Goal: Task Accomplishment & Management: Manage account settings

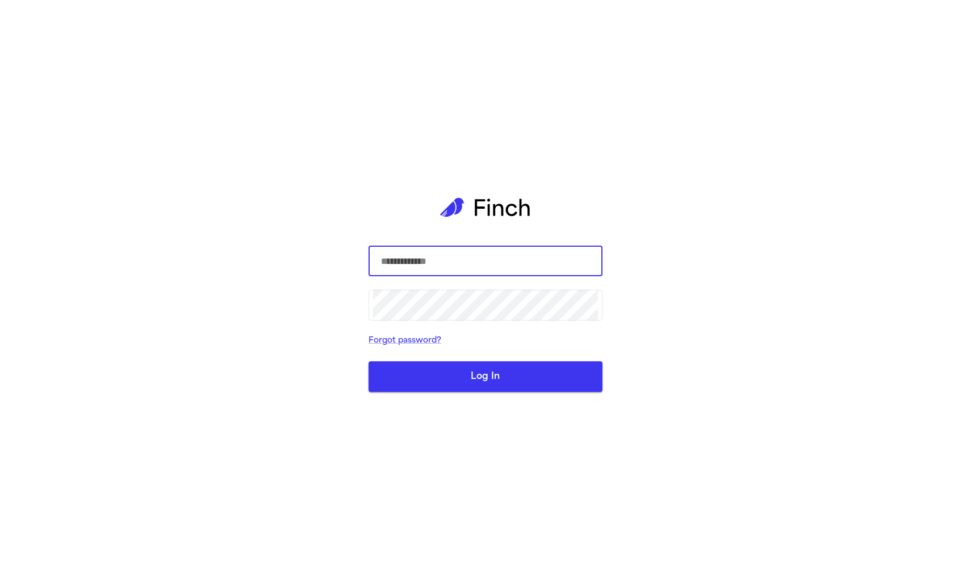
type input "**********"
click at [485, 376] on button "Log In" at bounding box center [485, 377] width 234 height 31
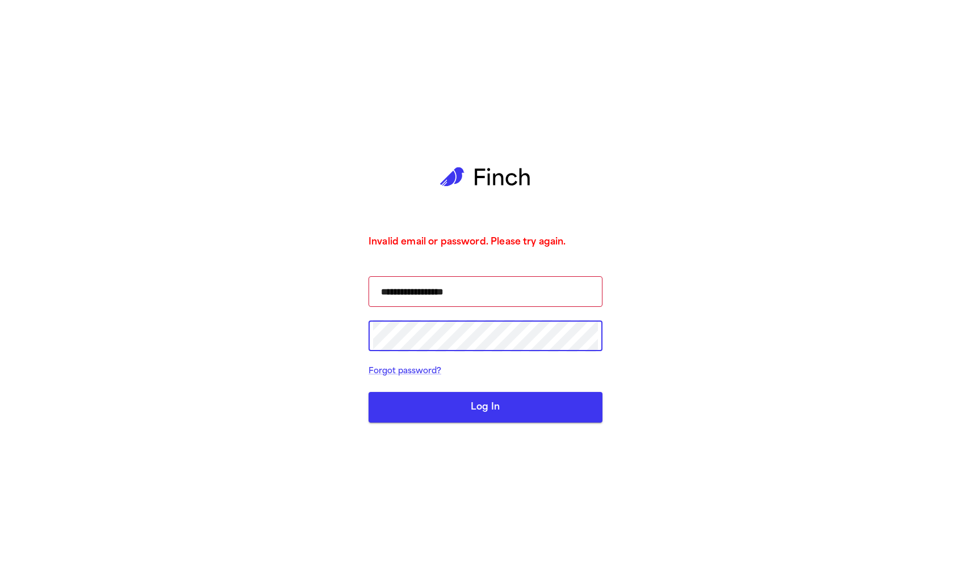
click at [509, 407] on button "Log In" at bounding box center [485, 407] width 234 height 31
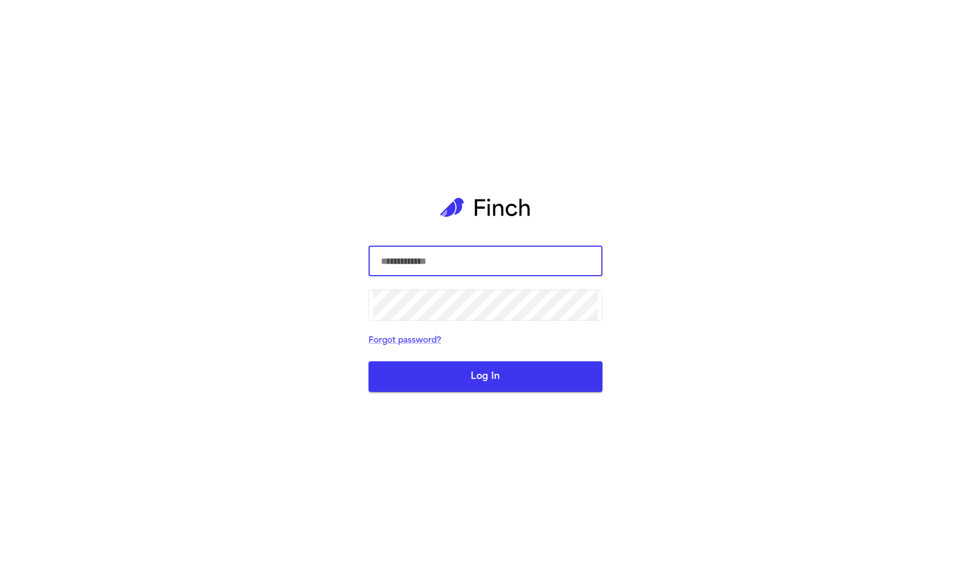
type input "**********"
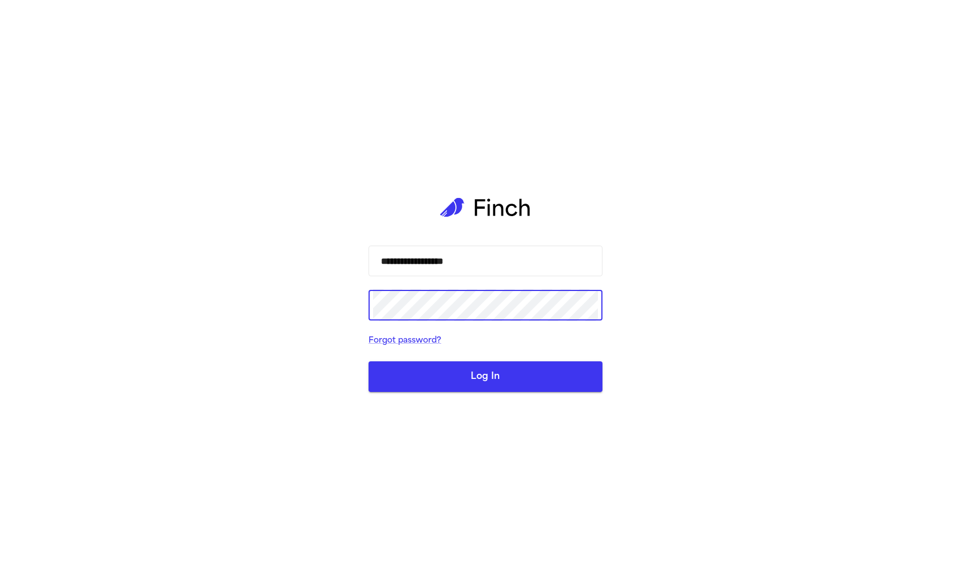
click at [543, 368] on button "Log In" at bounding box center [485, 377] width 234 height 31
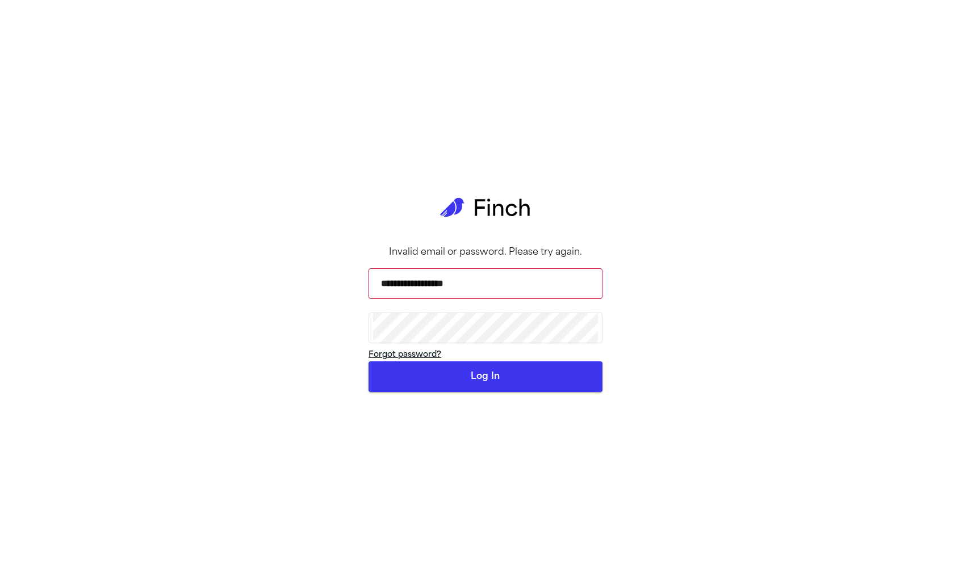
click at [421, 359] on link "Forgot password?" at bounding box center [404, 355] width 73 height 9
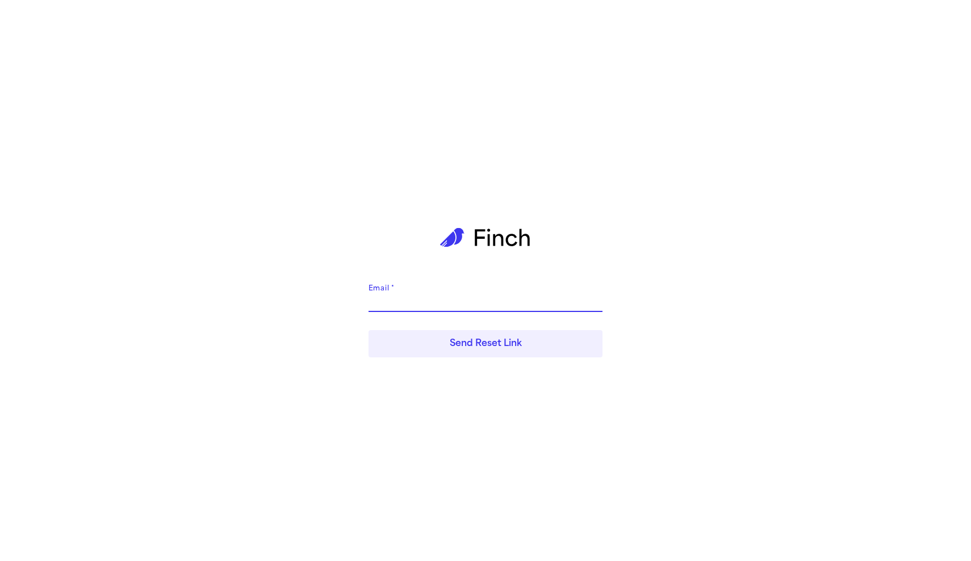
click at [442, 302] on input "Email   *" at bounding box center [485, 303] width 234 height 18
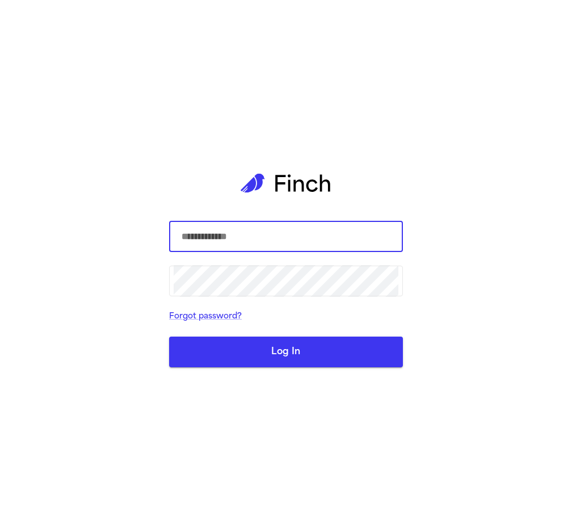
type input "**********"
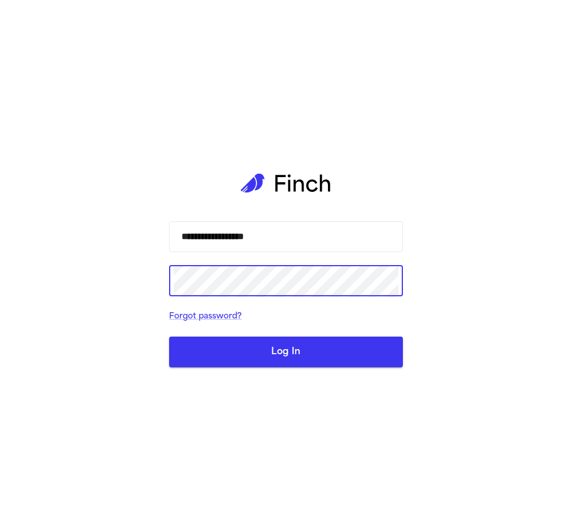
click at [255, 344] on button "Log In" at bounding box center [286, 352] width 234 height 31
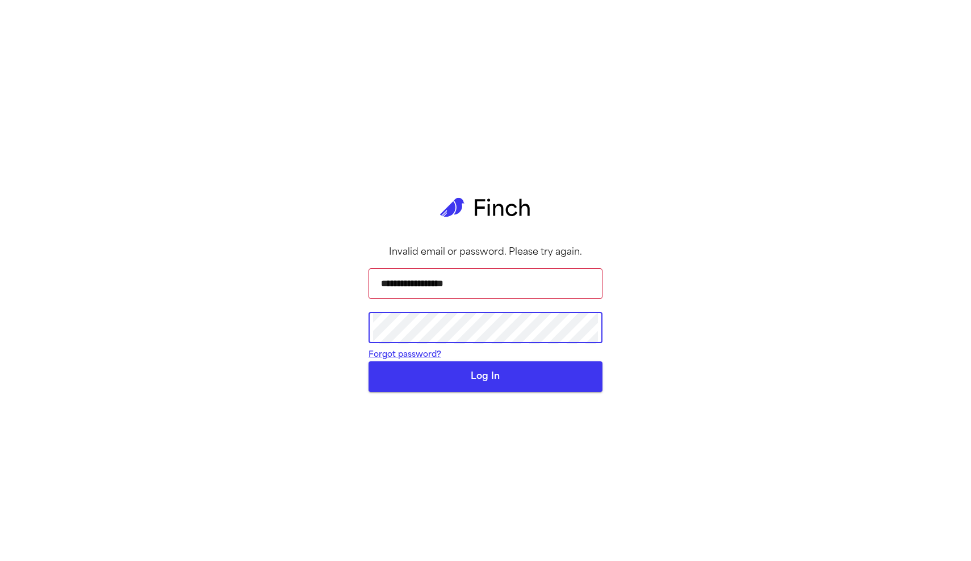
click at [485, 392] on button "Log In" at bounding box center [485, 377] width 234 height 31
click at [68, 0] on div "**********" at bounding box center [485, 280] width 971 height 561
click at [487, 392] on button "Log In" at bounding box center [485, 377] width 234 height 31
click at [482, 362] on form "**********" at bounding box center [485, 325] width 234 height 133
click at [485, 392] on button "Log In" at bounding box center [485, 377] width 234 height 31
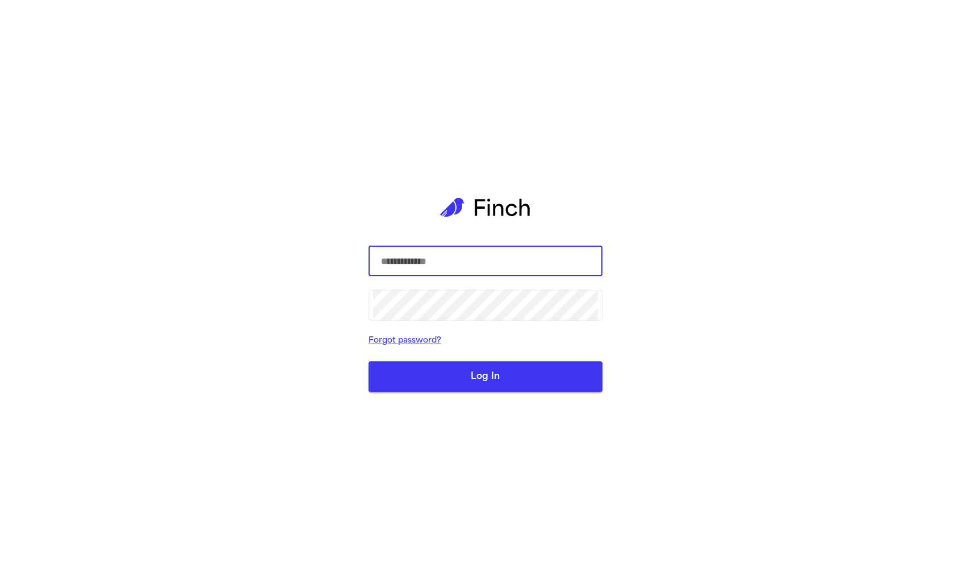
type input "**********"
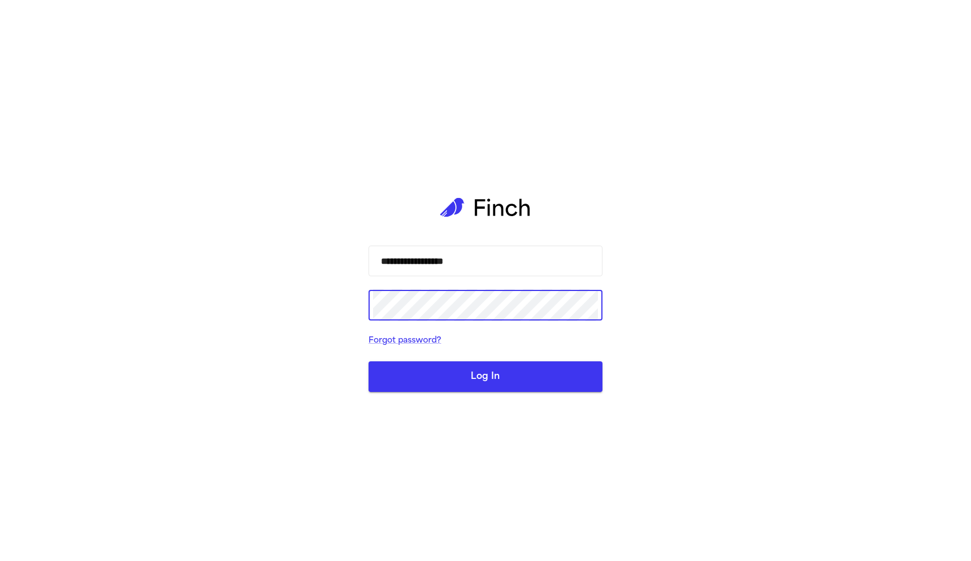
click at [467, 383] on button "Log In" at bounding box center [485, 377] width 234 height 31
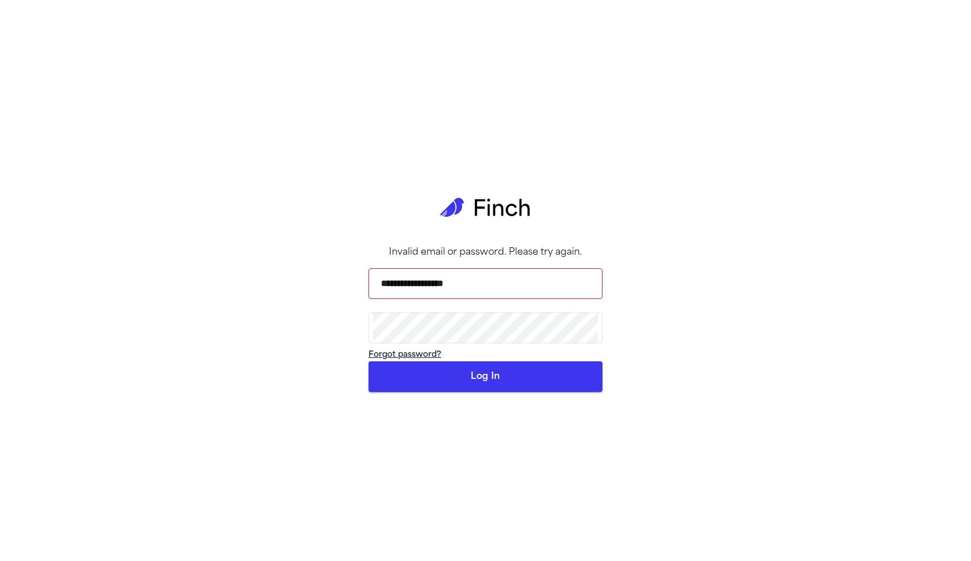
click at [417, 359] on link "Forgot password?" at bounding box center [404, 355] width 73 height 9
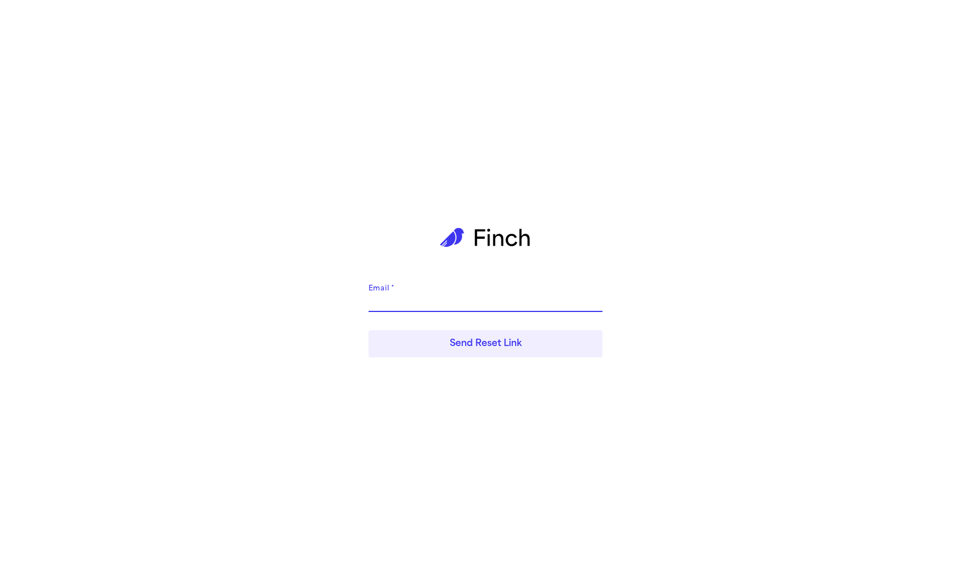
click at [419, 307] on input "Email   *" at bounding box center [485, 303] width 234 height 18
type input "***"
type input "**********"
click at [440, 341] on button "Send Reset Link" at bounding box center [485, 343] width 234 height 27
click at [470, 313] on form "**********" at bounding box center [485, 319] width 234 height 86
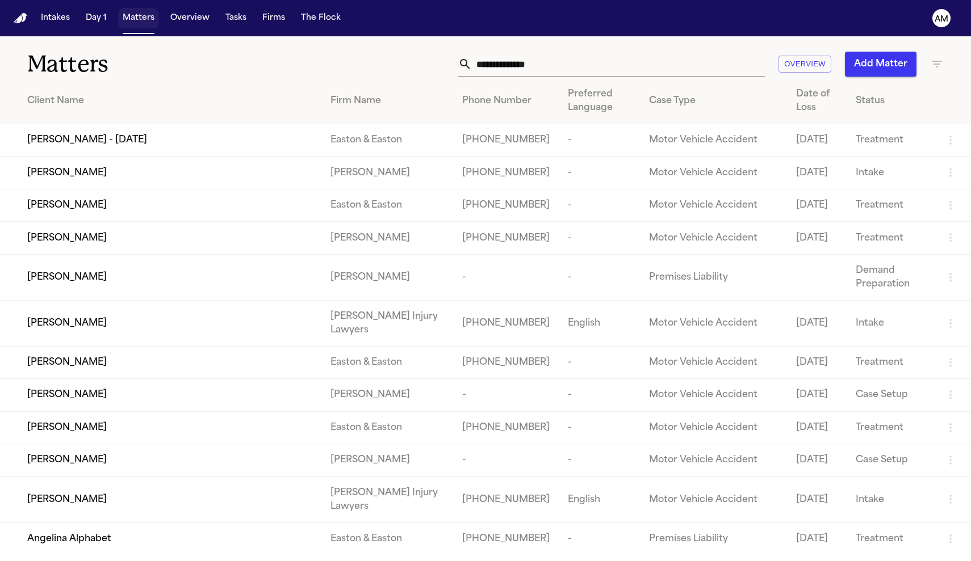
click at [138, 11] on button "Matters" at bounding box center [138, 18] width 41 height 20
click at [230, 15] on button "Tasks" at bounding box center [236, 18] width 30 height 20
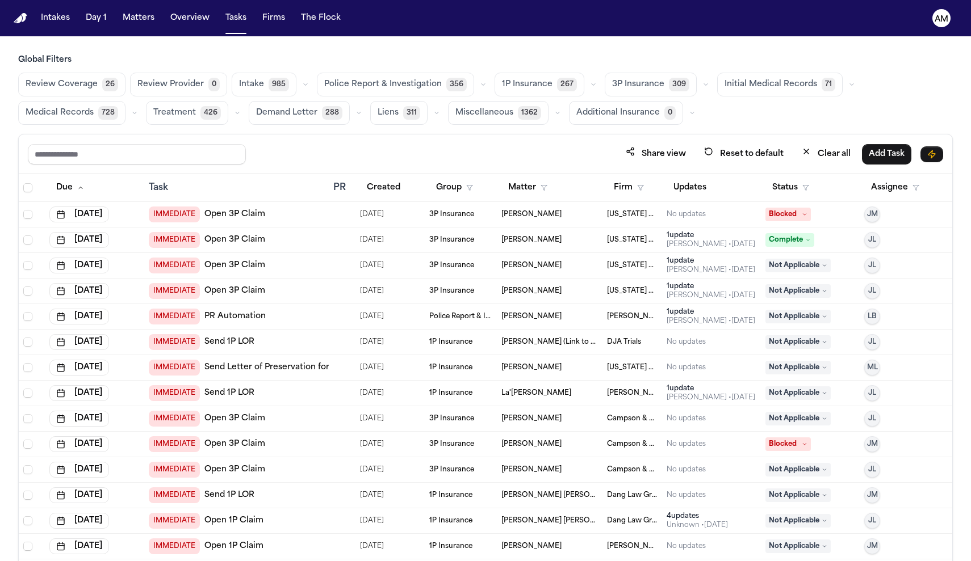
click at [66, 117] on span "Medical Records" at bounding box center [60, 112] width 68 height 11
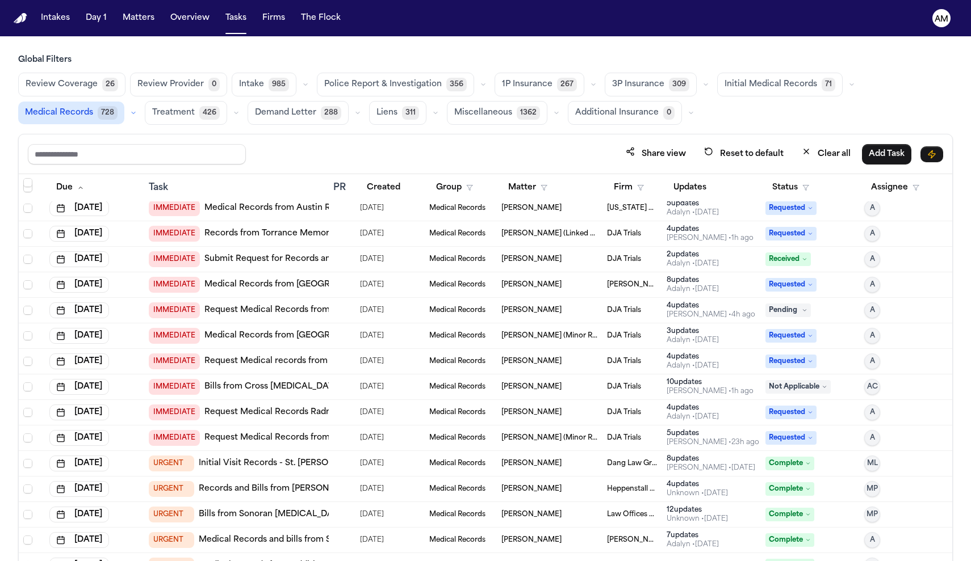
scroll to position [83, 0]
click at [572, 182] on button "Status" at bounding box center [790, 188] width 51 height 20
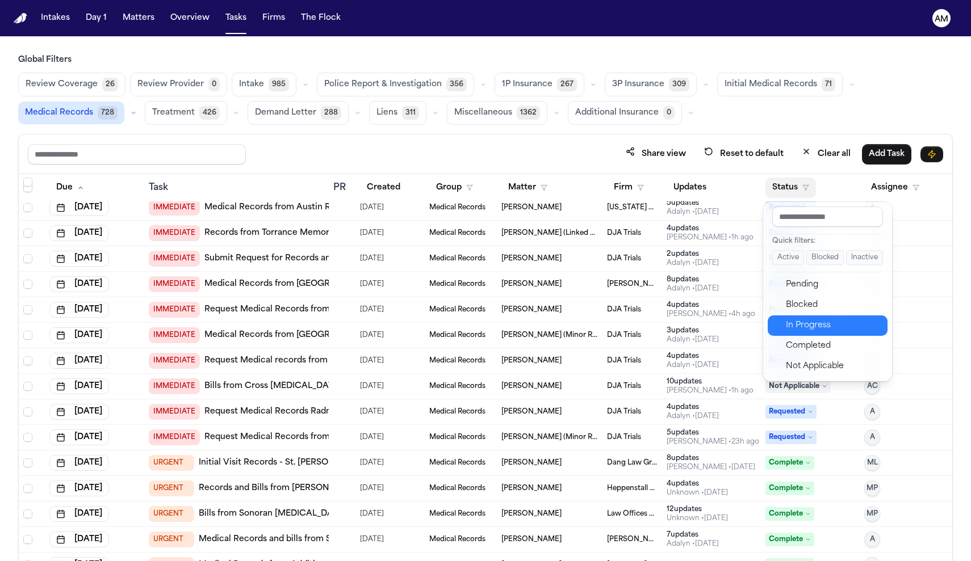
click at [572, 324] on div "In Progress" at bounding box center [833, 326] width 95 height 14
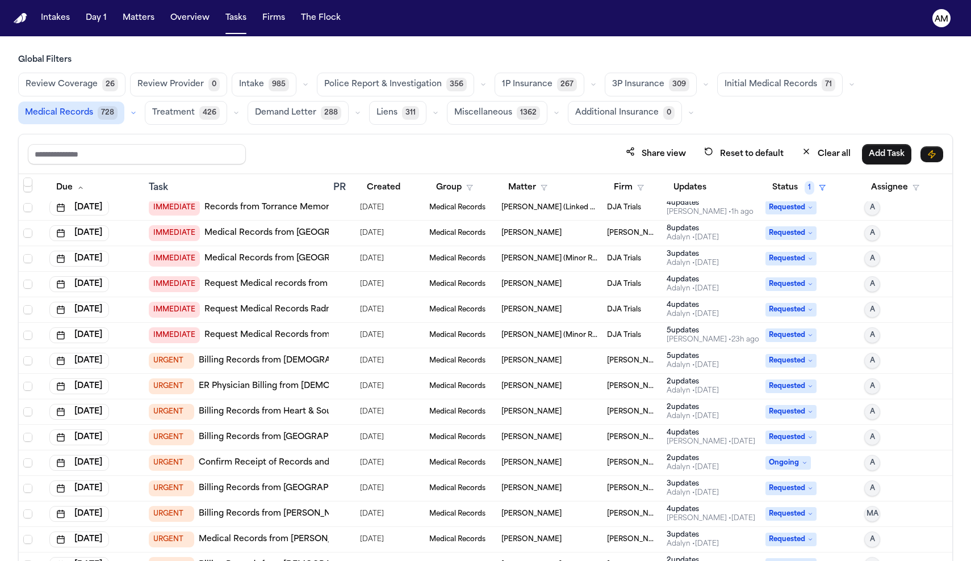
click at [288, 437] on link "Billing Records from Presbyterian Hospital" at bounding box center [286, 437] width 174 height 11
click at [572, 180] on button "Firm" at bounding box center [629, 188] width 44 height 20
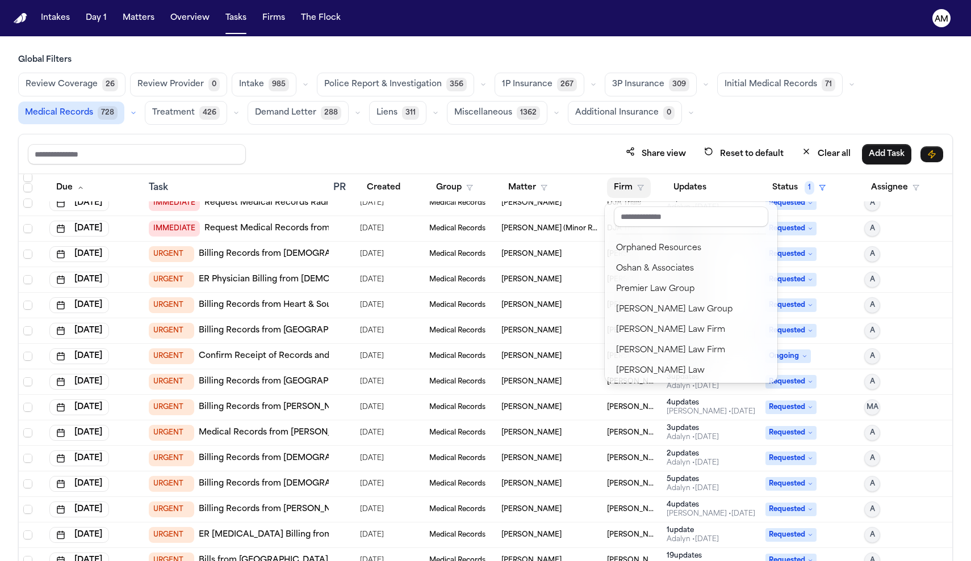
scroll to position [1224, 0]
click at [572, 355] on div "[PERSON_NAME] Law Firm" at bounding box center [691, 352] width 150 height 14
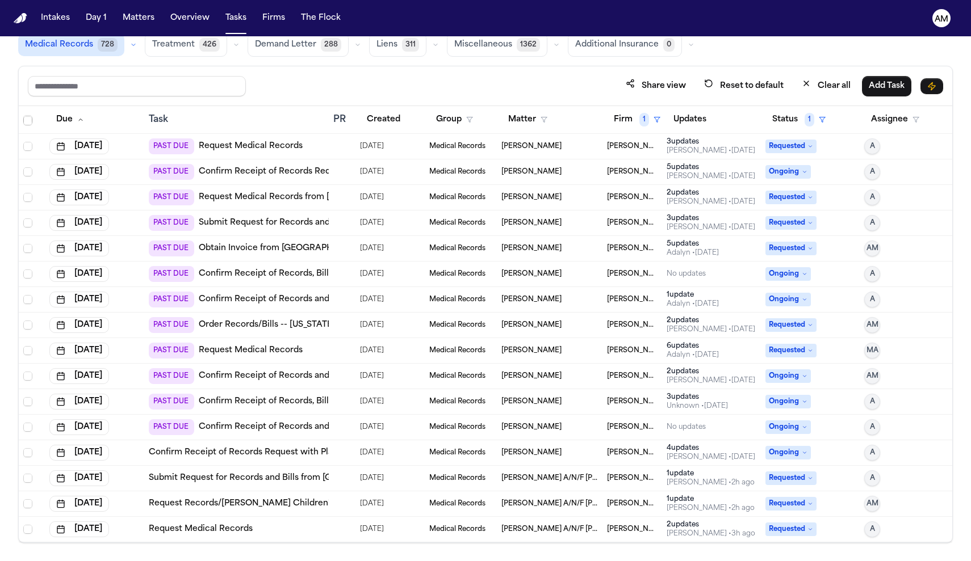
scroll to position [68, 0]
click at [302, 274] on link "Confirm Receipt of Records, Bills and Radiology Request with Texas Health Hugul…" at bounding box center [504, 274] width 610 height 11
click at [301, 276] on link "Confirm Receipt of Records, Bills and [MEDICAL_DATA] Request with [US_STATE] He…" at bounding box center [504, 274] width 610 height 11
click at [291, 274] on link "Confirm Receipt of Records, Bills and [MEDICAL_DATA] Request with [US_STATE] He…" at bounding box center [504, 274] width 610 height 11
click at [318, 304] on link "Confirm Receipt of Records and Bills Request with [PERSON_NAME] Pain & Injury C…" at bounding box center [379, 300] width 360 height 11
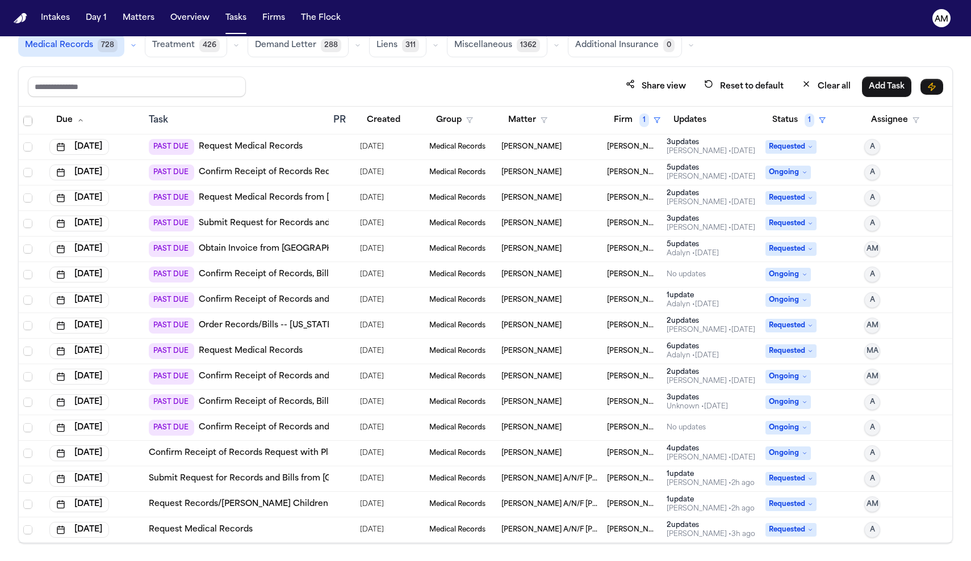
click at [284, 434] on div "PAST DUE Confirm Receipt of Records and Bills Request with Touchstone Medical I…" at bounding box center [352, 428] width 406 height 16
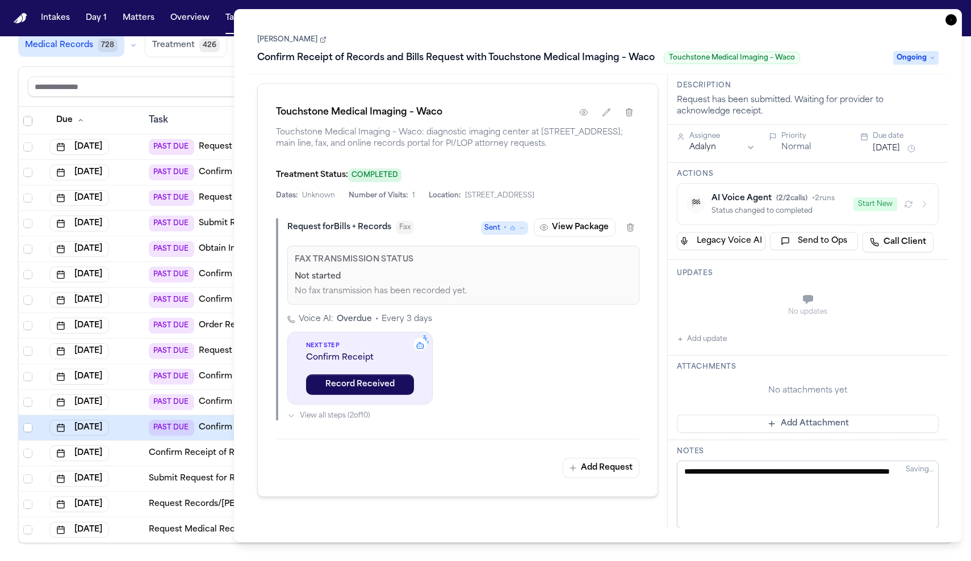
click at [572, 19] on icon "button" at bounding box center [950, 19] width 11 height 11
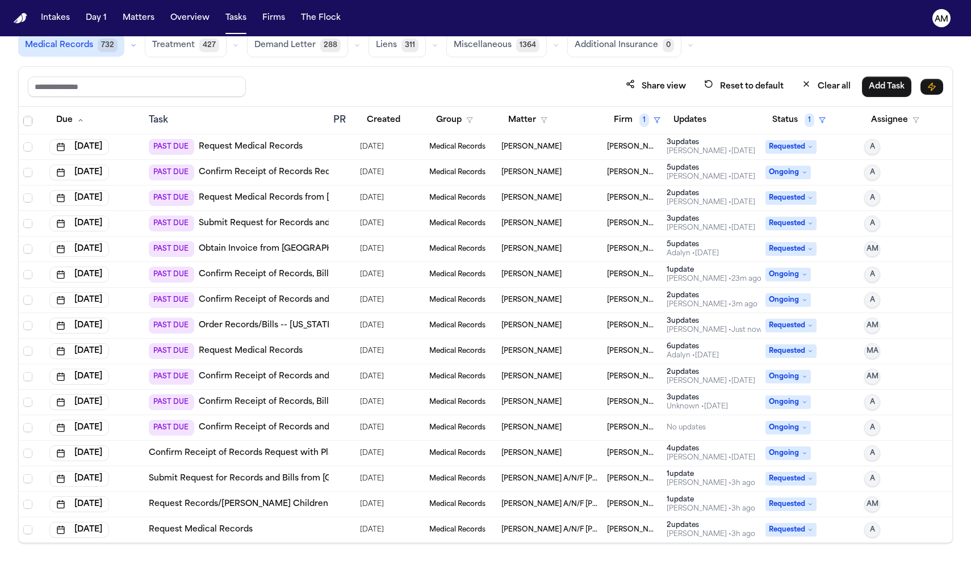
click at [263, 426] on link "Confirm Receipt of Records and Bills Request with Touchstone Medical Imaging – …" at bounding box center [377, 427] width 356 height 11
click at [280, 426] on link "Confirm Receipt of Records and Bills Request with Touchstone Medical Imaging – …" at bounding box center [377, 427] width 356 height 11
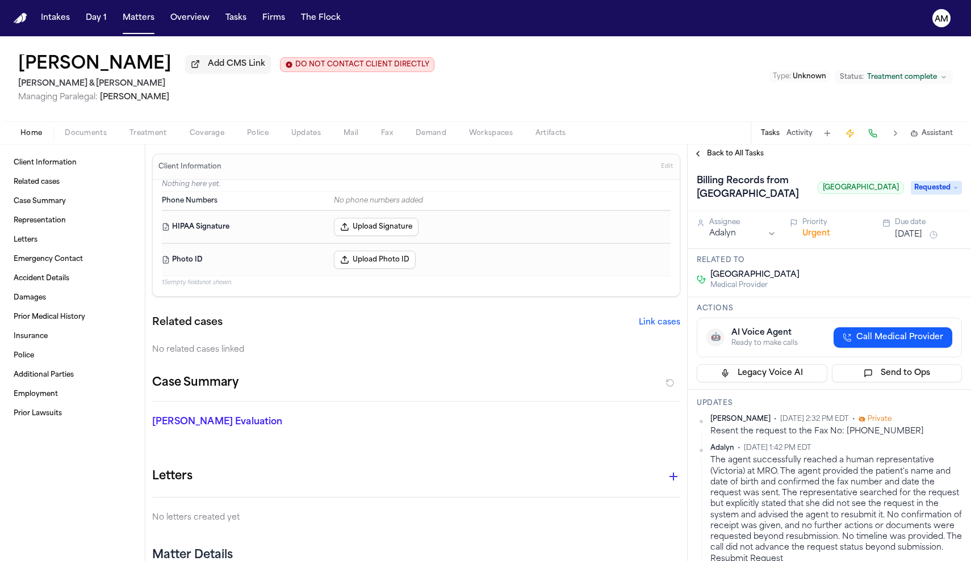
click at [148, 129] on button "Treatment" at bounding box center [148, 134] width 60 height 14
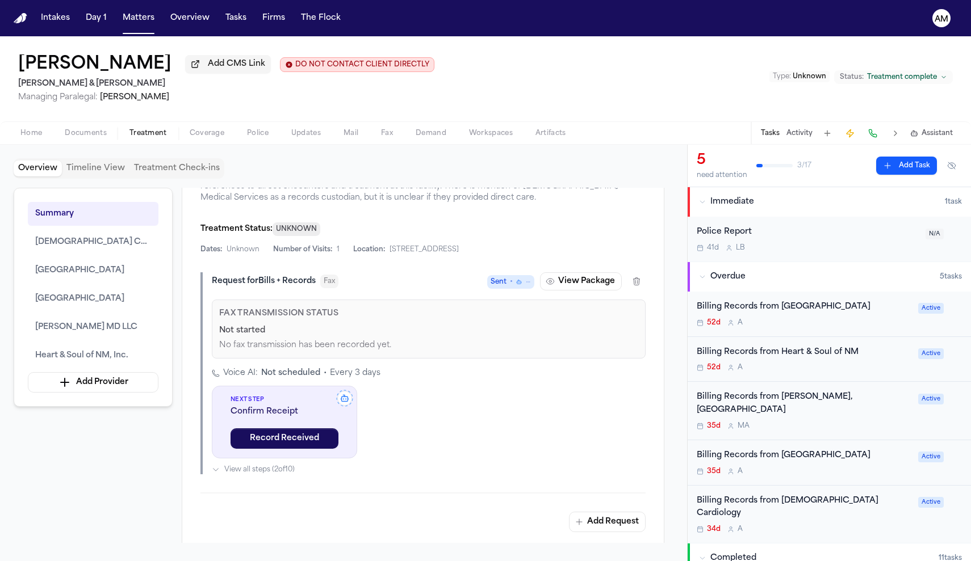
scroll to position [1234, 0]
click at [90, 132] on span "Documents" at bounding box center [86, 133] width 42 height 9
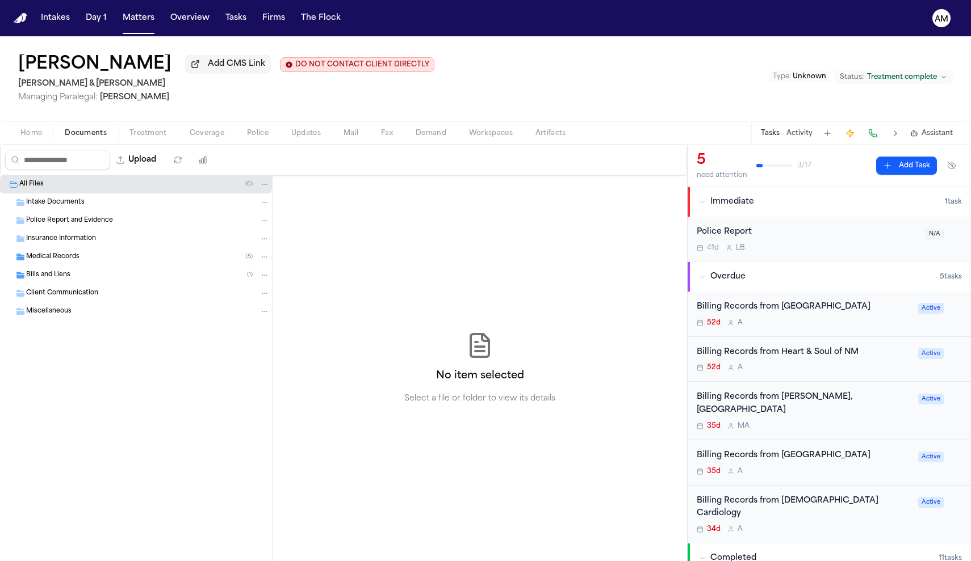
click at [33, 135] on span "Home" at bounding box center [31, 133] width 22 height 9
click at [100, 136] on span "Documents" at bounding box center [86, 133] width 42 height 9
click at [55, 260] on span "Medical Records" at bounding box center [52, 258] width 53 height 10
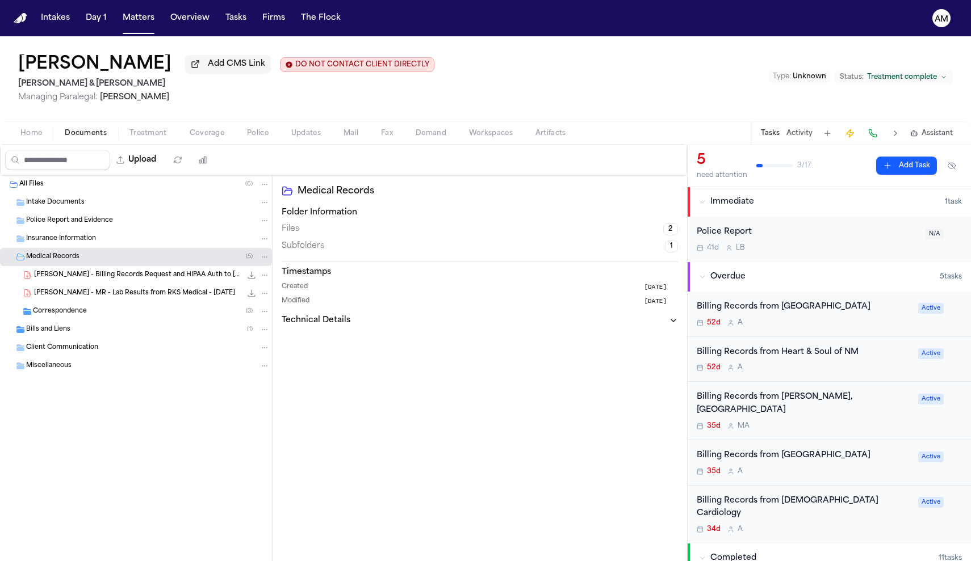
click at [127, 272] on div "A. Martinez - Billing Records Request and HIPAA Auth to Roland Sanchez MD - 7.2…" at bounding box center [152, 275] width 236 height 11
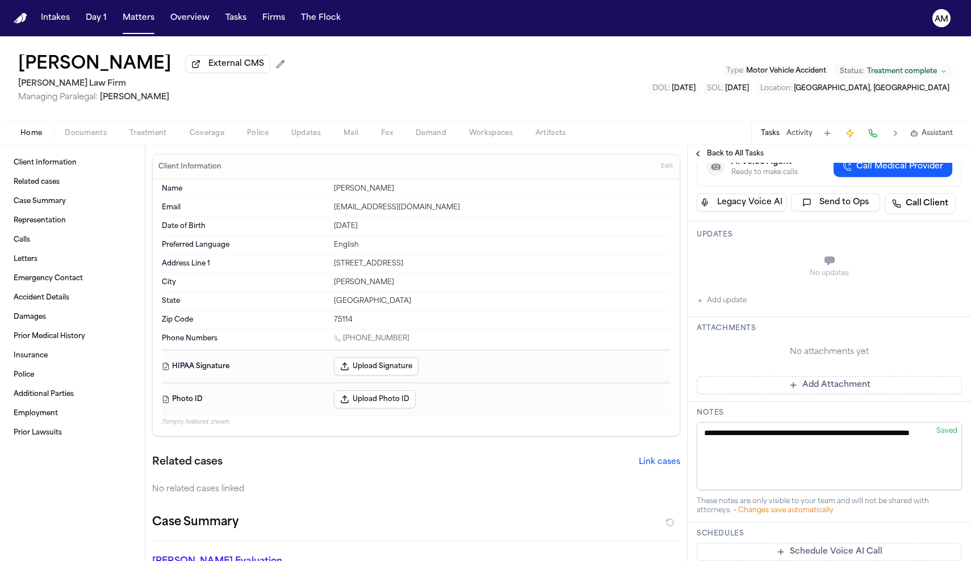
scroll to position [257, 0]
click at [936, 171] on span "Call Medical Provider" at bounding box center [899, 164] width 87 height 11
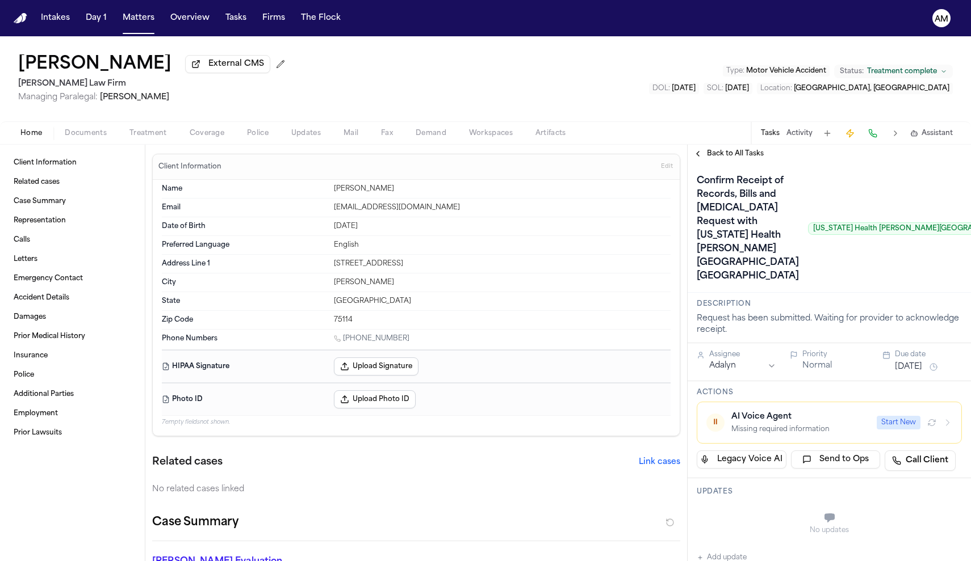
scroll to position [0, 0]
click at [157, 137] on span "Treatment" at bounding box center [147, 133] width 37 height 9
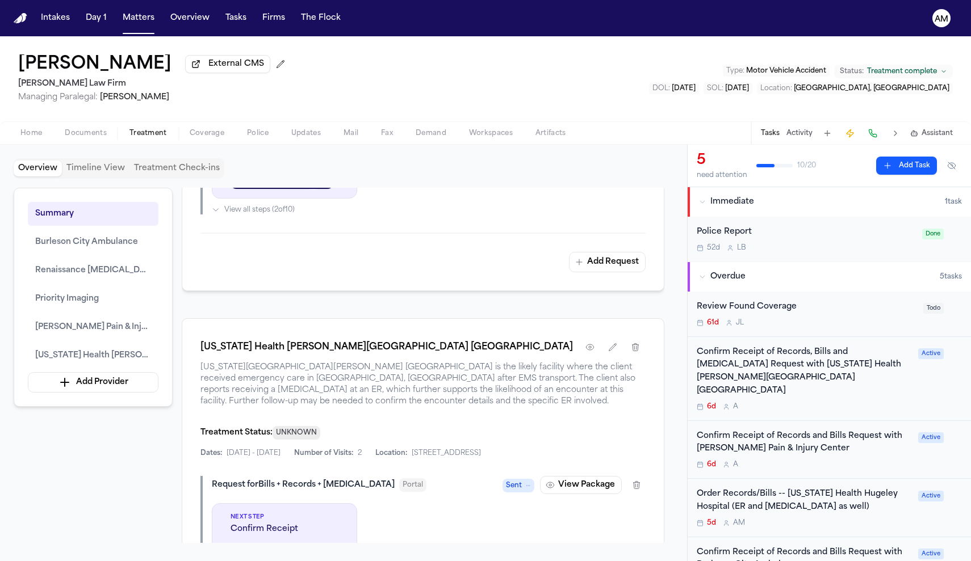
scroll to position [1759, 0]
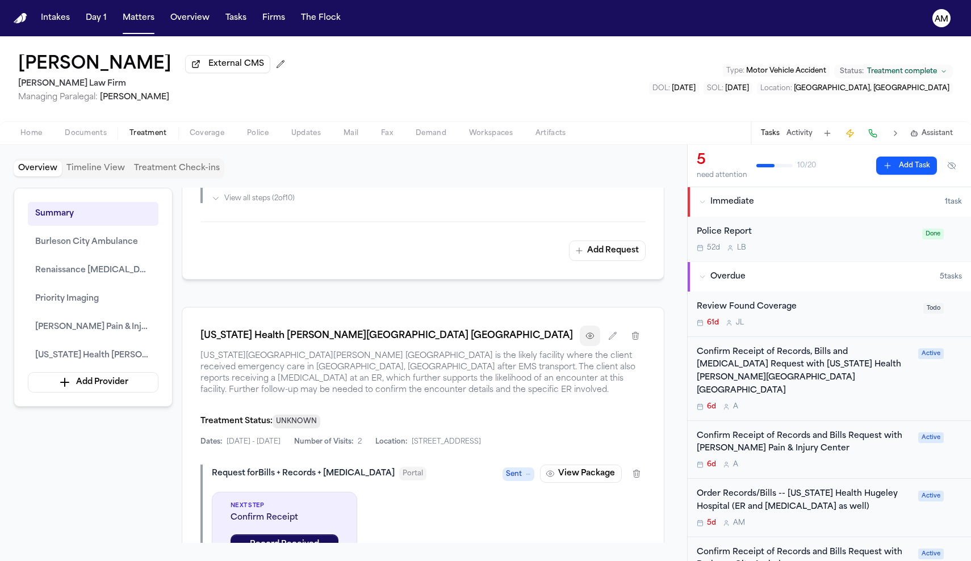
click at [593, 346] on button "button" at bounding box center [589, 336] width 20 height 20
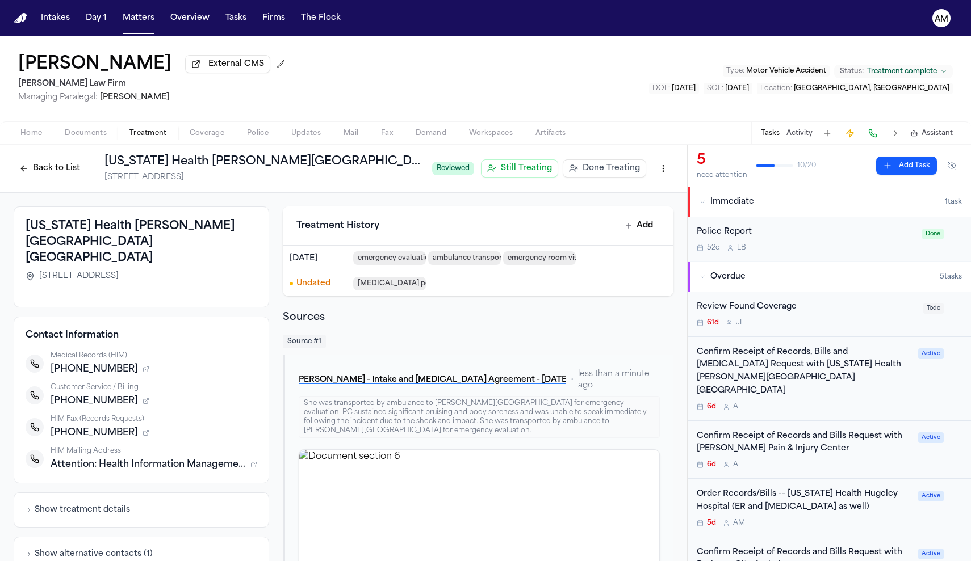
click at [694, 77] on div "[PERSON_NAME] External CMS [PERSON_NAME] Law Firm Managing Paralegal: [PERSON_N…" at bounding box center [485, 78] width 971 height 85
click at [791, 398] on div "Confirm Receipt of Records, Bills and Radiology Request with Texas Health Hugul…" at bounding box center [828, 379] width 283 height 84
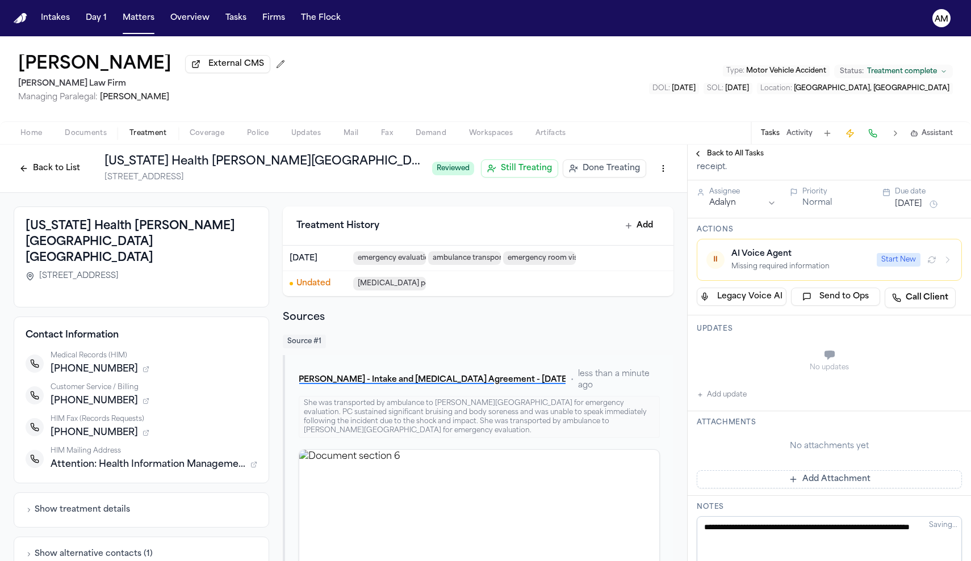
scroll to position [171, 0]
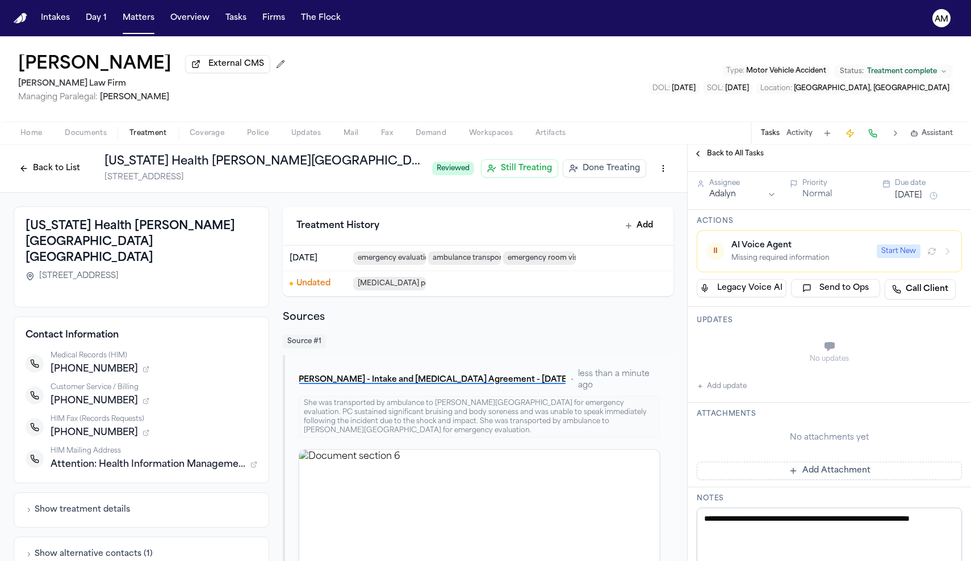
click at [724, 393] on button "Add update" at bounding box center [721, 387] width 50 height 14
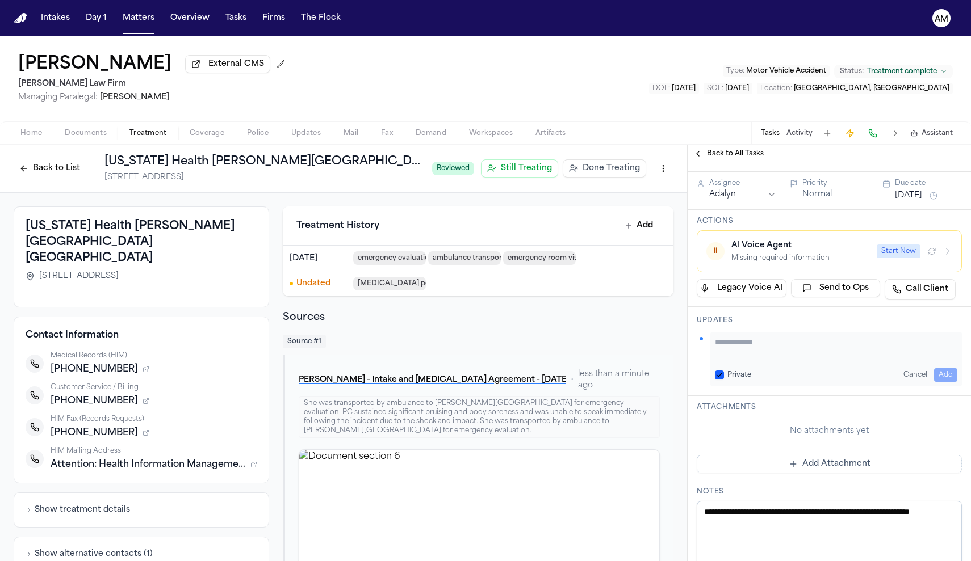
click at [724, 380] on div "Private" at bounding box center [733, 375] width 36 height 9
click at [720, 380] on button "Private" at bounding box center [719, 375] width 9 height 9
click at [728, 359] on textarea "Add your update" at bounding box center [836, 348] width 242 height 23
click at [43, 136] on button "Home" at bounding box center [31, 134] width 44 height 14
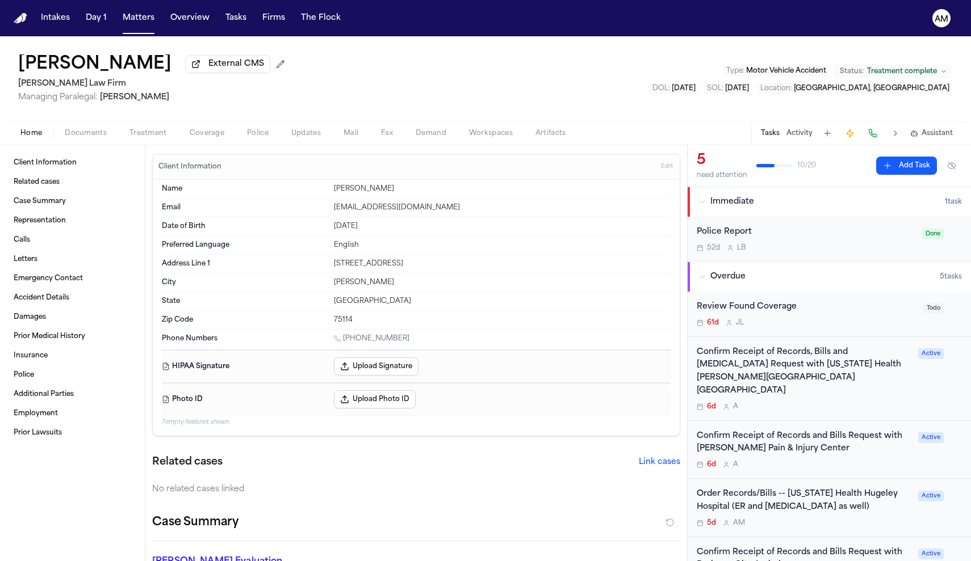
click at [816, 378] on div "Confirm Receipt of Records, Bills and [MEDICAL_DATA] Request with [US_STATE] He…" at bounding box center [803, 372] width 215 height 52
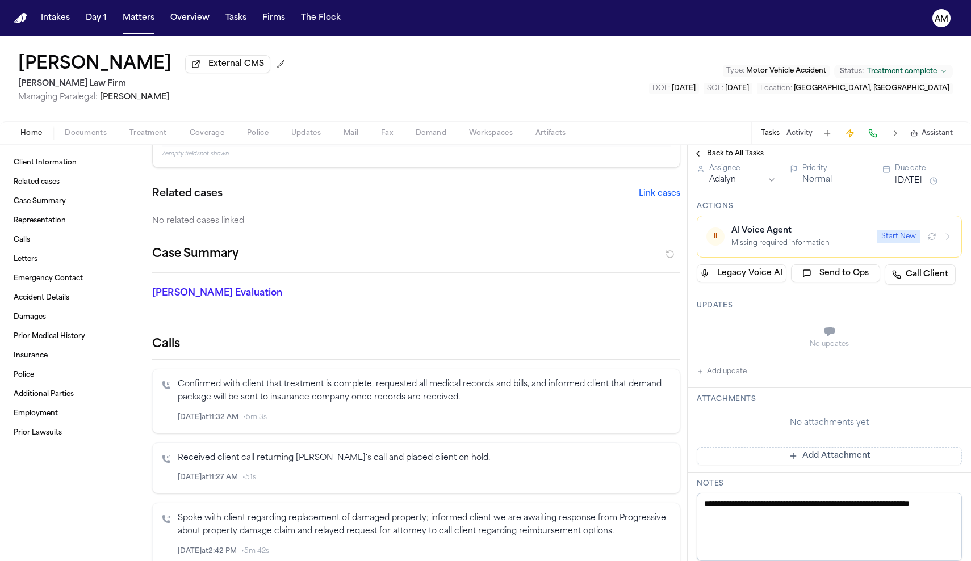
scroll to position [202, 0]
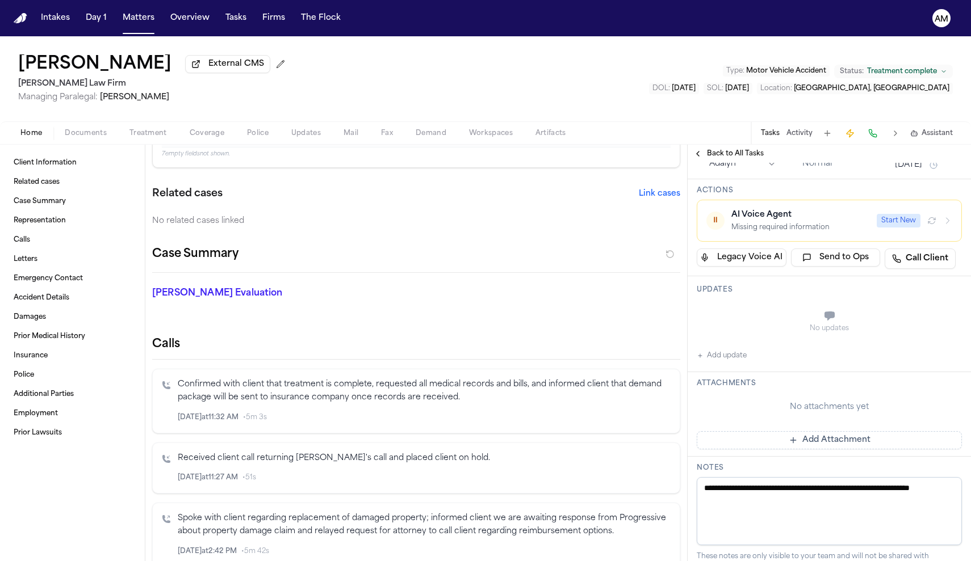
click at [715, 363] on button "Add update" at bounding box center [721, 356] width 50 height 14
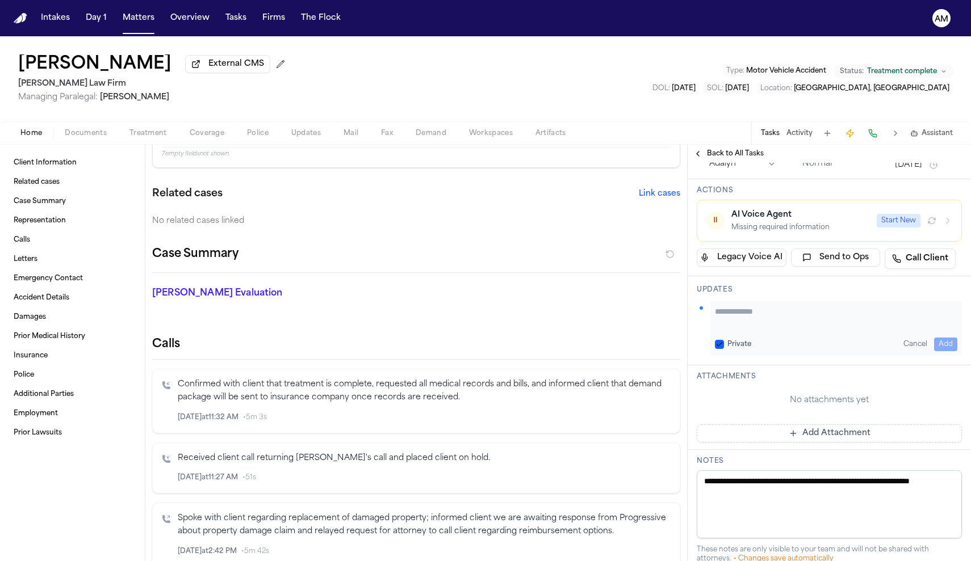
click at [721, 349] on button "Private" at bounding box center [719, 344] width 9 height 9
click at [745, 329] on textarea "Add your update" at bounding box center [836, 317] width 242 height 23
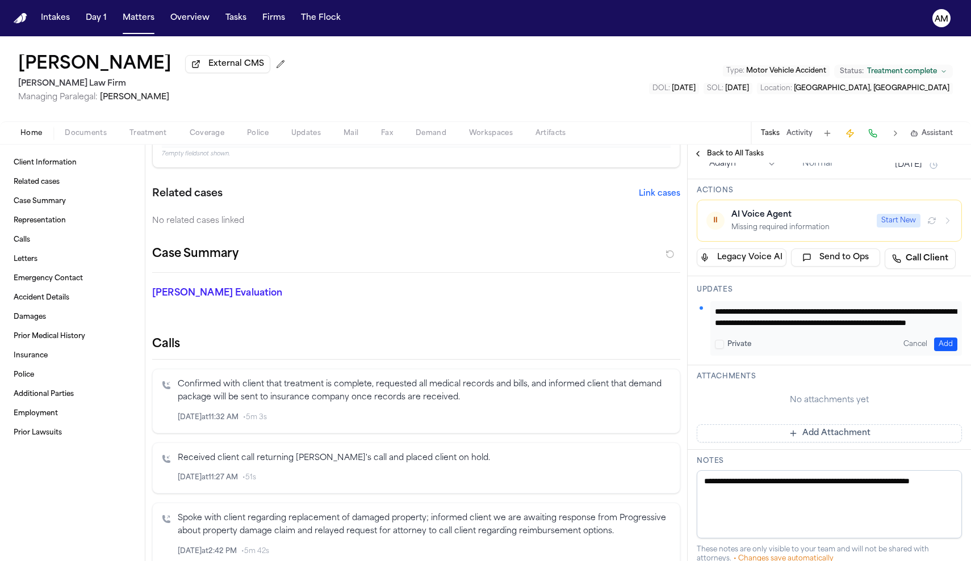
scroll to position [11, 0]
click at [790, 329] on textarea "**********" at bounding box center [836, 317] width 242 height 23
type textarea "**********"
click at [936, 351] on button "Add" at bounding box center [945, 345] width 23 height 14
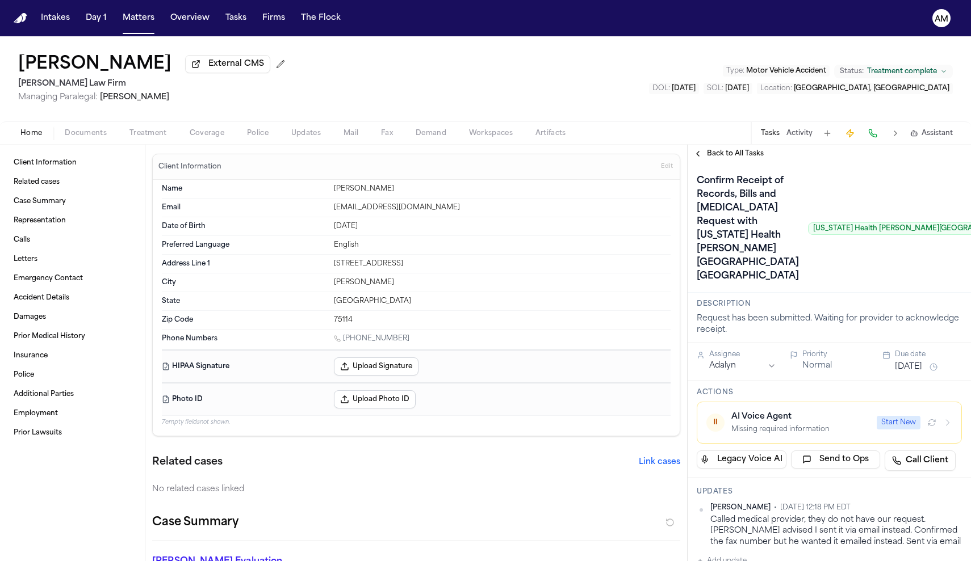
click at [721, 158] on span "Back to All Tasks" at bounding box center [735, 153] width 57 height 9
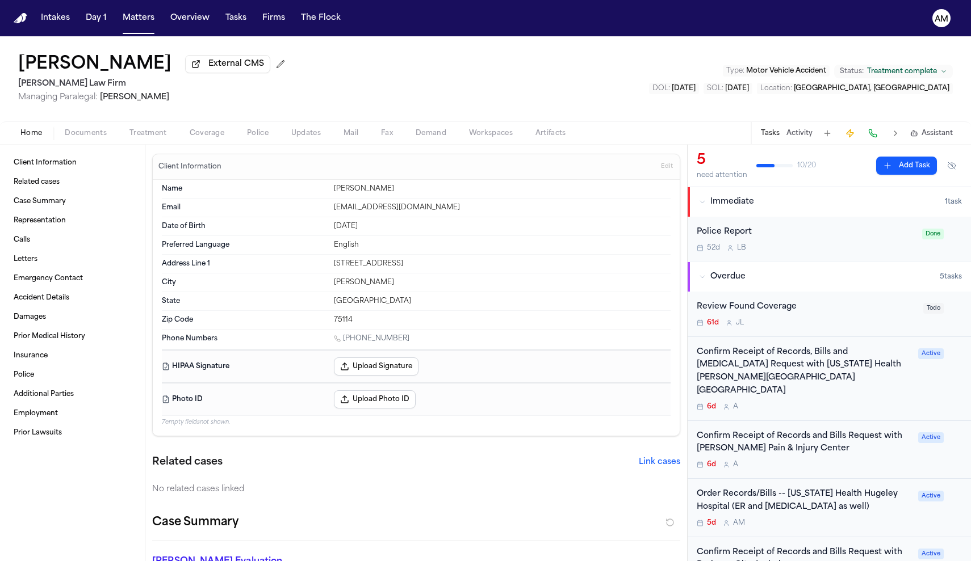
click at [822, 444] on div "Confirm Receipt of Records and Bills Request with [PERSON_NAME] Pain & Injury C…" at bounding box center [803, 450] width 215 height 40
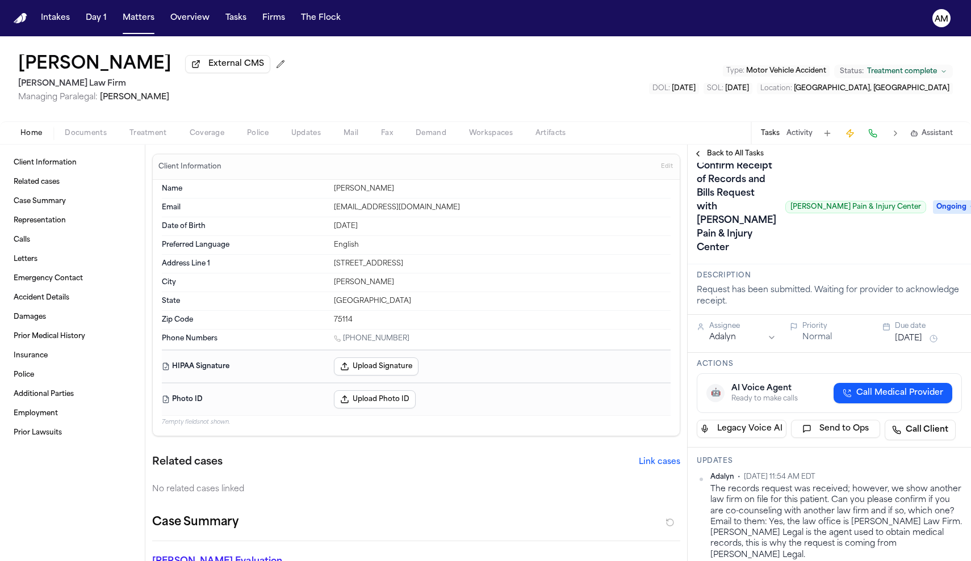
scroll to position [18, 0]
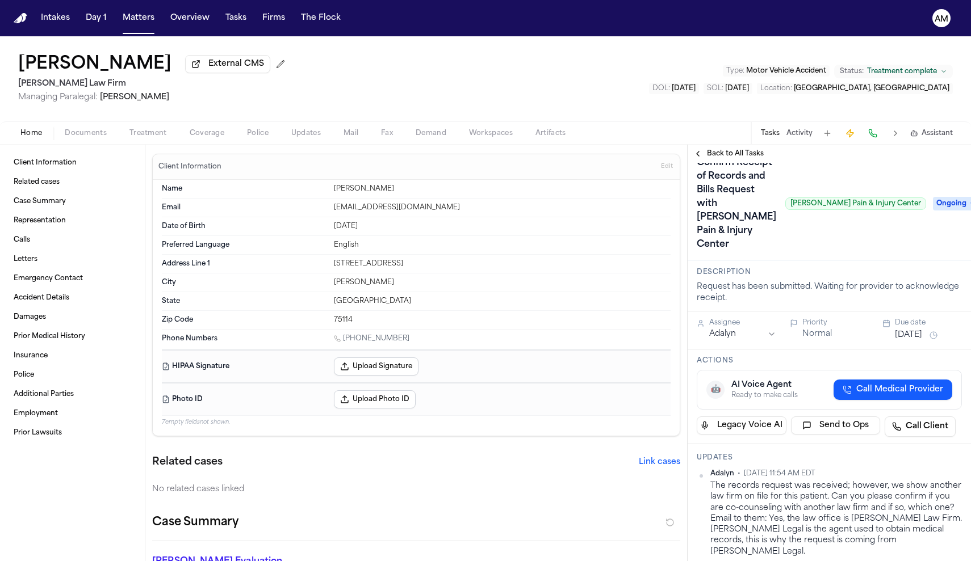
click at [669, 51] on div "[PERSON_NAME] External CMS [PERSON_NAME] Law Firm Managing Paralegal: [PERSON_N…" at bounding box center [485, 78] width 971 height 85
click at [159, 131] on span "Treatment" at bounding box center [147, 133] width 37 height 9
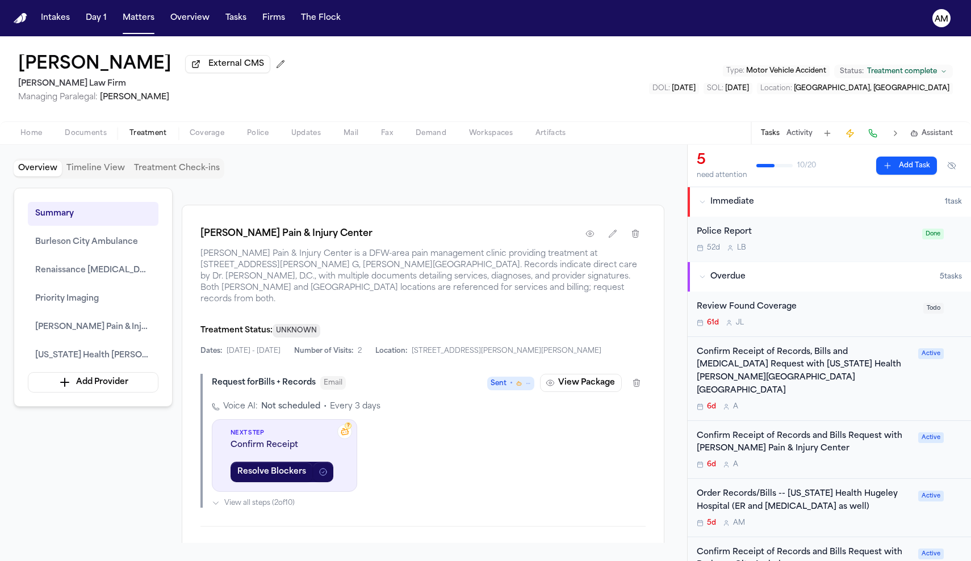
scroll to position [1448, 0]
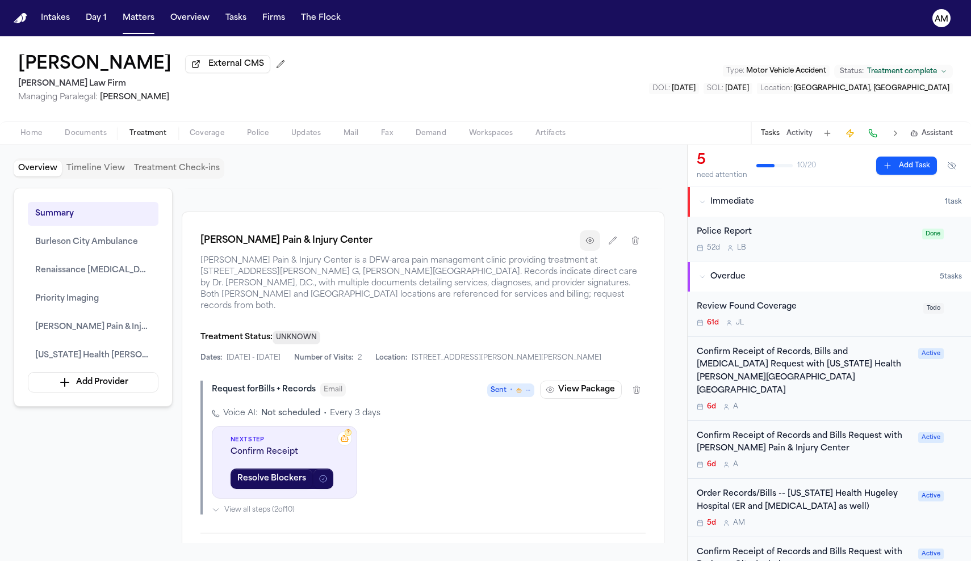
click at [591, 245] on icon "button" at bounding box center [589, 240] width 9 height 9
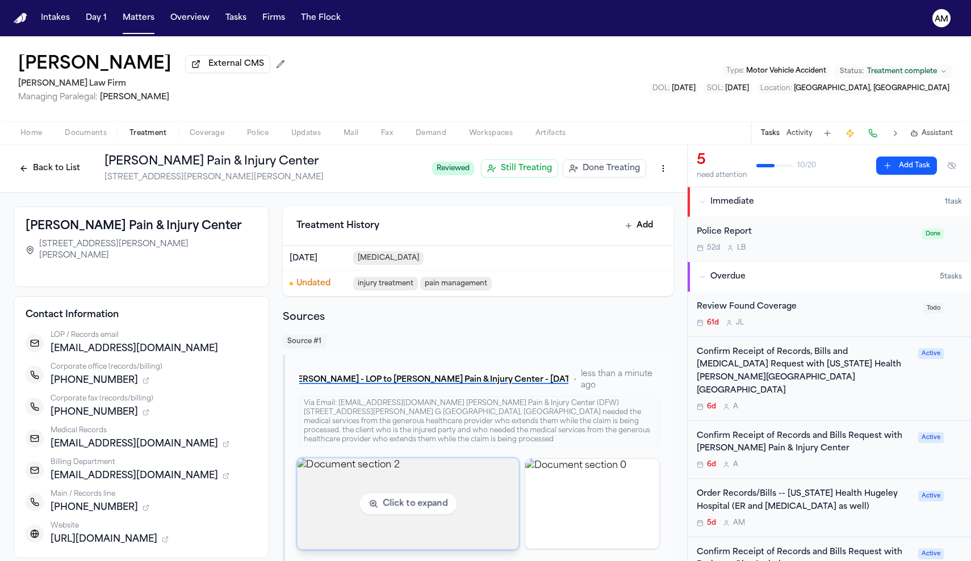
click at [467, 501] on img "View document section 2" at bounding box center [408, 503] width 222 height 91
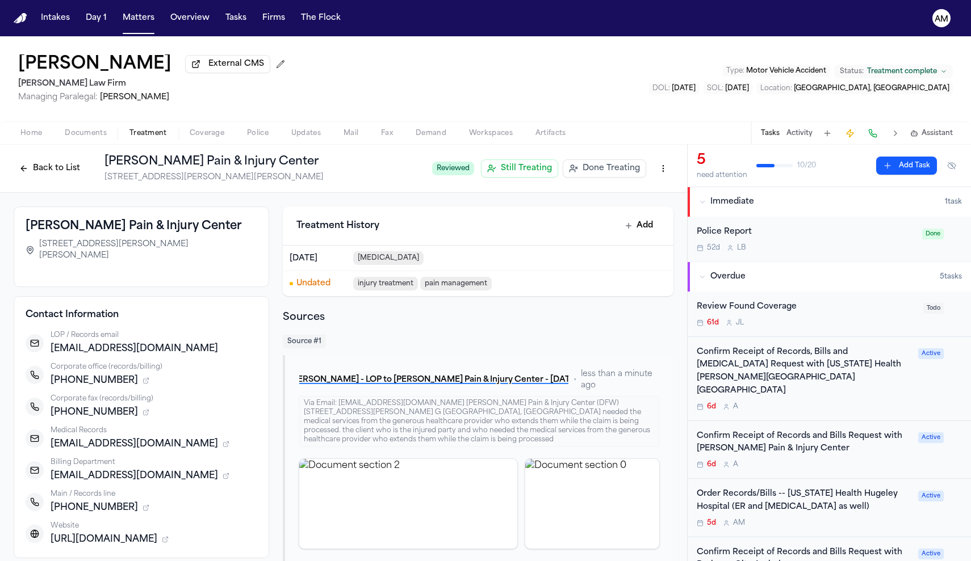
click at [232, 533] on div "[URL][DOMAIN_NAME]" at bounding box center [154, 540] width 207 height 14
click at [168, 537] on icon "button" at bounding box center [166, 538] width 3 height 3
click at [144, 549] on span "Texas Pain & Injury Centers – Locations" at bounding box center [137, 553] width 152 height 9
click at [678, 98] on div "Amber Parker External CMS Ruy Mireles Law Firm Managing Paralegal: Jessica Barr…" at bounding box center [485, 78] width 971 height 85
click at [825, 460] on div "6d A" at bounding box center [803, 464] width 215 height 9
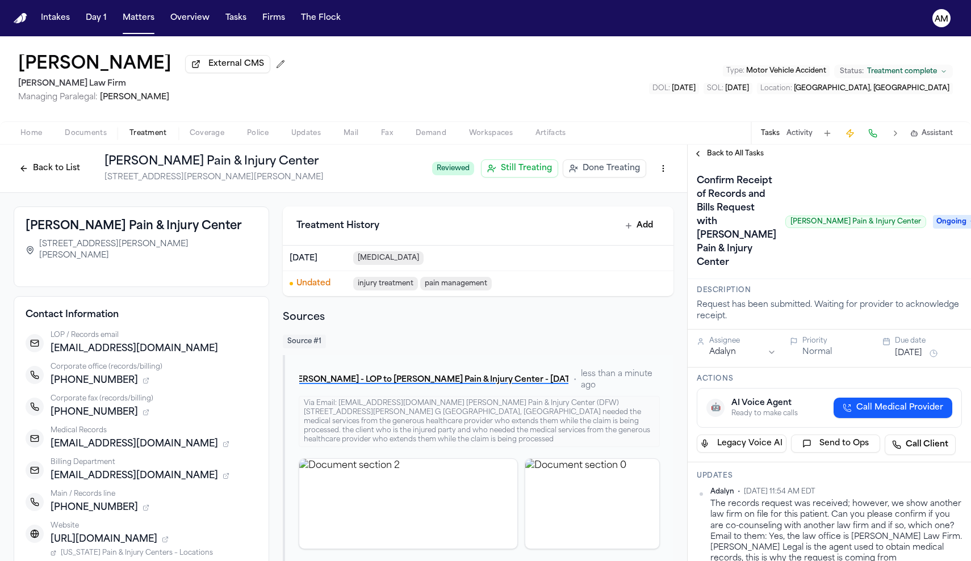
click at [864, 163] on div "Back to All Tasks" at bounding box center [828, 154] width 283 height 18
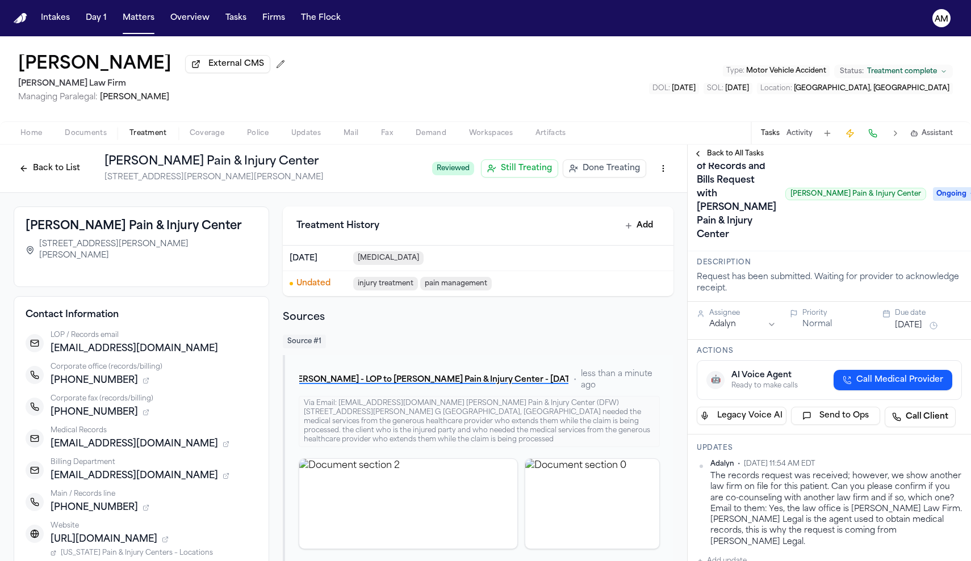
scroll to position [39, 0]
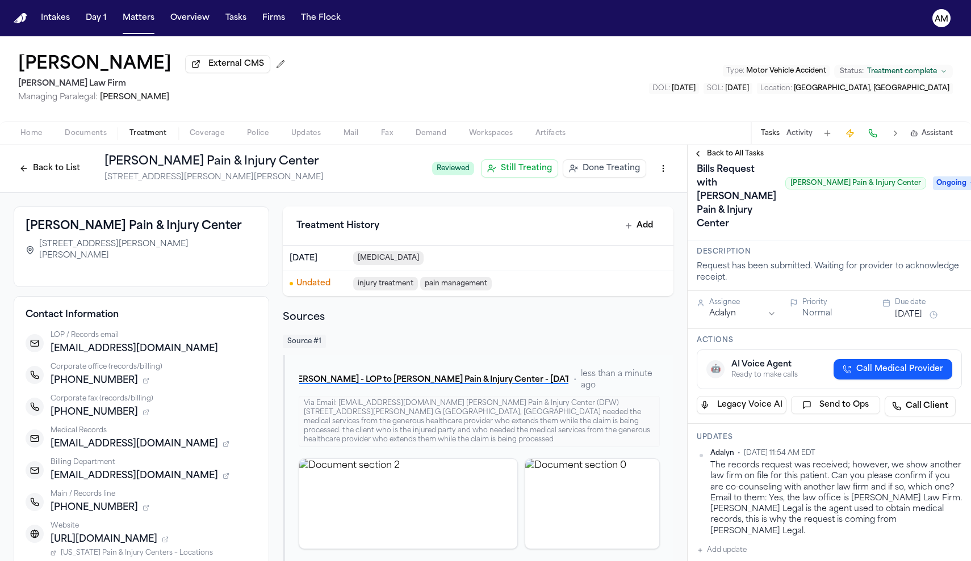
click at [733, 544] on button "Add update" at bounding box center [721, 551] width 50 height 14
click at [749, 548] on textarea "Add your update" at bounding box center [836, 559] width 242 height 23
click at [28, 136] on span "Home" at bounding box center [31, 133] width 22 height 9
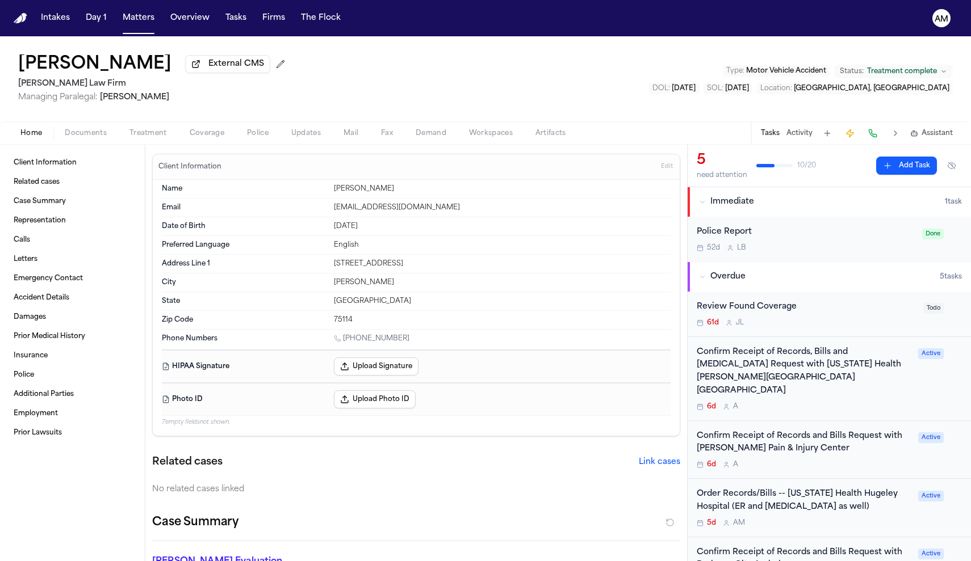
click at [23, 120] on div "Amber Parker External CMS Ruy Mireles Law Firm Managing Paralegal: Jessica Barr…" at bounding box center [485, 78] width 971 height 85
click at [847, 460] on div "6d A" at bounding box center [803, 464] width 215 height 9
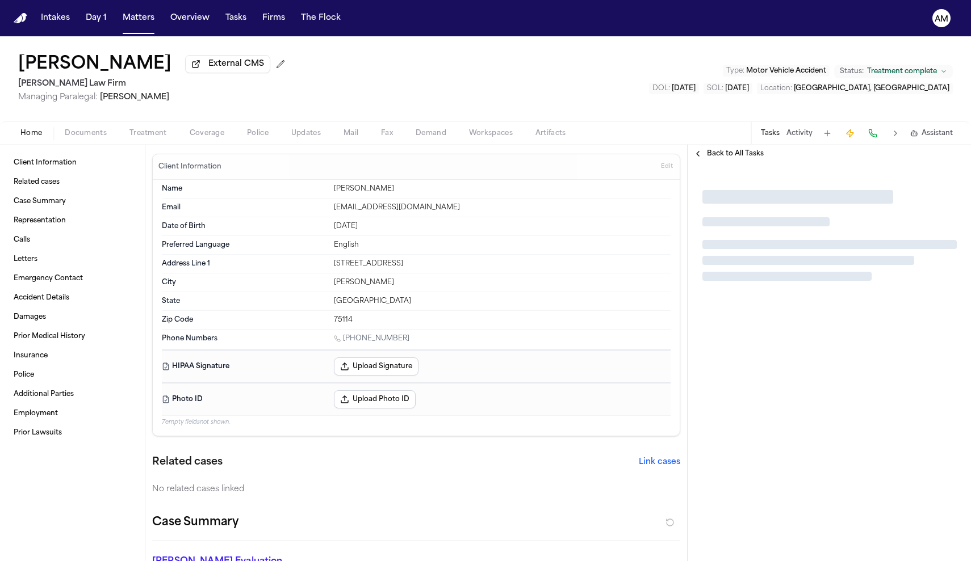
click at [737, 158] on span "Back to All Tasks" at bounding box center [735, 153] width 57 height 9
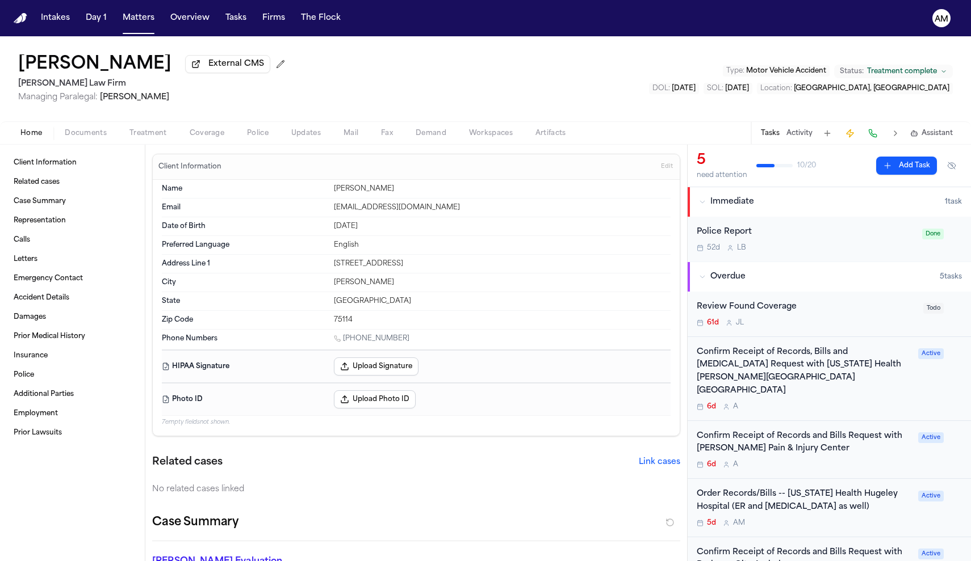
click at [835, 431] on div "Confirm Receipt of Records and Bills Request with [PERSON_NAME] Pain & Injury C…" at bounding box center [803, 443] width 215 height 26
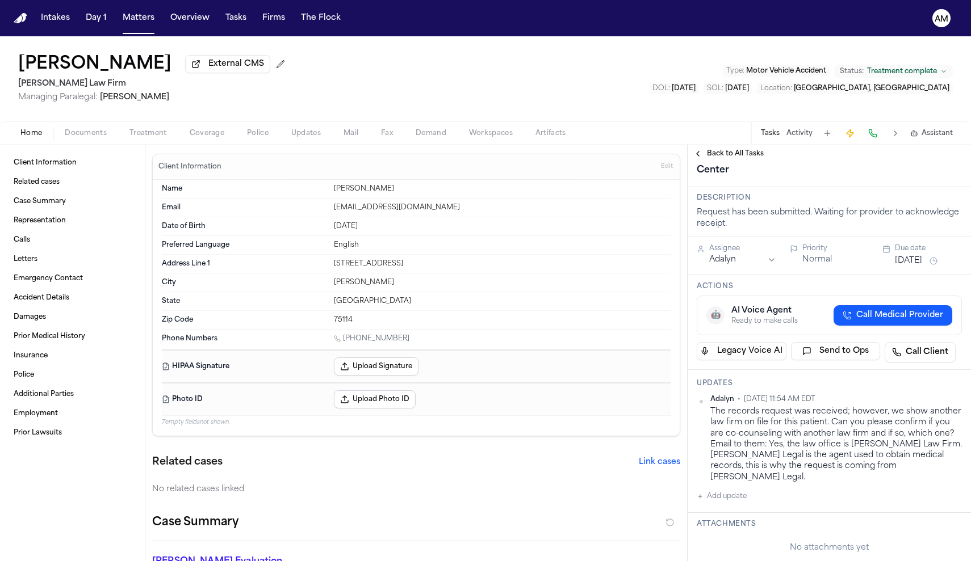
scroll to position [112, 0]
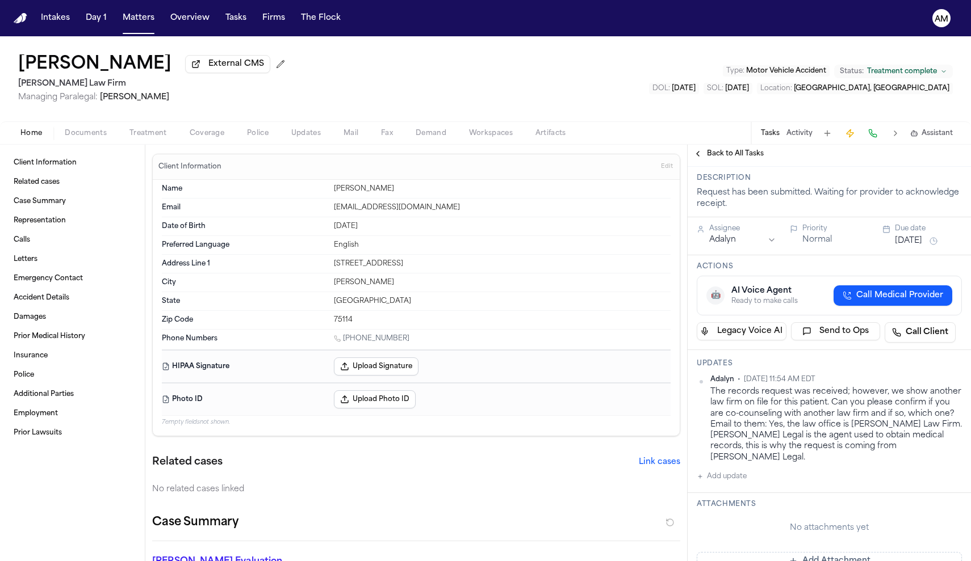
click at [736, 470] on button "Add update" at bounding box center [721, 477] width 50 height 14
click at [736, 474] on textarea "Add your update" at bounding box center [836, 485] width 242 height 23
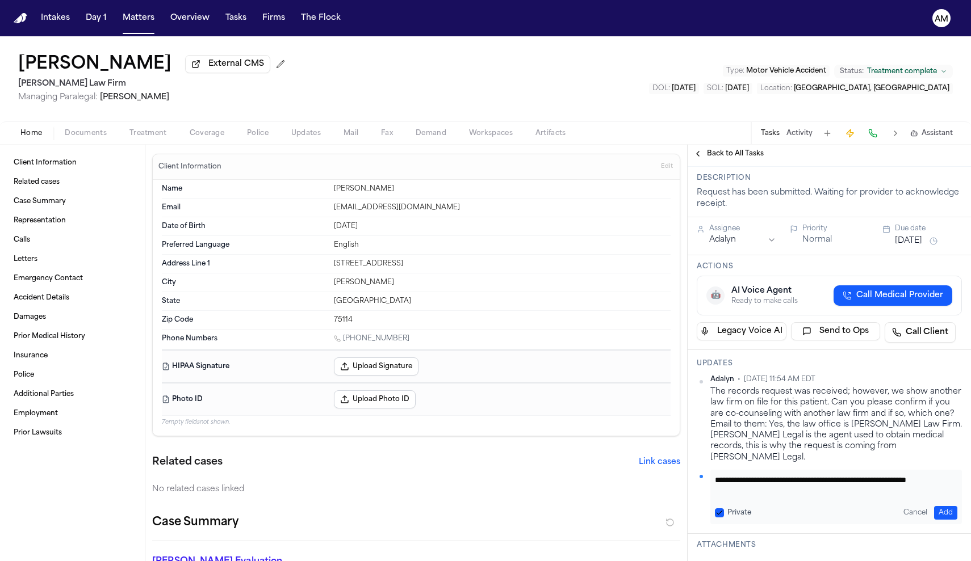
type textarea "**********"
click at [721, 509] on button "Private" at bounding box center [719, 513] width 9 height 9
click at [944, 506] on button "Add" at bounding box center [945, 513] width 23 height 14
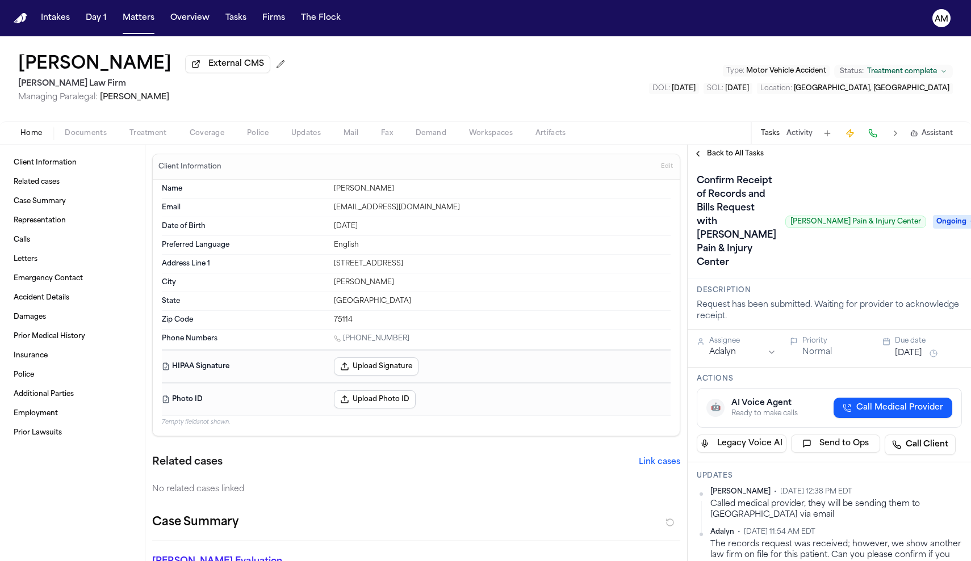
click at [723, 152] on span "Back to All Tasks" at bounding box center [735, 153] width 57 height 9
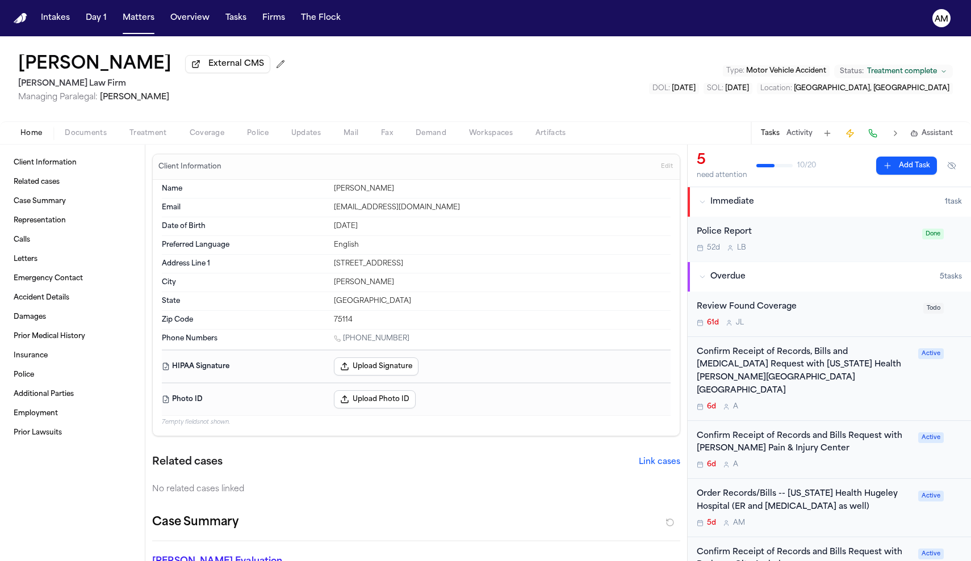
click at [836, 492] on div "Order Records/Bills -- [US_STATE] Health Hugeley Hospital (ER and [MEDICAL_DATA…" at bounding box center [803, 501] width 215 height 26
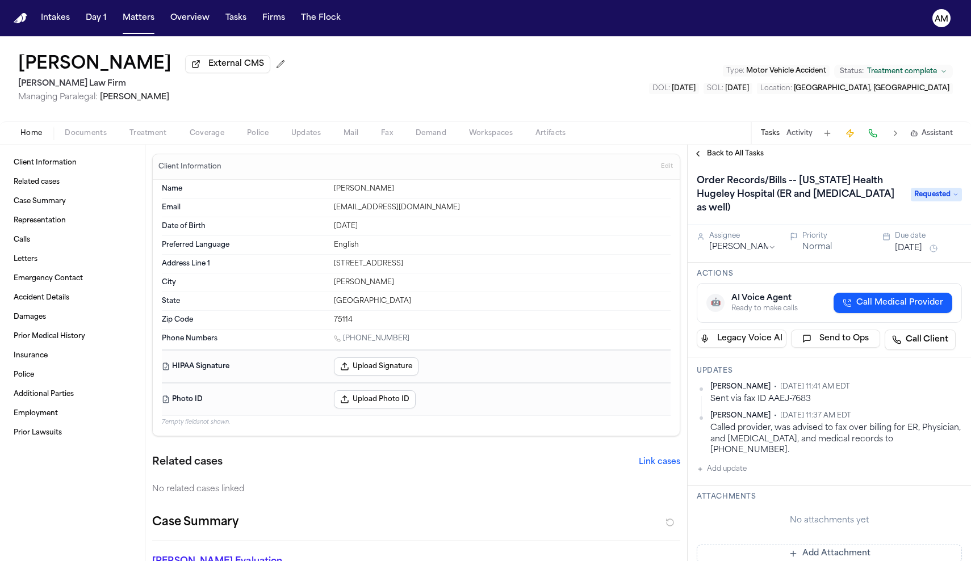
click at [720, 463] on button "Add update" at bounding box center [721, 470] width 50 height 14
click at [720, 467] on textarea "Add your update" at bounding box center [836, 478] width 242 height 23
type textarea "*"
type textarea "**********"
click at [918, 499] on button "Cancel" at bounding box center [914, 506] width 33 height 14
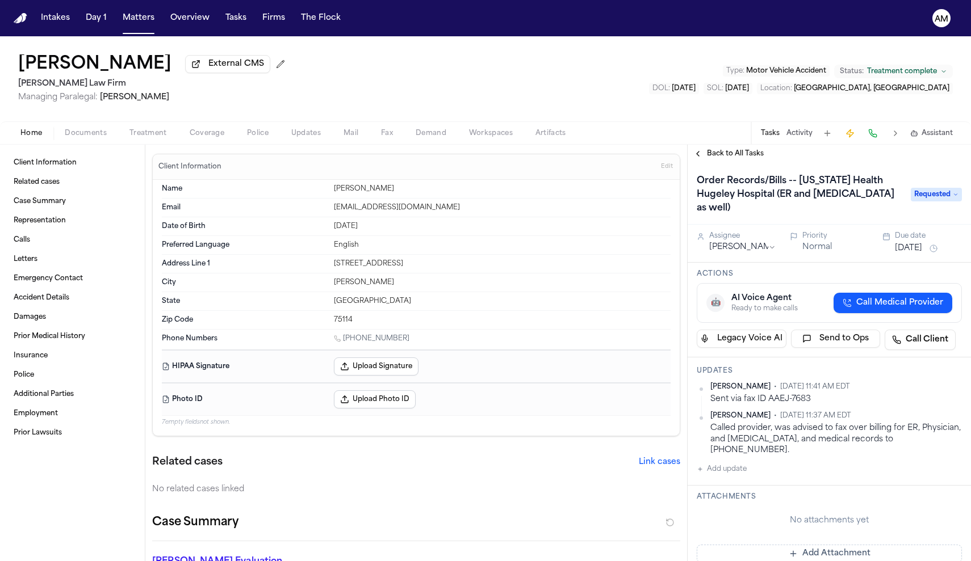
click at [732, 463] on button "Add update" at bounding box center [721, 470] width 50 height 14
click at [776, 470] on div "Private Cancel Add" at bounding box center [835, 490] width 251 height 54
click at [771, 467] on textarea "Add your update" at bounding box center [836, 478] width 242 height 23
click at [733, 467] on textarea "*********" at bounding box center [836, 478] width 242 height 23
type textarea "**********"
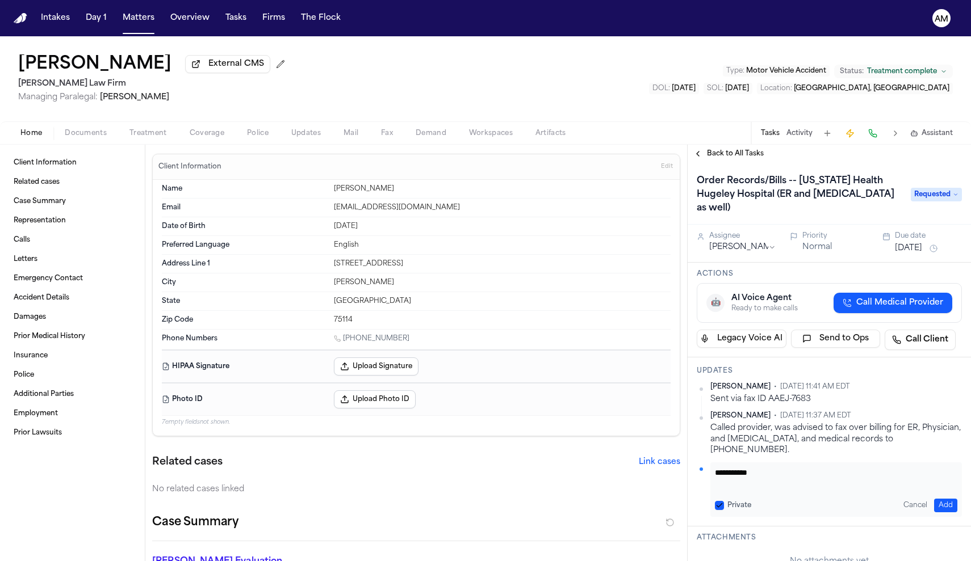
click at [735, 501] on label "Private" at bounding box center [739, 505] width 24 height 9
click at [724, 501] on button "Private" at bounding box center [719, 505] width 9 height 9
click at [948, 499] on button "Add" at bounding box center [945, 506] width 23 height 14
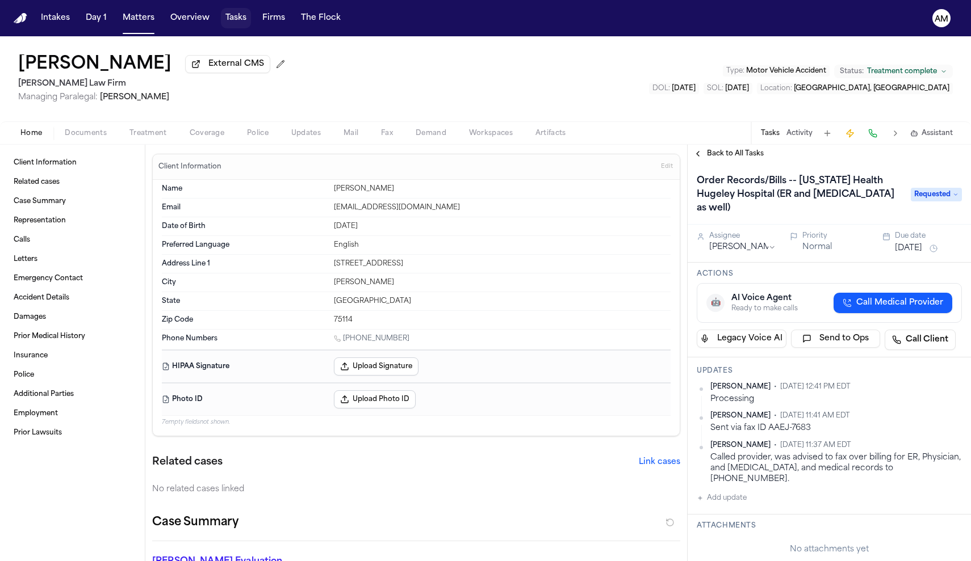
click at [235, 11] on button "Tasks" at bounding box center [236, 18] width 30 height 20
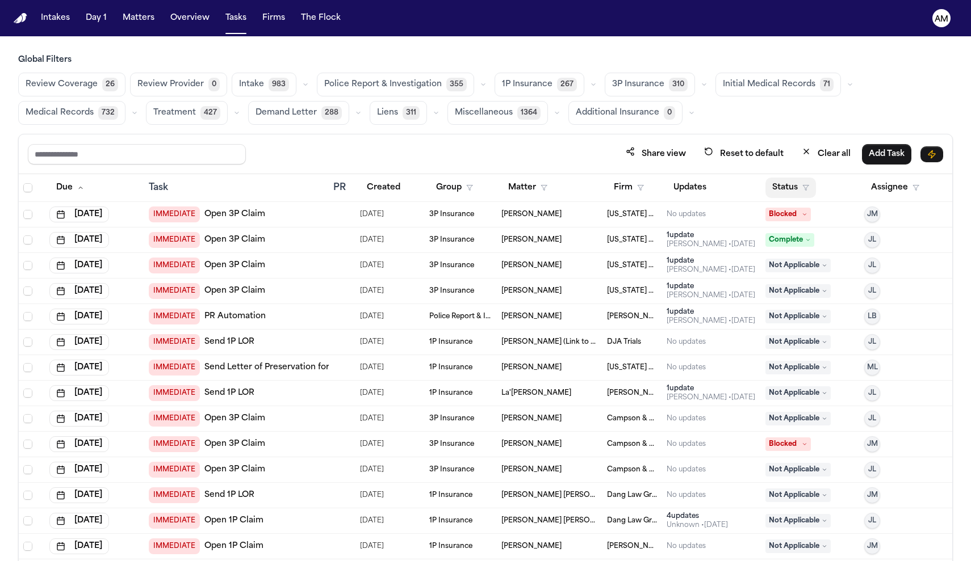
click at [789, 192] on button "Status" at bounding box center [790, 188] width 51 height 20
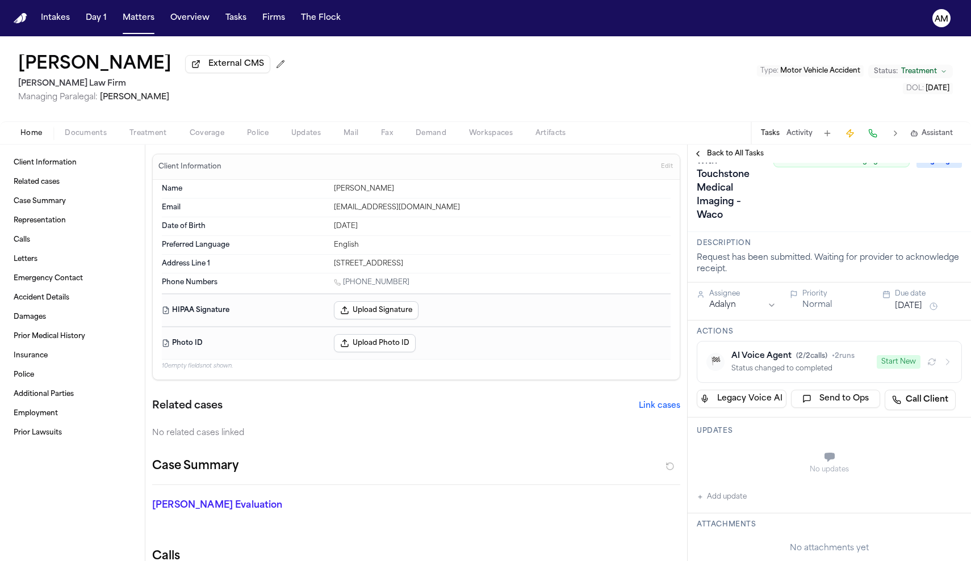
scroll to position [65, 0]
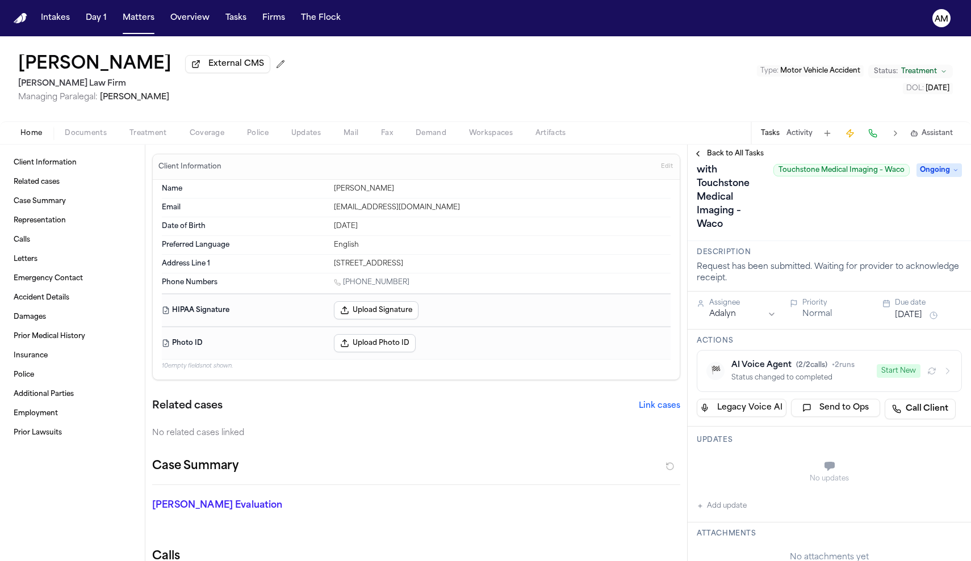
click at [877, 387] on button "🏁 AI Voice Agent ( 2 / 2 calls) • 2 runs Status changed to completed Start New" at bounding box center [828, 371] width 265 height 42
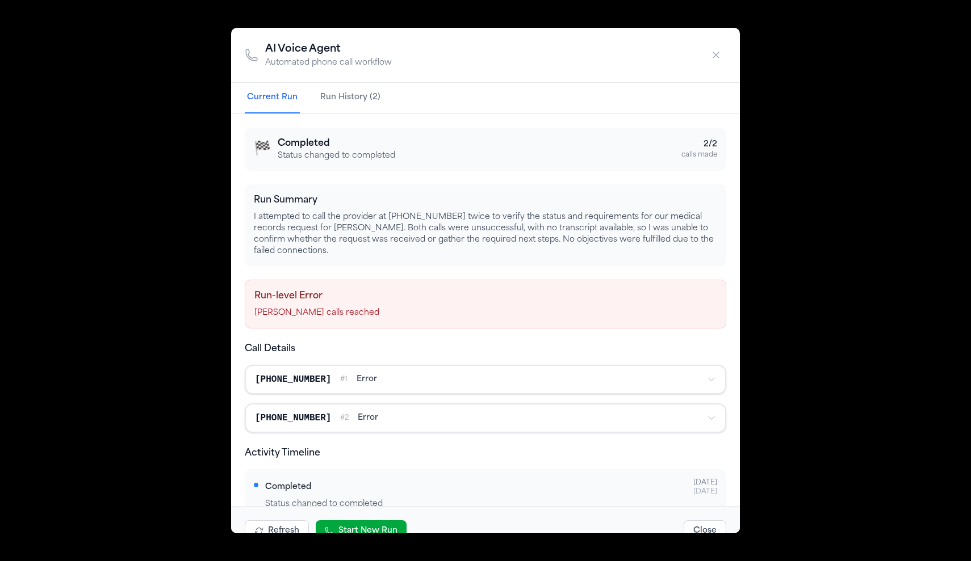
click at [877, 387] on div "AI Voice Agent Automated phone call workflow Current Run Run History (2) 🏁 Comp…" at bounding box center [485, 280] width 971 height 561
click at [717, 51] on icon "button" at bounding box center [715, 54] width 11 height 11
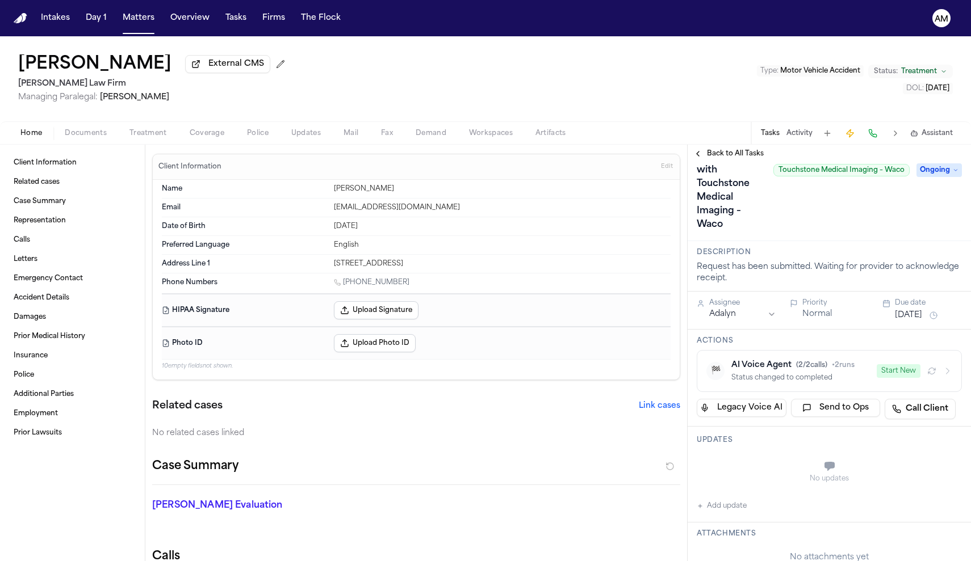
click at [905, 377] on button "Start New" at bounding box center [898, 371] width 44 height 14
click at [936, 378] on button "button" at bounding box center [932, 371] width 14 height 14
click at [864, 378] on div "Throttling: waiting 2 minutes before calling (658) 575-3348" at bounding box center [824, 377] width 187 height 9
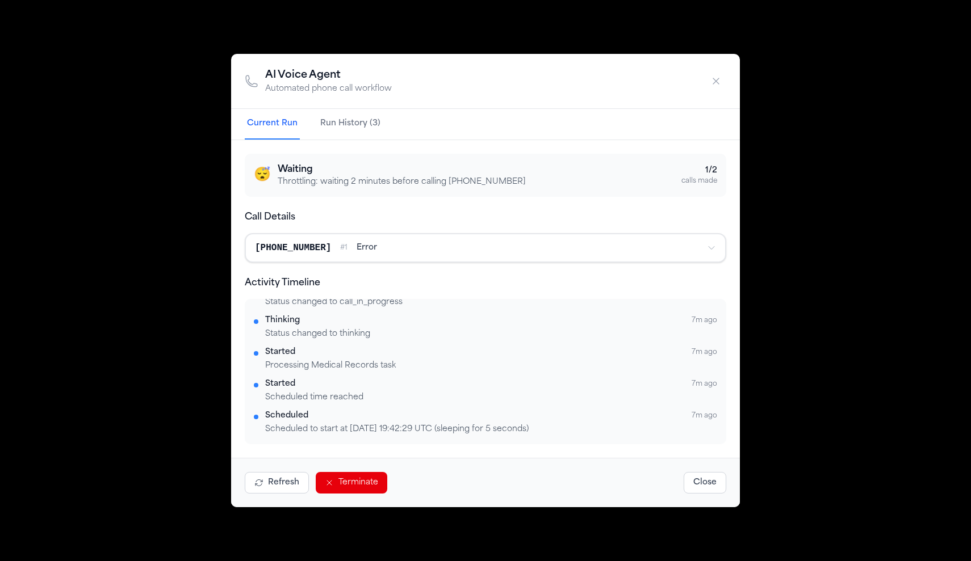
scroll to position [0, 0]
click at [819, 197] on div "AI Voice Agent Automated phone call workflow Current Run Run History (3) 😴 Wait…" at bounding box center [485, 280] width 971 height 561
click at [707, 474] on button "Close" at bounding box center [704, 483] width 43 height 22
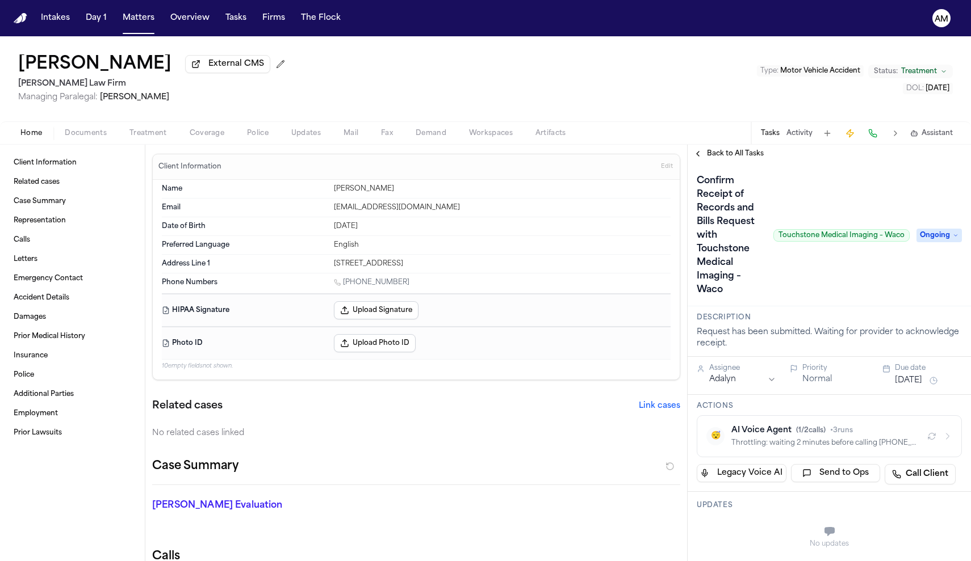
click at [111, 137] on button "Documents" at bounding box center [85, 134] width 65 height 14
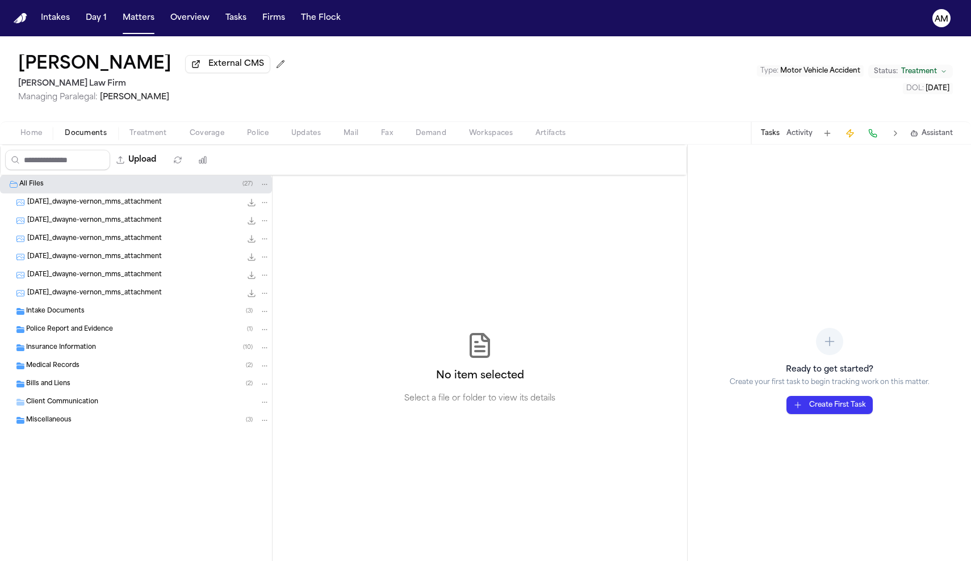
click at [85, 366] on div "Medical Records ( 2 )" at bounding box center [147, 366] width 243 height 10
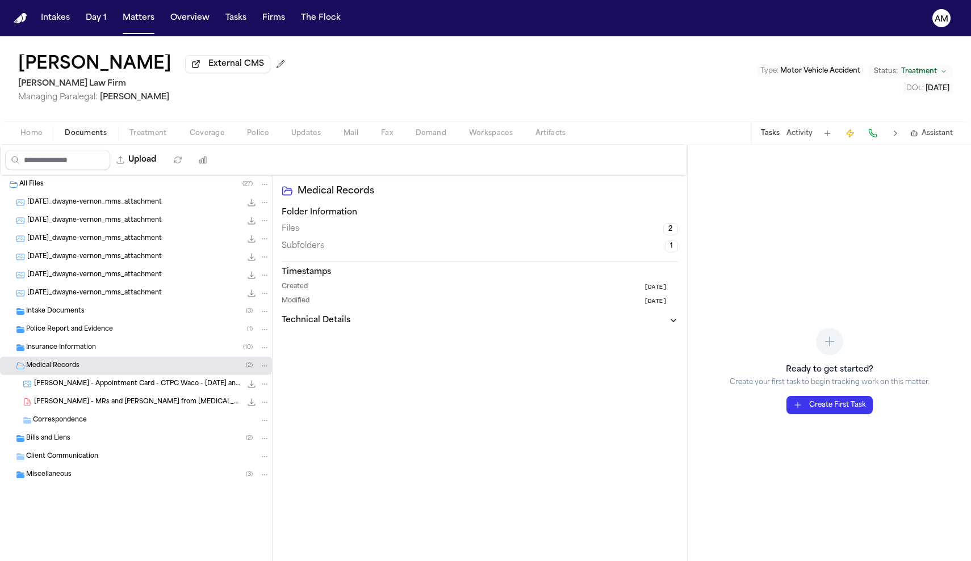
click at [99, 405] on span "C. Vernon - MRs and Bills from Chiropractic Provider - 8.8.25 to 9.2.25" at bounding box center [137, 403] width 207 height 10
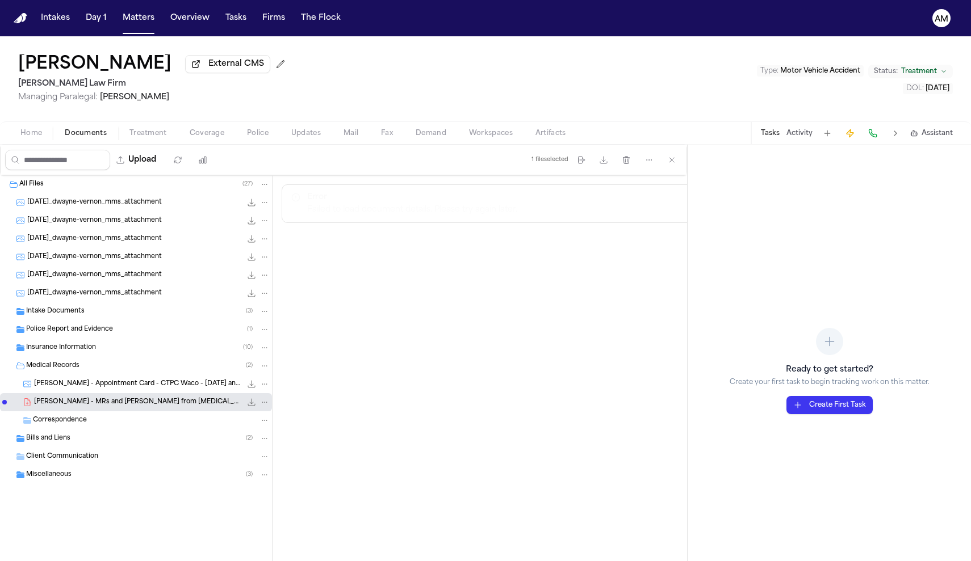
click at [94, 443] on div "Bills and Liens ( 2 )" at bounding box center [147, 439] width 243 height 10
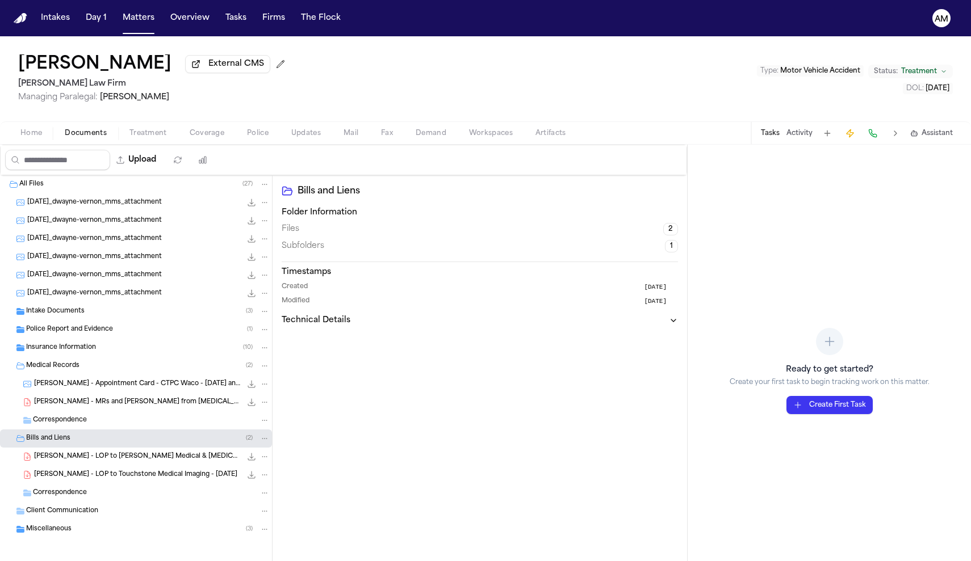
click at [131, 408] on span "C. Vernon - MRs and Bills from Chiropractic Provider - 8.8.25 to 9.2.25" at bounding box center [137, 403] width 207 height 10
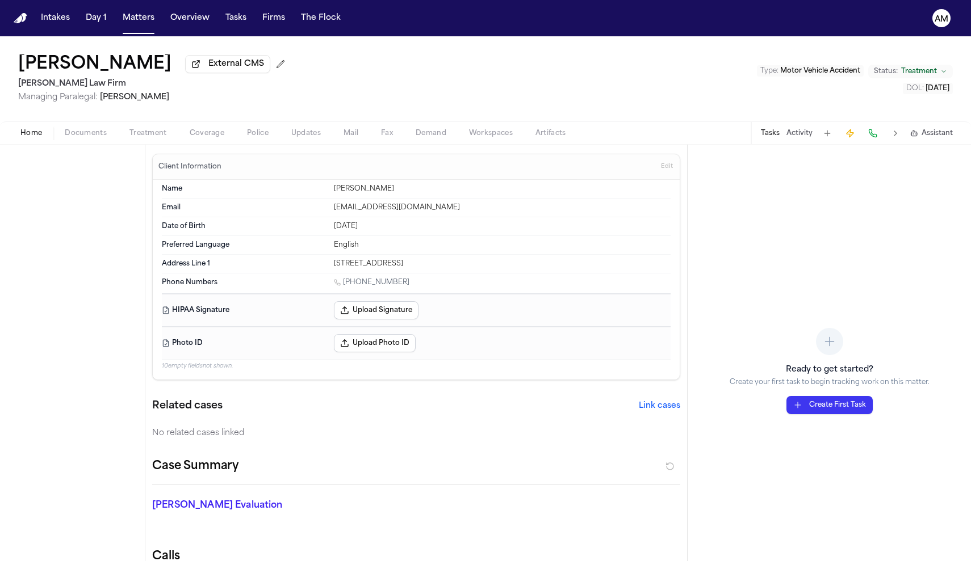
click at [50, 137] on button "Home" at bounding box center [31, 134] width 44 height 14
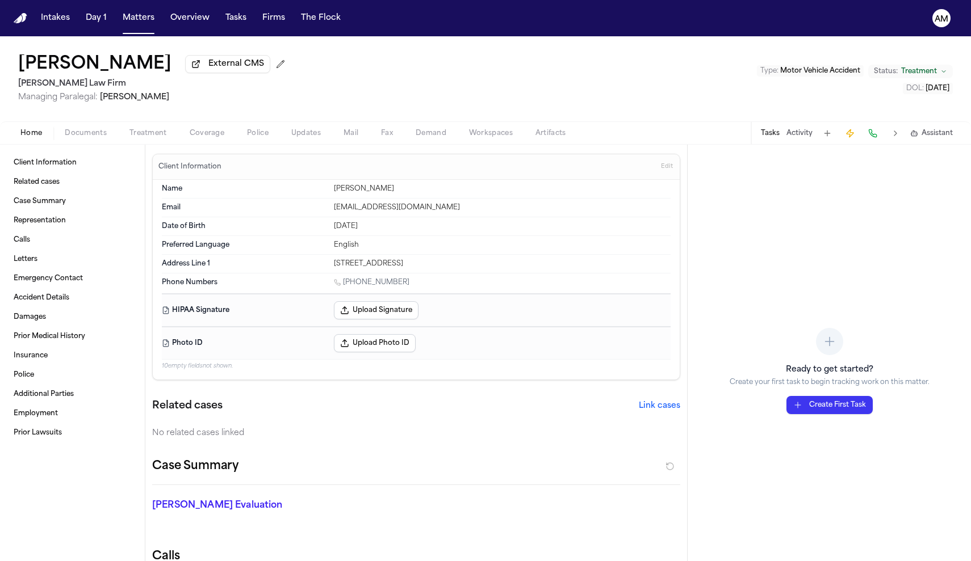
click at [89, 136] on span "Documents" at bounding box center [86, 133] width 42 height 9
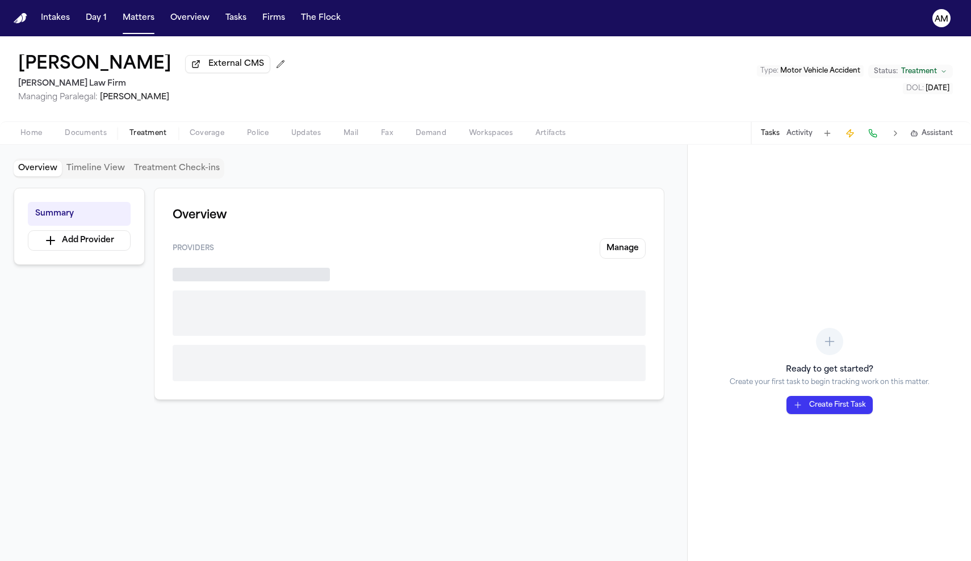
click at [139, 132] on span "Treatment" at bounding box center [147, 133] width 37 height 9
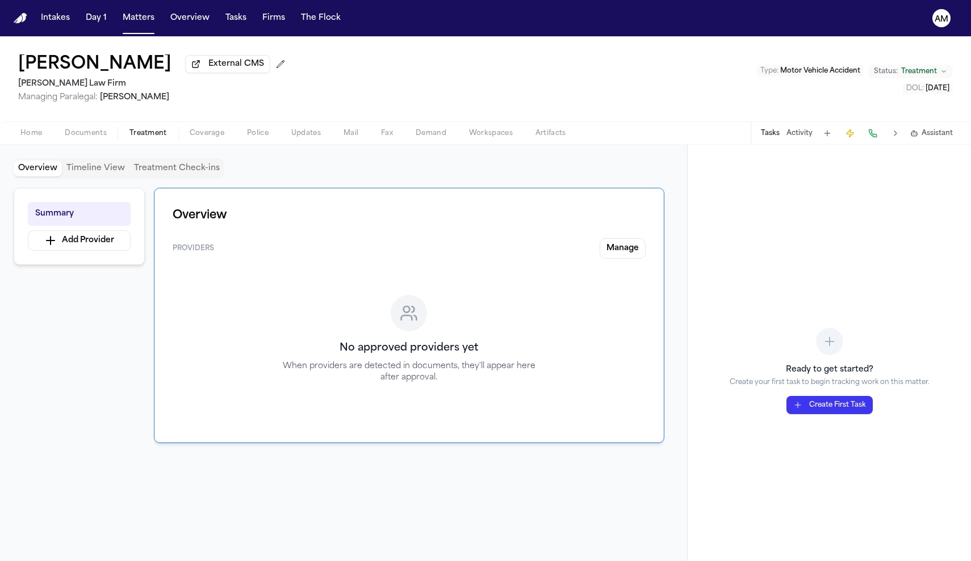
click at [652, 58] on div "Calvin Vernon External CMS Ruy Mireles Law Firm Managing Paralegal: Jessica Bar…" at bounding box center [485, 78] width 971 height 85
click at [751, 114] on div "Calvin Vernon External CMS Ruy Mireles Law Firm Managing Paralegal: Jessica Bar…" at bounding box center [485, 78] width 971 height 85
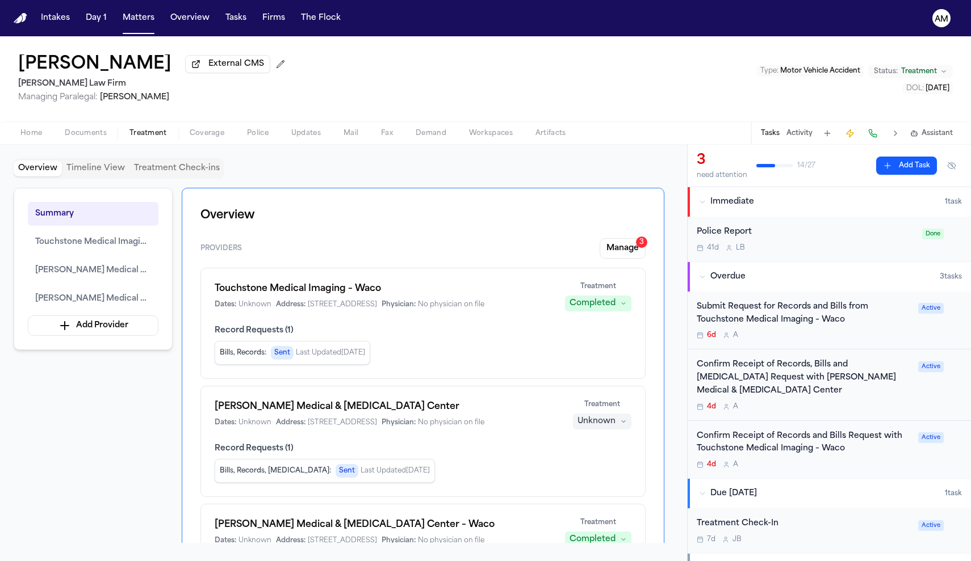
click at [892, 316] on div "Submit Request for Records and Bills from Touchstone Medical Imaging – Waco" at bounding box center [803, 314] width 215 height 26
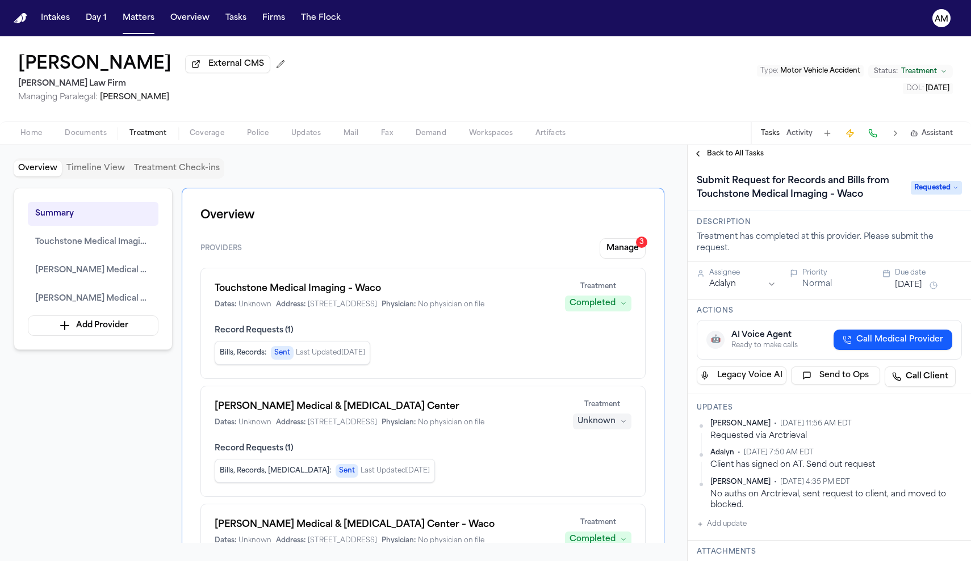
click at [213, 136] on span "Coverage" at bounding box center [207, 133] width 35 height 9
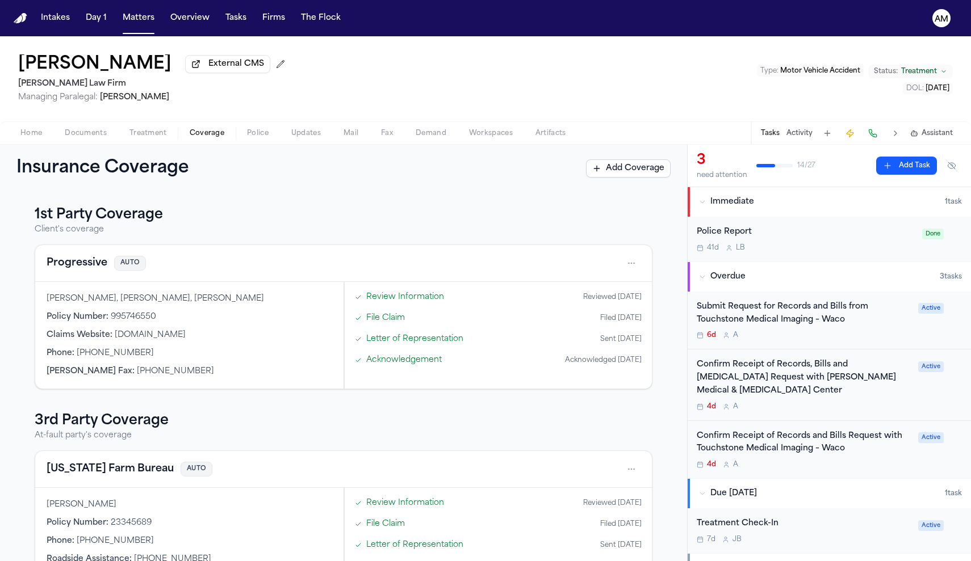
click at [148, 138] on span "Treatment" at bounding box center [147, 133] width 37 height 9
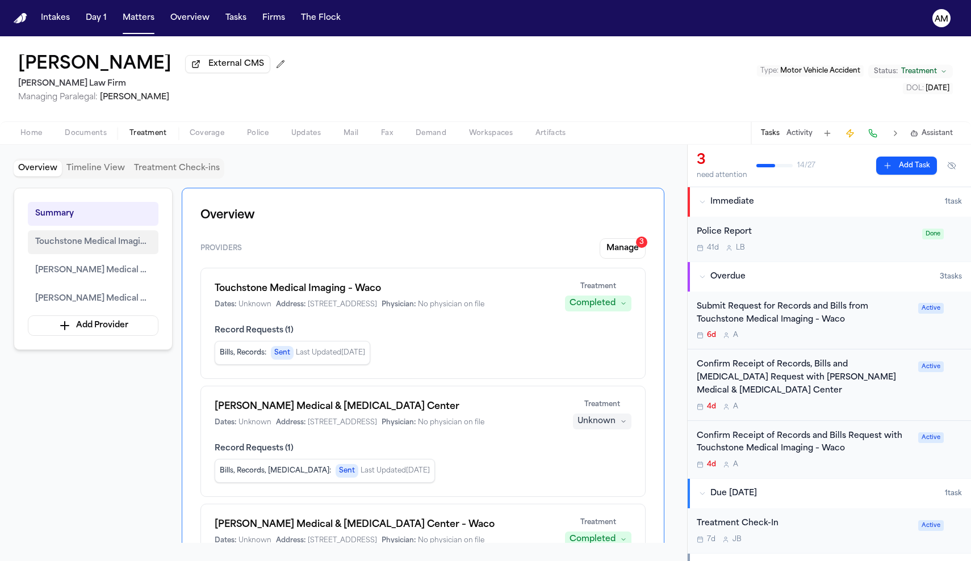
click at [102, 248] on span "Touchstone Medical Imaging – Waco" at bounding box center [93, 243] width 116 height 14
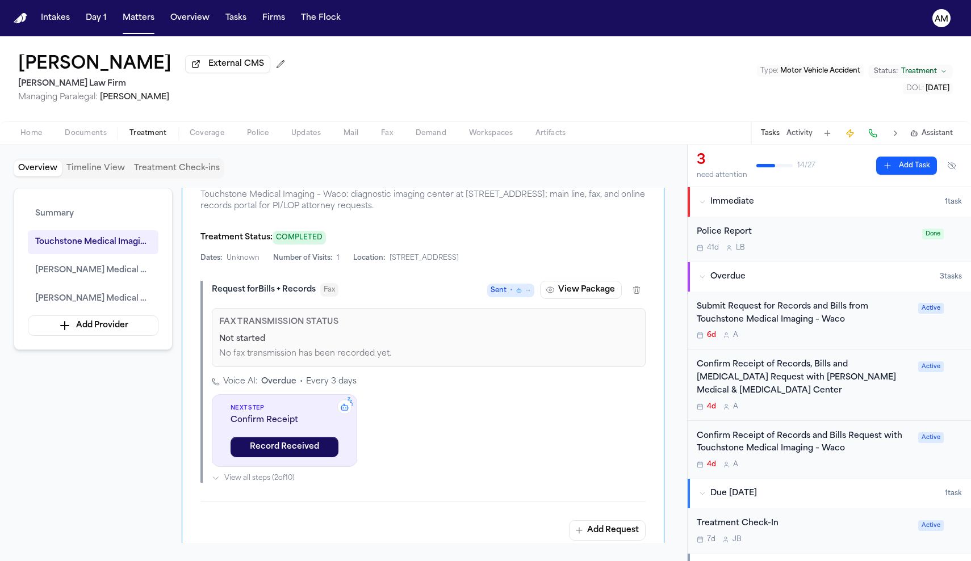
scroll to position [458, 0]
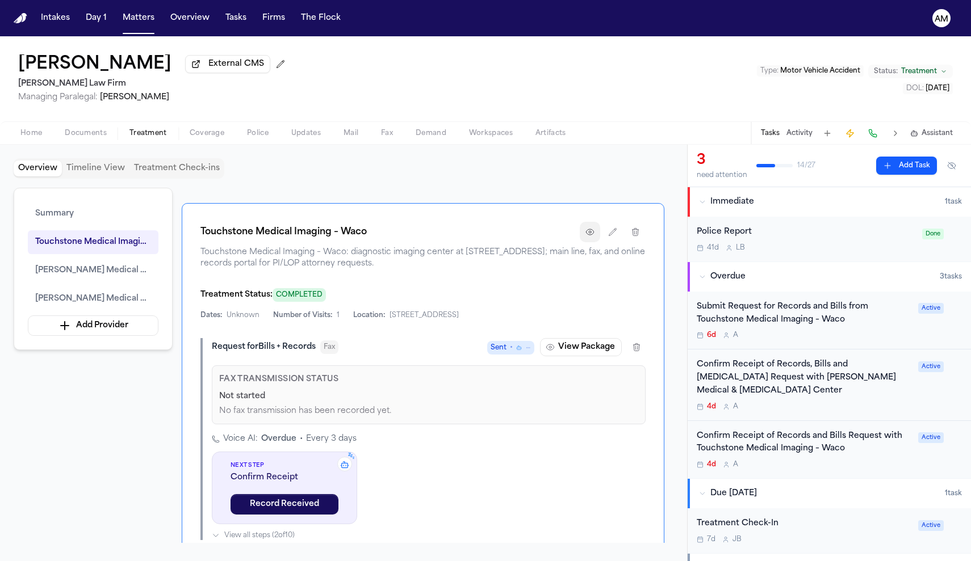
click at [594, 239] on button "button" at bounding box center [589, 232] width 20 height 20
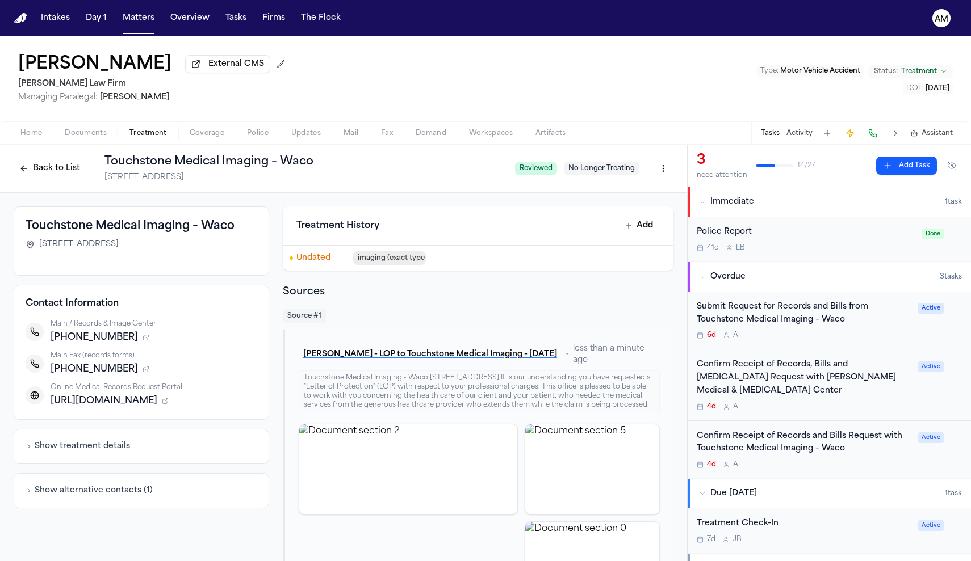
click at [168, 402] on icon "button" at bounding box center [166, 400] width 3 height 3
click at [209, 415] on span "Touchstone Imaging – Medical Records Requests" at bounding box center [143, 414] width 165 height 9
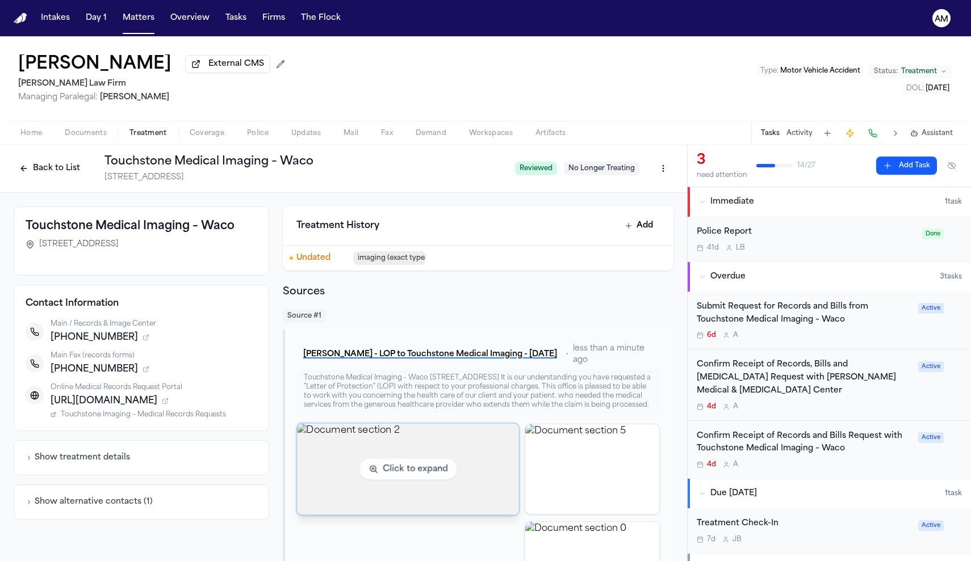
click at [490, 488] on img "View document section 2" at bounding box center [408, 468] width 222 height 91
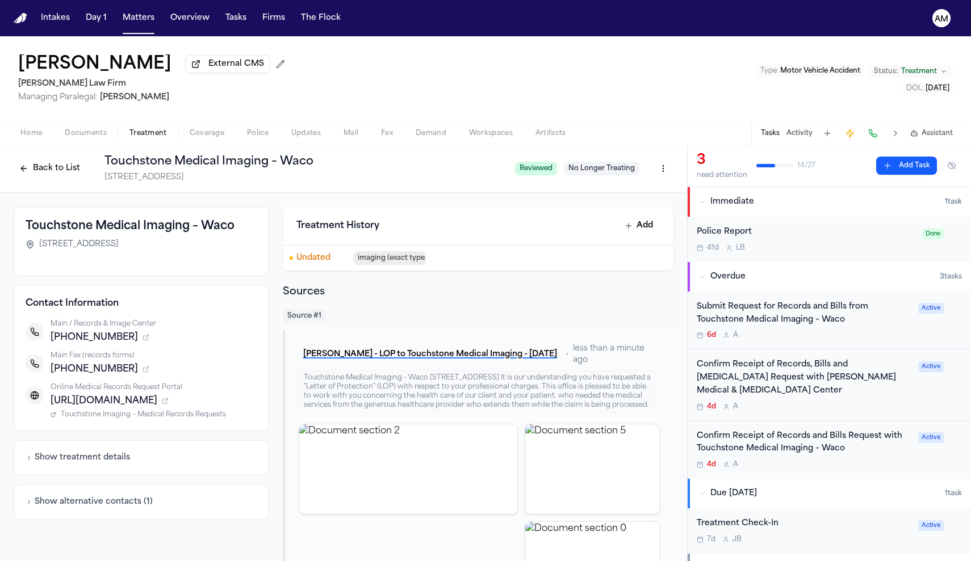
click at [103, 495] on div "Show alternative contacts ( 1 )" at bounding box center [141, 502] width 255 height 35
click at [103, 498] on button "Show alternative contacts ( 1 )" at bounding box center [89, 502] width 127 height 11
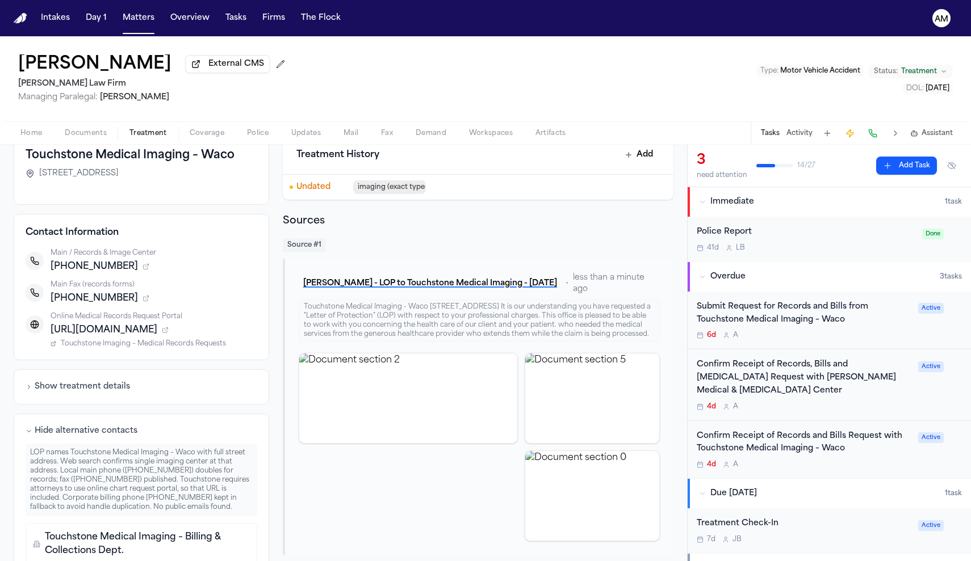
scroll to position [74, 0]
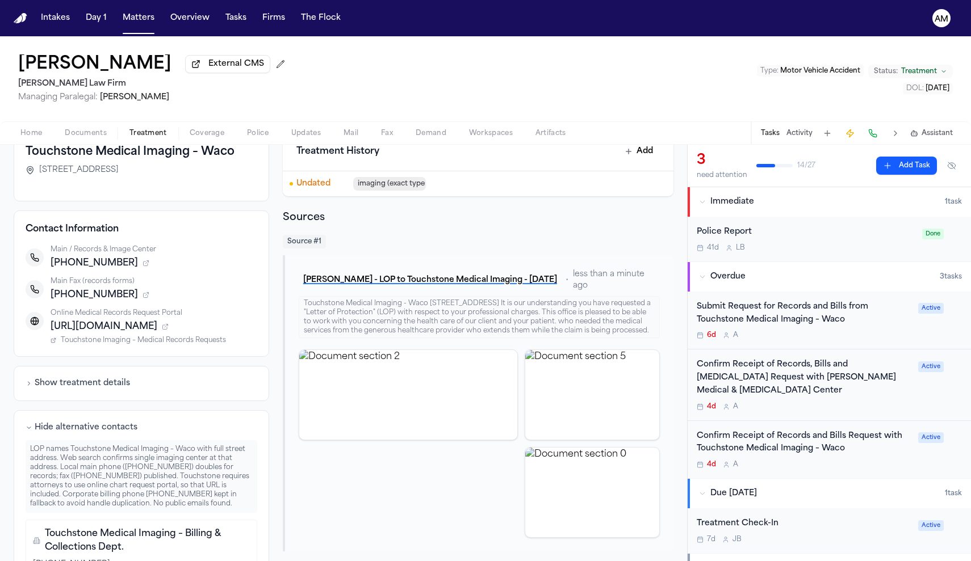
click at [858, 441] on div "Confirm Receipt of Records and Bills Request with Touchstone Medical Imaging – …" at bounding box center [803, 443] width 215 height 26
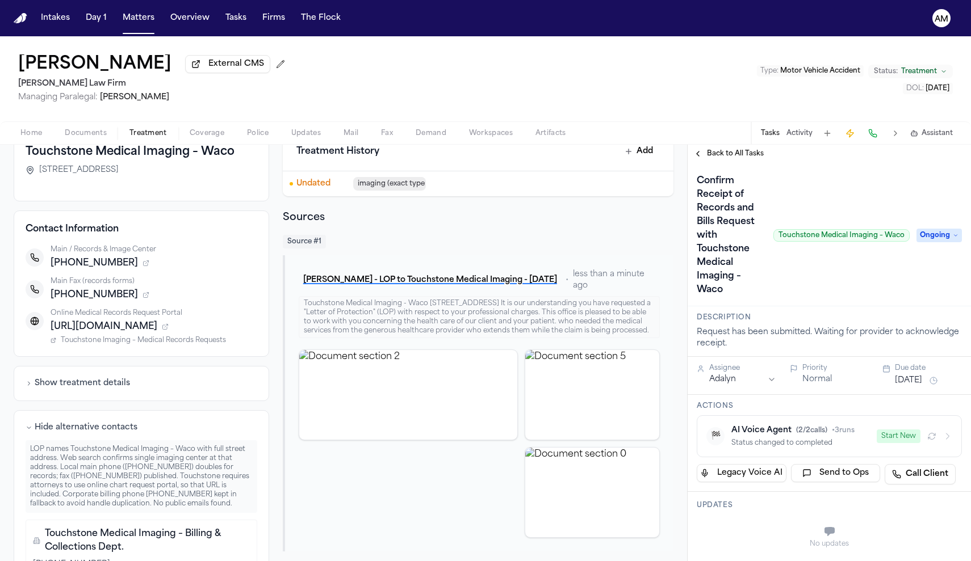
click at [858, 441] on div "Status changed to completed" at bounding box center [800, 443] width 138 height 9
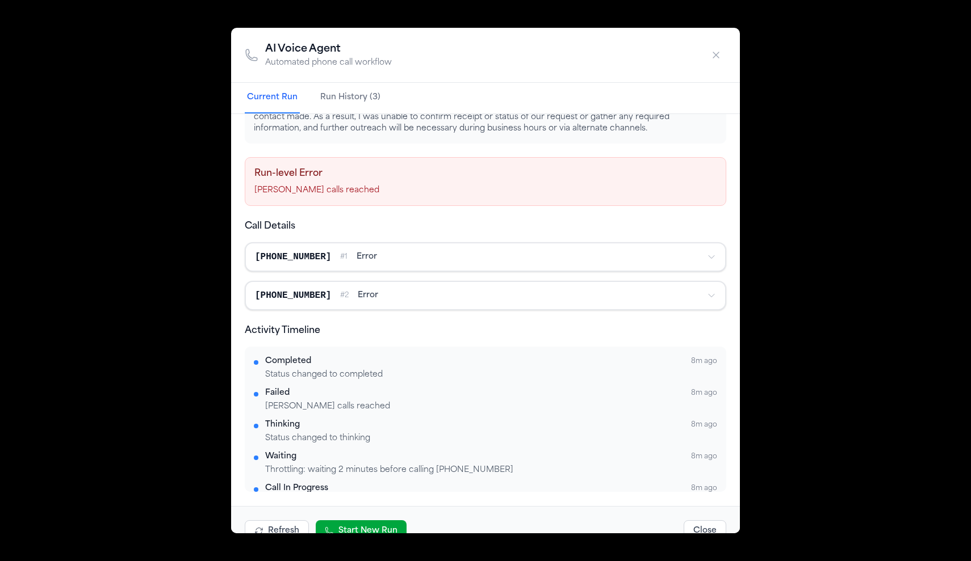
scroll to position [123, 0]
click at [792, 364] on div "AI Voice Agent Automated phone call workflow Current Run Run History (3) 🏁 Comp…" at bounding box center [485, 280] width 971 height 561
click at [712, 61] on icon "button" at bounding box center [715, 54] width 11 height 11
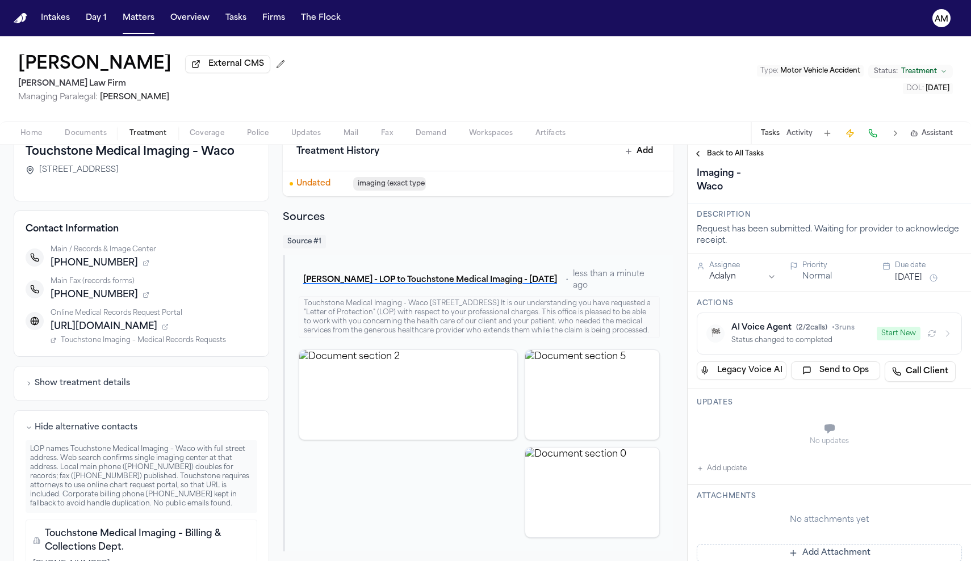
scroll to position [178, 0]
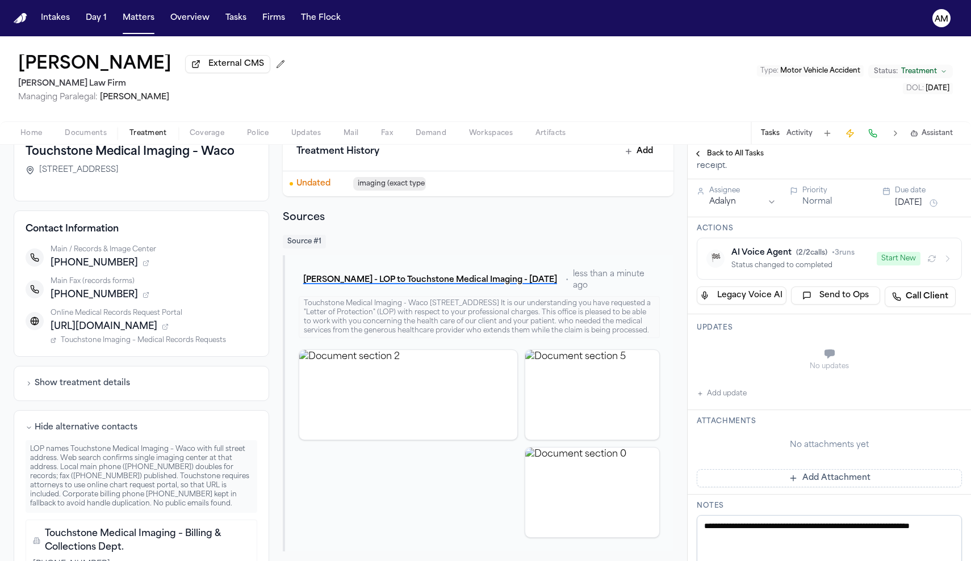
click at [737, 401] on button "Add update" at bounding box center [721, 394] width 50 height 14
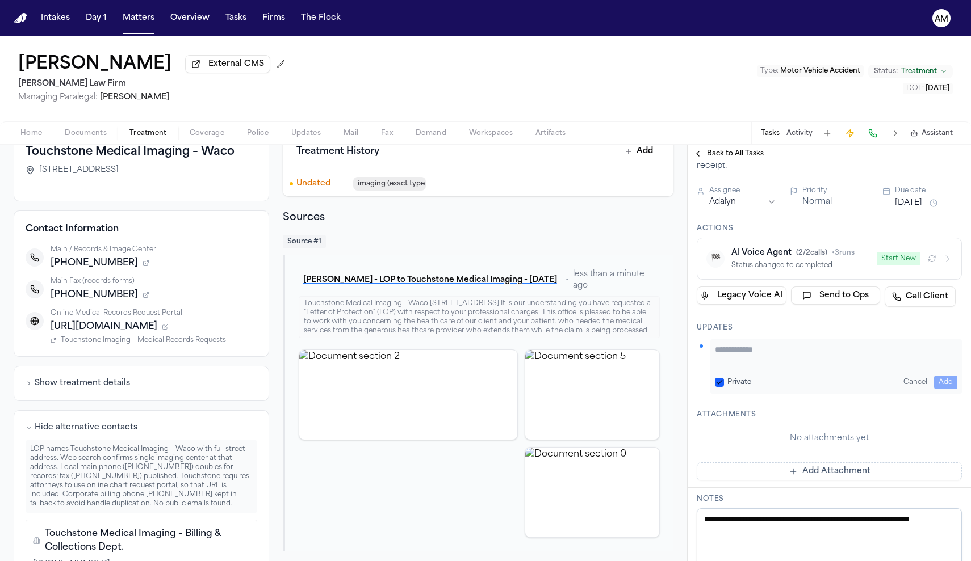
click at [720, 386] on button "Private" at bounding box center [719, 382] width 9 height 9
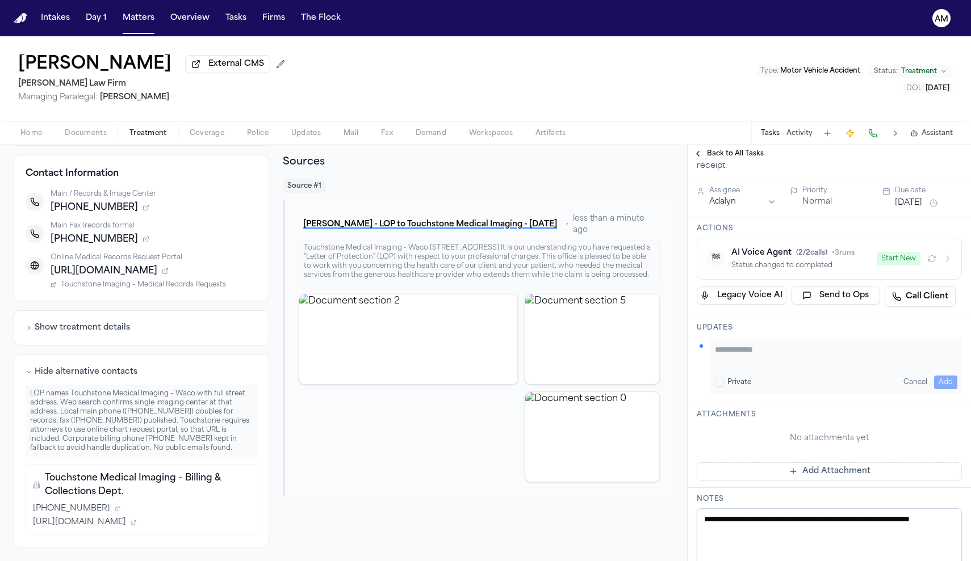
scroll to position [144, 0]
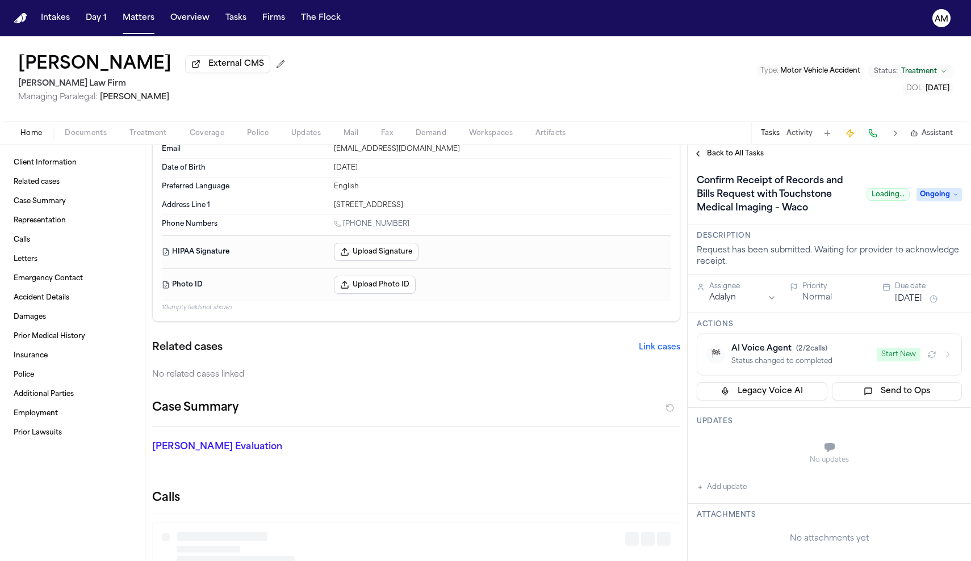
scroll to position [72, 0]
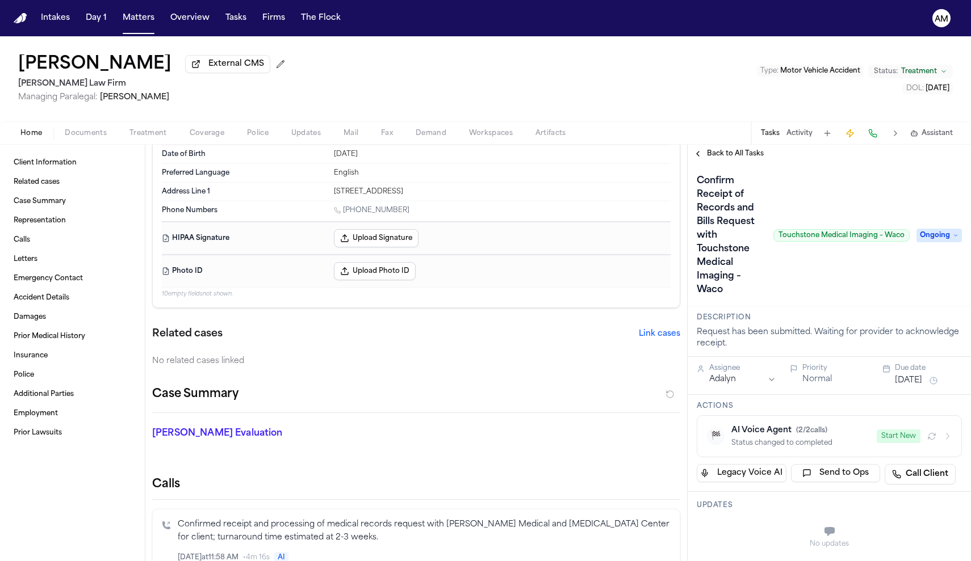
click at [159, 127] on div "Home Documents Treatment Coverage Police Updates Mail Fax Demand Workspaces Art…" at bounding box center [485, 132] width 971 height 23
click at [159, 135] on span "Treatment" at bounding box center [147, 133] width 37 height 9
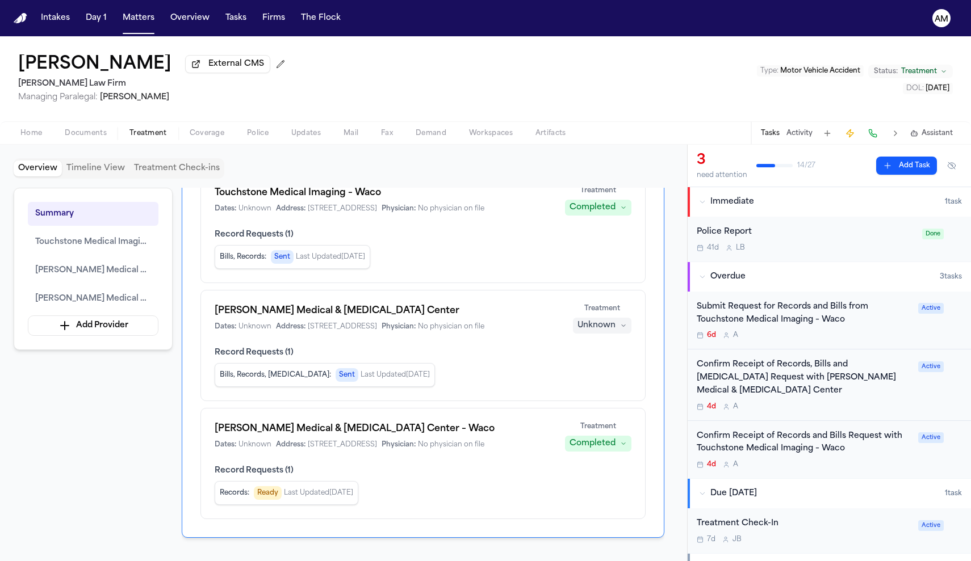
scroll to position [121, 0]
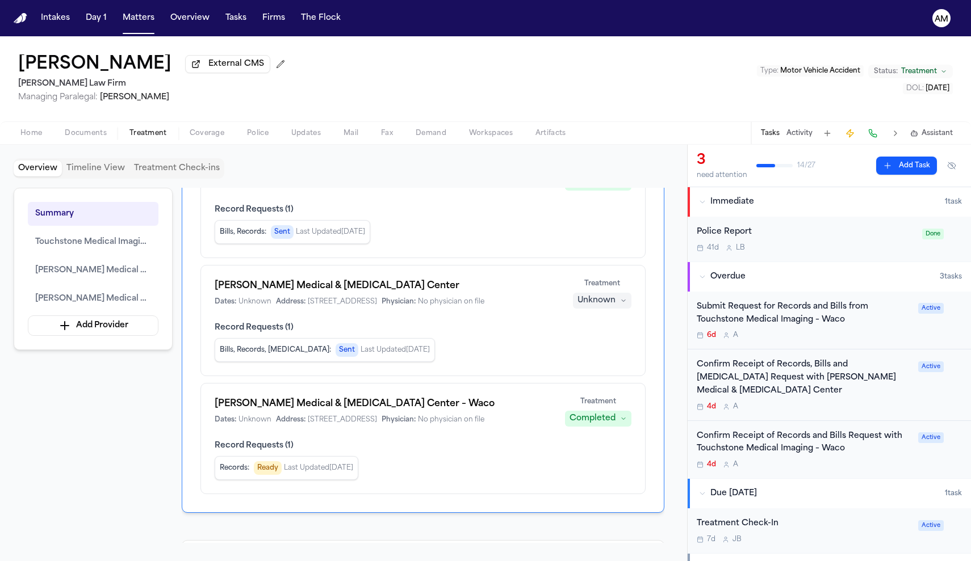
click at [874, 312] on div "Submit Request for Records and Bills from Touchstone Medical Imaging – Waco" at bounding box center [803, 314] width 215 height 26
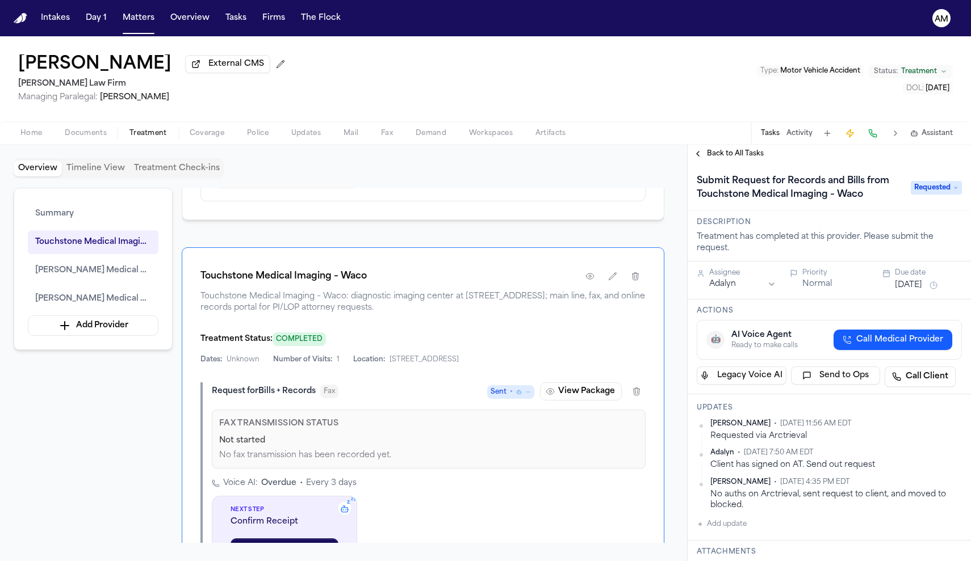
scroll to position [411, 0]
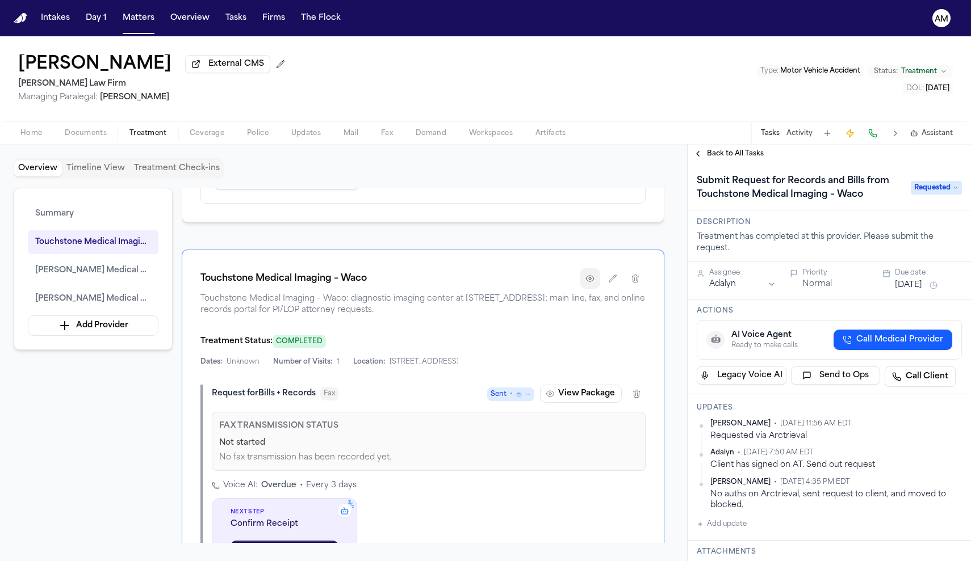
click at [590, 283] on icon "button" at bounding box center [589, 278] width 9 height 9
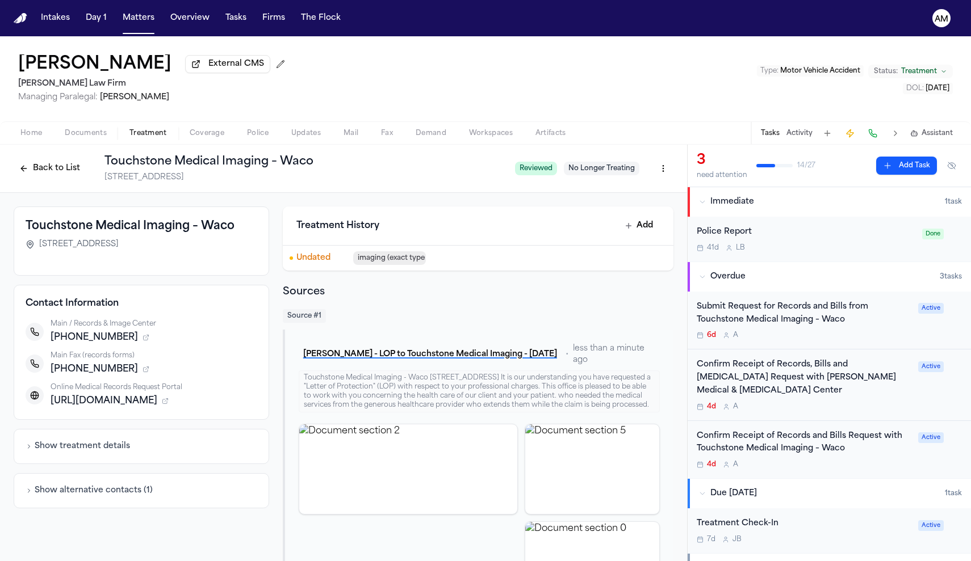
click at [95, 456] on div "Show treatment details" at bounding box center [141, 446] width 255 height 35
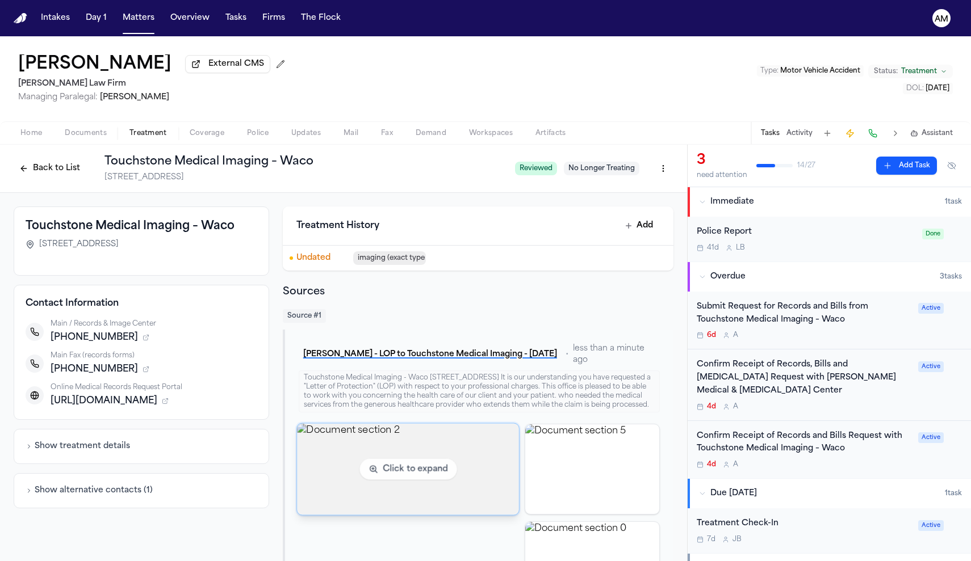
click at [364, 460] on img "View document section 2" at bounding box center [408, 468] width 222 height 91
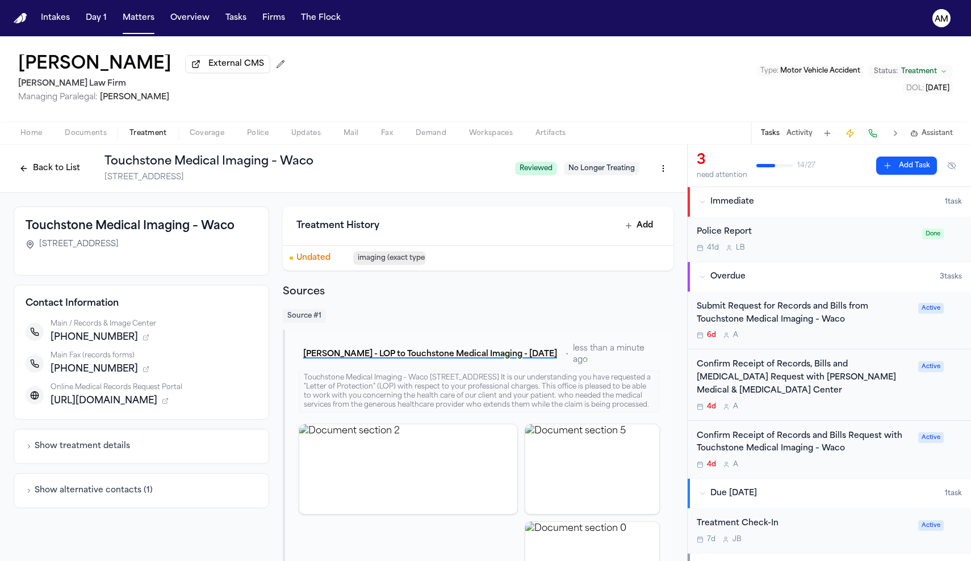
click at [99, 446] on button "Show treatment details" at bounding box center [78, 446] width 104 height 11
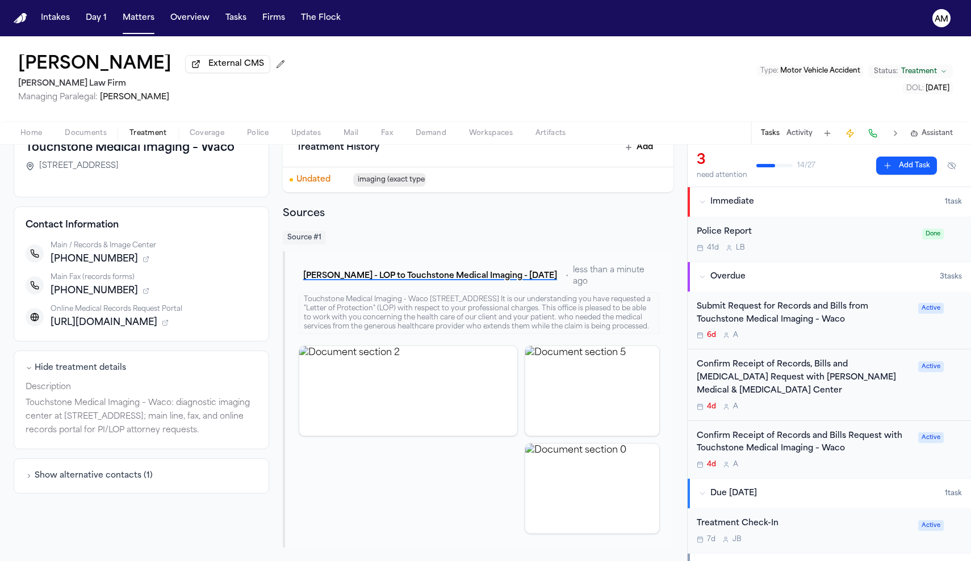
click at [96, 471] on button "Show alternative contacts ( 1 )" at bounding box center [89, 476] width 127 height 11
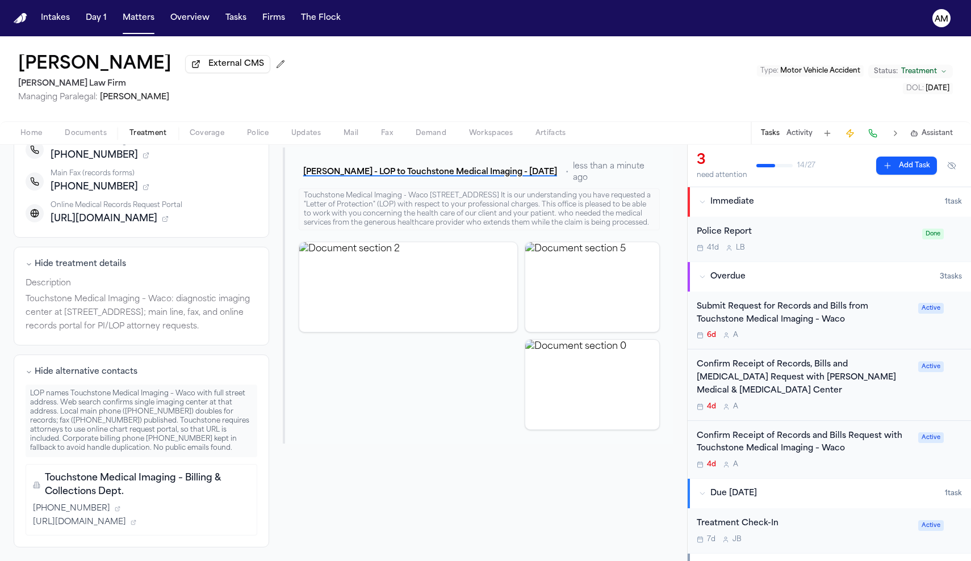
scroll to position [196, 0]
click at [916, 450] on div "Confirm Receipt of Records and Bills Request with Touchstone Medical Imaging – …" at bounding box center [828, 450] width 265 height 40
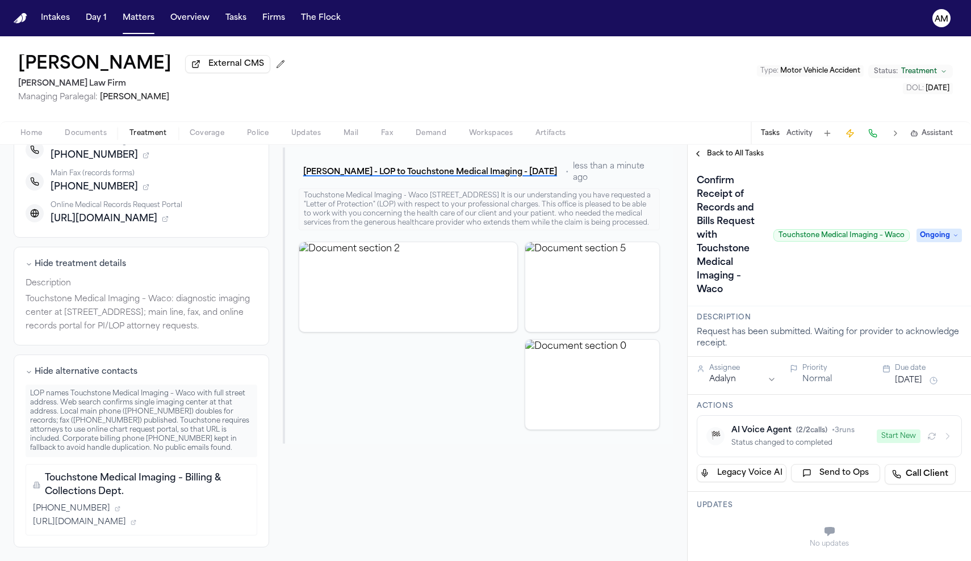
scroll to position [64, 0]
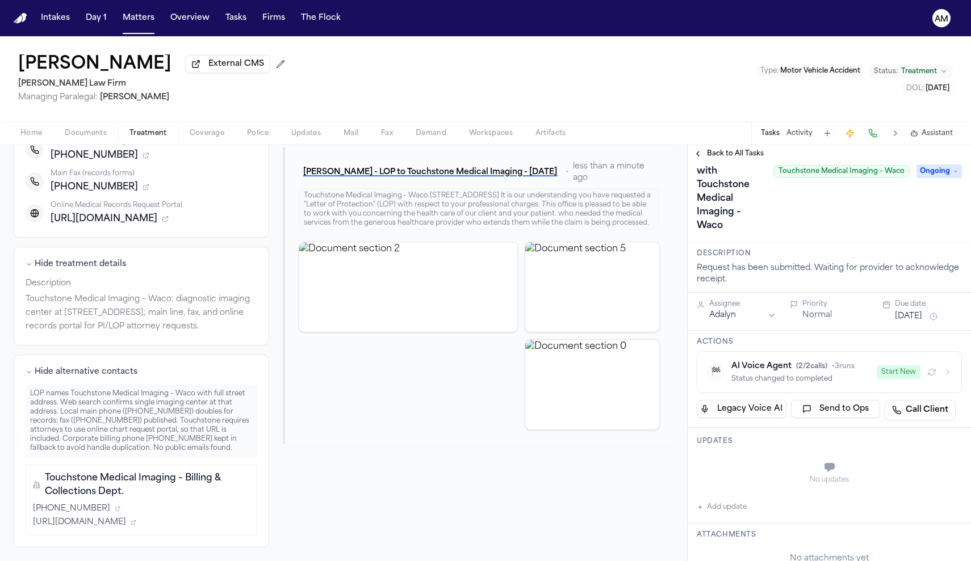
click at [725, 510] on button "Add update" at bounding box center [721, 508] width 50 height 14
click at [728, 494] on label "Private" at bounding box center [739, 496] width 24 height 9
click at [724, 494] on button "Private" at bounding box center [719, 496] width 9 height 9
click at [736, 466] on textarea "Add your update" at bounding box center [836, 468] width 242 height 23
type textarea "**********"
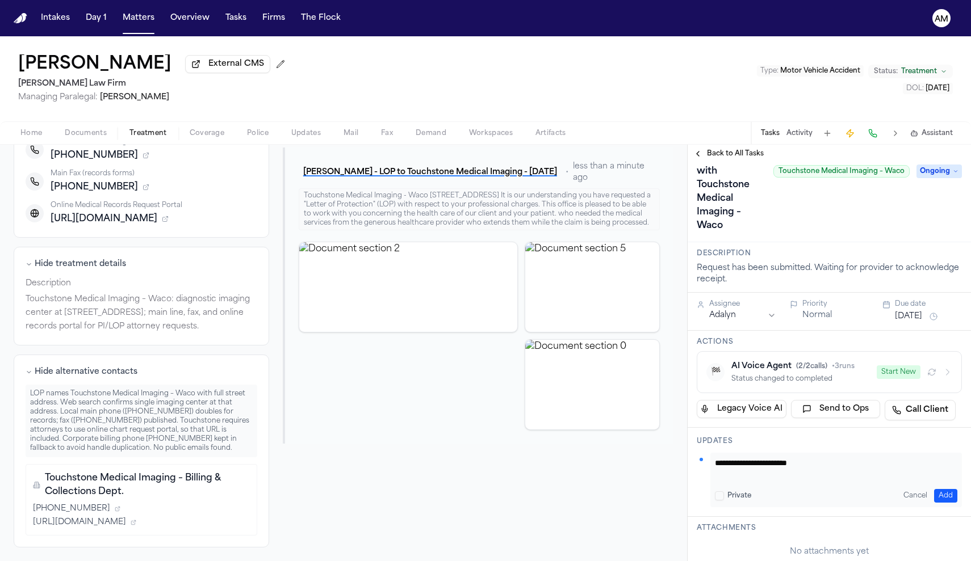
click at [19, 133] on button "Home" at bounding box center [31, 134] width 44 height 14
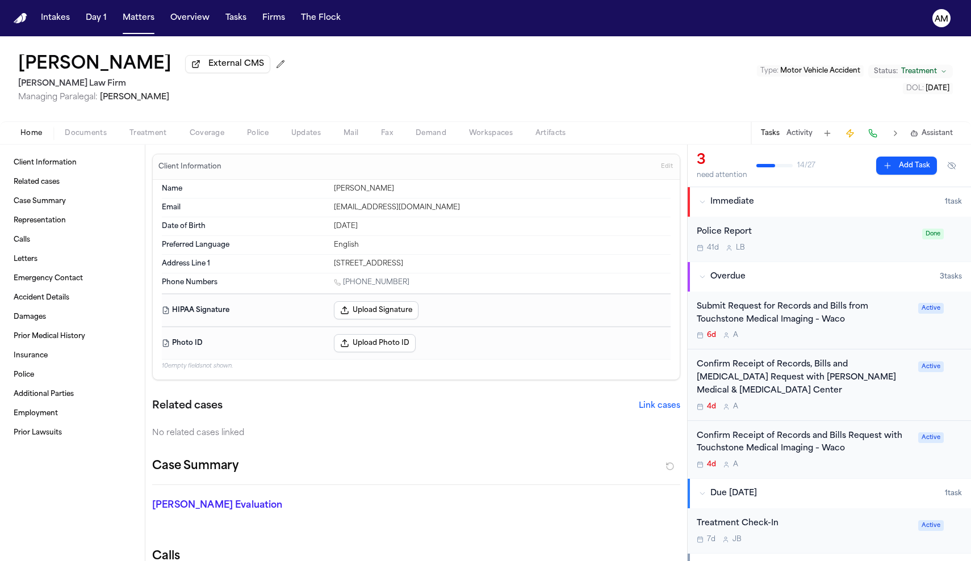
click at [736, 323] on div "Submit Request for Records and Bills from Touchstone Medical Imaging – Waco" at bounding box center [803, 314] width 215 height 26
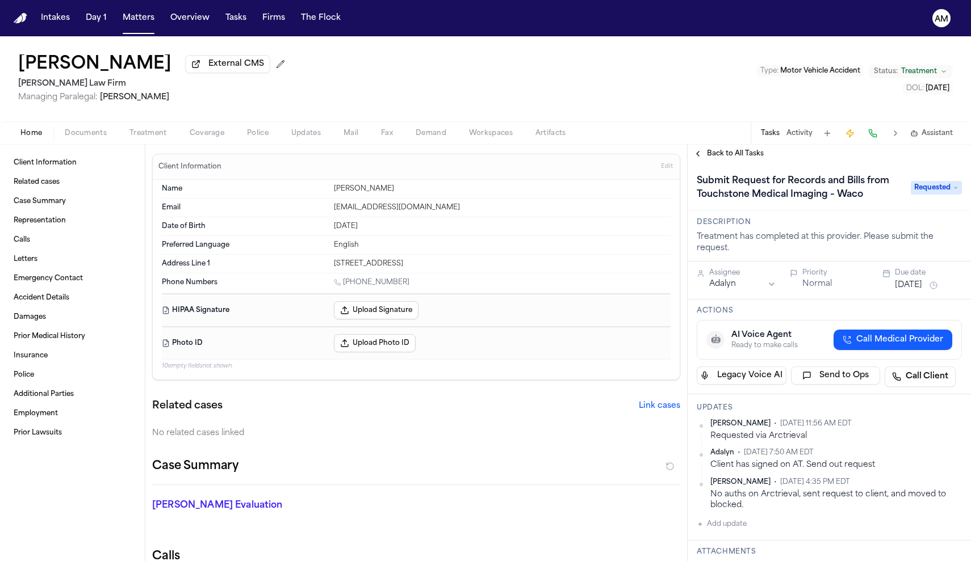
click at [101, 138] on span "Documents" at bounding box center [86, 133] width 42 height 9
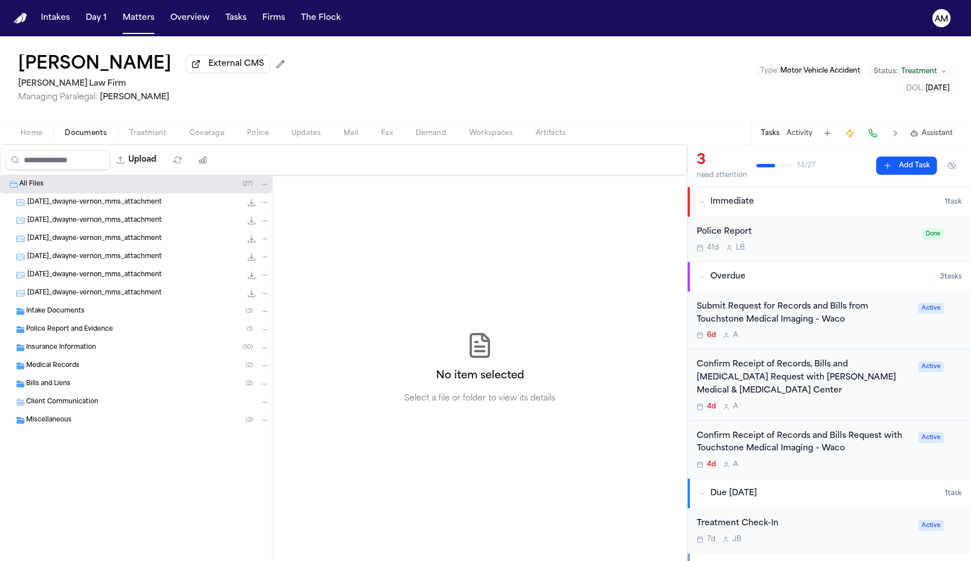
click at [60, 367] on span "Medical Records" at bounding box center [52, 367] width 53 height 10
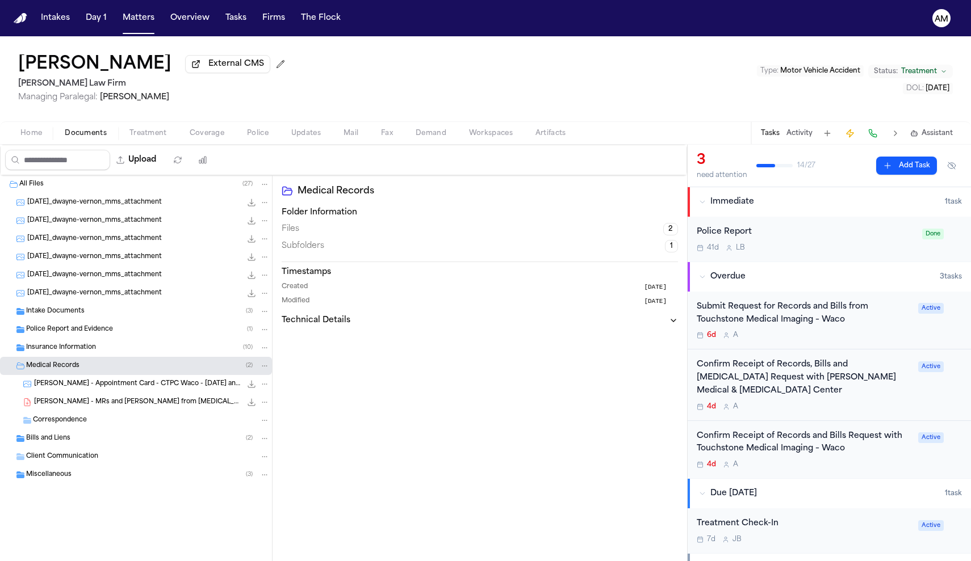
click at [39, 133] on span "Home" at bounding box center [31, 133] width 22 height 9
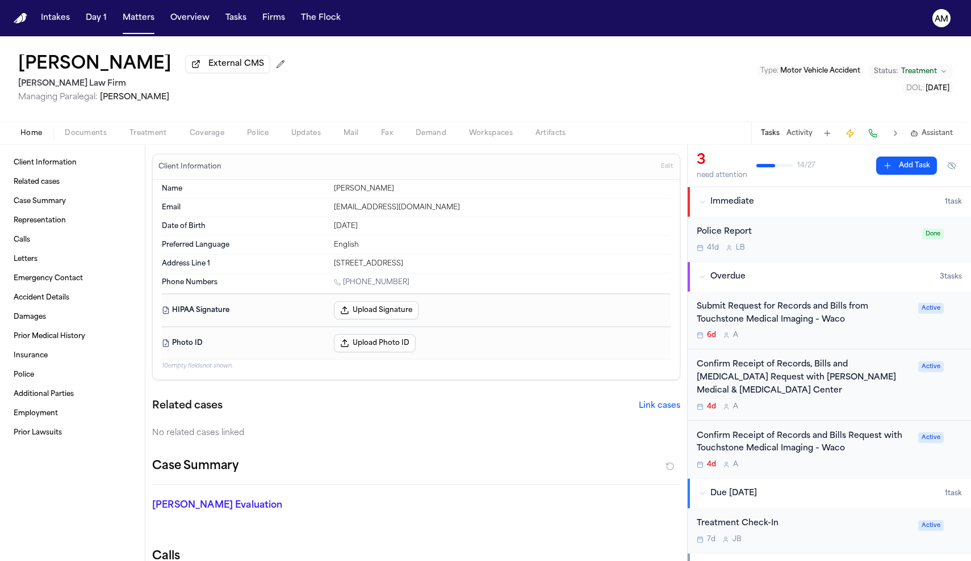
click at [669, 165] on span "Edit" at bounding box center [667, 167] width 12 height 8
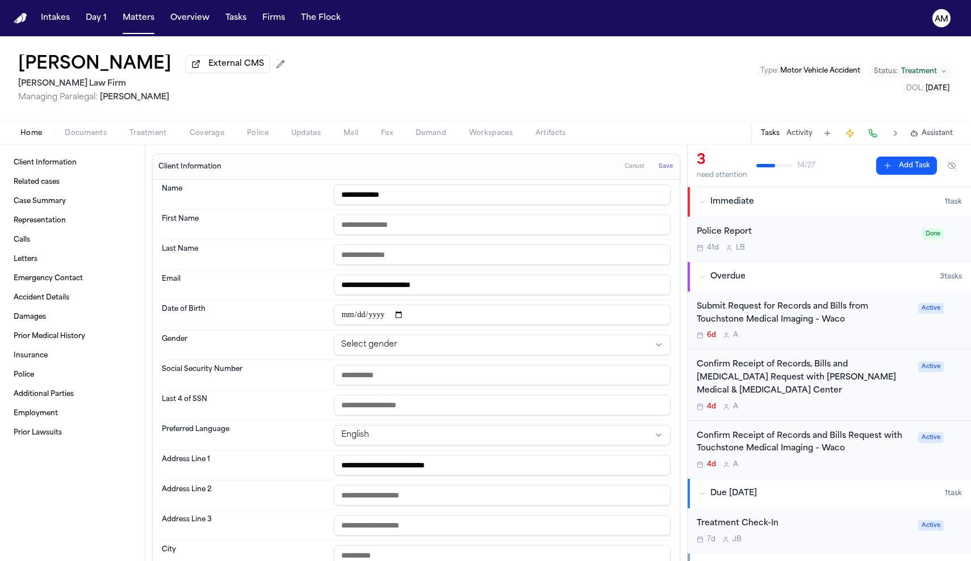
click at [382, 317] on input "**********" at bounding box center [502, 315] width 337 height 20
type input "**********"
click at [661, 167] on span "Save" at bounding box center [665, 167] width 14 height 8
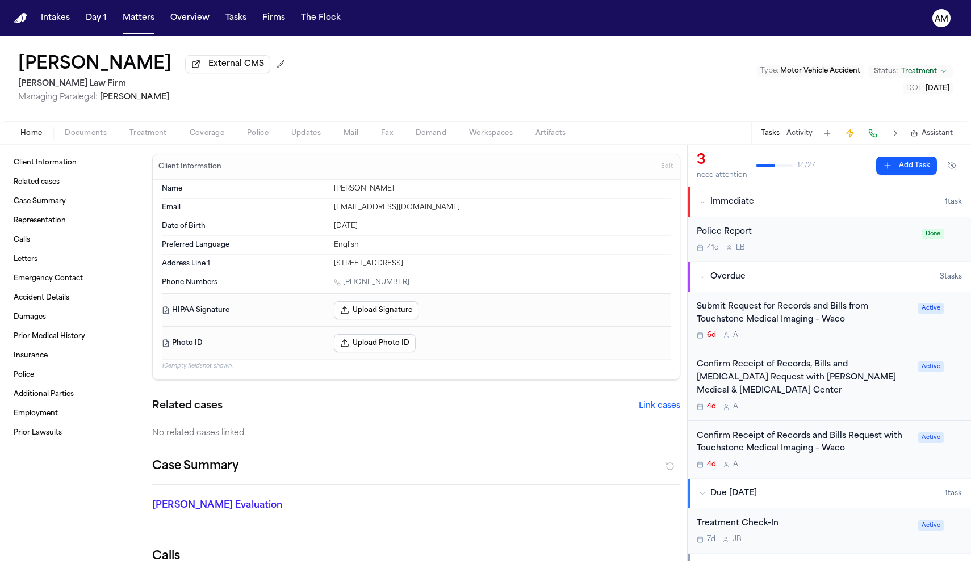
click at [99, 130] on span "Documents" at bounding box center [86, 133] width 42 height 9
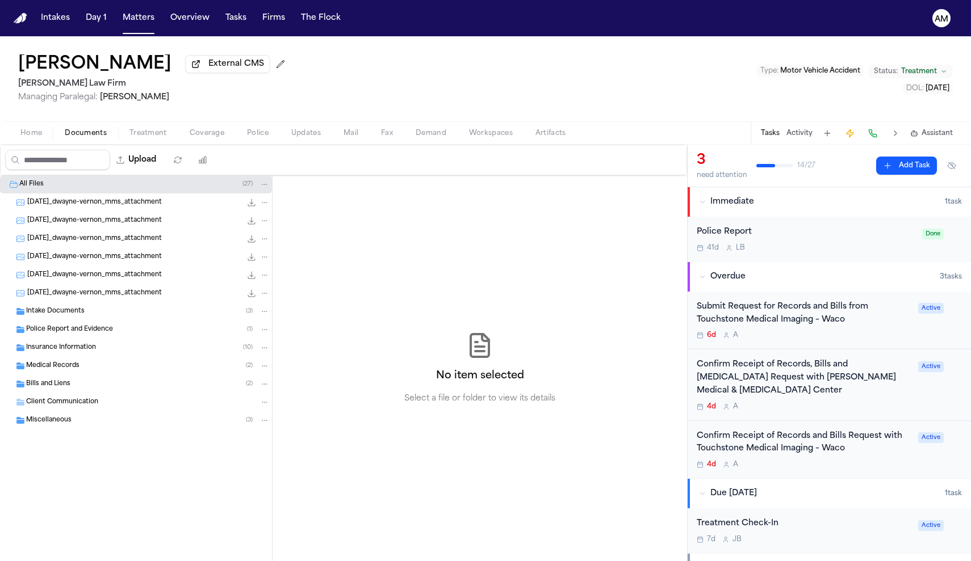
click at [39, 130] on span "Home" at bounding box center [31, 133] width 22 height 9
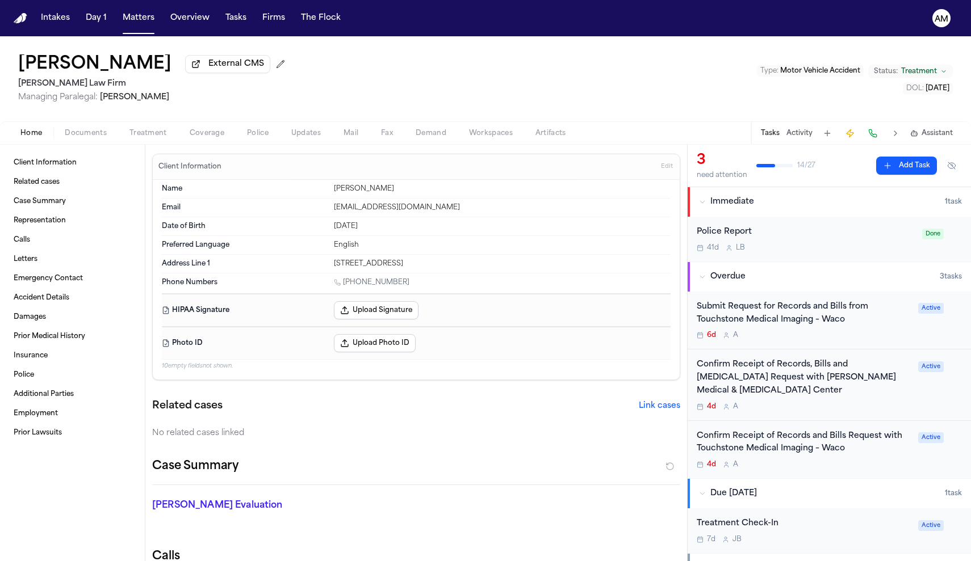
click at [884, 460] on div "4d A" at bounding box center [803, 464] width 215 height 9
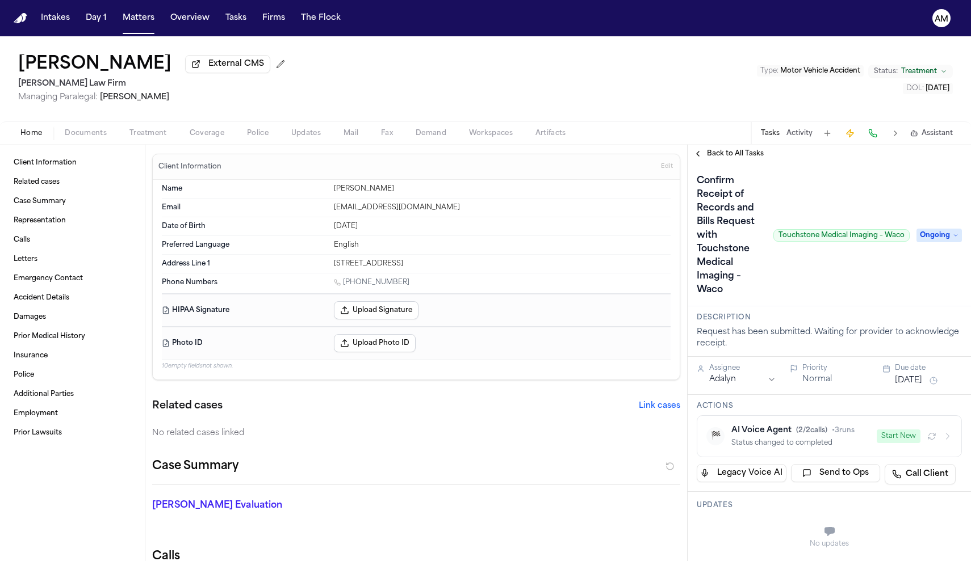
click at [729, 157] on span "Back to All Tasks" at bounding box center [735, 153] width 57 height 9
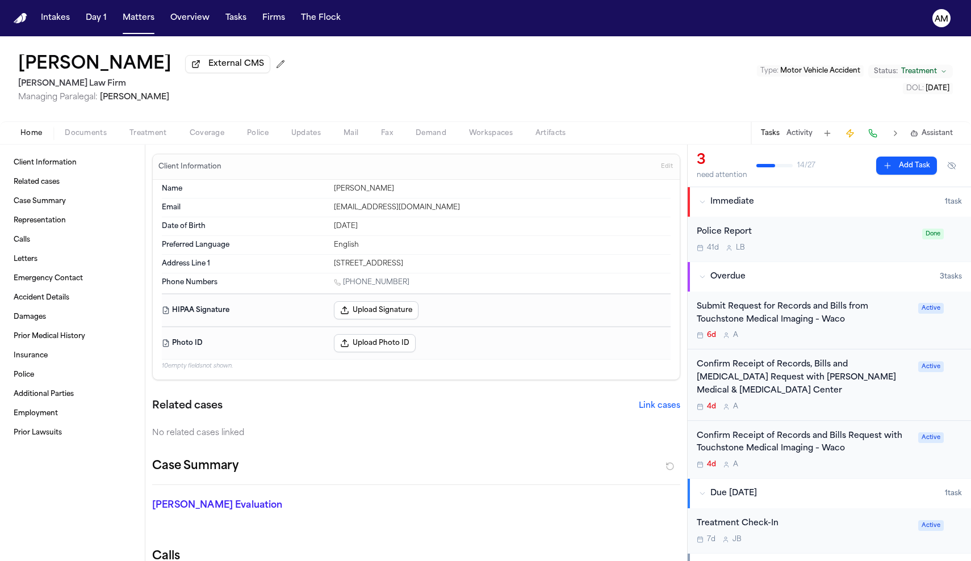
click at [825, 460] on div "4d A" at bounding box center [803, 464] width 215 height 9
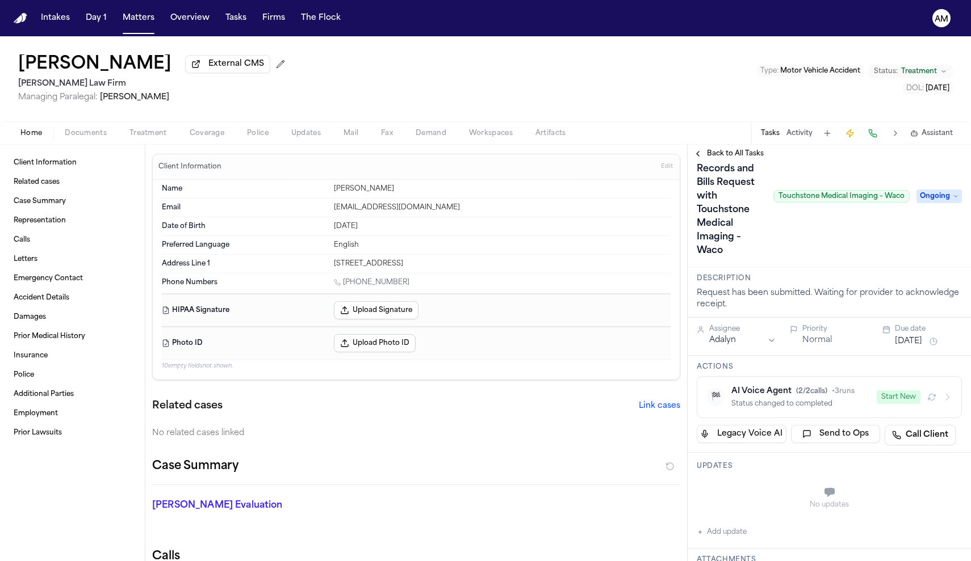
scroll to position [52, 0]
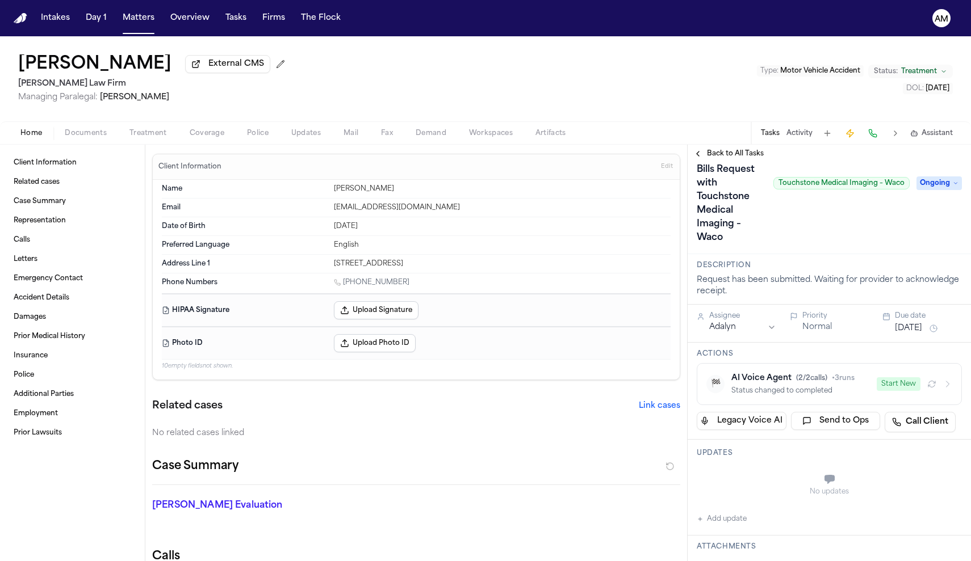
click at [706, 521] on button "Add update" at bounding box center [721, 520] width 50 height 14
click at [719, 509] on button "Private" at bounding box center [719, 507] width 9 height 9
click at [746, 490] on textarea "Add your update" at bounding box center [836, 480] width 242 height 23
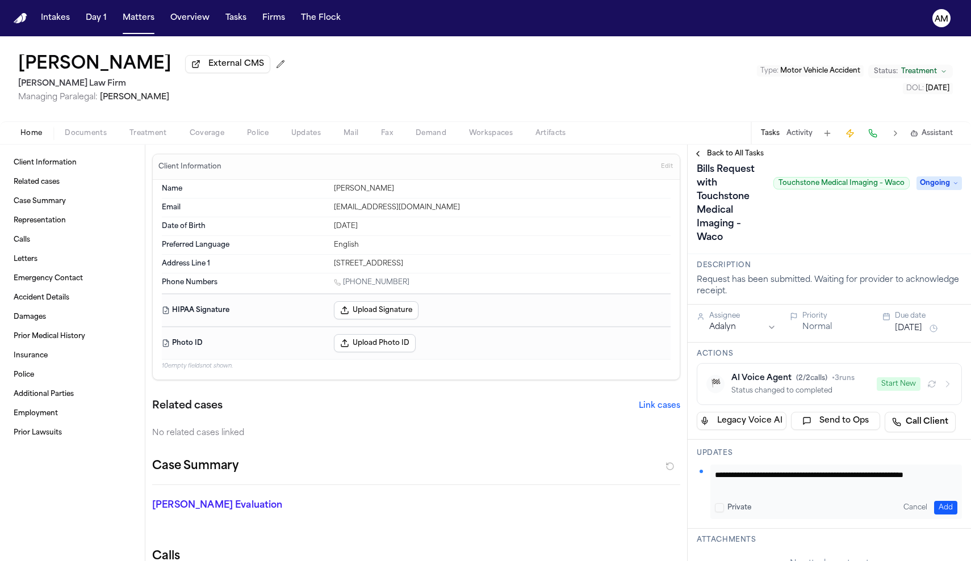
type textarea "**********"
click at [949, 502] on button "Add" at bounding box center [945, 508] width 23 height 14
click at [228, 19] on button "Tasks" at bounding box center [236, 18] width 30 height 20
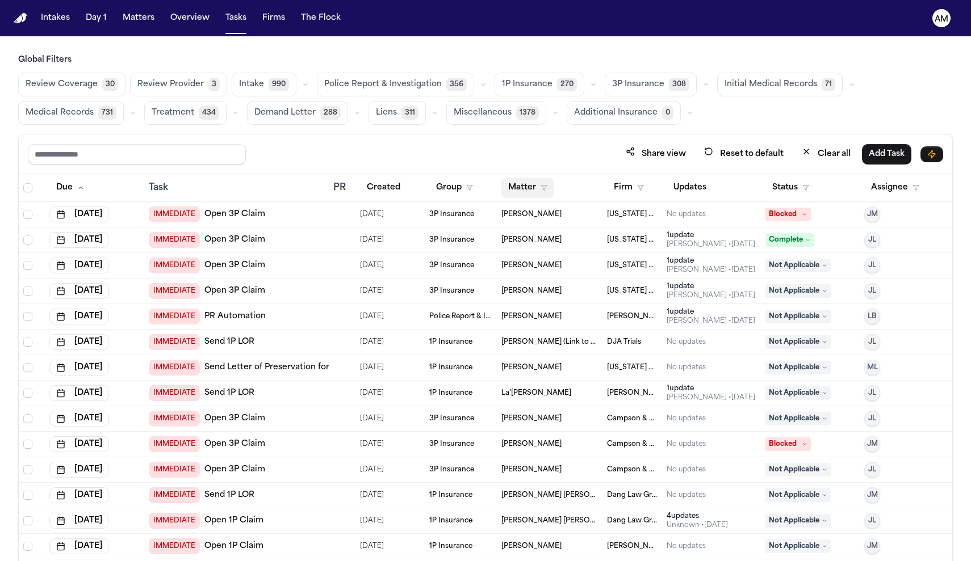
click at [531, 182] on button "Matter" at bounding box center [527, 188] width 53 height 20
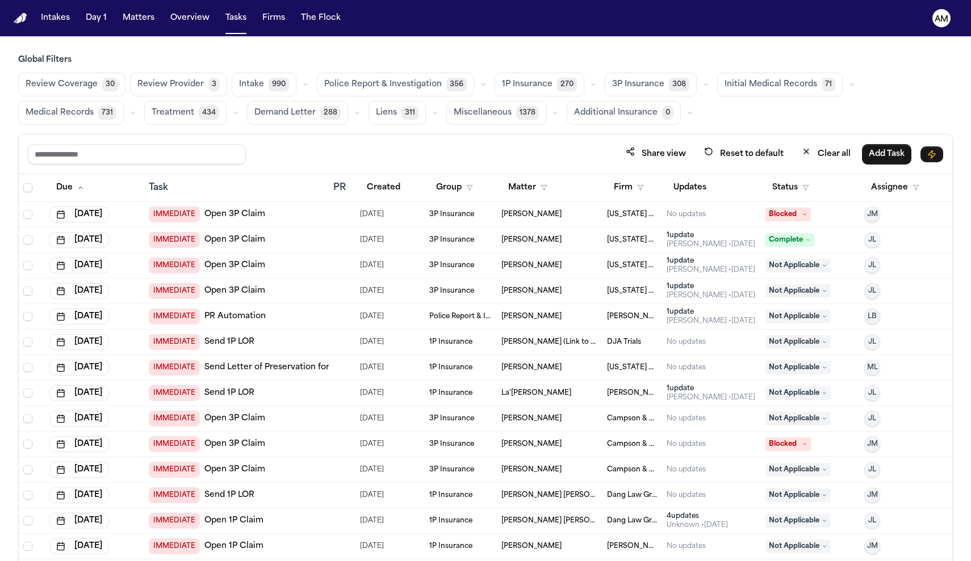
click at [635, 188] on button "Firm" at bounding box center [629, 188] width 44 height 20
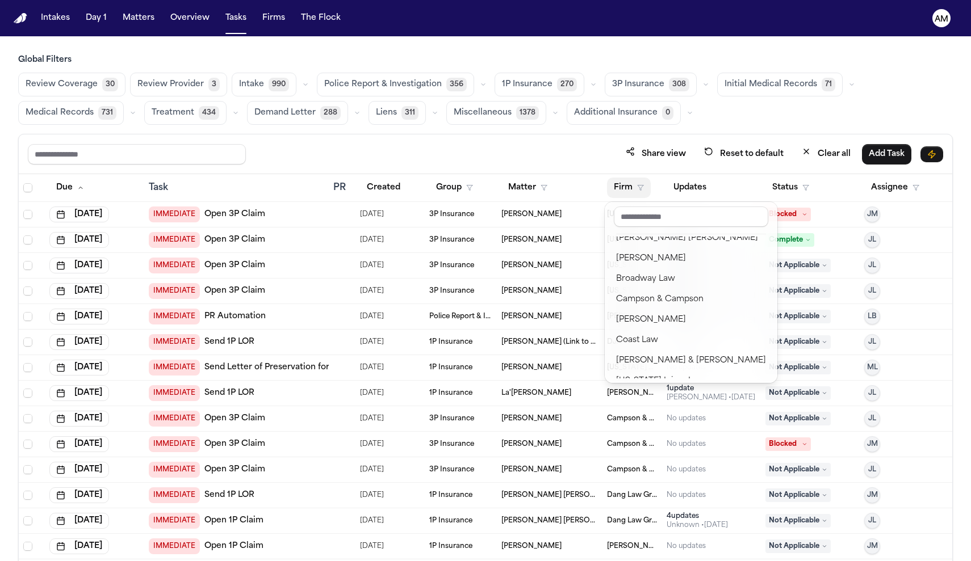
scroll to position [156, 0]
click at [628, 358] on div "Collins & Collins" at bounding box center [691, 357] width 150 height 14
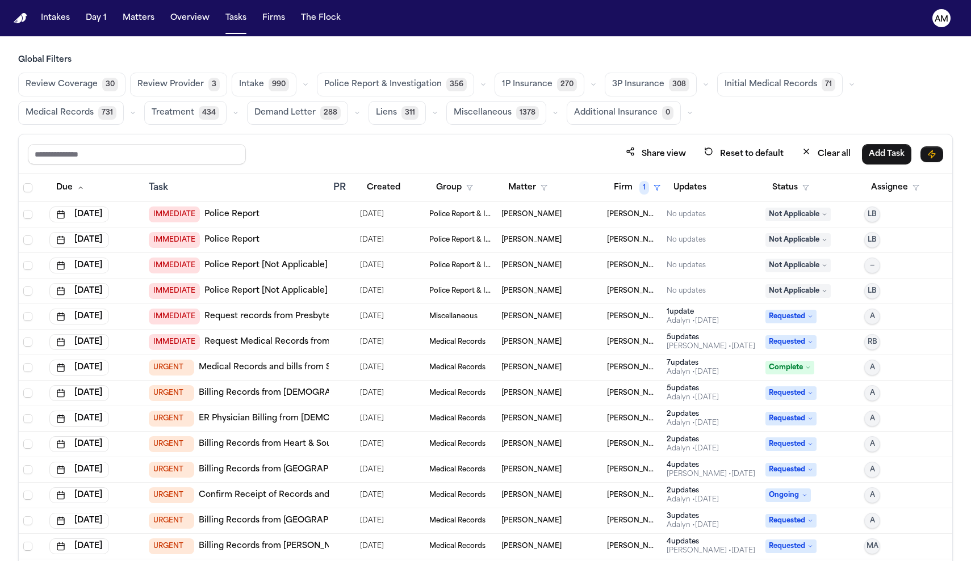
click at [698, 107] on div "Review Coverage 30 Review Provider 3 Intake 990 Police Report & Investigation 3…" at bounding box center [485, 99] width 934 height 52
click at [793, 187] on button "Status" at bounding box center [790, 188] width 51 height 20
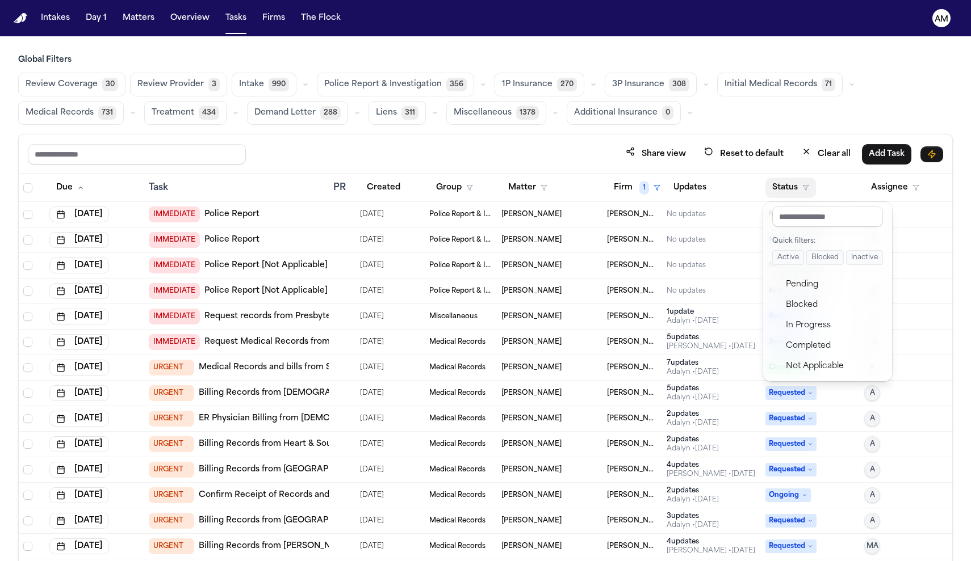
click at [793, 187] on button "Status" at bounding box center [790, 188] width 51 height 20
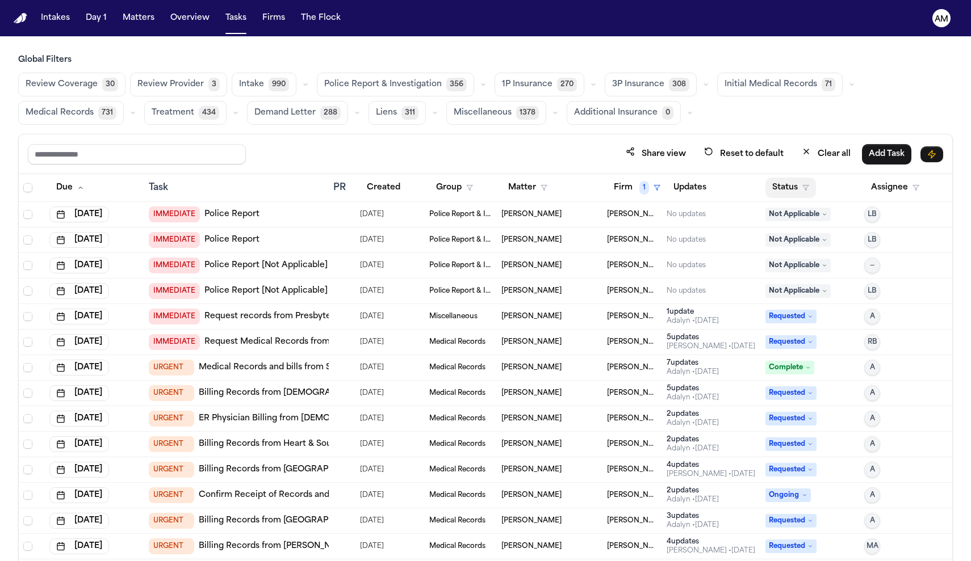
click at [793, 187] on button "Status" at bounding box center [790, 188] width 51 height 20
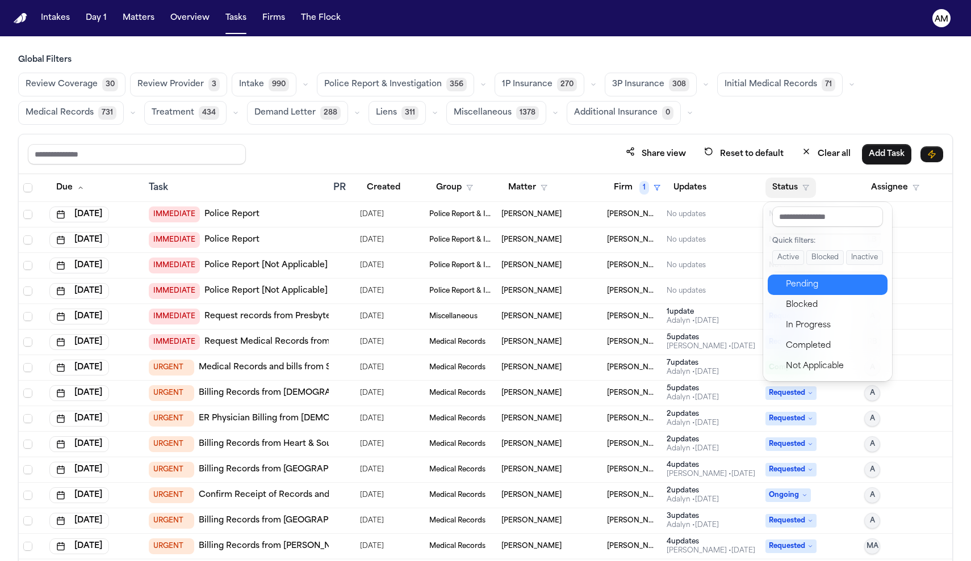
click at [805, 293] on button "Pending" at bounding box center [827, 285] width 120 height 20
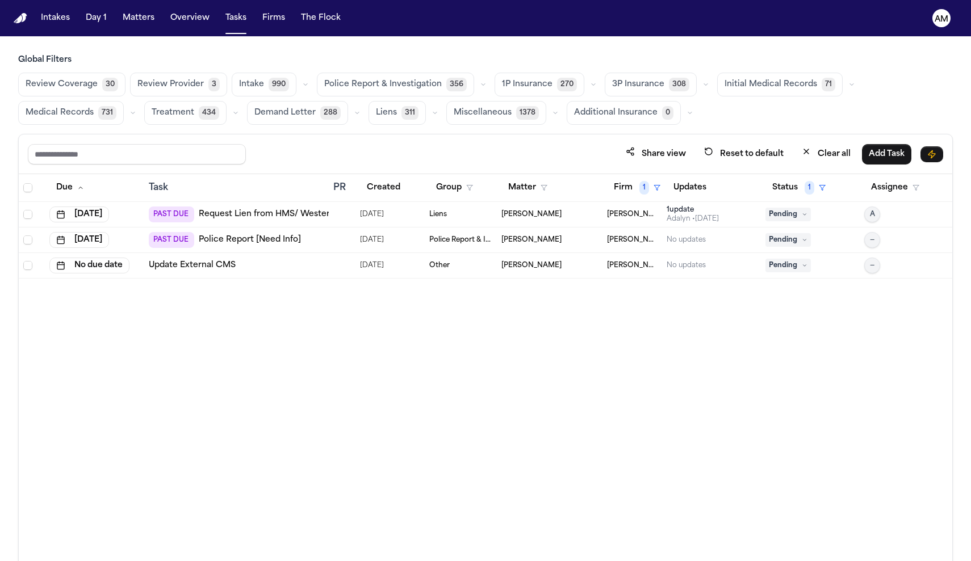
click at [59, 115] on span "Medical Records" at bounding box center [60, 112] width 68 height 11
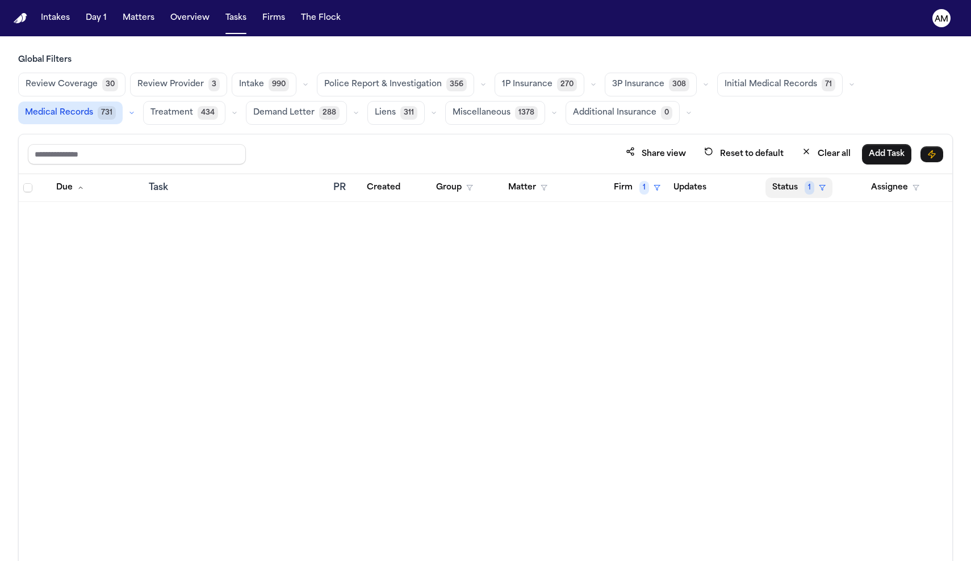
click at [777, 186] on button "Status 1" at bounding box center [798, 188] width 67 height 20
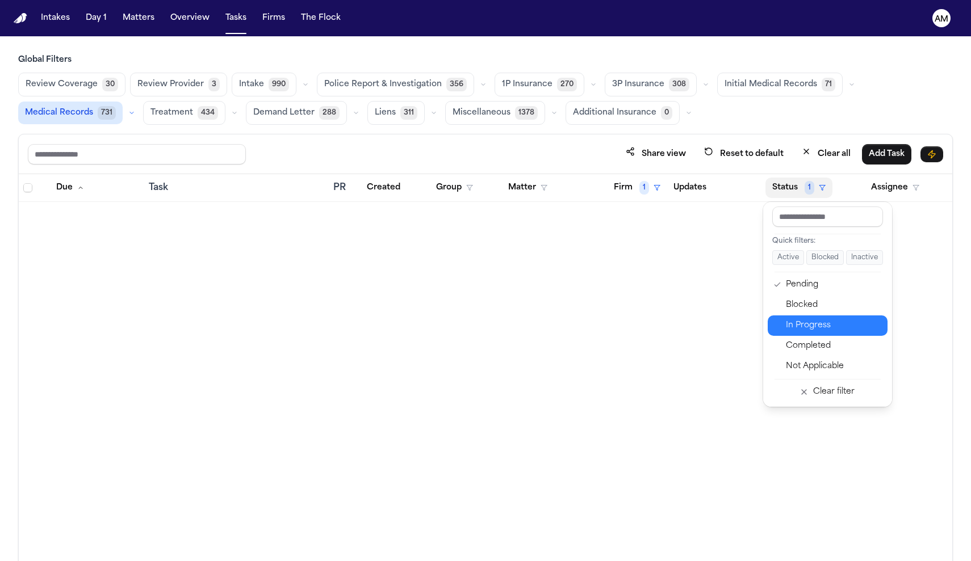
click at [800, 329] on div "In Progress" at bounding box center [833, 326] width 95 height 14
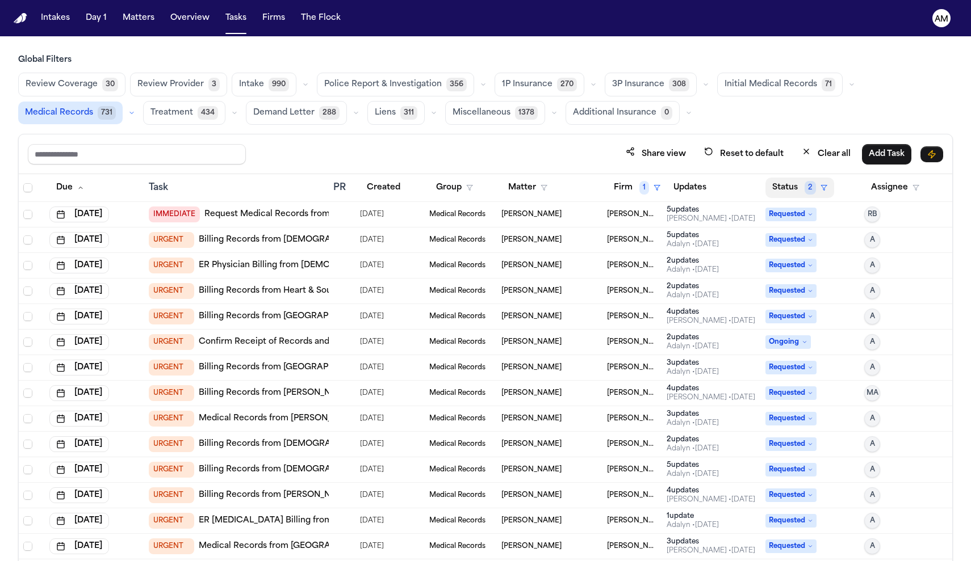
click at [790, 183] on button "Status 2" at bounding box center [799, 188] width 69 height 20
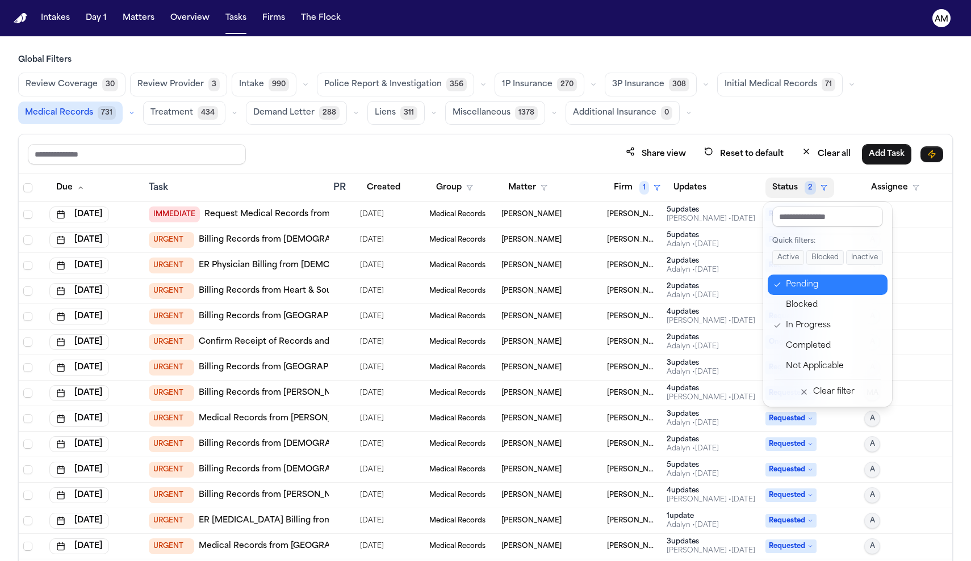
click at [809, 287] on div "Pending" at bounding box center [833, 285] width 95 height 14
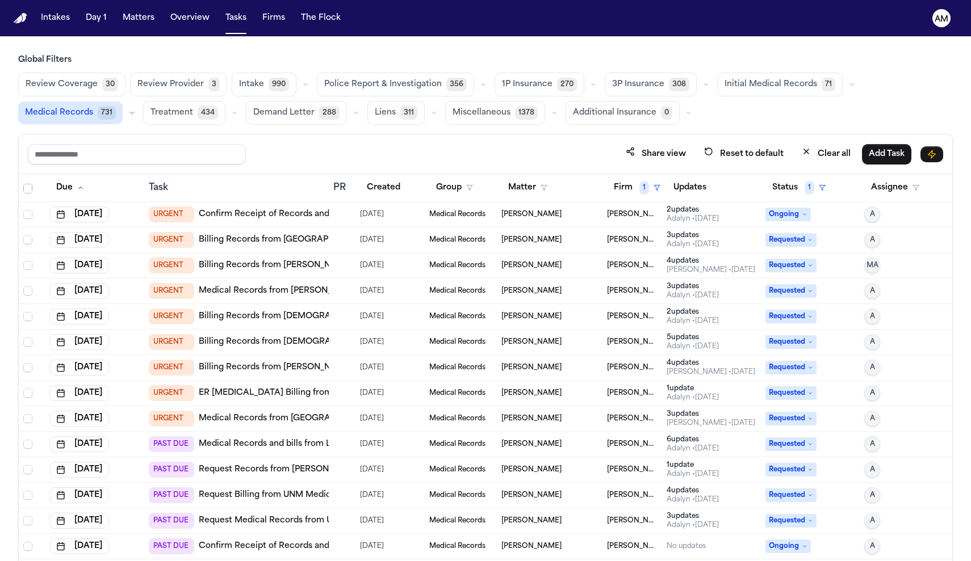
scroll to position [128, 0]
click at [631, 190] on button "Firm 1" at bounding box center [637, 188] width 60 height 20
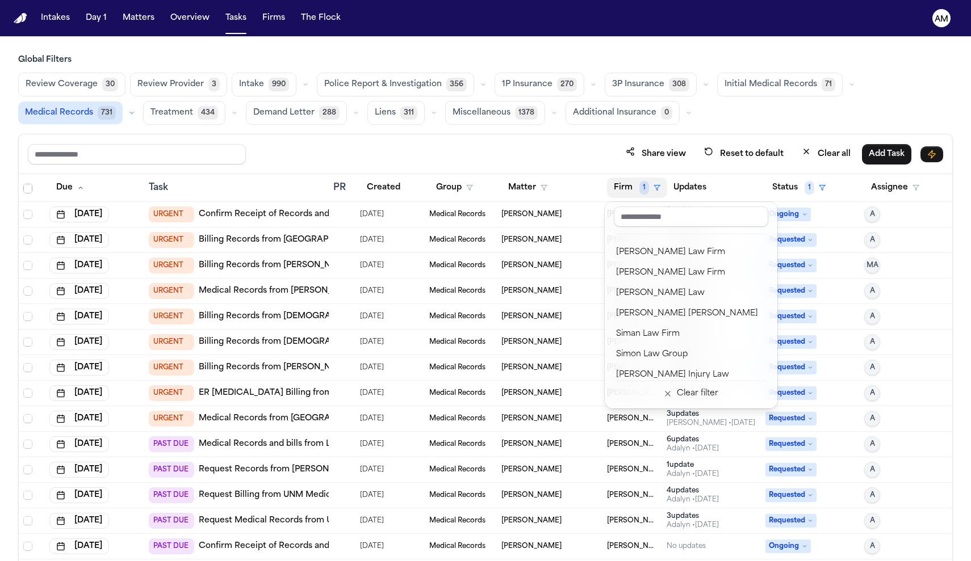
scroll to position [1318, 0]
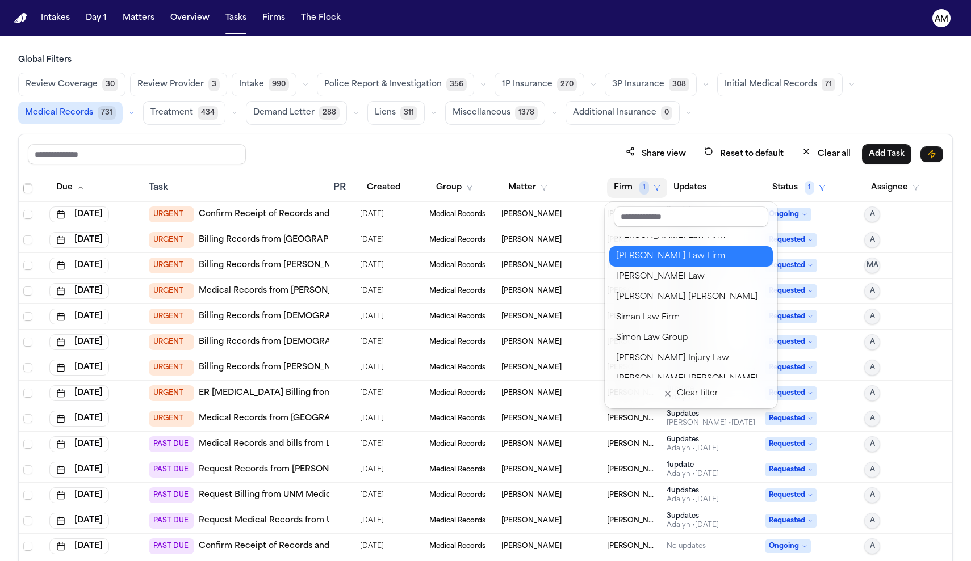
click at [668, 247] on button "Ruy Mireles Law Firm" at bounding box center [690, 256] width 163 height 20
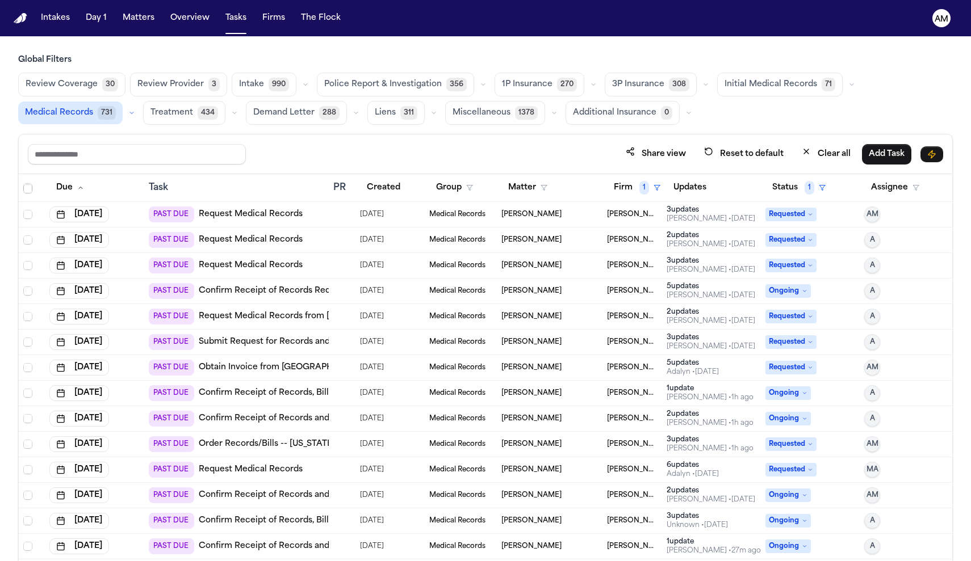
click at [280, 218] on link "Request Medical Records" at bounding box center [251, 214] width 104 height 11
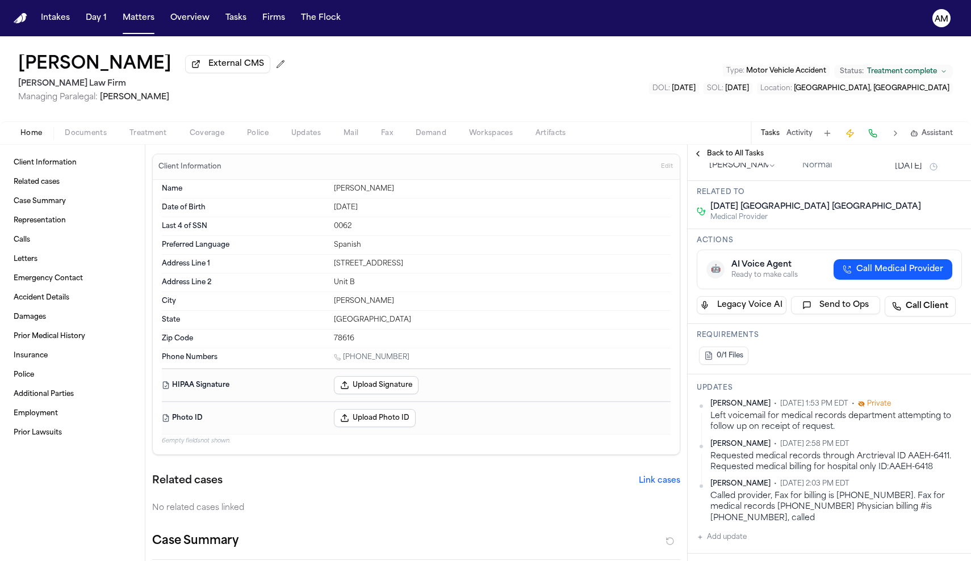
scroll to position [89, 0]
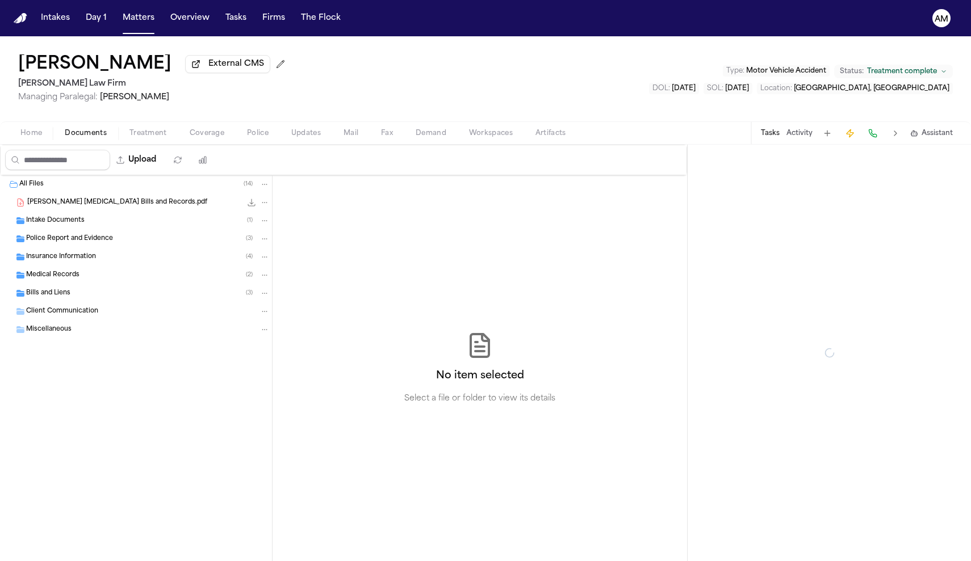
click at [93, 136] on span "Documents" at bounding box center [86, 133] width 42 height 9
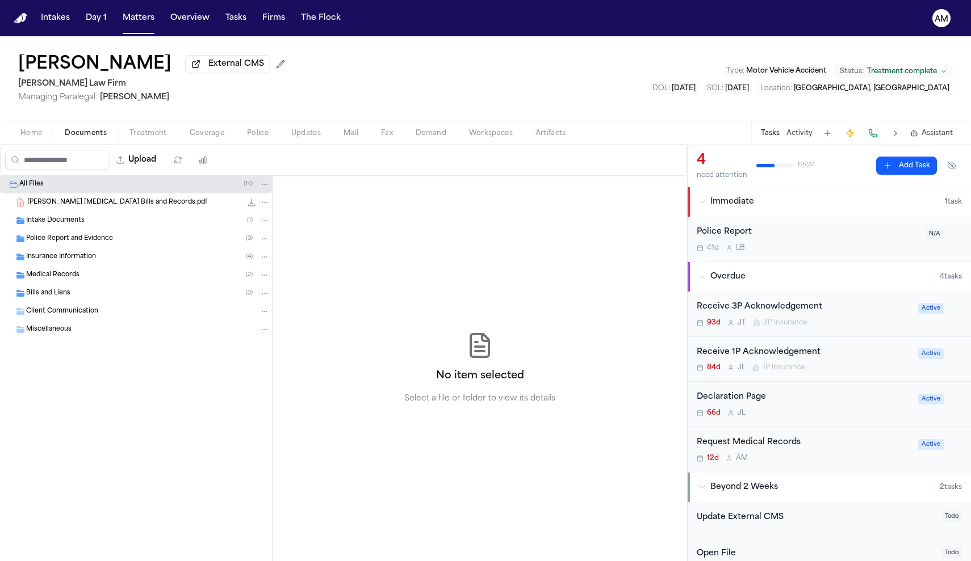
click at [95, 277] on div "Medical Records ( 2 )" at bounding box center [147, 275] width 243 height 10
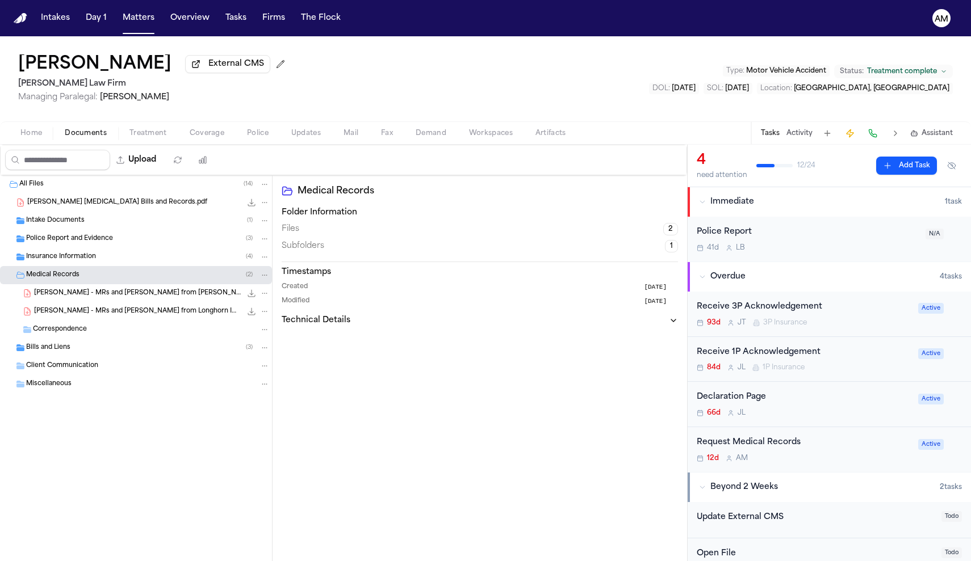
click at [102, 299] on div "[PERSON_NAME] - MRs and [PERSON_NAME] from [PERSON_NAME] [MEDICAL_DATA] - [DATE…" at bounding box center [152, 293] width 236 height 11
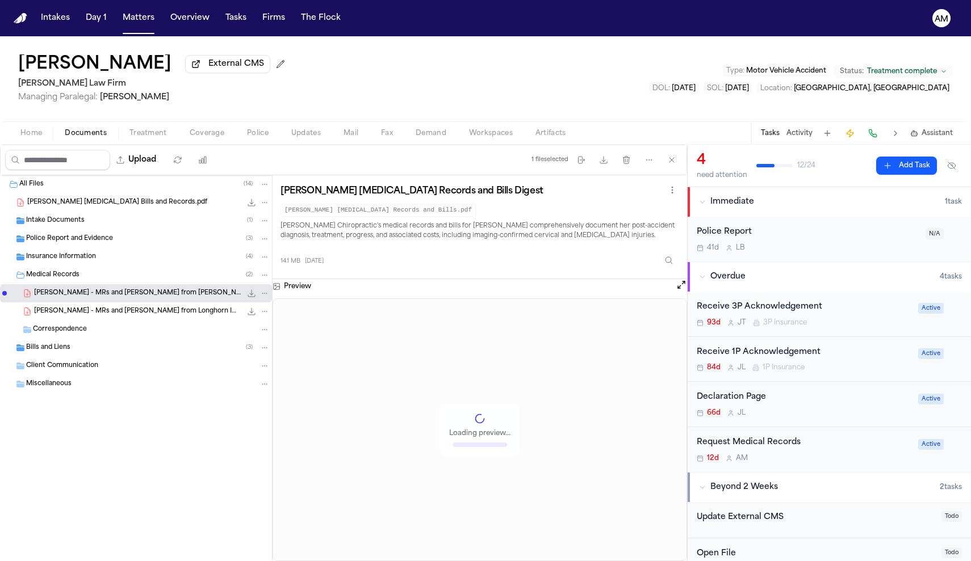
click at [113, 316] on span "C. Cortes - MRs and Bills from Longhorn Imaging - 7.29.25" at bounding box center [137, 312] width 207 height 10
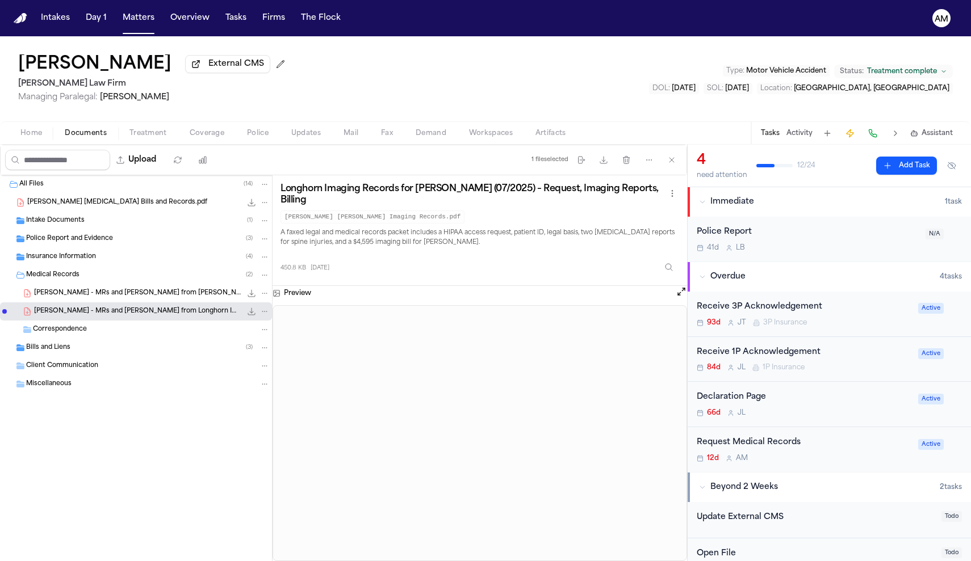
click at [813, 450] on div "Request Medical Records 12d A M" at bounding box center [803, 449] width 215 height 27
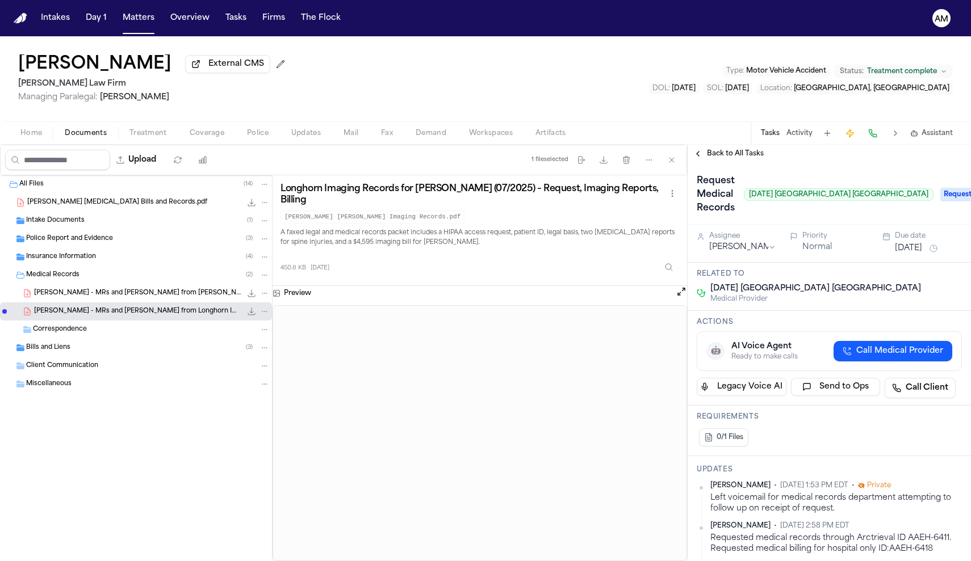
click at [704, 161] on div "Back to All Tasks" at bounding box center [828, 154] width 283 height 18
click at [72, 297] on span "C. Cortes - MRs and Bills from Espinoza Chiropractic - 7.2.25 to 8.31.25" at bounding box center [137, 294] width 207 height 10
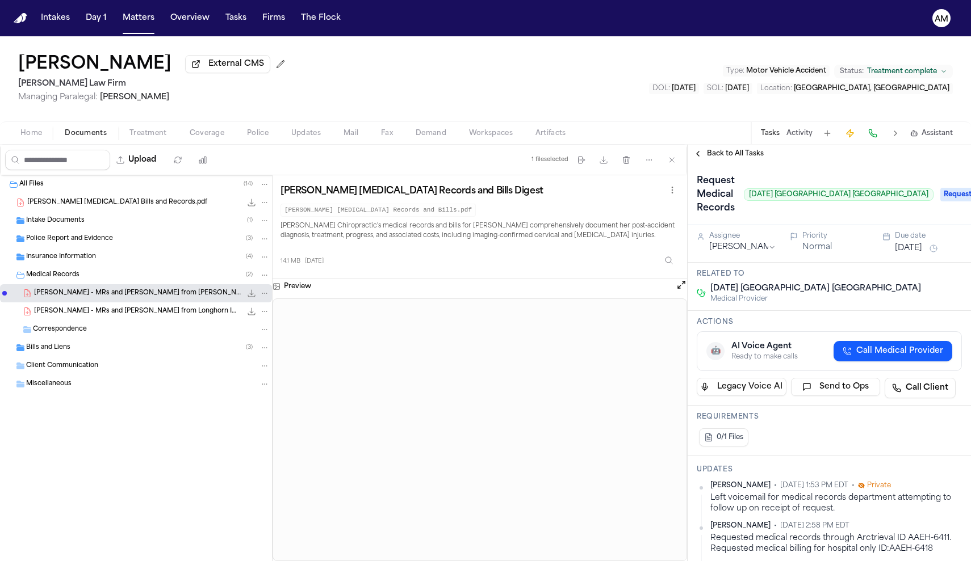
click at [751, 158] on span "Back to All Tasks" at bounding box center [735, 153] width 57 height 9
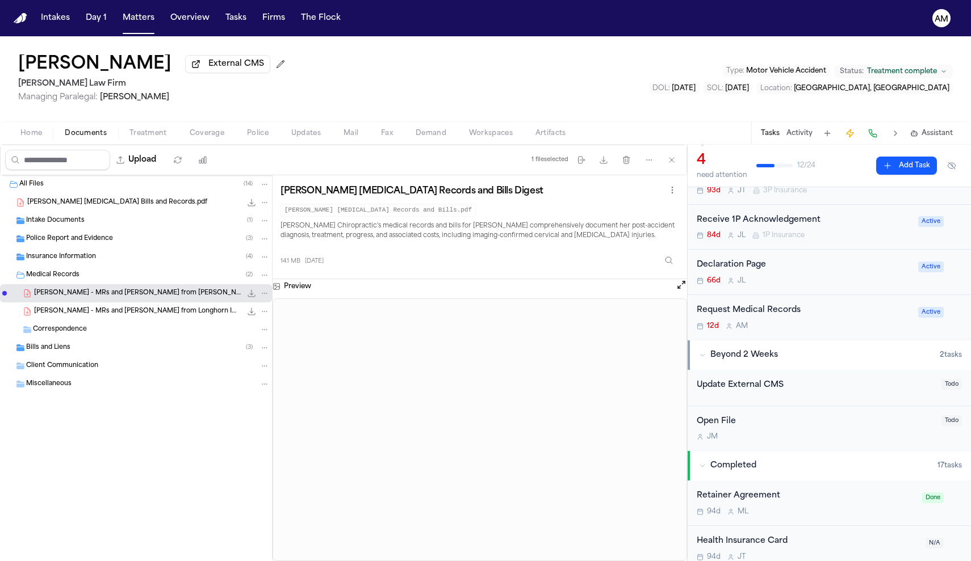
scroll to position [34, 0]
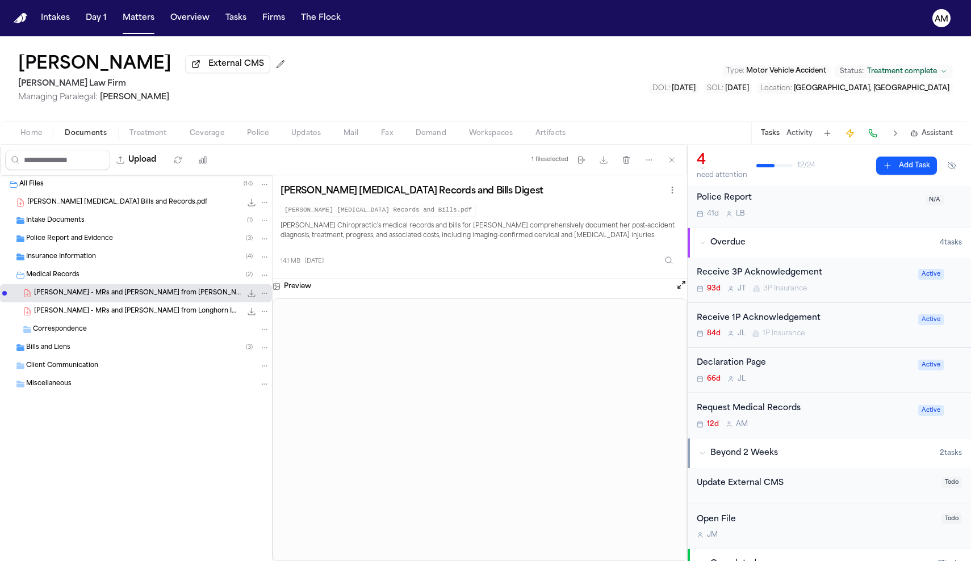
click at [825, 414] on div "Request Medical Records" at bounding box center [803, 408] width 215 height 13
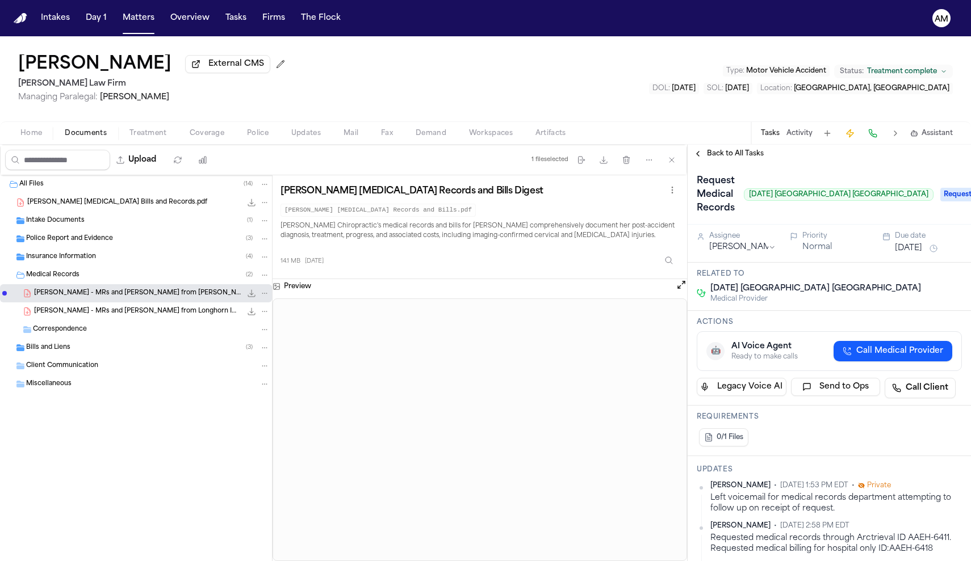
click at [161, 133] on span "Treatment" at bounding box center [147, 133] width 37 height 9
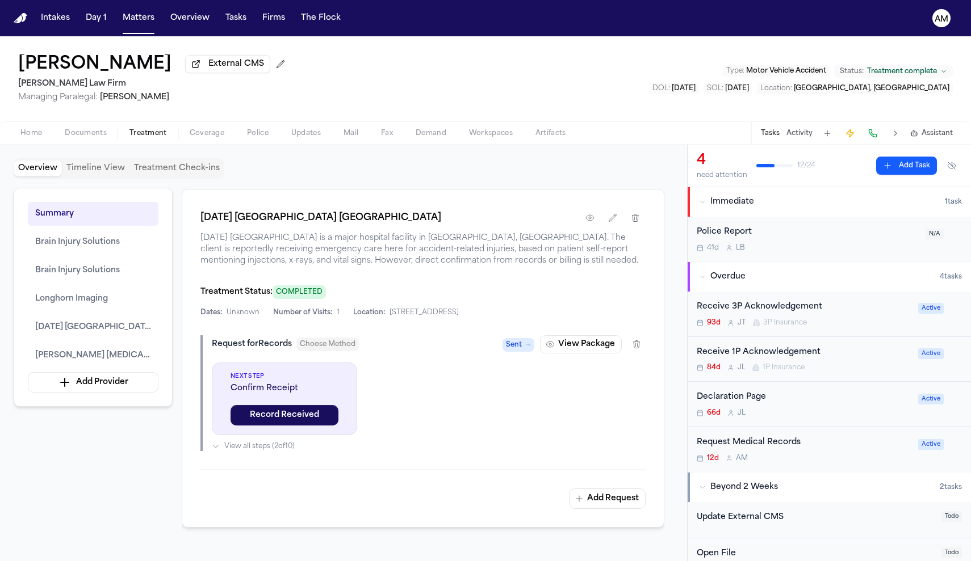
scroll to position [1636, 0]
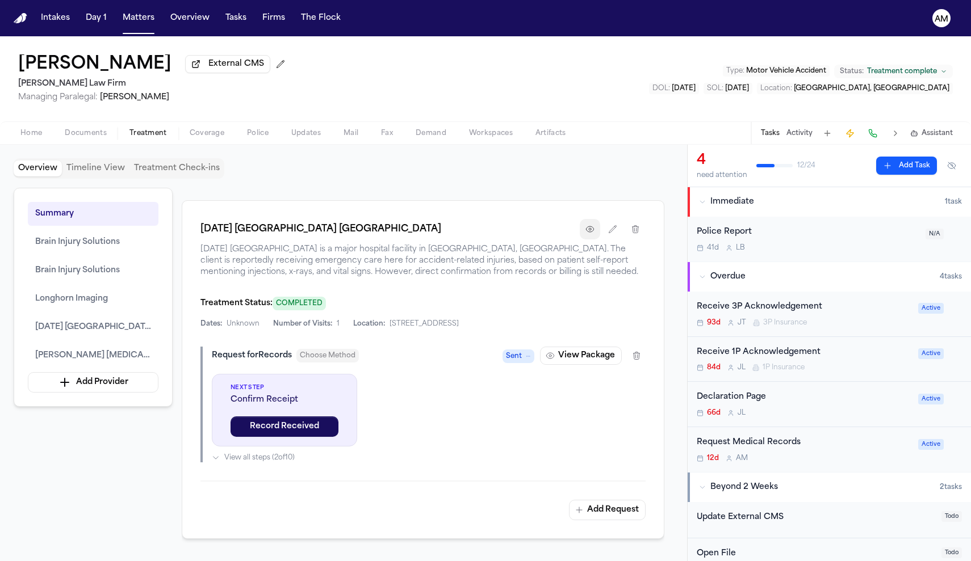
click at [592, 233] on icon "button" at bounding box center [589, 229] width 9 height 9
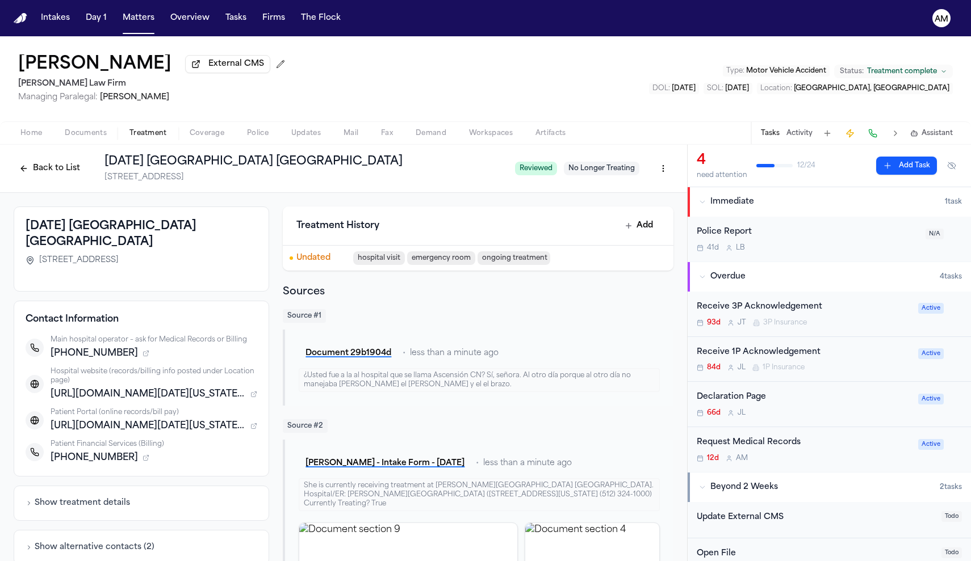
click at [869, 467] on div "Request Medical Records 12d A M Active" at bounding box center [828, 449] width 283 height 45
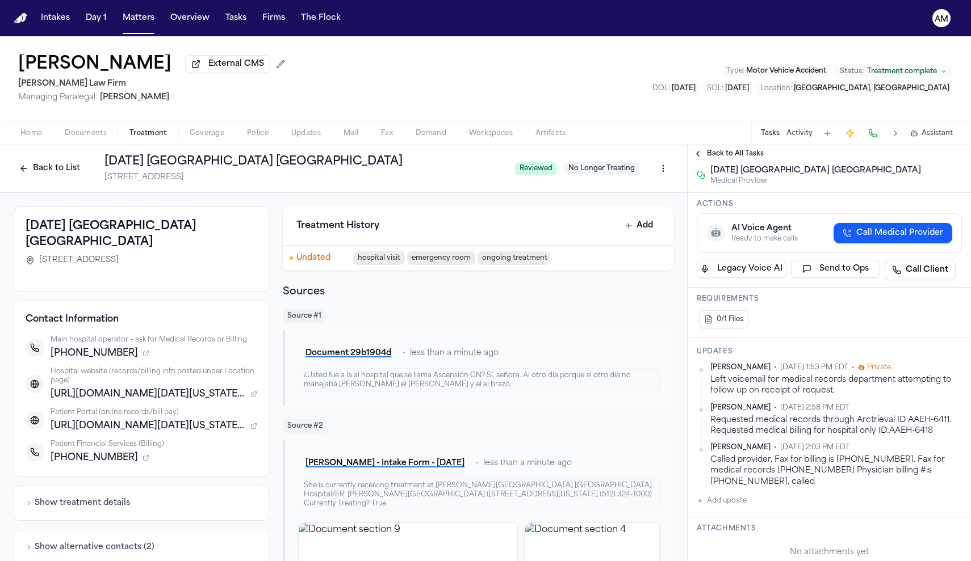
scroll to position [119, 0]
click at [733, 495] on button "Add update" at bounding box center [721, 501] width 50 height 14
click at [721, 532] on button "Private" at bounding box center [719, 536] width 9 height 9
click at [745, 501] on textarea "Add your update" at bounding box center [836, 509] width 242 height 23
click at [806, 469] on div "Called provider, Fax for billing is 512-406-0714. Fax for medical records 512-2…" at bounding box center [835, 470] width 251 height 33
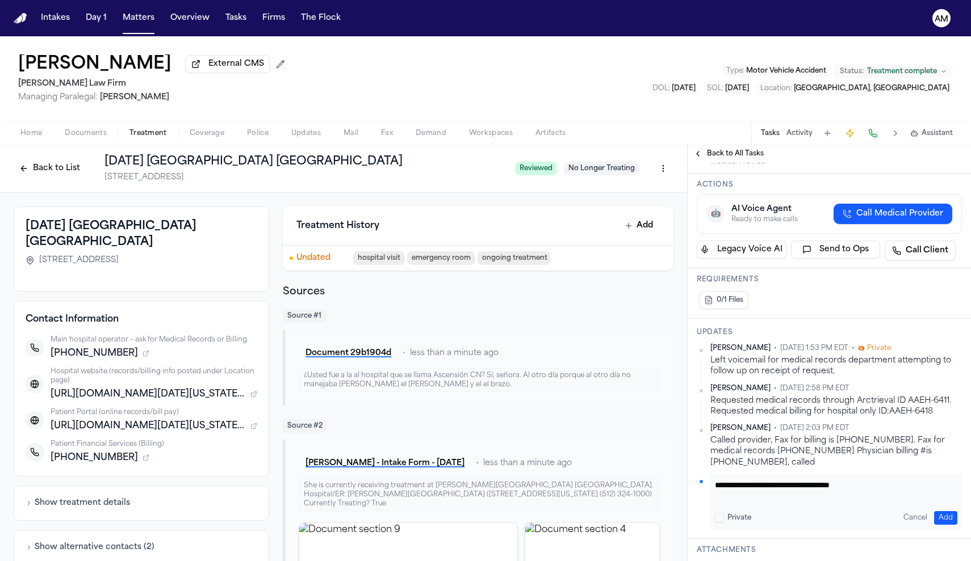
scroll to position [138, 0]
click at [879, 481] on textarea "**********" at bounding box center [836, 489] width 242 height 23
type textarea "**********"
click at [942, 510] on button "Add" at bounding box center [945, 517] width 23 height 14
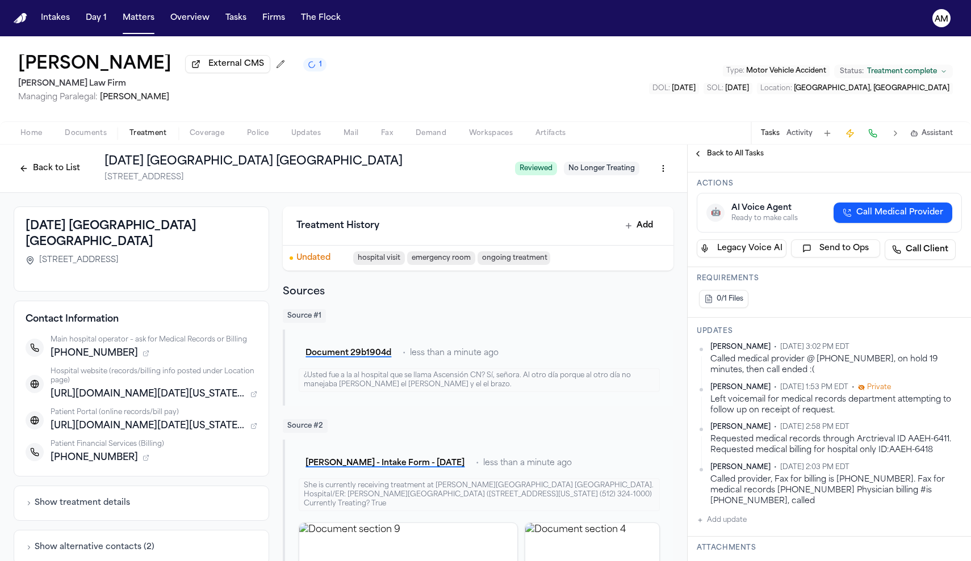
click at [732, 514] on button "Add update" at bounding box center [721, 521] width 50 height 14
click at [722, 552] on button "Private" at bounding box center [719, 556] width 9 height 9
click at [749, 499] on div "Ada Martinez • Oct 13, 2025 3:02 PM EDT Called medical provider @ 512-324-1490,…" at bounding box center [828, 455] width 265 height 225
click at [746, 518] on textarea "Add your update" at bounding box center [836, 529] width 242 height 23
type textarea "**********"
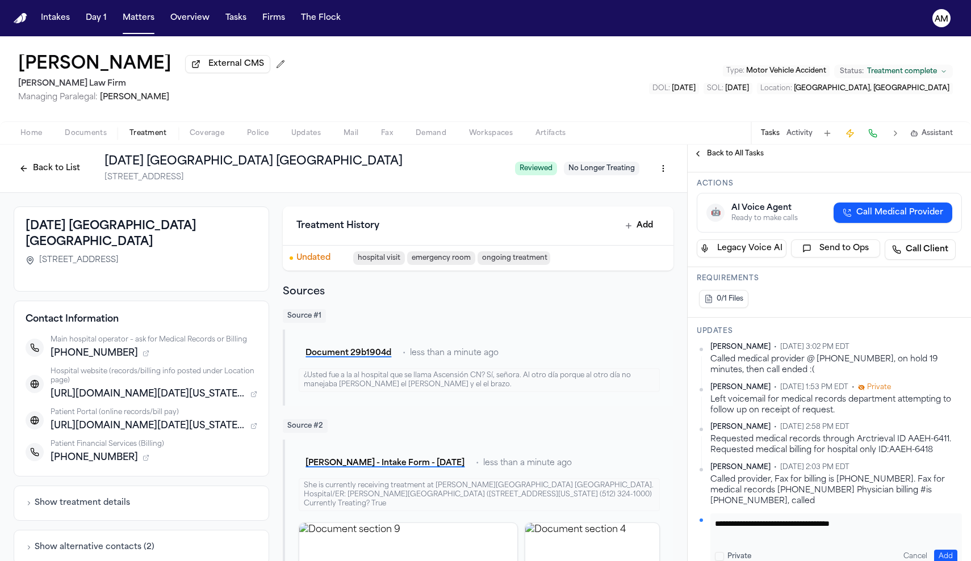
click at [935, 550] on button "Add" at bounding box center [945, 557] width 23 height 14
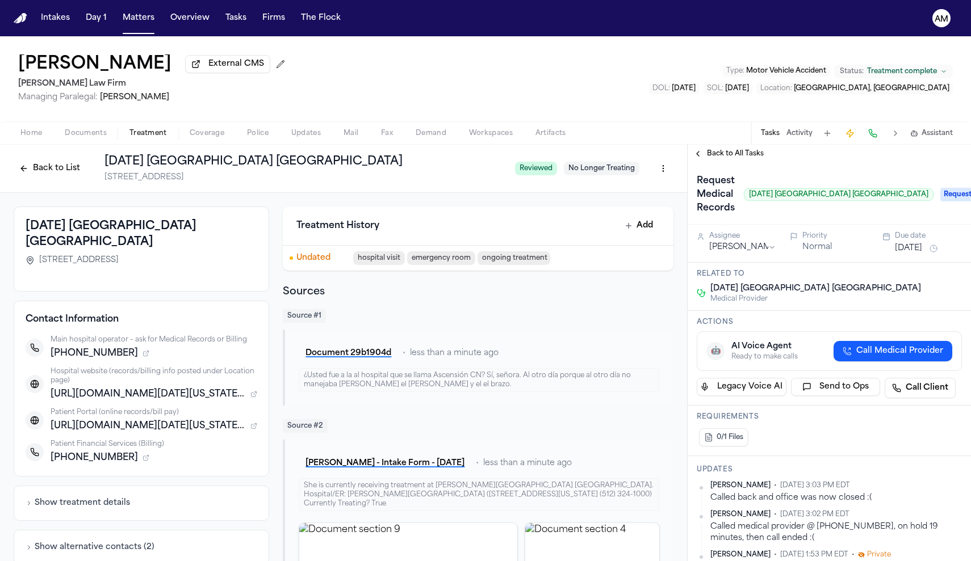
scroll to position [0, 0]
click at [922, 253] on button "Oct 1, 2025" at bounding box center [908, 248] width 27 height 11
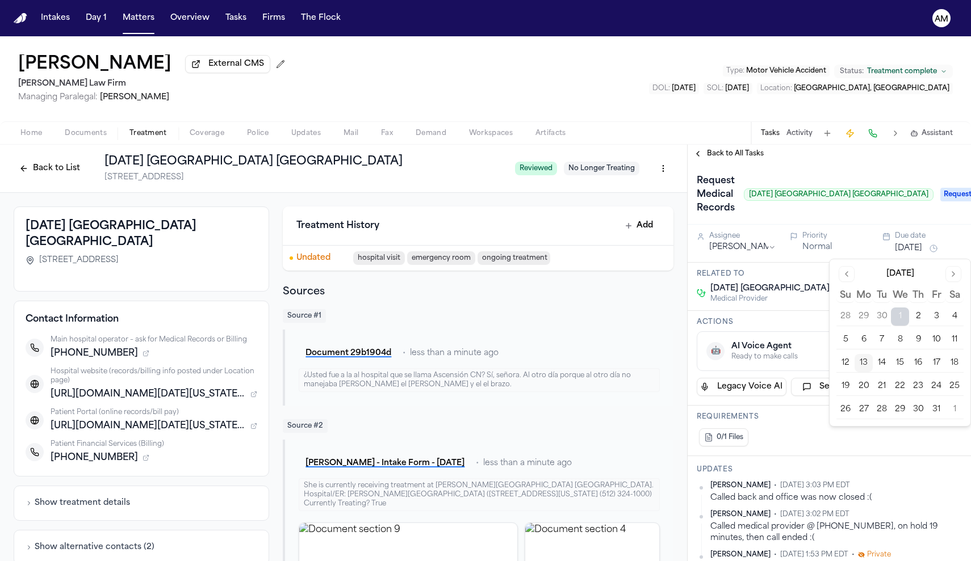
click at [881, 364] on button "14" at bounding box center [881, 363] width 18 height 18
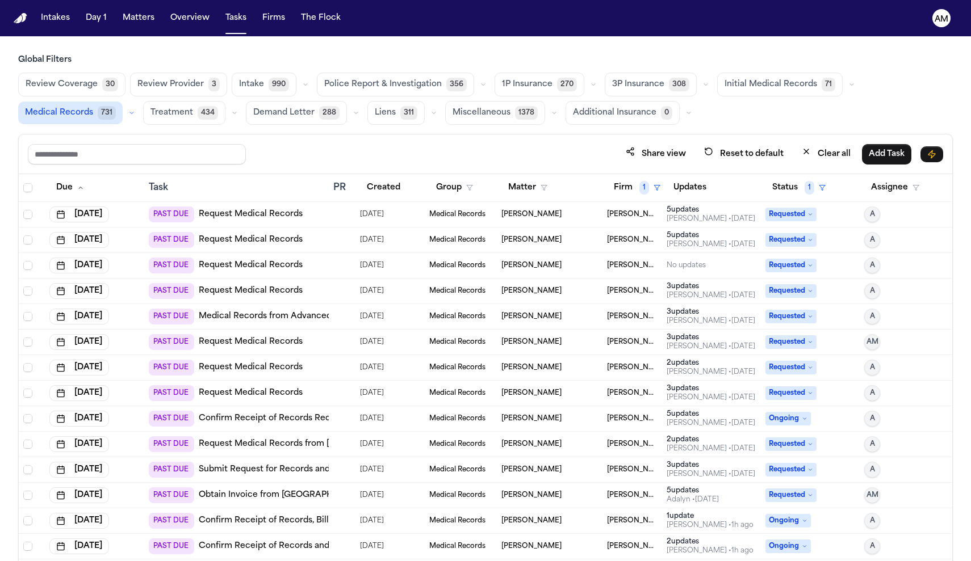
scroll to position [128, 0]
click at [292, 271] on div "PAST DUE Request Medical Records" at bounding box center [226, 266] width 154 height 16
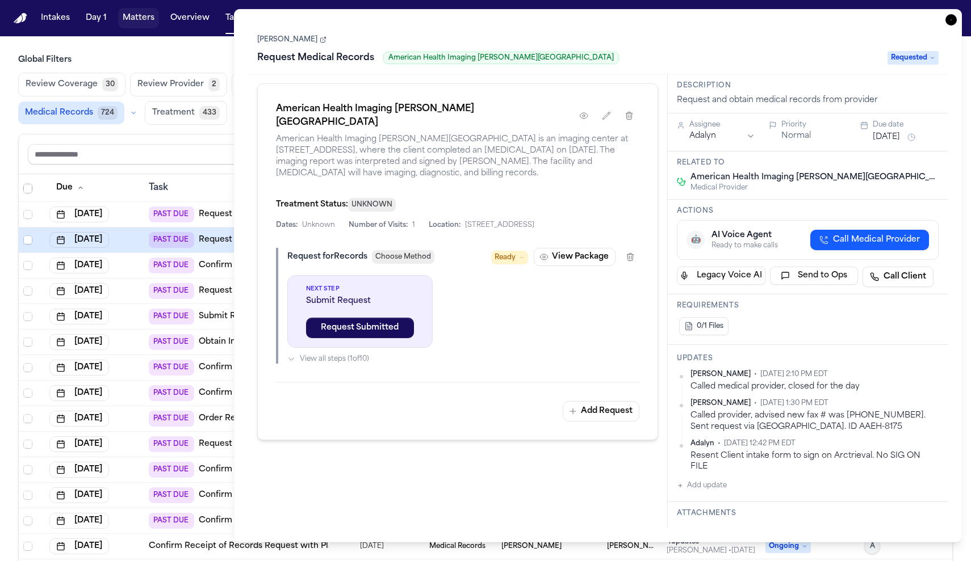
click at [150, 12] on button "Matters" at bounding box center [138, 18] width 41 height 20
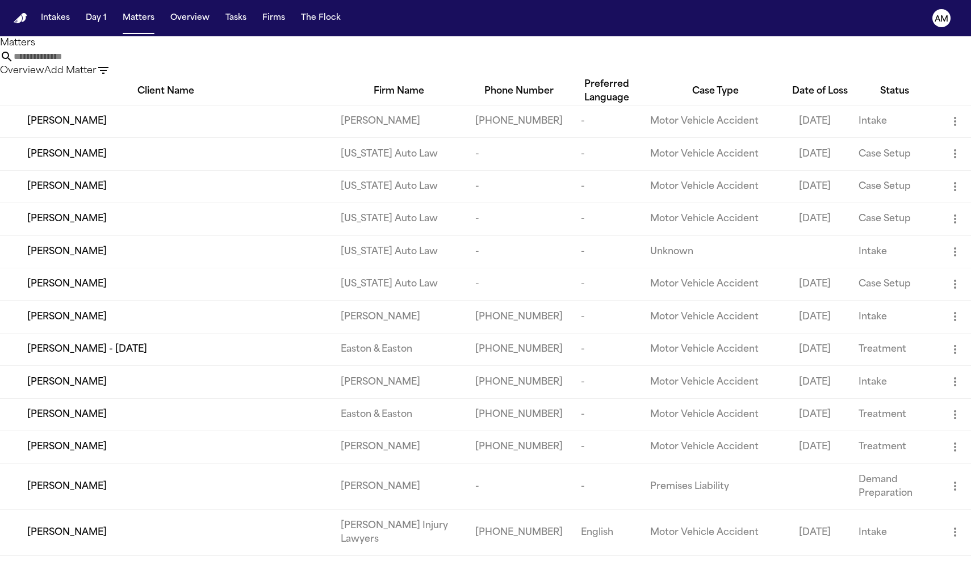
click at [104, 64] on input "text" at bounding box center [59, 57] width 91 height 14
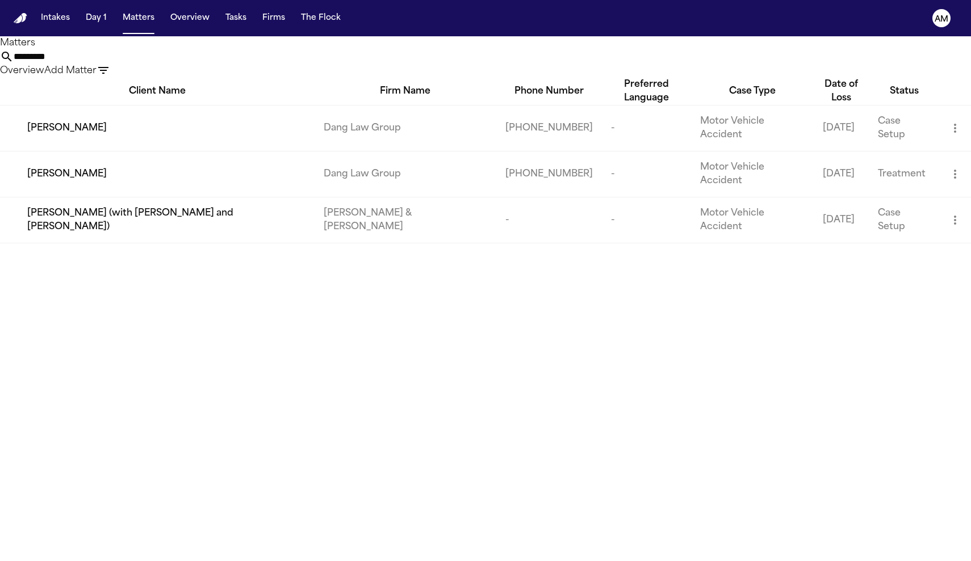
type input "********"
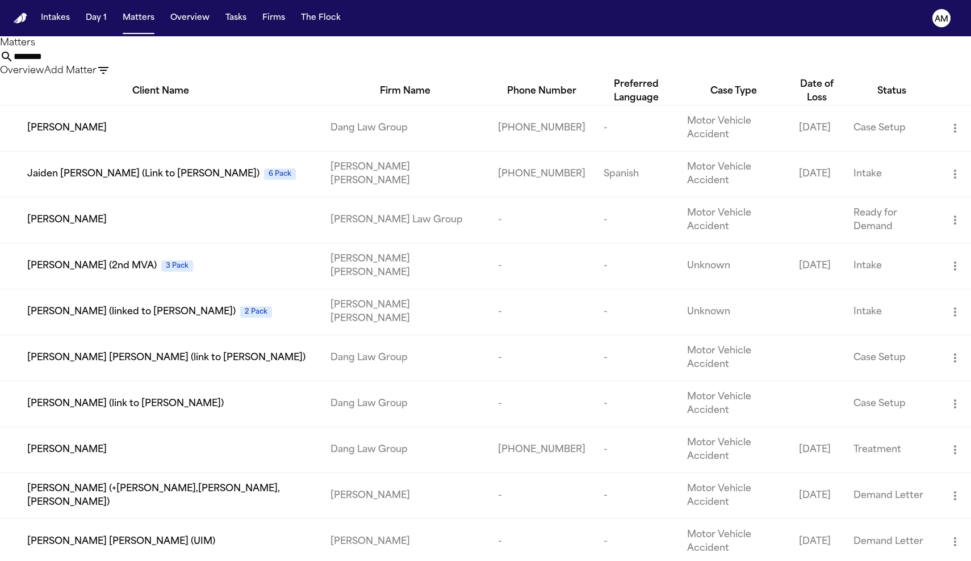
click at [104, 59] on input "********" at bounding box center [59, 57] width 91 height 14
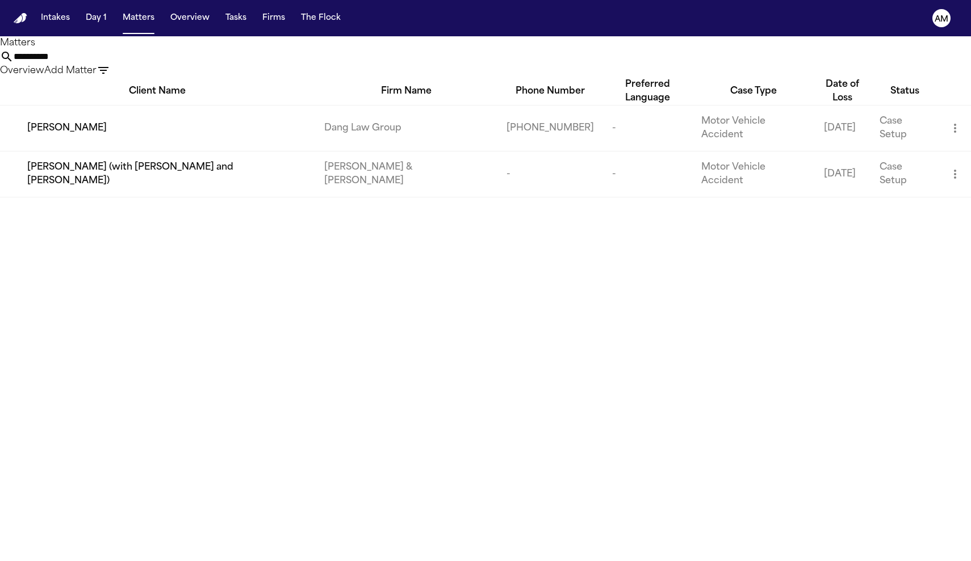
type input "**********"
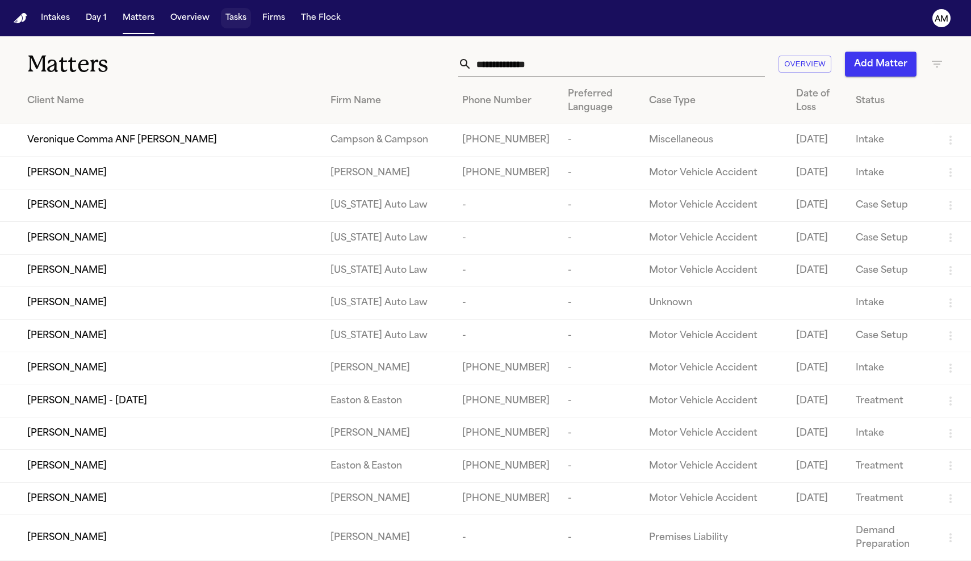
click at [243, 18] on button "Tasks" at bounding box center [236, 18] width 30 height 20
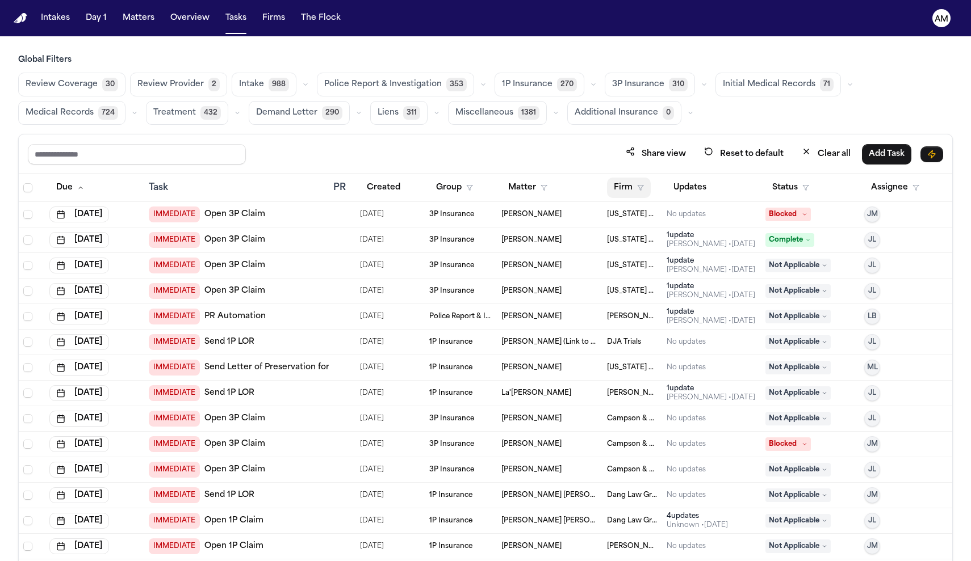
click at [641, 188] on icon "button" at bounding box center [640, 187] width 7 height 7
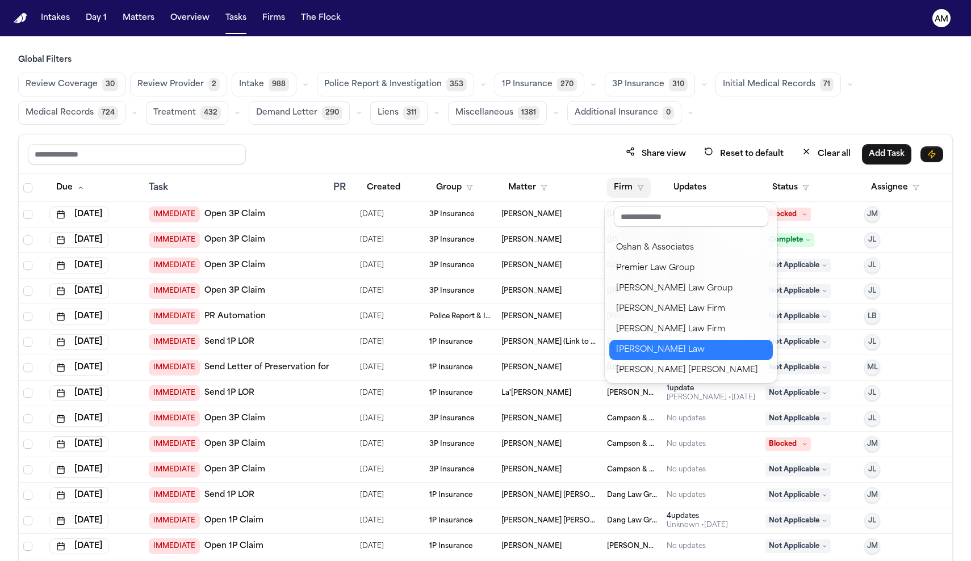
scroll to position [1246, 0]
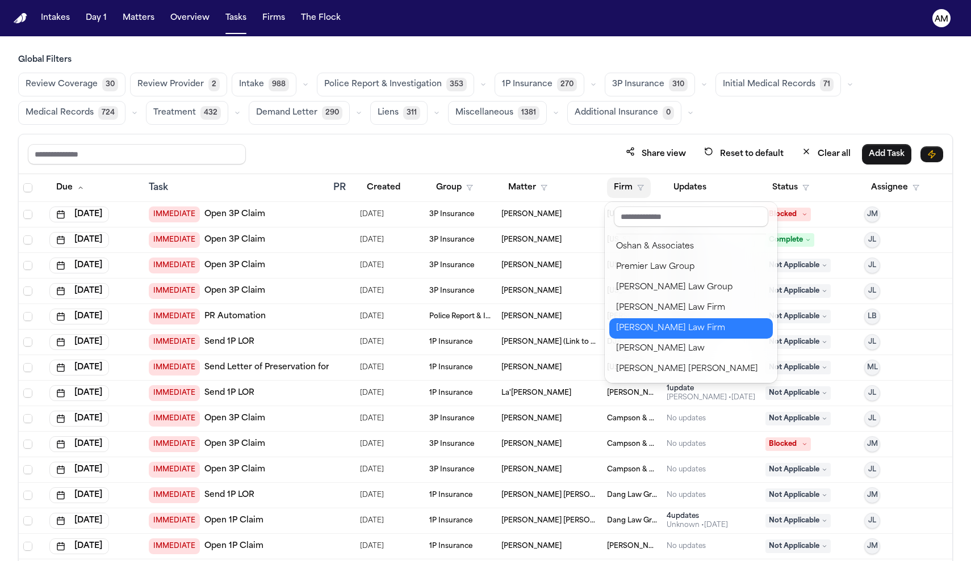
click at [649, 330] on div "Ruy Mireles Law Firm" at bounding box center [691, 329] width 150 height 14
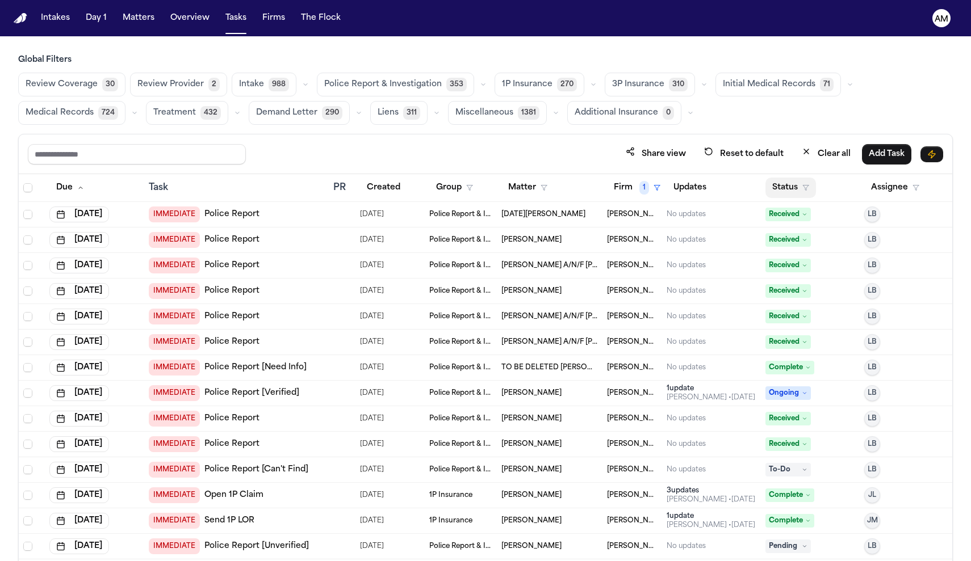
click at [787, 184] on button "Status" at bounding box center [790, 188] width 51 height 20
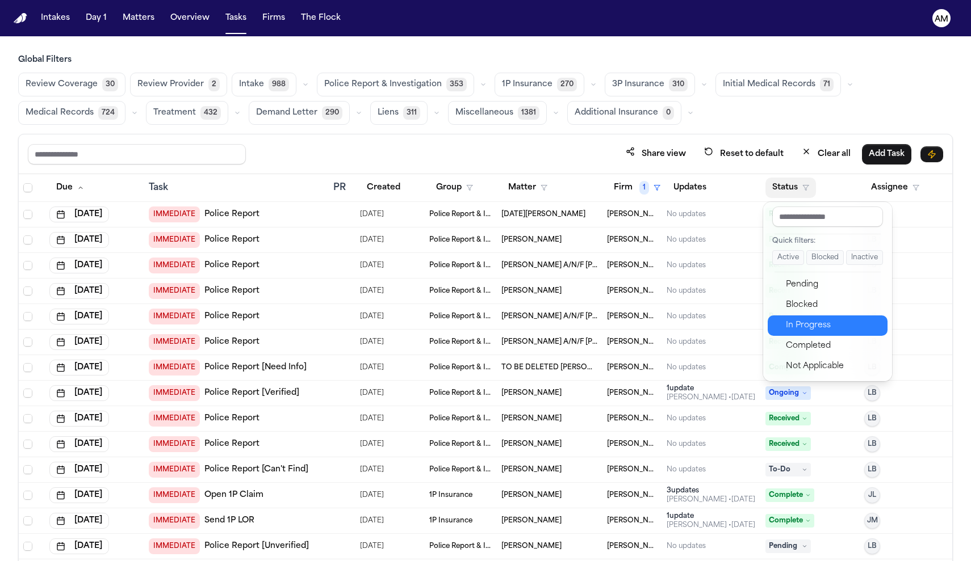
click at [791, 330] on div "In Progress" at bounding box center [833, 326] width 95 height 14
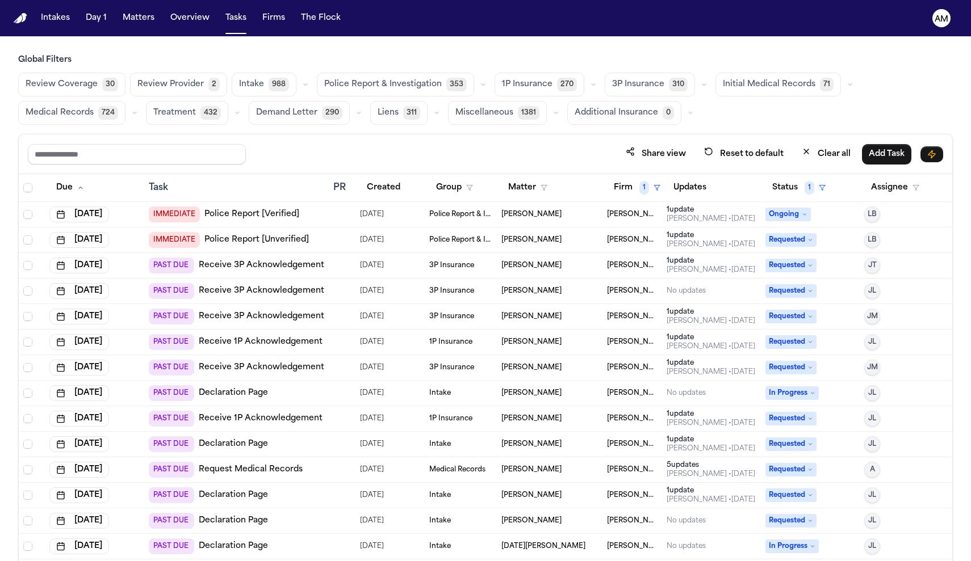
click at [93, 117] on button "Medical Records 724" at bounding box center [71, 113] width 107 height 24
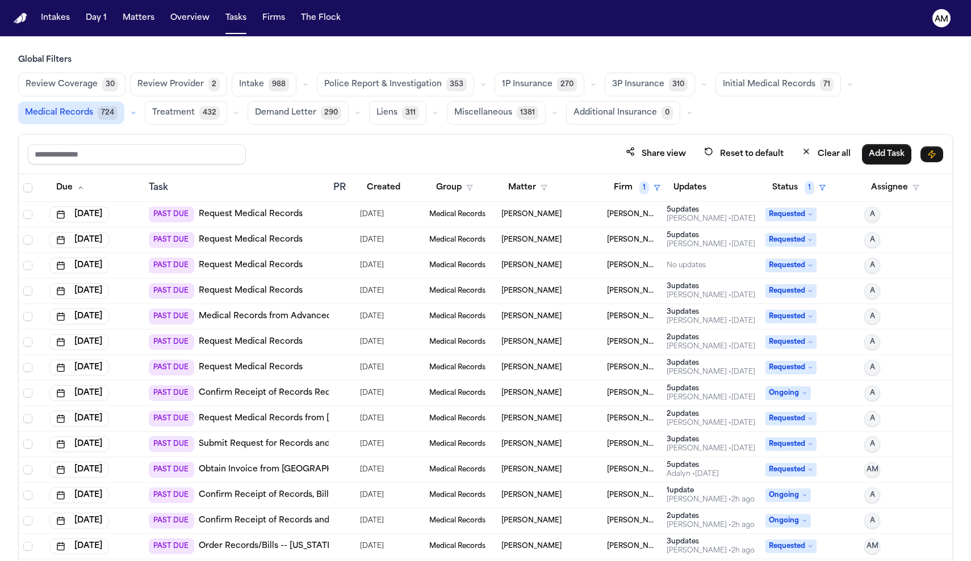
click at [243, 262] on link "Request Medical Records" at bounding box center [251, 265] width 104 height 11
click at [646, 182] on span "1" at bounding box center [644, 188] width 10 height 14
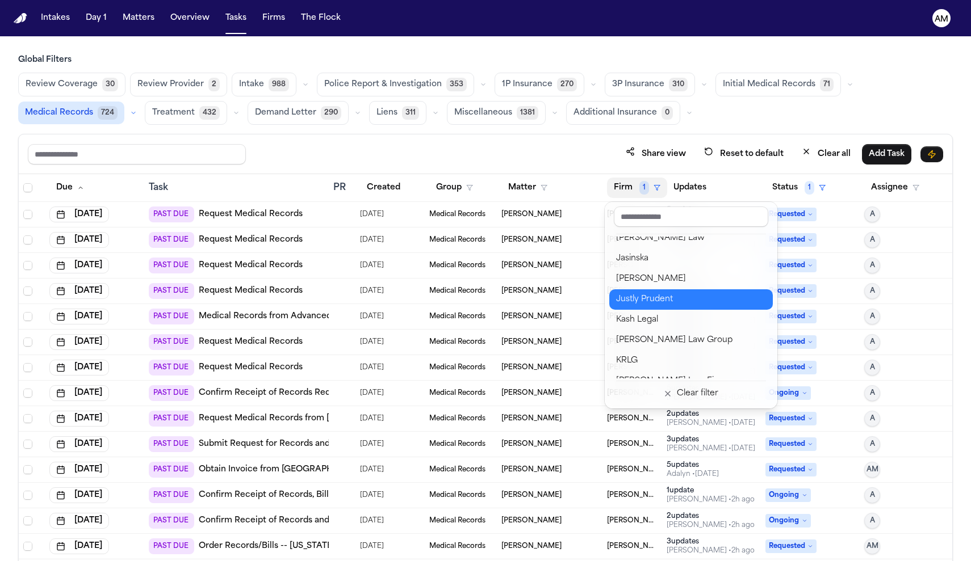
scroll to position [729, 0]
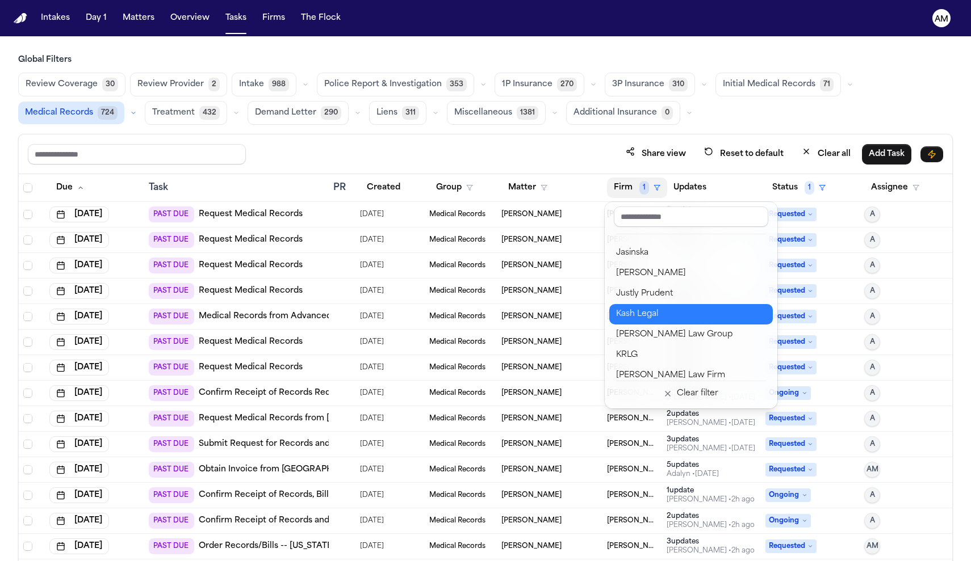
click at [673, 311] on div "Kash Legal" at bounding box center [691, 315] width 150 height 14
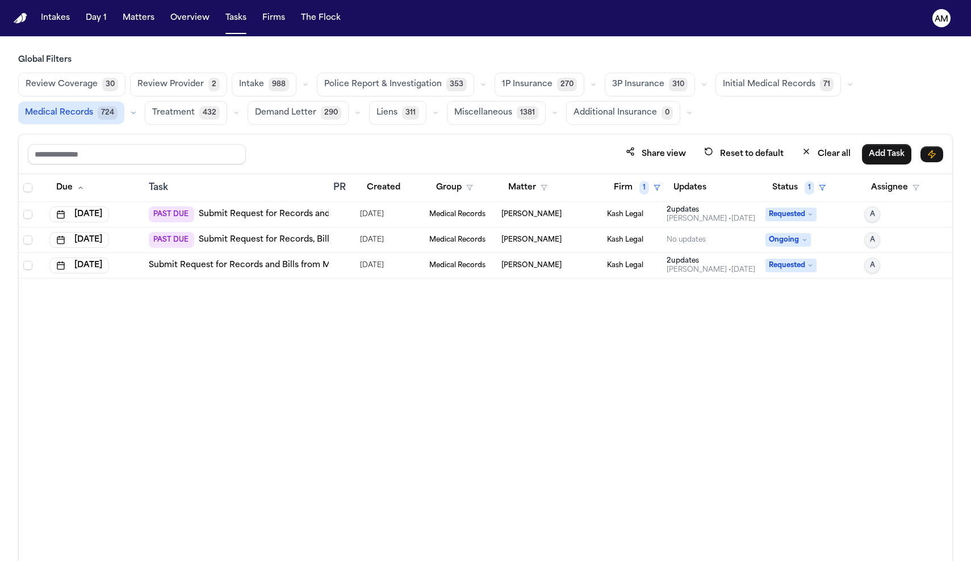
click at [286, 211] on link "Submit Request for Records and Bills from Metro-Chiro Rehab Clinic" at bounding box center [338, 214] width 279 height 11
click at [230, 264] on link "Submit Request for Records and Bills from Metro-Chiro Rehab Clinic" at bounding box center [288, 265] width 279 height 11
click at [246, 242] on link "Submit Request for Records, Bills and [MEDICAL_DATA] from [GEOGRAPHIC_DATA]" at bounding box center [368, 239] width 338 height 11
click at [310, 224] on td "PAST DUE Submit Request for Records and Bills from Metro-Chiro Rehab Clinic" at bounding box center [236, 215] width 184 height 26
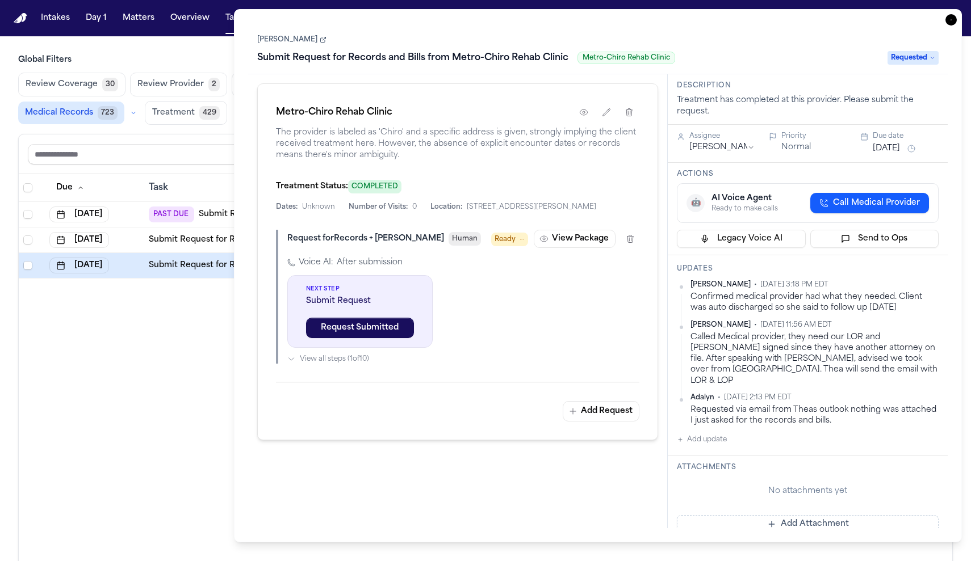
click at [92, 333] on div "Due Task PR Created Group Matter Firm 1 Updates Status 1 Assignee Oct 3, 2025 P…" at bounding box center [485, 392] width 933 height 436
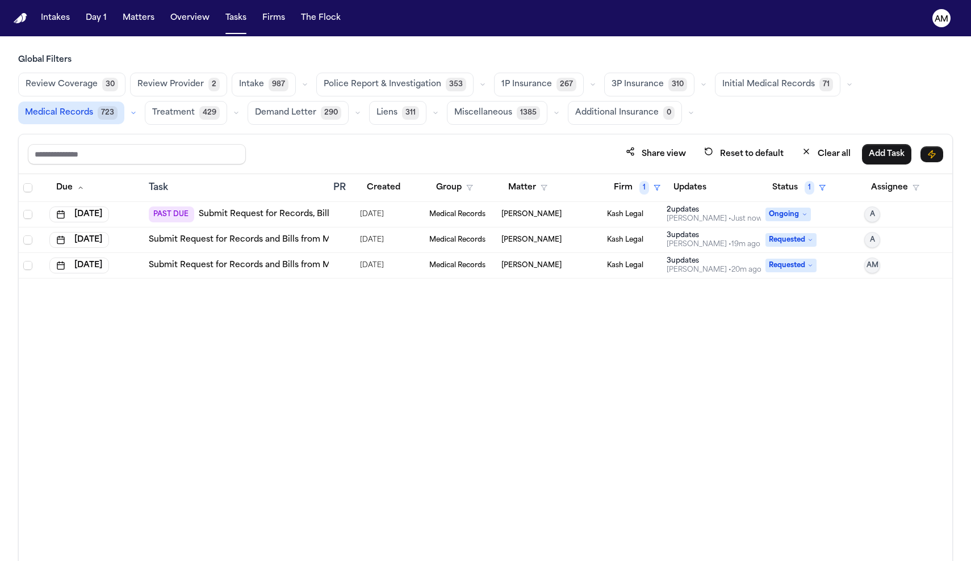
click at [298, 208] on div "PAST DUE Submit Request for Records, Bills and Radiology from Barstow Community…" at bounding box center [343, 215] width 388 height 16
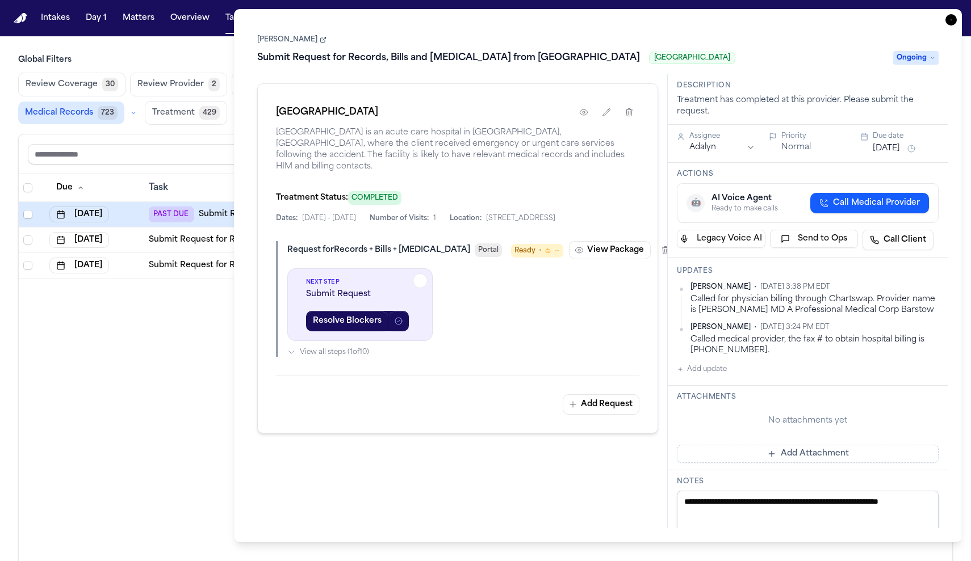
click at [167, 352] on div "Due Task PR Created Group Matter Firm 1 Updates Status 1 Assignee Oct 3, 2025 P…" at bounding box center [485, 392] width 933 height 436
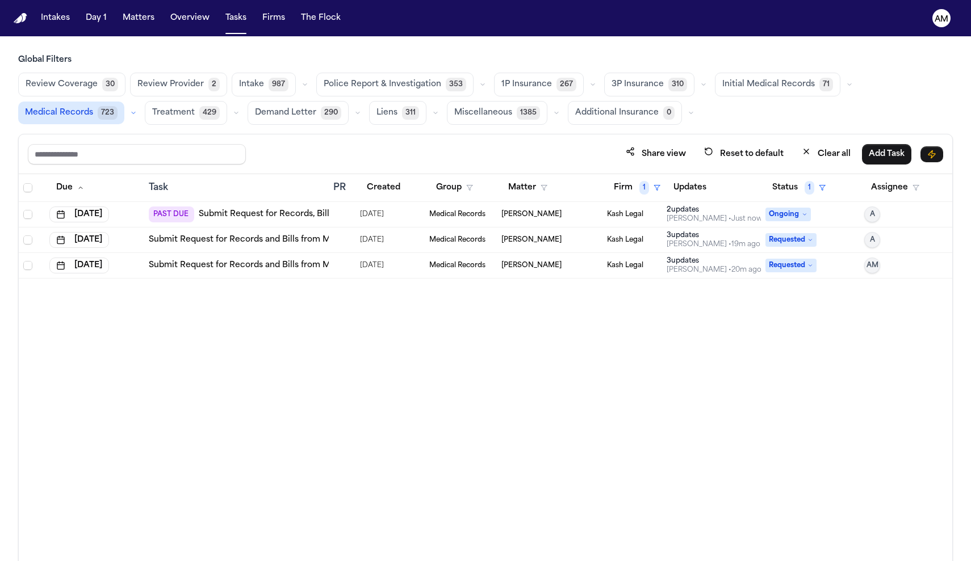
click at [280, 217] on link "Submit Request for Records, Bills and [MEDICAL_DATA] from [GEOGRAPHIC_DATA]" at bounding box center [368, 214] width 338 height 11
click at [255, 219] on link "Submit Request for Records, Bills and [MEDICAL_DATA] from [GEOGRAPHIC_DATA]" at bounding box center [368, 214] width 338 height 11
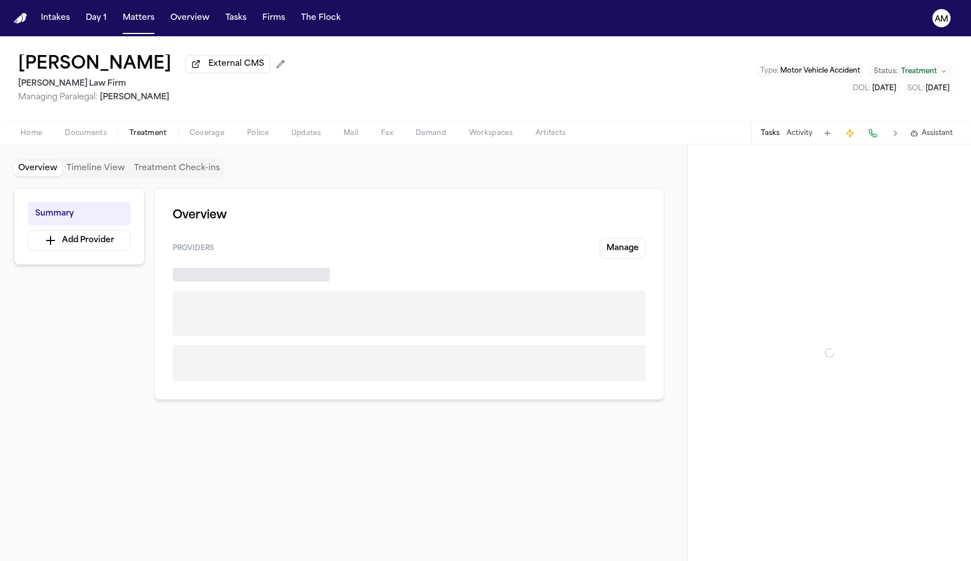
click at [141, 138] on span "Treatment" at bounding box center [147, 133] width 37 height 9
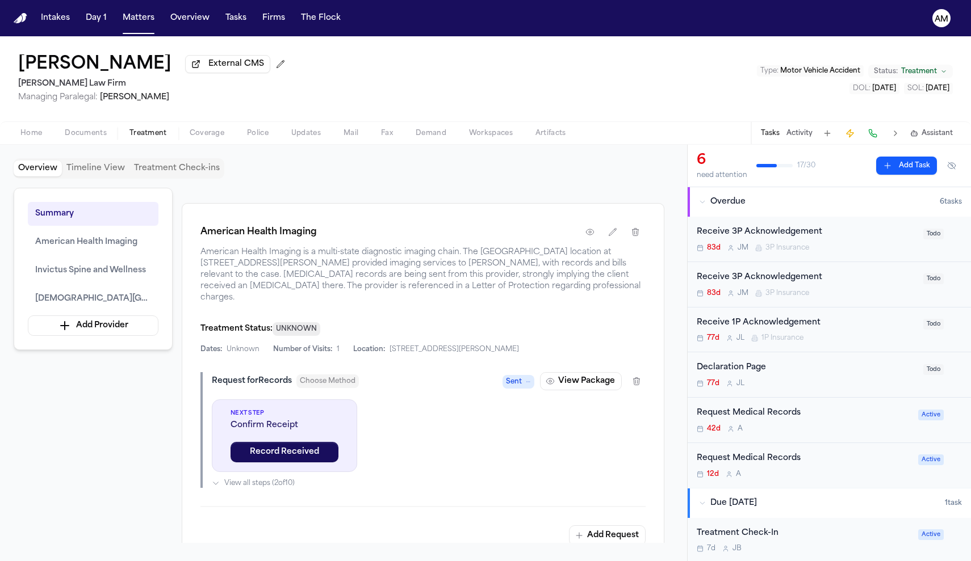
scroll to position [442, 0]
click at [592, 236] on icon "button" at bounding box center [589, 231] width 9 height 9
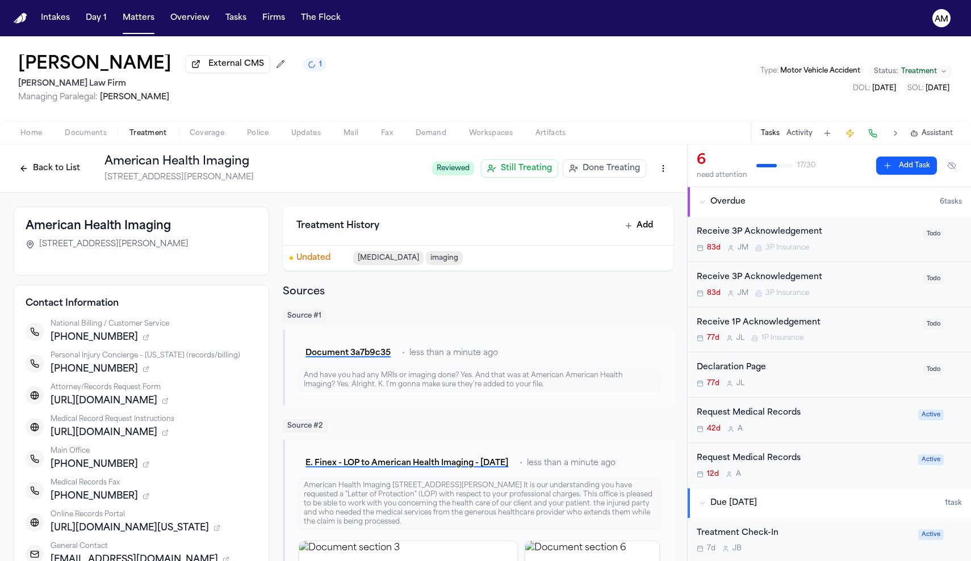
click at [144, 468] on icon "button" at bounding box center [146, 465] width 5 height 5
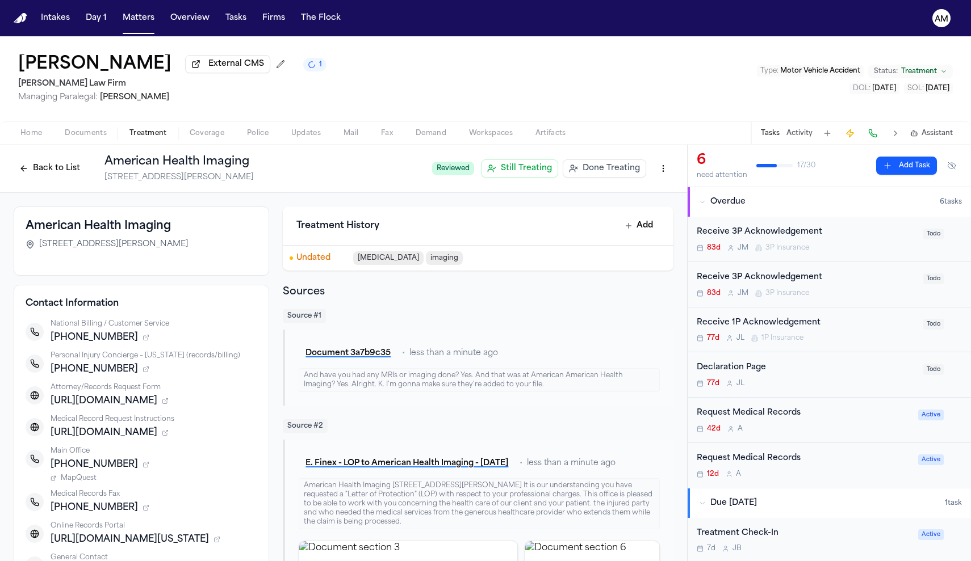
click at [82, 483] on span "MapQuest" at bounding box center [79, 478] width 36 height 9
click at [142, 468] on icon "button" at bounding box center [145, 464] width 7 height 7
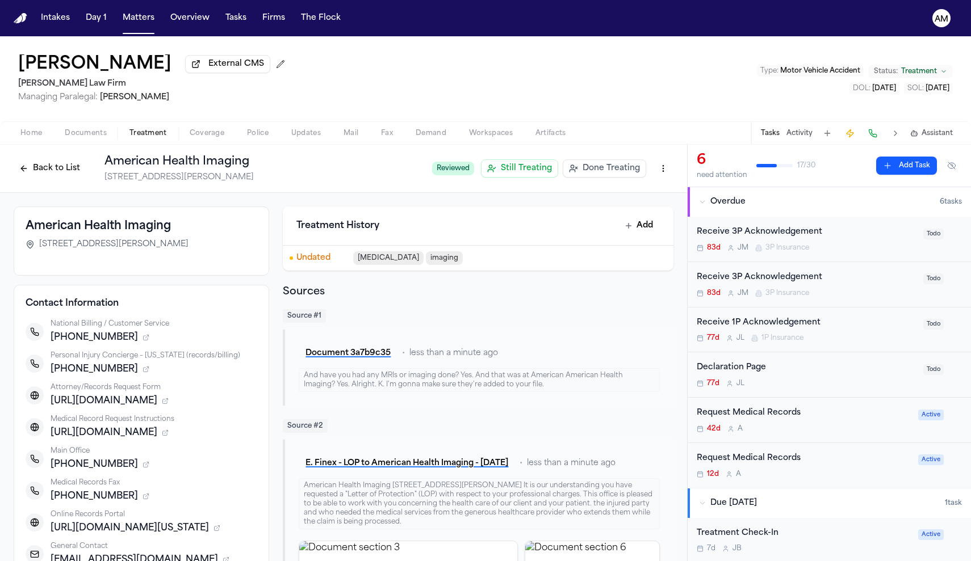
click at [142, 468] on icon "button" at bounding box center [145, 464] width 7 height 7
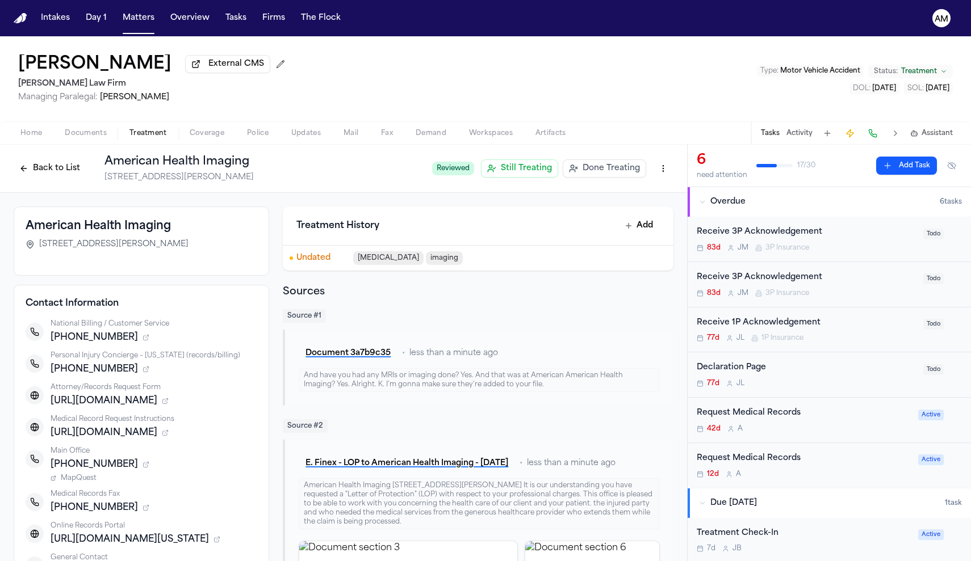
click at [82, 483] on span "MapQuest" at bounding box center [79, 478] width 36 height 9
drag, startPoint x: 178, startPoint y: 235, endPoint x: 28, endPoint y: 233, distance: 149.9
click at [28, 233] on div "American Health Imaging" at bounding box center [142, 227] width 232 height 16
click at [51, 228] on h3 "American Health Imaging" at bounding box center [98, 227] width 145 height 16
click at [61, 227] on h3 "American Health Imaging" at bounding box center [98, 227] width 145 height 16
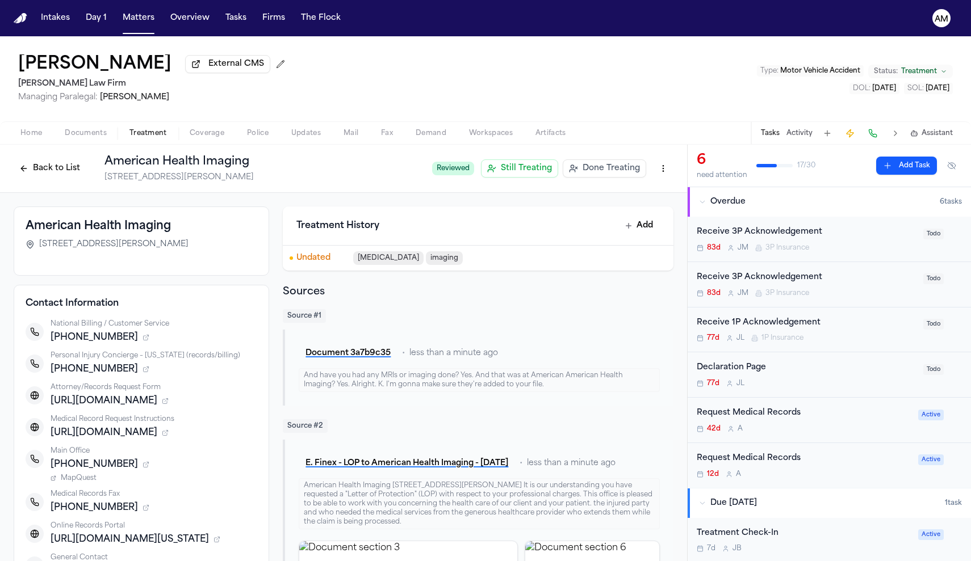
click at [61, 227] on h3 "American Health Imaging" at bounding box center [98, 227] width 145 height 16
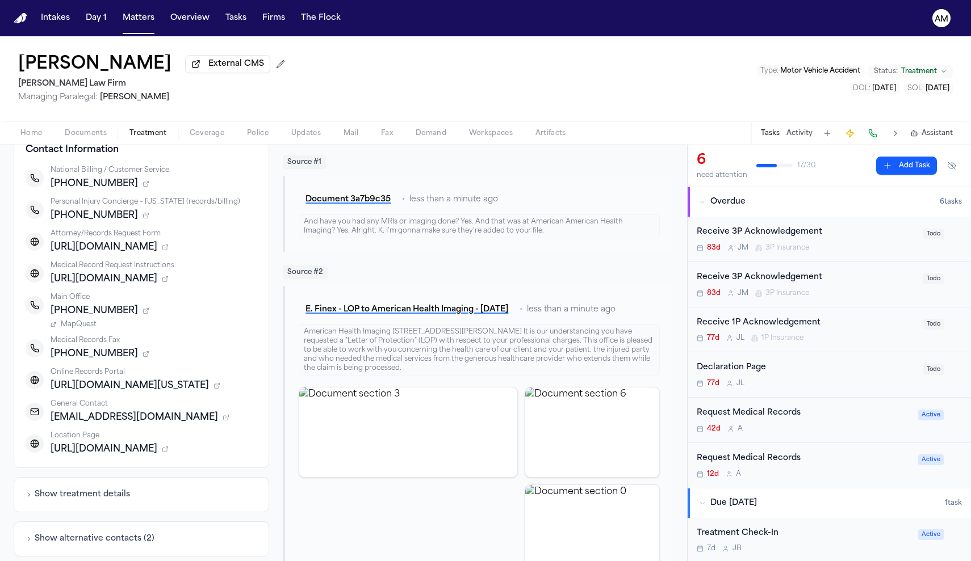
scroll to position [156, 0]
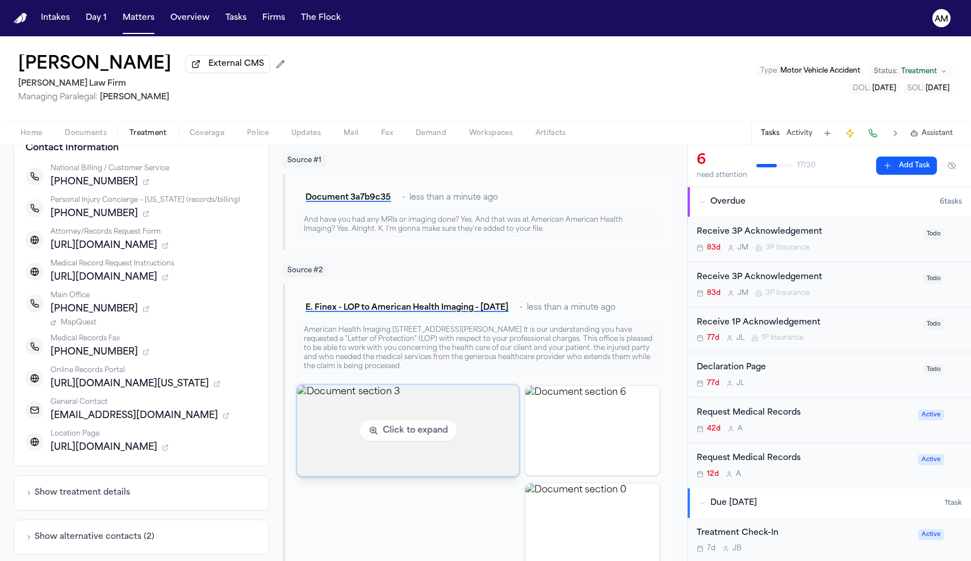
click at [352, 409] on img "View document section 3" at bounding box center [408, 430] width 222 height 91
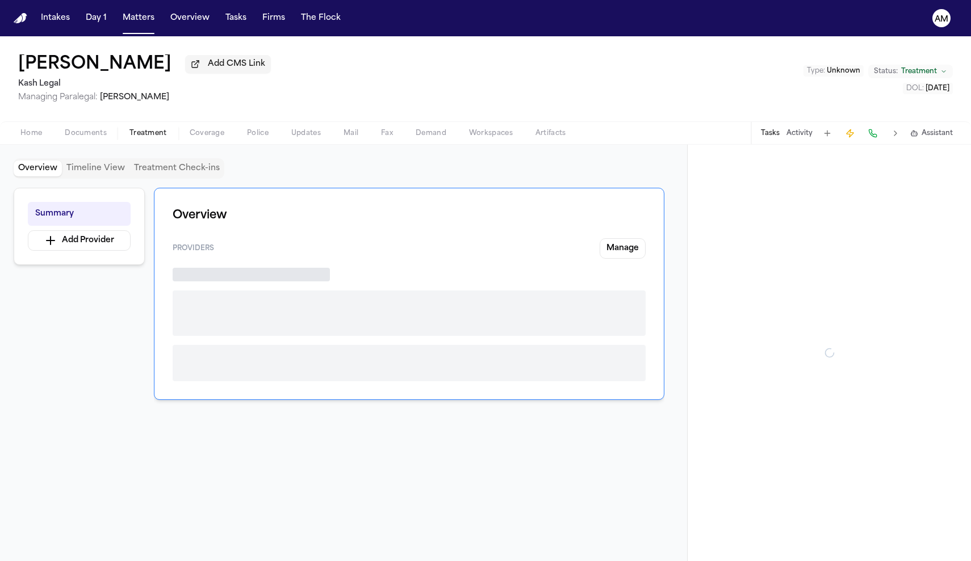
click at [146, 132] on span "Treatment" at bounding box center [147, 133] width 37 height 9
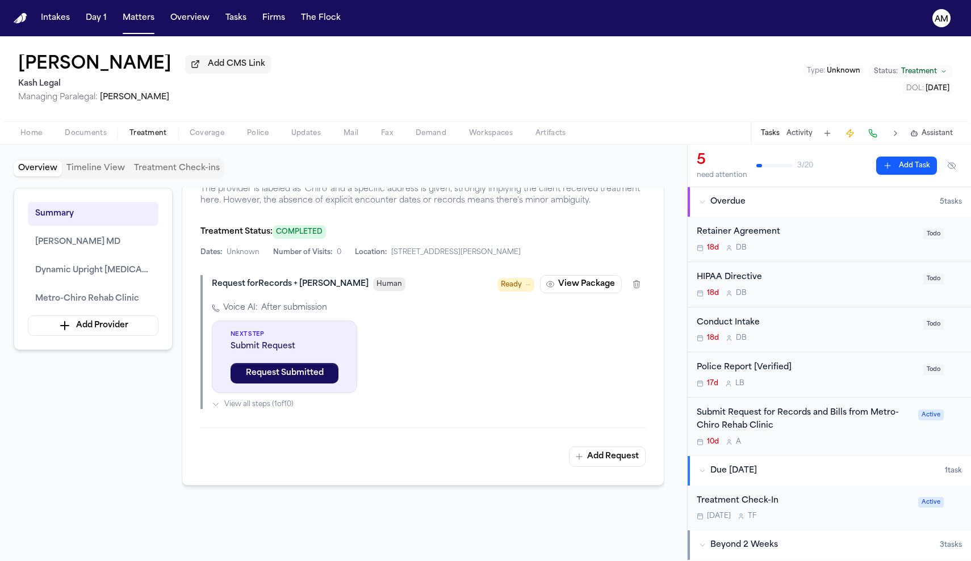
scroll to position [1758, 0]
click at [590, 173] on icon "button" at bounding box center [589, 167] width 9 height 9
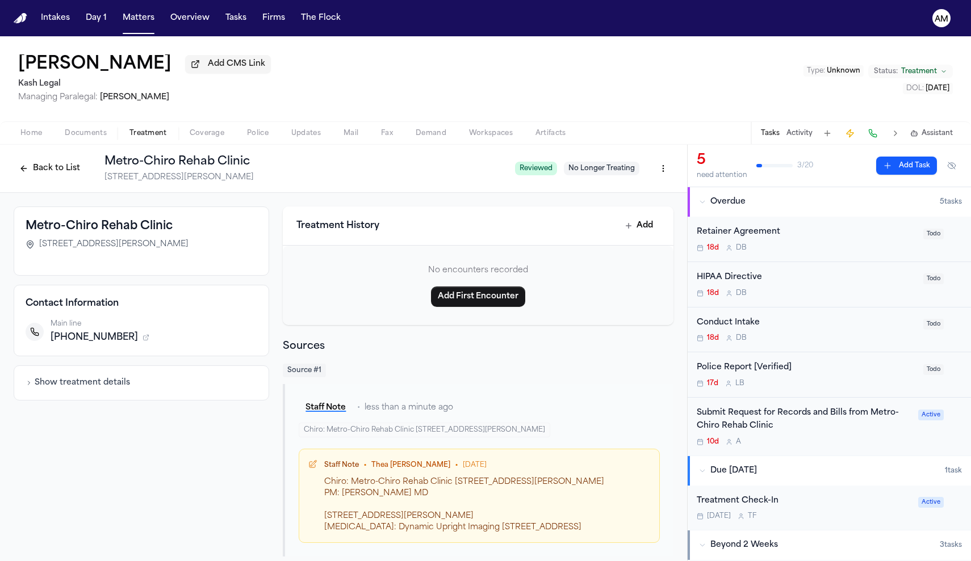
click at [864, 431] on div "Submit Request for Records and Bills from Metro-Chiro Rehab Clinic" at bounding box center [803, 420] width 215 height 26
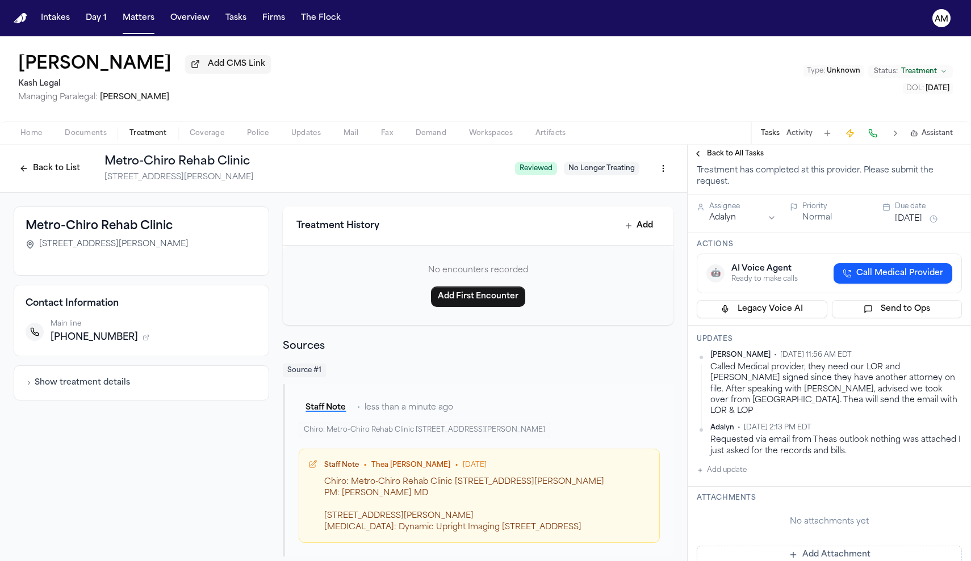
scroll to position [112, 0]
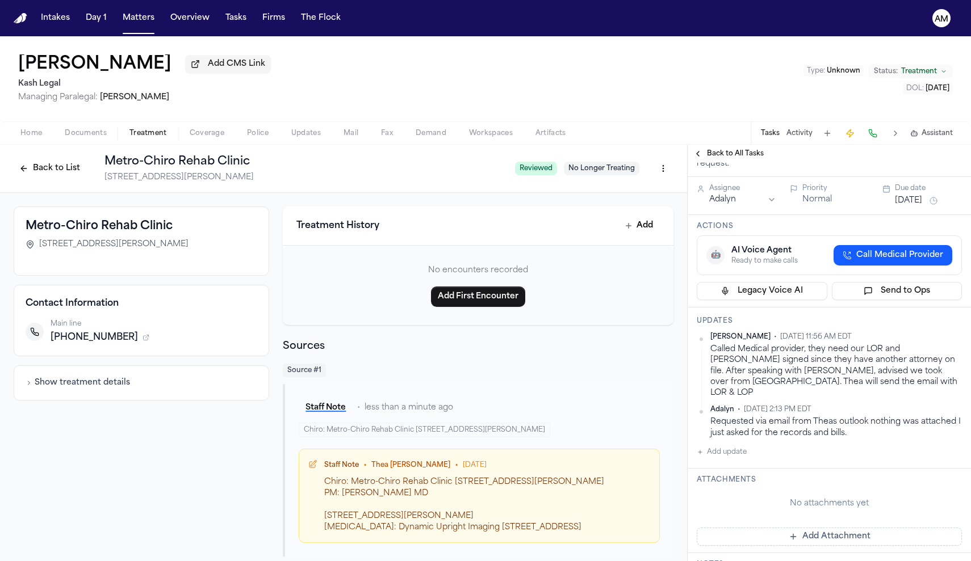
click at [721, 446] on button "Add update" at bounding box center [721, 453] width 50 height 14
click at [720, 484] on button "Private" at bounding box center [719, 488] width 9 height 9
click at [738, 465] on div "Private Cancel Add" at bounding box center [835, 473] width 251 height 54
click at [737, 458] on textarea "Add your update" at bounding box center [836, 461] width 242 height 23
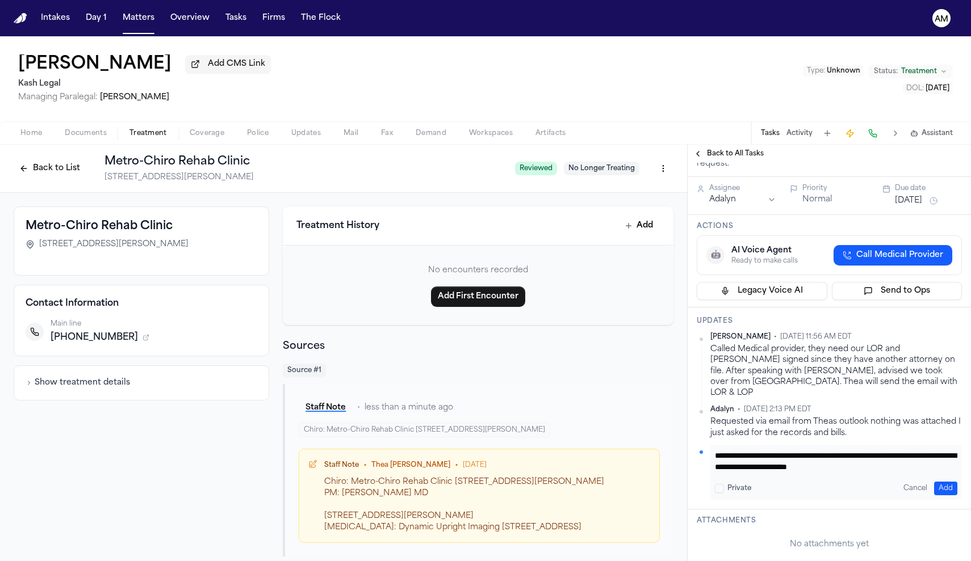
scroll to position [0, 0]
click at [919, 456] on textarea "**********" at bounding box center [836, 461] width 242 height 23
type textarea "**********"
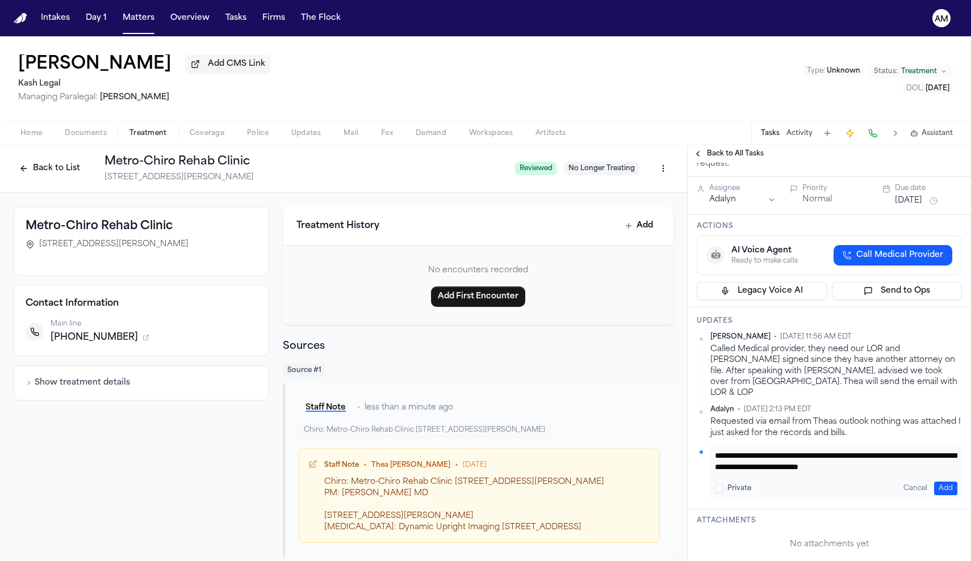
click at [946, 484] on div "**********" at bounding box center [835, 473] width 251 height 54
click at [944, 468] on div "**********" at bounding box center [835, 473] width 251 height 54
click at [945, 482] on button "Add" at bounding box center [945, 489] width 23 height 14
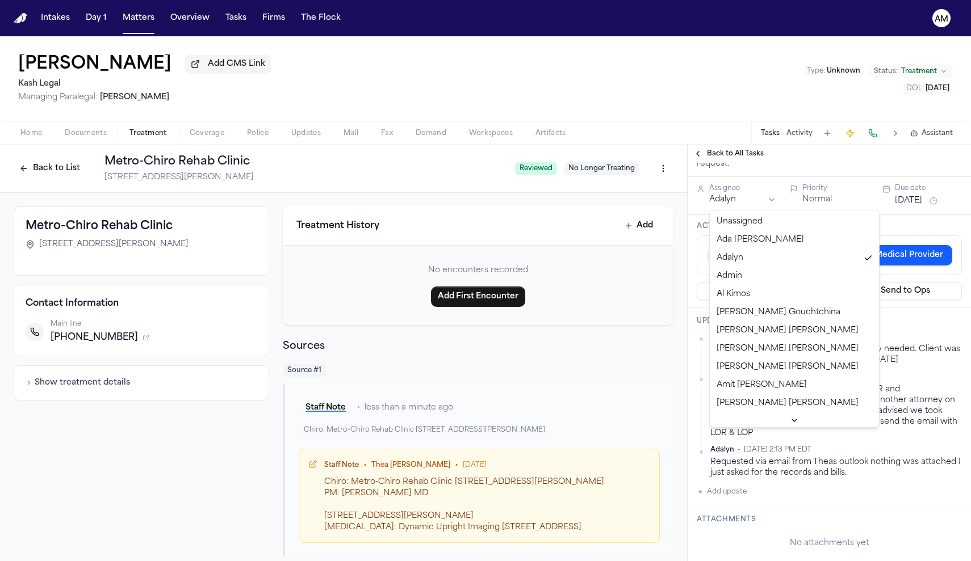
click at [724, 203] on html "Intakes Day 1 Matters Overview Tasks Firms The Flock AM Kevin Nunez Add CMS Lin…" at bounding box center [485, 280] width 971 height 561
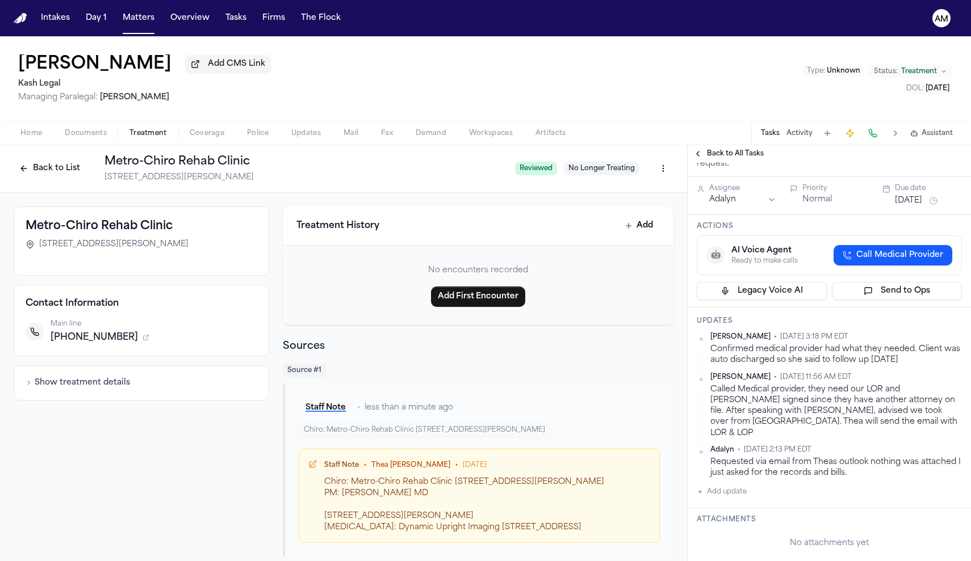
click at [922, 196] on button "Oct 3, 2025" at bounding box center [908, 200] width 27 height 11
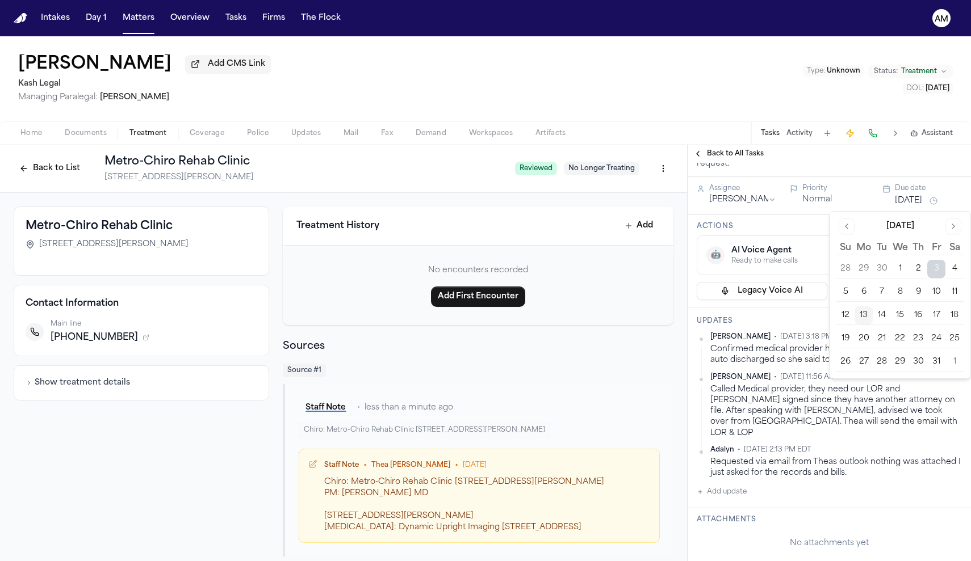
click at [933, 318] on button "17" at bounding box center [936, 315] width 18 height 18
click at [934, 335] on button "24" at bounding box center [936, 339] width 18 height 18
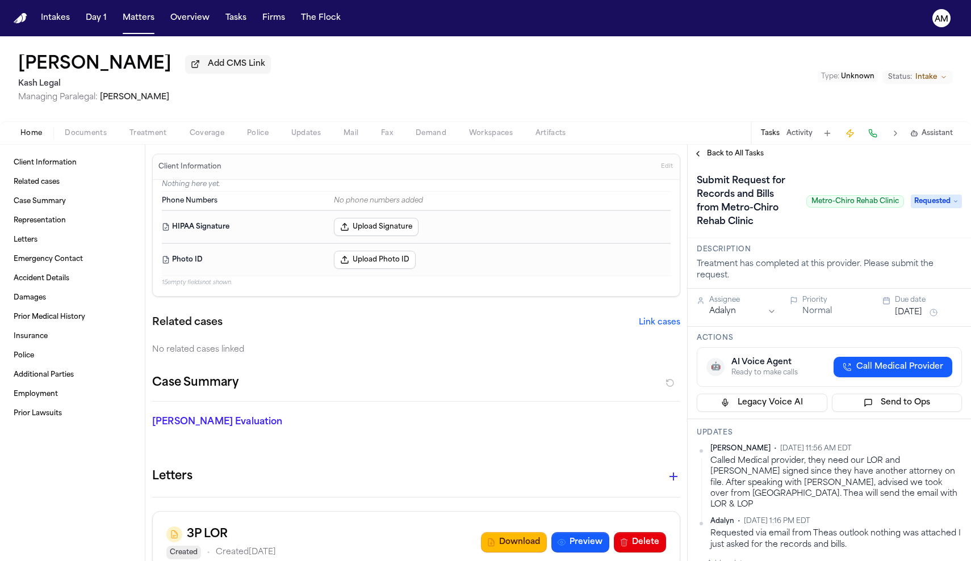
click at [922, 314] on button "[DATE]" at bounding box center [908, 312] width 27 height 11
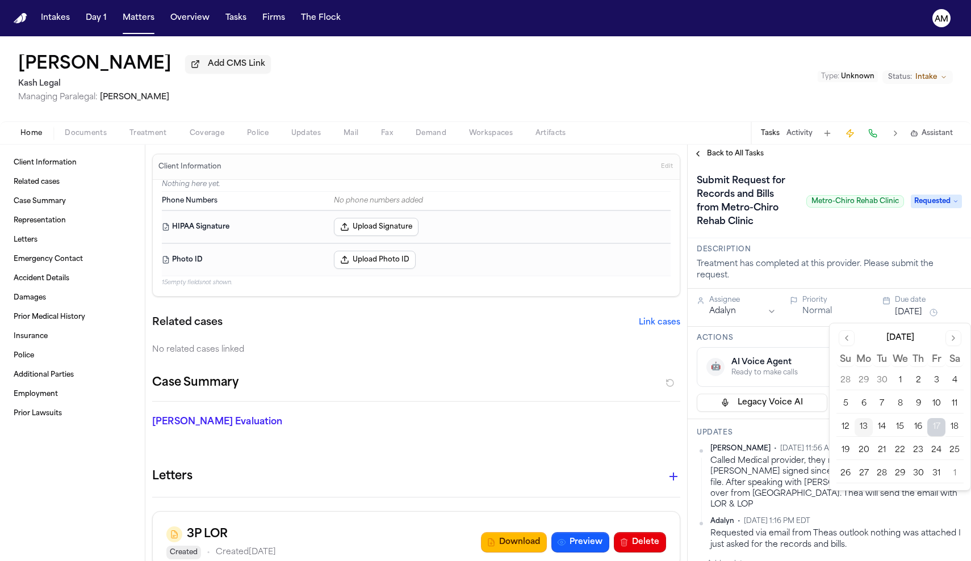
click at [941, 448] on button "24" at bounding box center [936, 451] width 18 height 18
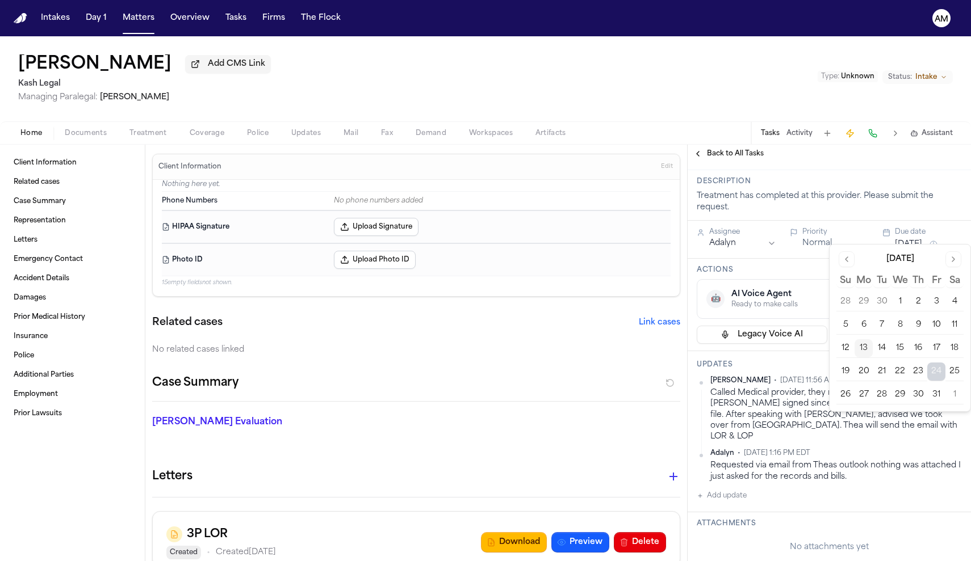
scroll to position [79, 0]
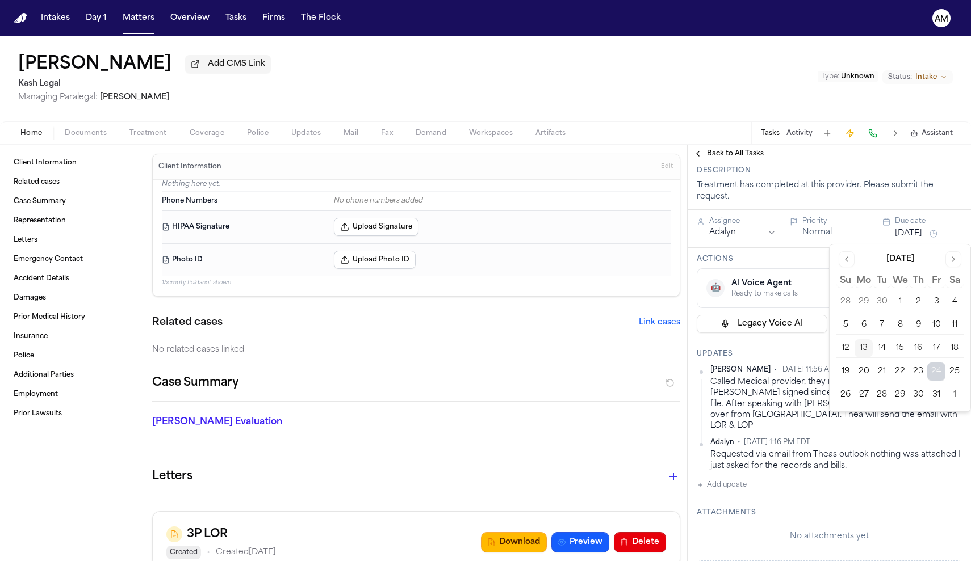
click at [730, 478] on button "Add update" at bounding box center [721, 485] width 50 height 14
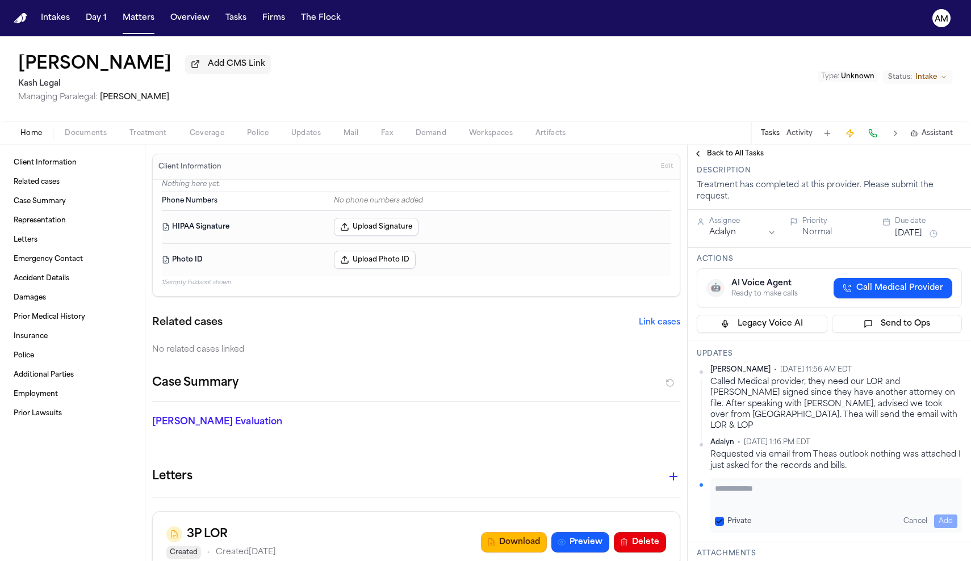
click at [720, 517] on button "Private" at bounding box center [719, 521] width 9 height 9
click at [747, 489] on textarea "Add your update" at bounding box center [836, 494] width 242 height 23
paste textarea "**********"
type textarea "**********"
click at [947, 515] on button "Add" at bounding box center [945, 522] width 23 height 14
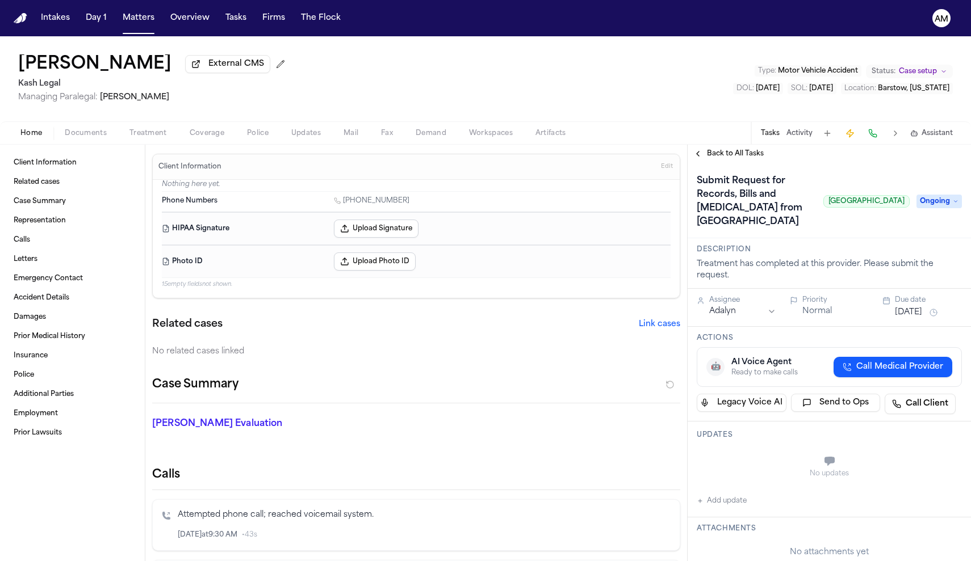
click at [167, 138] on button "Treatment" at bounding box center [148, 134] width 60 height 14
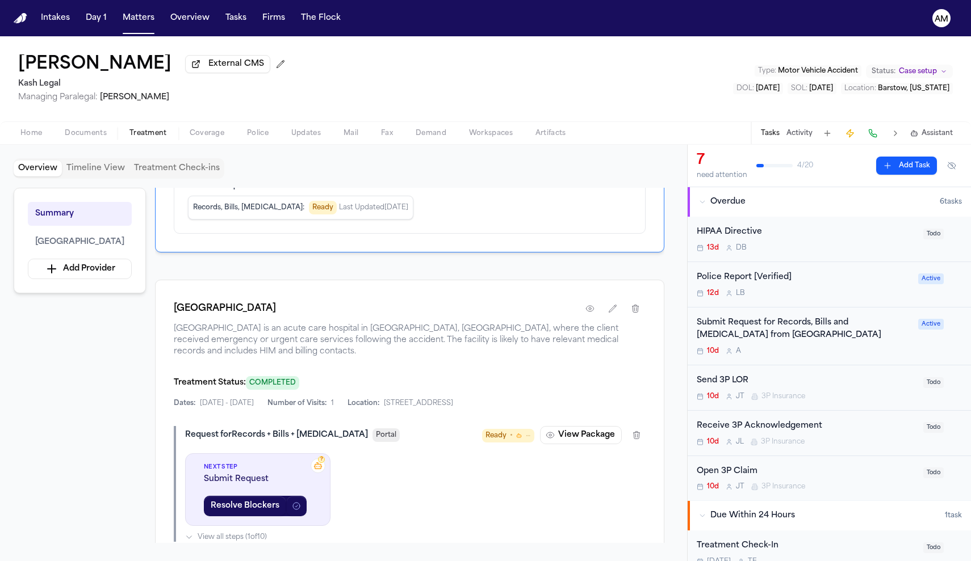
scroll to position [162, 0]
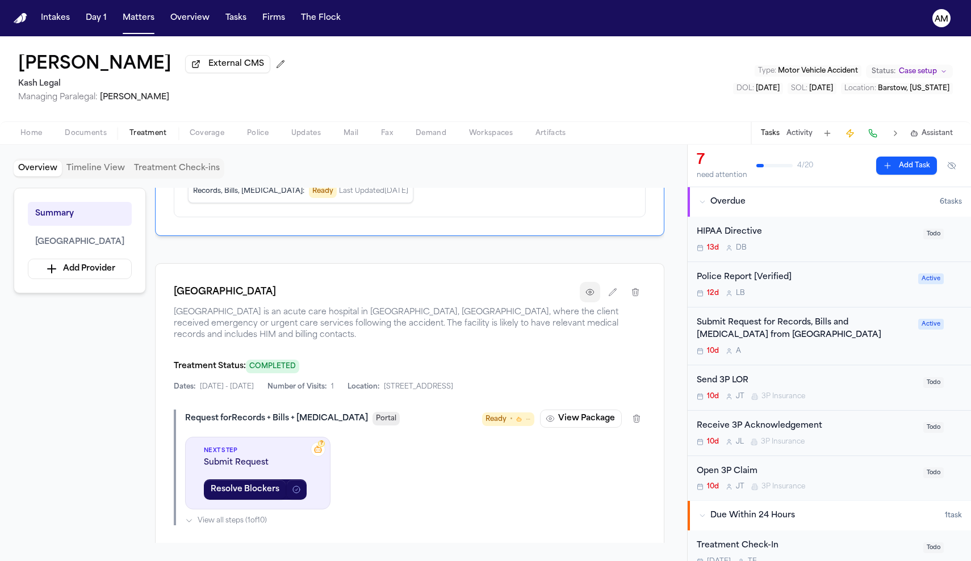
click at [588, 297] on icon "button" at bounding box center [589, 292] width 9 height 9
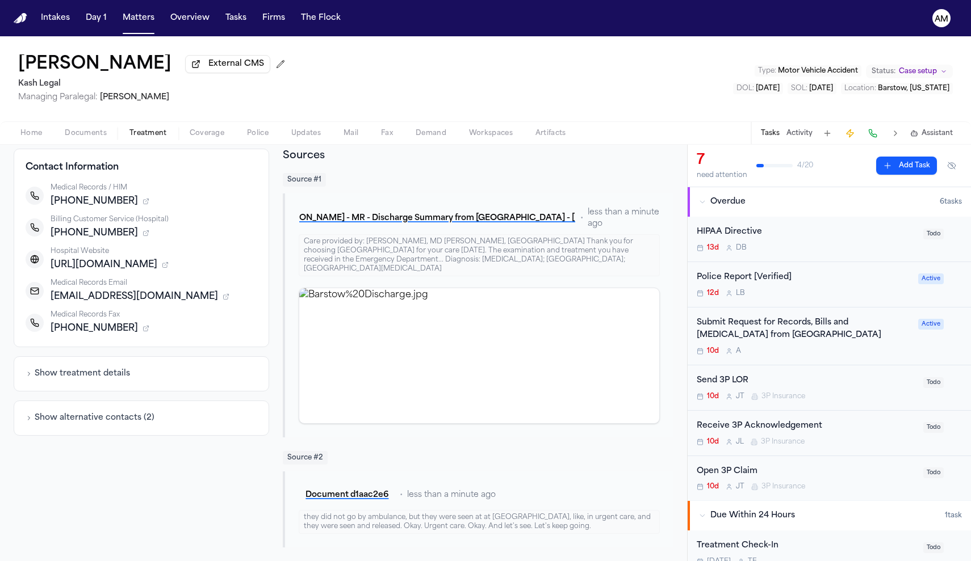
click at [100, 417] on button "Show alternative contacts ( 2 )" at bounding box center [90, 418] width 129 height 11
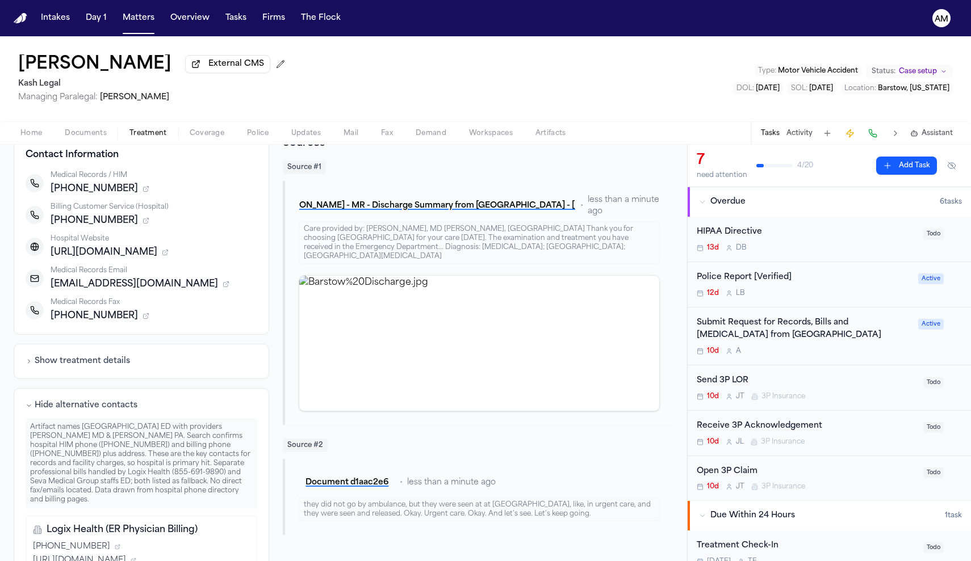
scroll to position [156, 0]
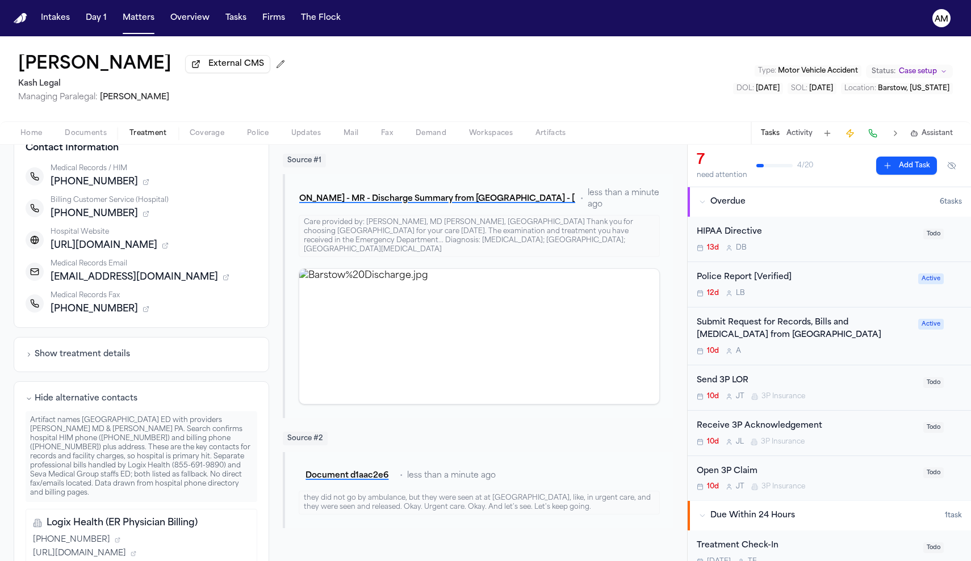
click at [862, 346] on div "Submit Request for Records, Bills and Radiology from Barstow Community Hospital…" at bounding box center [803, 337] width 215 height 40
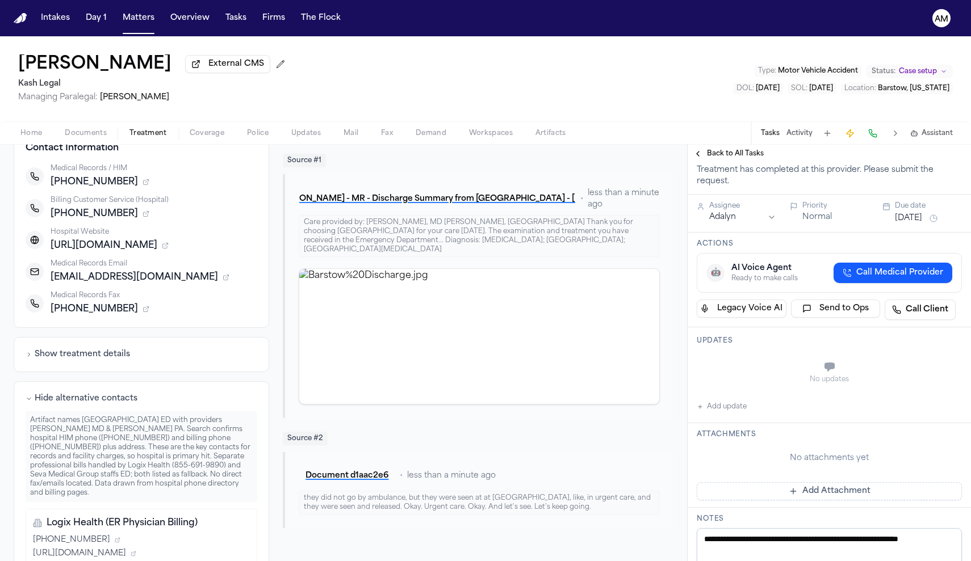
scroll to position [107, 0]
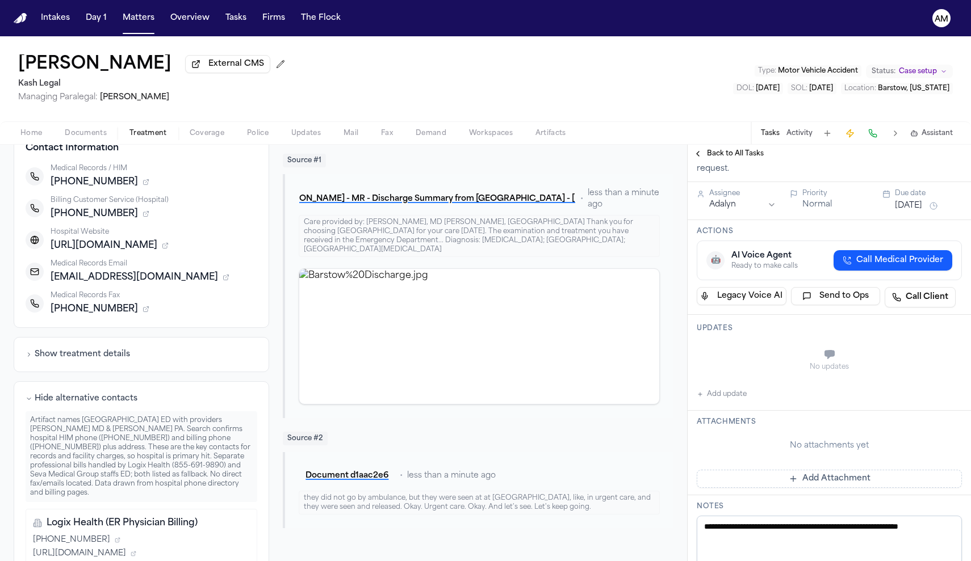
click at [716, 401] on button "Add update" at bounding box center [721, 395] width 50 height 14
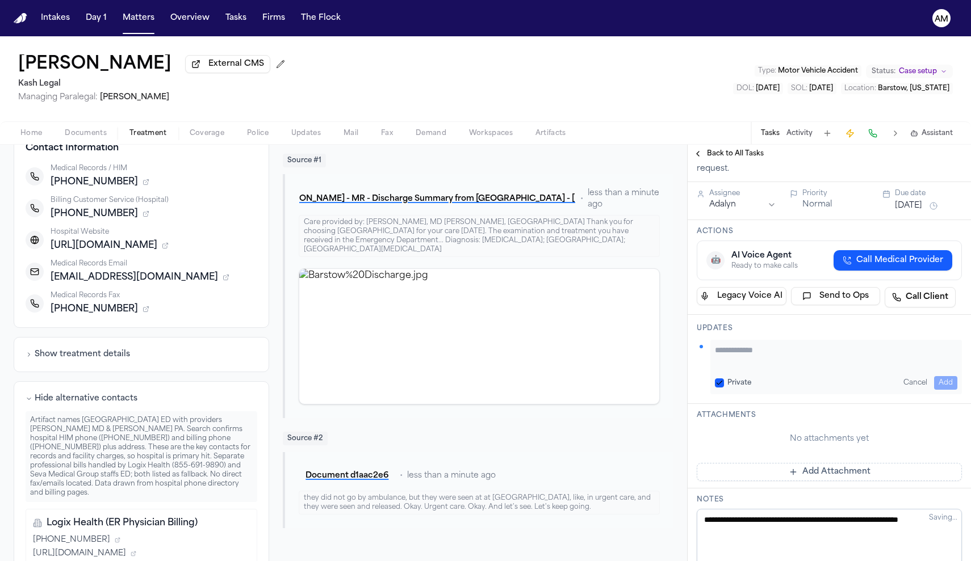
click at [722, 388] on button "Private" at bounding box center [719, 383] width 9 height 9
click at [749, 367] on textarea "Add your update" at bounding box center [836, 356] width 242 height 23
type textarea "**********"
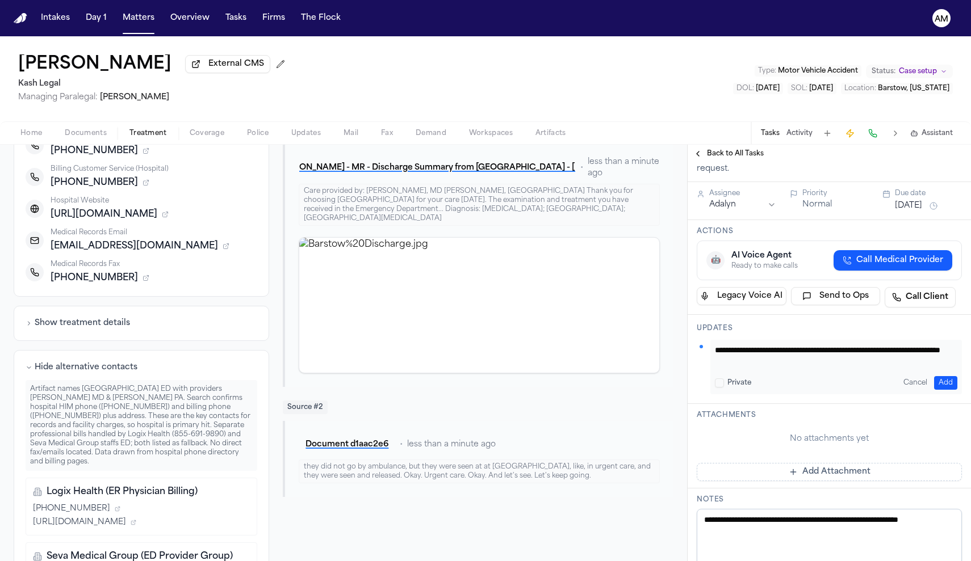
scroll to position [209, 0]
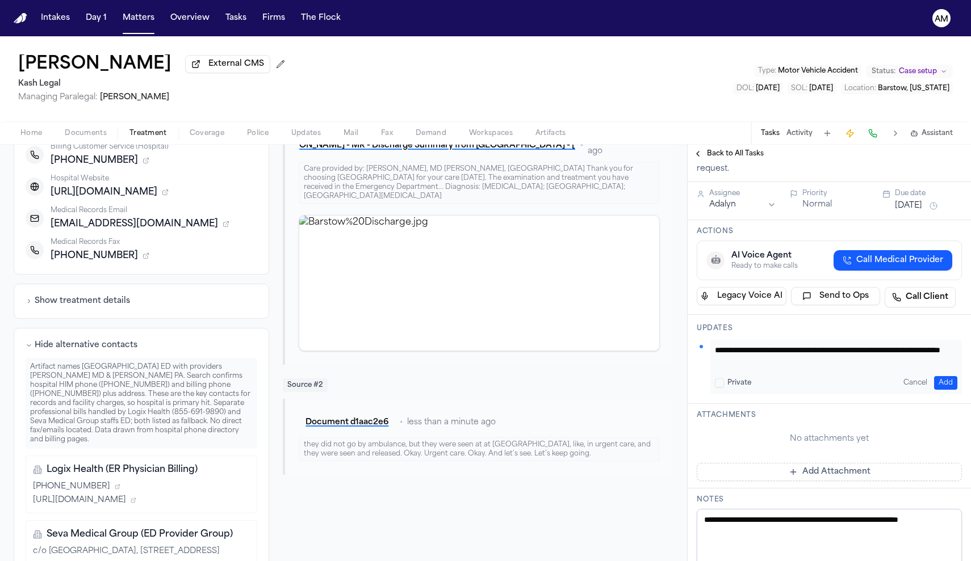
click at [944, 390] on button "Add" at bounding box center [945, 383] width 23 height 14
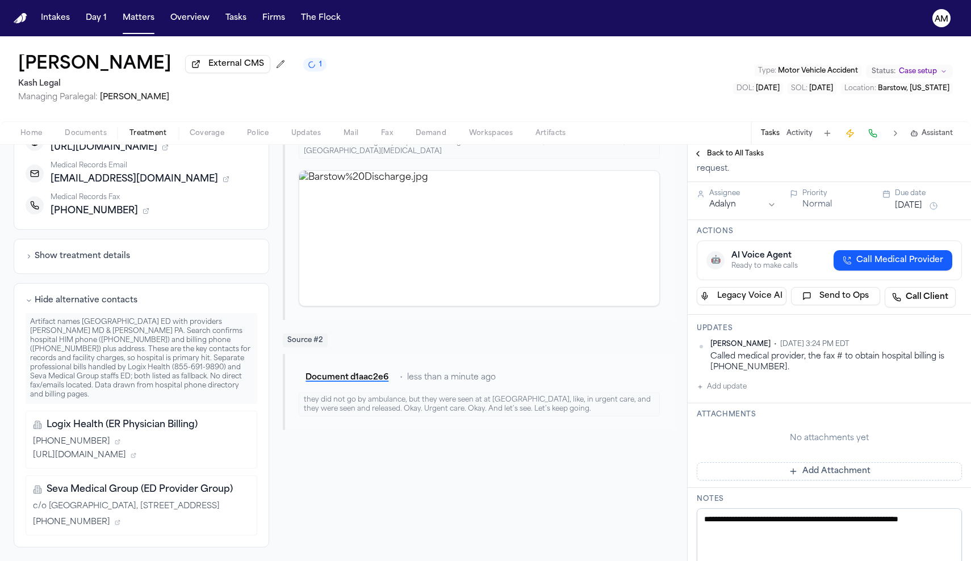
scroll to position [258, 0]
click at [177, 450] on div "https://www.doctorpayments.com" at bounding box center [141, 455] width 217 height 11
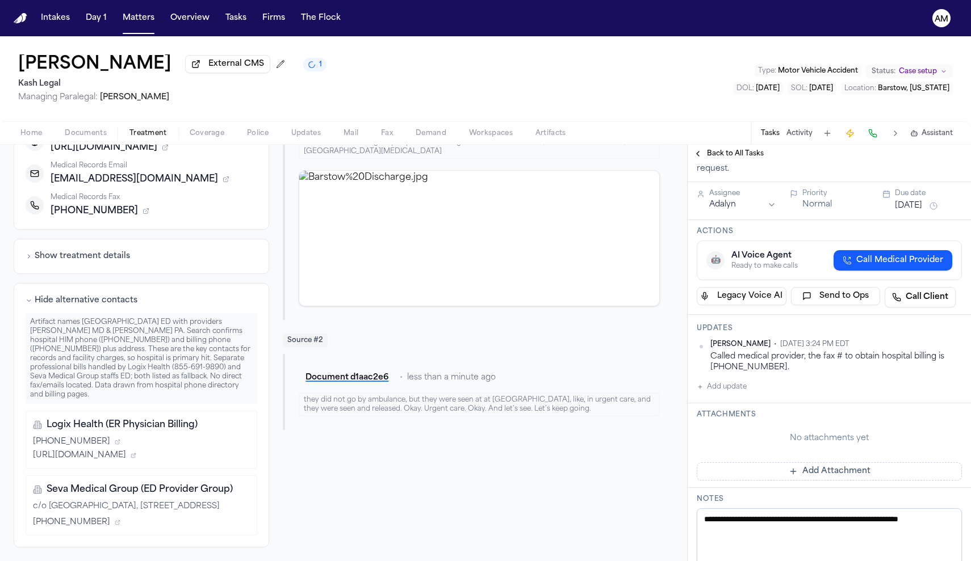
click at [177, 450] on div "https://www.doctorpayments.com" at bounding box center [141, 455] width 217 height 11
click at [94, 436] on div "+18556919890" at bounding box center [141, 441] width 217 height 11
click at [115, 439] on icon at bounding box center [118, 442] width 6 height 6
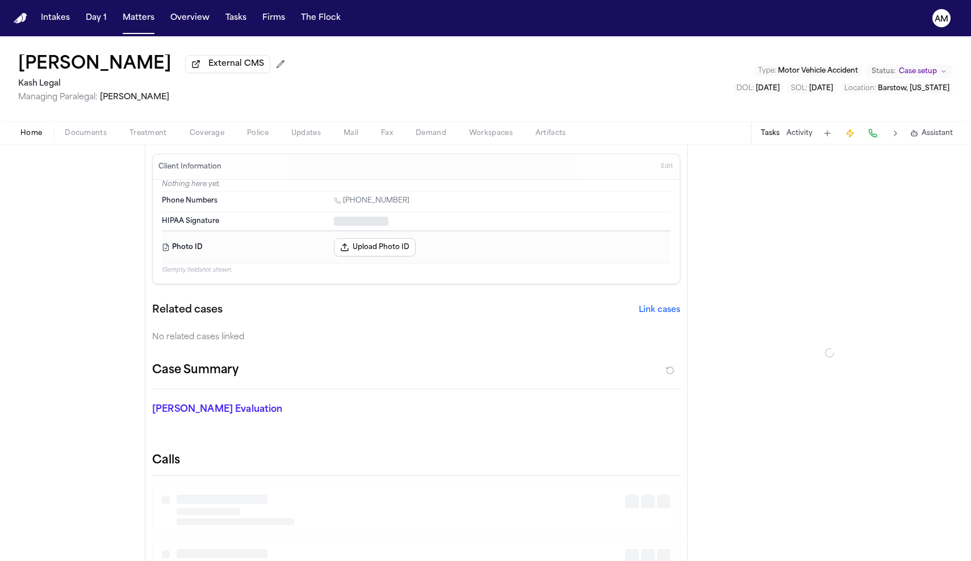
click at [37, 135] on span "Home" at bounding box center [31, 133] width 22 height 9
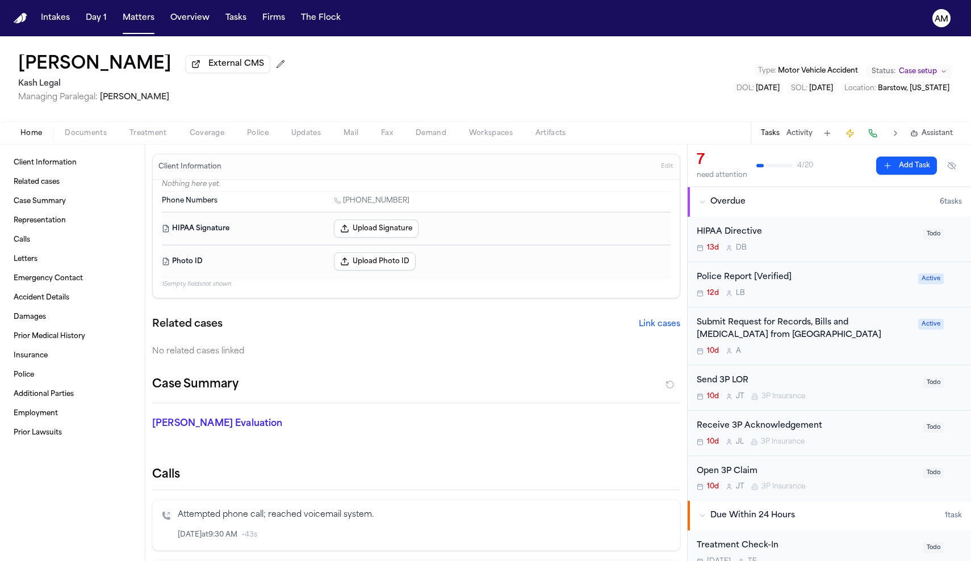
click at [96, 138] on span "Documents" at bounding box center [86, 133] width 42 height 9
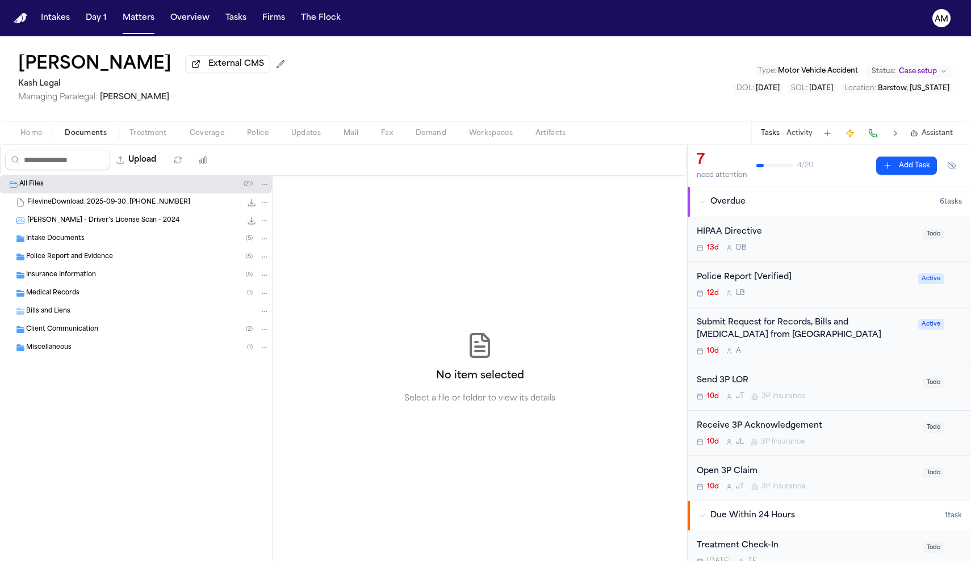
click at [107, 222] on span "[PERSON_NAME] - Driver's License Scan - 2024" at bounding box center [103, 221] width 152 height 10
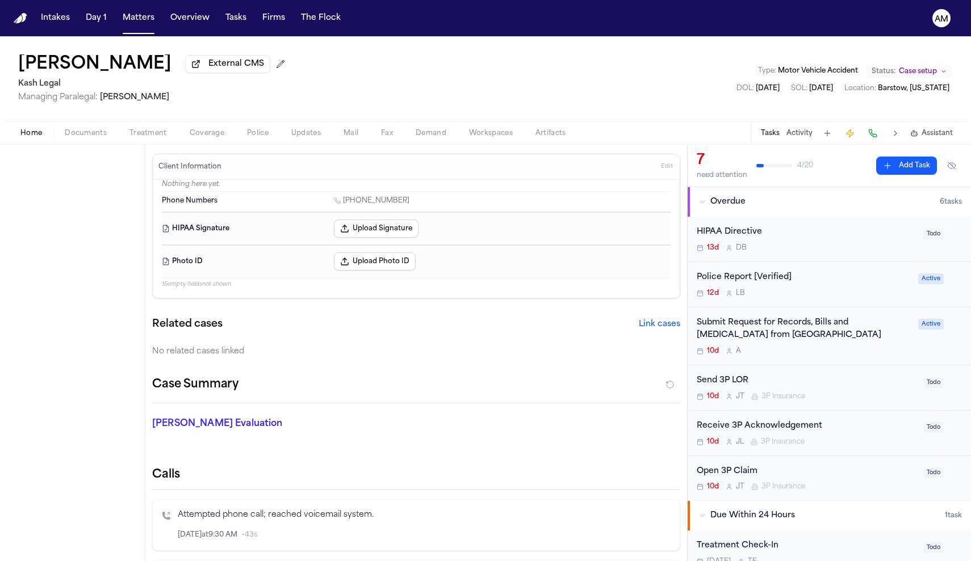
click at [23, 133] on span "Home" at bounding box center [31, 133] width 22 height 9
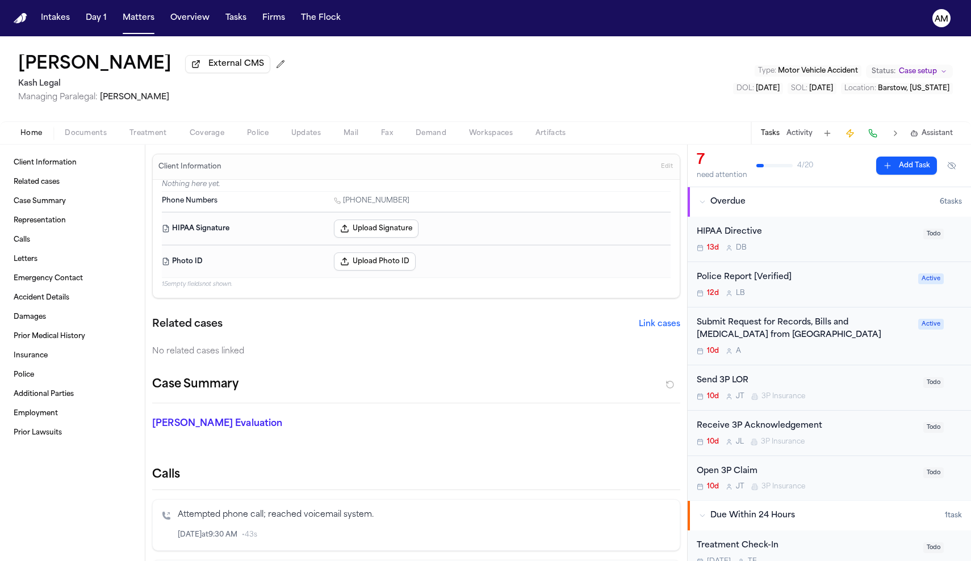
click at [669, 166] on span "Edit" at bounding box center [667, 167] width 12 height 8
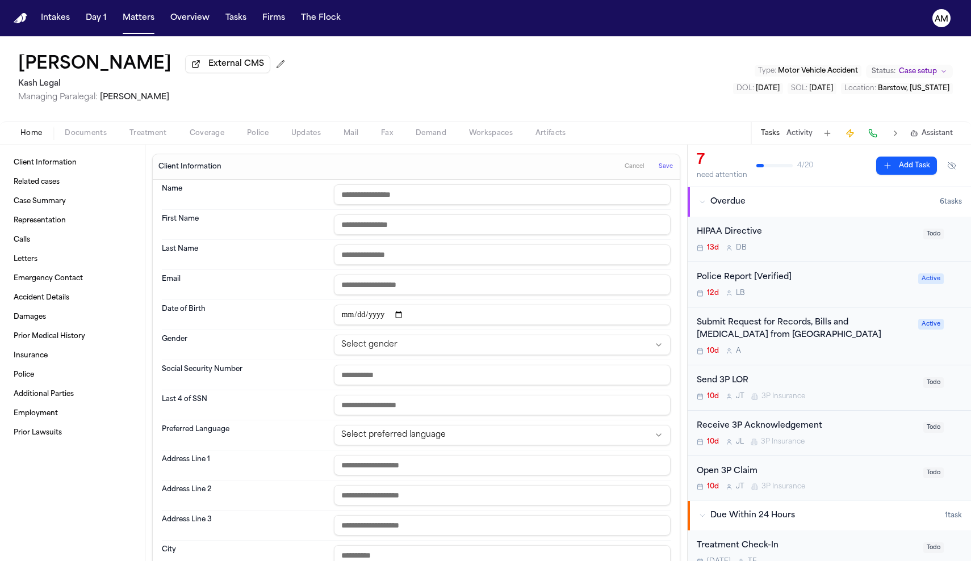
click at [404, 316] on input "date" at bounding box center [502, 315] width 337 height 20
click at [363, 314] on input "date" at bounding box center [502, 315] width 337 height 20
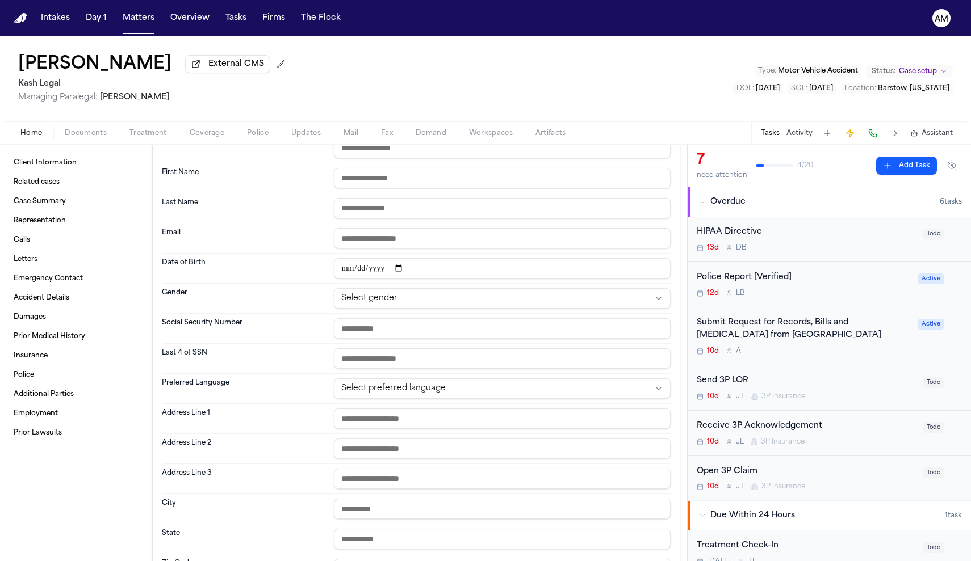
scroll to position [61, 0]
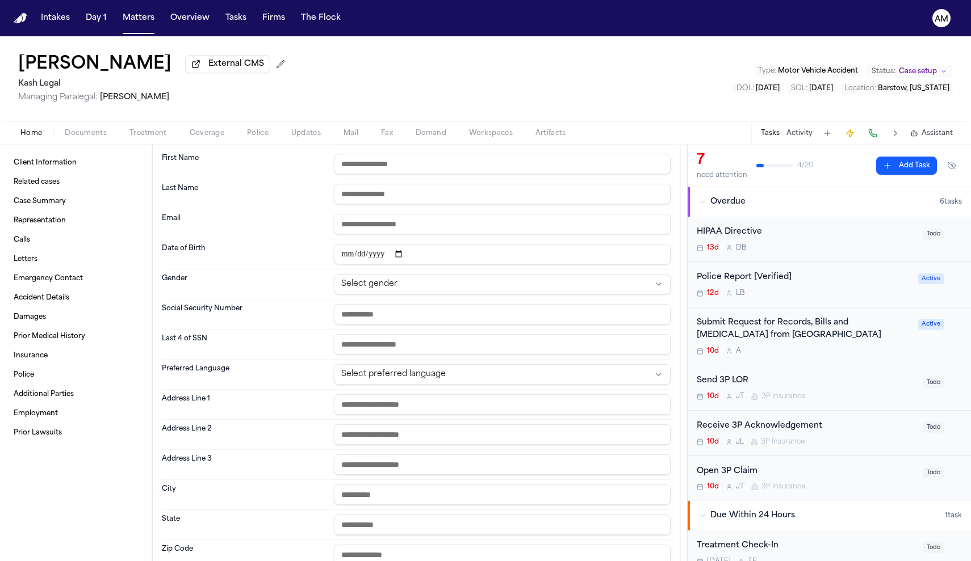
type input "**********"
click at [293, 339] on dt "Last 4 of SSN" at bounding box center [244, 344] width 165 height 20
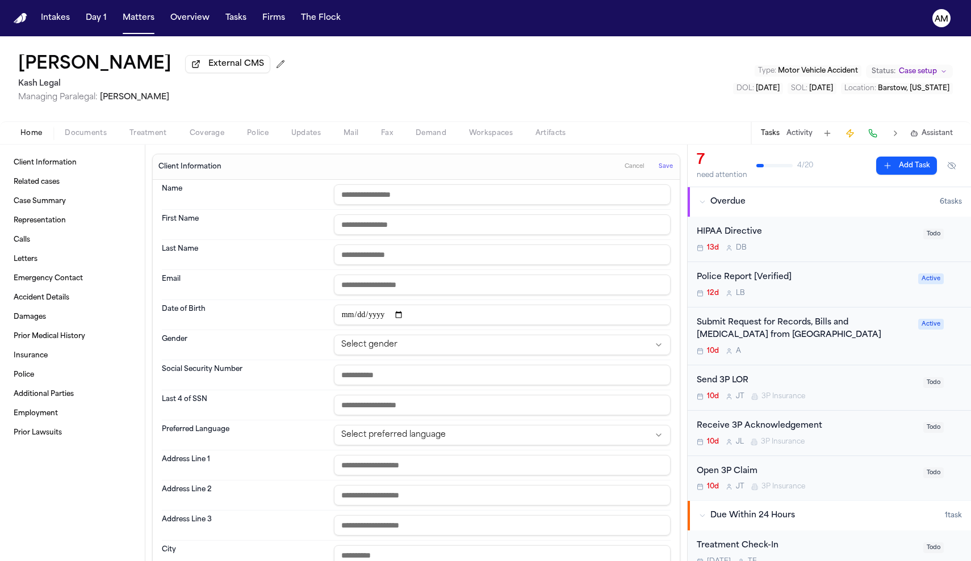
scroll to position [0, 0]
click at [453, 350] on html "**********" at bounding box center [485, 280] width 971 height 561
click at [387, 388] on div "Social Security Number" at bounding box center [416, 375] width 509 height 30
click at [671, 168] on span "Save" at bounding box center [665, 167] width 14 height 8
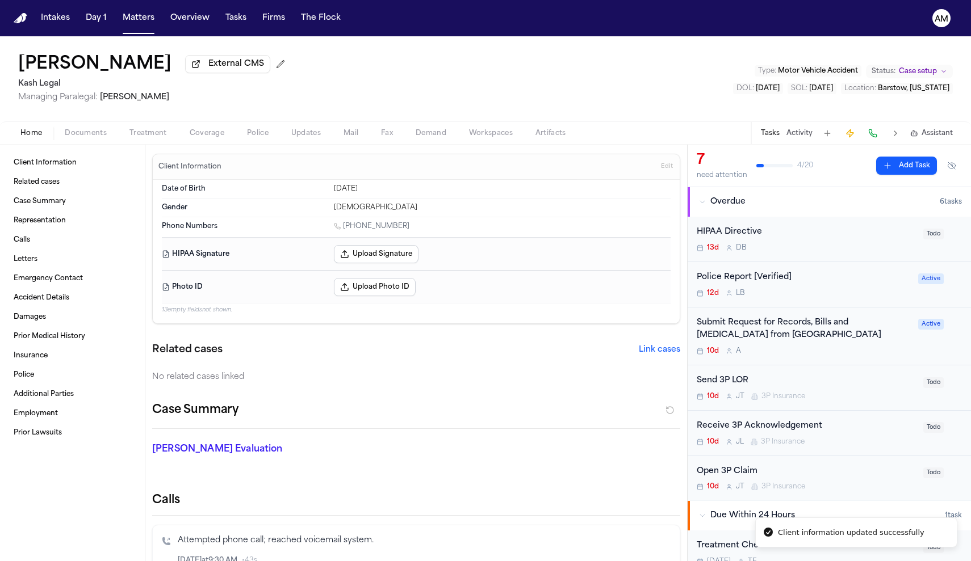
click at [100, 140] on span "button" at bounding box center [86, 139] width 56 height 1
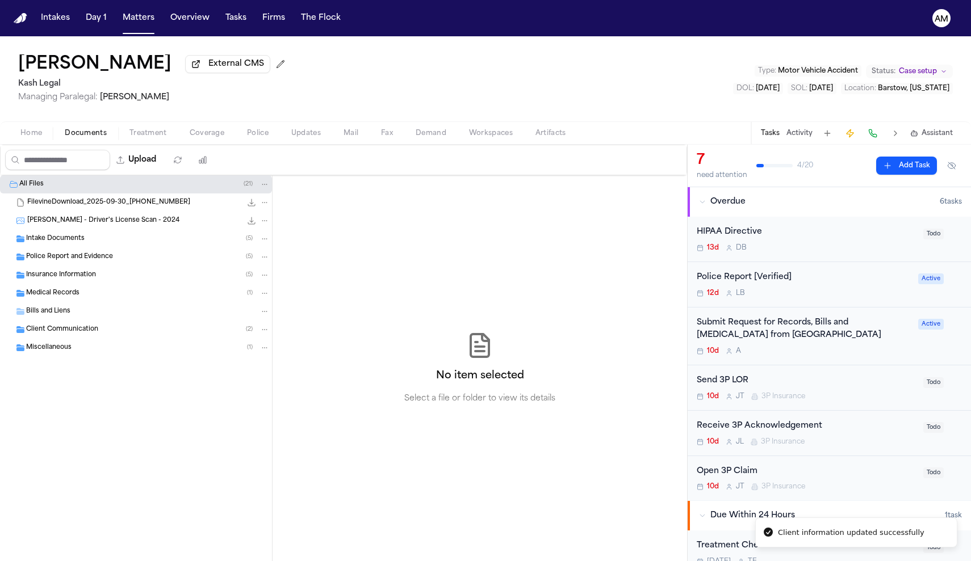
click at [94, 221] on span "T. McGowen - Driver's License Scan - 2024" at bounding box center [103, 221] width 152 height 10
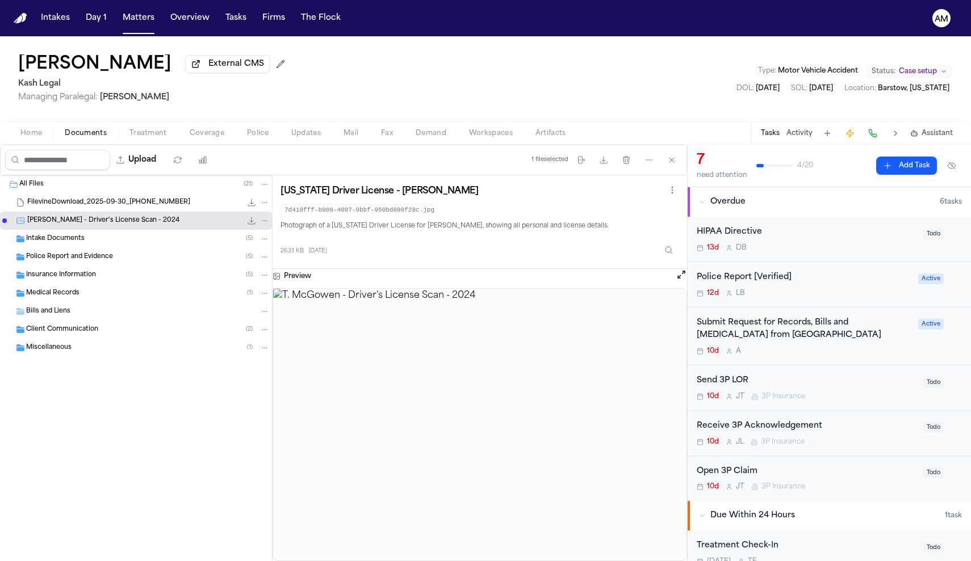
click at [28, 136] on span "Home" at bounding box center [31, 133] width 22 height 9
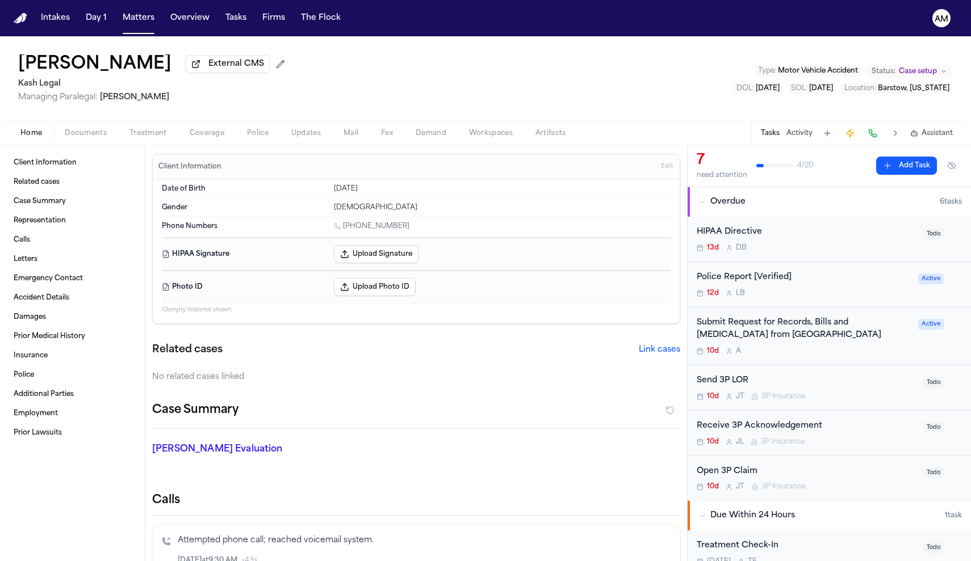
click at [95, 142] on div "Home Documents Treatment Coverage Police Updates Mail Fax Demand Workspaces Art…" at bounding box center [485, 132] width 971 height 23
click at [94, 135] on span "Documents" at bounding box center [86, 133] width 42 height 9
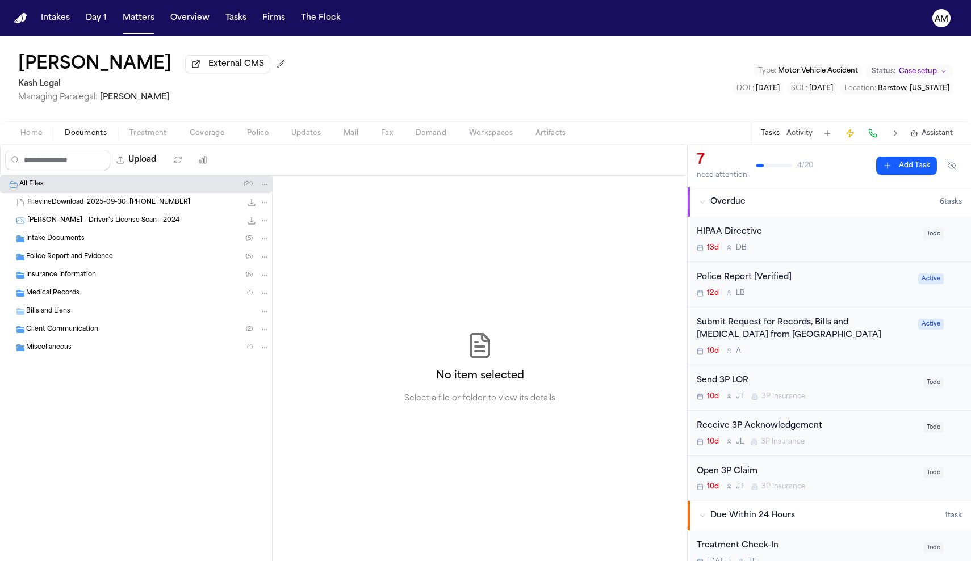
click at [75, 221] on span "T. McGowen - Driver's License Scan - 2024" at bounding box center [103, 221] width 152 height 10
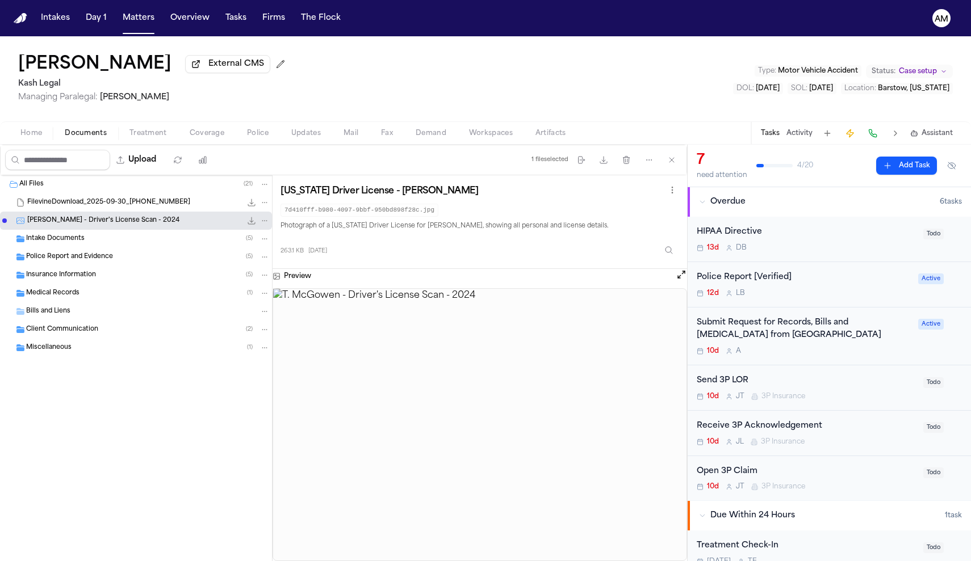
click at [94, 236] on div "Intake Documents ( 5 )" at bounding box center [136, 239] width 272 height 18
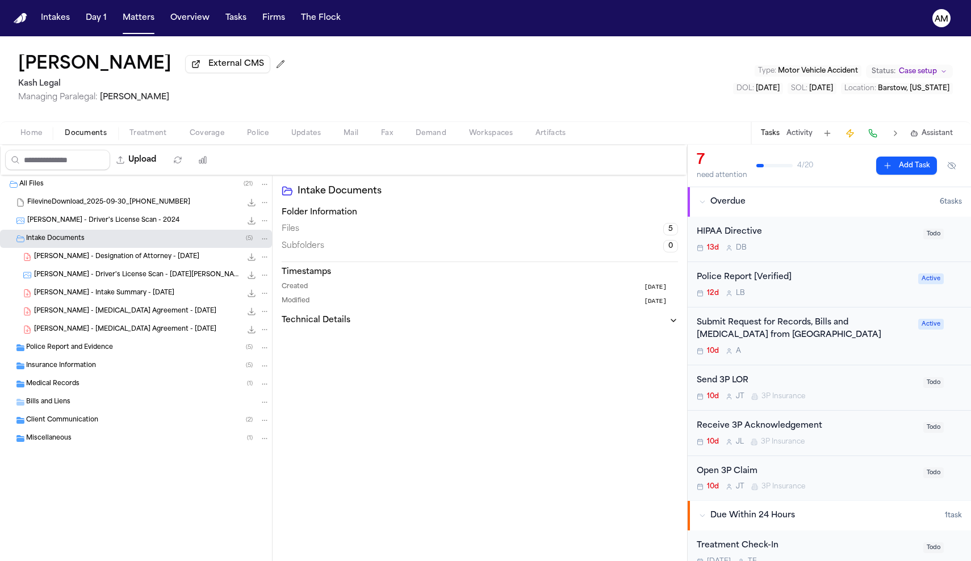
click at [101, 295] on span "T. McGowen - Intake Summary - 9.29.25" at bounding box center [104, 294] width 140 height 10
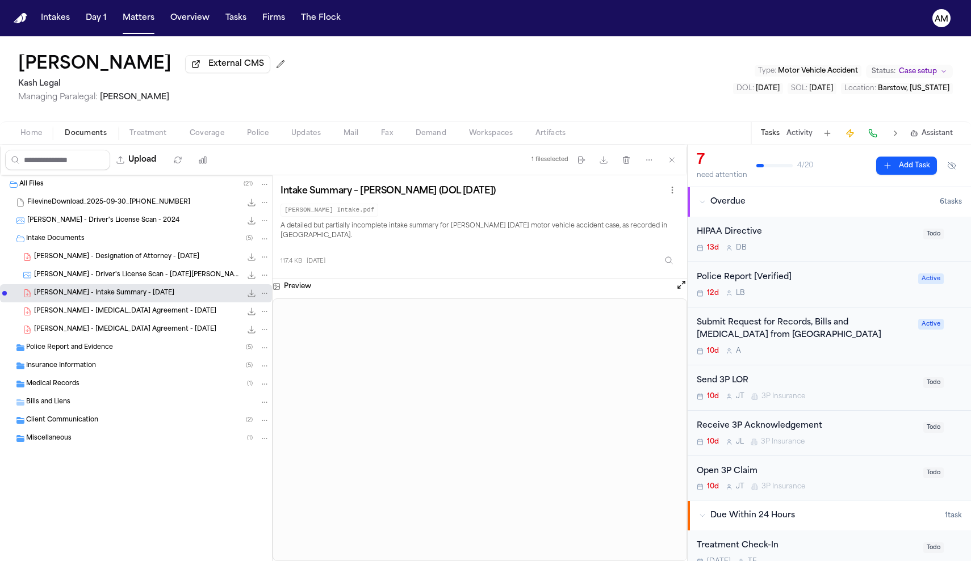
click at [134, 317] on span "T. McGowen - Retainer Agreement - 9.30.25" at bounding box center [125, 312] width 182 height 10
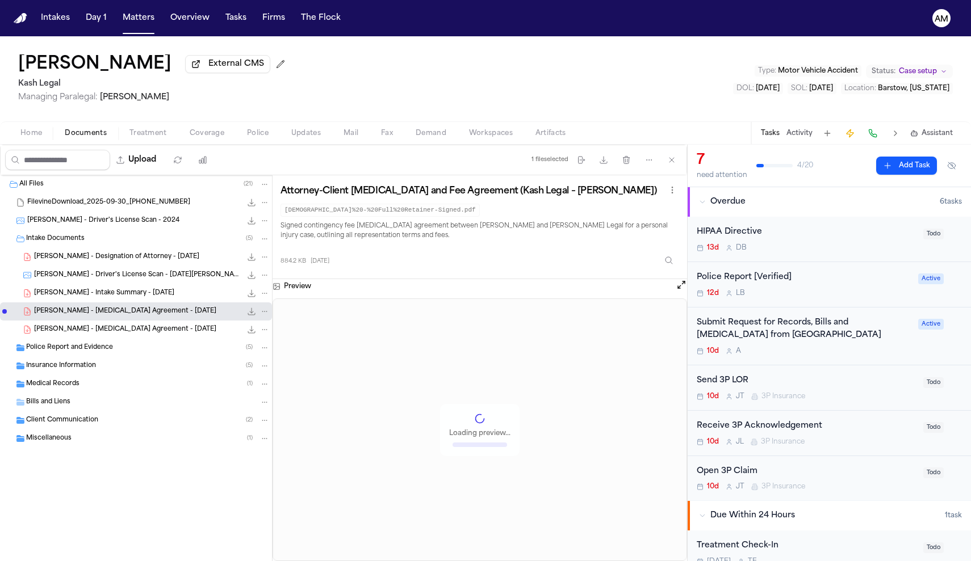
click at [99, 341] on div "Police Report and Evidence ( 5 )" at bounding box center [136, 348] width 272 height 18
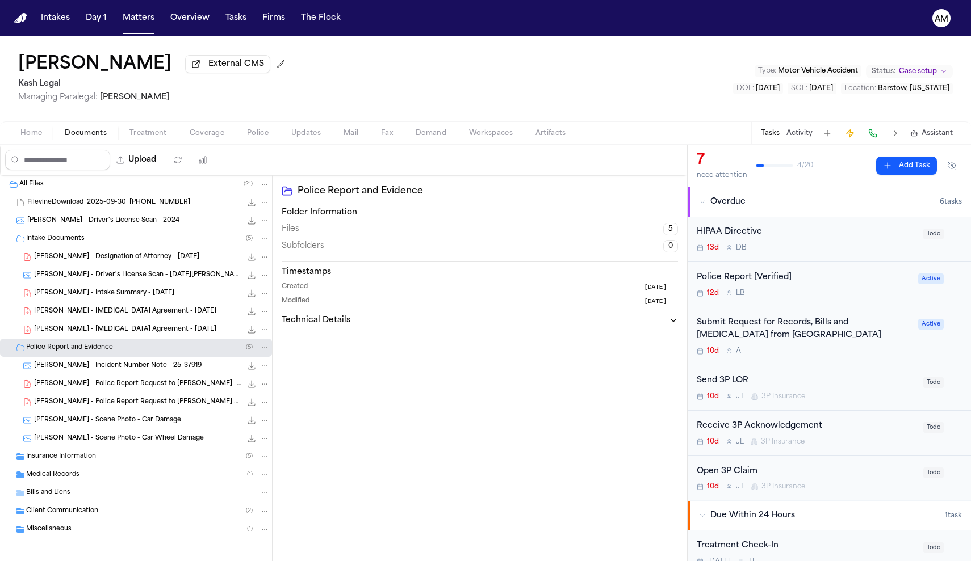
click at [112, 375] on div "T. McGowen - Incident Number Note - 25-37919 261.4 KB • JPG" at bounding box center [136, 366] width 272 height 18
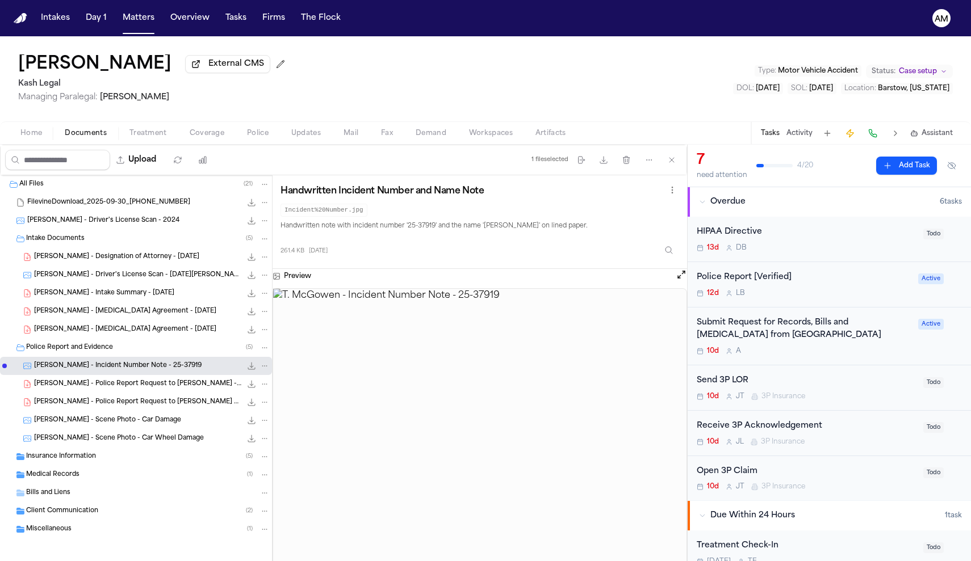
click at [150, 436] on div "T. McGowen - Scene Photo - Car Wheel Damage 349.8 KB • JPG" at bounding box center [152, 438] width 236 height 11
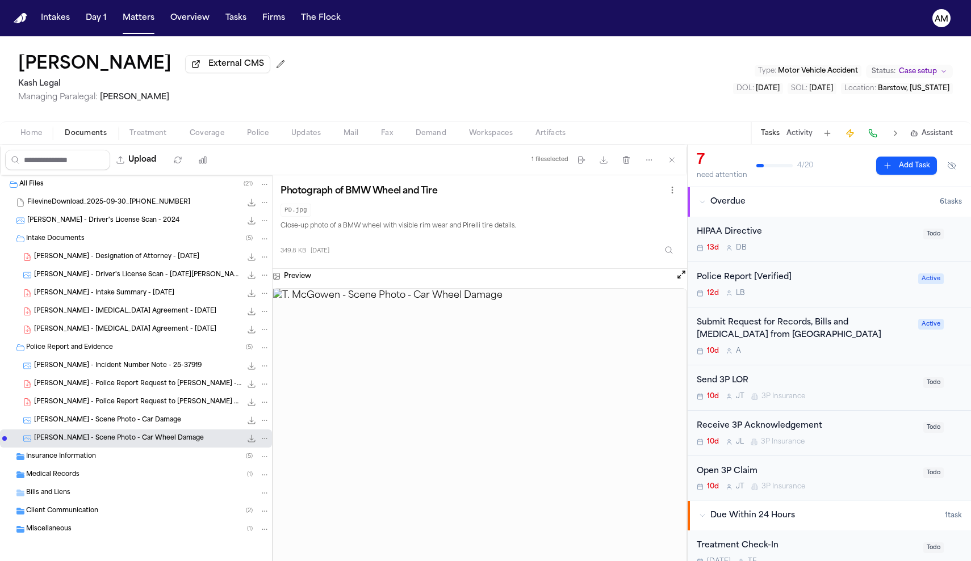
click at [155, 417] on div "T. McGowen - Scene Photo - Car Damage 338.1 KB • JPG" at bounding box center [136, 420] width 272 height 18
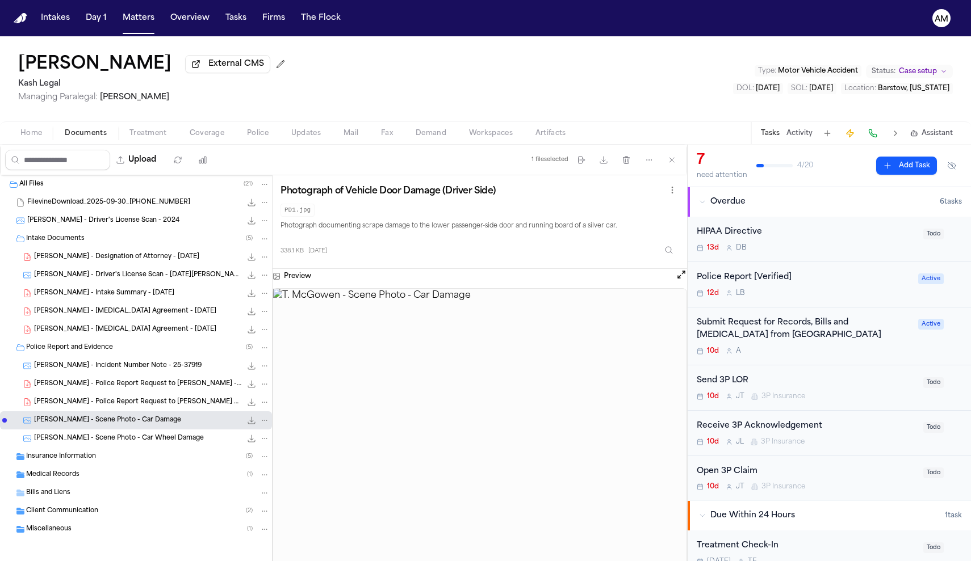
click at [153, 393] on div "T. McGowen - Police Report Request to Barstow PD - 10.10.25 132.3 KB • PDF" at bounding box center [136, 384] width 272 height 18
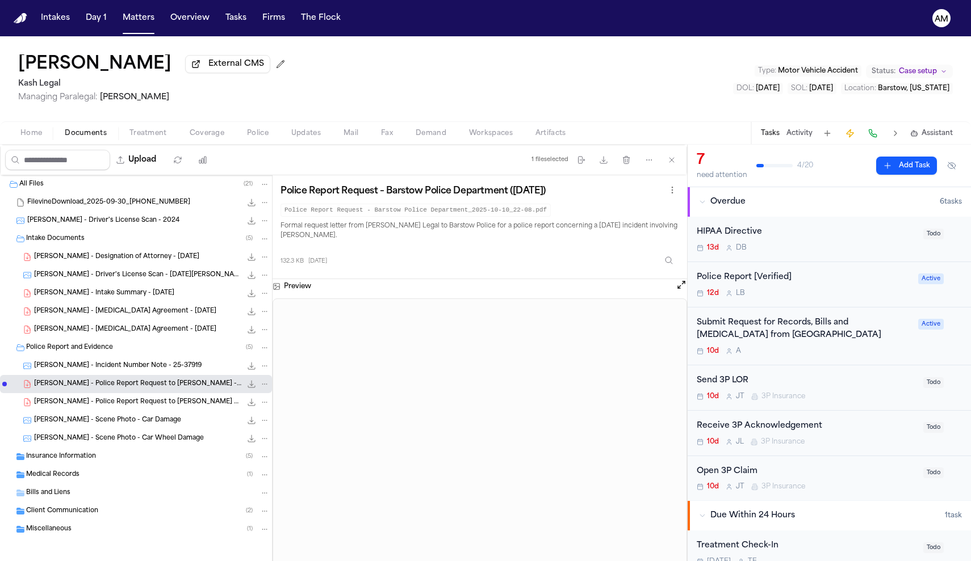
click at [58, 474] on span "Medical Records" at bounding box center [52, 476] width 53 height 10
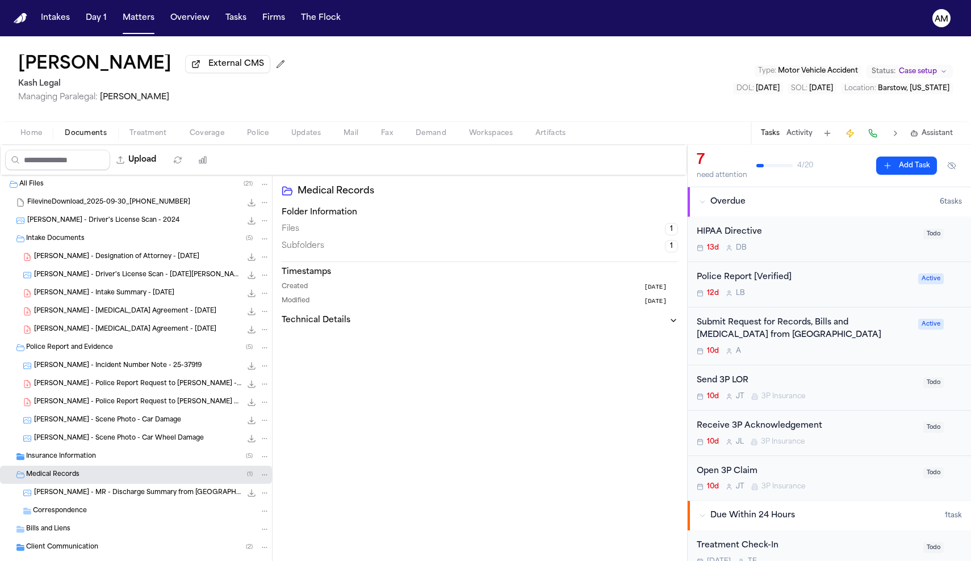
click at [127, 501] on div "T. McGowen - MR - Discharge Summary from Barstow Community Hospital - 9.29.25 2…" at bounding box center [136, 493] width 272 height 18
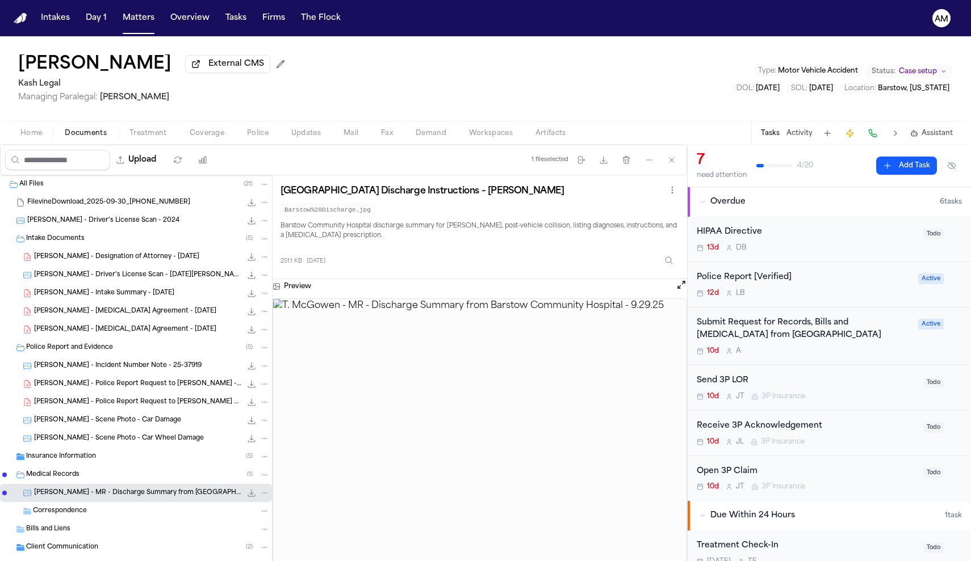
click at [139, 370] on span "T. McGowen - Incident Number Note - 25-37919" at bounding box center [117, 367] width 167 height 10
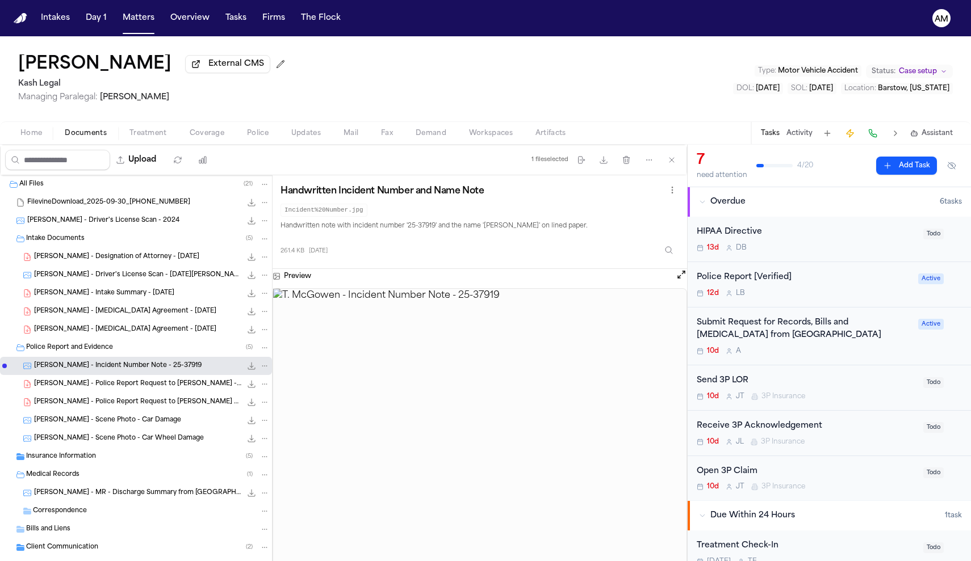
click at [51, 547] on span "Client Communication" at bounding box center [62, 548] width 72 height 10
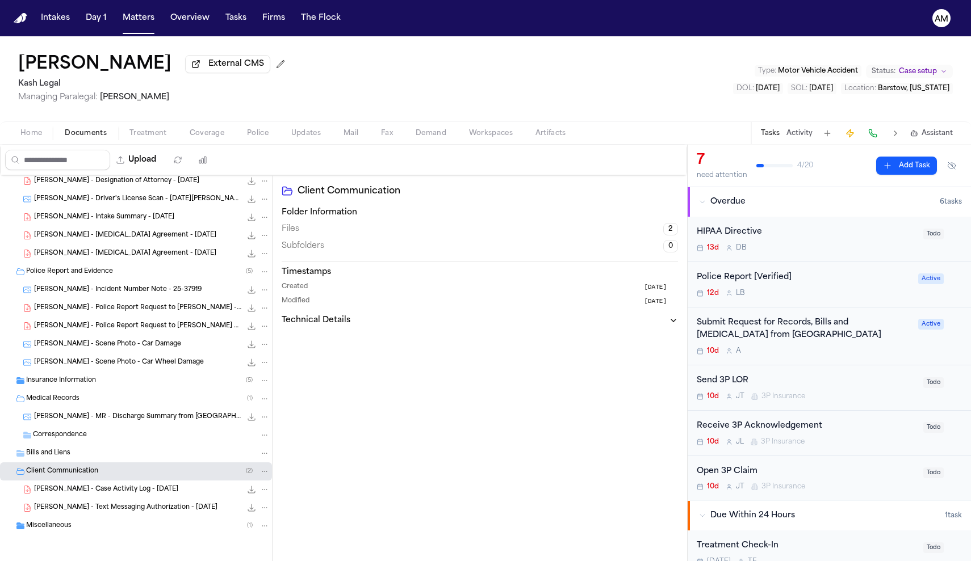
scroll to position [78, 0]
click at [117, 498] on div "T. McGowen - Case Activity Log - 9.30.25 63.4 KB • PDF" at bounding box center [136, 490] width 272 height 18
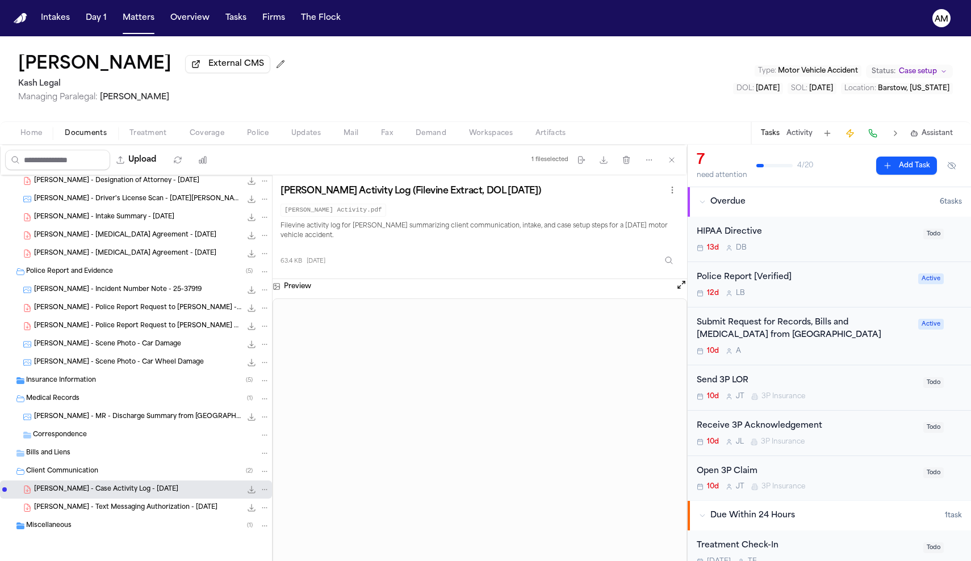
click at [175, 509] on span "T. McGowen - Text Messaging Authorization - 9.30.25" at bounding box center [125, 508] width 183 height 10
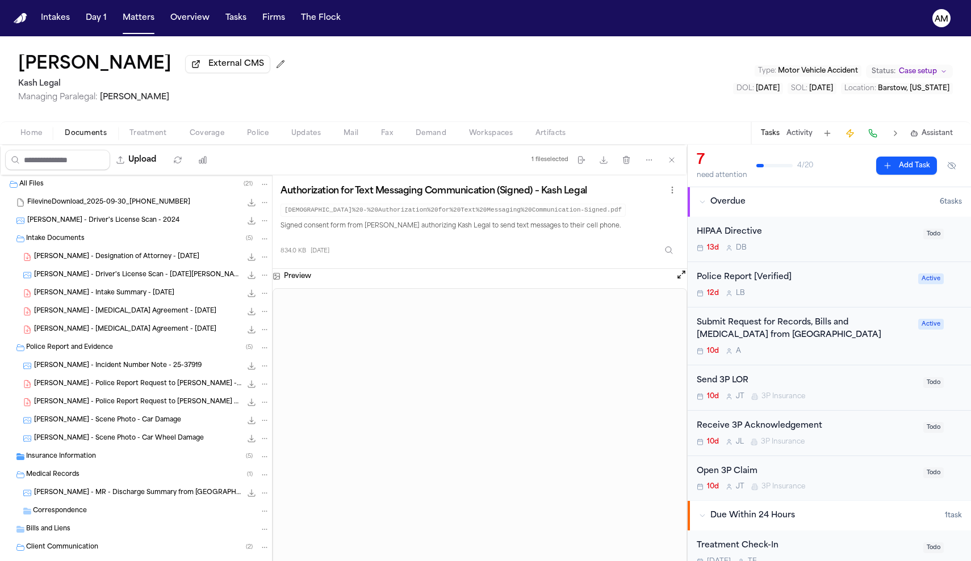
scroll to position [0, 0]
click at [138, 297] on span "T. McGowen - Intake Summary - 9.29.25" at bounding box center [104, 294] width 140 height 10
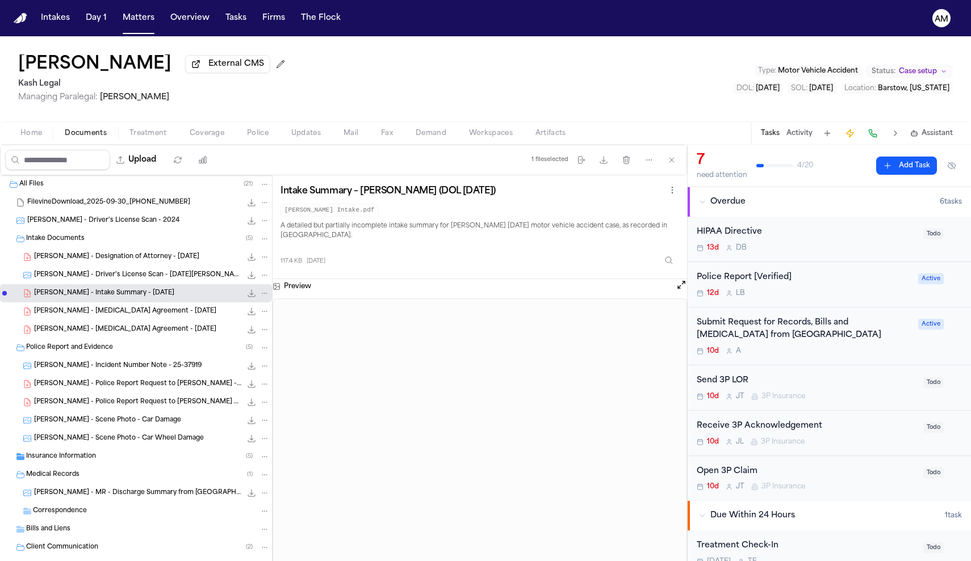
click at [73, 266] on div "T. McGowen - Designation of Attorney - 9.30.25 765.8 KB • PDF" at bounding box center [136, 257] width 272 height 18
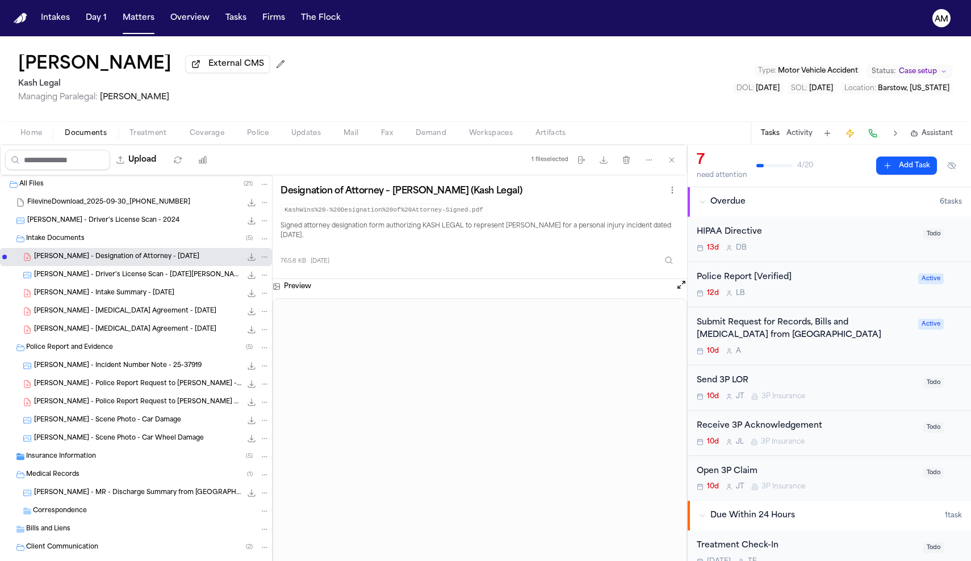
click at [23, 134] on span "Home" at bounding box center [31, 133] width 22 height 9
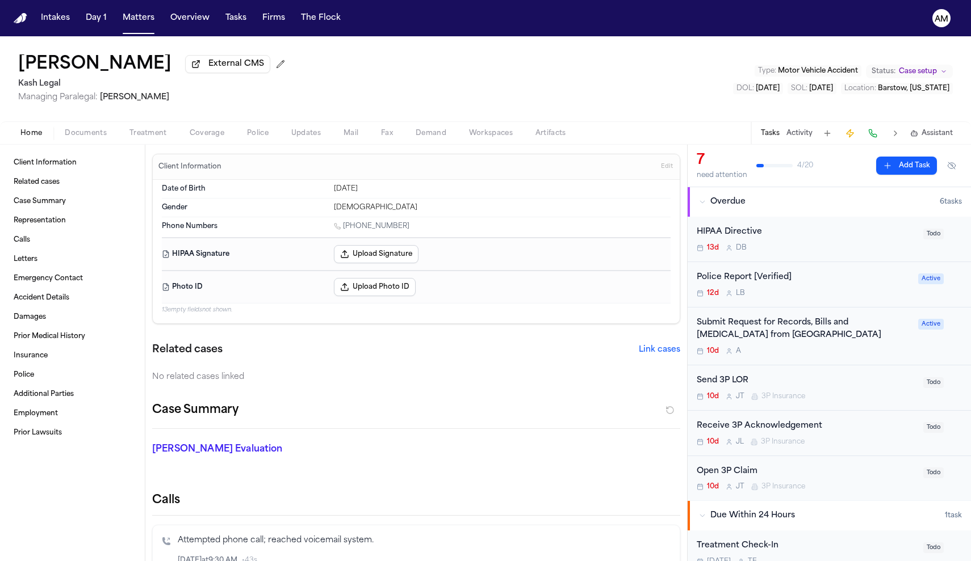
click at [887, 335] on div "Submit Request for Records, Bills and [MEDICAL_DATA] from [GEOGRAPHIC_DATA]" at bounding box center [803, 330] width 215 height 26
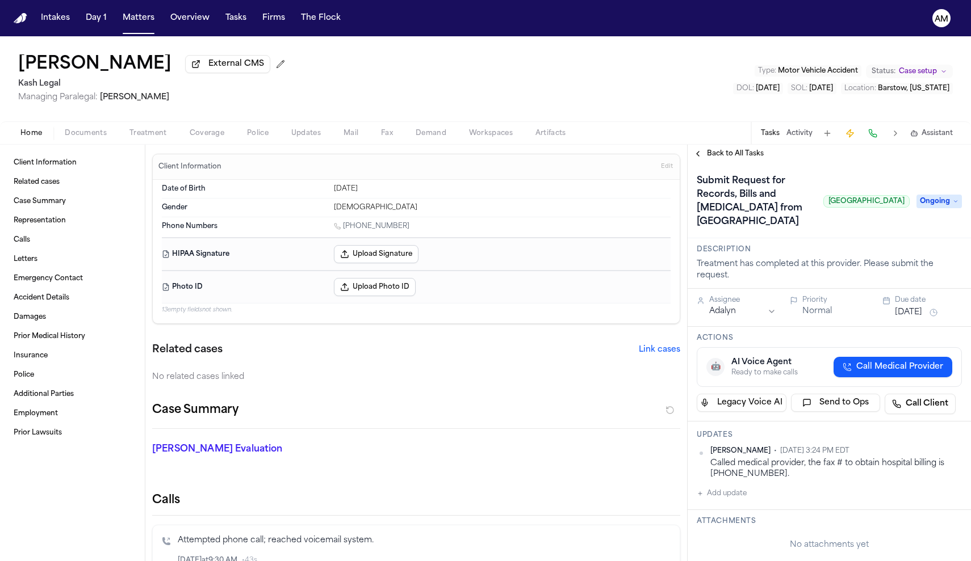
click at [721, 501] on button "Add update" at bounding box center [721, 494] width 50 height 14
click at [721, 535] on button "Private" at bounding box center [719, 530] width 9 height 9
click at [740, 514] on textarea "Add your update" at bounding box center [836, 503] width 242 height 23
click at [820, 514] on textarea "**********" at bounding box center [836, 503] width 242 height 23
click at [931, 514] on textarea "**********" at bounding box center [836, 503] width 242 height 23
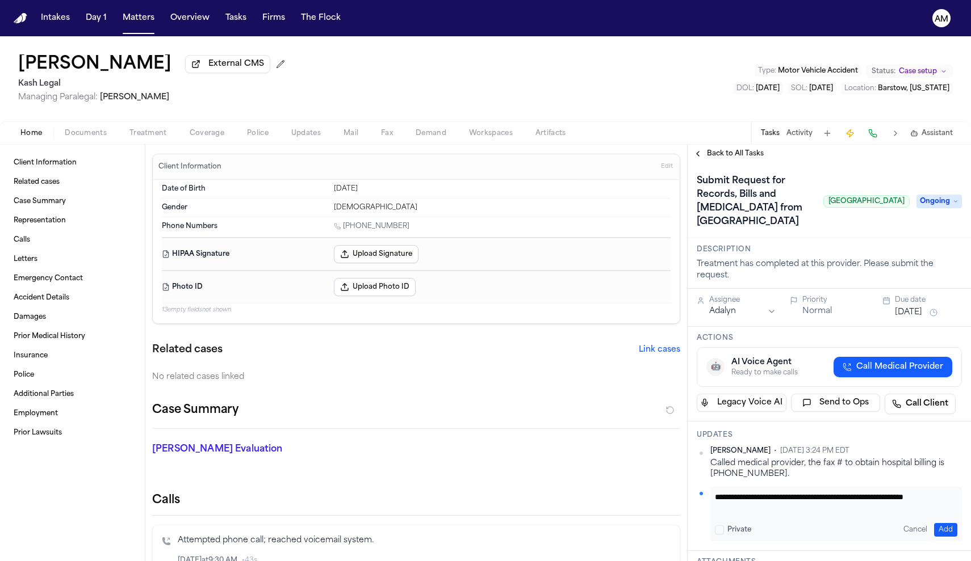
drag, startPoint x: 771, startPoint y: 536, endPoint x: 904, endPoint y: 526, distance: 133.3
click at [904, 514] on textarea "**********" at bounding box center [836, 503] width 242 height 23
paste textarea "**********"
click at [746, 514] on textarea "**********" at bounding box center [836, 503] width 242 height 23
type textarea "**********"
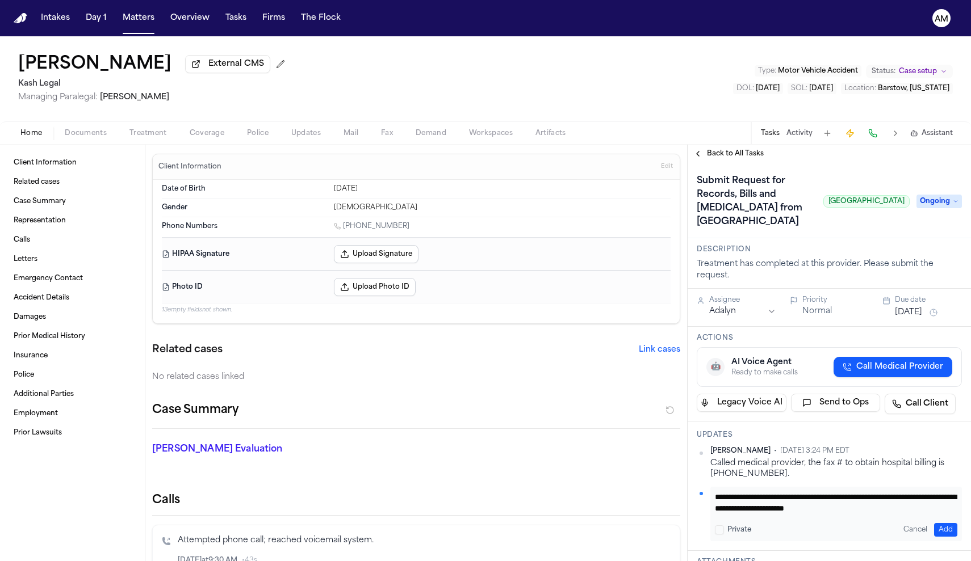
click at [942, 537] on button "Add" at bounding box center [945, 530] width 23 height 14
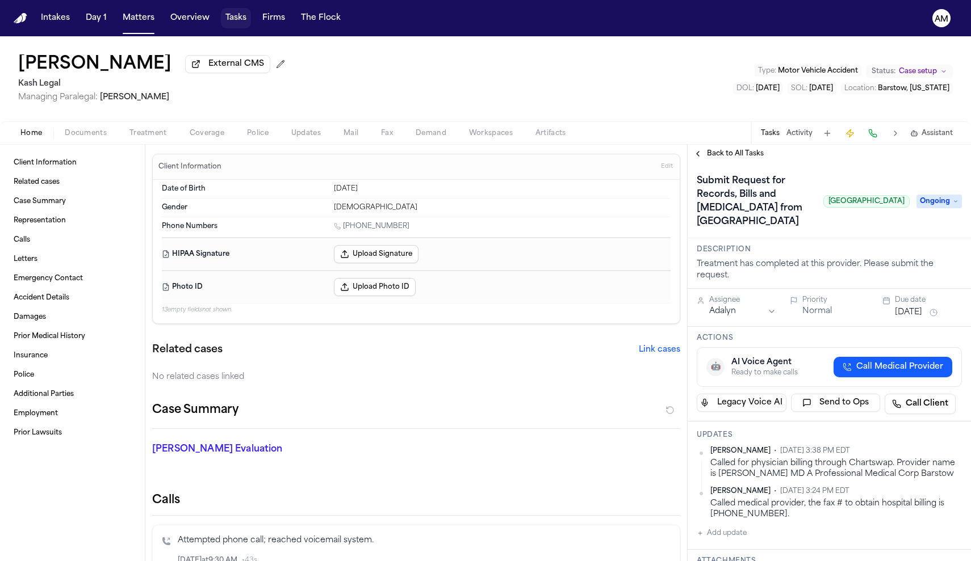
click at [222, 24] on button "Tasks" at bounding box center [236, 18] width 30 height 20
click at [90, 130] on span "Documents" at bounding box center [86, 133] width 42 height 9
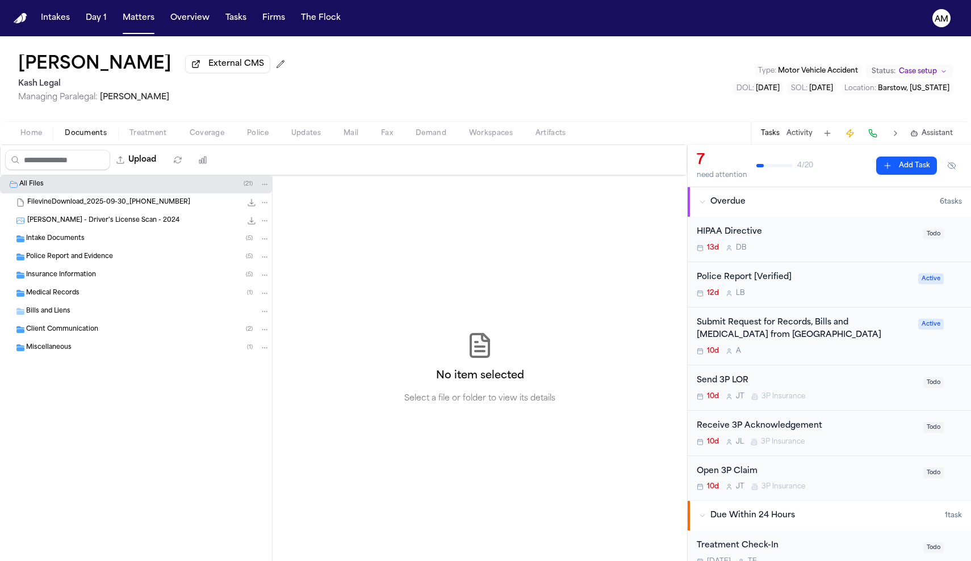
click at [80, 239] on span "Intake Documents" at bounding box center [55, 239] width 58 height 10
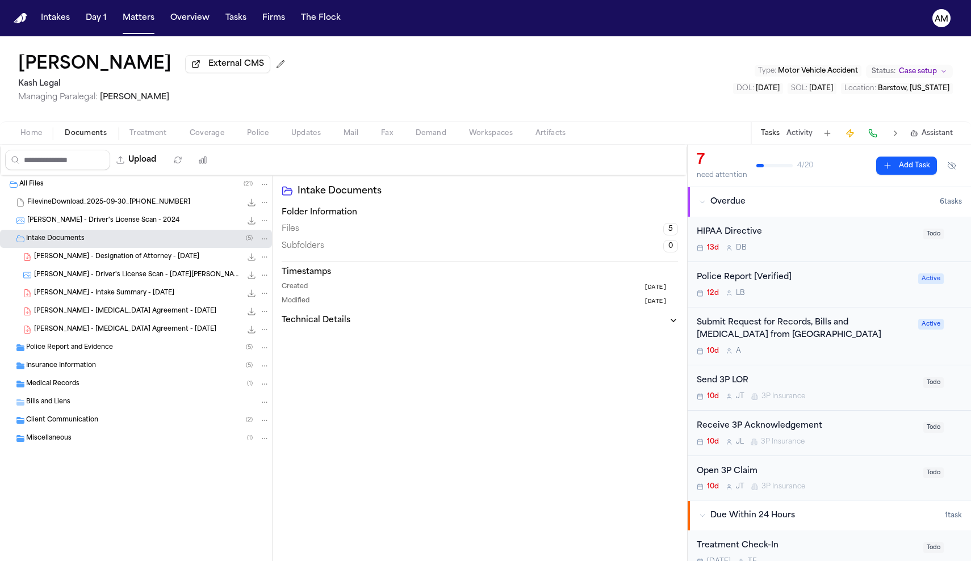
click at [108, 317] on span "[PERSON_NAME] - [MEDICAL_DATA] Agreement - [DATE]" at bounding box center [125, 312] width 182 height 10
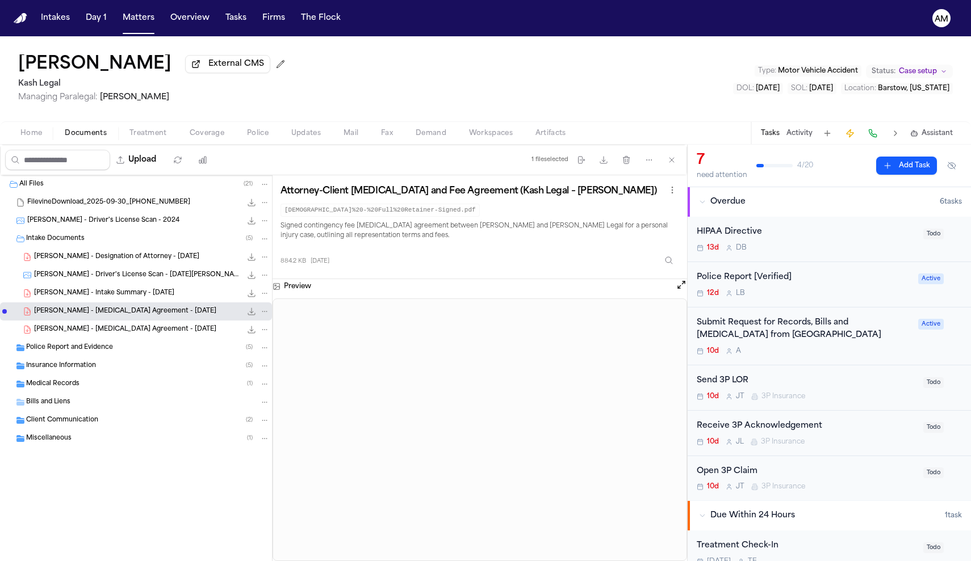
click at [96, 335] on span "[PERSON_NAME] - [MEDICAL_DATA] Agreement - [DATE]" at bounding box center [125, 330] width 182 height 10
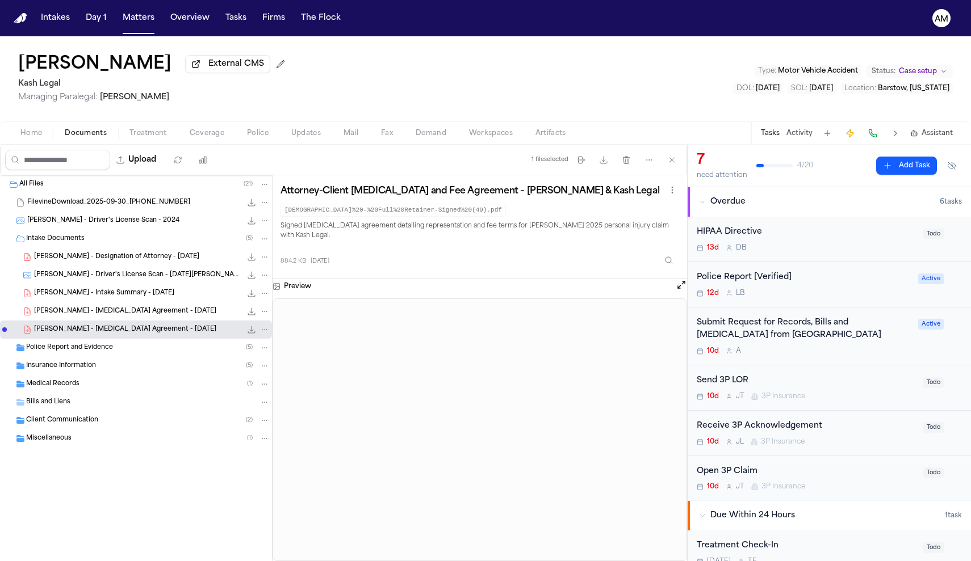
click at [106, 238] on div "Intake Documents ( 5 )" at bounding box center [147, 239] width 243 height 10
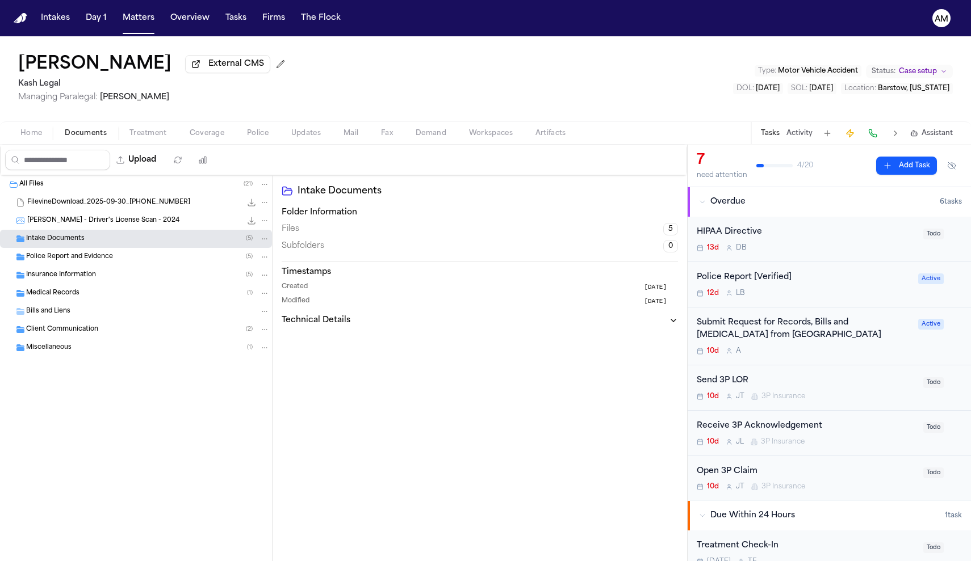
click at [106, 238] on div "Intake Documents ( 5 )" at bounding box center [147, 239] width 243 height 10
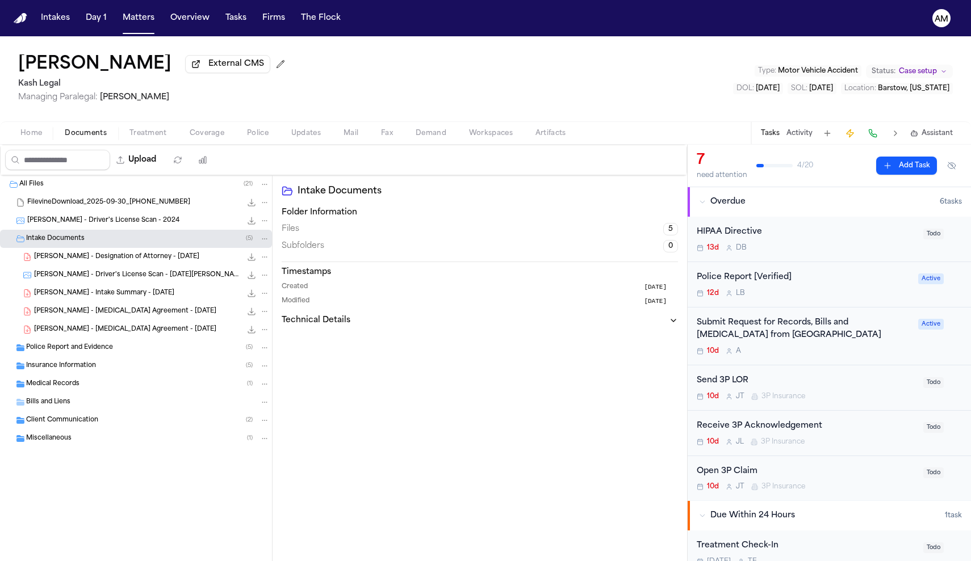
click at [106, 262] on span "[PERSON_NAME] - Designation of Attorney - [DATE]" at bounding box center [116, 258] width 165 height 10
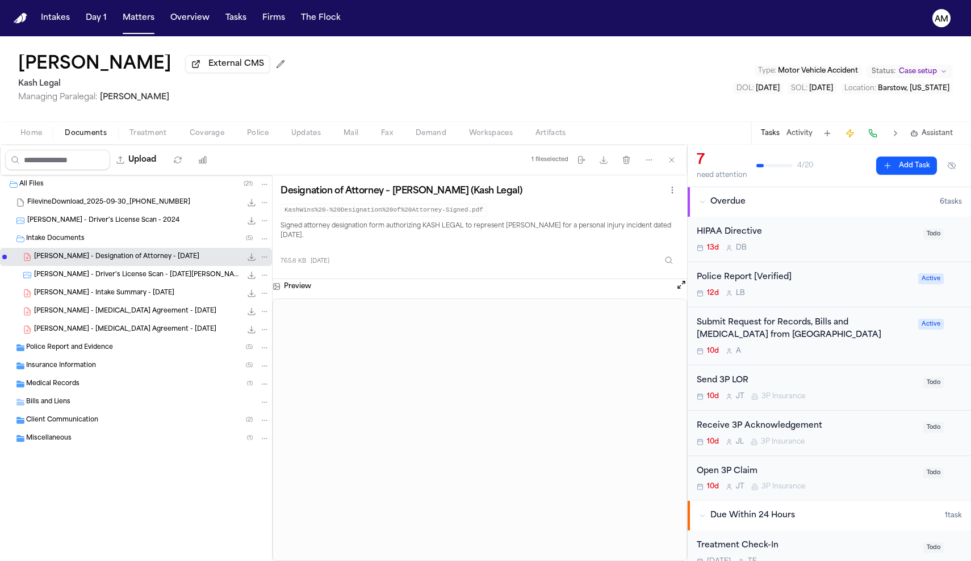
click at [150, 284] on div "[PERSON_NAME] - Driver's License Scan - [DATE][PERSON_NAME] 189.4 KB • JPG" at bounding box center [136, 275] width 272 height 18
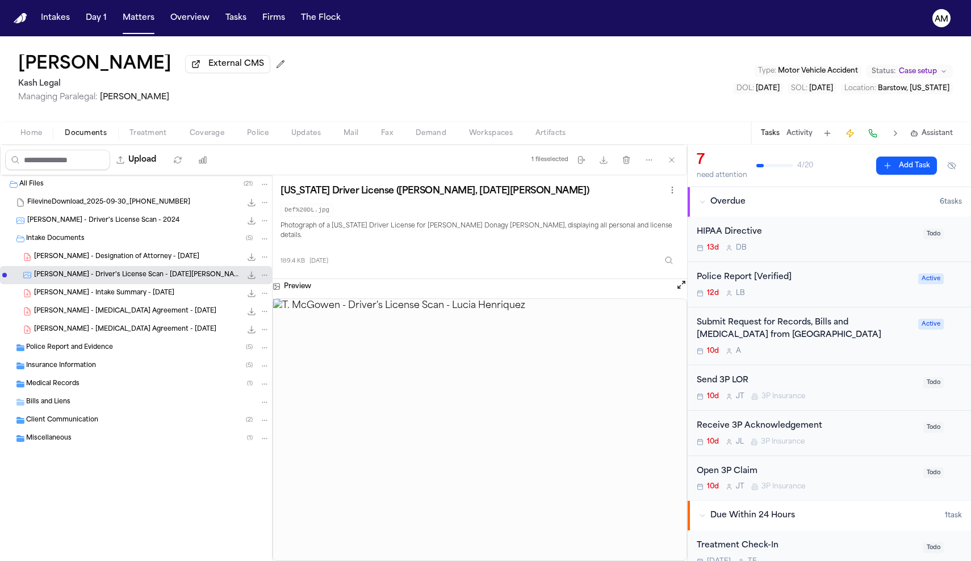
click at [138, 299] on div "[PERSON_NAME] - Intake Summary - [DATE] 117.4 KB • PDF" at bounding box center [152, 293] width 236 height 11
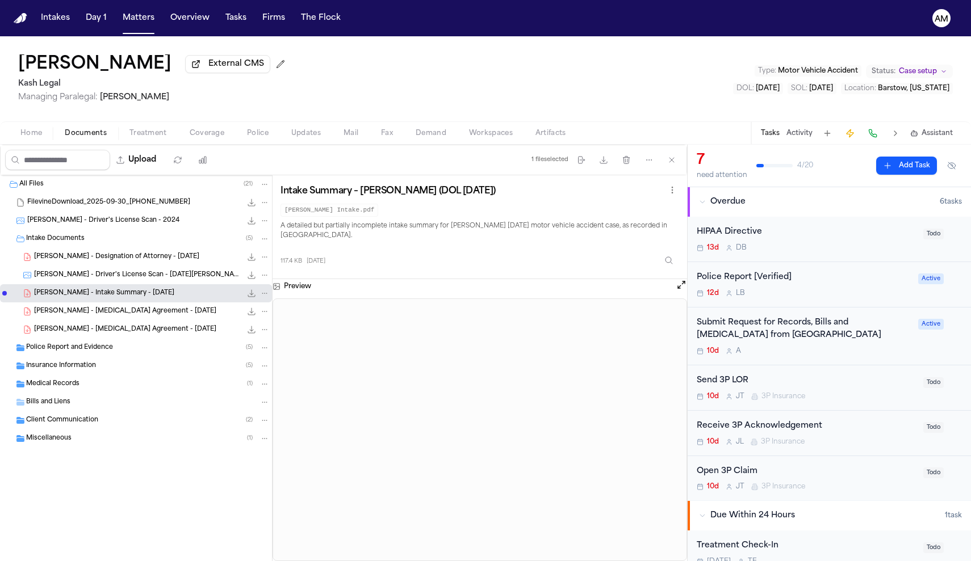
click at [146, 316] on span "[PERSON_NAME] - [MEDICAL_DATA] Agreement - [DATE]" at bounding box center [125, 312] width 182 height 10
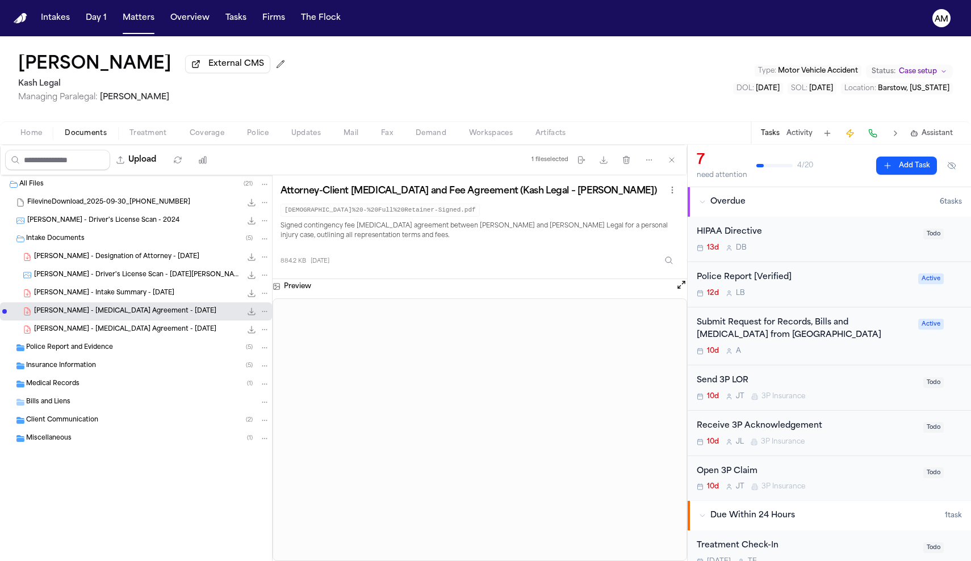
click at [137, 335] on div "[PERSON_NAME] - [MEDICAL_DATA] Agreement - [DATE] 884.2 KB • PDF" at bounding box center [152, 329] width 236 height 11
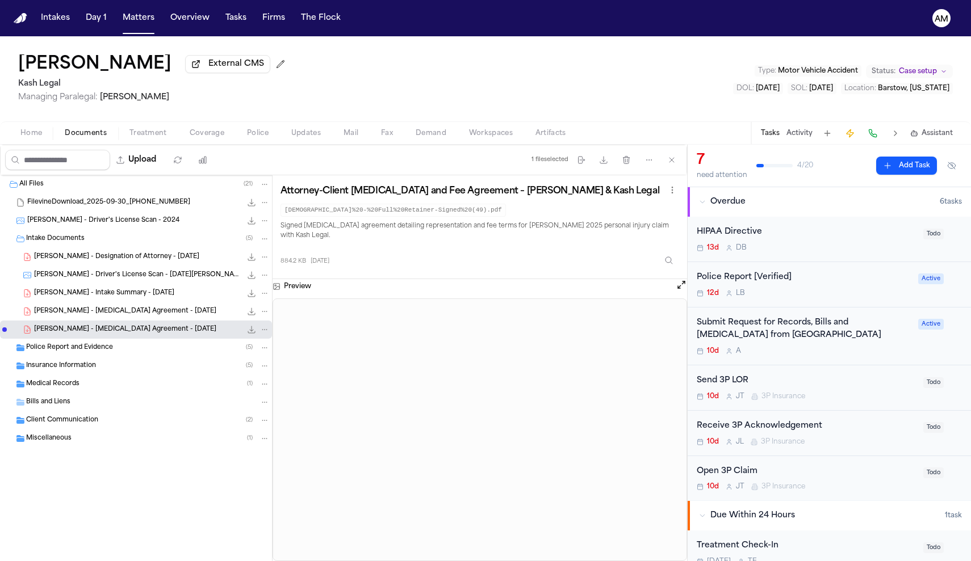
click at [238, 65] on span "External CMS" at bounding box center [236, 63] width 56 height 11
click at [135, 208] on div "FilevineDownload_2025-09-30_[PHONE_NUMBER] 6.0 MB" at bounding box center [148, 202] width 242 height 11
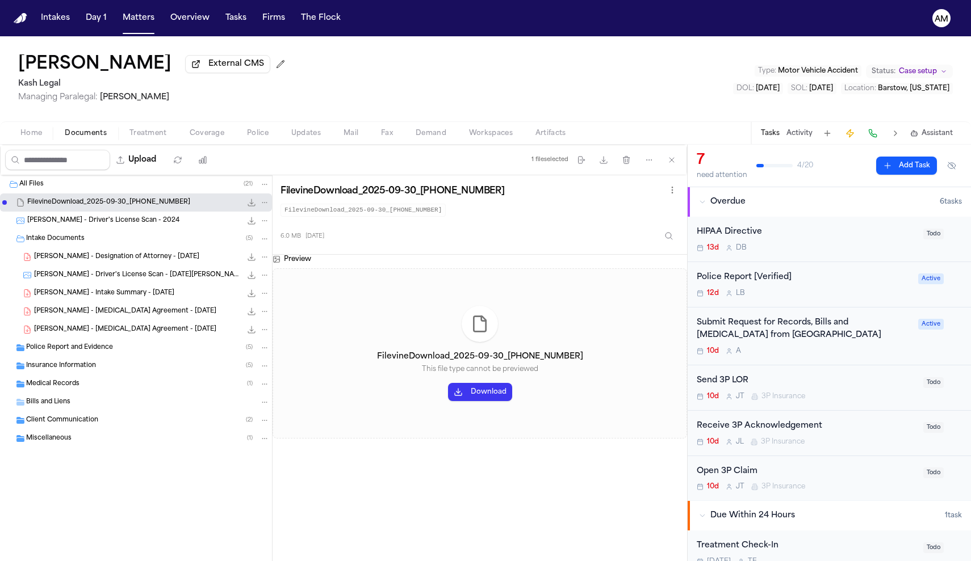
click at [469, 401] on button "Download" at bounding box center [480, 392] width 64 height 18
click at [92, 357] on div "Police Report and Evidence ( 5 )" at bounding box center [136, 348] width 272 height 18
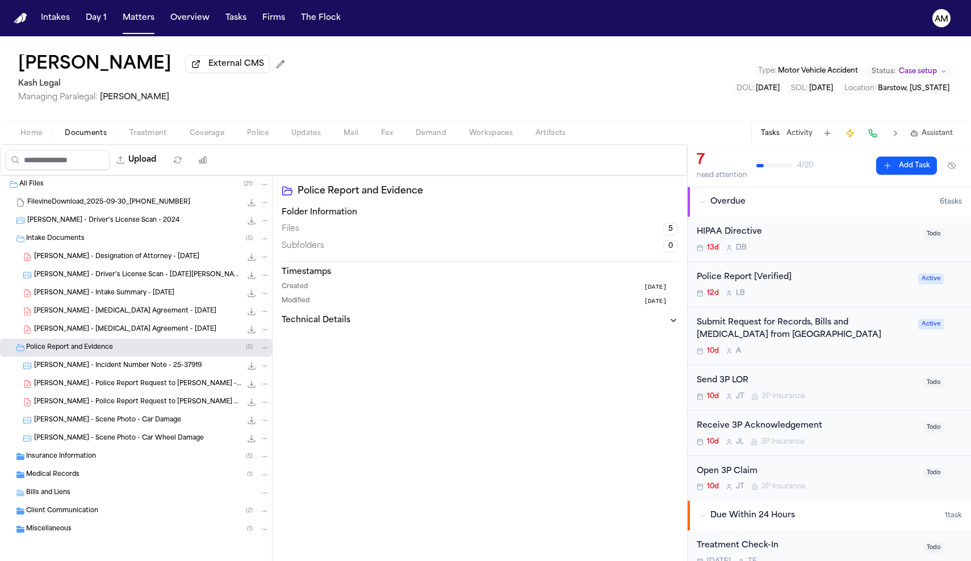
click at [97, 407] on span "[PERSON_NAME] - Police Report Request to [PERSON_NAME] with DL - [DATE]" at bounding box center [137, 403] width 207 height 10
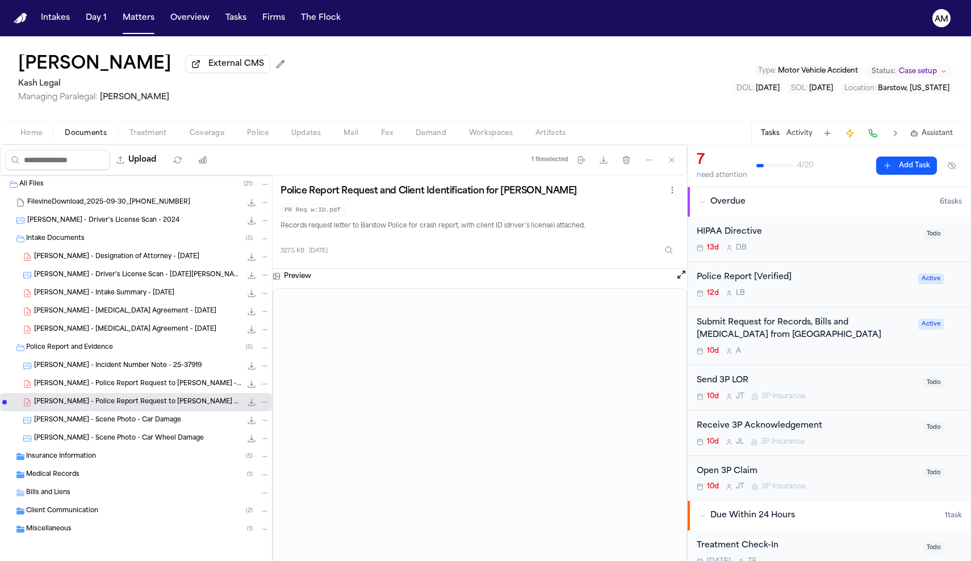
click at [64, 460] on span "Insurance Information" at bounding box center [61, 457] width 70 height 10
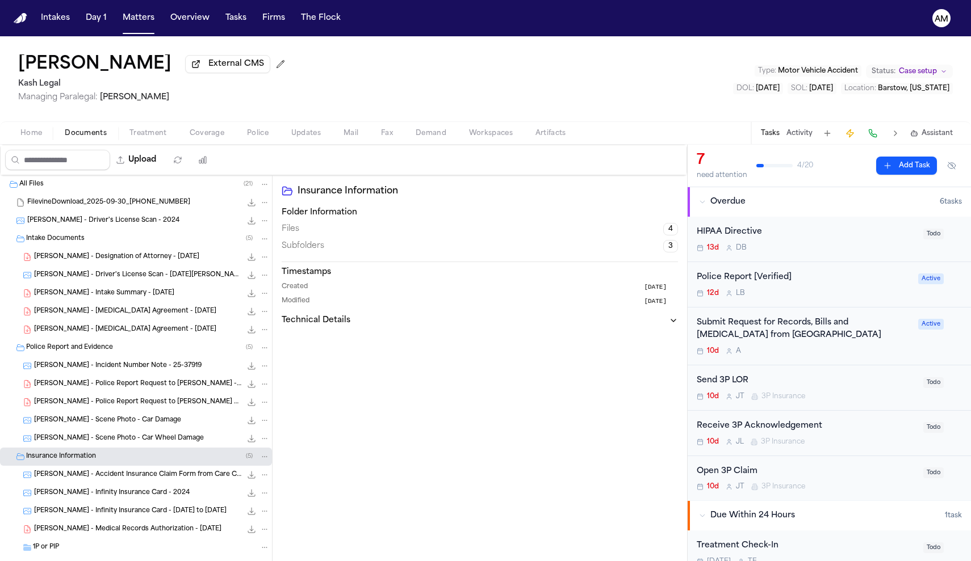
click at [86, 462] on div "Insurance Information ( 5 )" at bounding box center [147, 457] width 243 height 10
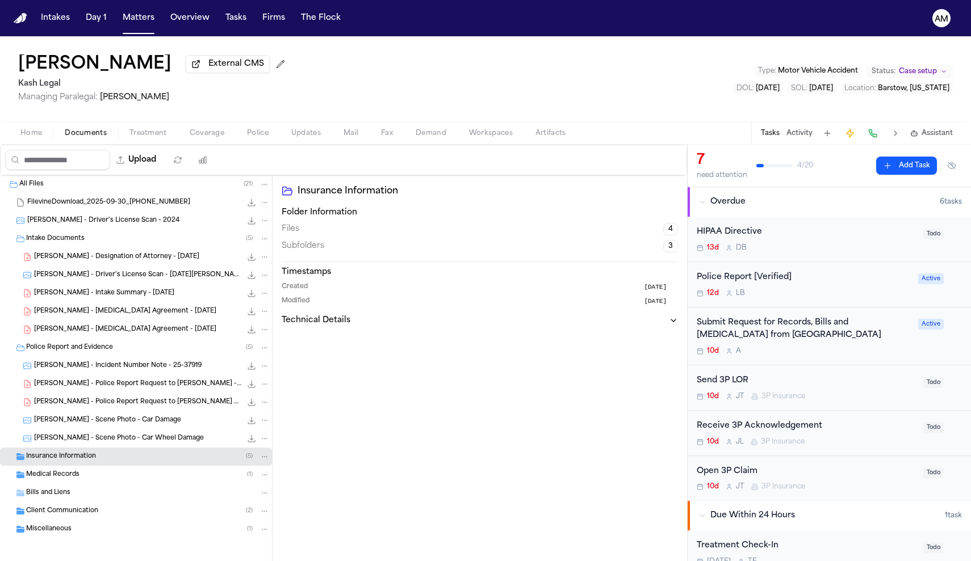
click at [84, 345] on div "Police Report and Evidence ( 5 )" at bounding box center [136, 348] width 272 height 18
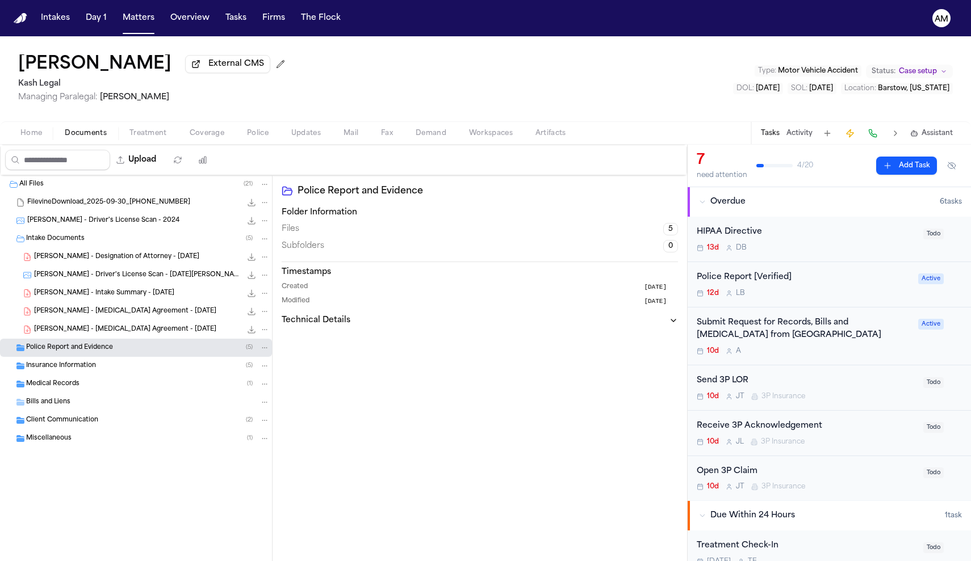
click at [74, 387] on span "Medical Records" at bounding box center [52, 385] width 53 height 10
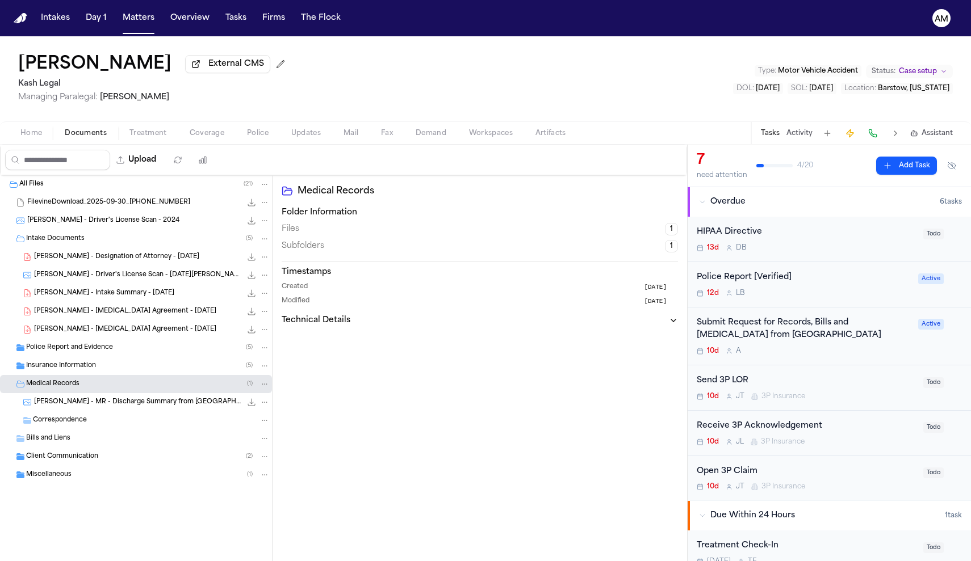
click at [56, 468] on div "Miscellaneous ( 1 )" at bounding box center [136, 475] width 272 height 18
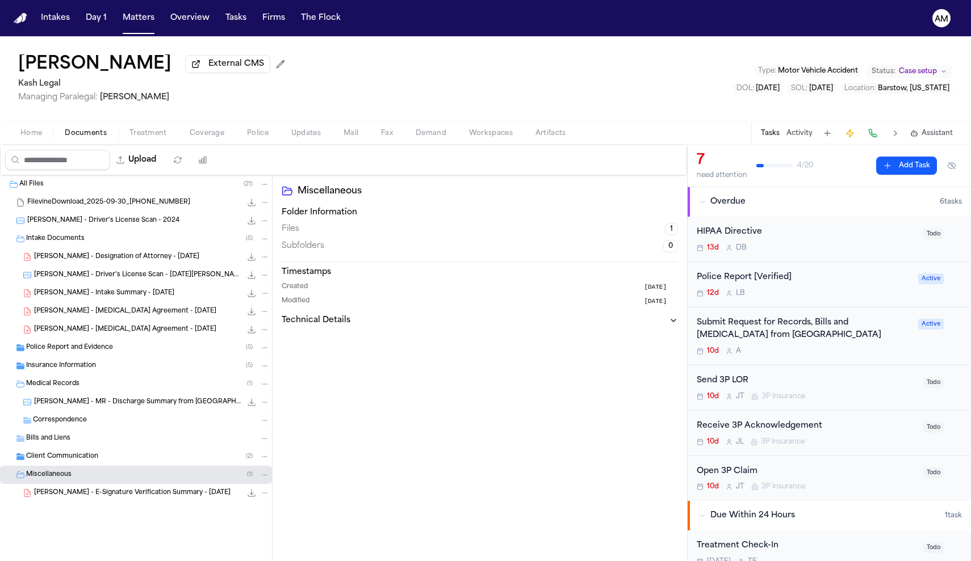
click at [82, 494] on span "[PERSON_NAME] - E-Signature Verification Summary - [DATE]" at bounding box center [132, 494] width 196 height 10
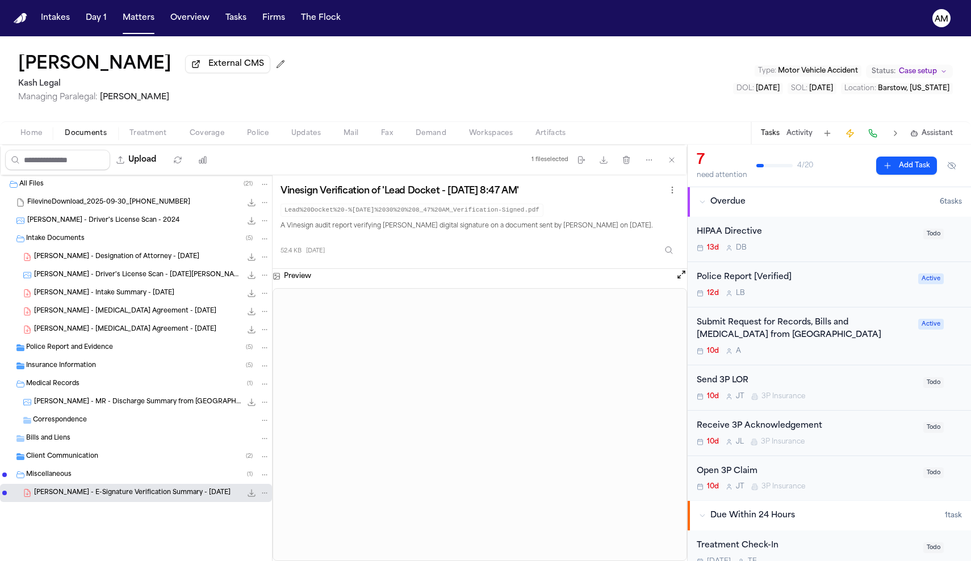
click at [80, 480] on div "Miscellaneous ( 1 )" at bounding box center [147, 475] width 243 height 10
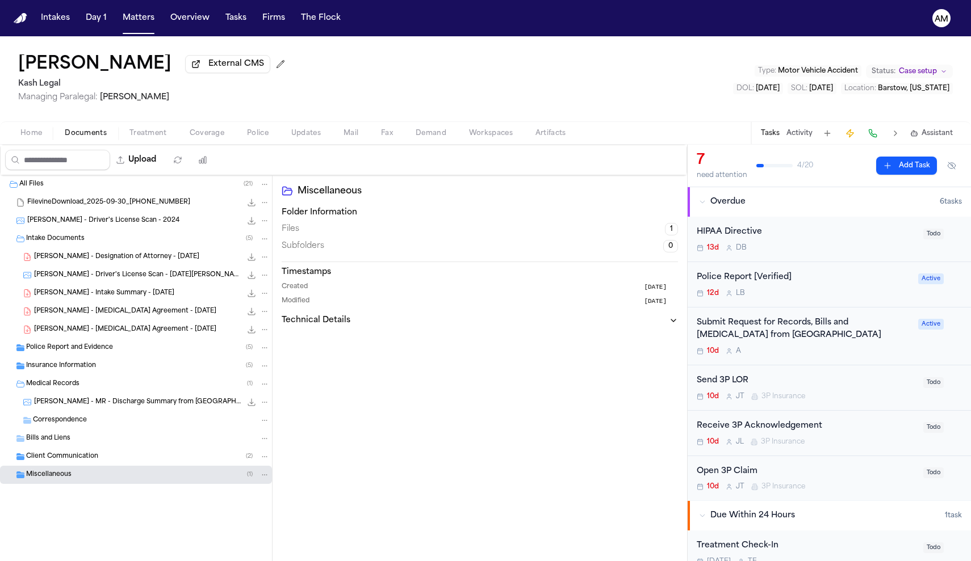
click at [79, 405] on span "[PERSON_NAME] - MR - Discharge Summary from [GEOGRAPHIC_DATA] - [DATE]" at bounding box center [137, 403] width 207 height 10
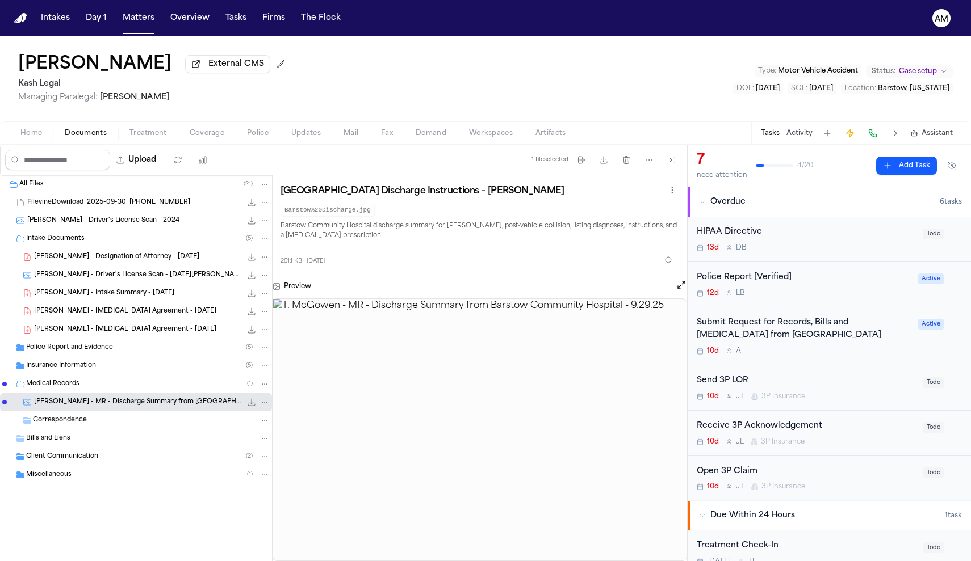
click at [64, 430] on div "Correspondence" at bounding box center [136, 420] width 272 height 18
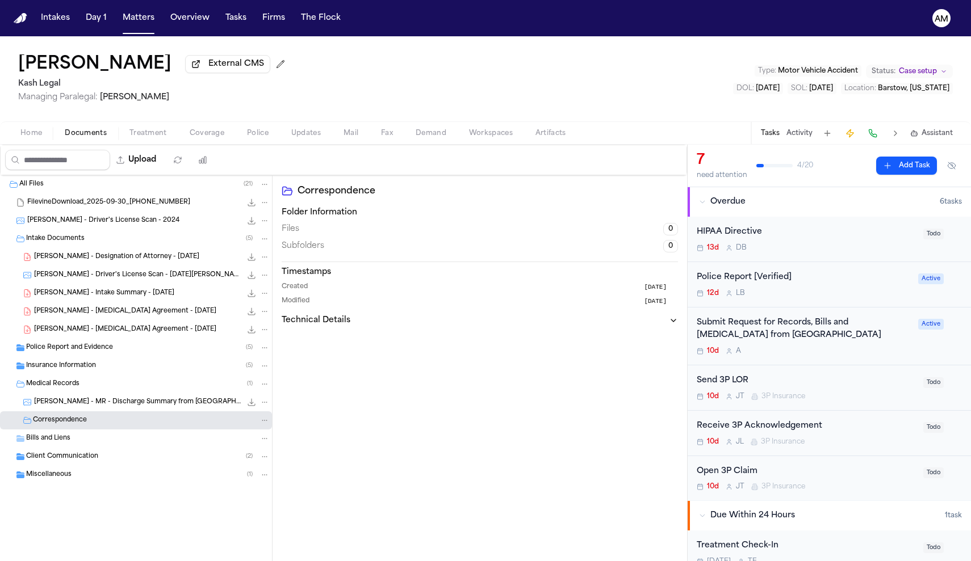
click at [87, 406] on span "T. McGowen - MR - Discharge Summary from Barstow Community Hospital - 9.29.25" at bounding box center [137, 403] width 207 height 10
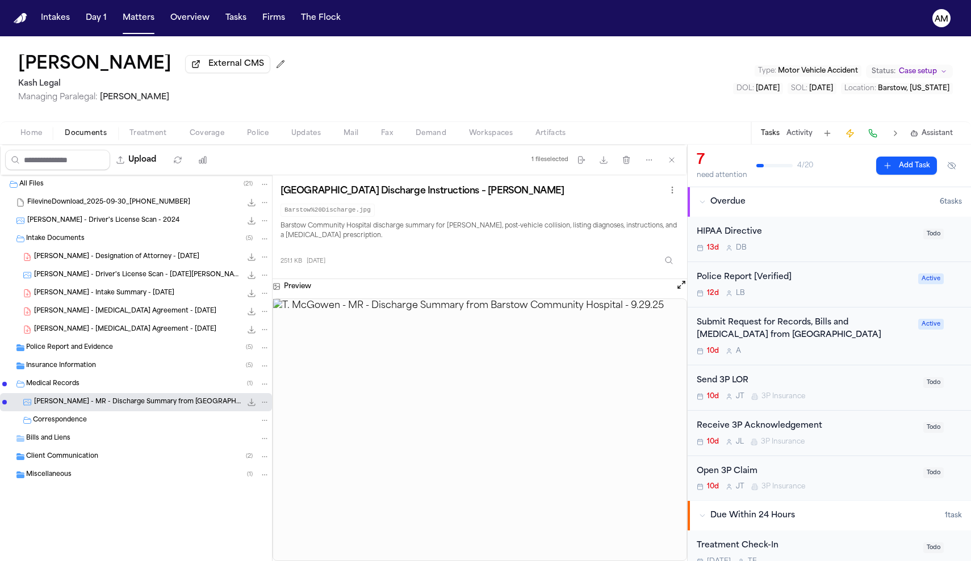
click at [81, 363] on div "Insurance Information ( 5 )" at bounding box center [136, 366] width 272 height 18
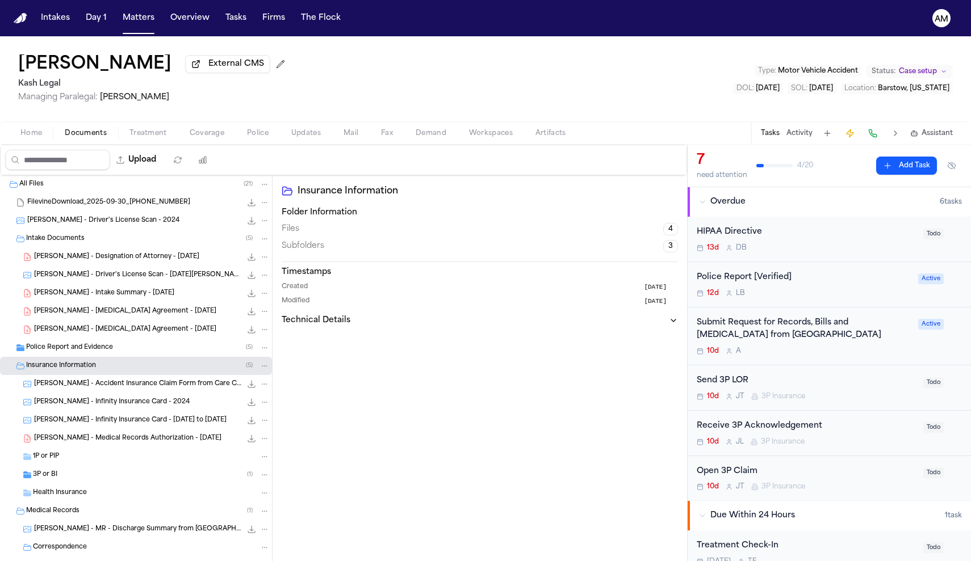
click at [81, 363] on div "Insurance Information ( 5 )" at bounding box center [136, 366] width 272 height 18
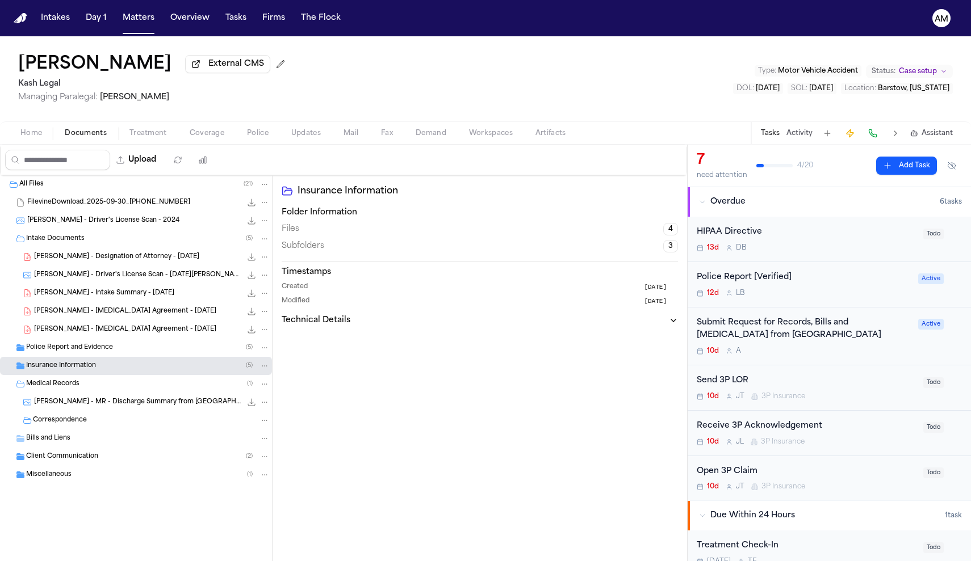
click at [81, 363] on div "Insurance Information ( 5 )" at bounding box center [136, 366] width 272 height 18
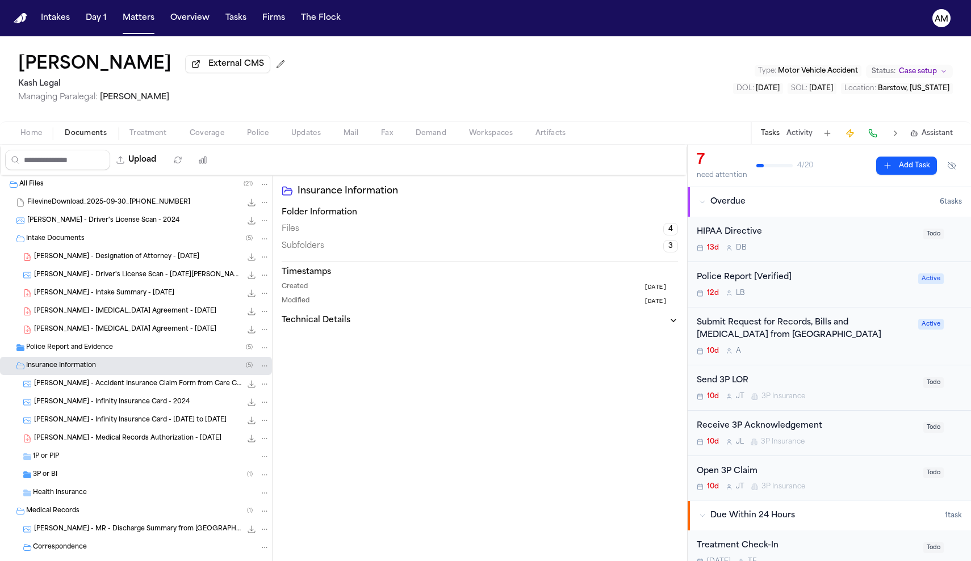
click at [123, 435] on div "T. McGowen - Medical Records Authorization - 9.30.25 858.8 KB • PDF" at bounding box center [136, 439] width 272 height 18
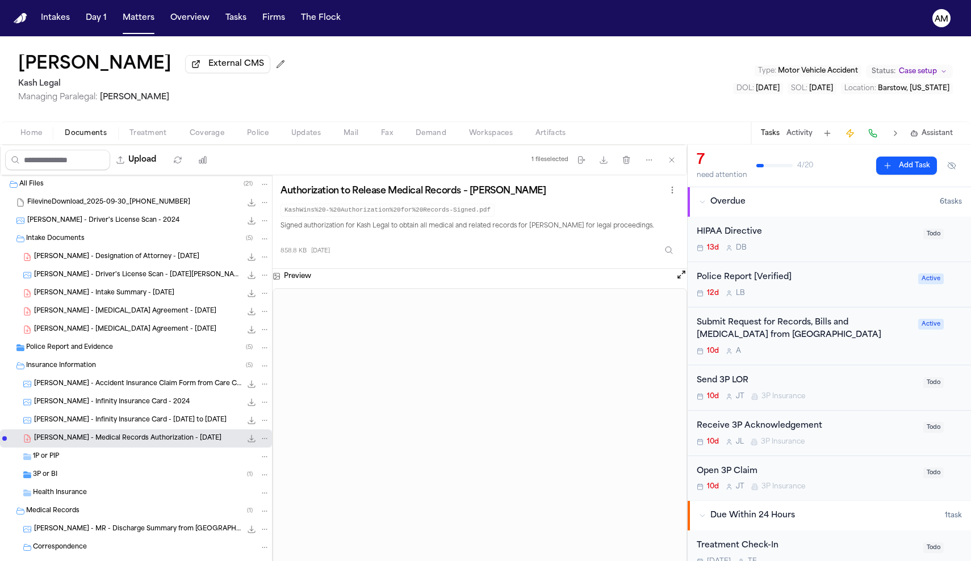
click at [257, 436] on div "File: T. McGowen - Medical Records Authorization - 9.30.25" at bounding box center [258, 438] width 24 height 11
click at [251, 438] on icon "File: T. McGowen - Medical Records Authorization - 9.30.25" at bounding box center [251, 438] width 9 height 9
click at [844, 364] on div "Submit Request for Records, Bills and Radiology from Barstow Community Hospital…" at bounding box center [828, 337] width 283 height 58
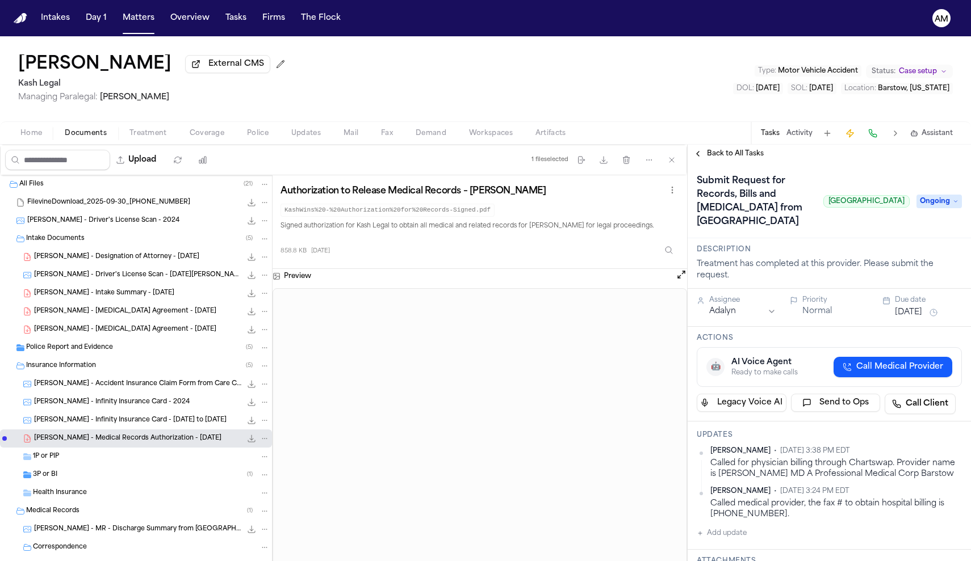
click at [742, 150] on span "Back to All Tasks" at bounding box center [735, 153] width 57 height 9
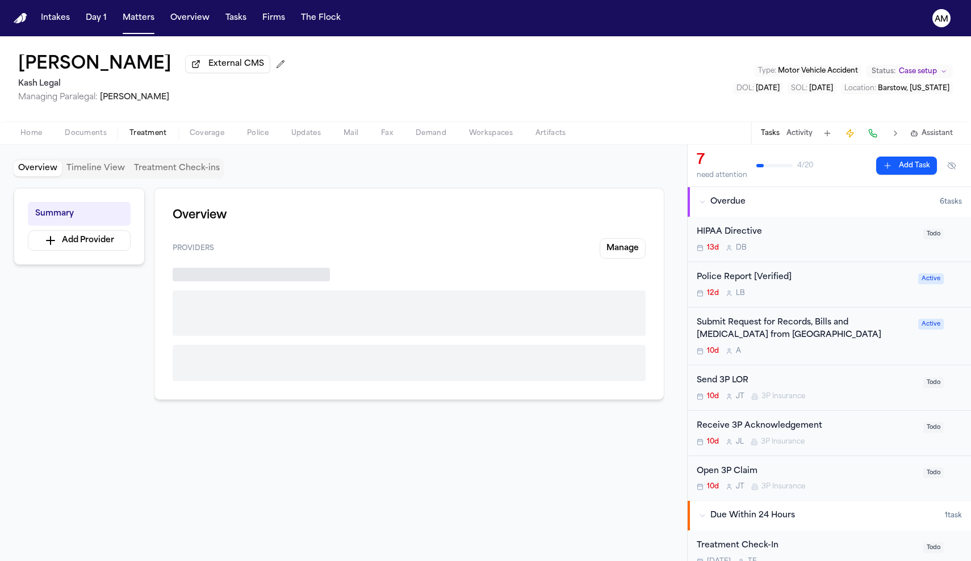
click at [164, 129] on button "Treatment" at bounding box center [148, 134] width 60 height 14
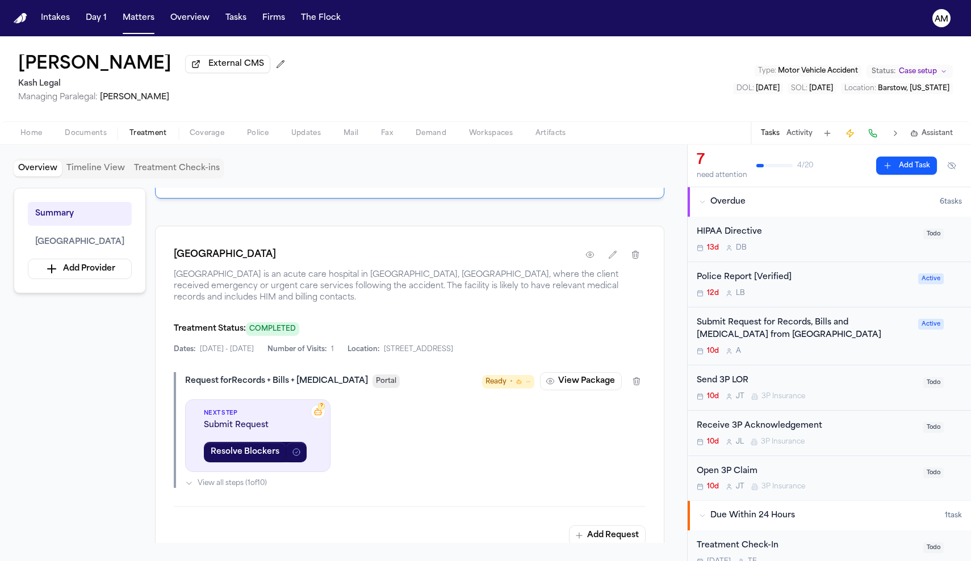
scroll to position [154, 0]
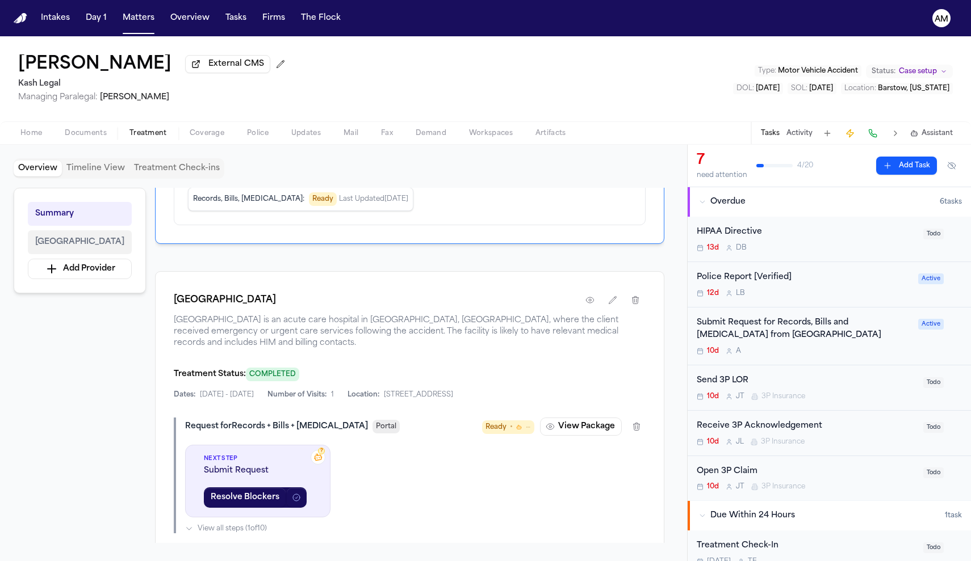
click at [124, 248] on span "[GEOGRAPHIC_DATA]" at bounding box center [79, 243] width 89 height 14
click at [271, 508] on button "Resolve Blockers" at bounding box center [245, 498] width 82 height 20
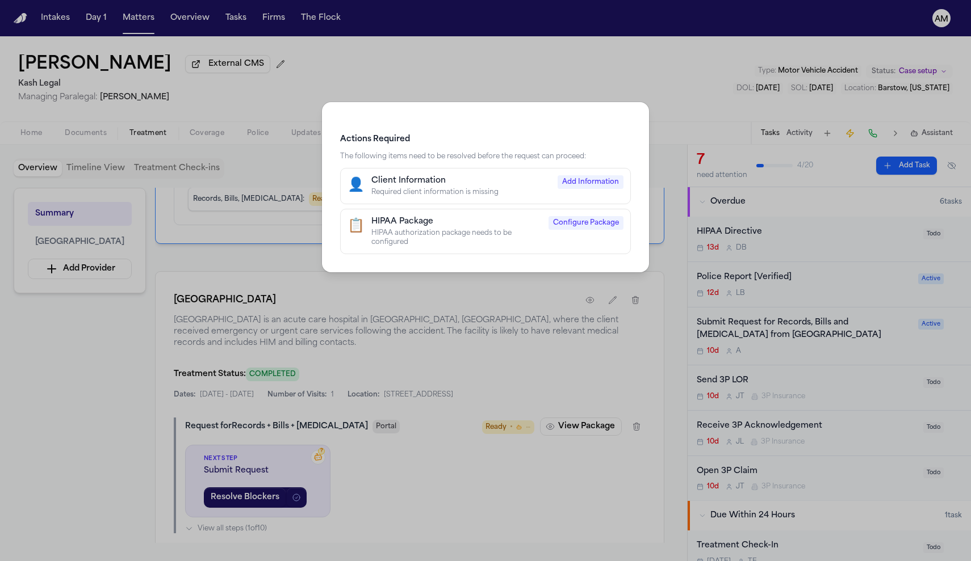
click at [489, 230] on div "HIPAA authorization package needs to be configured" at bounding box center [456, 238] width 170 height 18
click at [599, 221] on span "Configure Package" at bounding box center [585, 223] width 75 height 14
click at [588, 182] on span "Add Information" at bounding box center [590, 182] width 66 height 14
select select "******"
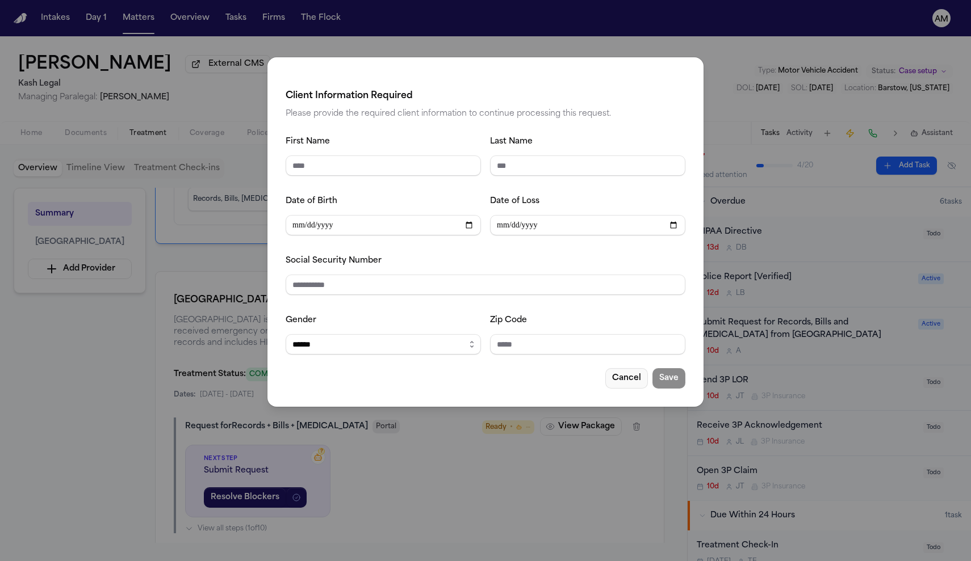
click at [627, 383] on button "Cancel" at bounding box center [626, 378] width 43 height 20
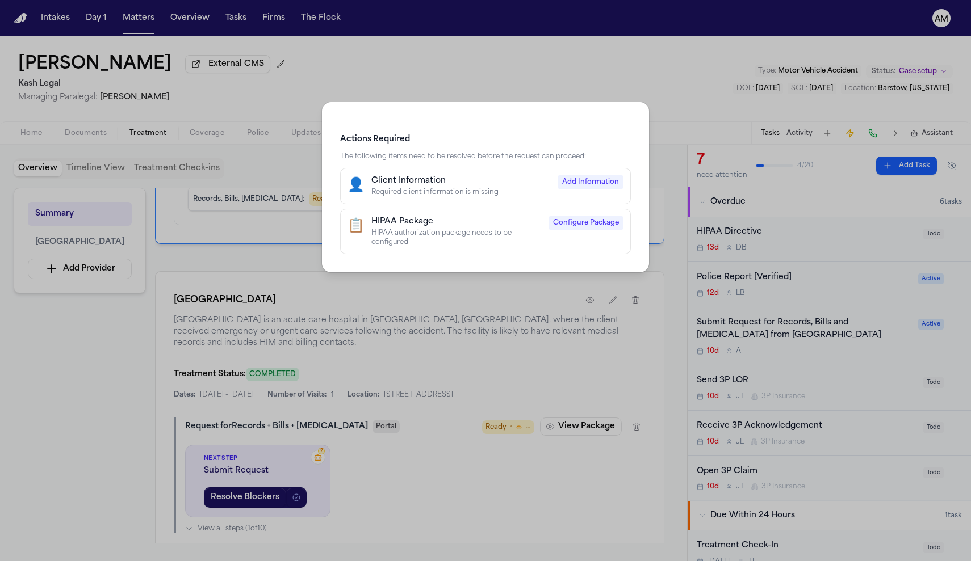
click at [586, 446] on div "Actions Required The following items need to be resolved before the request can…" at bounding box center [485, 280] width 971 height 561
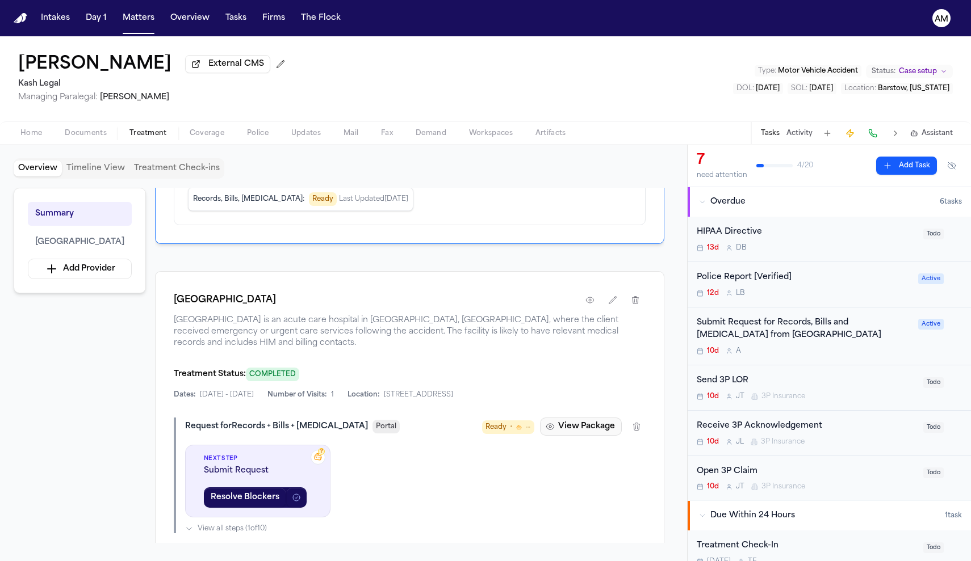
click at [568, 432] on button "View Package" at bounding box center [581, 427] width 82 height 18
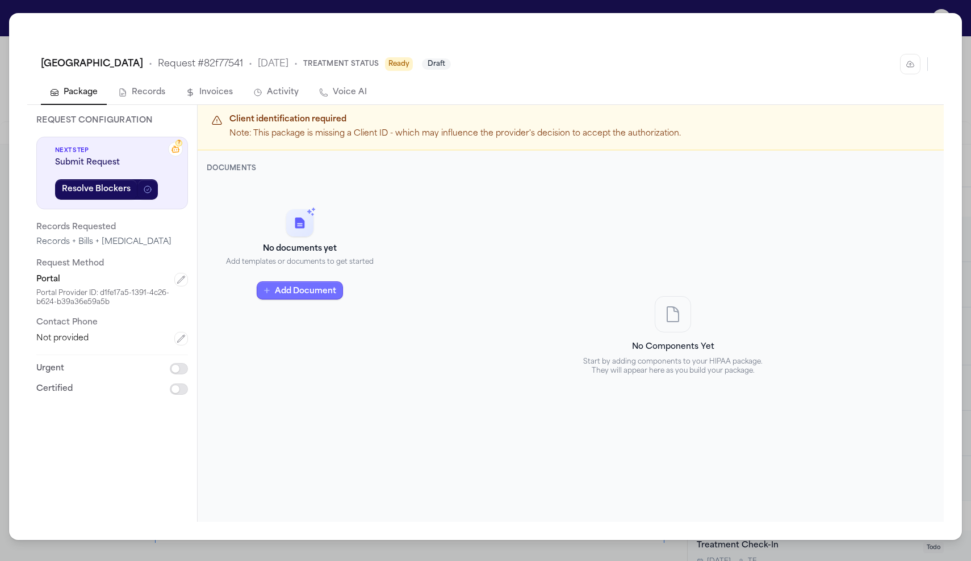
click at [307, 294] on button "Add Document" at bounding box center [300, 291] width 86 height 18
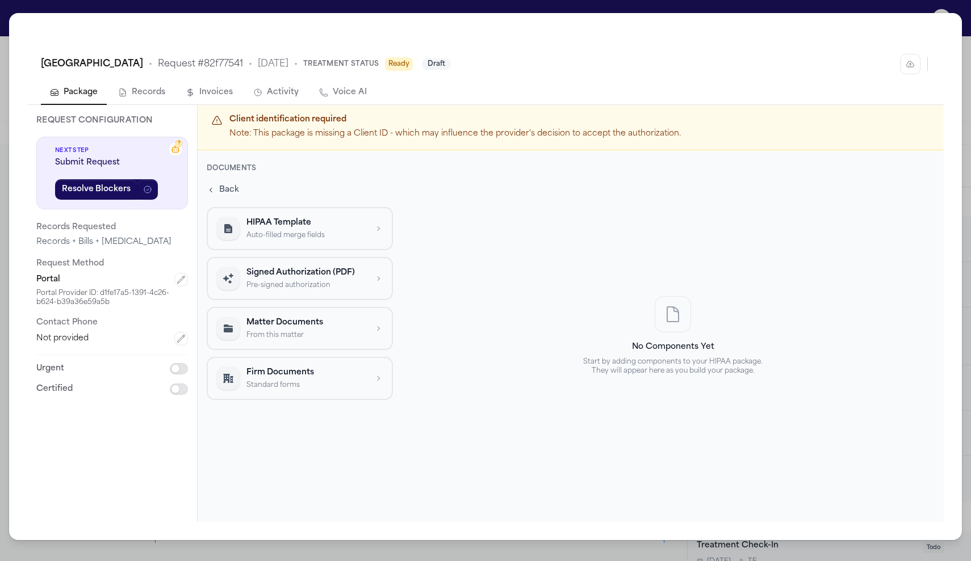
click at [310, 236] on p "Auto-filled merge fields" at bounding box center [306, 235] width 120 height 9
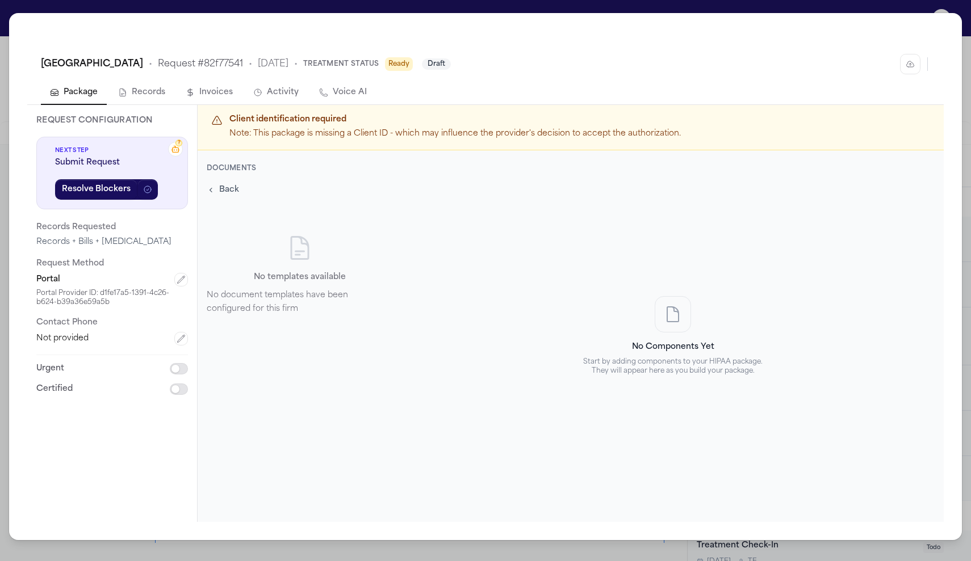
click at [232, 186] on span "Back" at bounding box center [229, 189] width 20 height 11
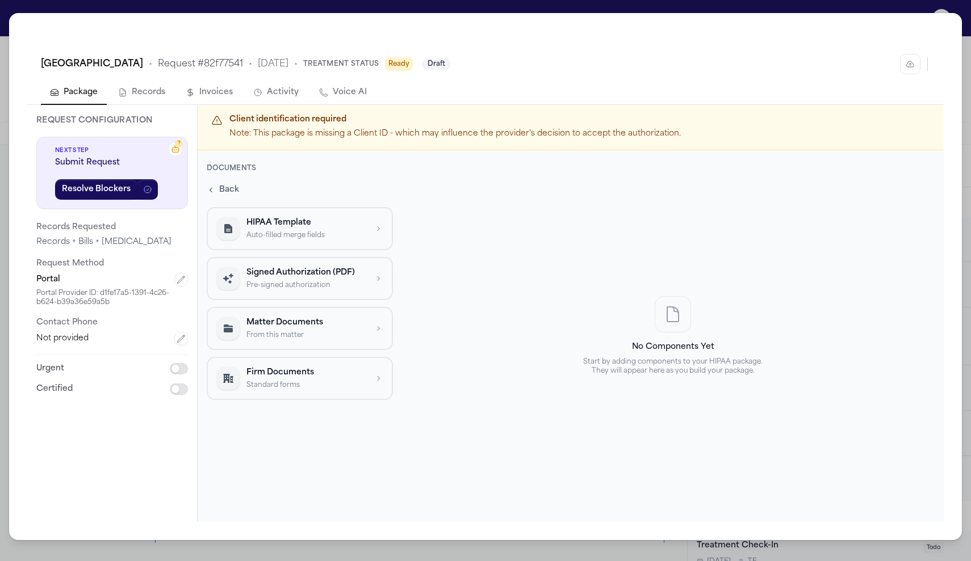
click at [273, 263] on button "Signed Authorization (PDF) Pre-signed authorization" at bounding box center [300, 278] width 186 height 43
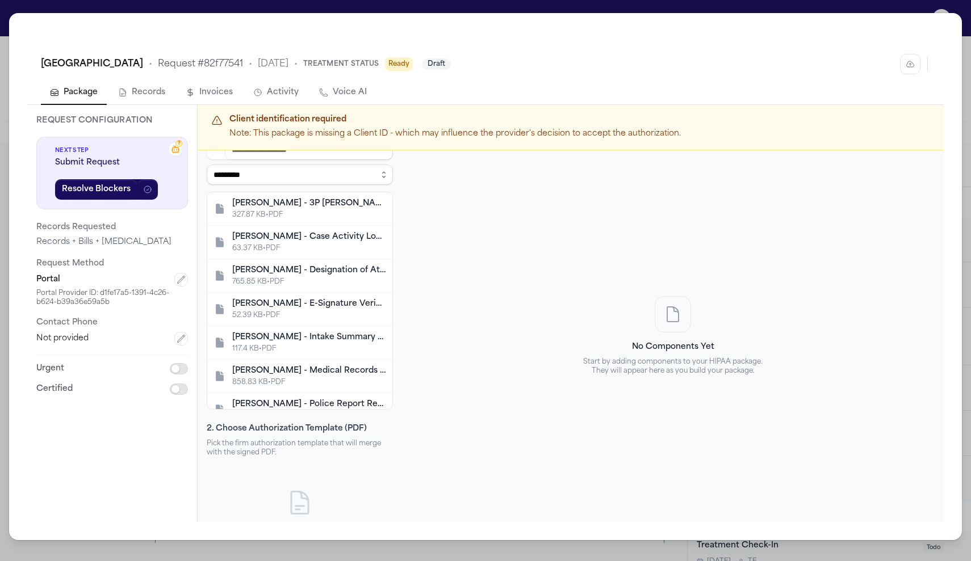
scroll to position [85, 0]
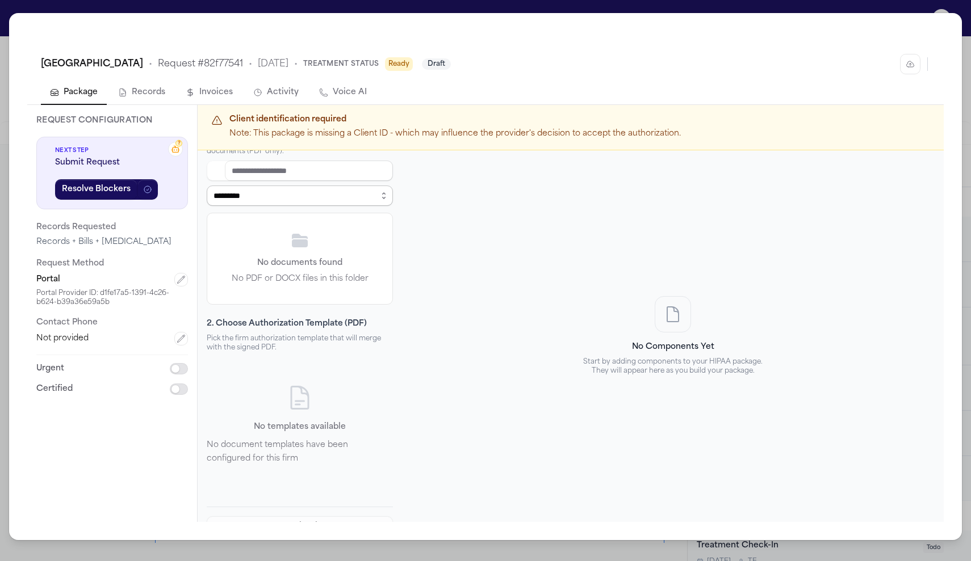
click at [287, 192] on select "**********" at bounding box center [300, 196] width 186 height 20
select select "**********"
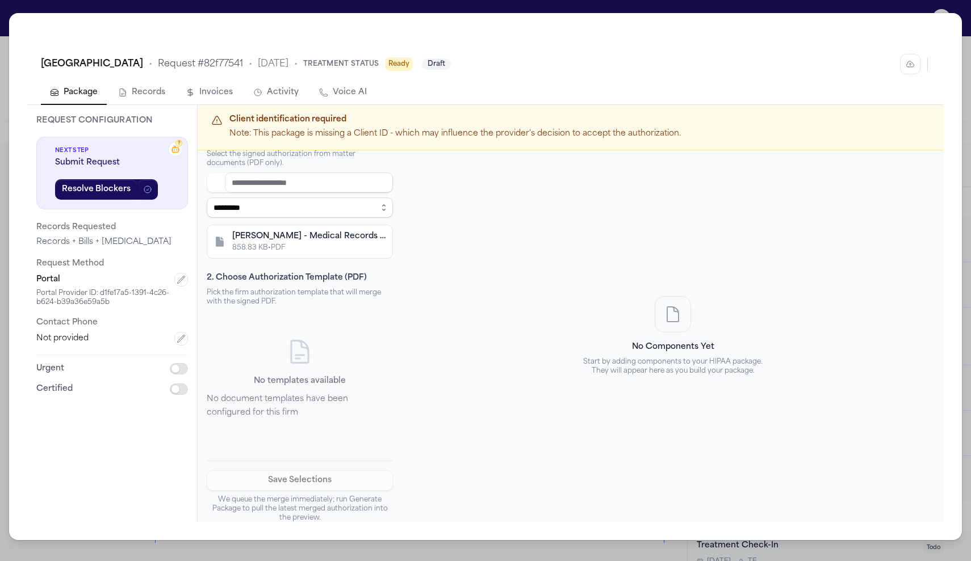
click at [264, 233] on div "T. McGowen - Medical Records Authorization - 9.30.25" at bounding box center [308, 236] width 153 height 11
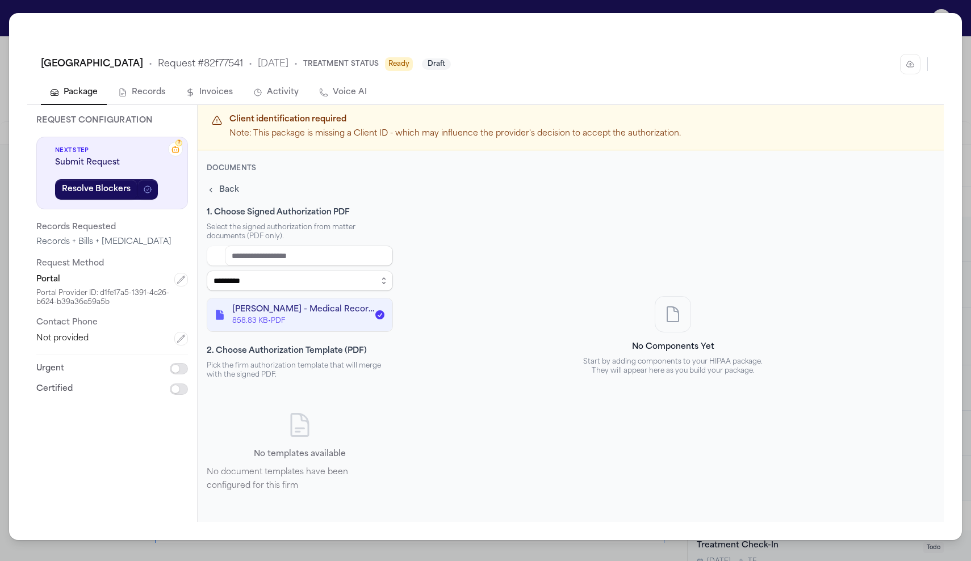
scroll to position [0, 0]
click at [220, 191] on span "Back" at bounding box center [229, 189] width 20 height 11
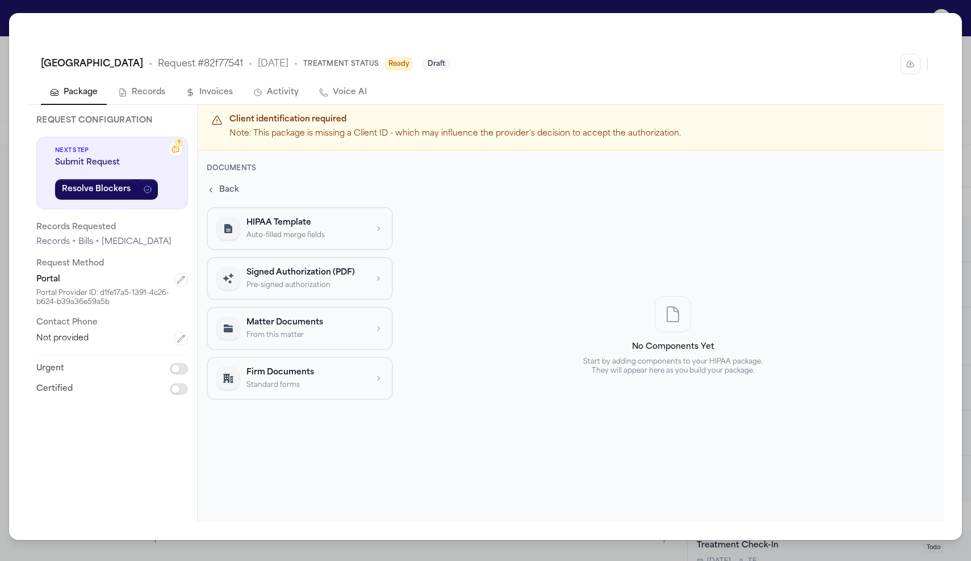
click at [277, 279] on div "Signed Authorization (PDF) Pre-signed authorization" at bounding box center [306, 278] width 120 height 23
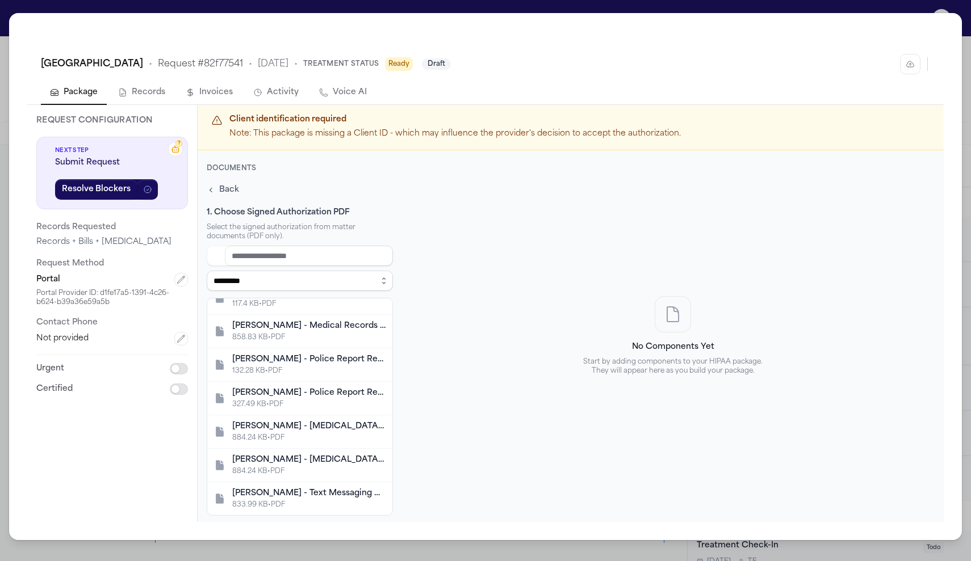
scroll to position [151, 0]
click at [295, 287] on select "**********" at bounding box center [300, 281] width 186 height 20
select select "**********"
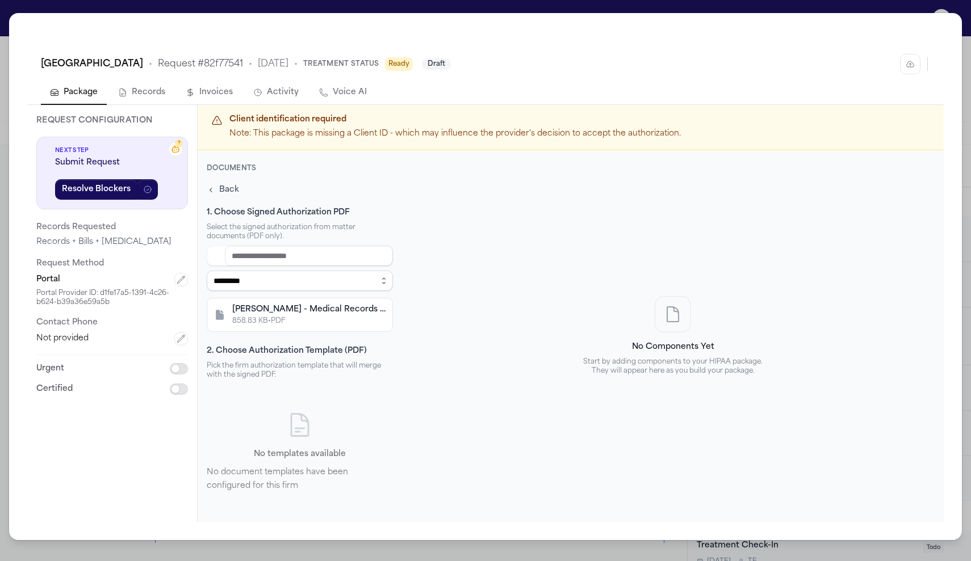
scroll to position [0, 0]
click at [299, 317] on div "858.83 KB • PDF" at bounding box center [308, 321] width 153 height 9
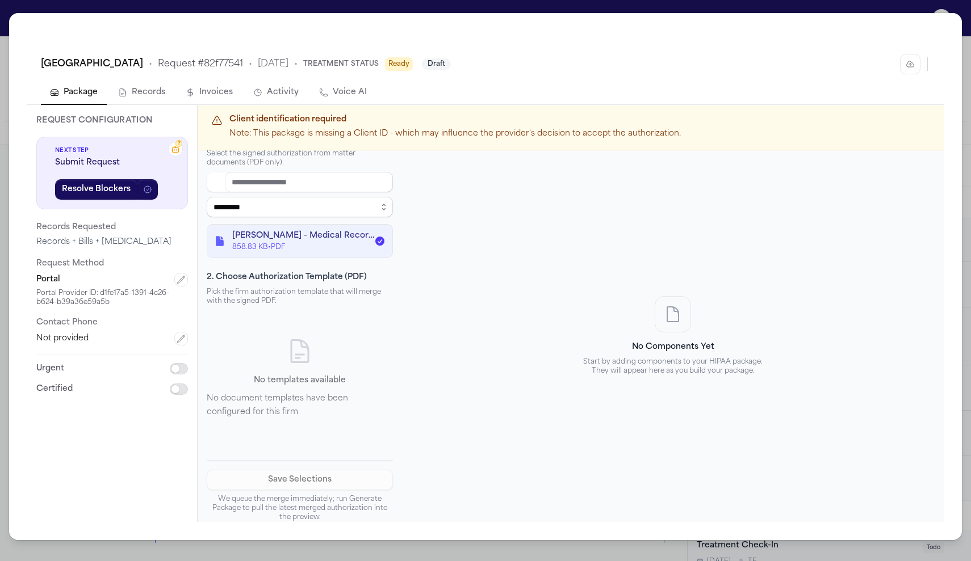
scroll to position [73, 0]
click at [329, 335] on div "No templates available No document templates have been configured for this firm" at bounding box center [300, 379] width 186 height 136
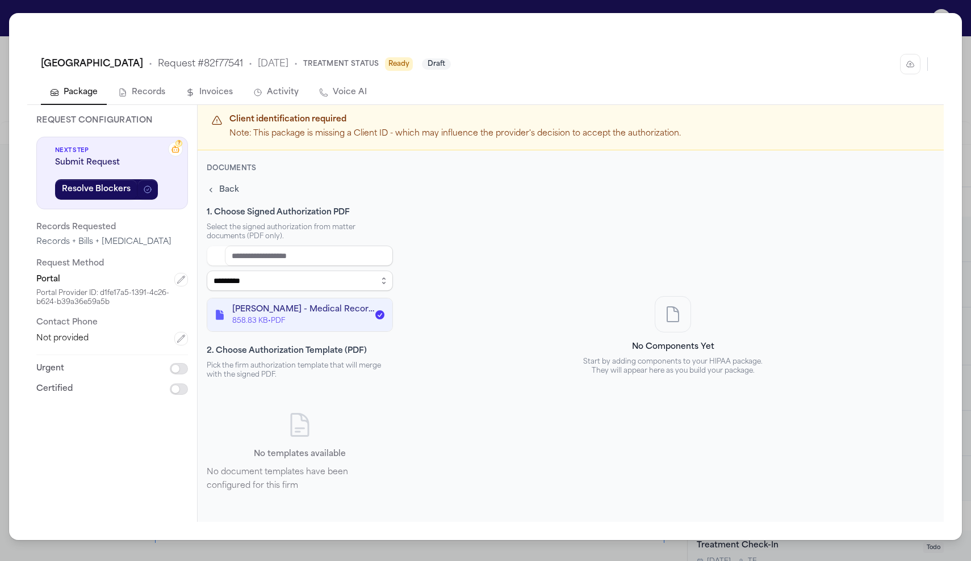
scroll to position [0, 0]
click at [221, 190] on span "Back" at bounding box center [229, 189] width 20 height 11
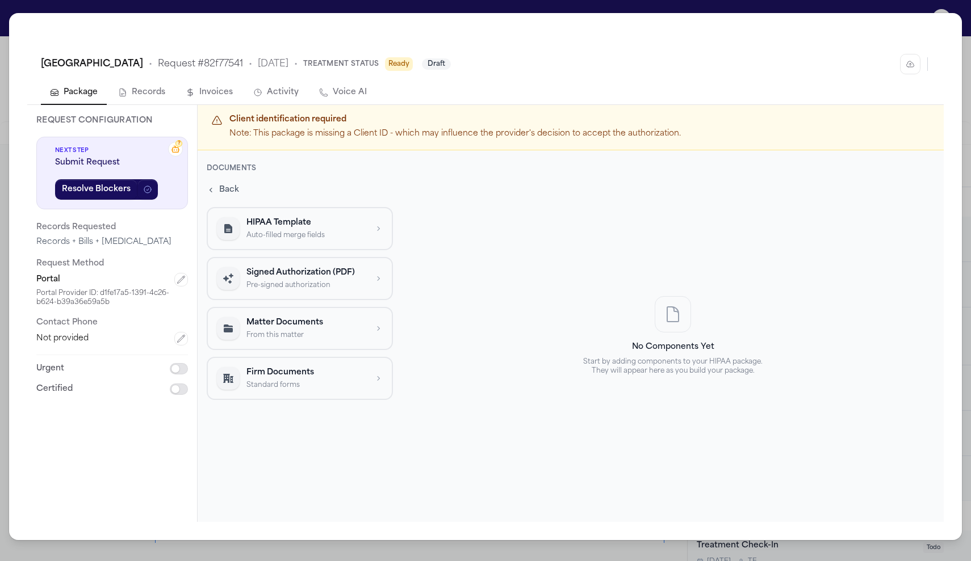
click at [910, 9] on div "Barstow Community Hospital • Request # 82f77541 • 9/30/2025 • Treatment Status …" at bounding box center [485, 280] width 971 height 561
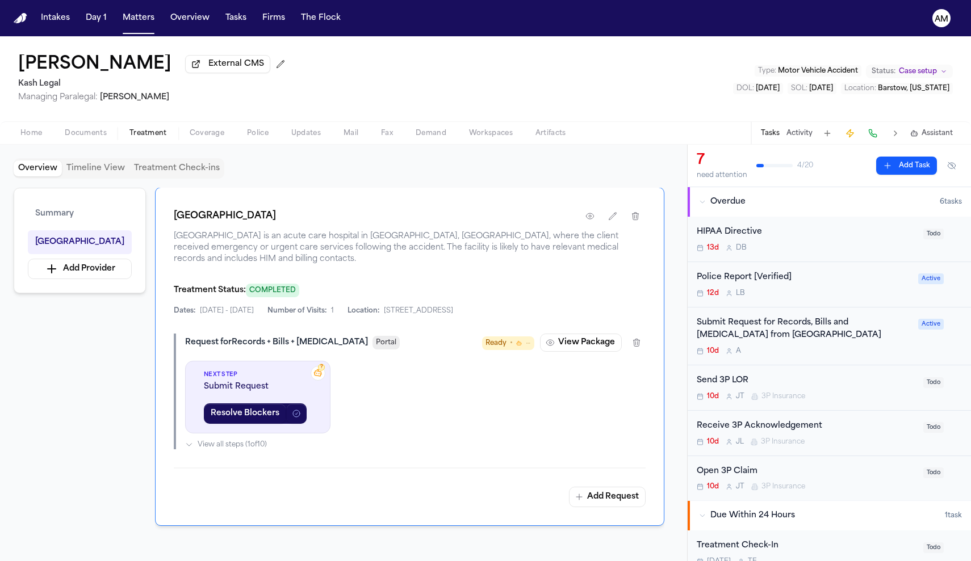
scroll to position [133, 0]
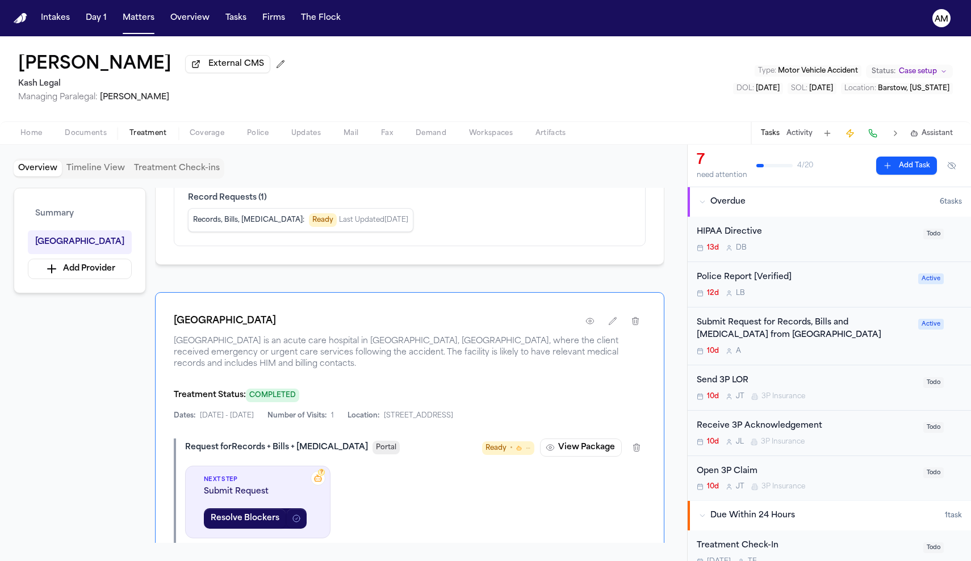
click at [100, 138] on span "Documents" at bounding box center [86, 133] width 42 height 9
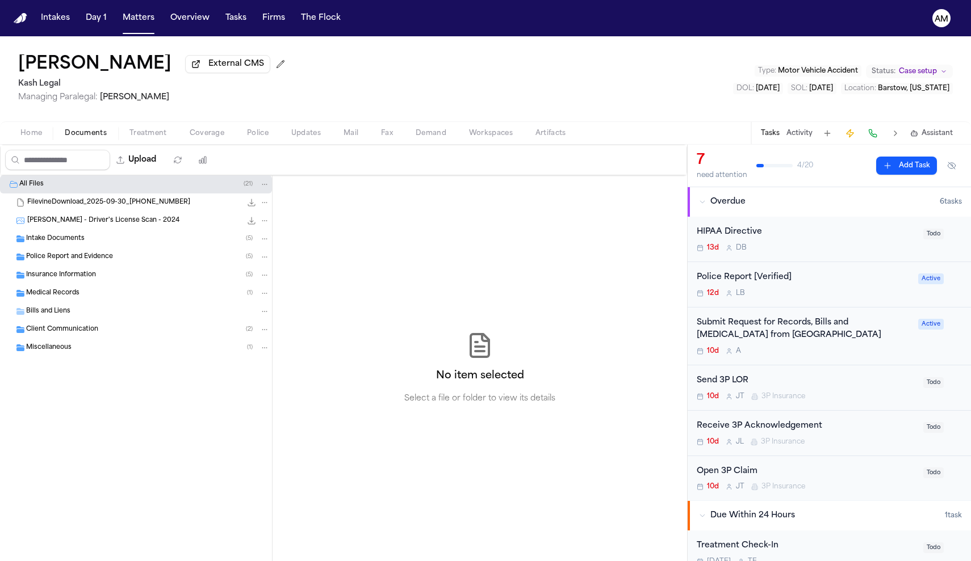
click at [73, 274] on span "Insurance Information" at bounding box center [61, 276] width 70 height 10
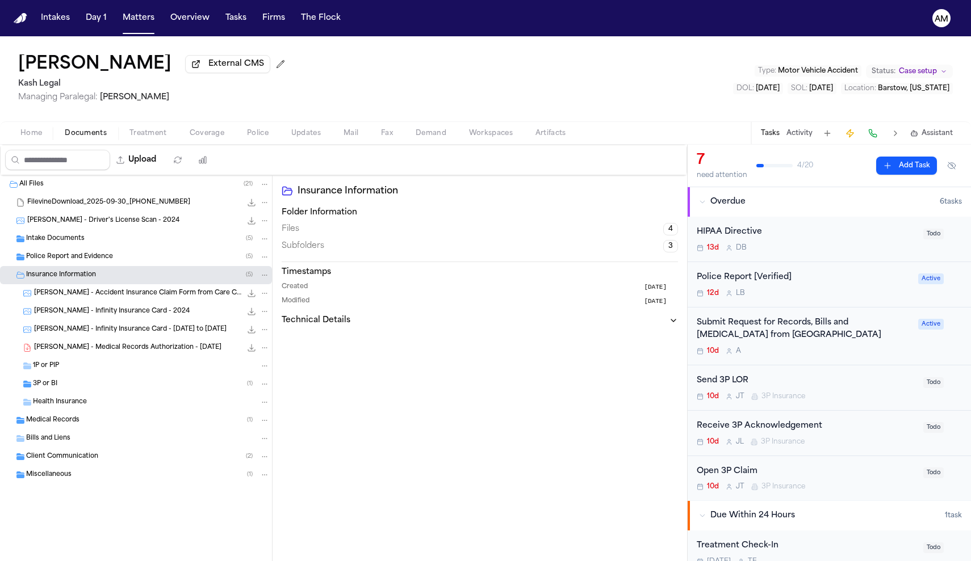
click at [125, 346] on span "T. McGowen - Medical Records Authorization - 9.30.25" at bounding box center [127, 348] width 187 height 10
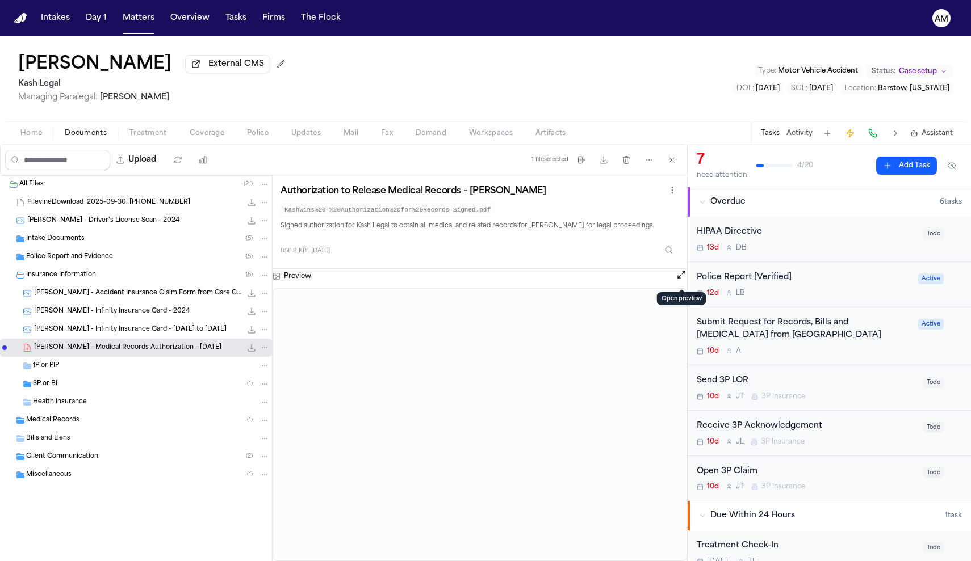
click at [683, 275] on button "Open preview" at bounding box center [680, 274] width 11 height 11
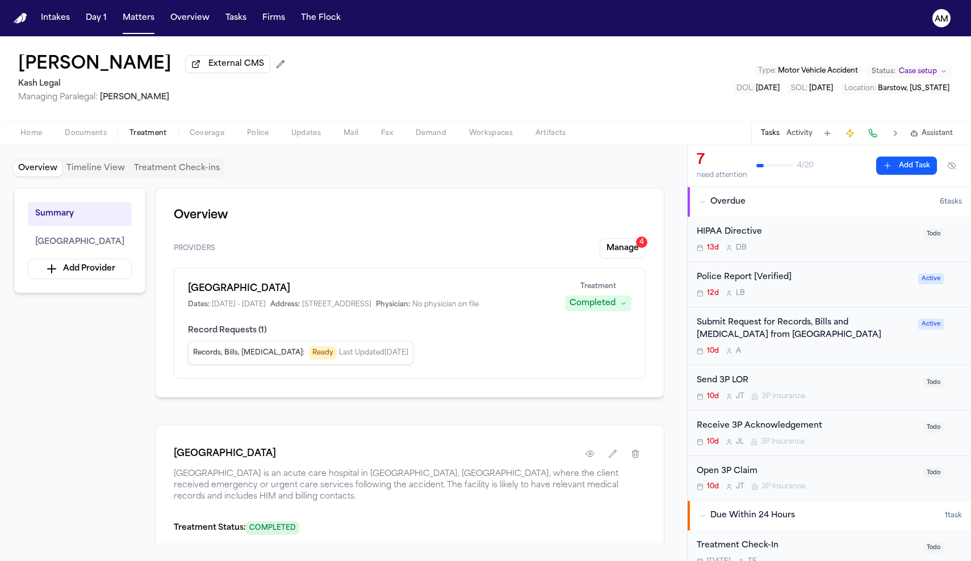
click at [155, 137] on span "Treatment" at bounding box center [147, 133] width 37 height 9
click at [594, 459] on icon "button" at bounding box center [589, 454] width 9 height 9
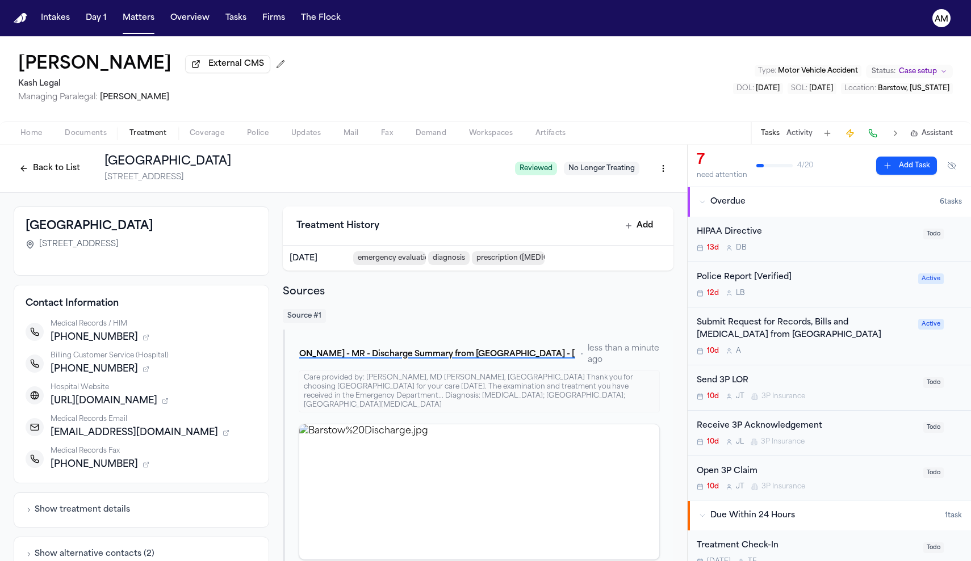
drag, startPoint x: 238, startPoint y: 245, endPoint x: 38, endPoint y: 250, distance: 200.4
click at [38, 250] on div "820 East Mountain View Street, Barstow, CA 92311" at bounding box center [142, 244] width 232 height 11
copy span "820 East Mountain View Street, Barstow, CA 92311"
click at [514, 355] on button "T. McGowen - MR - Discharge Summary from Barstow Community Hospital - 9.29.25" at bounding box center [437, 355] width 277 height 20
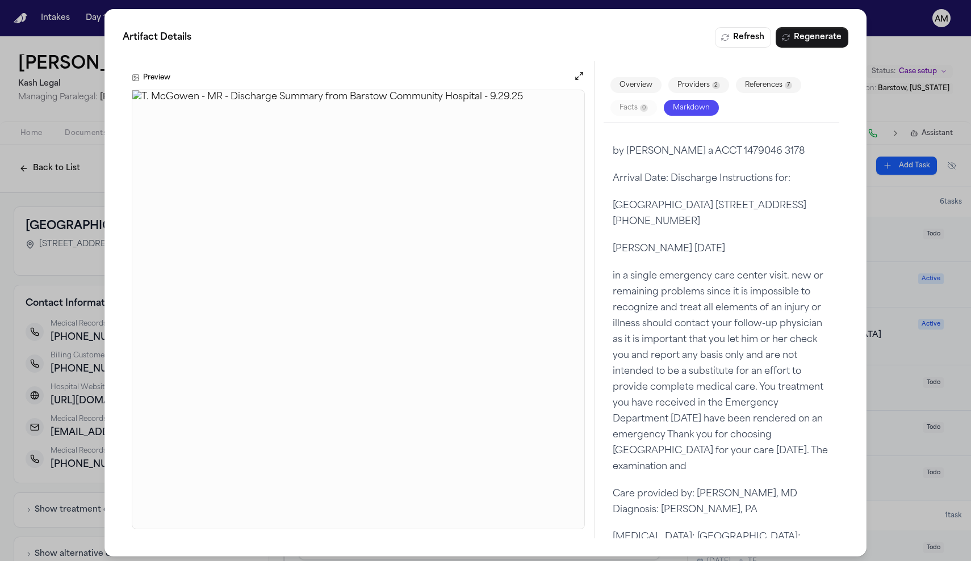
click at [868, 22] on div "Artifact Details Refresh Regenerate Preview Overview Providers 2 References 7 F…" at bounding box center [485, 283] width 971 height 566
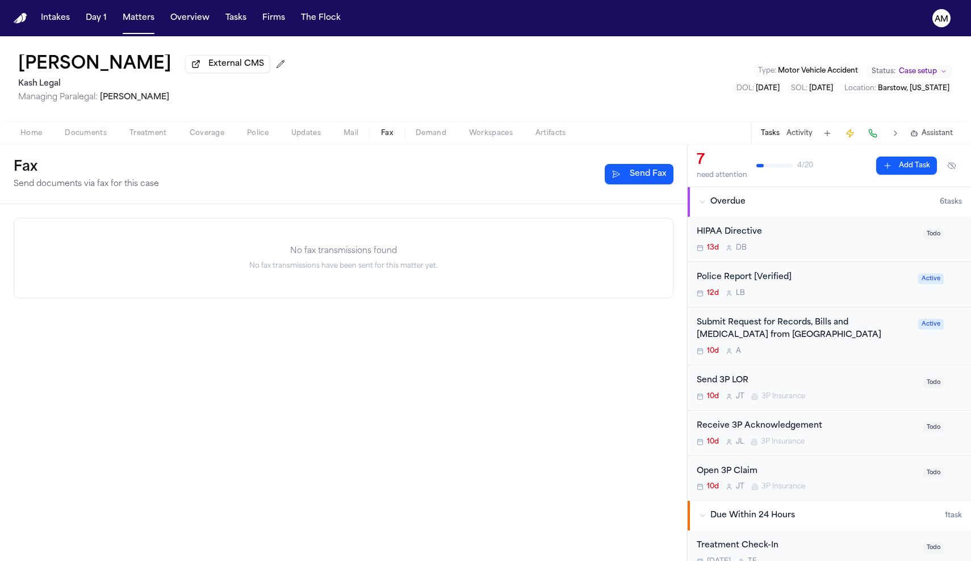
click at [379, 137] on button "Fax" at bounding box center [386, 134] width 35 height 14
click at [625, 171] on button "Send Fax" at bounding box center [638, 174] width 69 height 20
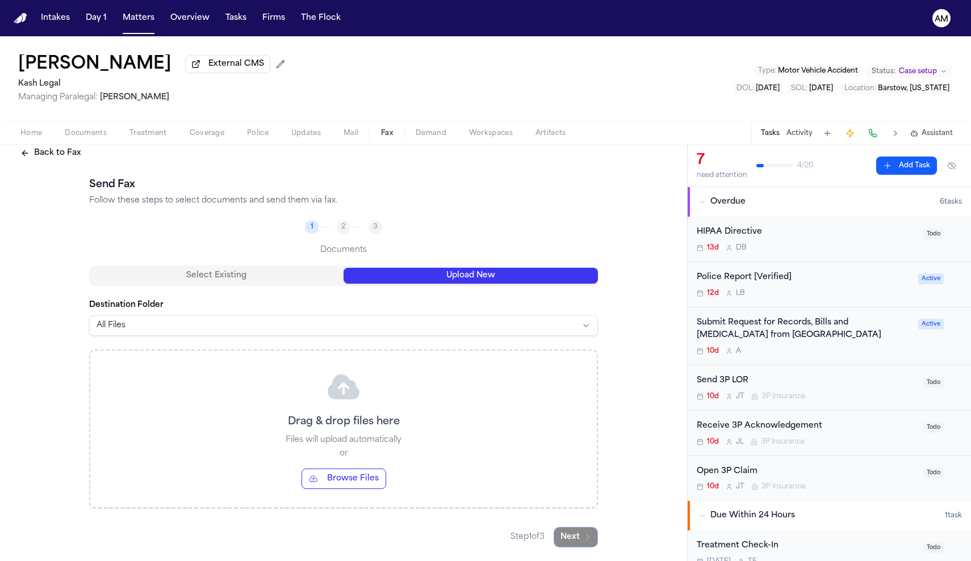
scroll to position [18, 0]
click at [413, 265] on div "Send Fax Follow these steps to select documents and send them via fax. 1 2 3 Do…" at bounding box center [343, 362] width 509 height 371
click at [351, 477] on button "Browse Files" at bounding box center [343, 479] width 85 height 20
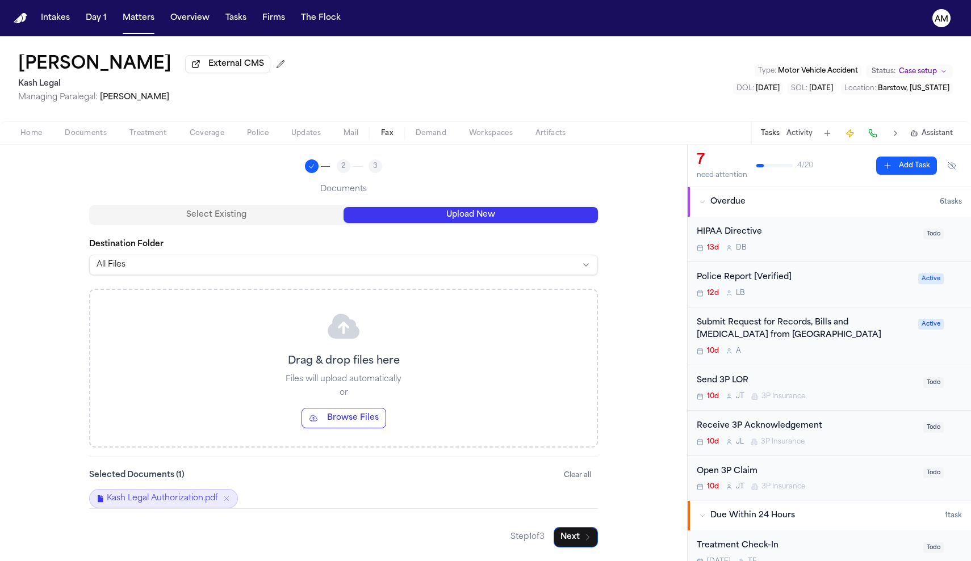
scroll to position [78, 0]
click at [575, 537] on button "Next" at bounding box center [575, 537] width 44 height 20
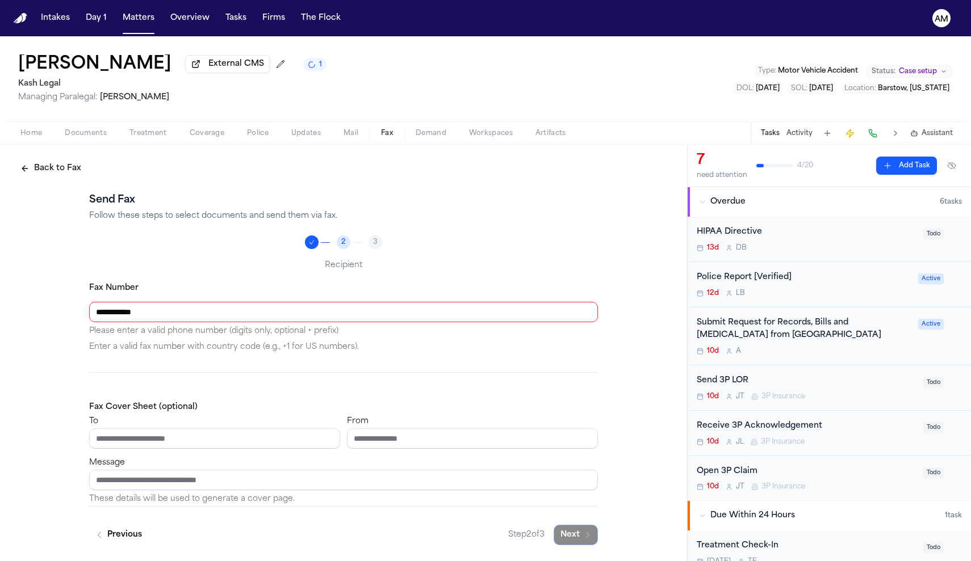
click at [317, 380] on div at bounding box center [343, 377] width 509 height 10
click at [297, 312] on input "**********" at bounding box center [343, 312] width 509 height 20
click at [131, 318] on input "**********" at bounding box center [343, 312] width 509 height 20
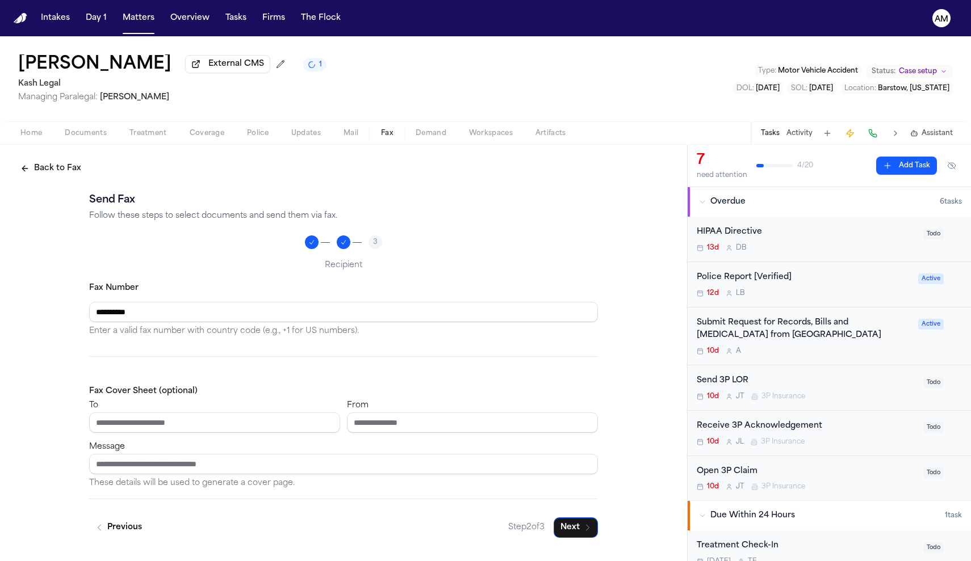
type input "**********"
click at [152, 364] on div at bounding box center [343, 361] width 509 height 10
type input "*"
type input "**********"
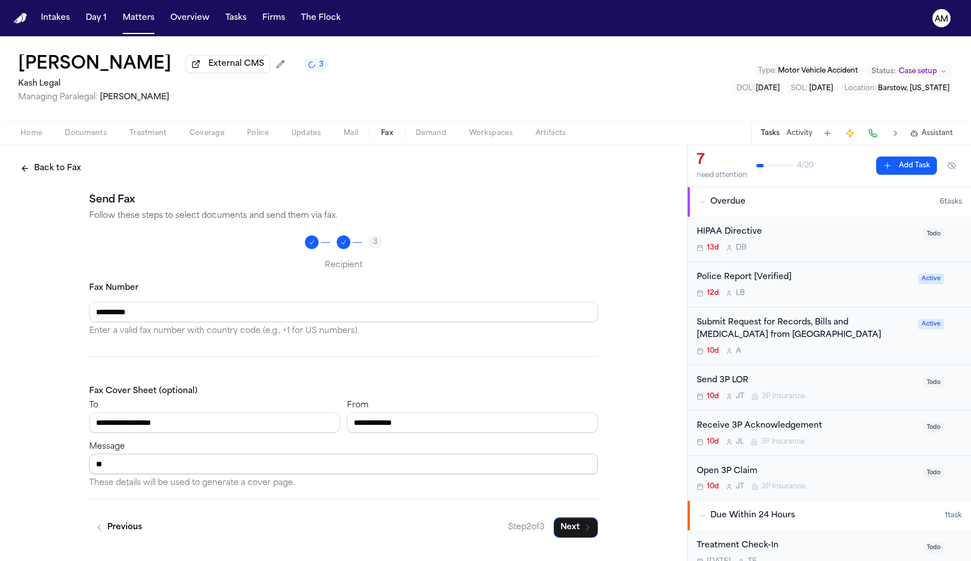
type input "*"
type input "**********"
click at [573, 532] on button "Next" at bounding box center [575, 528] width 44 height 20
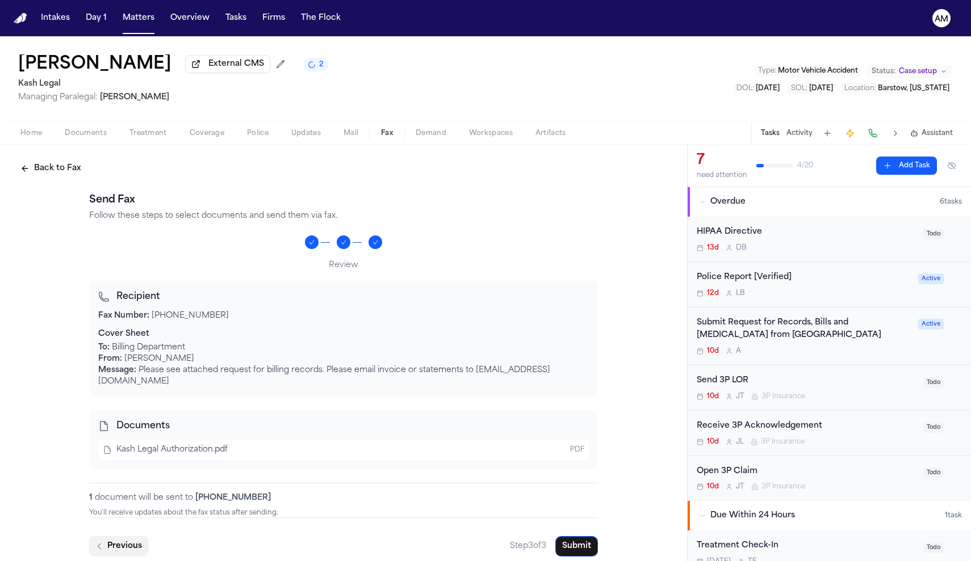
click at [102, 542] on icon "button" at bounding box center [99, 546] width 9 height 9
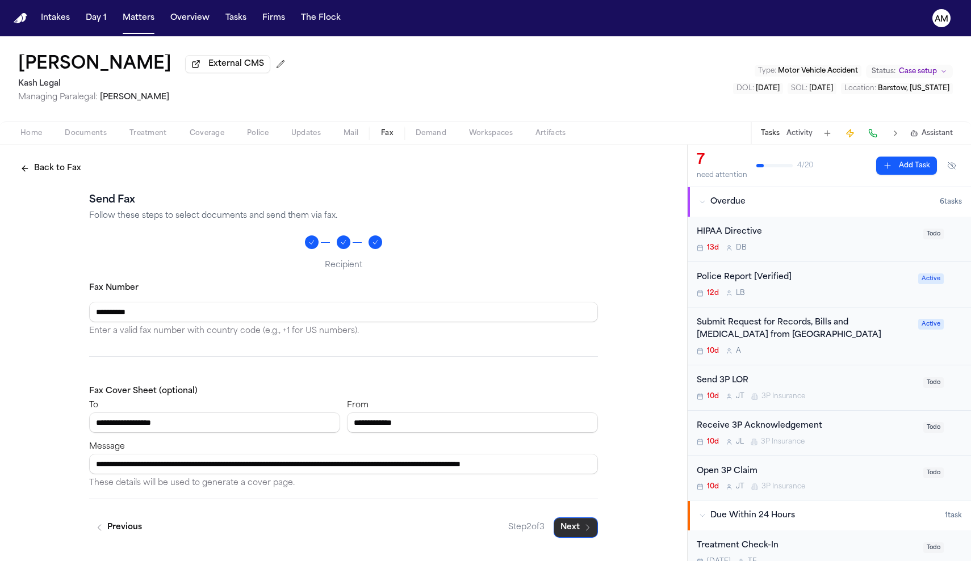
type input "**********"
click at [569, 532] on button "Next" at bounding box center [575, 528] width 44 height 20
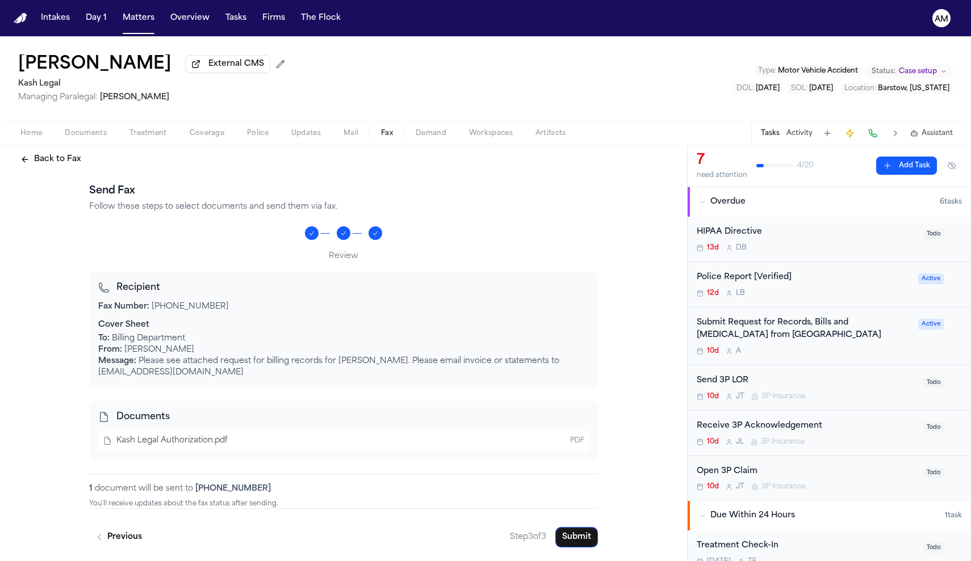
scroll to position [11, 0]
click at [568, 537] on button "Submit" at bounding box center [576, 537] width 43 height 20
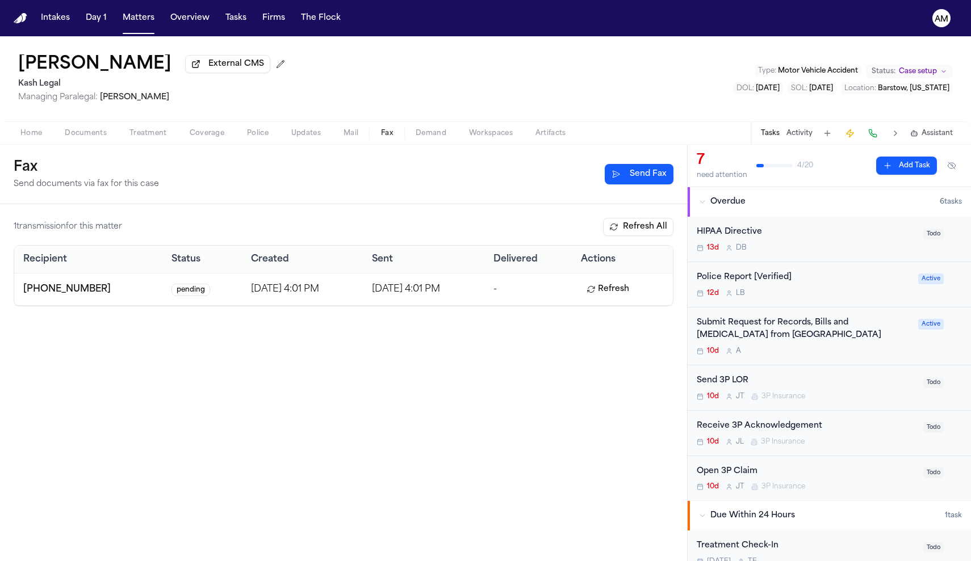
click at [614, 299] on button "Refresh" at bounding box center [608, 289] width 54 height 18
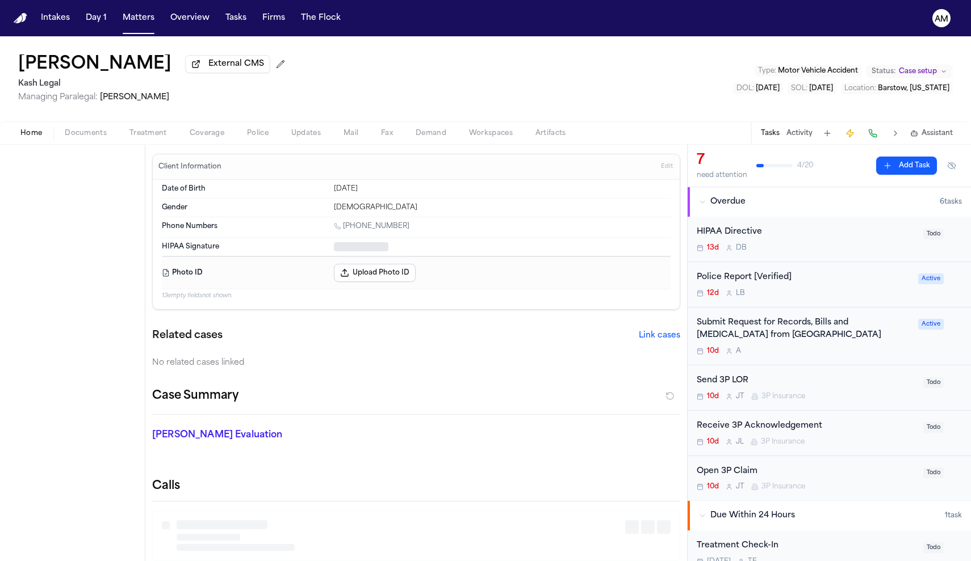
click at [28, 131] on span "Home" at bounding box center [31, 133] width 22 height 9
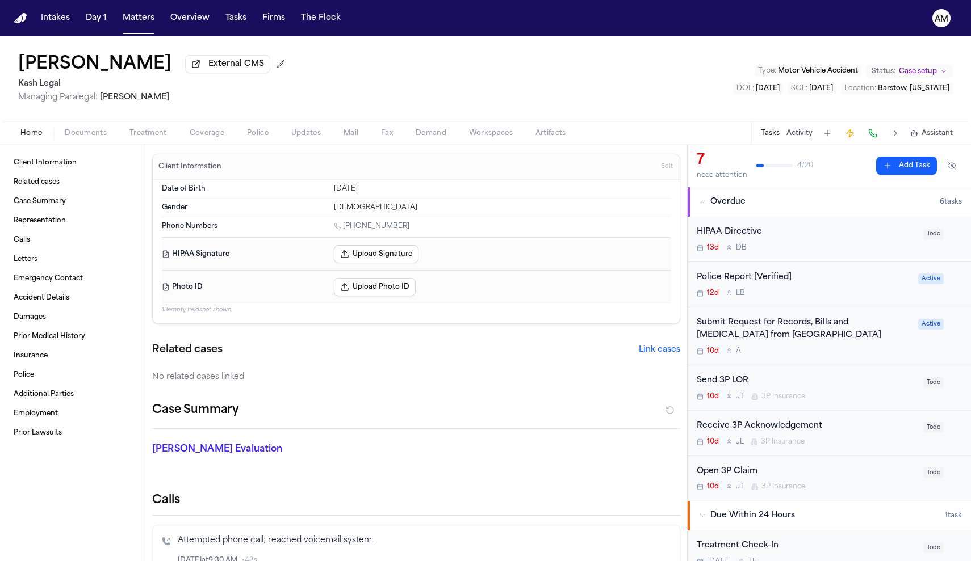
click at [100, 129] on span "Documents" at bounding box center [86, 133] width 42 height 9
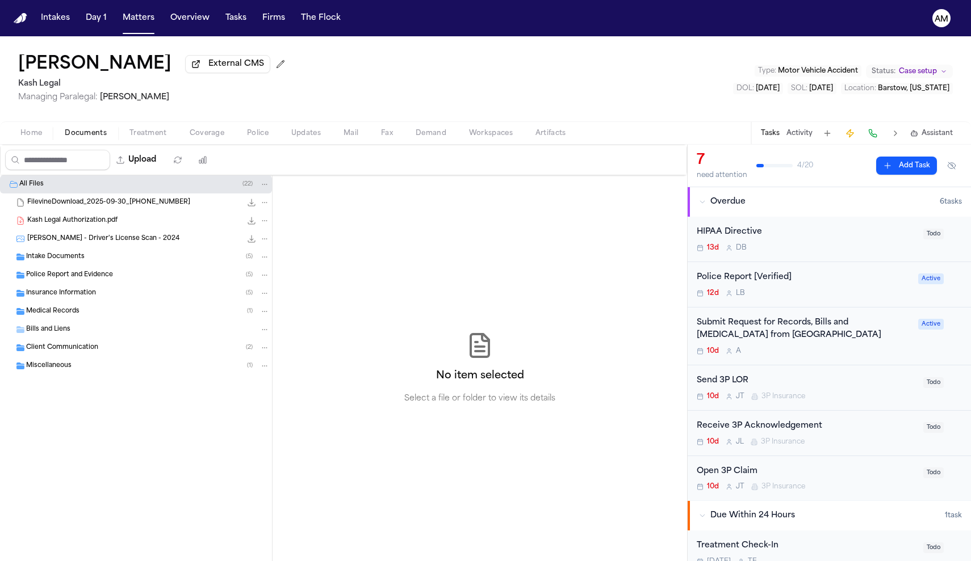
click at [159, 144] on div "Home Documents Treatment Coverage Police Updates Mail Fax Demand Workspaces Art…" at bounding box center [485, 132] width 971 height 23
click at [159, 138] on span "Treatment" at bounding box center [147, 133] width 37 height 9
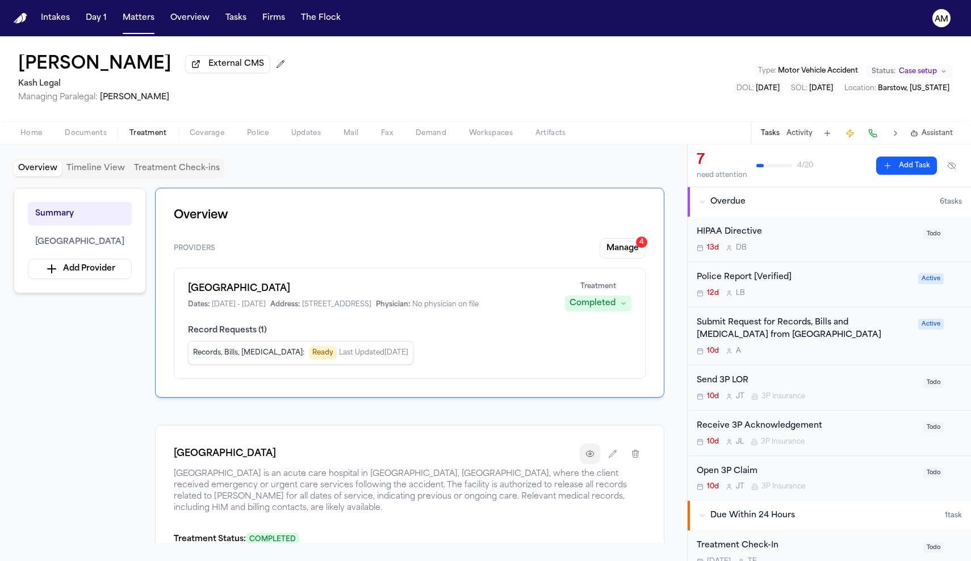
click at [595, 464] on button "button" at bounding box center [589, 454] width 20 height 20
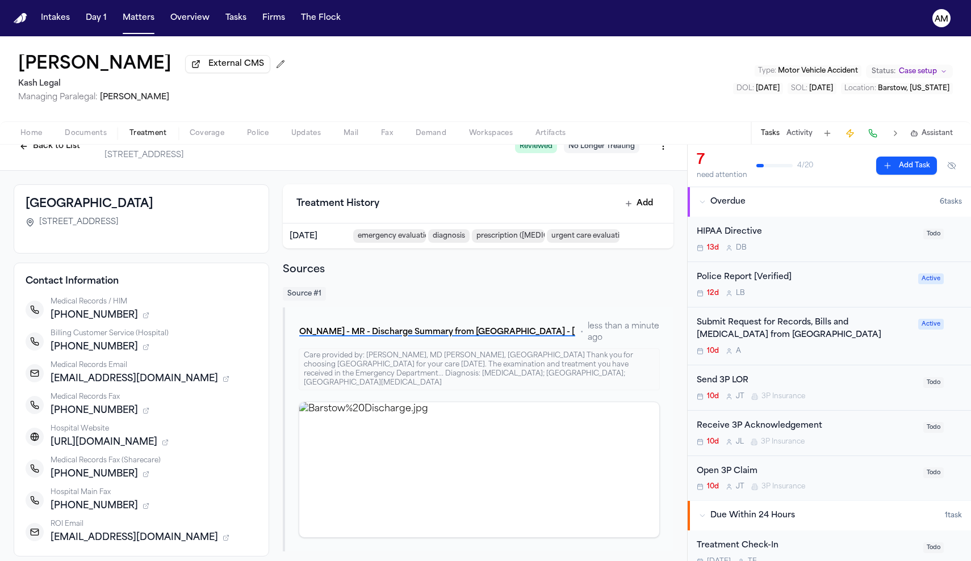
scroll to position [24, 0]
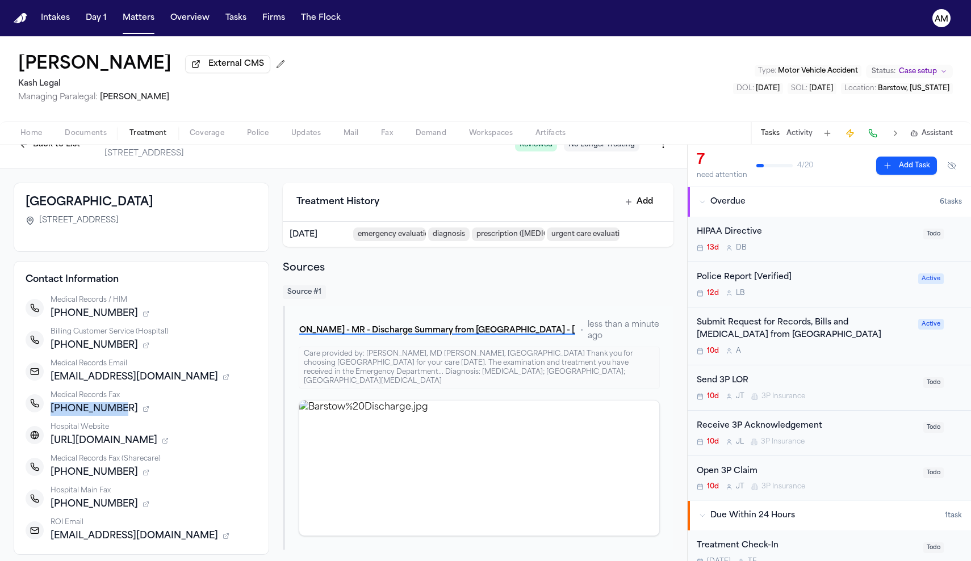
drag, startPoint x: 116, startPoint y: 414, endPoint x: 53, endPoint y: 414, distance: 63.6
click at [53, 414] on div "866-863-0561" at bounding box center [154, 409] width 207 height 14
copy span "866-863-0561"
click at [192, 394] on div "Medical Records Fax" at bounding box center [154, 395] width 207 height 9
click at [165, 416] on div "866-863-0561" at bounding box center [154, 409] width 207 height 14
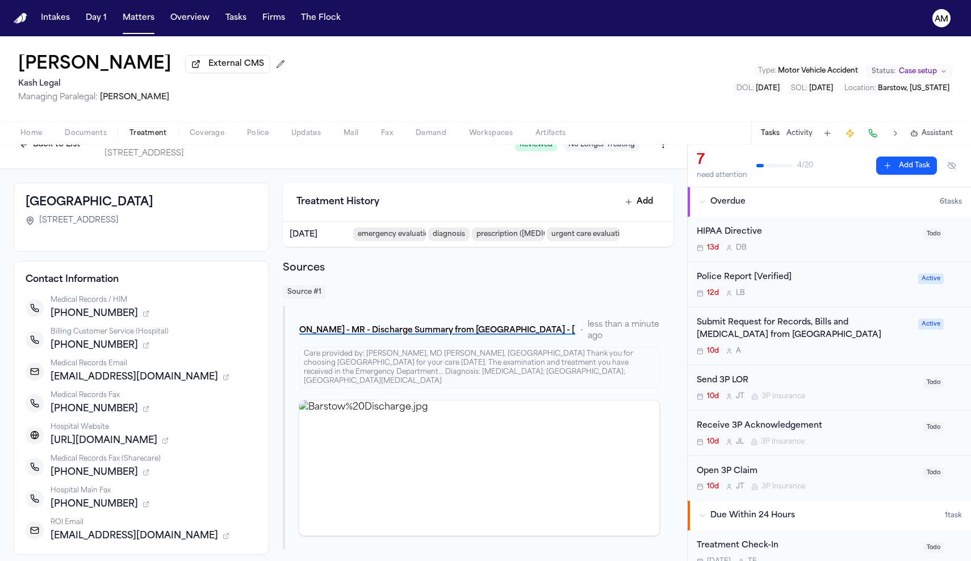
click at [142, 411] on icon "button" at bounding box center [145, 409] width 7 height 7
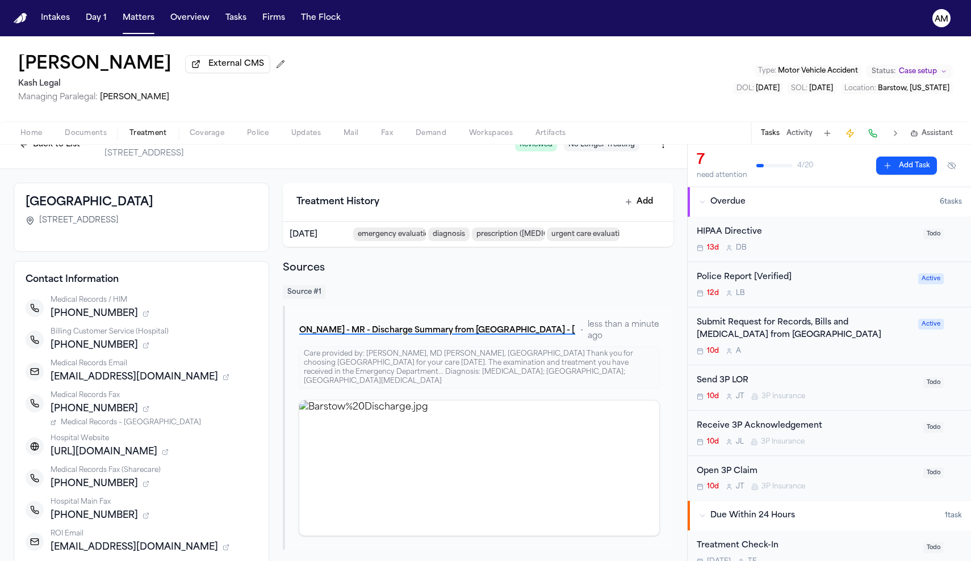
click at [129, 432] on div "Medical Records / HIM +17609573228 Billing Customer Service (Hospital) +1833282…" at bounding box center [142, 425] width 232 height 259
click at [129, 426] on span "Medical Records – Barstow Community Hospital" at bounding box center [131, 422] width 140 height 9
click at [142, 412] on icon "button" at bounding box center [145, 409] width 7 height 7
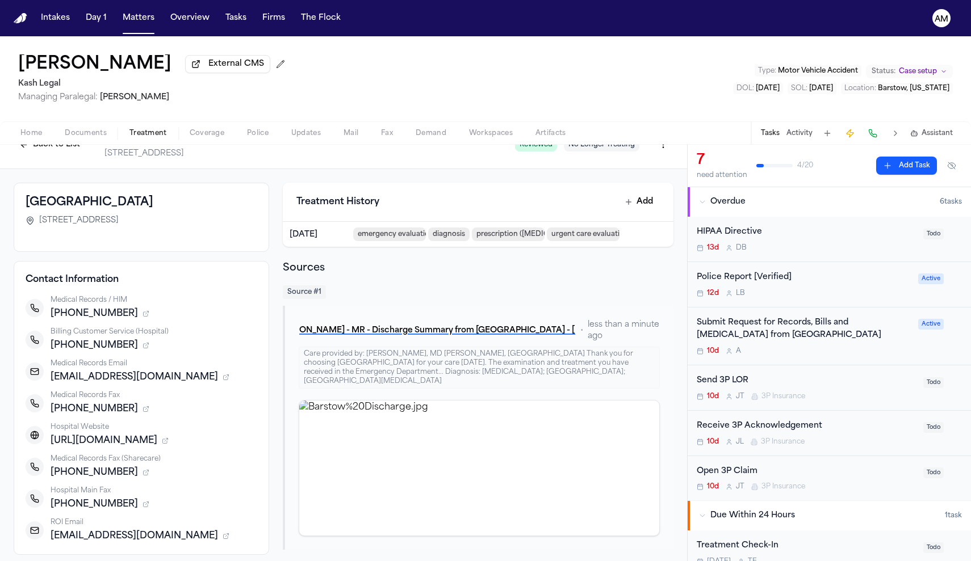
click at [147, 409] on icon "button" at bounding box center [148, 408] width 2 height 2
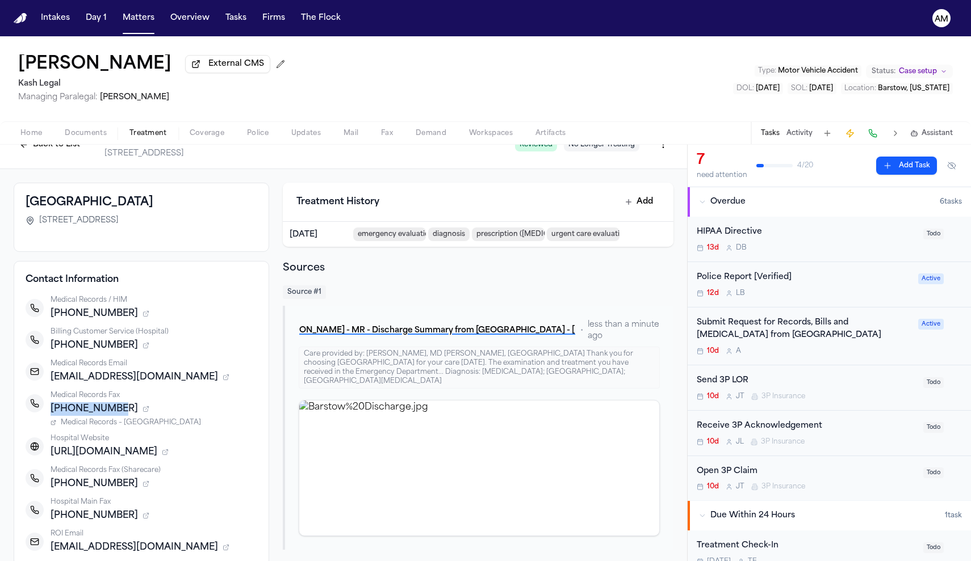
drag, startPoint x: 116, startPoint y: 412, endPoint x: 52, endPoint y: 413, distance: 63.6
click at [52, 413] on span "866-863-0561" at bounding box center [94, 409] width 87 height 14
copy span "866-863-0561"
click at [173, 407] on div "866-863-0561" at bounding box center [154, 409] width 207 height 14
click at [142, 411] on icon "button" at bounding box center [145, 409] width 7 height 7
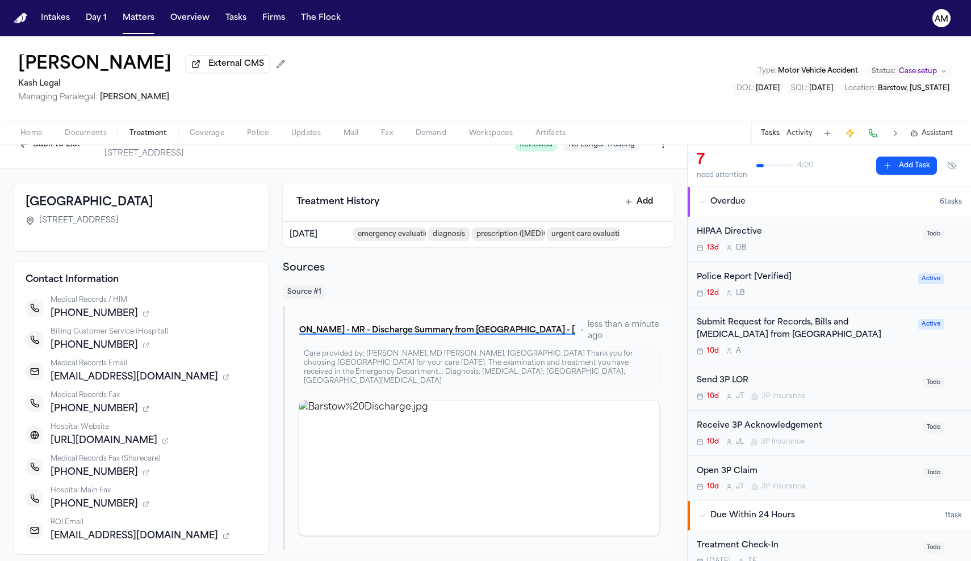
click at [142, 411] on icon "button" at bounding box center [145, 409] width 7 height 7
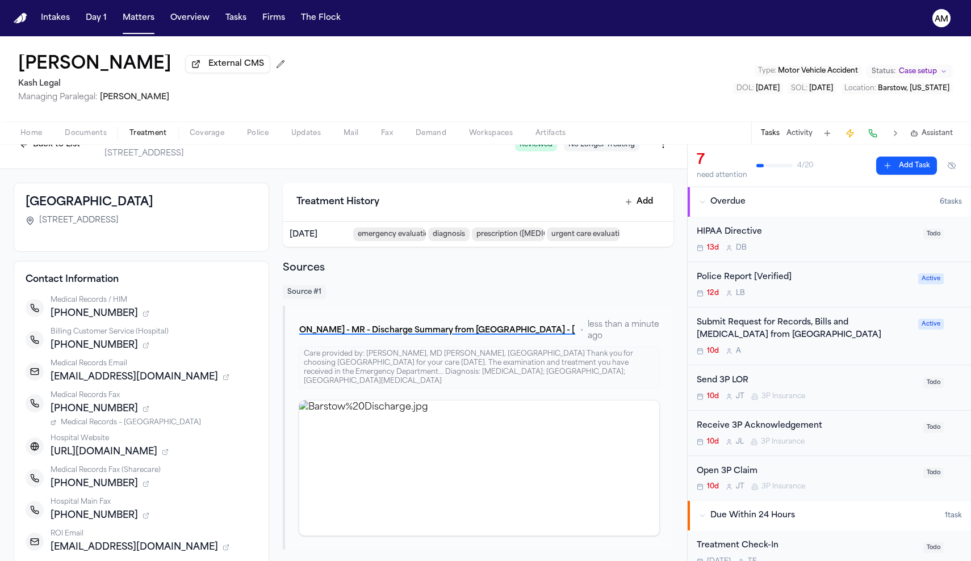
click at [121, 427] on span "Medical Records – Barstow Community Hospital" at bounding box center [131, 422] width 140 height 9
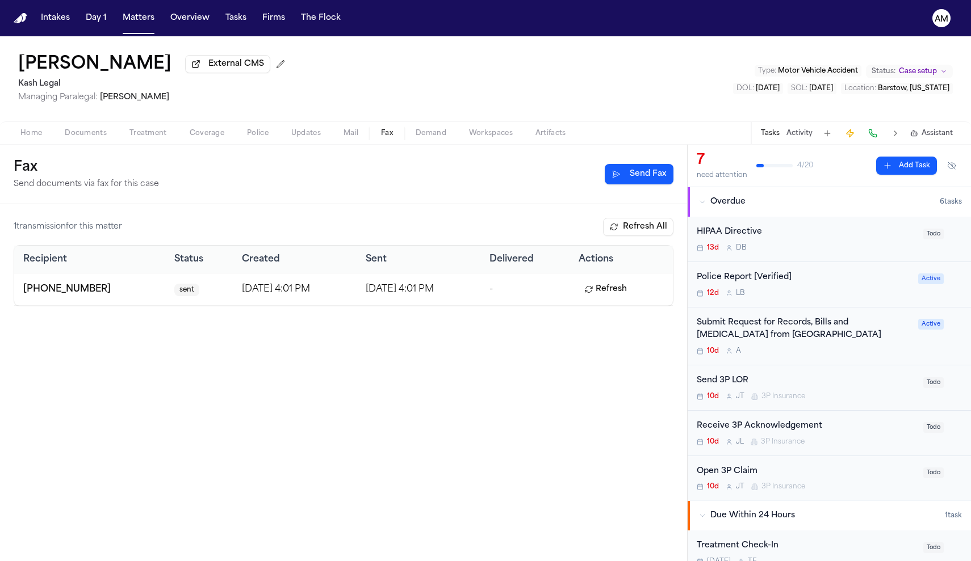
click at [389, 138] on span "Fax" at bounding box center [387, 133] width 12 height 9
click at [648, 184] on button "Send Fax" at bounding box center [638, 174] width 69 height 20
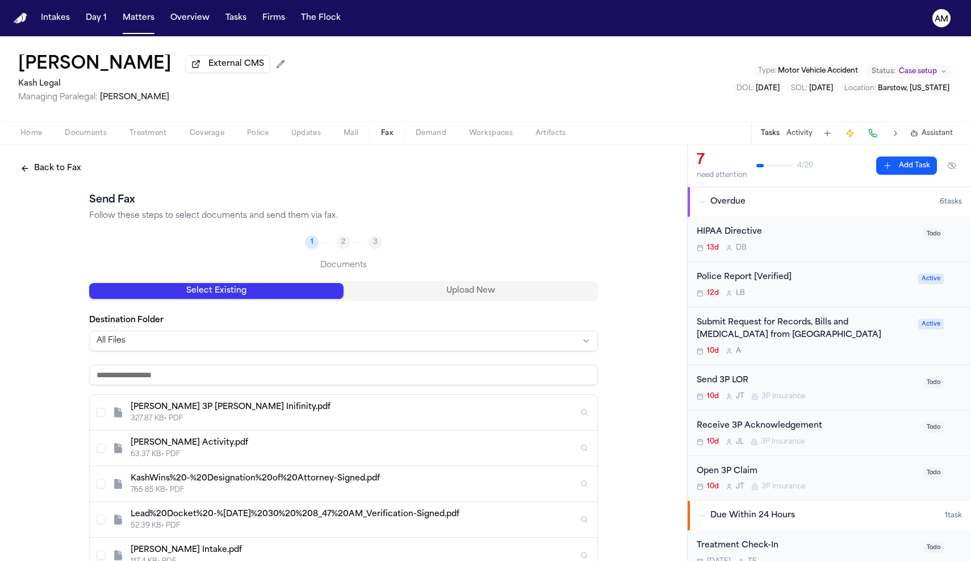
click at [451, 289] on button "Upload New" at bounding box center [470, 291] width 254 height 16
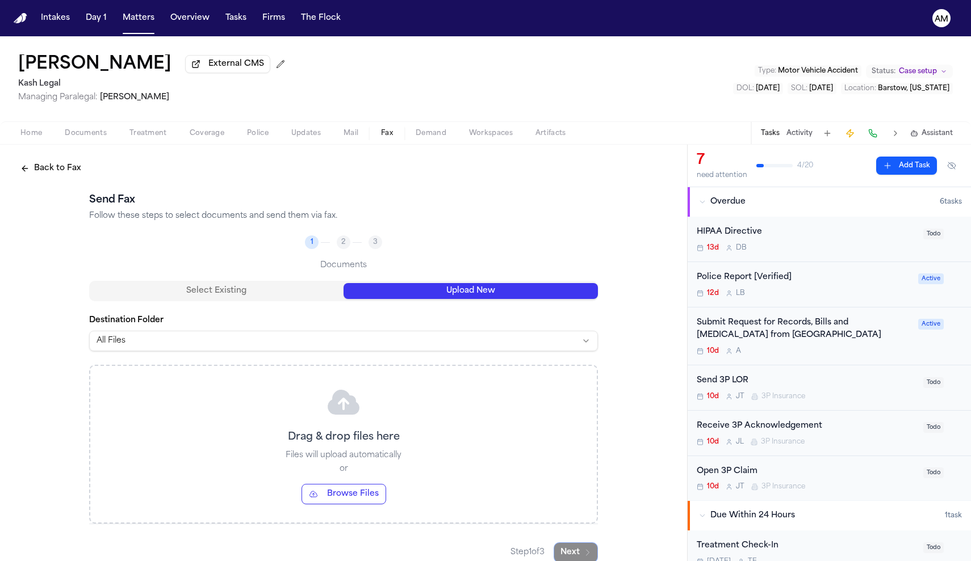
click at [324, 493] on button "Browse Files" at bounding box center [343, 494] width 85 height 20
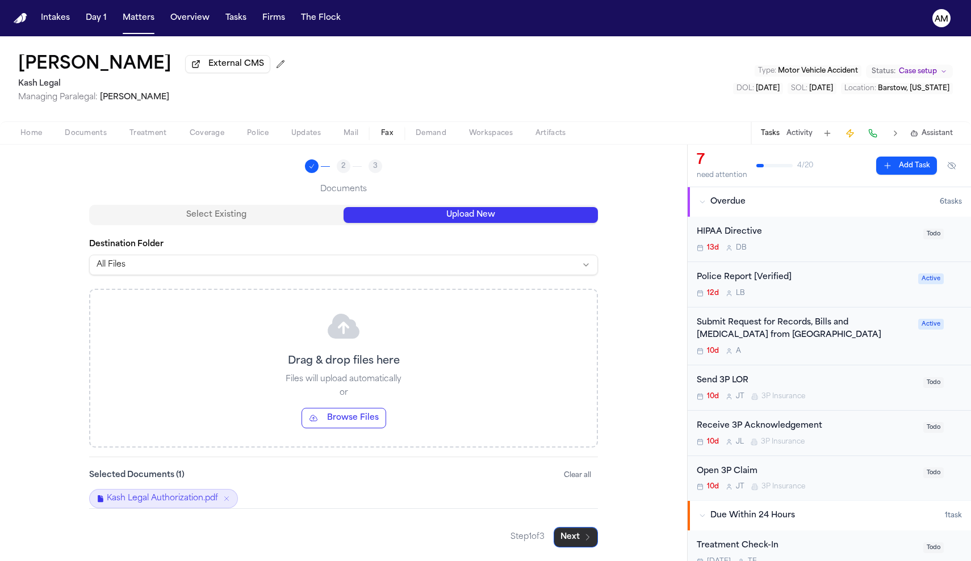
scroll to position [78, 0]
click at [578, 536] on button "Next" at bounding box center [575, 537] width 44 height 20
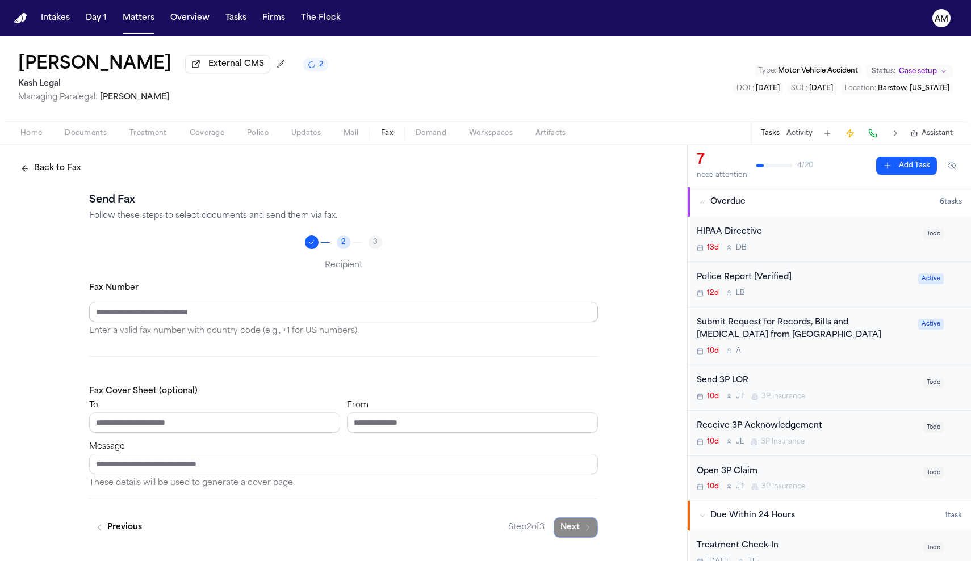
paste input "**********"
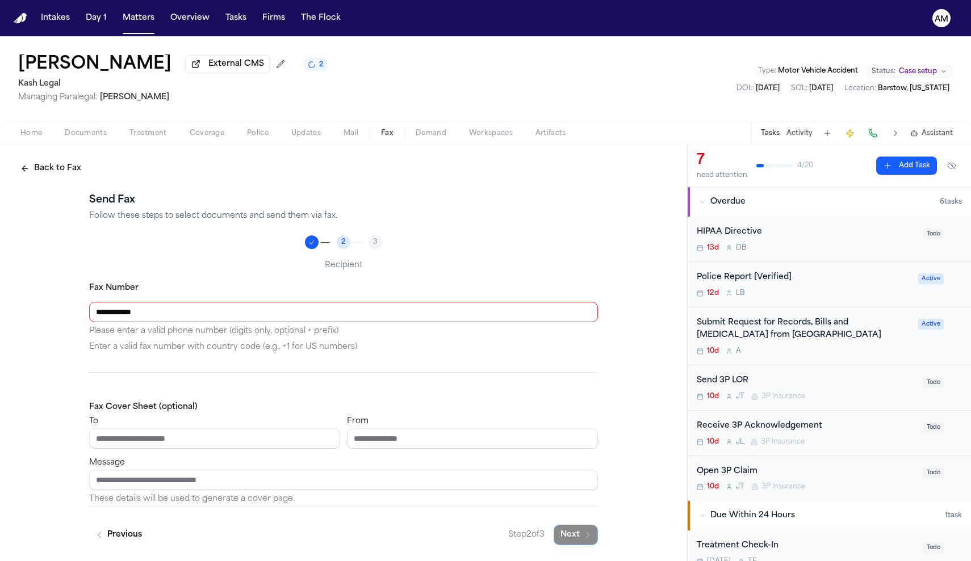
click at [114, 315] on input "**********" at bounding box center [343, 312] width 509 height 20
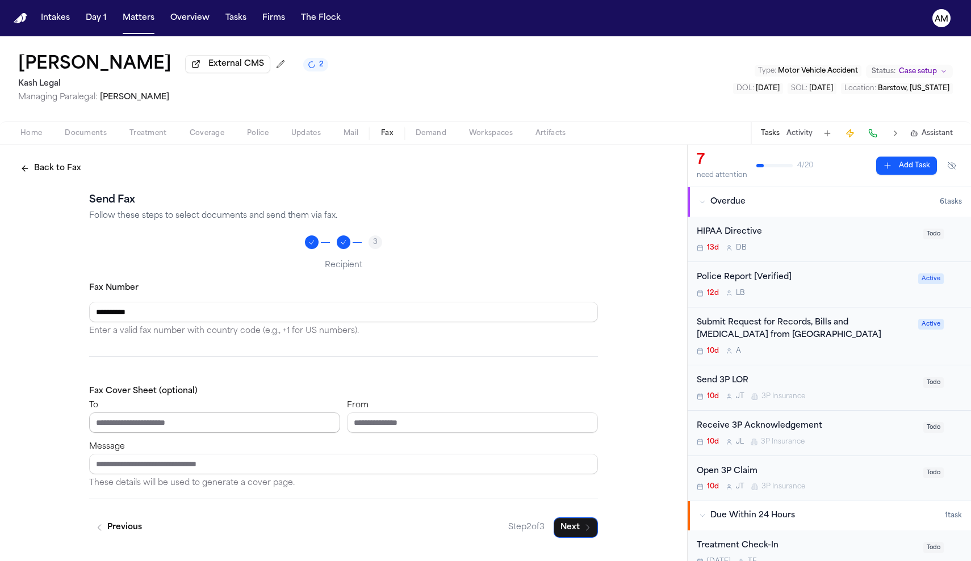
type input "**********"
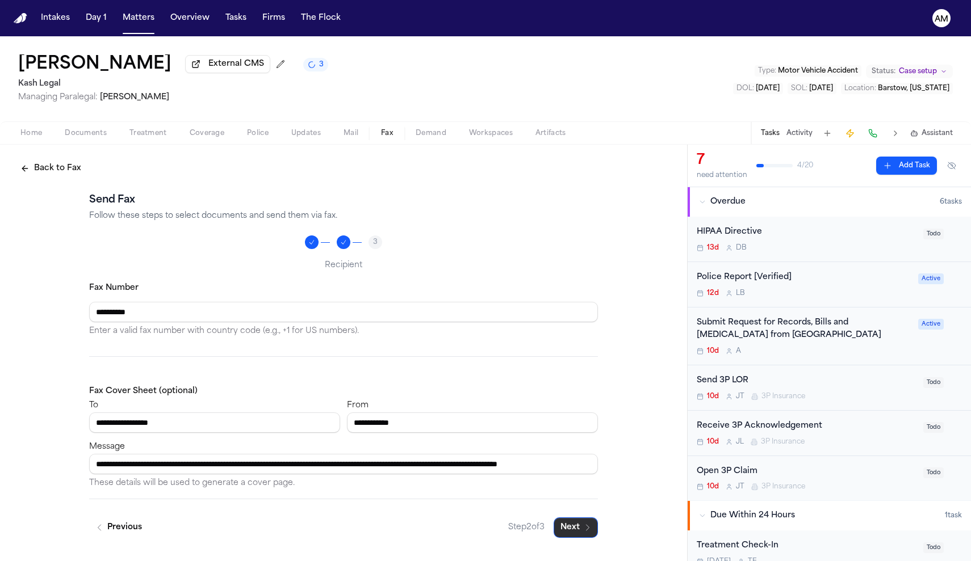
type input "**********"
click at [562, 529] on button "Next" at bounding box center [575, 528] width 44 height 20
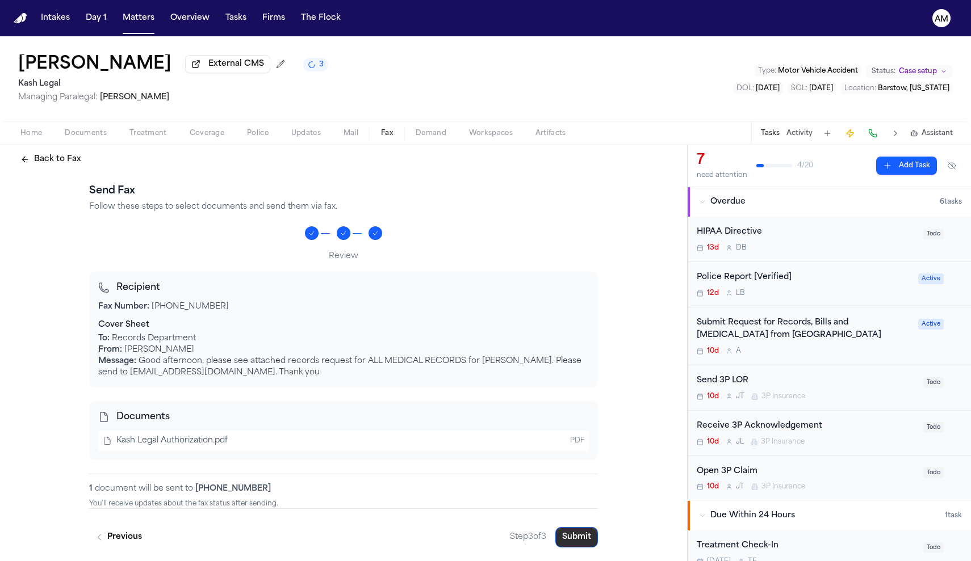
scroll to position [11, 0]
click at [573, 544] on button "Submit" at bounding box center [576, 537] width 43 height 20
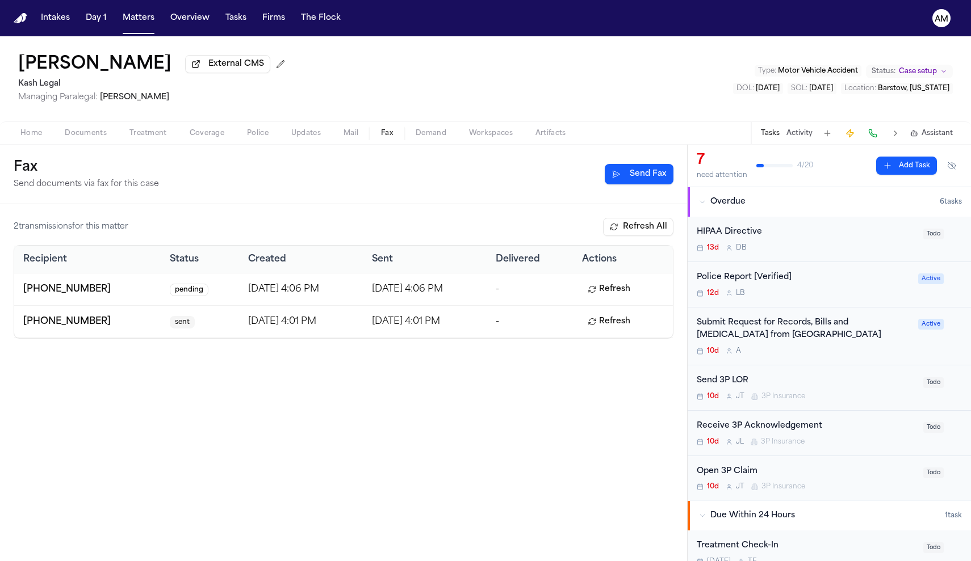
click at [641, 226] on button "Refresh All" at bounding box center [638, 227] width 70 height 18
click at [650, 225] on button "Refresh All" at bounding box center [638, 227] width 70 height 18
click at [635, 232] on button "Refresh All" at bounding box center [638, 227] width 70 height 18
click at [304, 136] on span "Updates" at bounding box center [306, 133] width 30 height 9
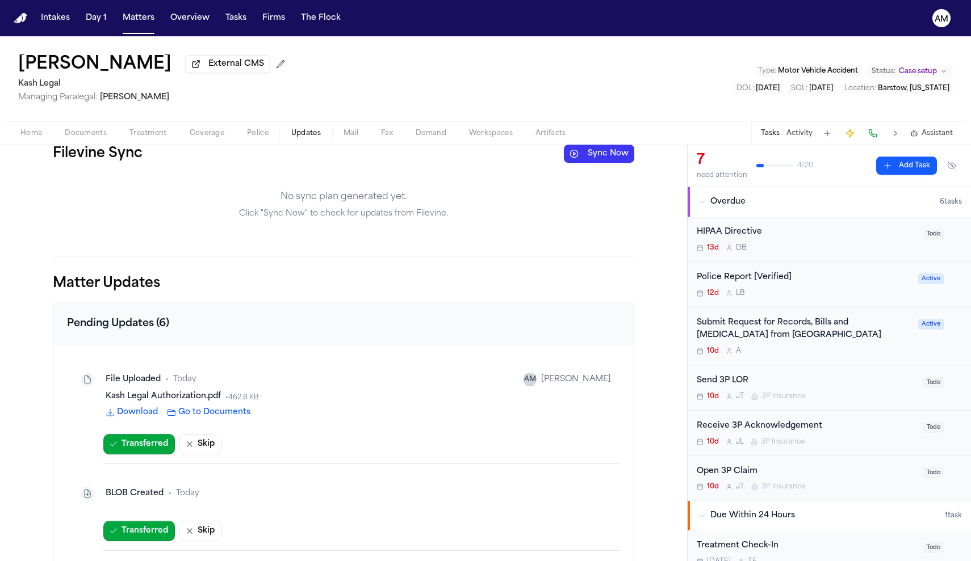
click at [390, 138] on span "Fax" at bounding box center [387, 133] width 12 height 9
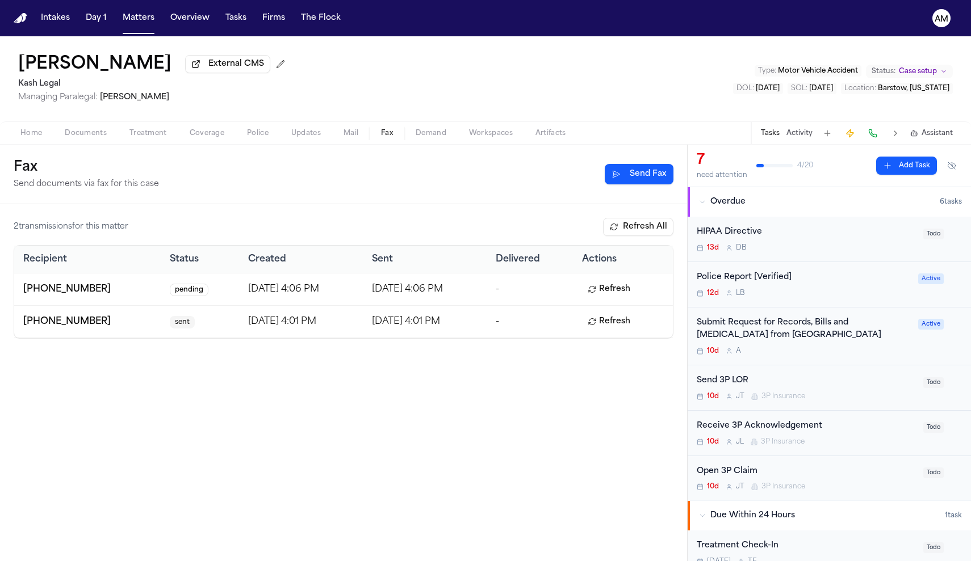
click at [599, 291] on button "Refresh" at bounding box center [609, 289] width 54 height 18
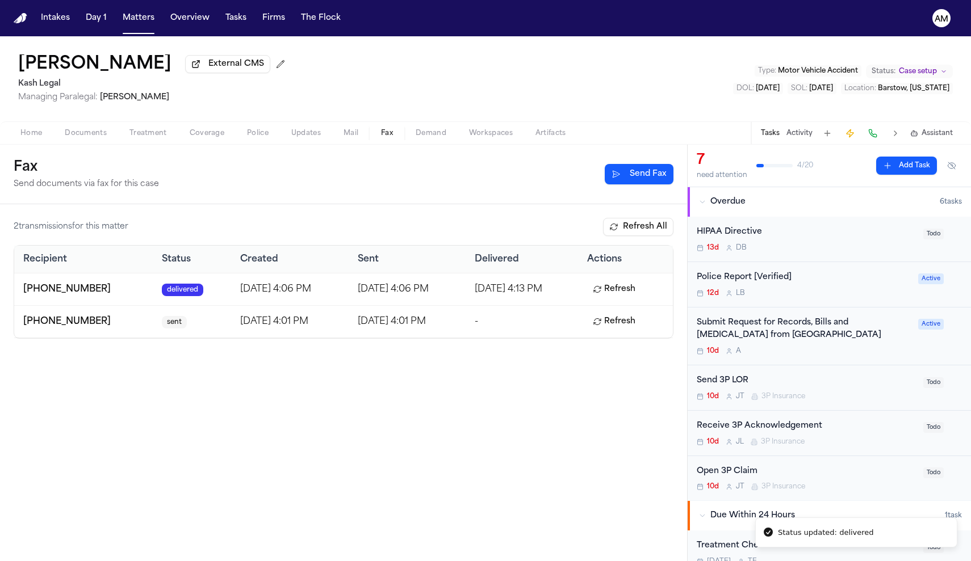
click at [610, 334] on td "Refresh" at bounding box center [625, 321] width 95 height 32
click at [621, 326] on button "Refresh" at bounding box center [614, 322] width 54 height 18
click at [41, 131] on span "Home" at bounding box center [31, 133] width 22 height 9
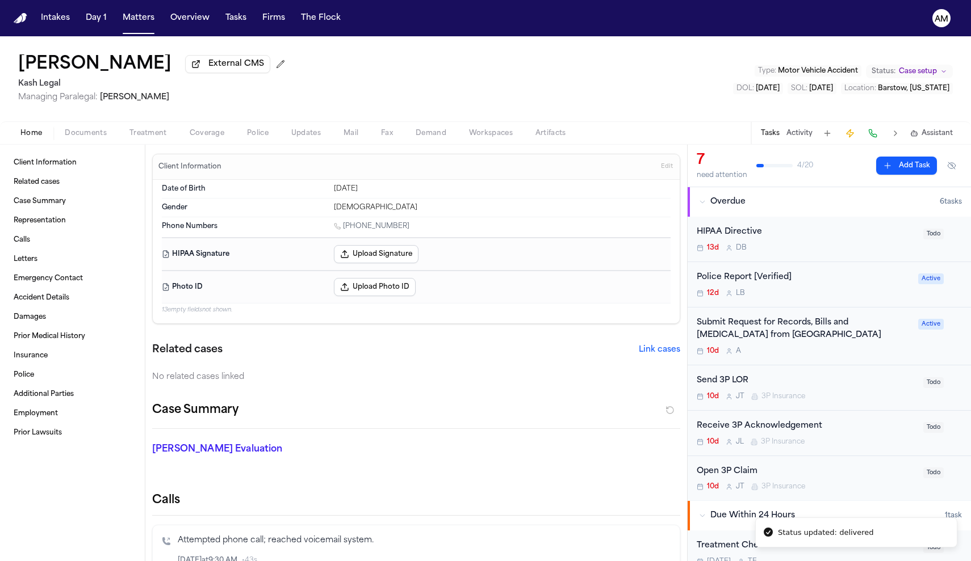
click at [875, 360] on div "Submit Request for Records, Bills and Radiology from Barstow Community Hospital…" at bounding box center [828, 337] width 283 height 58
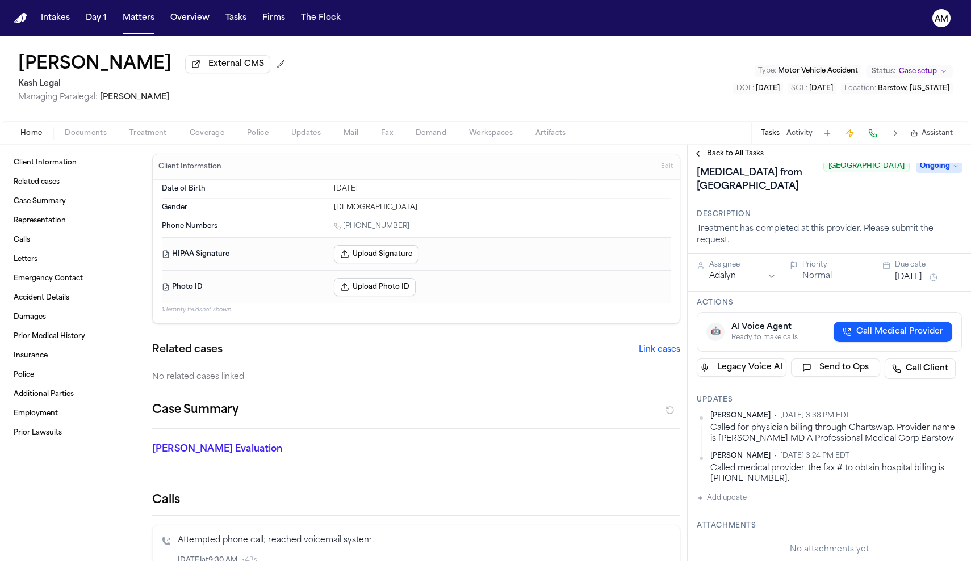
scroll to position [35, 0]
click at [729, 506] on button "Add update" at bounding box center [721, 499] width 50 height 14
click at [719, 540] on button "Private" at bounding box center [719, 535] width 9 height 9
click at [744, 519] on textarea "Add your update" at bounding box center [836, 508] width 242 height 23
type textarea "**********"
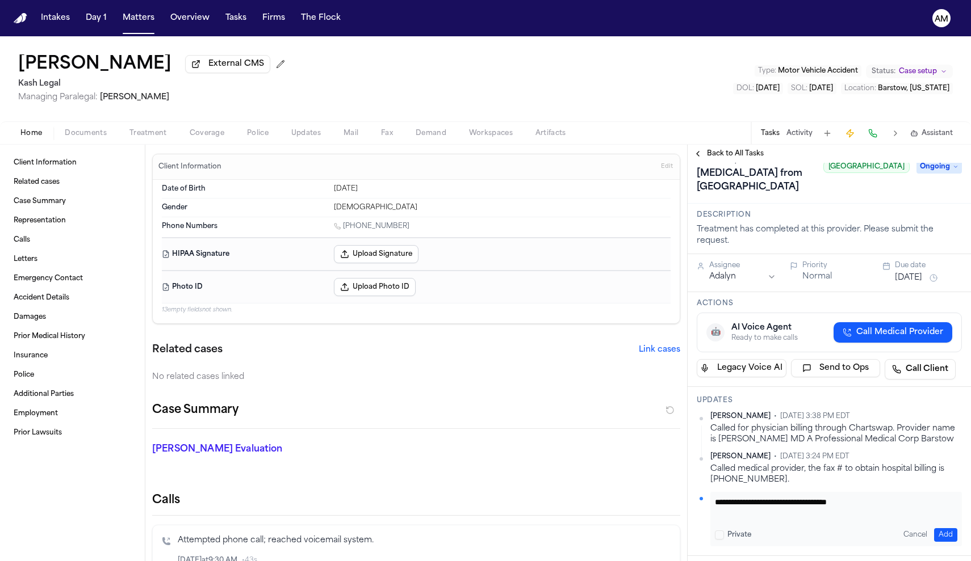
click at [942, 547] on div "**********" at bounding box center [835, 519] width 251 height 54
click at [944, 542] on button "Add" at bounding box center [945, 535] width 23 height 14
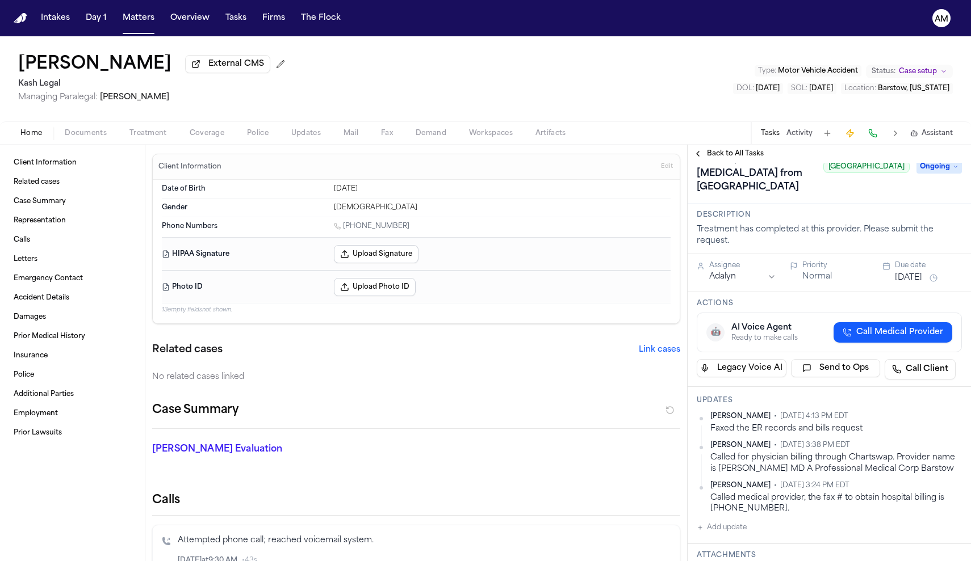
click at [736, 144] on div "Home Documents Treatment Coverage Police Updates Mail Fax Demand Workspaces Art…" at bounding box center [485, 132] width 971 height 23
click at [737, 151] on span "Back to All Tasks" at bounding box center [735, 153] width 57 height 9
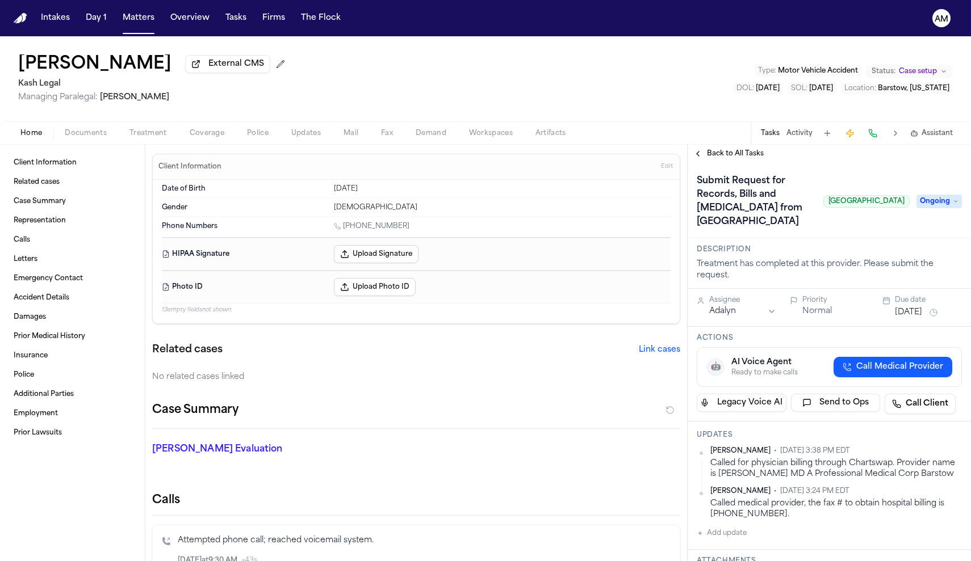
click at [131, 31] on nav "Intakes Day 1 Matters Overview Tasks Firms The Flock AM" at bounding box center [485, 18] width 971 height 36
click at [137, 21] on button "Matters" at bounding box center [138, 18] width 41 height 20
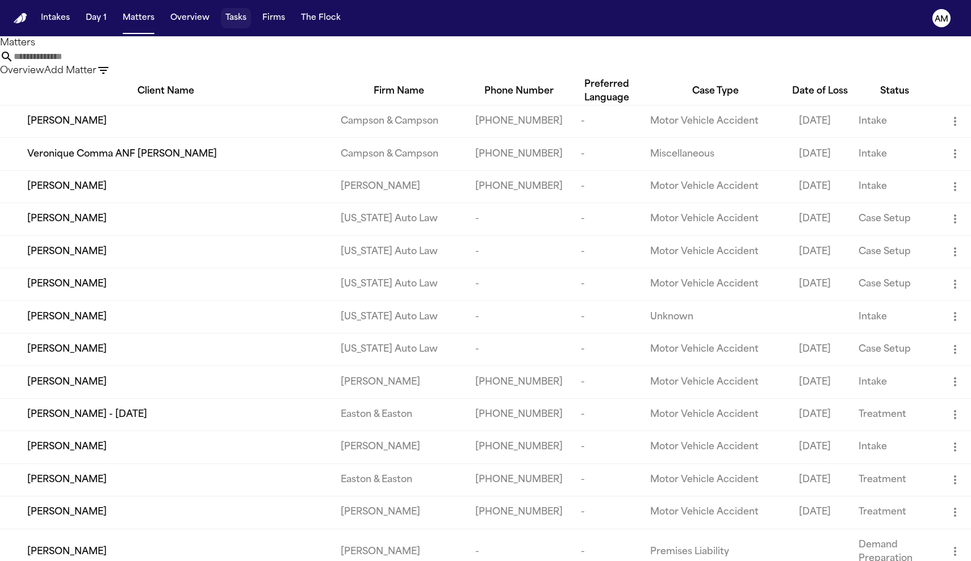
click at [234, 22] on button "Tasks" at bounding box center [236, 18] width 30 height 20
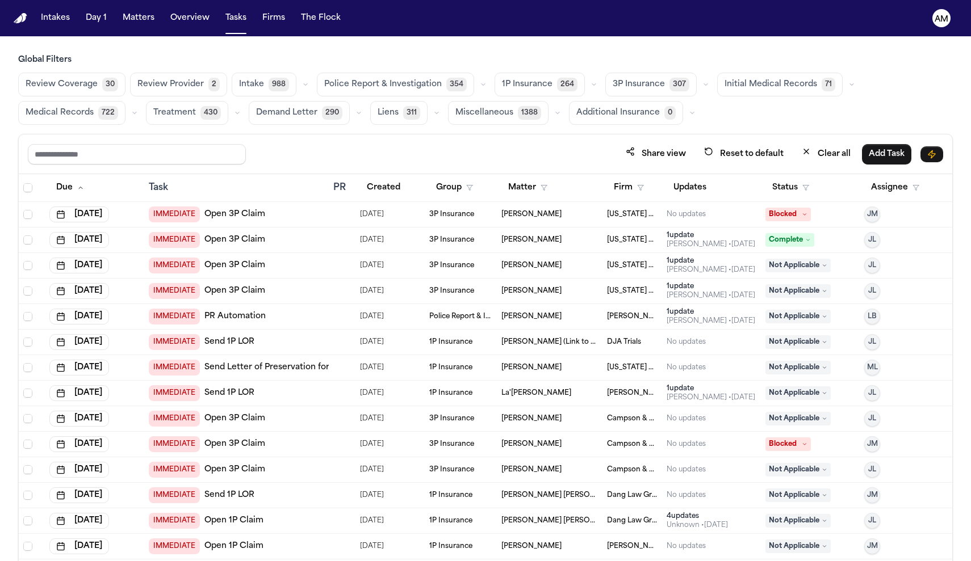
click at [74, 107] on span "Medical Records" at bounding box center [60, 112] width 68 height 11
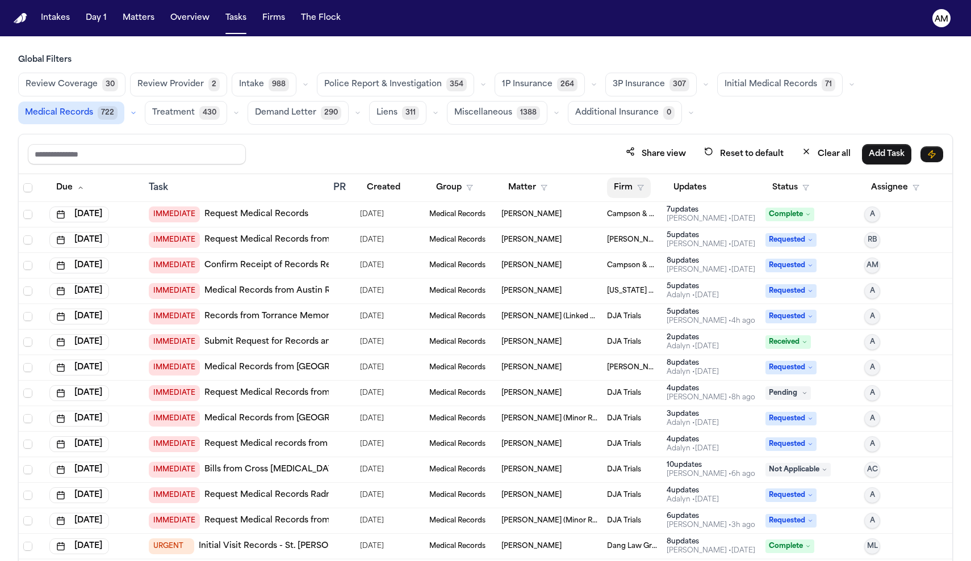
click at [611, 187] on button "Firm" at bounding box center [629, 188] width 44 height 20
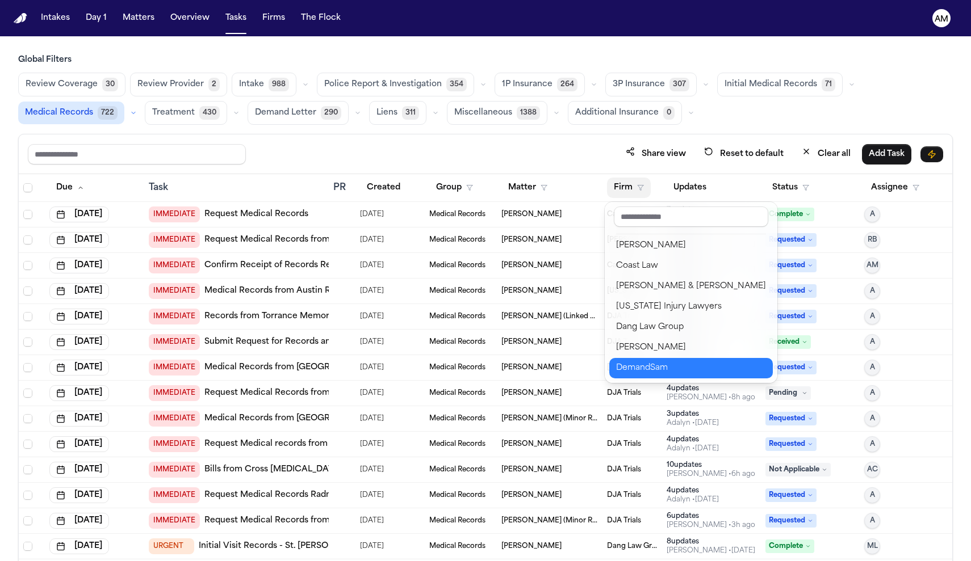
scroll to position [213, 0]
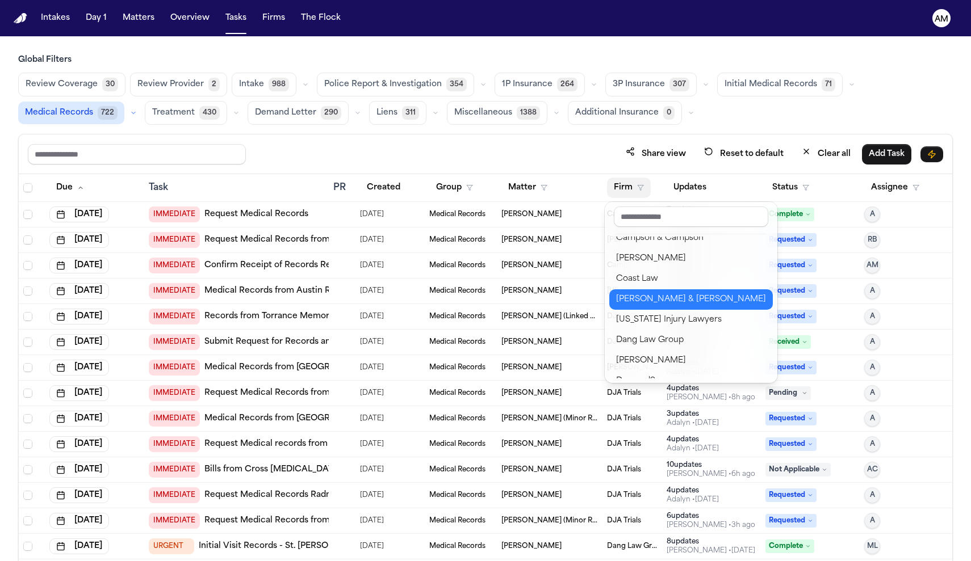
click at [665, 302] on div "[PERSON_NAME] & [PERSON_NAME]" at bounding box center [691, 300] width 150 height 14
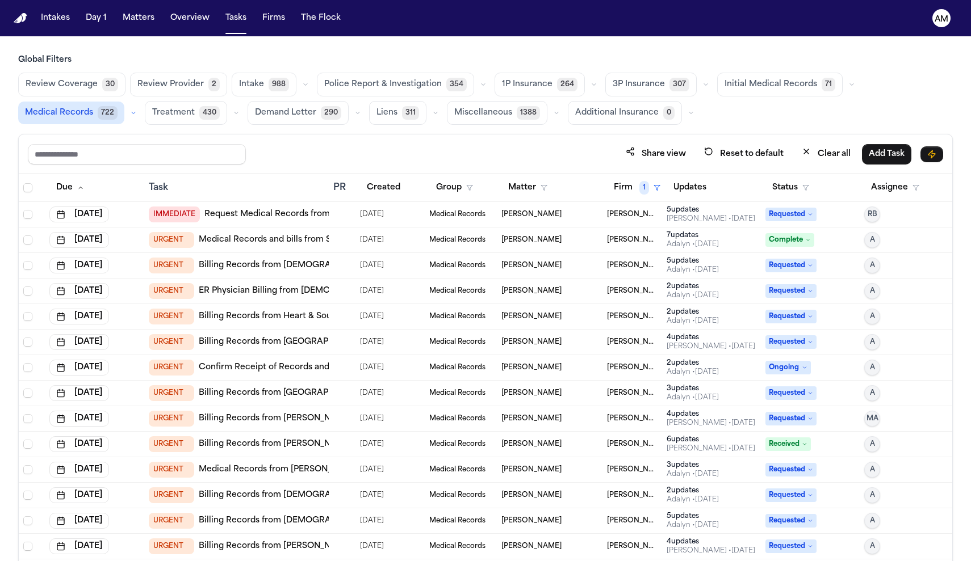
click at [291, 236] on link "Medical Records and bills from Superior Ambulance in [GEOGRAPHIC_DATA], [GEOGRA…" at bounding box center [401, 239] width 405 height 11
click at [267, 368] on link "Confirm Receipt of Records and Bills Request with Presbyterian Hospital" at bounding box center [346, 367] width 294 height 11
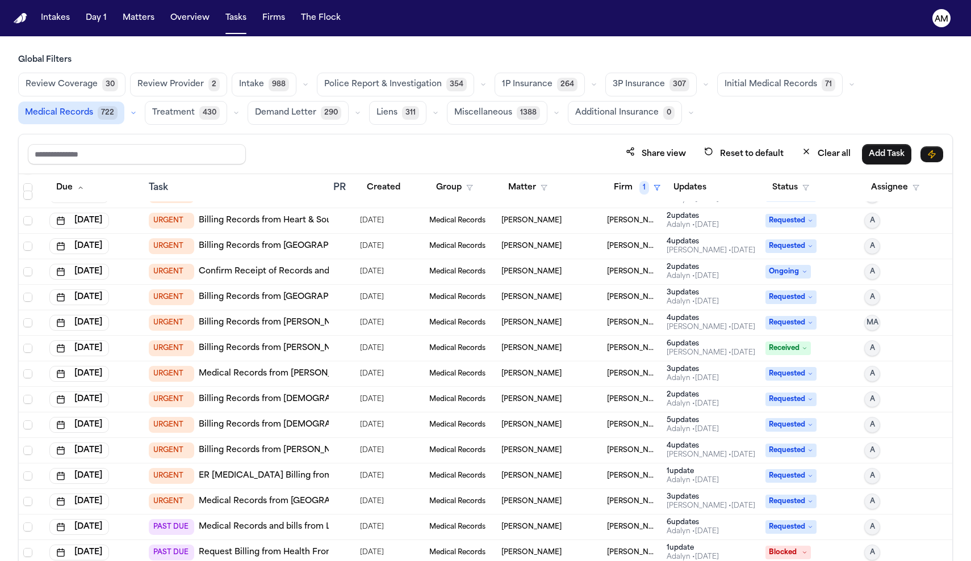
scroll to position [124, 0]
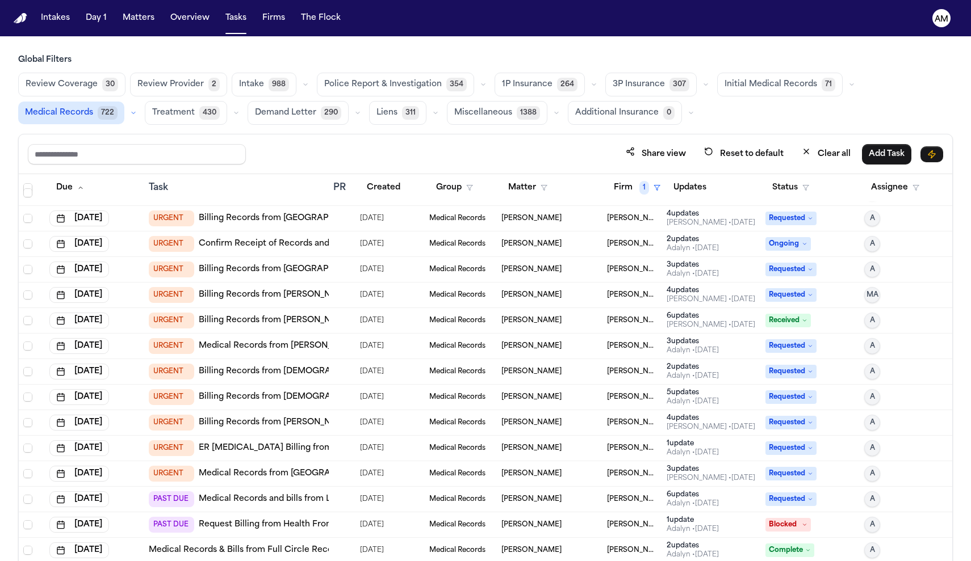
click at [264, 475] on link "Medical Records from University of New Mexico" at bounding box center [312, 473] width 226 height 11
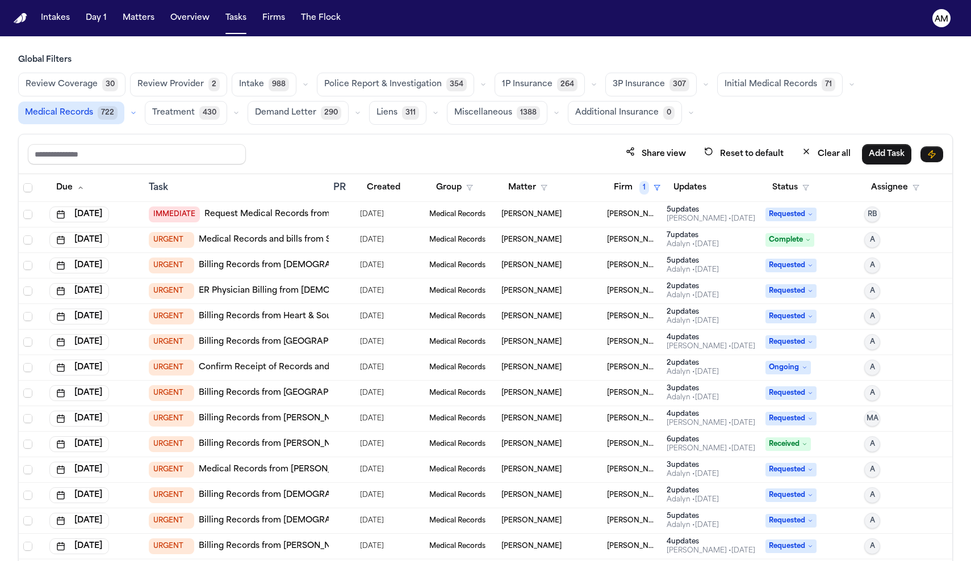
scroll to position [0, 0]
click at [652, 180] on button "Firm 1" at bounding box center [637, 188] width 60 height 20
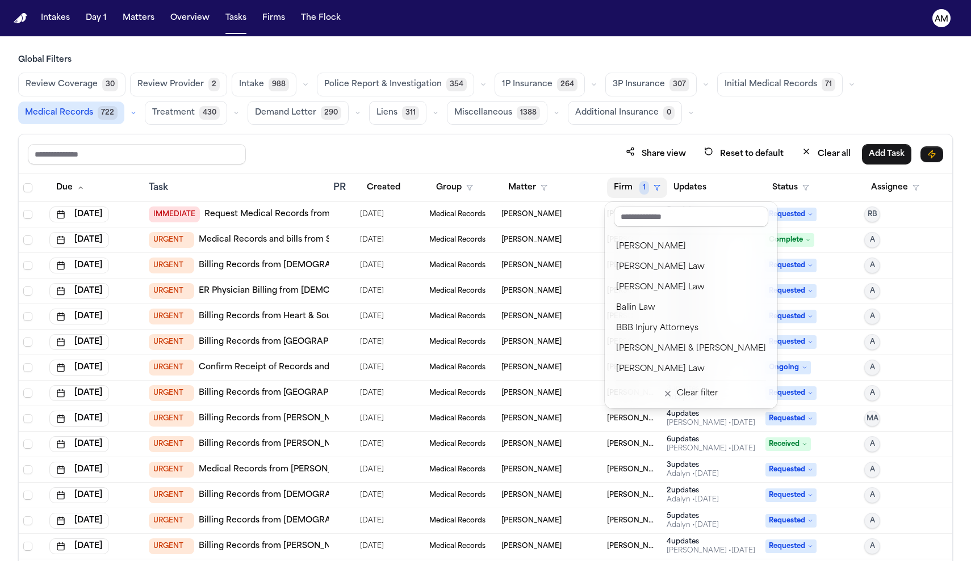
click at [583, 142] on div "Share view Reset to default Clear all Add Task Due Task PR Created Group Matter…" at bounding box center [485, 372] width 934 height 477
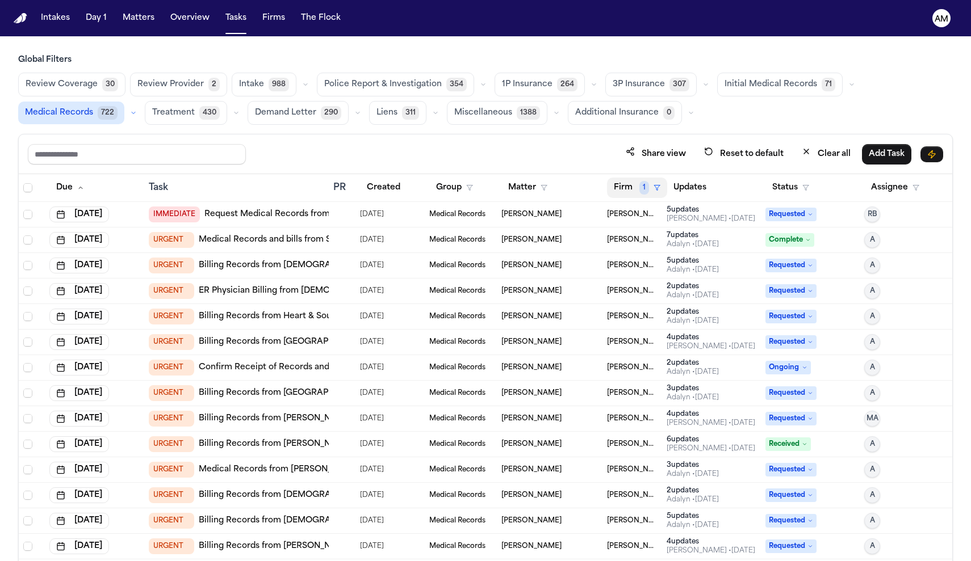
click at [650, 188] on button "Firm 1" at bounding box center [637, 188] width 60 height 20
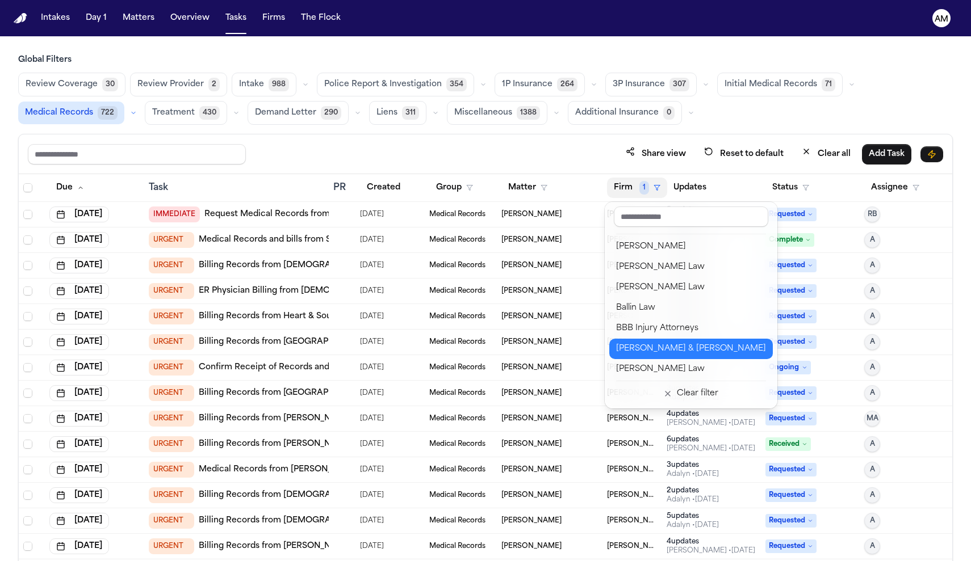
click at [642, 347] on div "[PERSON_NAME] & [PERSON_NAME]" at bounding box center [691, 349] width 150 height 14
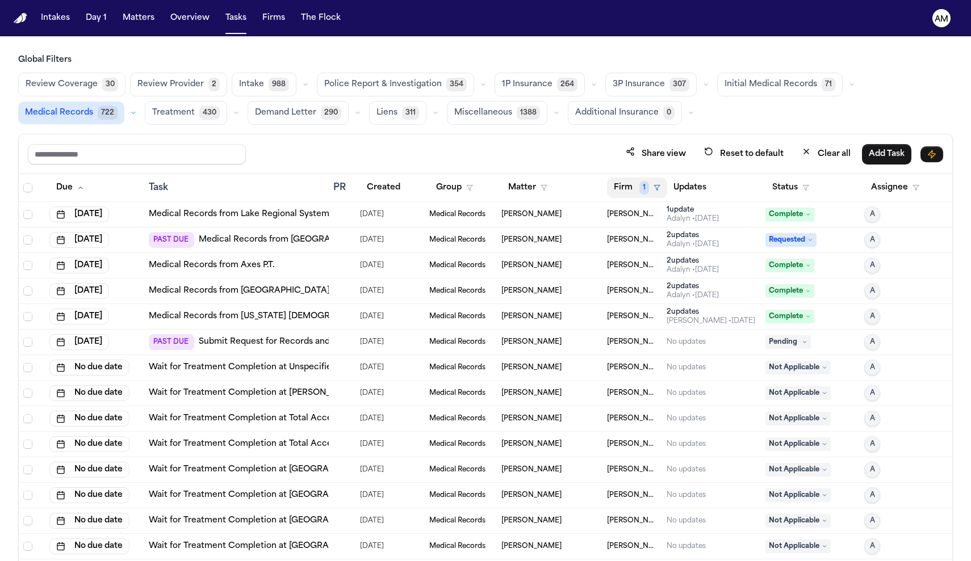
click at [640, 196] on button "Firm 1" at bounding box center [637, 188] width 60 height 20
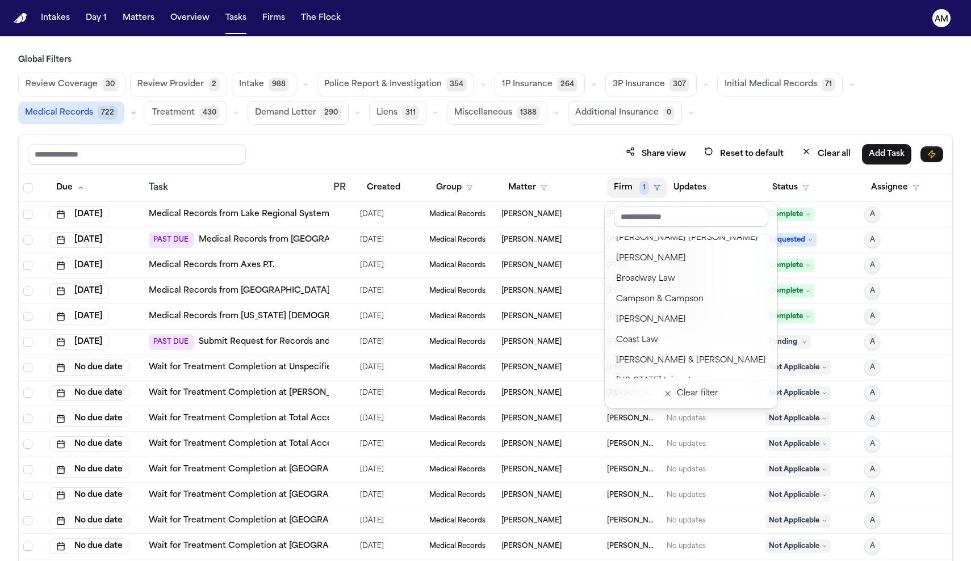
scroll to position [152, 0]
click at [137, 20] on div "Intakes Day 1 Matters Overview Tasks Firms The Flock AM Global Filters Review C…" at bounding box center [485, 280] width 971 height 561
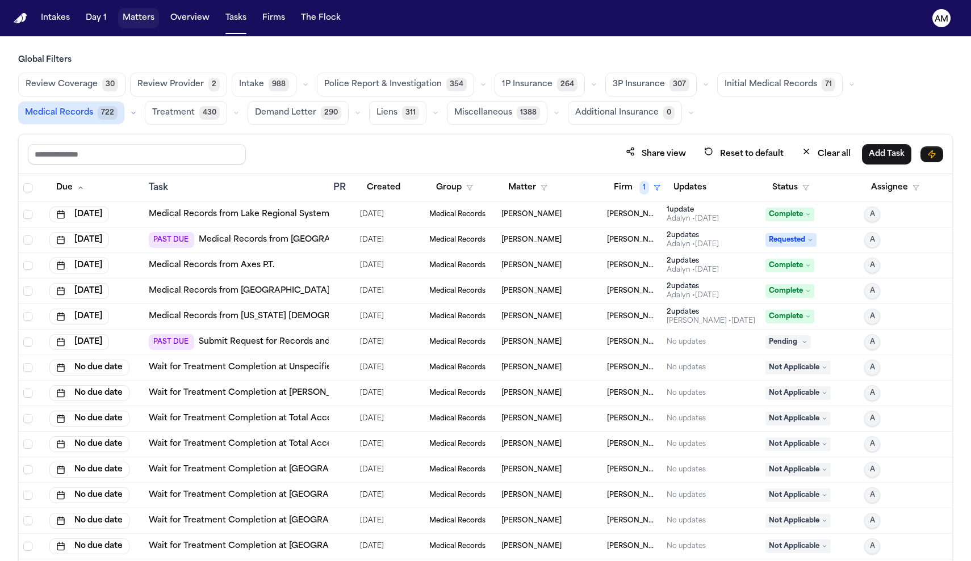
click at [137, 20] on button "Matters" at bounding box center [138, 18] width 41 height 20
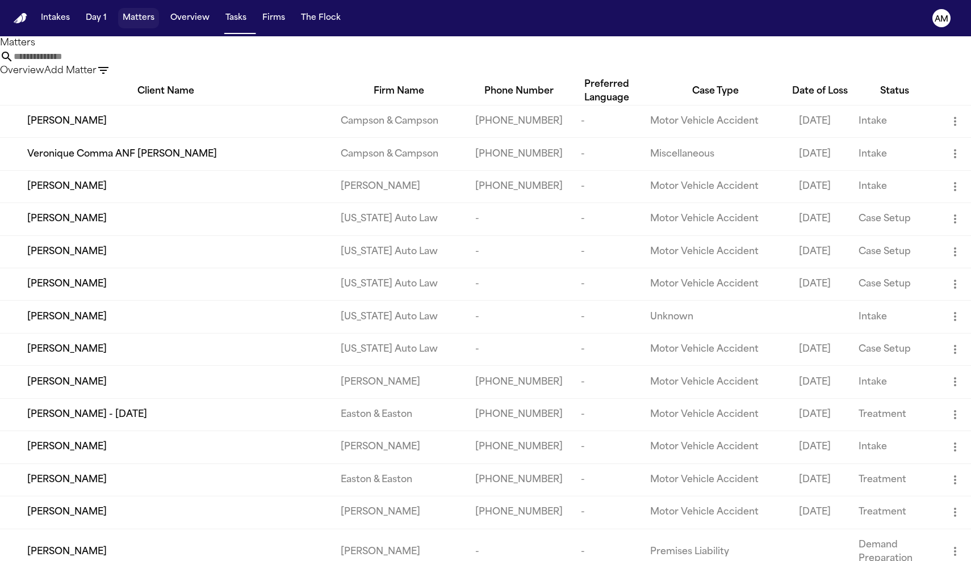
click at [137, 20] on button "Matters" at bounding box center [138, 18] width 41 height 20
click at [104, 64] on input "text" at bounding box center [59, 57] width 91 height 14
type input "*"
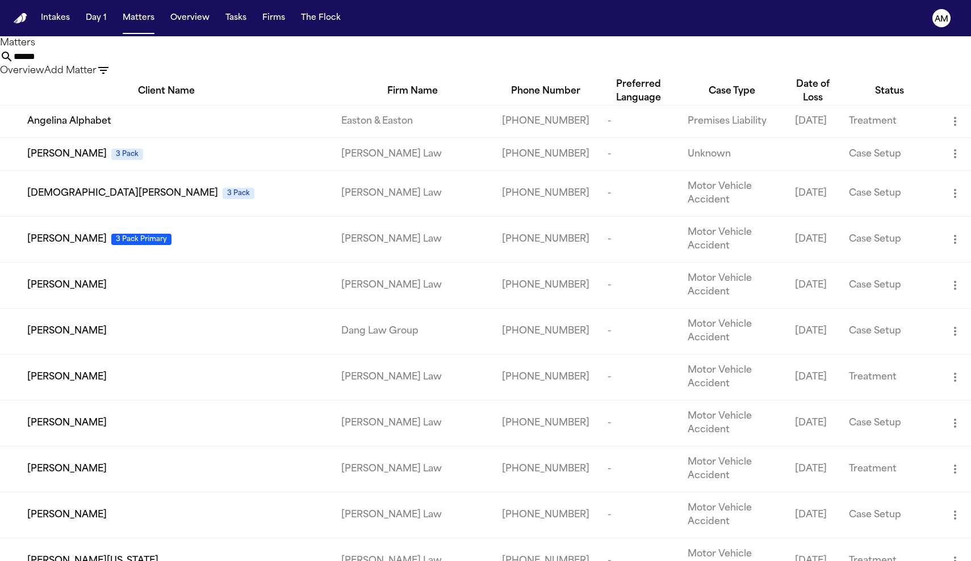
click at [104, 64] on input "******" at bounding box center [59, 57] width 91 height 14
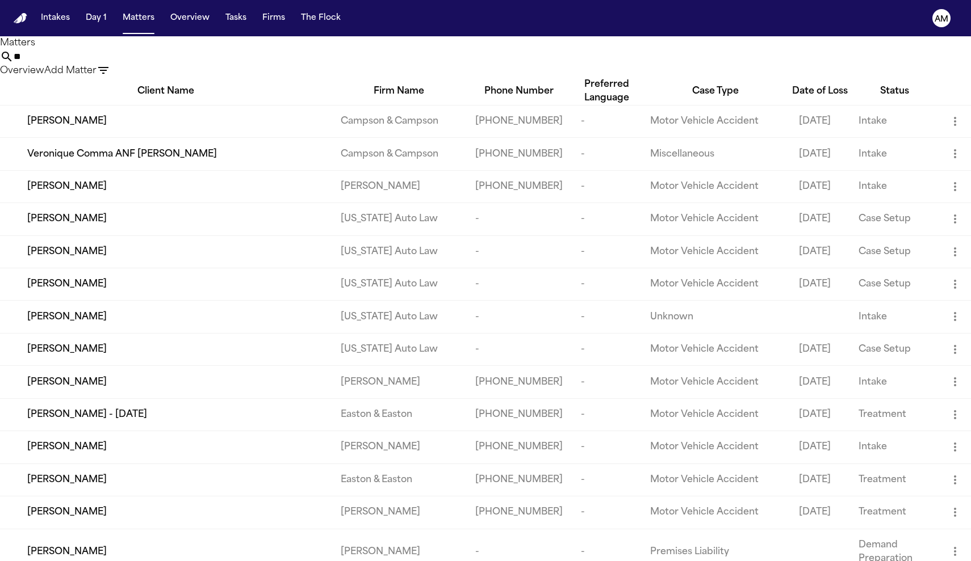
type input "*"
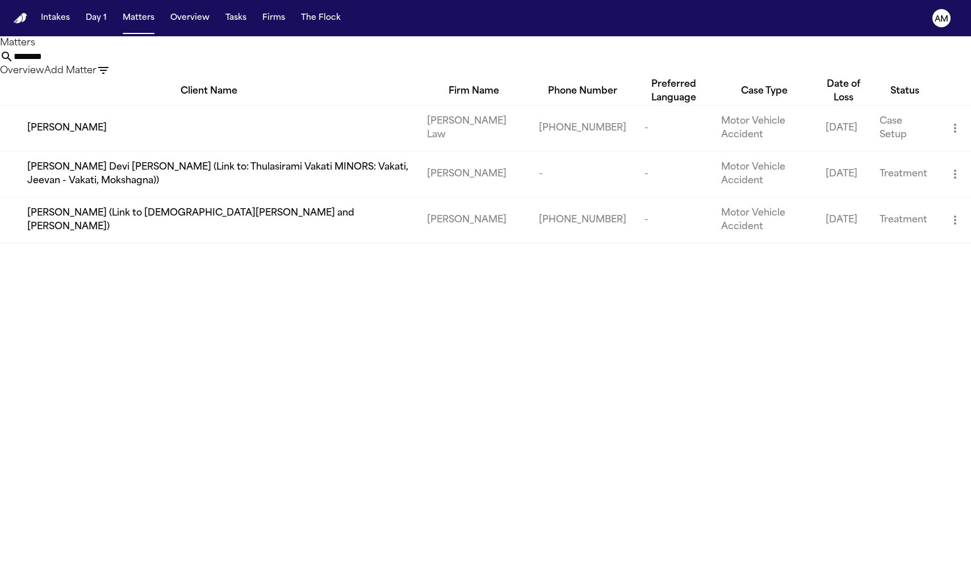
type input "********"
click at [482, 151] on td "[PERSON_NAME] Law" at bounding box center [474, 128] width 112 height 46
click at [657, 151] on td "-" at bounding box center [673, 128] width 77 height 46
click at [99, 135] on span "[PERSON_NAME]" at bounding box center [66, 128] width 79 height 14
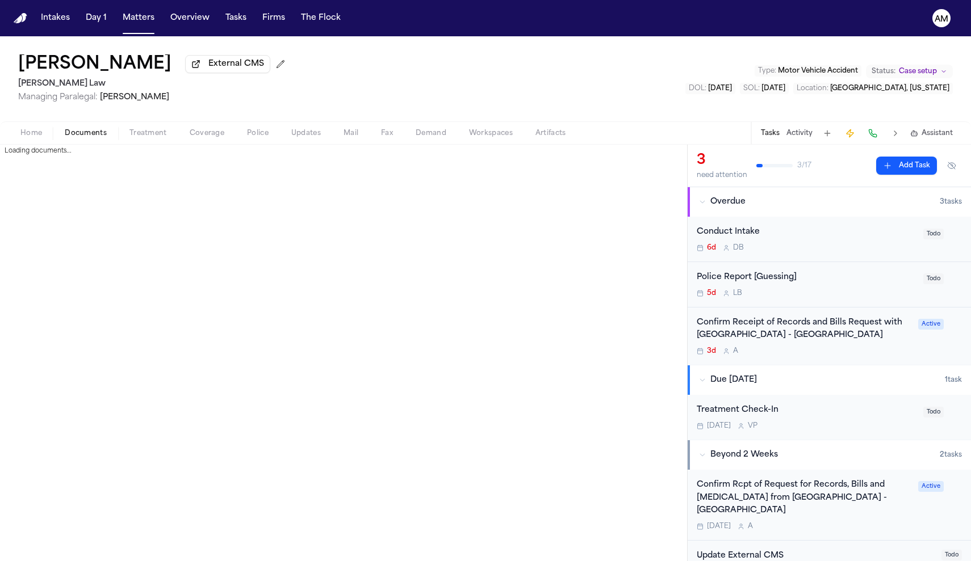
click at [85, 135] on span "Documents" at bounding box center [86, 133] width 42 height 9
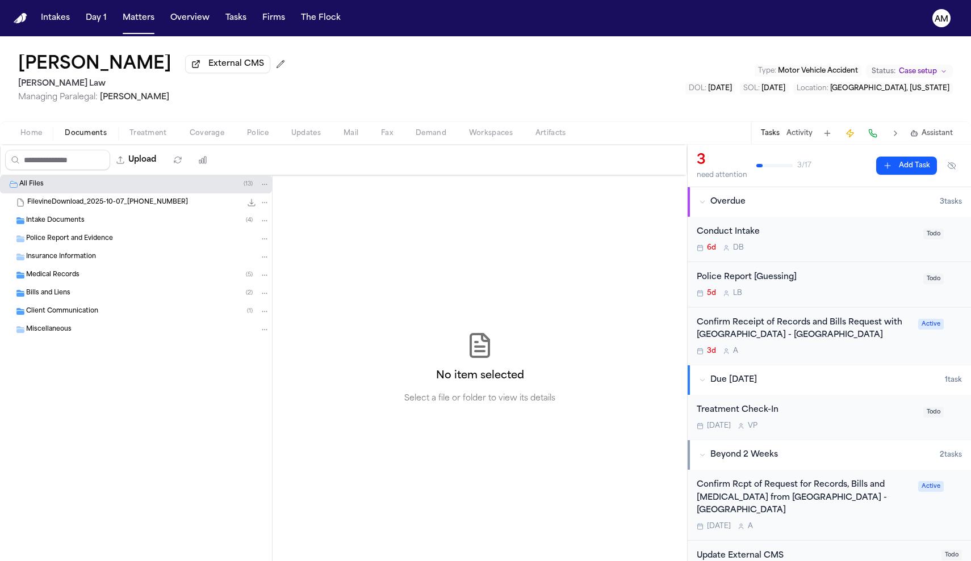
click at [64, 275] on span "Medical Records" at bounding box center [52, 276] width 53 height 10
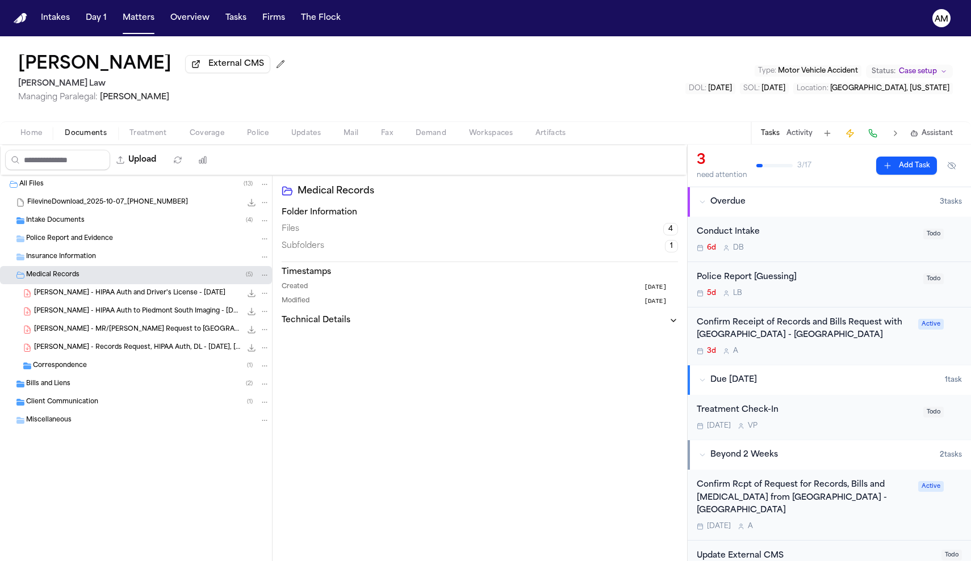
click at [263, 279] on icon "Folder: Medical Records" at bounding box center [265, 275] width 8 height 8
click at [257, 321] on button "New Subfolder" at bounding box center [265, 320] width 104 height 20
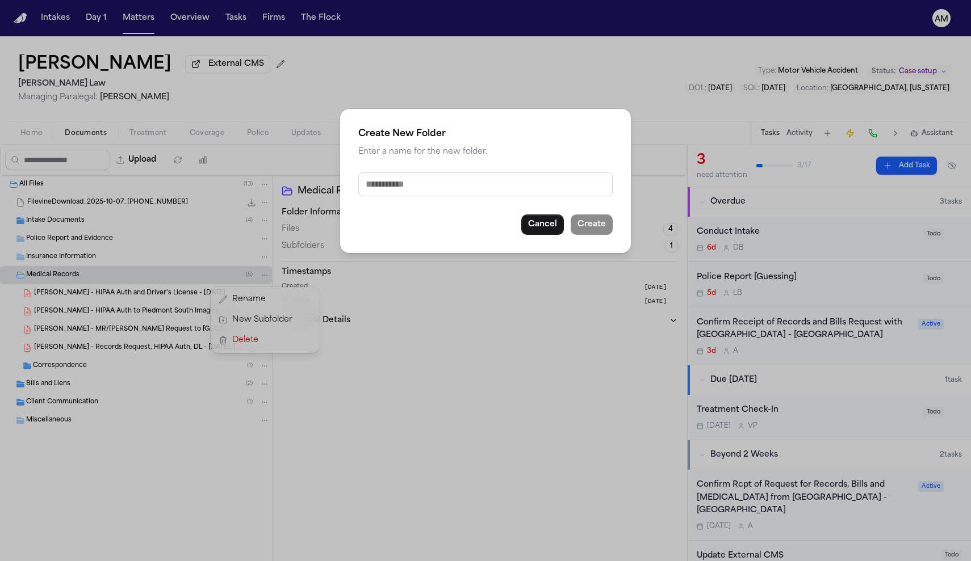
click at [420, 192] on input "text" at bounding box center [485, 185] width 254 height 24
type input "**********"
click at [591, 234] on button "Create" at bounding box center [591, 225] width 42 height 20
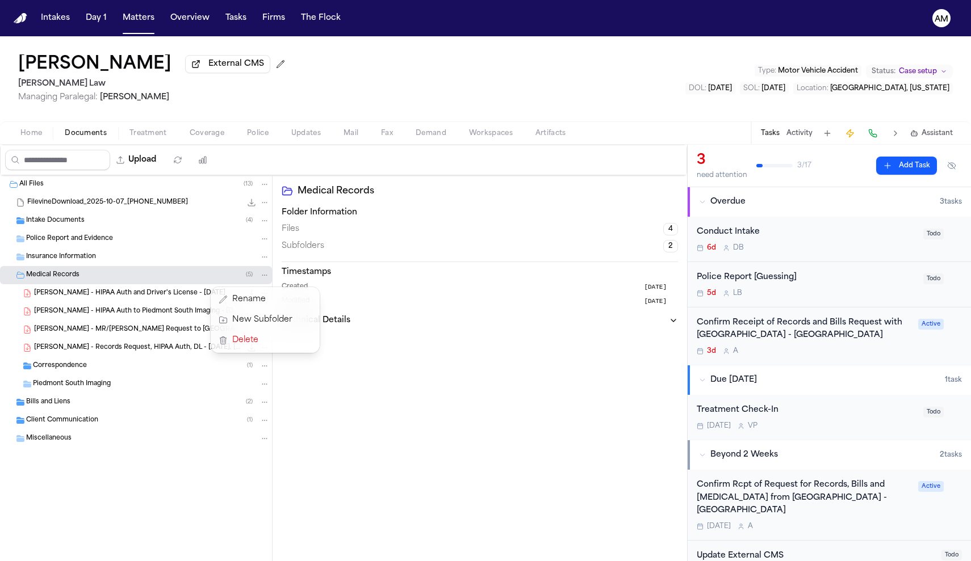
click at [89, 386] on span "Piedmont South Imaging" at bounding box center [72, 385] width 78 height 10
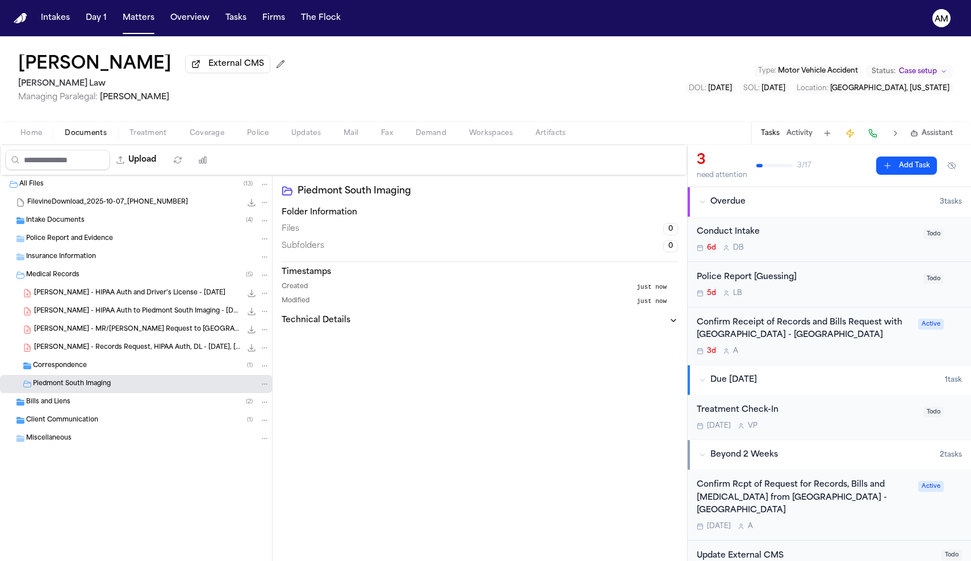
click at [209, 385] on div "Piedmont South Imaging" at bounding box center [151, 384] width 237 height 10
click at [265, 384] on icon "Folder: Piedmont South Imaging" at bounding box center [265, 384] width 8 height 8
click at [319, 404] on div "All Files ( 13 ) FilevineDownload_2025-10-07_17-02-13-826 20.5 MB Intake Docume…" at bounding box center [343, 368] width 687 height 386
click at [66, 389] on span "Piedmont South Imaging" at bounding box center [72, 385] width 78 height 10
click at [65, 402] on span "Bills and Liens" at bounding box center [48, 403] width 44 height 10
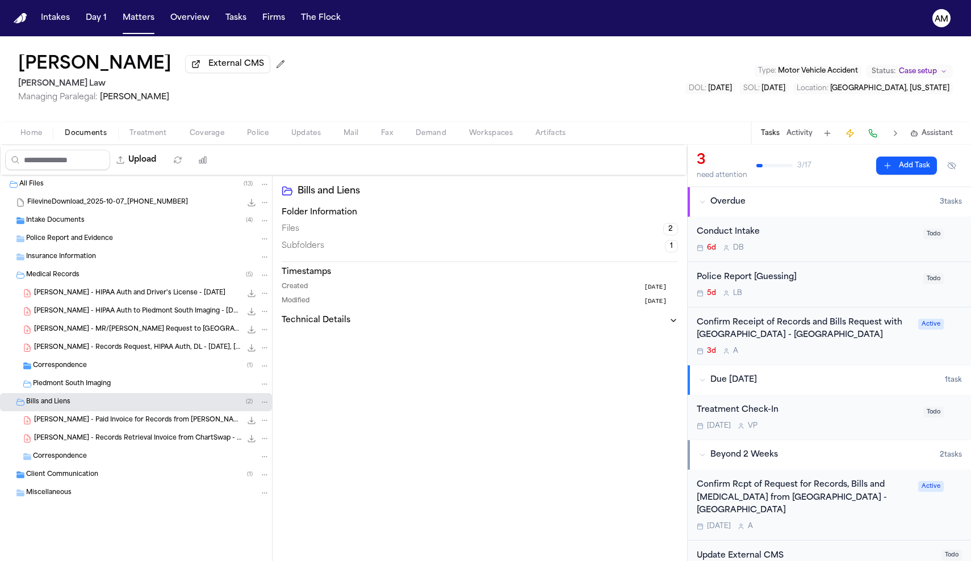
click at [264, 406] on icon "Folder: Bills and Liens" at bounding box center [265, 402] width 8 height 8
click at [246, 446] on button "New Subfolder" at bounding box center [265, 447] width 104 height 20
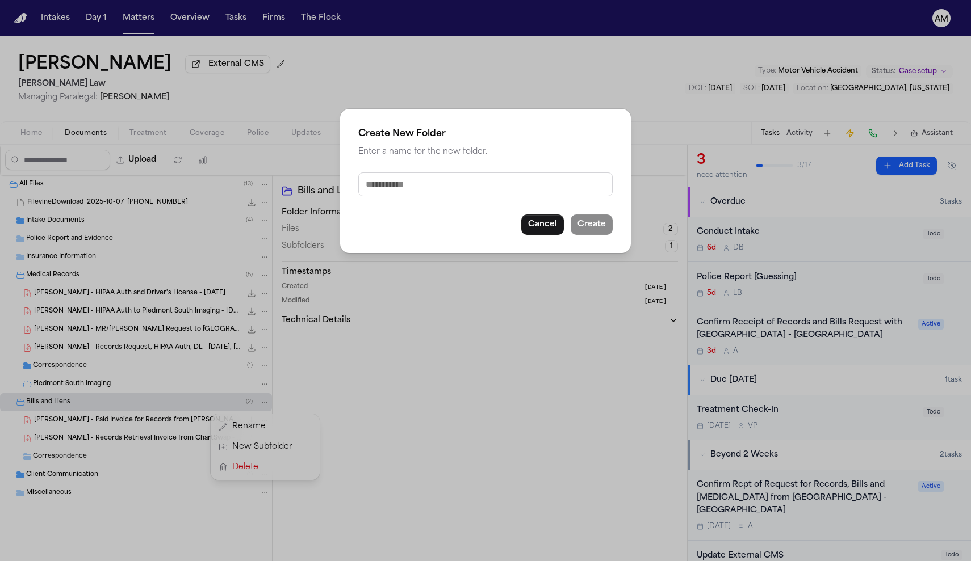
click at [433, 176] on input "text" at bounding box center [485, 185] width 254 height 24
type input "**********"
click at [595, 220] on button "Create" at bounding box center [591, 225] width 42 height 20
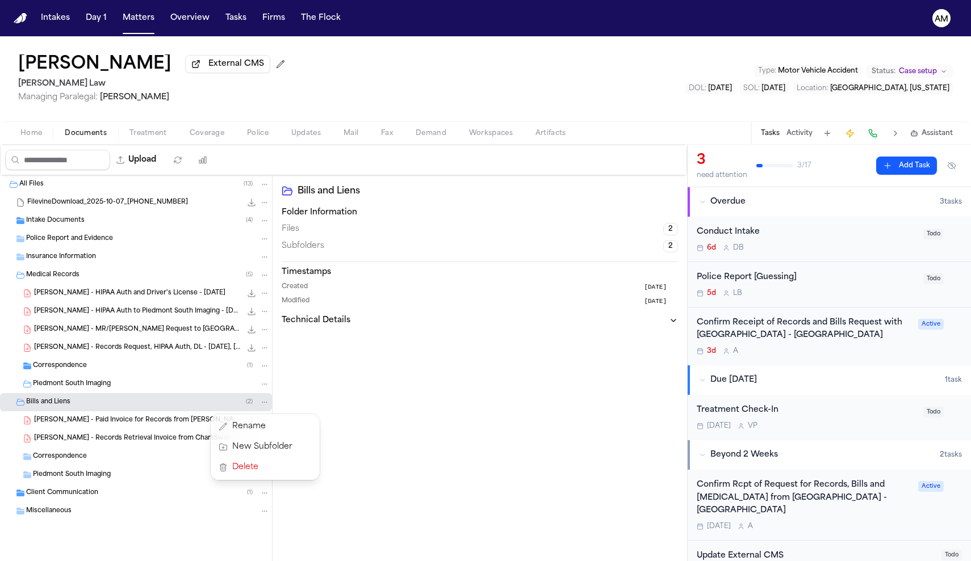
click at [114, 450] on div "All Files ( 13 ) FilevineDownload_2025-10-07_17-02-13-826 20.5 MB Intake Docume…" at bounding box center [136, 376] width 272 height 402
click at [108, 484] on div "Piedmont South Imaging" at bounding box center [136, 475] width 272 height 18
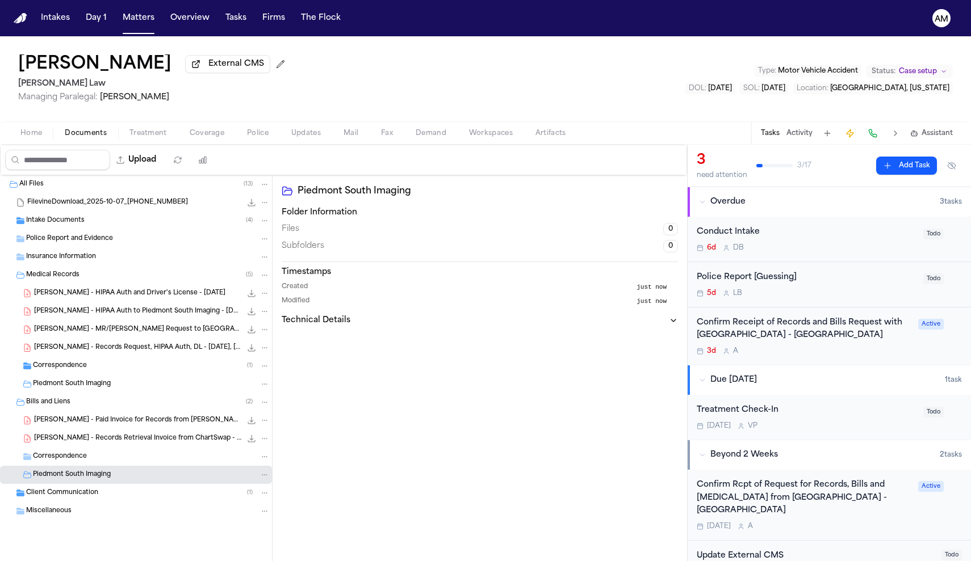
click at [108, 484] on div "Piedmont South Imaging" at bounding box center [136, 475] width 272 height 18
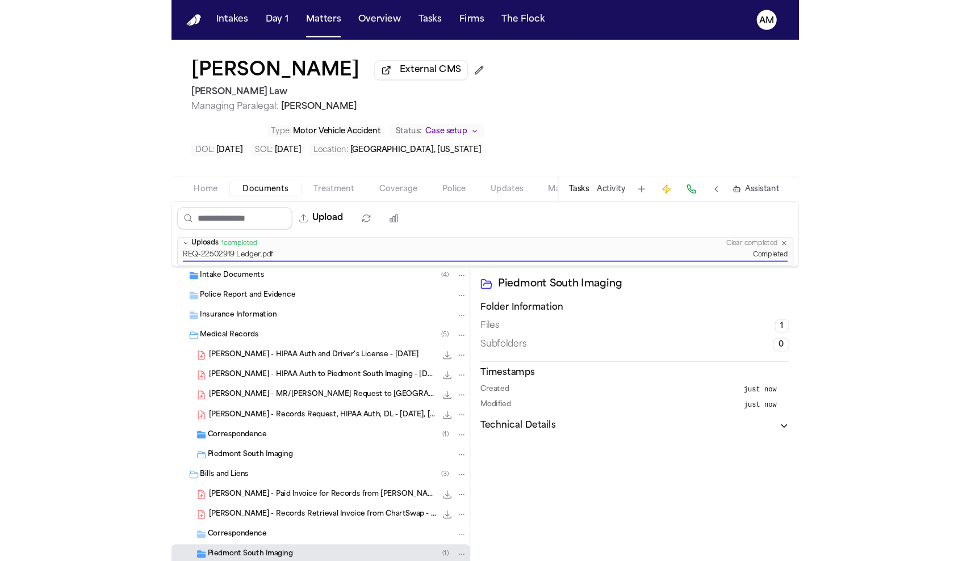
scroll to position [37, 0]
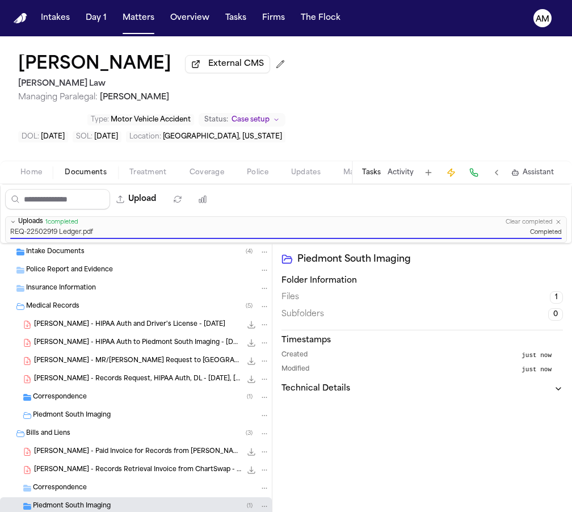
click at [558, 219] on icon "button" at bounding box center [558, 222] width 7 height 7
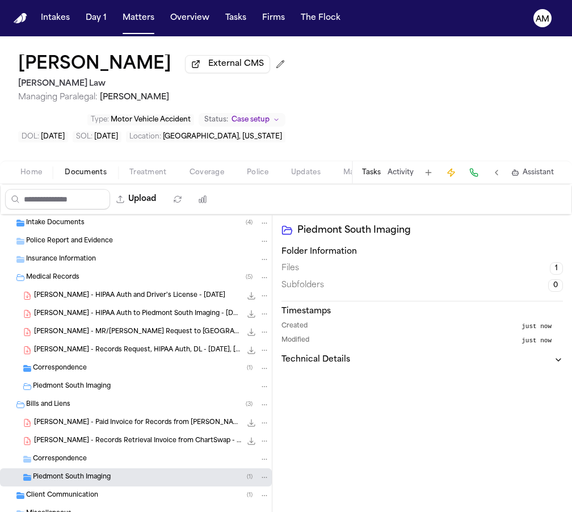
click at [81, 473] on span "Piedmont South Imaging" at bounding box center [72, 478] width 78 height 10
click at [75, 491] on span "REQ-22502919 Ledger.pdf" at bounding box center [82, 496] width 83 height 10
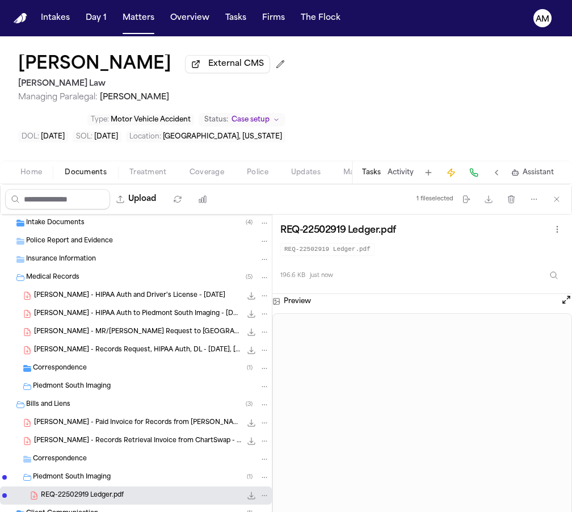
click at [264, 458] on div "All Files ( 14 ) FilevineDownload_2025-10-07_17-02-13-826 20.5 MB Intake Docume…" at bounding box center [136, 388] width 272 height 420
click at [267, 498] on icon "File: REQ-22502919 Ledger.pdf" at bounding box center [265, 496] width 8 height 8
click at [267, 443] on button "Rename" at bounding box center [265, 435] width 78 height 20
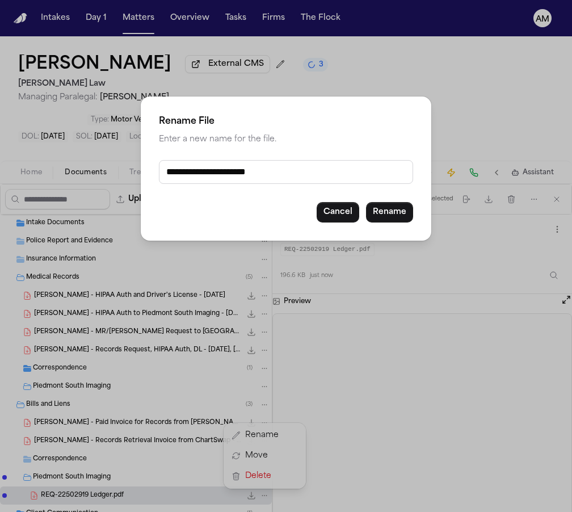
click at [311, 166] on input "**********" at bounding box center [286, 172] width 254 height 24
click at [270, 177] on input "**********" at bounding box center [286, 172] width 254 height 24
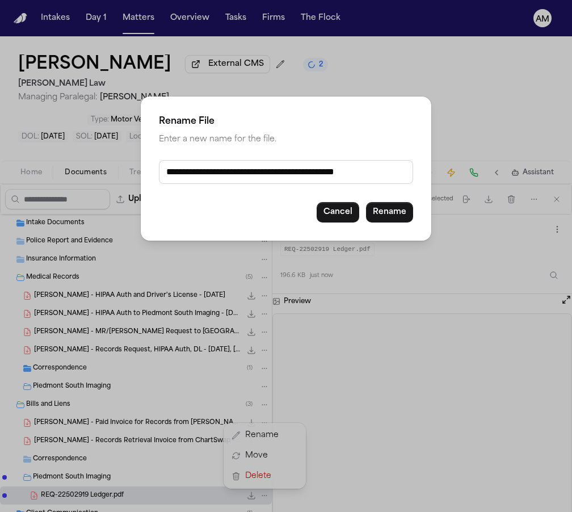
type input "**********"
click at [397, 209] on button "Rename" at bounding box center [389, 212] width 47 height 20
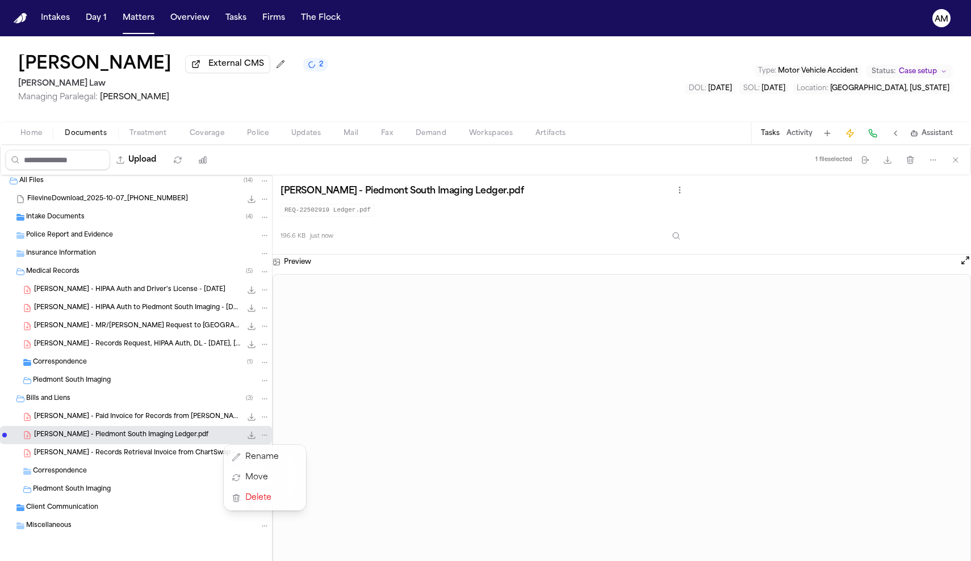
scroll to position [6, 0]
click at [773, 138] on div "Krista Massengale External CMS 2 McCormick Law Managing Paralegal: Violette Pat…" at bounding box center [485, 298] width 971 height 525
click at [773, 138] on button "Tasks" at bounding box center [770, 133] width 19 height 9
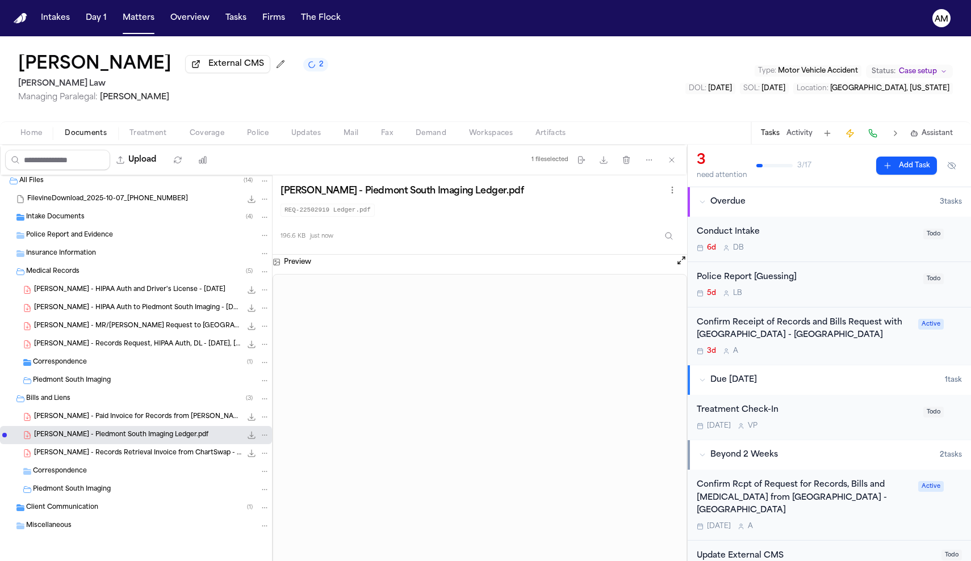
scroll to position [0, 0]
click at [861, 358] on div "Confirm Receipt of Records and Bills Request with Piedmont Hospital - Fayettevi…" at bounding box center [828, 337] width 283 height 58
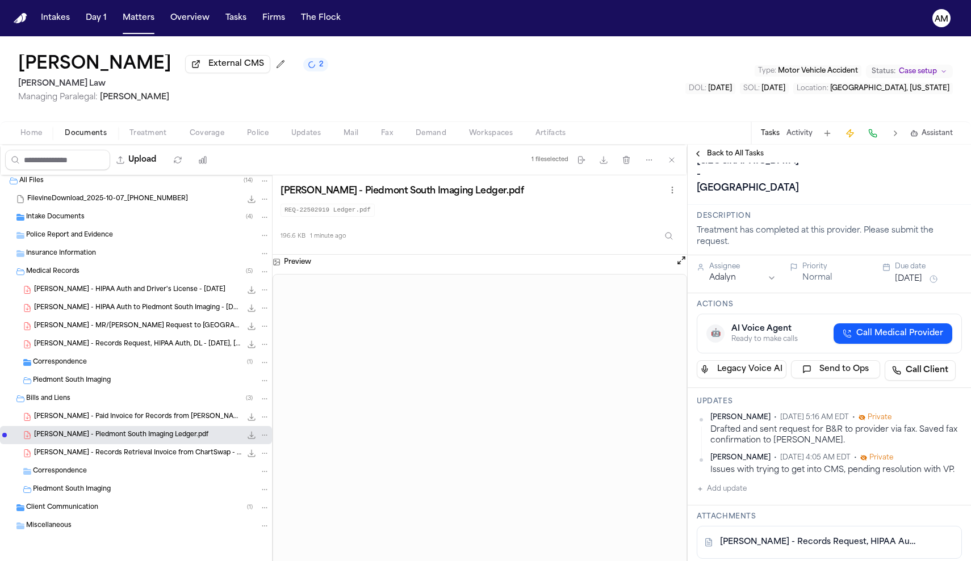
scroll to position [66, 0]
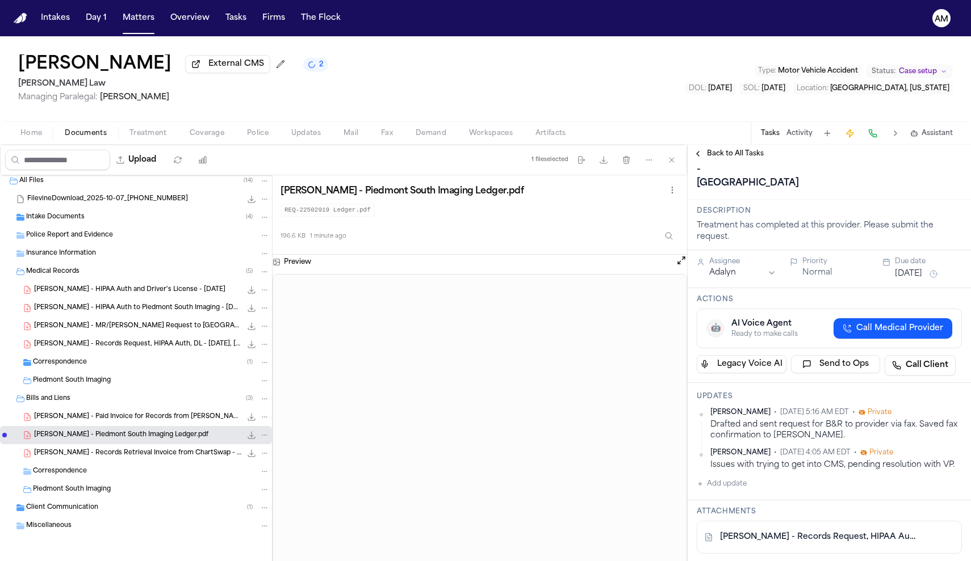
click at [728, 477] on button "Add update" at bounding box center [721, 484] width 50 height 14
click at [721, 516] on button "Private" at bounding box center [719, 520] width 9 height 9
click at [747, 482] on textarea "Add your update" at bounding box center [836, 493] width 242 height 23
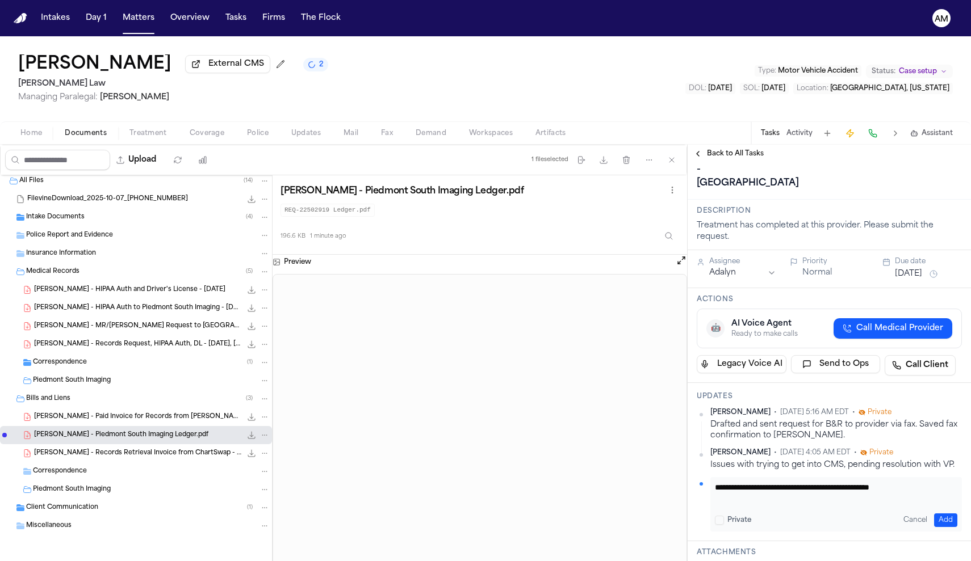
type textarea "**********"
click at [944, 514] on div "**********" at bounding box center [835, 504] width 251 height 54
click at [943, 514] on button "Add" at bounding box center [945, 521] width 23 height 14
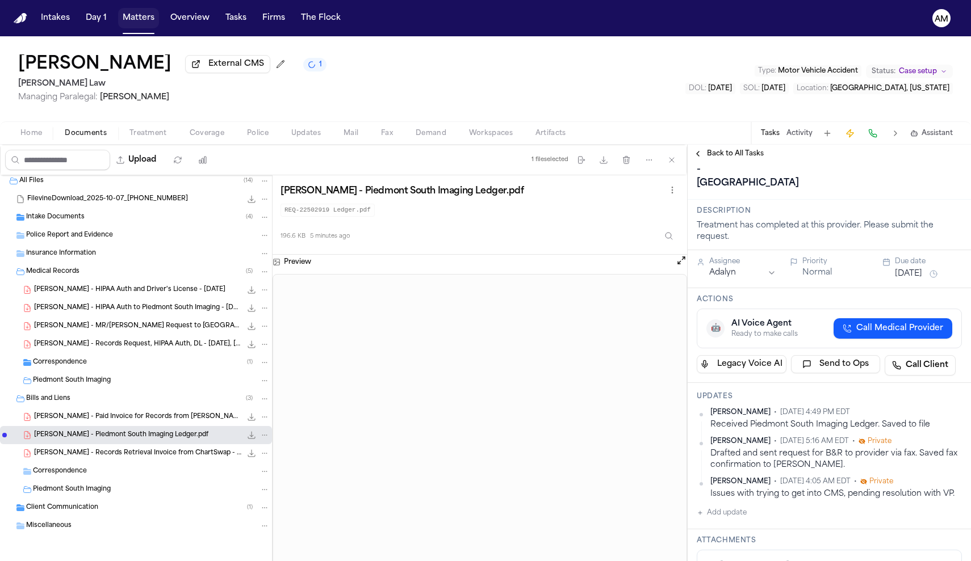
click at [127, 18] on button "Matters" at bounding box center [138, 18] width 41 height 20
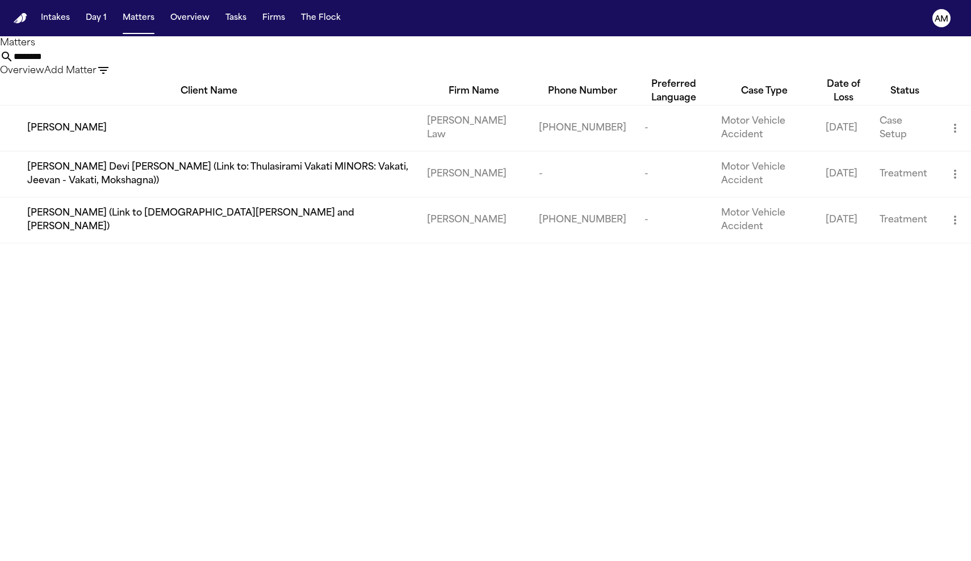
click at [104, 64] on input "********" at bounding box center [59, 57] width 91 height 14
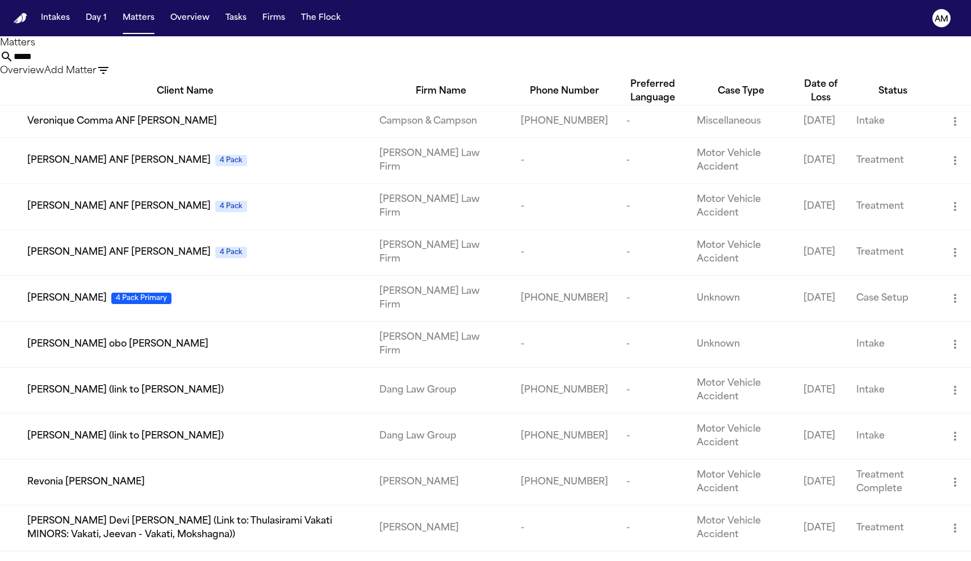
type input "******"
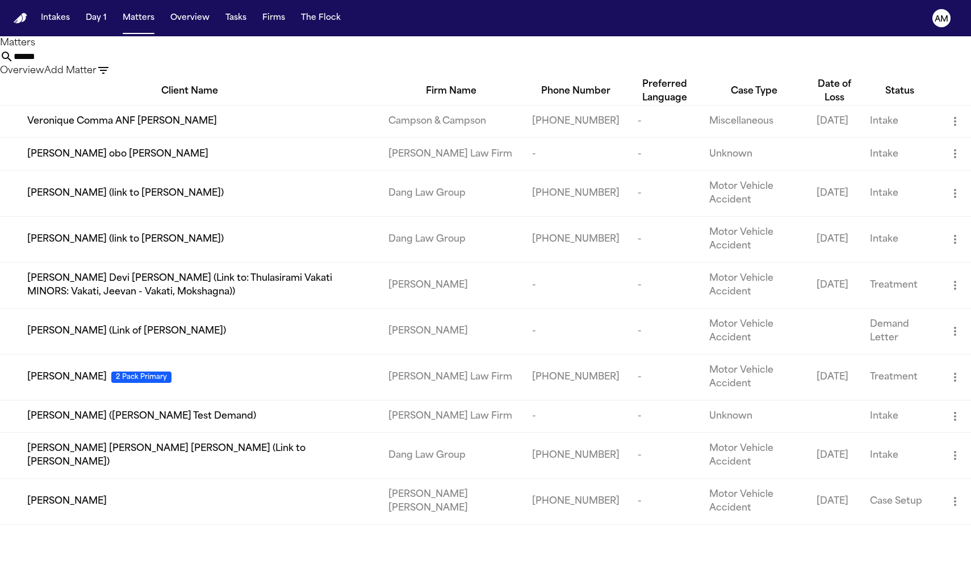
scroll to position [11, 0]
click at [111, 509] on div "[PERSON_NAME]" at bounding box center [198, 502] width 343 height 14
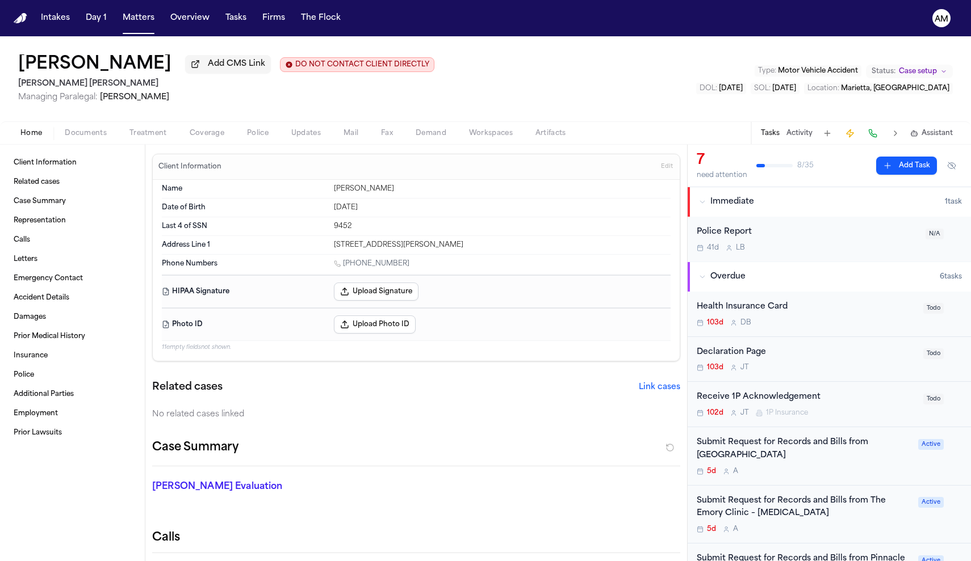
click at [104, 133] on span "Documents" at bounding box center [86, 133] width 42 height 9
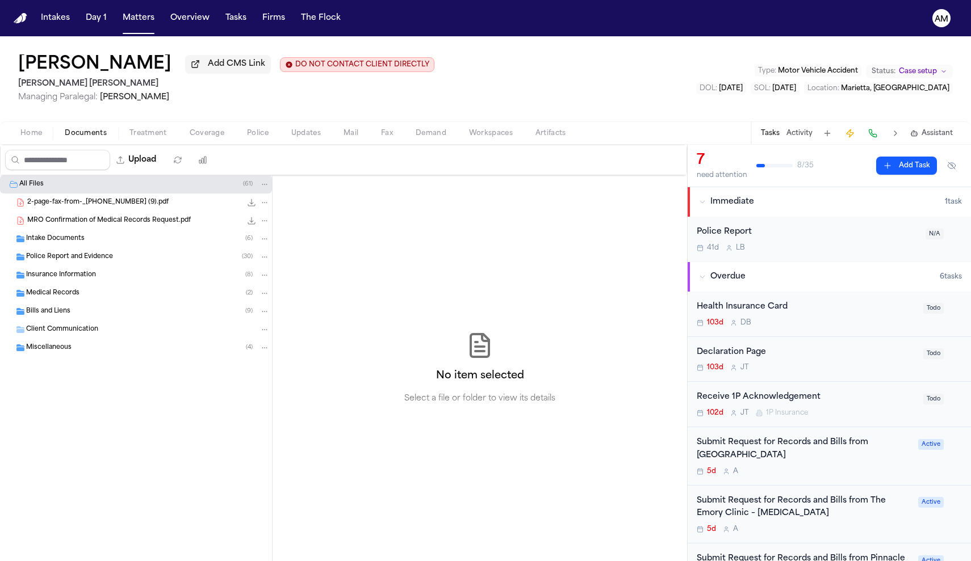
click at [87, 314] on div "Bills and Liens ( 9 )" at bounding box center [147, 311] width 243 height 10
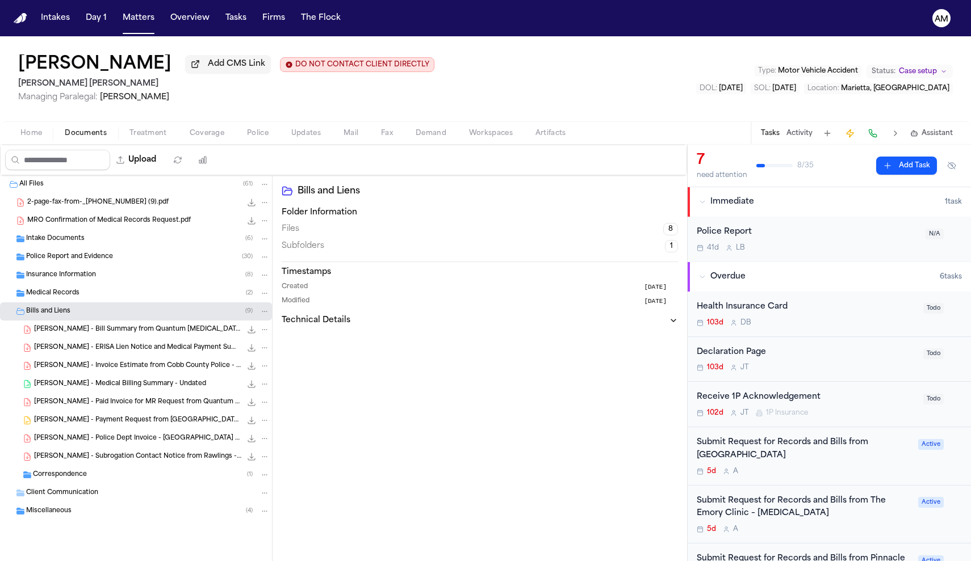
click at [91, 327] on span "A. Vereen - Bill Summary from Quantum Radiology PC - 4.22.24 to 10.8.25" at bounding box center [137, 330] width 207 height 10
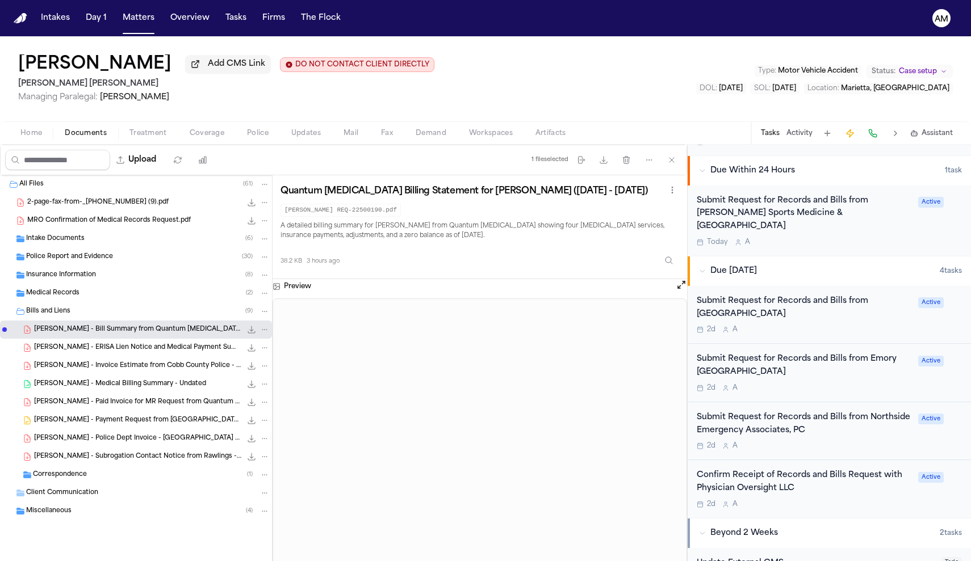
scroll to position [121, 0]
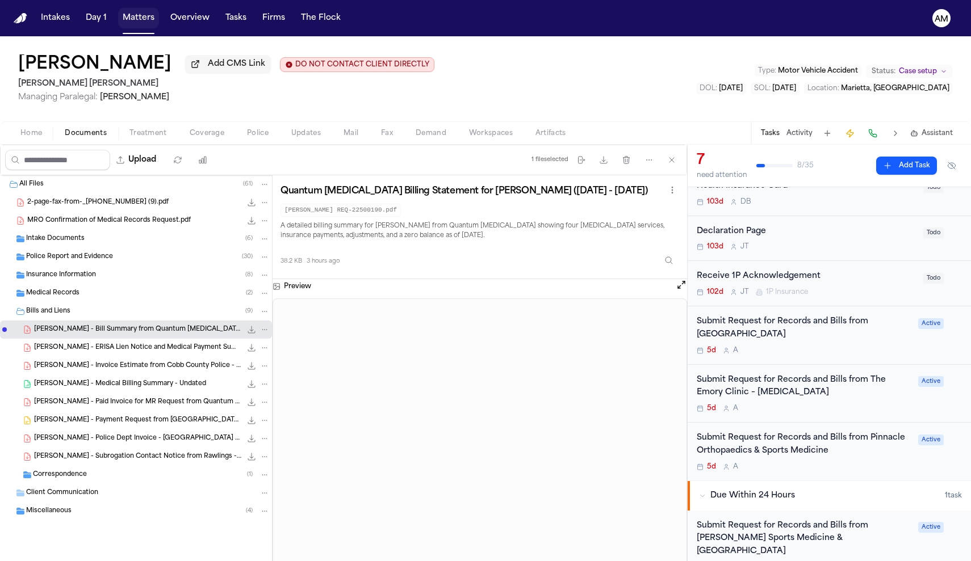
click at [133, 22] on button "Matters" at bounding box center [138, 18] width 41 height 20
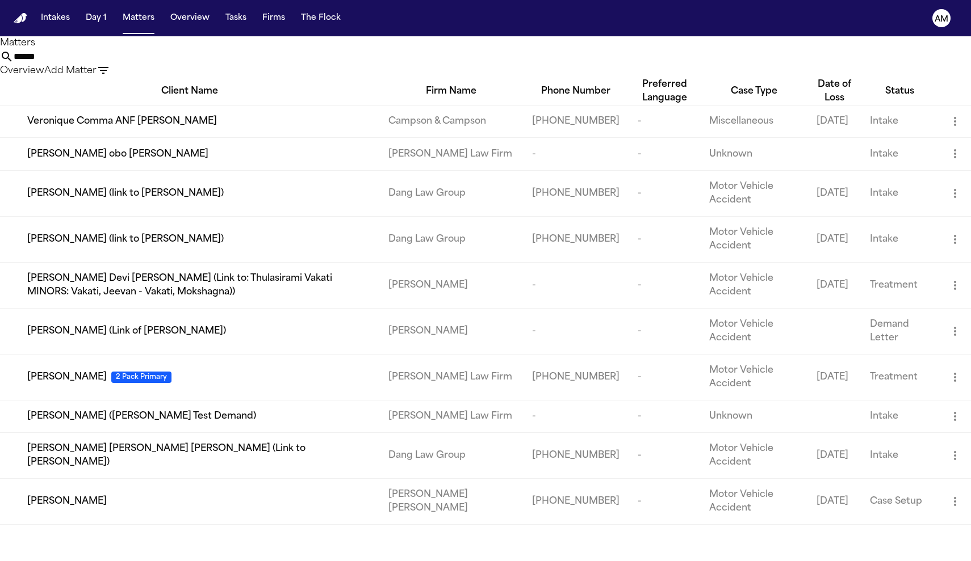
click at [104, 64] on input "******" at bounding box center [59, 57] width 91 height 14
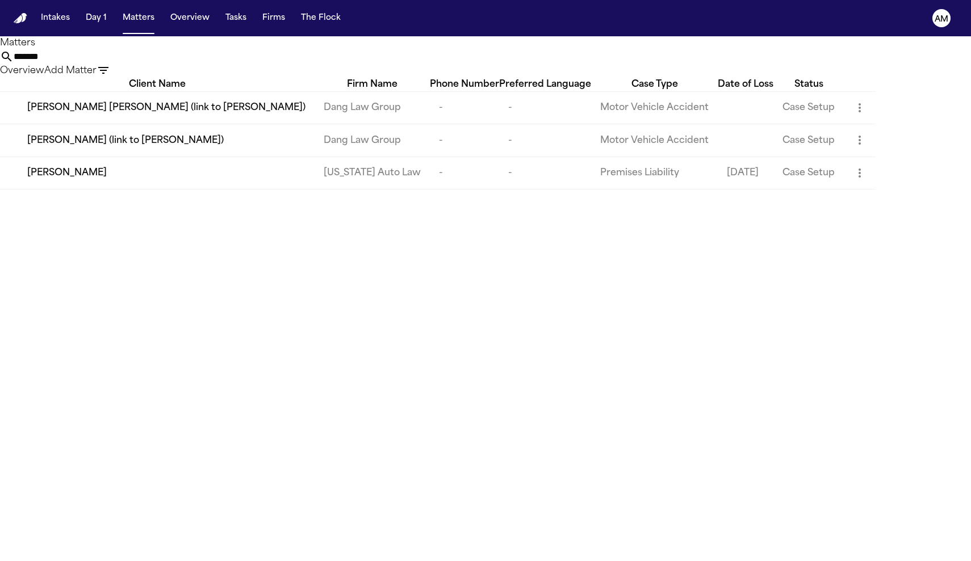
type input "*******"
click at [217, 180] on div "[PERSON_NAME]" at bounding box center [166, 173] width 278 height 14
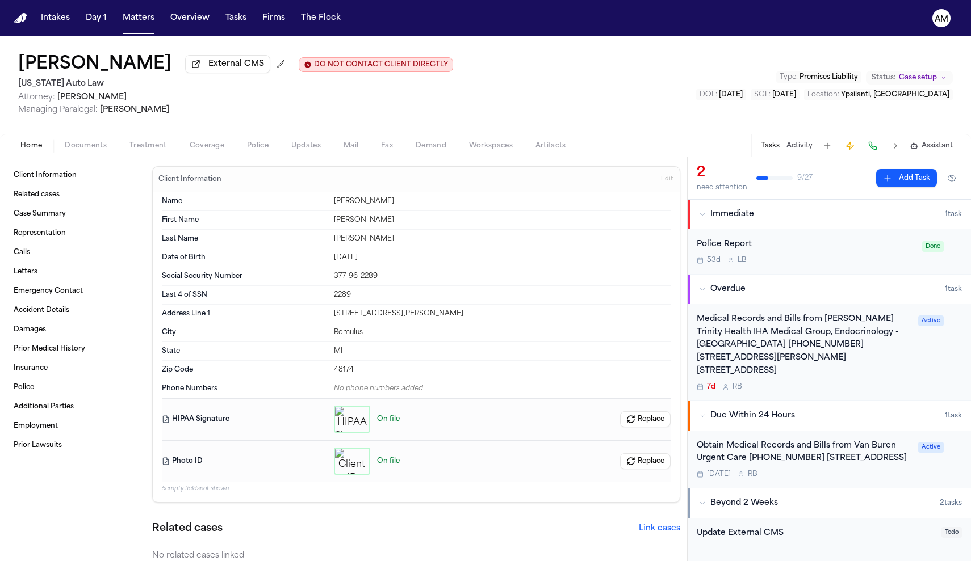
click at [101, 144] on span "Documents" at bounding box center [86, 145] width 42 height 9
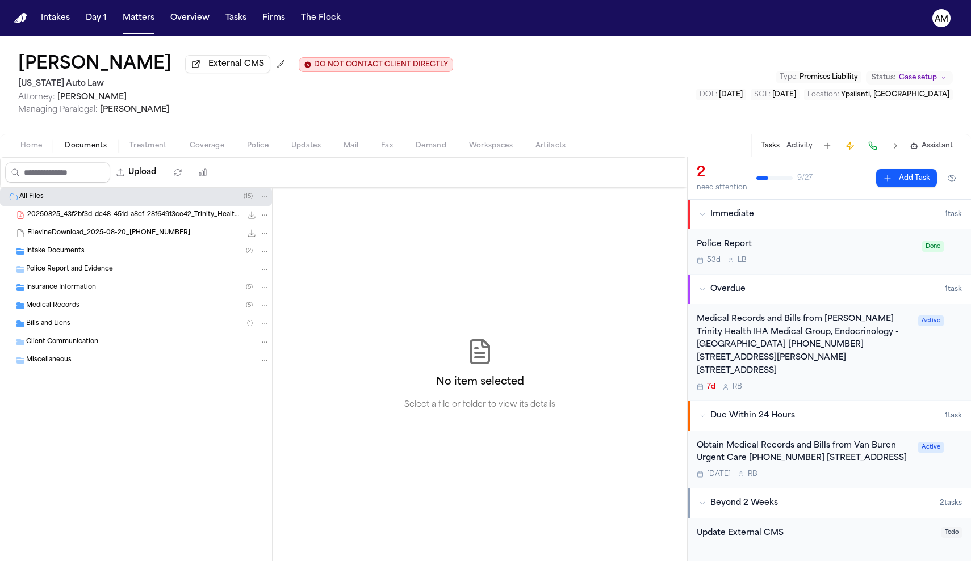
click at [82, 306] on div "Medical Records ( 5 )" at bounding box center [147, 306] width 243 height 10
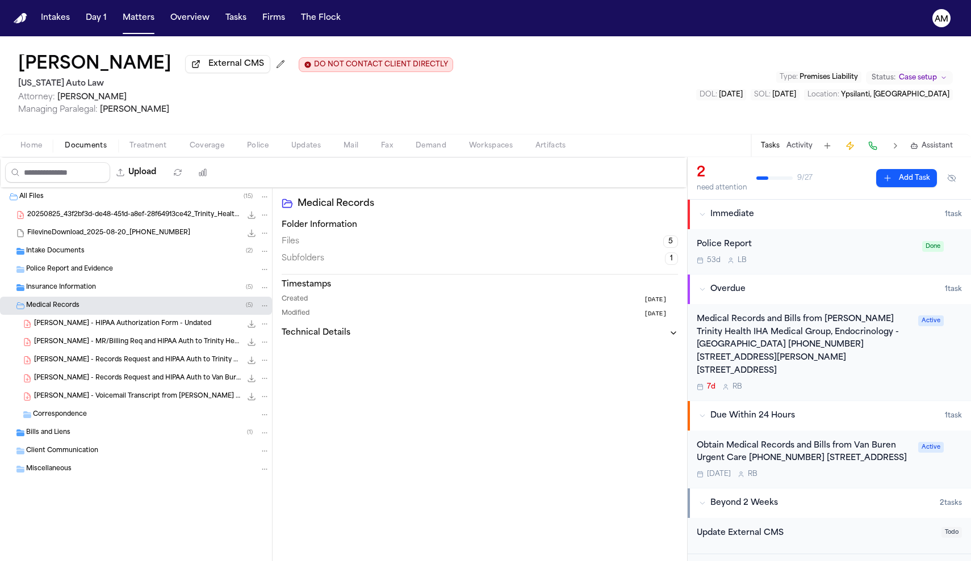
click at [99, 350] on div "R. Johnson - MR/Billing Req and HIPAA Auth to Trinity Health IHA - 9.29.25 1.1 …" at bounding box center [136, 342] width 272 height 18
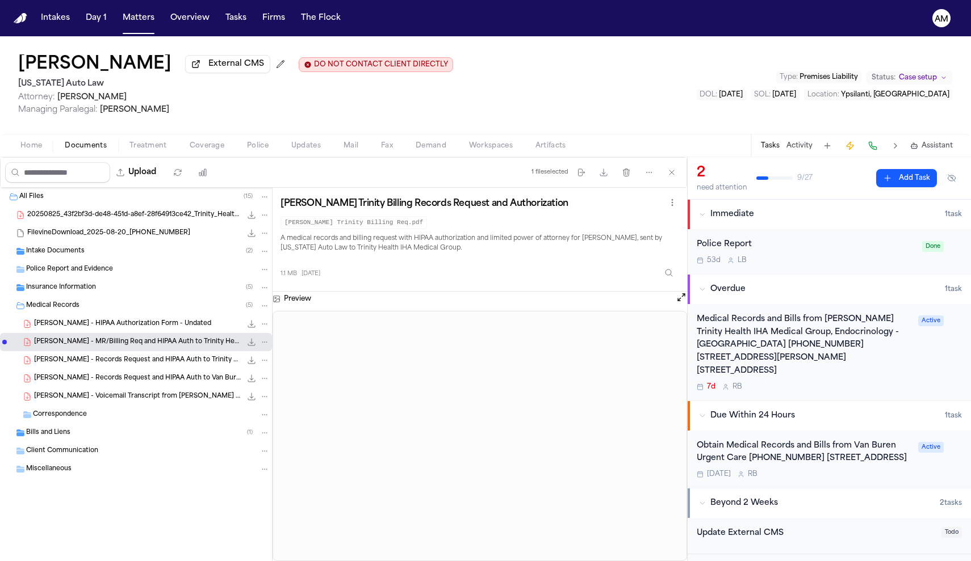
click at [109, 364] on span "R. Johnson - Records Request and HIPAA Auth to Trinity Health IHA - 7.1.25" at bounding box center [137, 361] width 207 height 10
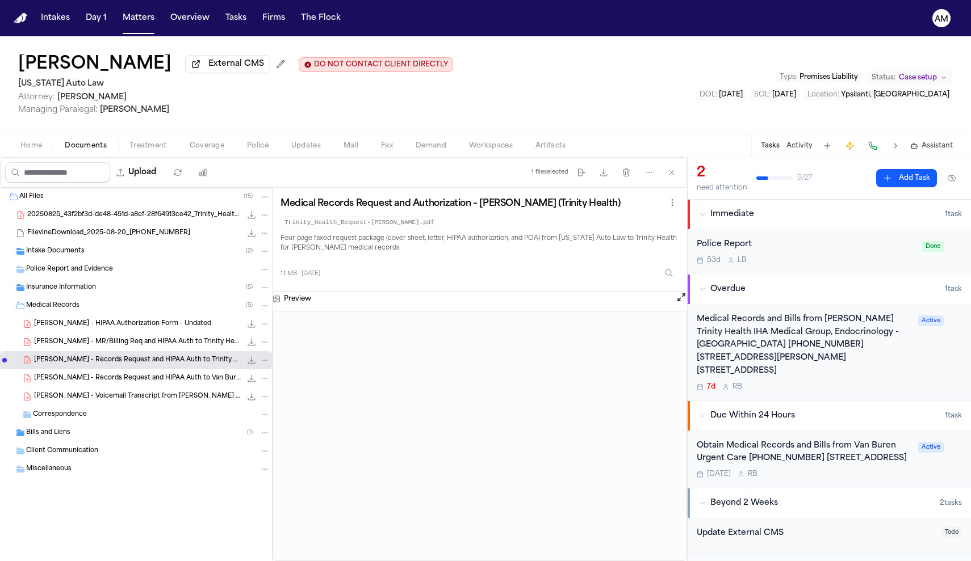
click at [71, 397] on span "R. Johnson - Voicemail Transcript from Vanburen Urgent Care - 10.6.25" at bounding box center [137, 397] width 207 height 10
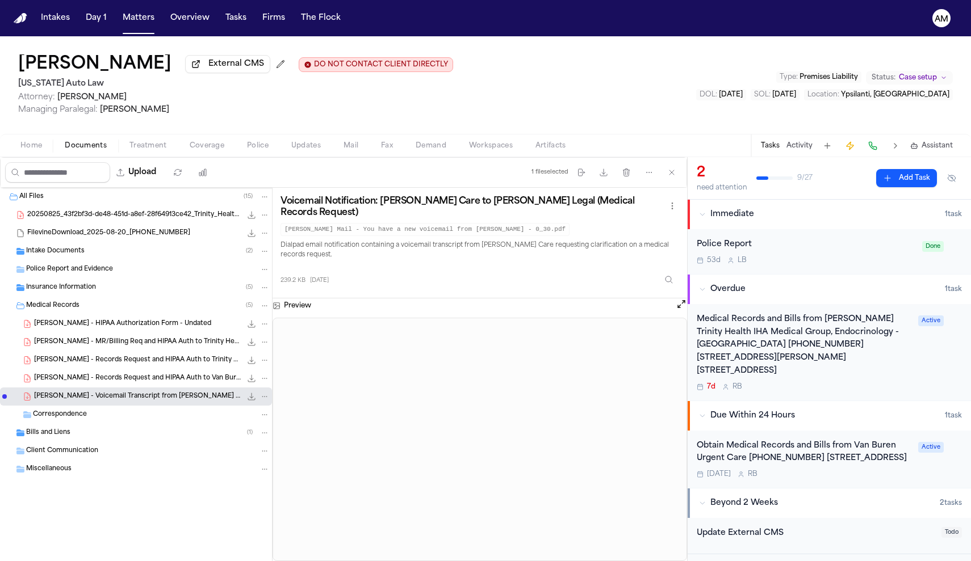
click at [117, 326] on span "R. Johnson - HIPAA Authorization Form - Undated" at bounding box center [122, 325] width 177 height 10
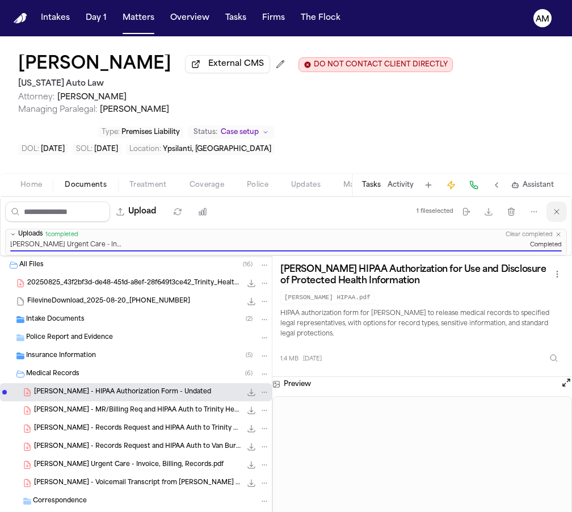
click at [559, 213] on icon "button" at bounding box center [556, 211] width 9 height 9
click at [559, 236] on icon "button" at bounding box center [558, 234] width 3 height 3
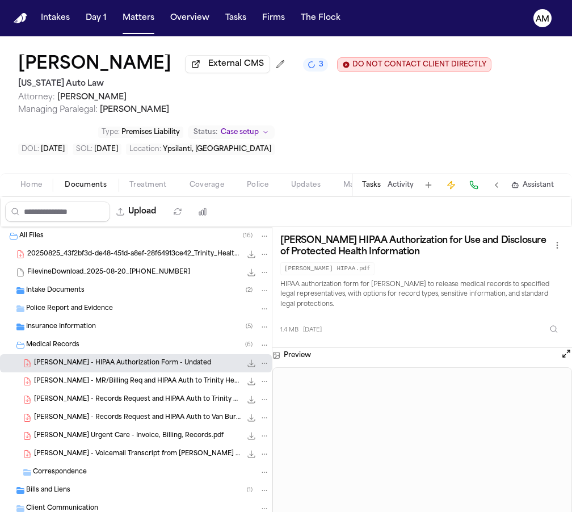
click at [126, 441] on span "R. Johnson - Van Buren Urgent Care - Invoice, Billing, Records.pdf" at bounding box center [129, 436] width 190 height 10
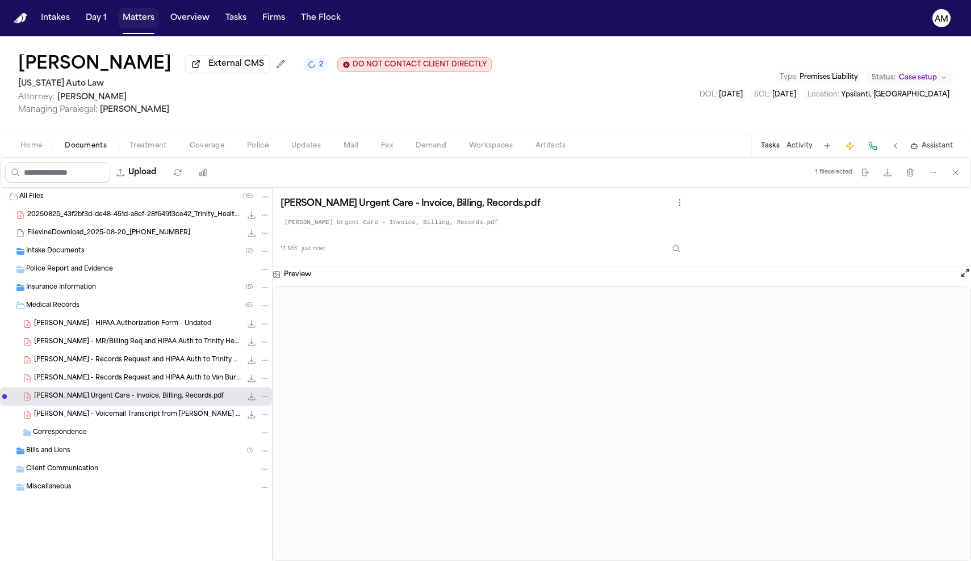
click at [119, 20] on button "Matters" at bounding box center [138, 18] width 41 height 20
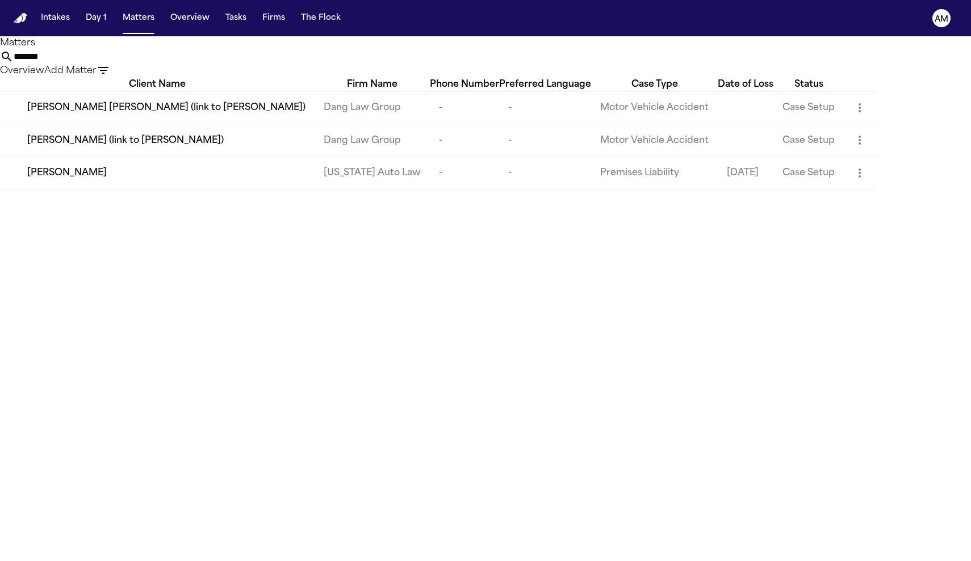
click at [104, 64] on input "*******" at bounding box center [59, 57] width 91 height 14
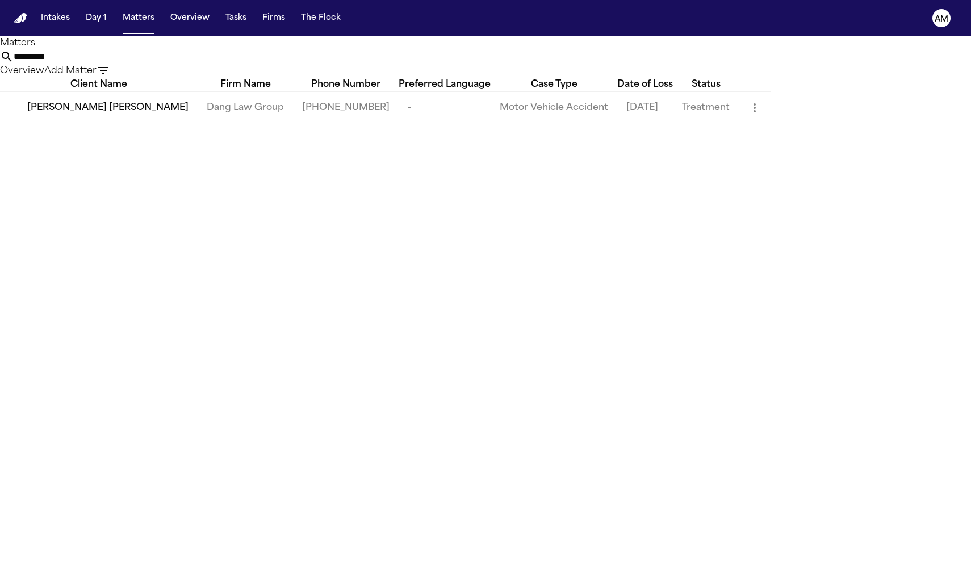
drag, startPoint x: 490, startPoint y: 77, endPoint x: 150, endPoint y: 133, distance: 345.2
click at [150, 133] on main "Matters ********* Overview Add Matter Client Name Firm Name Phone Number Prefer…" at bounding box center [485, 298] width 971 height 525
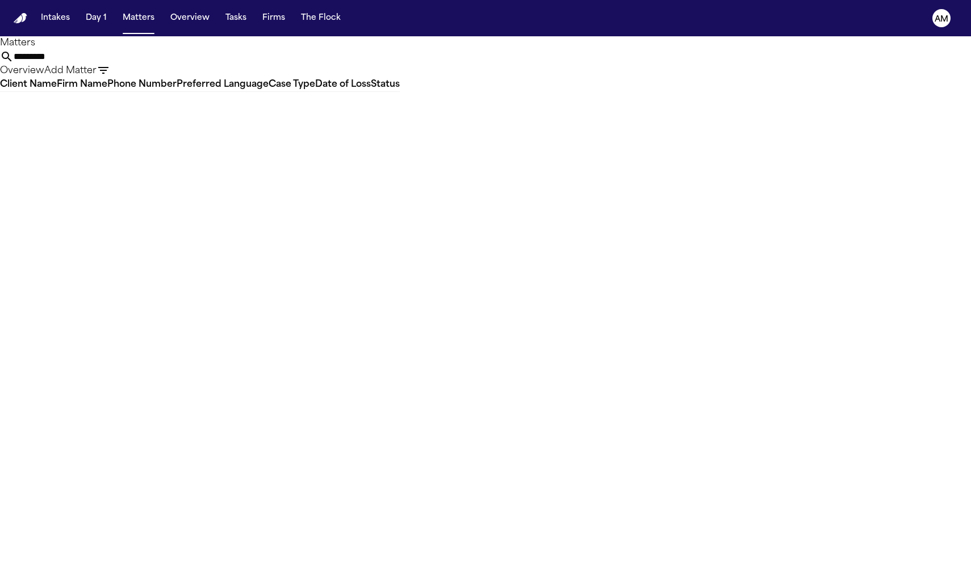
click at [104, 64] on input "*********" at bounding box center [59, 57] width 91 height 14
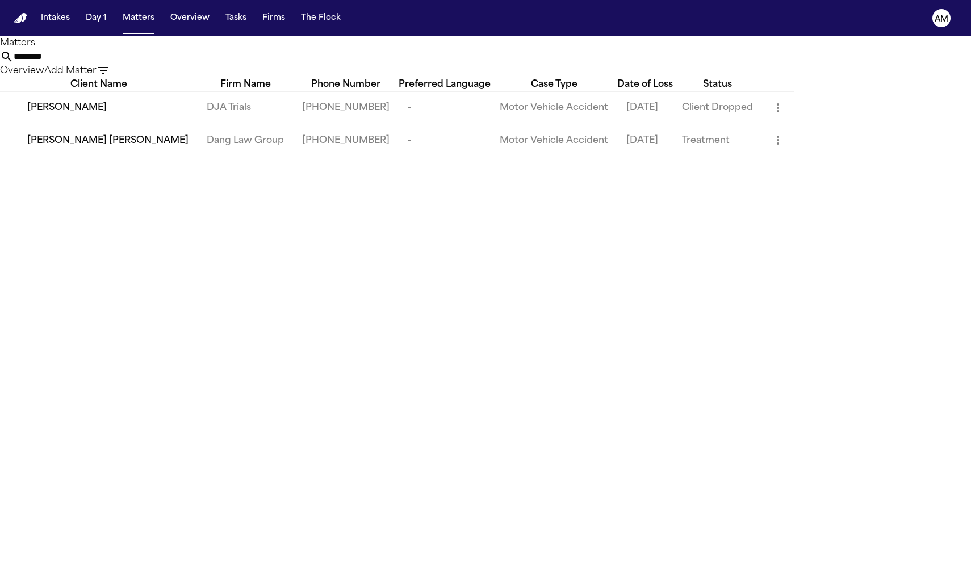
type input "********"
click at [98, 148] on span "[PERSON_NAME] [PERSON_NAME]" at bounding box center [107, 141] width 161 height 14
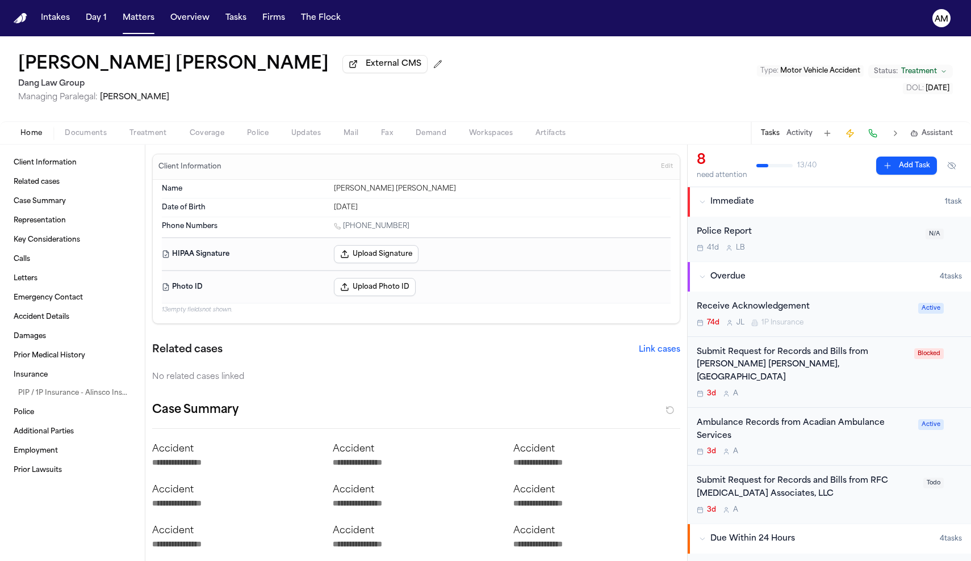
click at [91, 137] on span "Documents" at bounding box center [86, 133] width 42 height 9
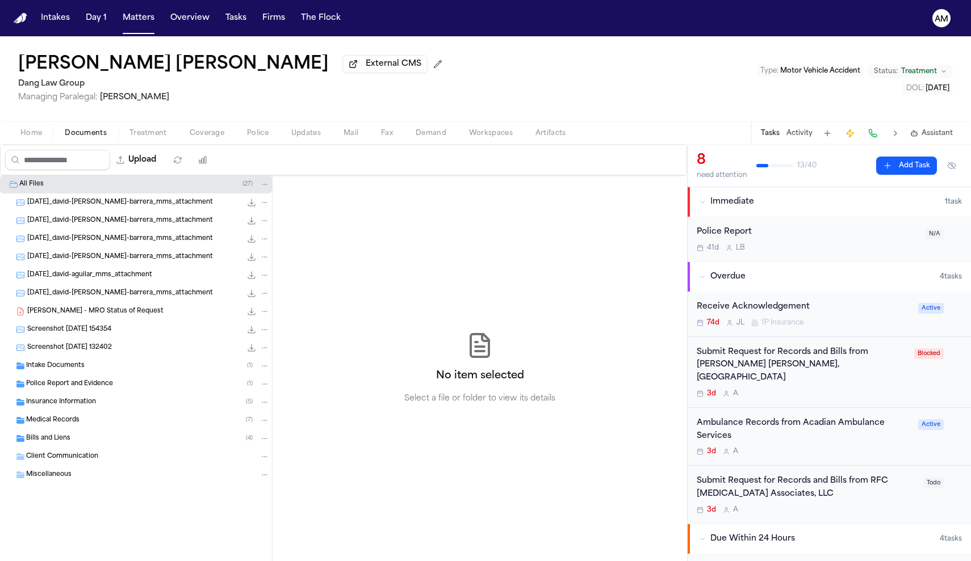
click at [57, 442] on span "Bills and Liens" at bounding box center [48, 439] width 44 height 10
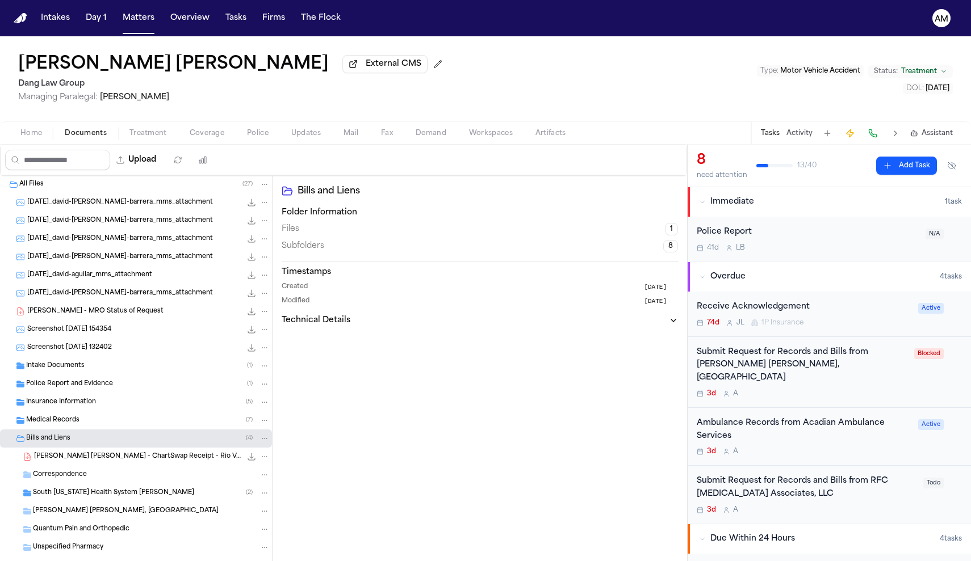
click at [105, 458] on span "D. Aguilar Barrera - ChartSwap Receipt - Rio Valley Emergency Physicians - 10.9…" at bounding box center [137, 457] width 207 height 10
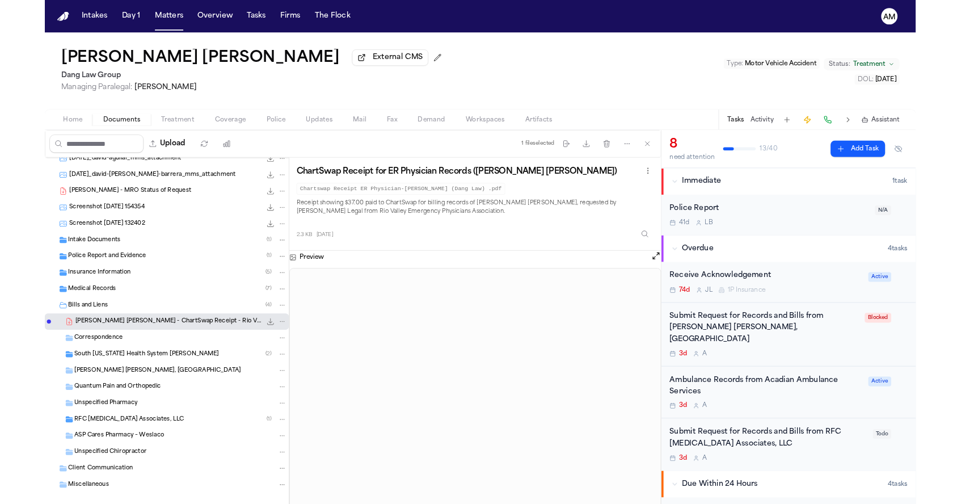
scroll to position [100, 0]
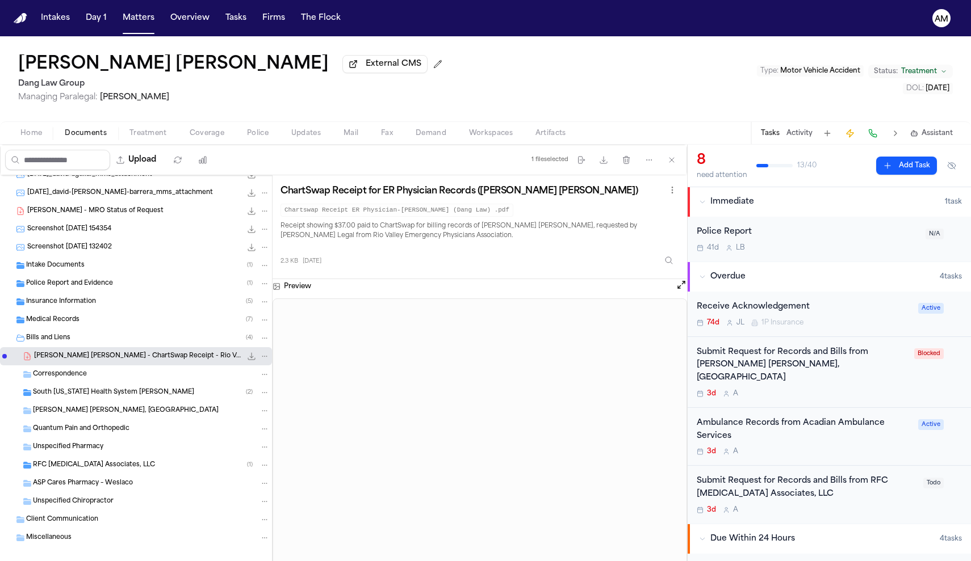
click at [114, 486] on span "ASP Cares Pharmacy – Weslaco" at bounding box center [83, 484] width 100 height 10
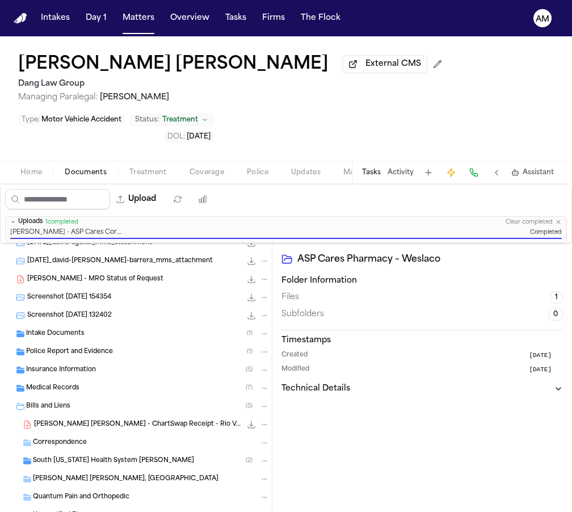
click at [561, 219] on icon "button" at bounding box center [558, 222] width 7 height 7
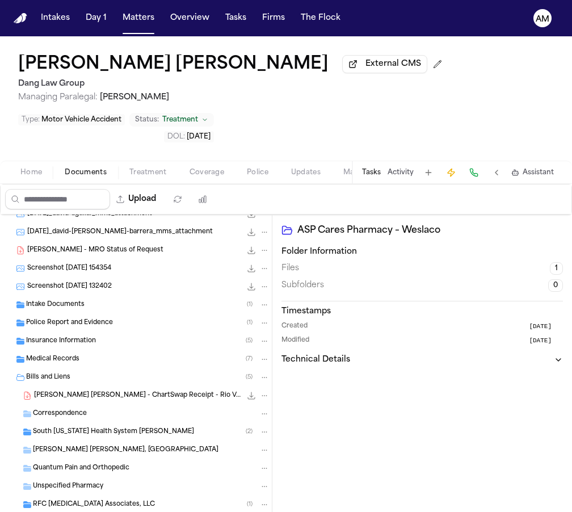
click at [91, 477] on div "Unspecified Pharmacy" at bounding box center [136, 486] width 272 height 18
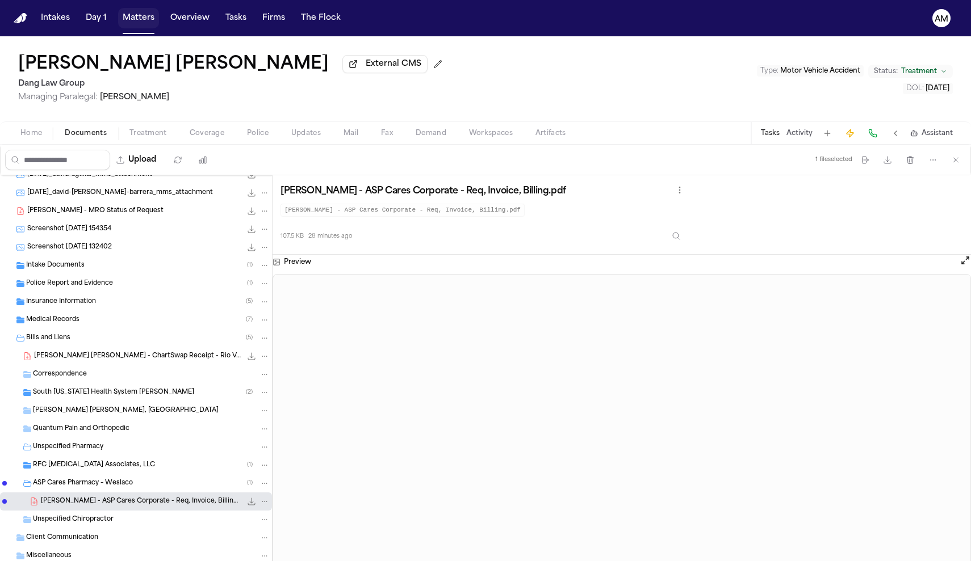
click at [139, 18] on button "Matters" at bounding box center [138, 18] width 41 height 20
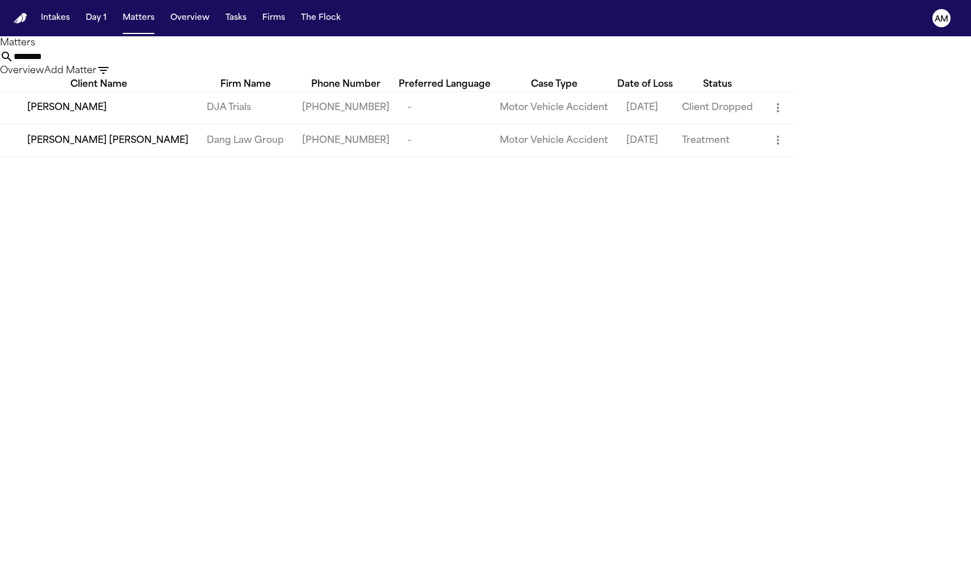
click at [104, 58] on input "********" at bounding box center [59, 57] width 91 height 14
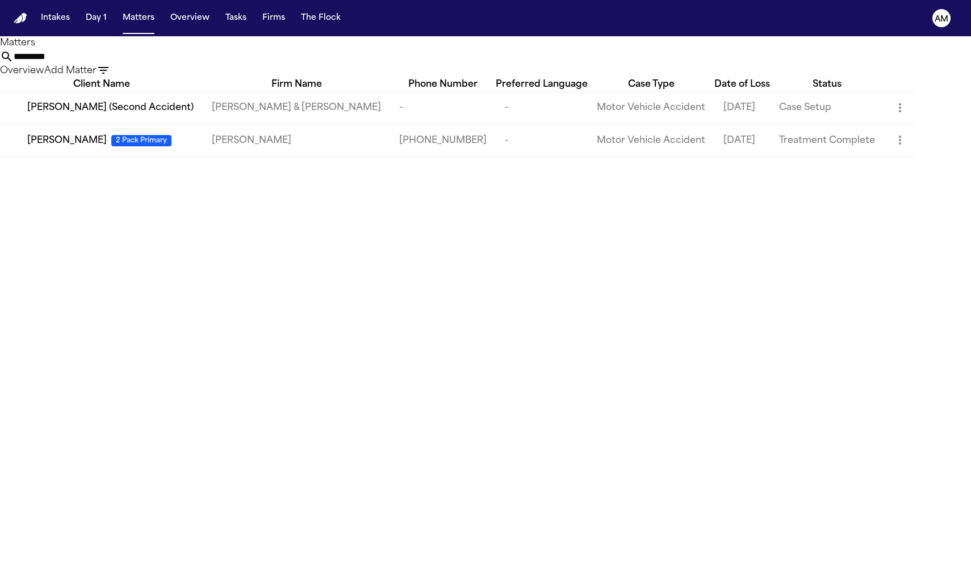
type input "**********"
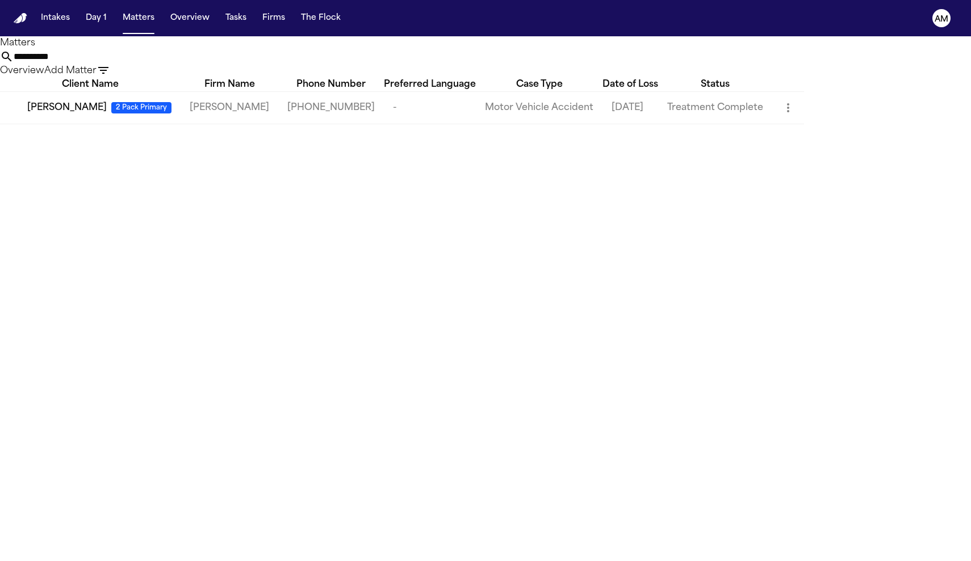
click at [100, 115] on div "Nelson Campos 2 Pack Primary" at bounding box center [99, 108] width 144 height 14
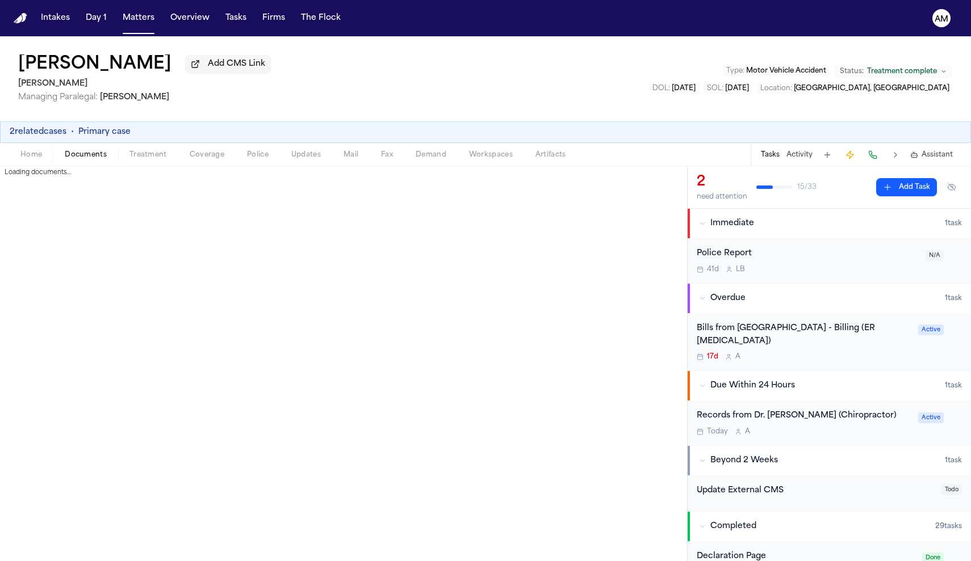
click at [87, 156] on span "Documents" at bounding box center [86, 154] width 42 height 9
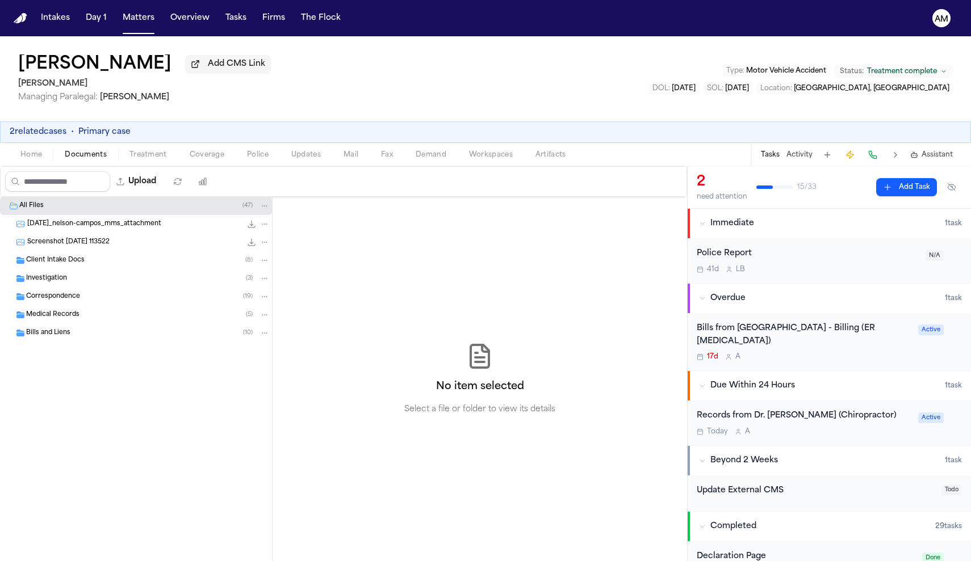
click at [78, 317] on span "Medical Records" at bounding box center [52, 315] width 53 height 10
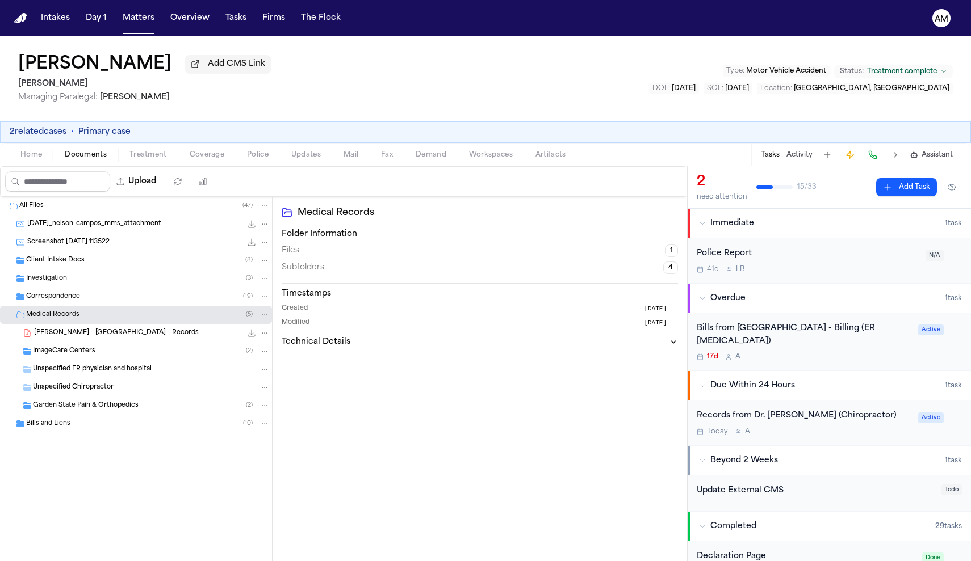
click at [149, 327] on div "N. Campos - Saint Clares Dover Hospital - Records 7.8 MB • PDF" at bounding box center [136, 333] width 272 height 18
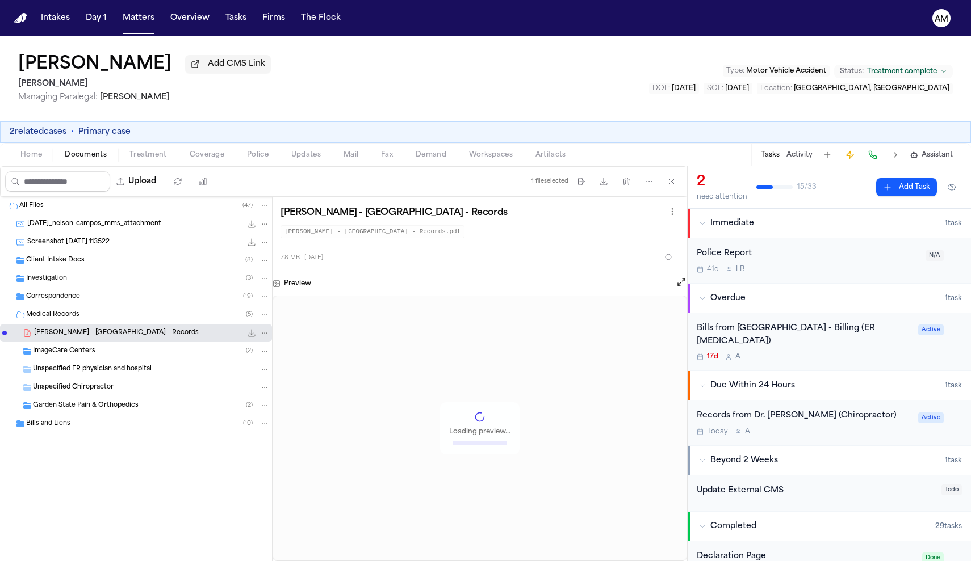
click at [121, 359] on div "ImageCare Centers ( 2 )" at bounding box center [136, 351] width 272 height 18
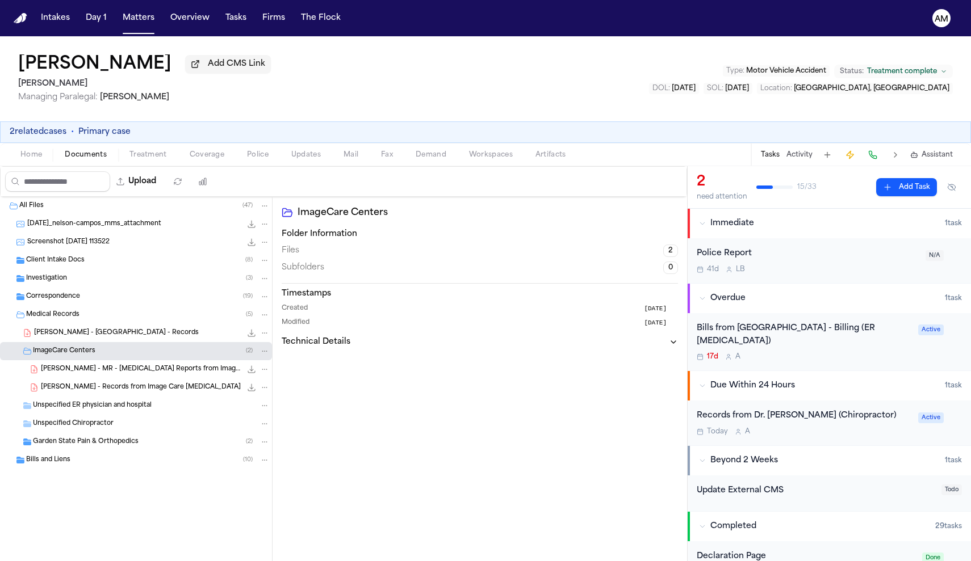
click at [123, 368] on span "N. Campos - MR - MRI Reports from ImageCare Radiology - 4.10.25" at bounding box center [141, 370] width 200 height 10
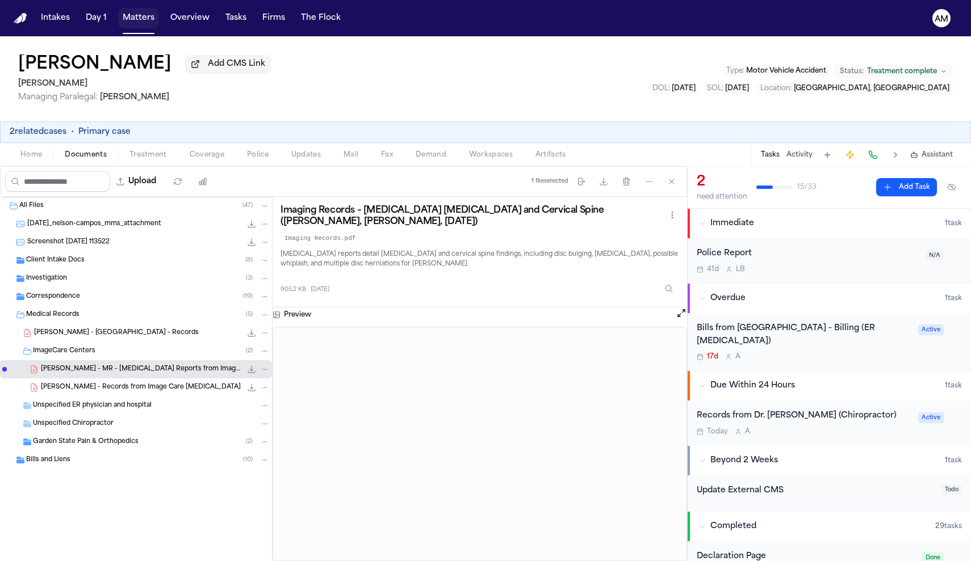
click at [143, 14] on button "Matters" at bounding box center [138, 18] width 41 height 20
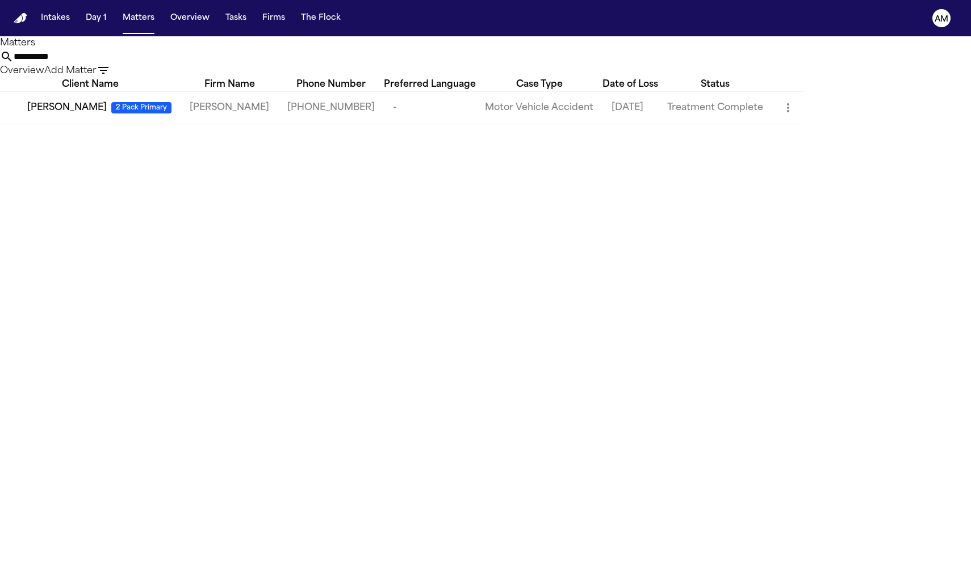
click at [104, 64] on input "**********" at bounding box center [59, 57] width 91 height 14
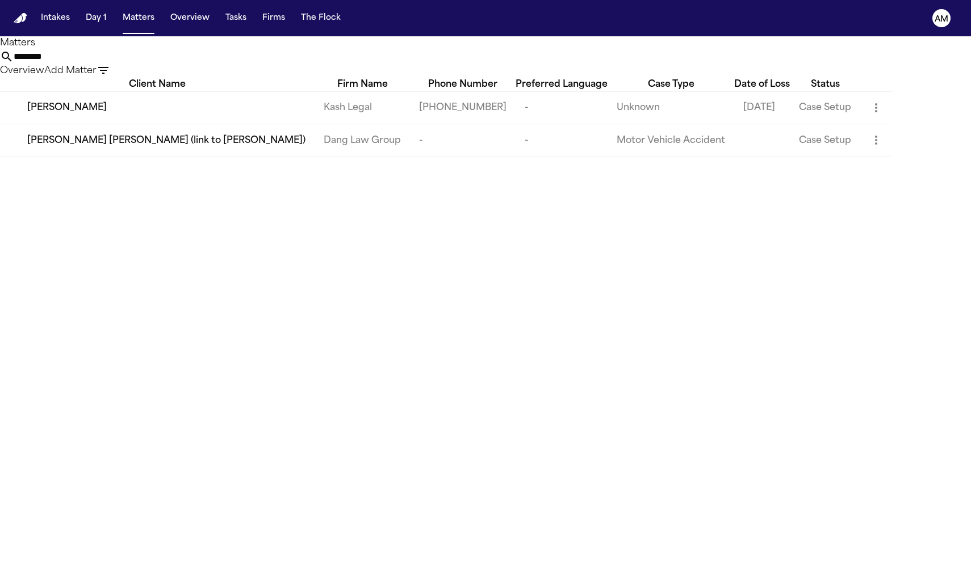
type input "*********"
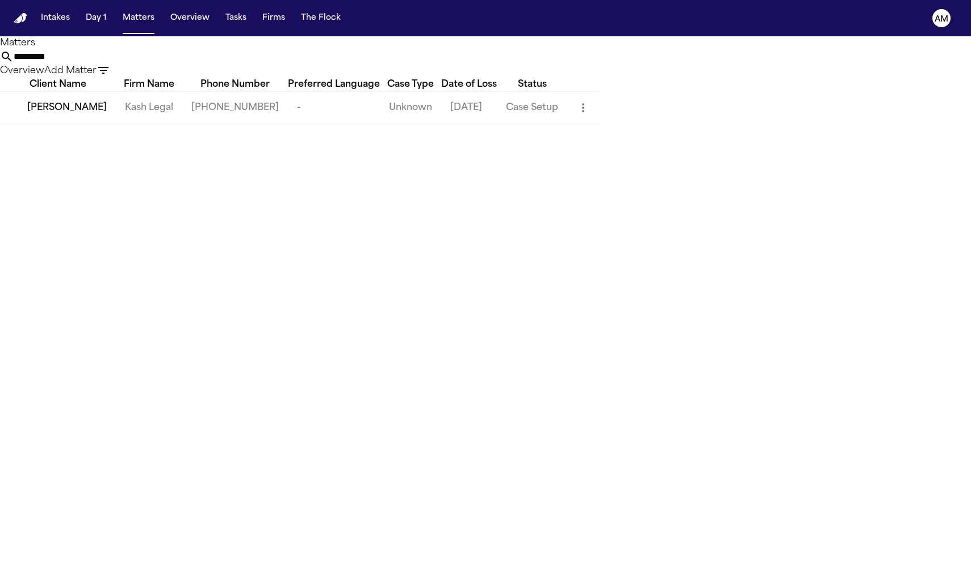
click at [69, 116] on td "[PERSON_NAME]" at bounding box center [58, 107] width 116 height 32
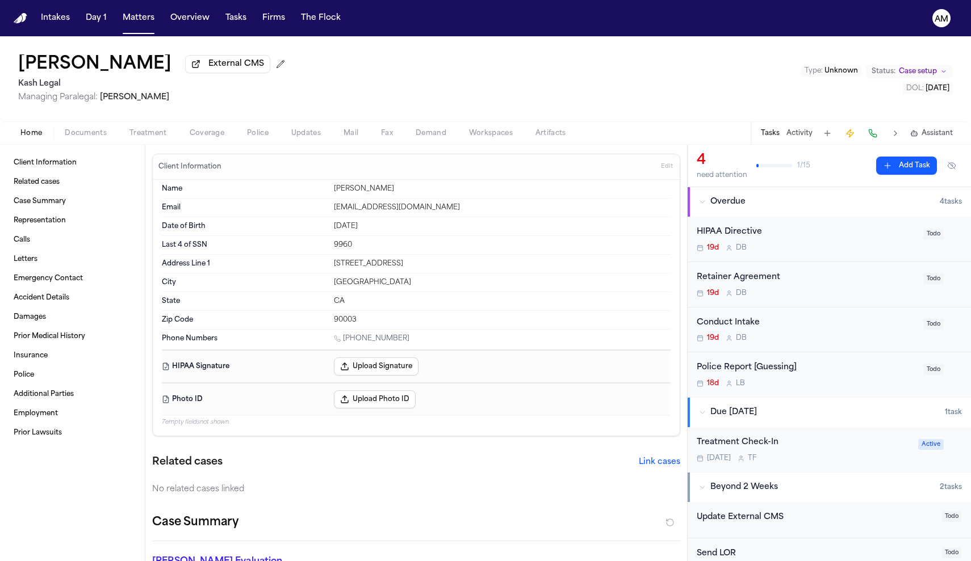
click at [90, 140] on span "button" at bounding box center [86, 139] width 56 height 1
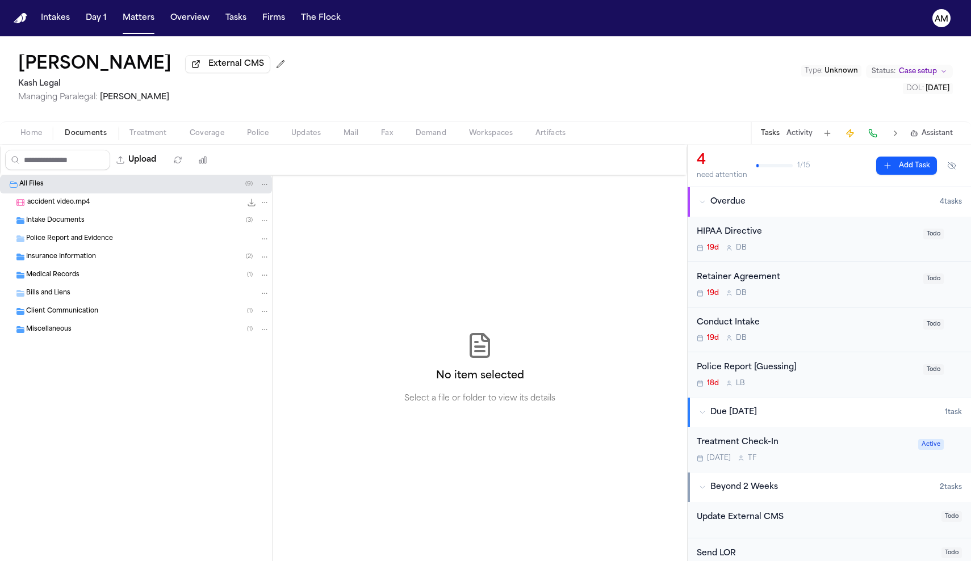
click at [96, 275] on div "Medical Records ( 1 )" at bounding box center [147, 275] width 243 height 10
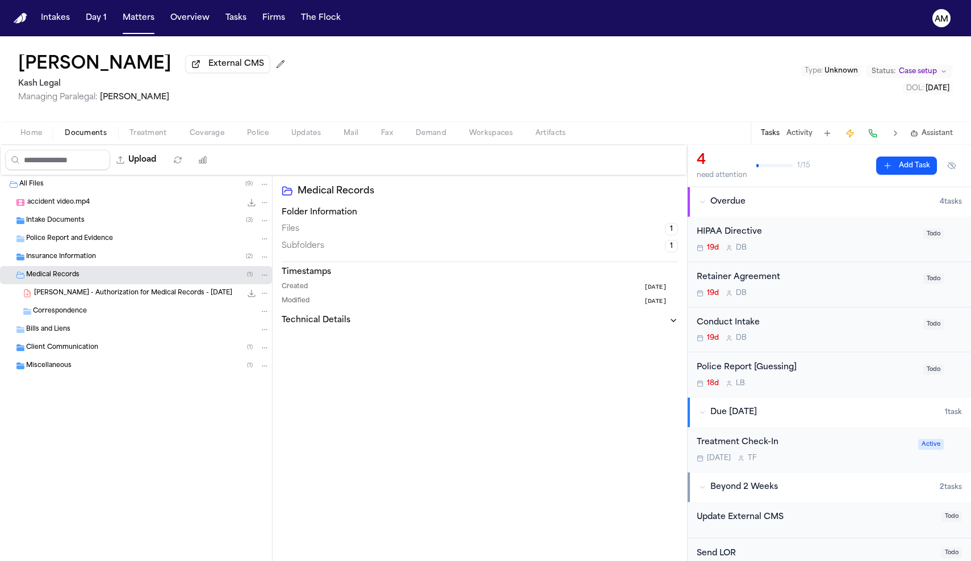
click at [96, 275] on div "Medical Records ( 1 )" at bounding box center [147, 275] width 243 height 10
click at [85, 296] on div "Bills and Liens" at bounding box center [147, 293] width 243 height 10
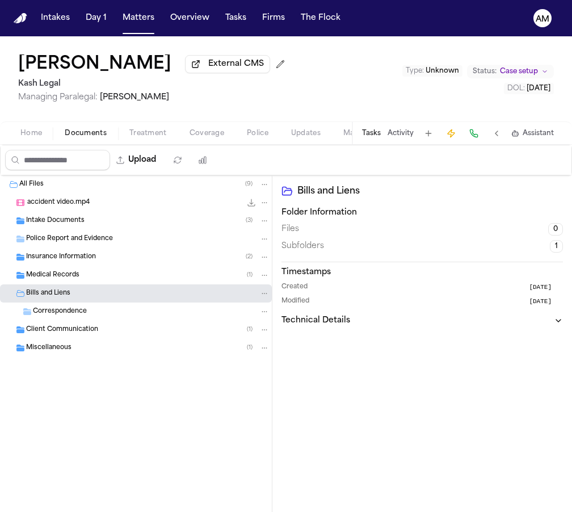
click at [262, 291] on button "Folder: Bills and Liens" at bounding box center [264, 293] width 10 height 10
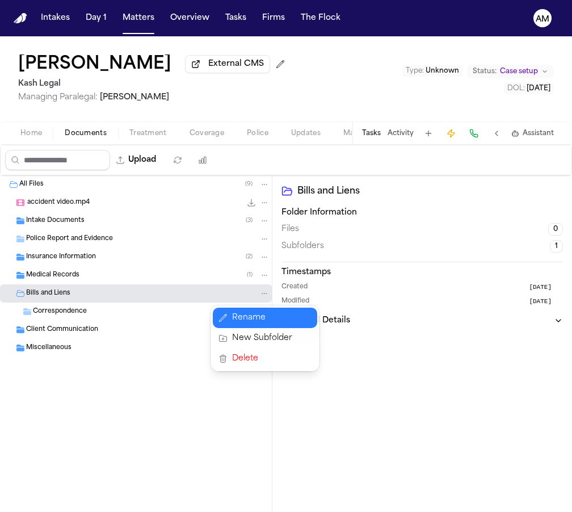
click at [244, 321] on button "Rename" at bounding box center [265, 318] width 104 height 20
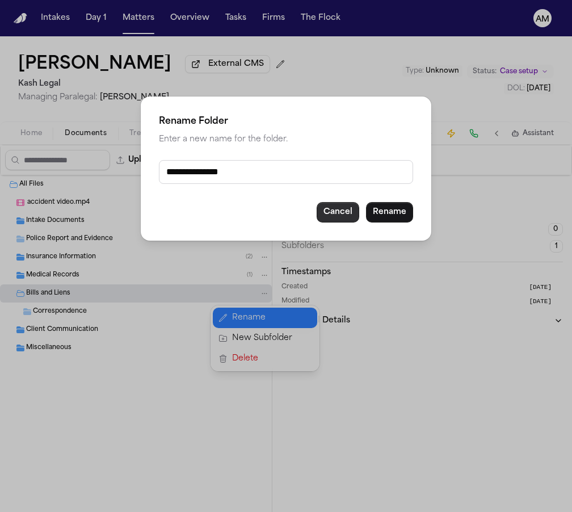
click at [334, 214] on button "Cancel" at bounding box center [338, 212] width 43 height 20
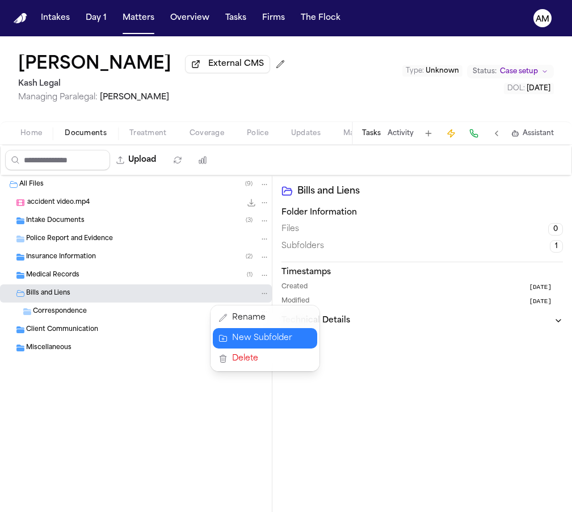
click at [254, 344] on button "New Subfolder" at bounding box center [265, 338] width 104 height 20
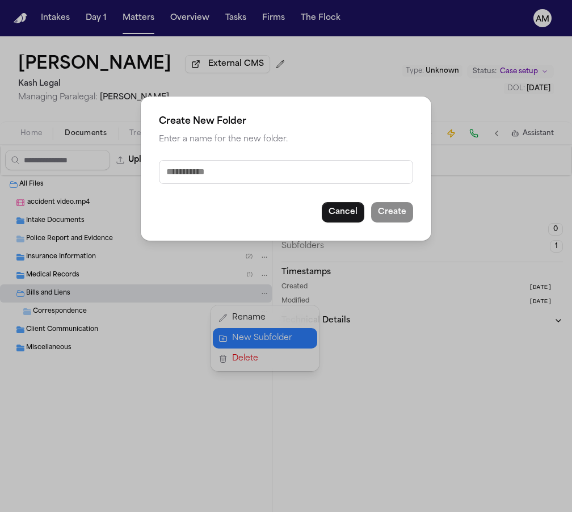
click at [271, 169] on input "text" at bounding box center [286, 172] width 254 height 24
type input "**********"
click at [405, 210] on button "Create" at bounding box center [392, 212] width 42 height 20
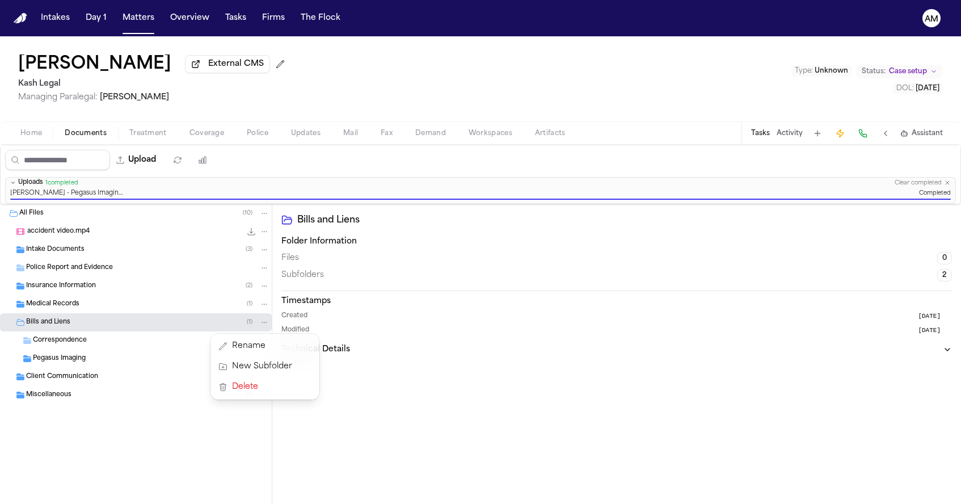
click at [120, 466] on div "All Files ( 10 ) accident video.mp4 937.8 KB • MP4 Intake Documents ( 3 ) Polic…" at bounding box center [136, 354] width 272 height 300
click at [78, 364] on span "Pegasus Imaging" at bounding box center [59, 359] width 53 height 10
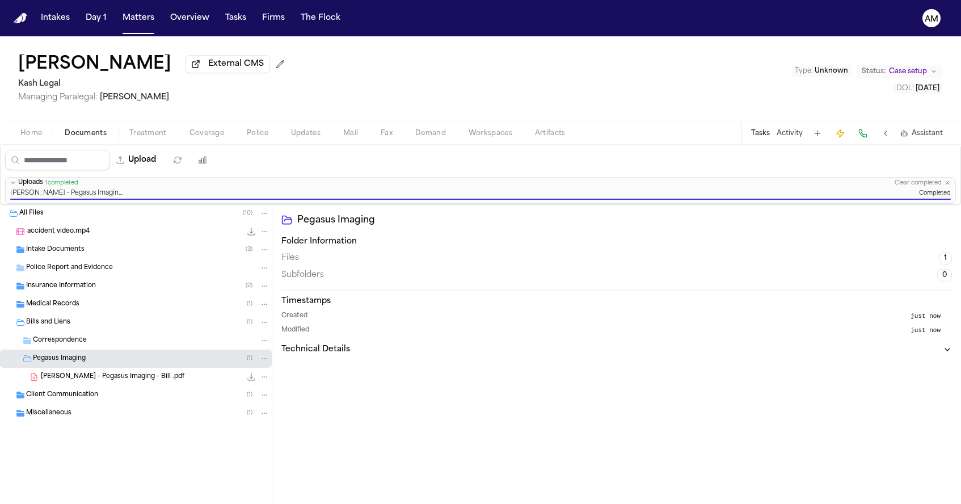
click at [947, 185] on icon "button" at bounding box center [947, 182] width 7 height 7
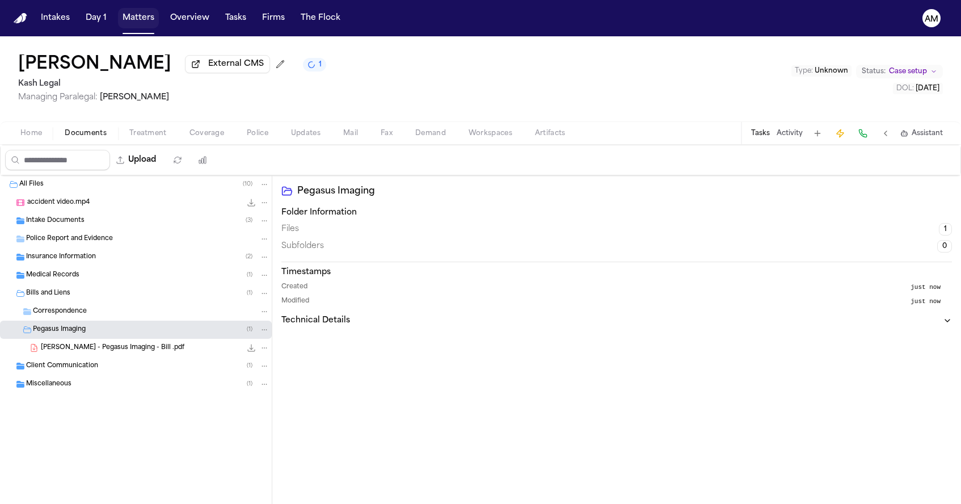
click at [136, 15] on button "Matters" at bounding box center [138, 18] width 41 height 20
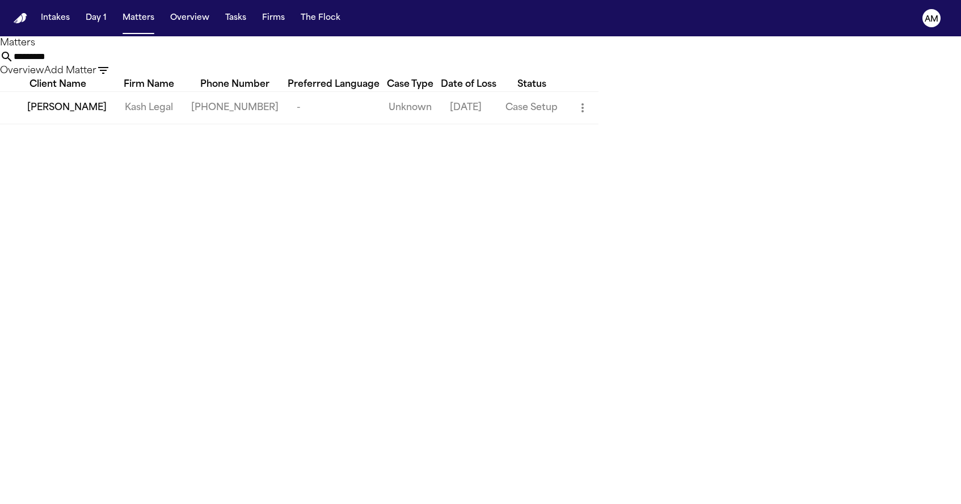
click at [104, 64] on input "*********" at bounding box center [59, 57] width 91 height 14
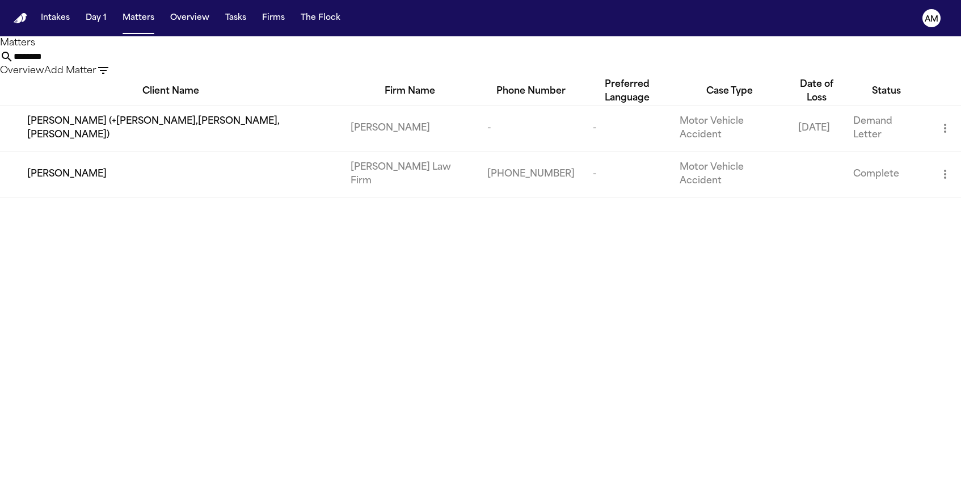
type input "********"
click at [342, 167] on td "[PERSON_NAME] Law Firm" at bounding box center [410, 174] width 137 height 46
click at [293, 169] on div "[PERSON_NAME]" at bounding box center [179, 174] width 305 height 14
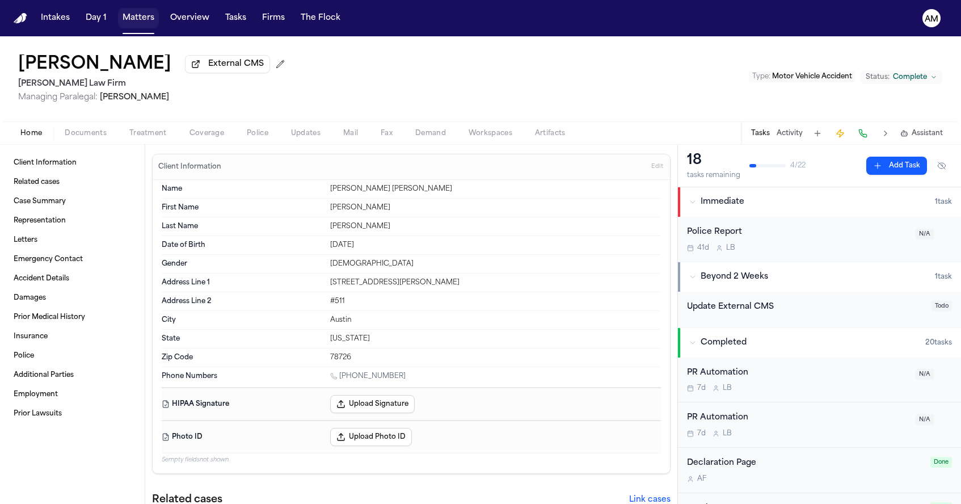
click at [141, 22] on button "Matters" at bounding box center [138, 18] width 41 height 20
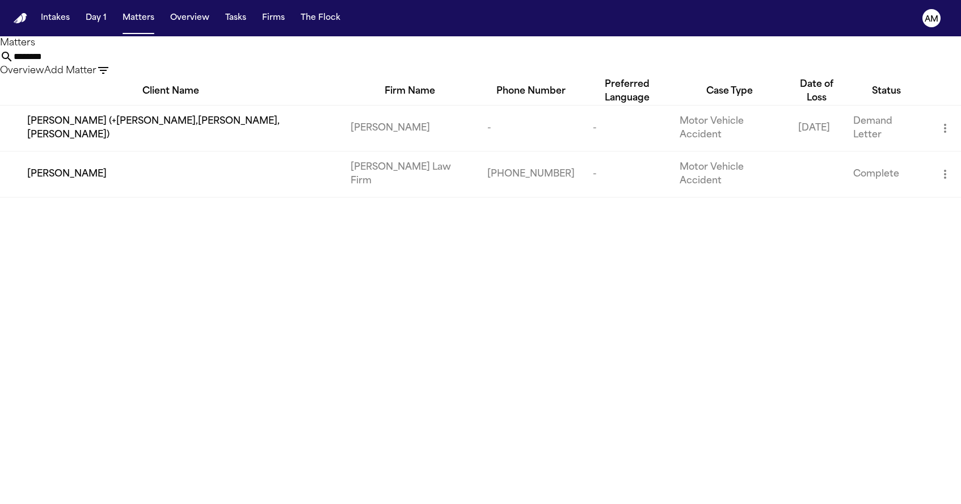
click at [104, 64] on input "********" at bounding box center [59, 57] width 91 height 14
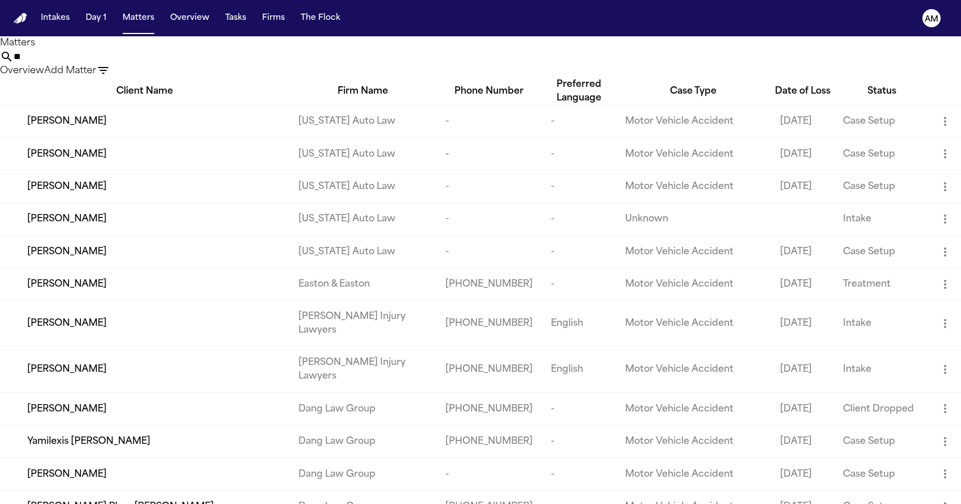
type input "*"
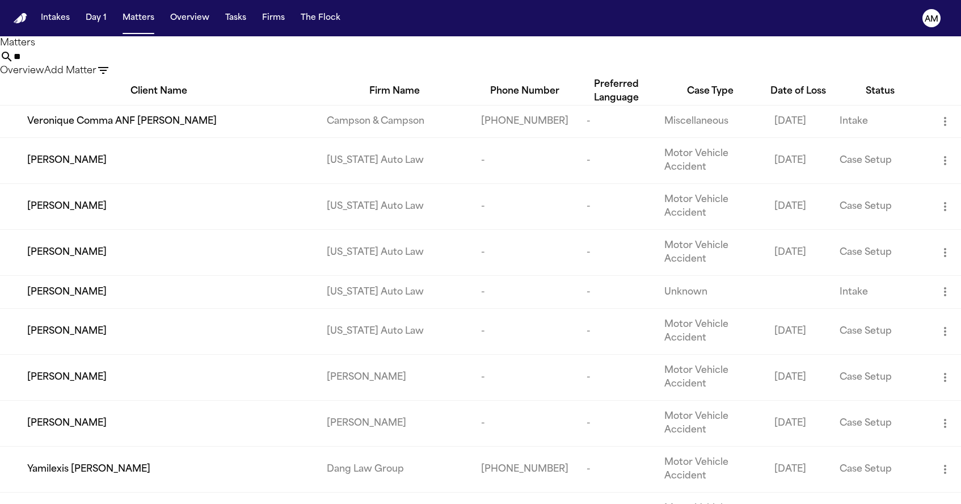
type input "*"
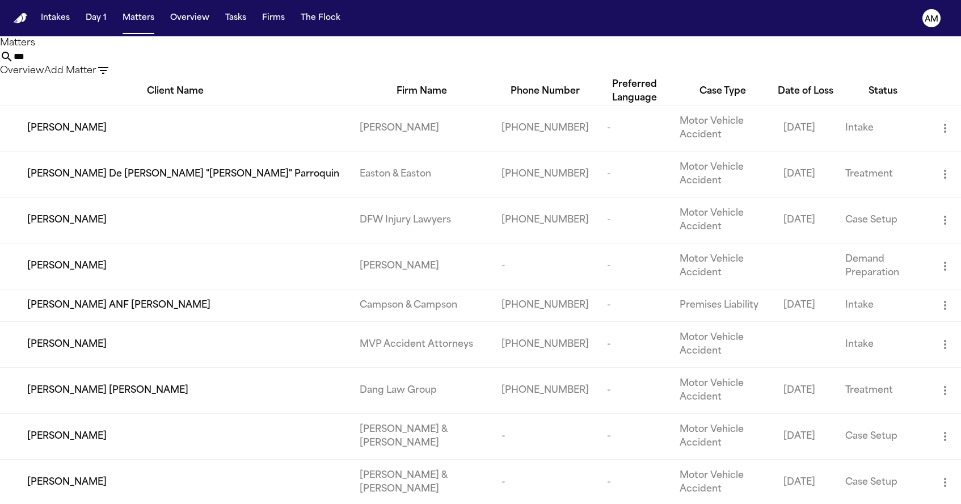
type input "****"
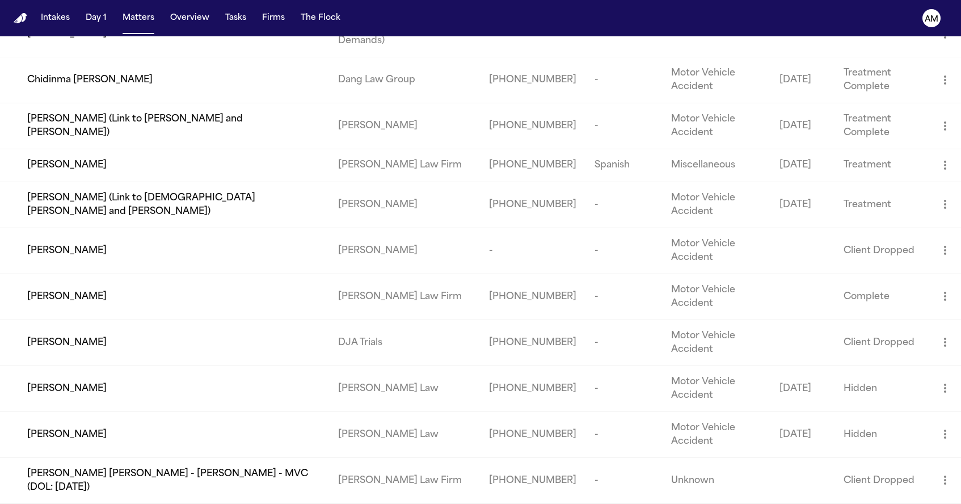
click at [169, 317] on td "[PERSON_NAME]" at bounding box center [164, 297] width 329 height 46
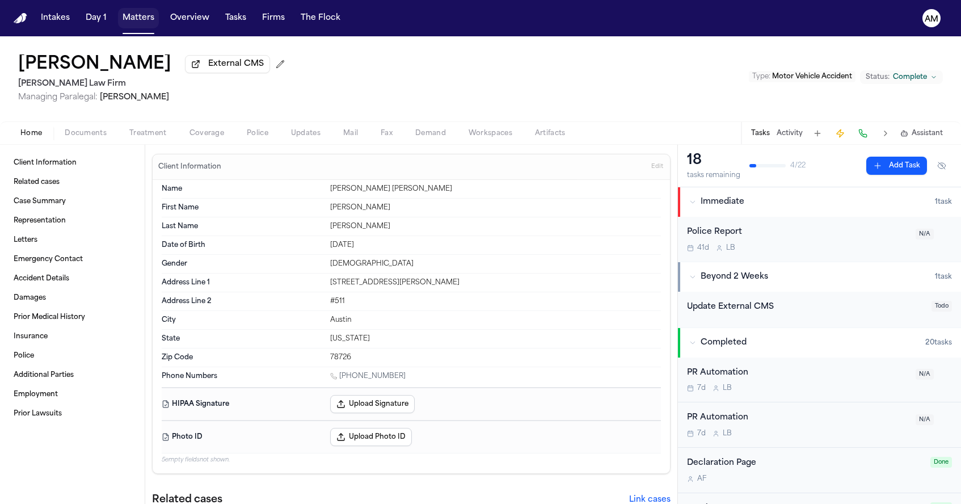
click at [126, 21] on button "Matters" at bounding box center [138, 18] width 41 height 20
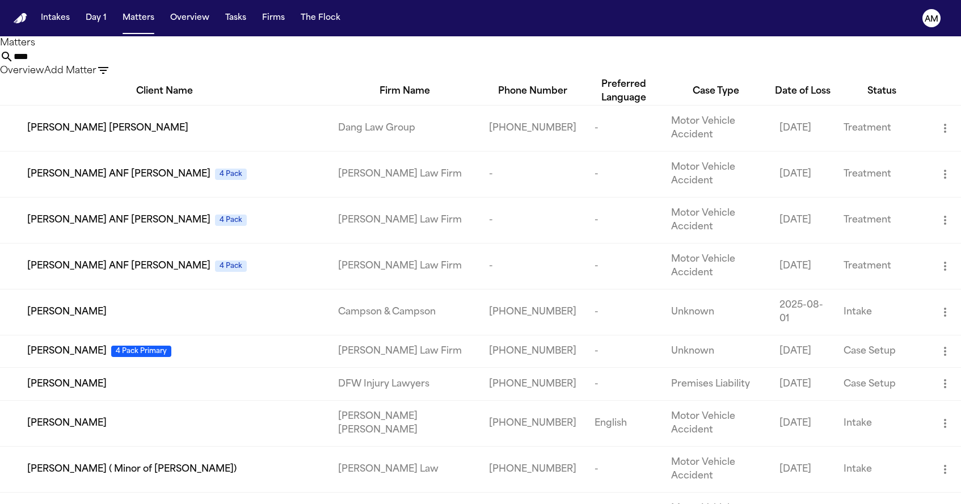
click at [104, 64] on input "****" at bounding box center [59, 57] width 91 height 14
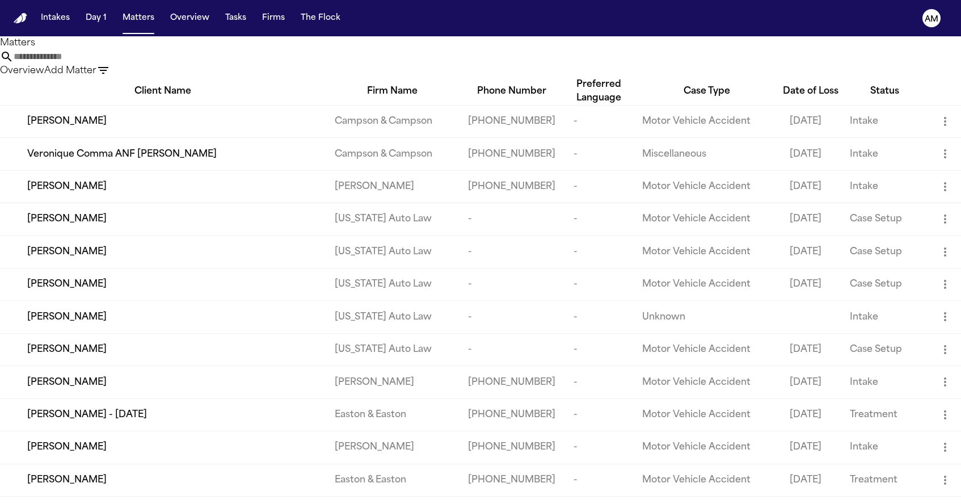
click at [104, 61] on input "text" at bounding box center [59, 57] width 91 height 14
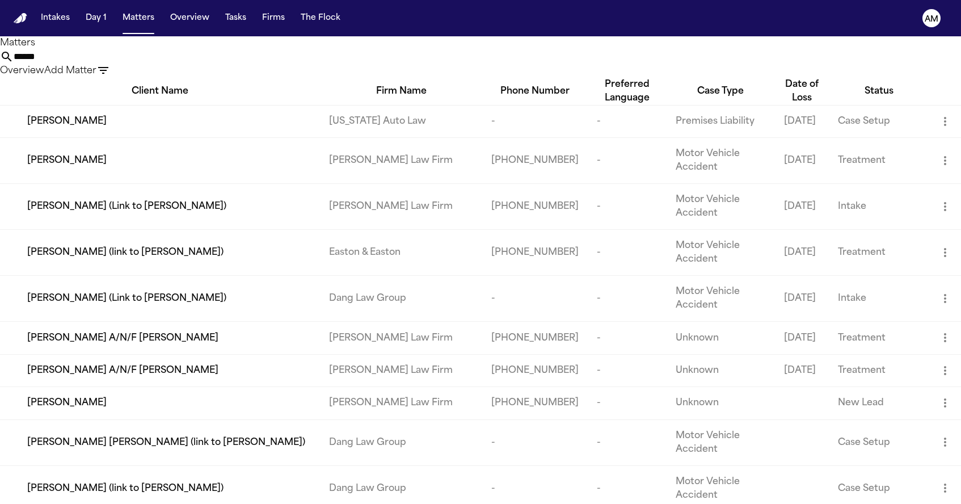
type input "*******"
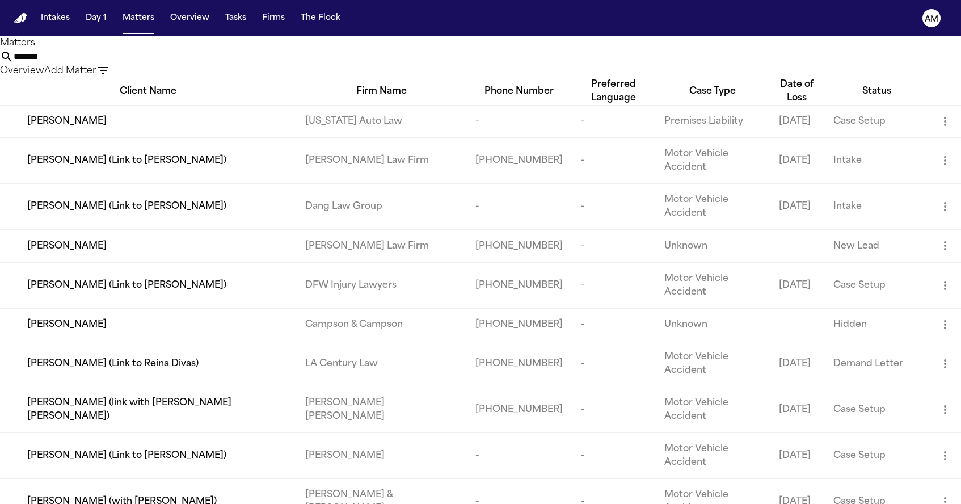
click at [84, 128] on span "[PERSON_NAME]" at bounding box center [66, 122] width 79 height 14
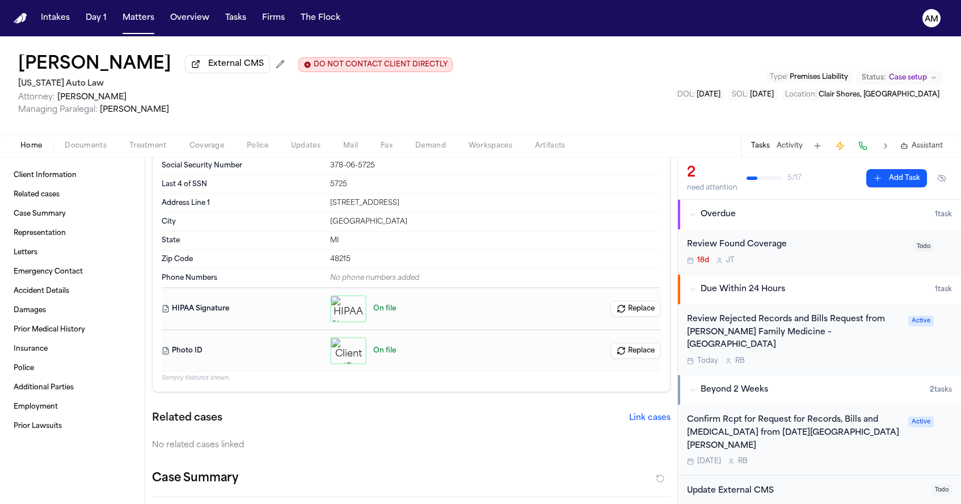
scroll to position [148, 0]
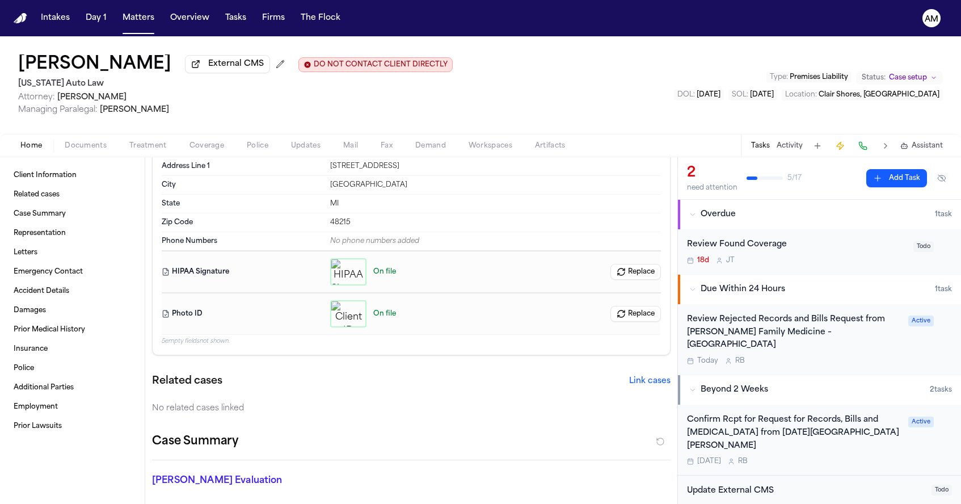
click at [108, 144] on button "Documents" at bounding box center [85, 146] width 65 height 14
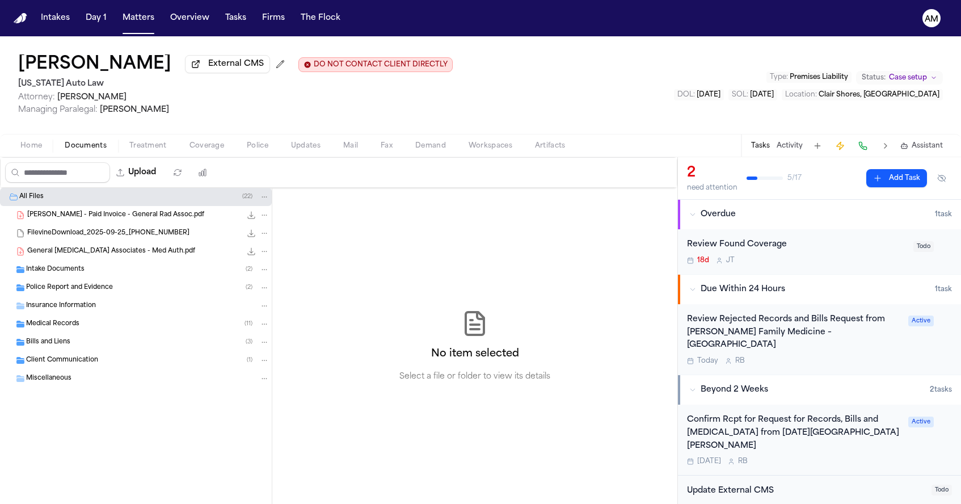
click at [81, 320] on div "Medical Records ( 11 )" at bounding box center [136, 324] width 272 height 18
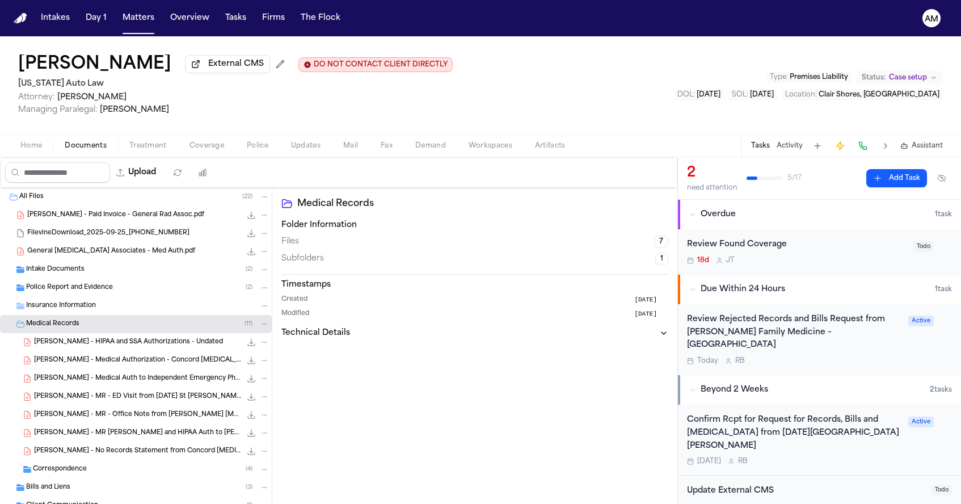
click at [106, 402] on span "D. Coston - MR - ED Visit from Ascension St John - 9.16.25" at bounding box center [137, 397] width 207 height 10
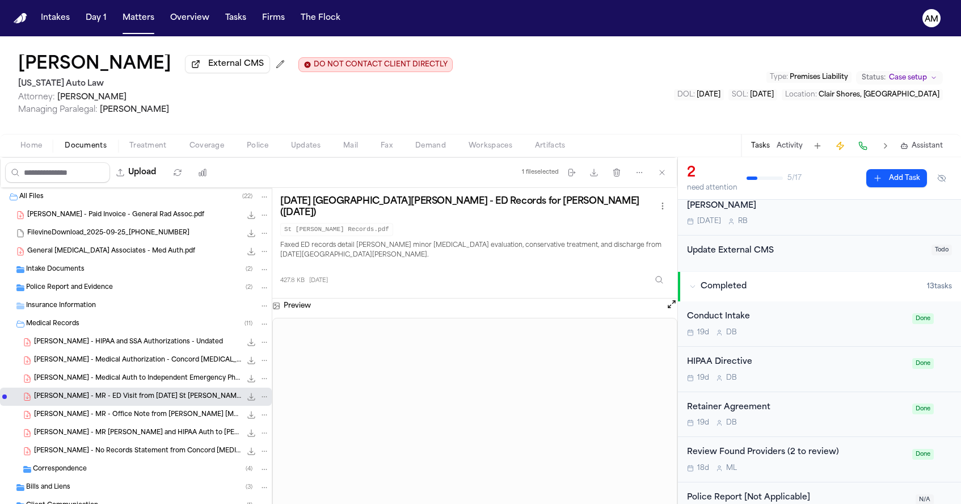
scroll to position [271, 0]
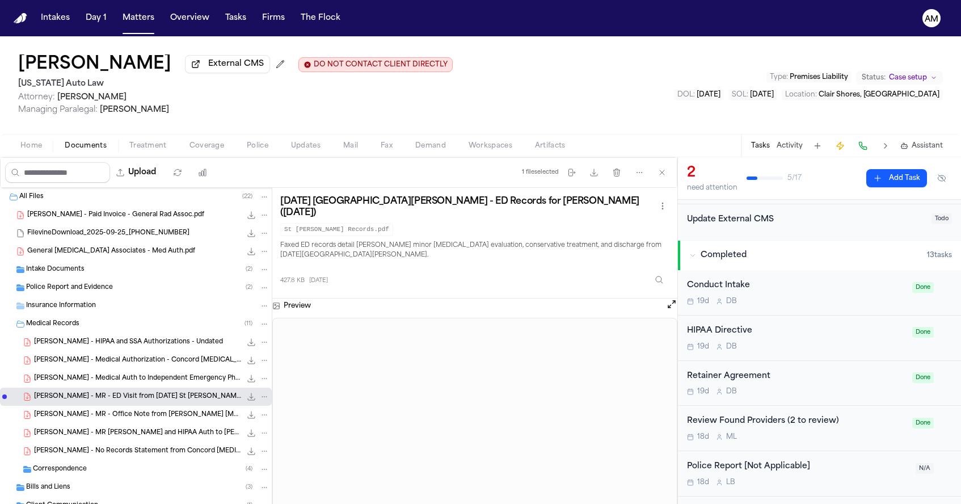
click at [167, 457] on div "D. Coston - No Records Statement from Concord Radiology - 10.13.25 5.9 KB • PDF" at bounding box center [152, 451] width 236 height 11
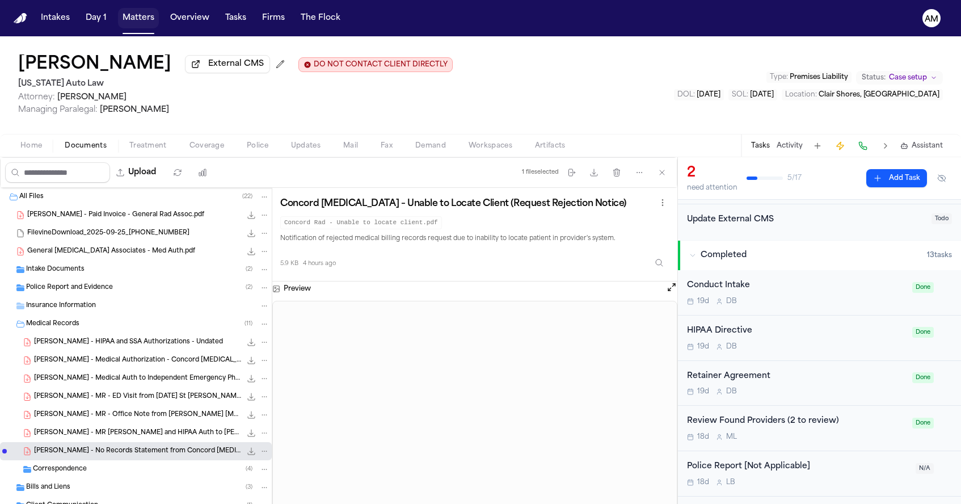
click at [144, 20] on button "Matters" at bounding box center [138, 18] width 41 height 20
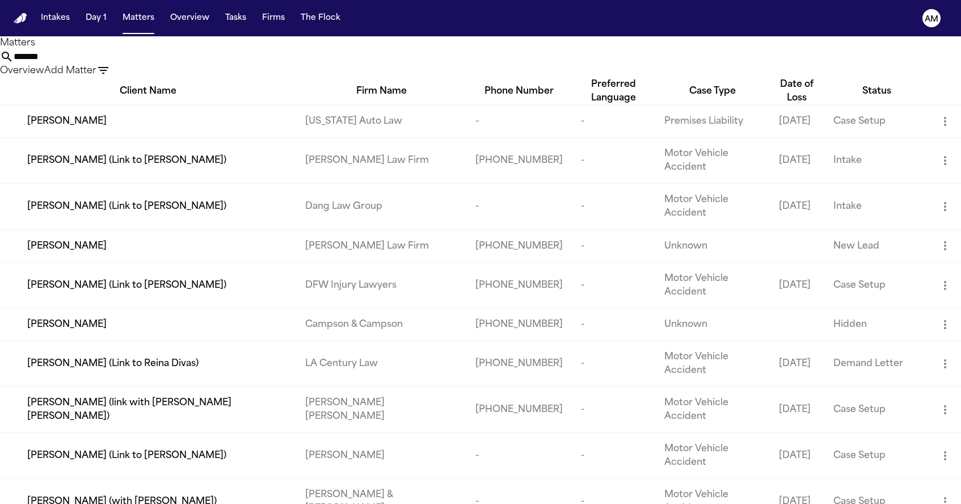
click at [104, 64] on input "*******" at bounding box center [59, 57] width 91 height 14
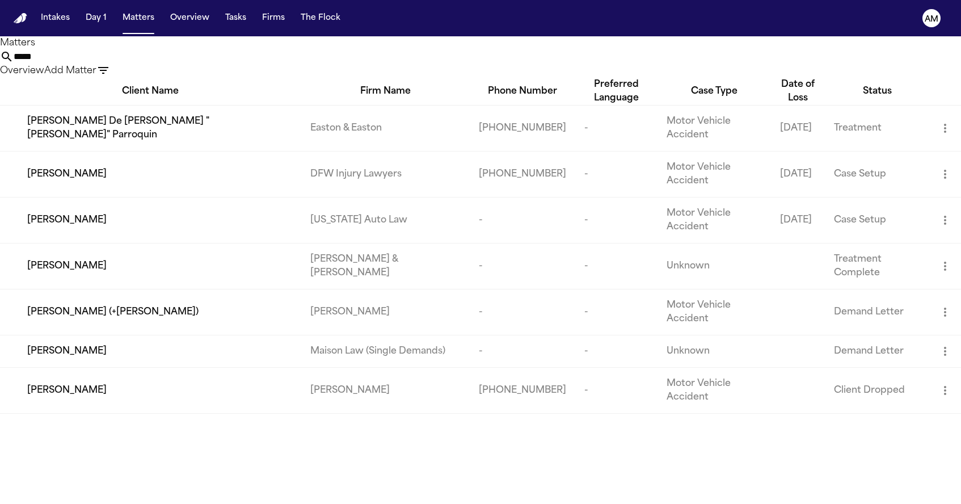
type input "******"
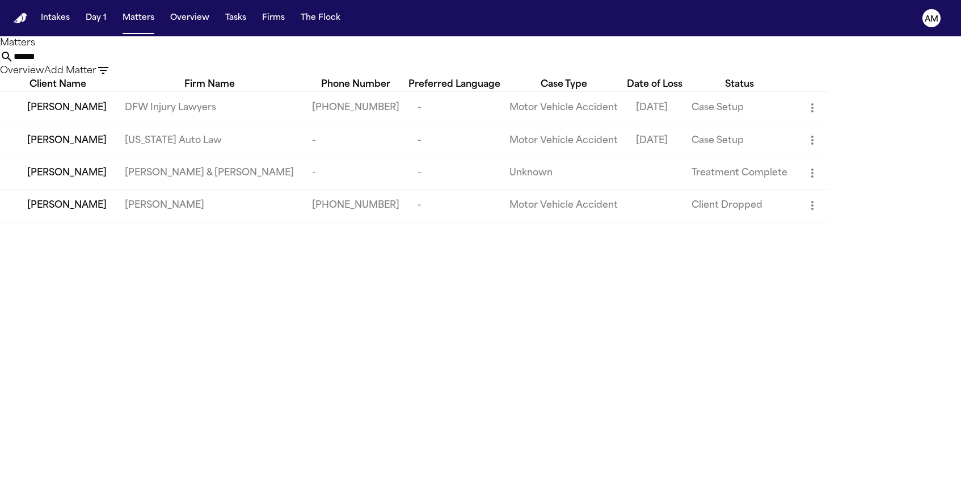
click at [104, 61] on input "******" at bounding box center [59, 57] width 91 height 14
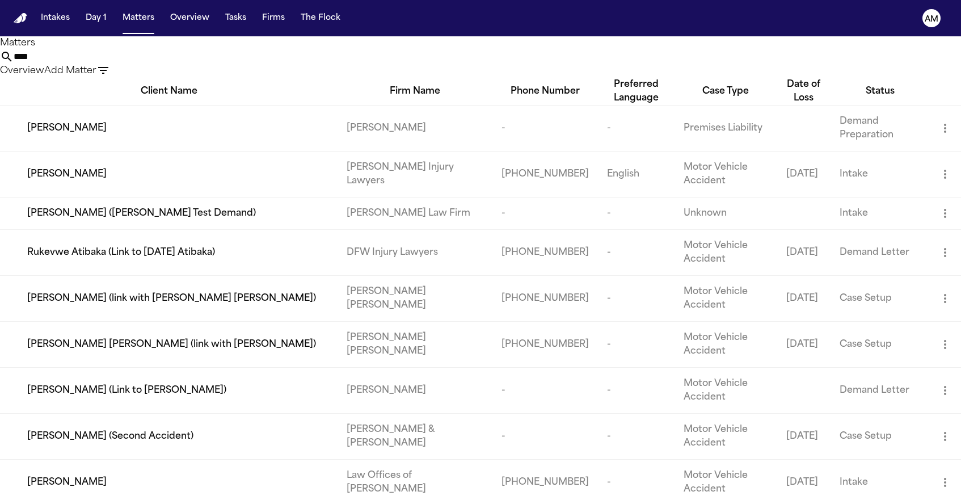
click at [104, 64] on input "****" at bounding box center [59, 57] width 91 height 14
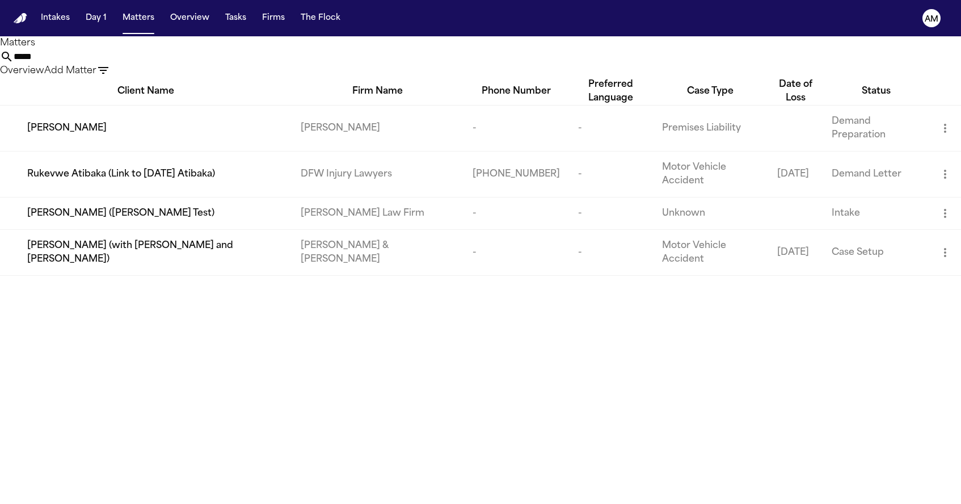
click at [104, 53] on input "*****" at bounding box center [59, 57] width 91 height 14
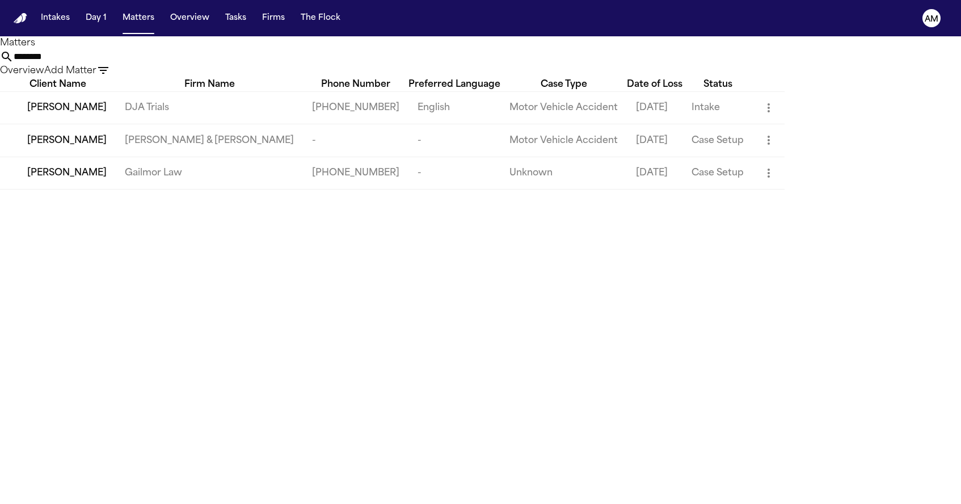
type input "*******"
click at [95, 115] on span "[PERSON_NAME]" at bounding box center [66, 108] width 79 height 14
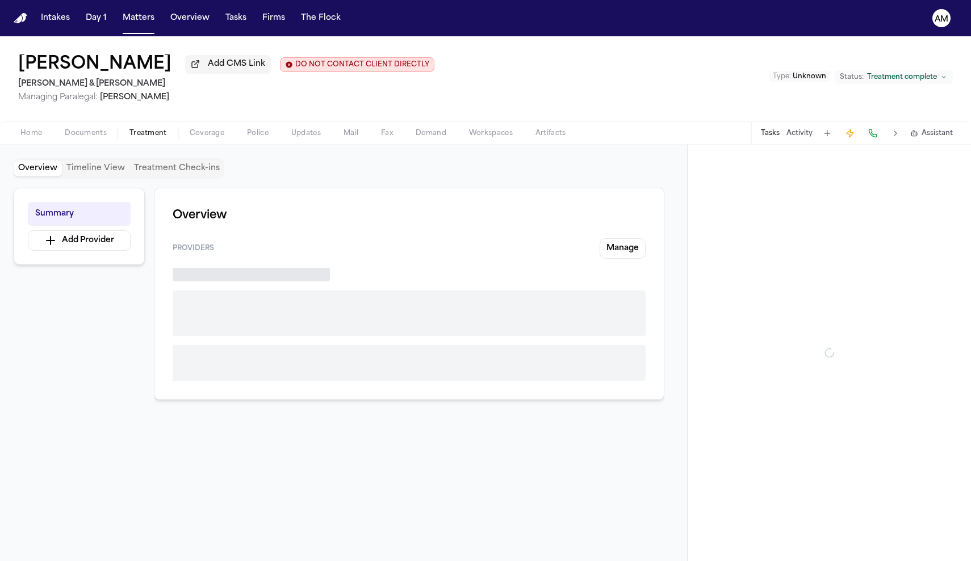
click at [147, 138] on span "Treatment" at bounding box center [147, 133] width 37 height 9
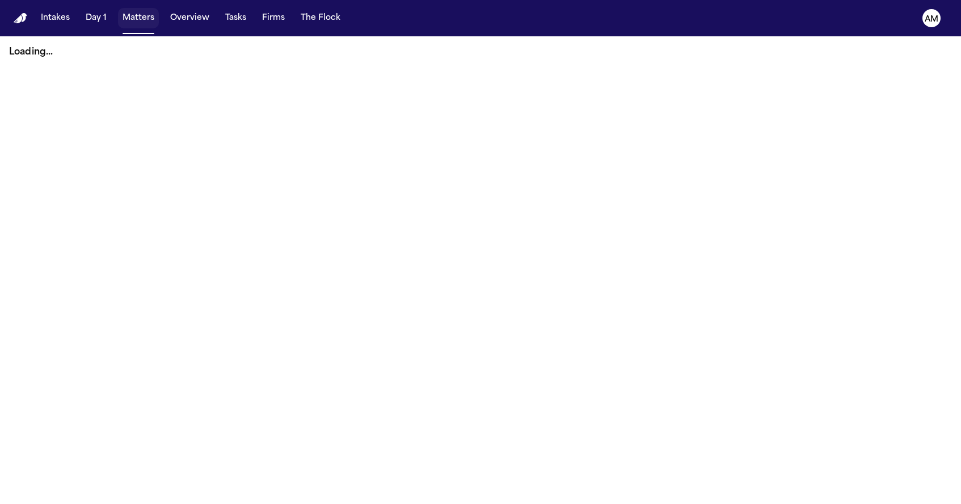
click at [146, 22] on button "Matters" at bounding box center [138, 18] width 41 height 20
click at [159, 24] on div "Intakes Day 1 Matters Overview Tasks Firms The Flock" at bounding box center [190, 18] width 309 height 20
click at [148, 20] on button "Matters" at bounding box center [138, 18] width 41 height 20
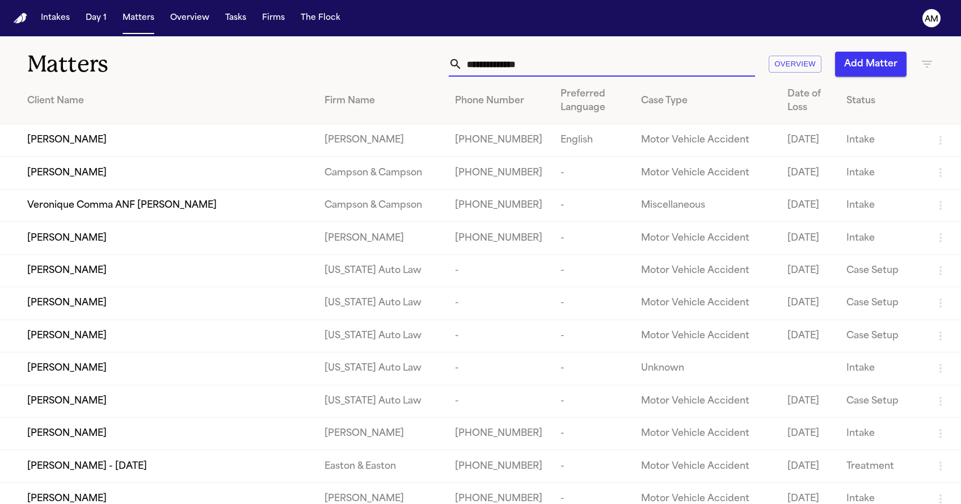
click at [552, 69] on input "text" at bounding box center [609, 64] width 293 height 25
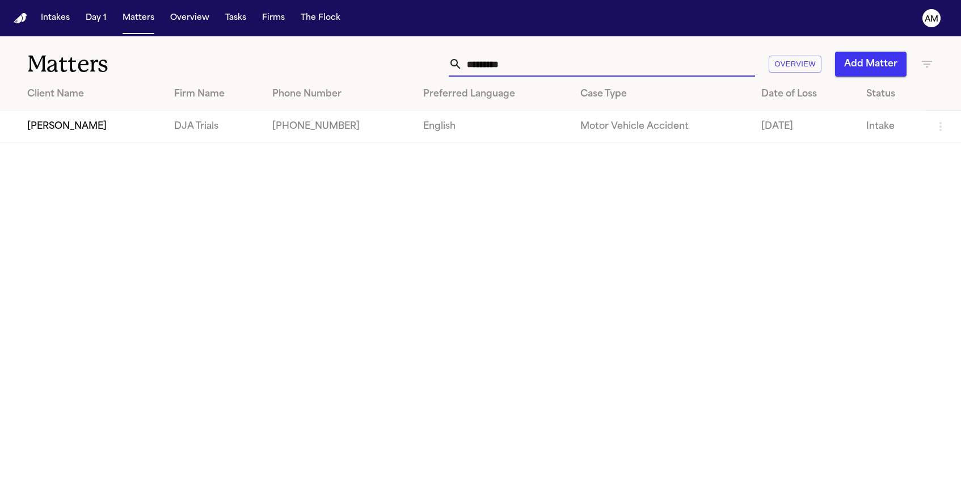
type input "*********"
click at [215, 133] on td "DJA Trials" at bounding box center [214, 127] width 98 height 32
click at [145, 143] on td "[PERSON_NAME]" at bounding box center [82, 127] width 165 height 32
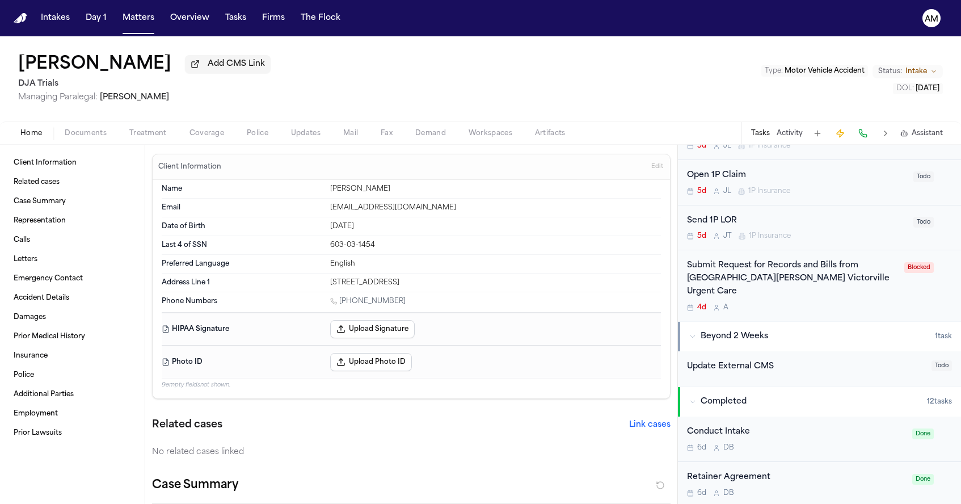
scroll to position [646, 0]
click at [766, 269] on div "Submit Request for Records and Bills from [GEOGRAPHIC_DATA][PERSON_NAME] Victor…" at bounding box center [792, 277] width 211 height 39
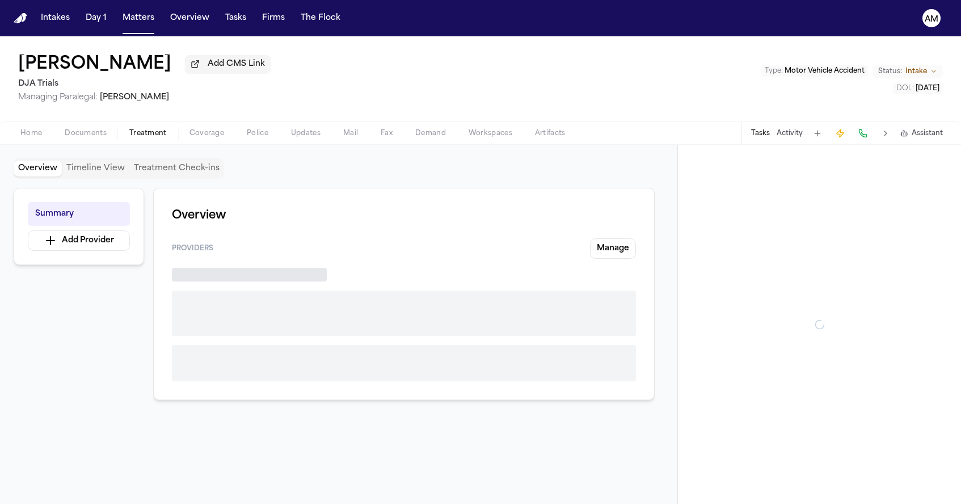
click at [166, 138] on button "Treatment" at bounding box center [148, 134] width 60 height 14
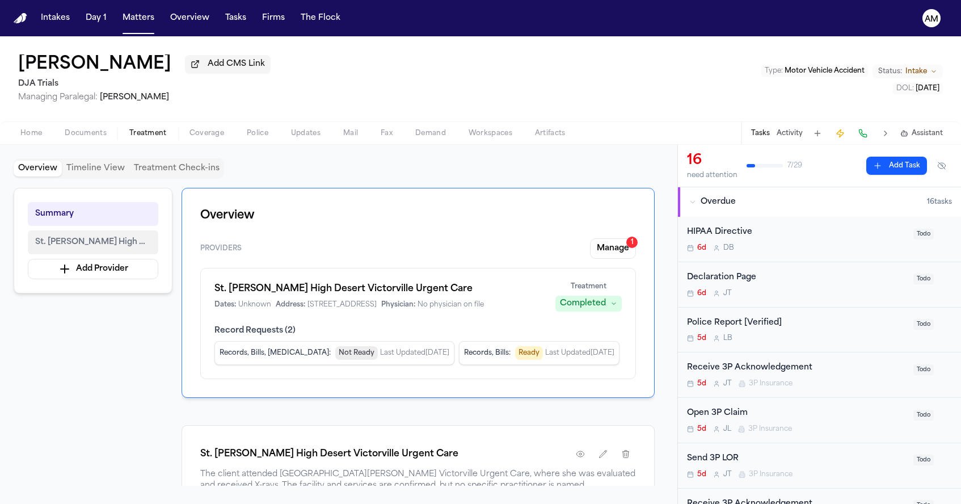
click at [111, 243] on span "St. [PERSON_NAME] High Desert Victorville Urgent Care" at bounding box center [93, 243] width 116 height 14
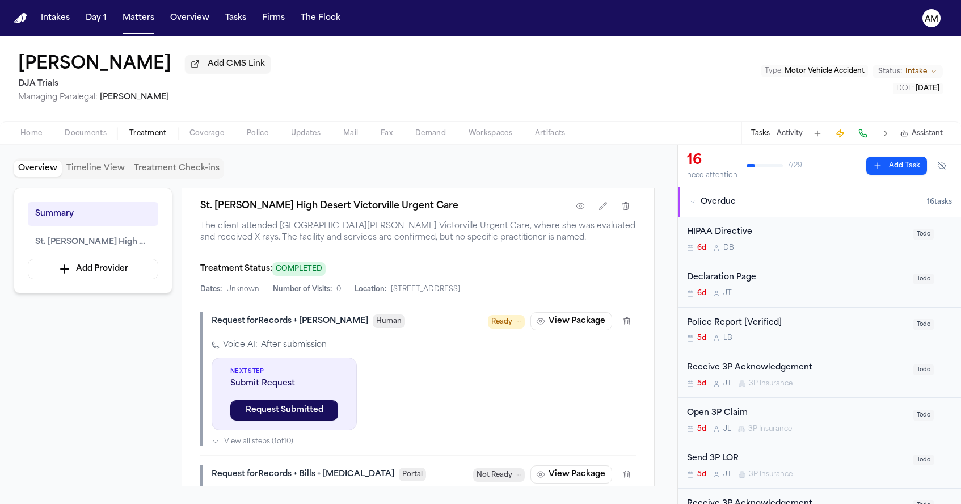
scroll to position [258, 0]
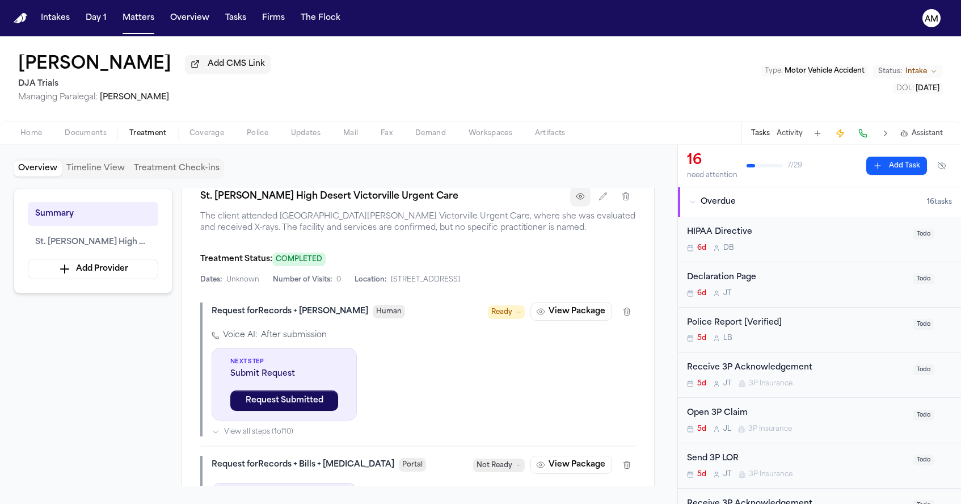
click at [589, 207] on button "button" at bounding box center [580, 196] width 20 height 20
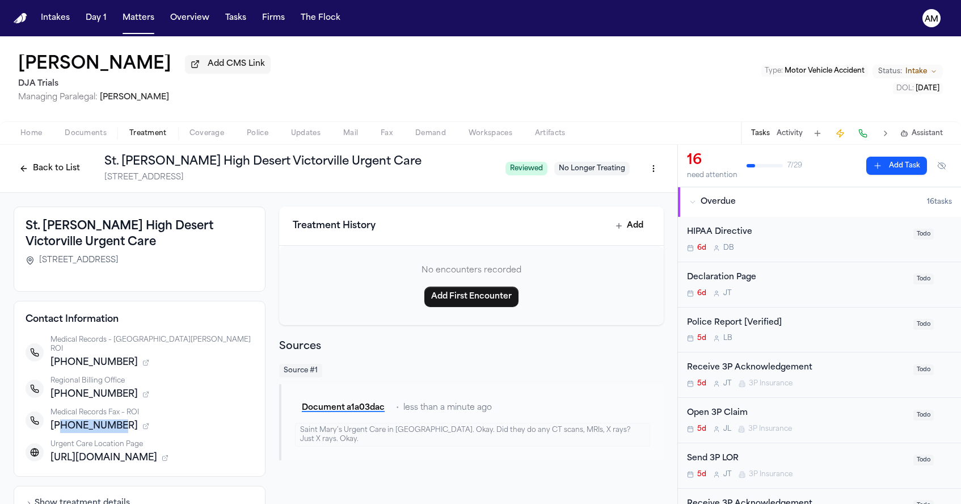
drag, startPoint x: 115, startPoint y: 420, endPoint x: 60, endPoint y: 417, distance: 54.6
click at [60, 419] on span "[PHONE_NUMBER]" at bounding box center [94, 426] width 87 height 14
copy span "7608134434"
click at [107, 242] on h3 "St. [PERSON_NAME] High Desert Victorville Urgent Care" at bounding box center [140, 235] width 228 height 32
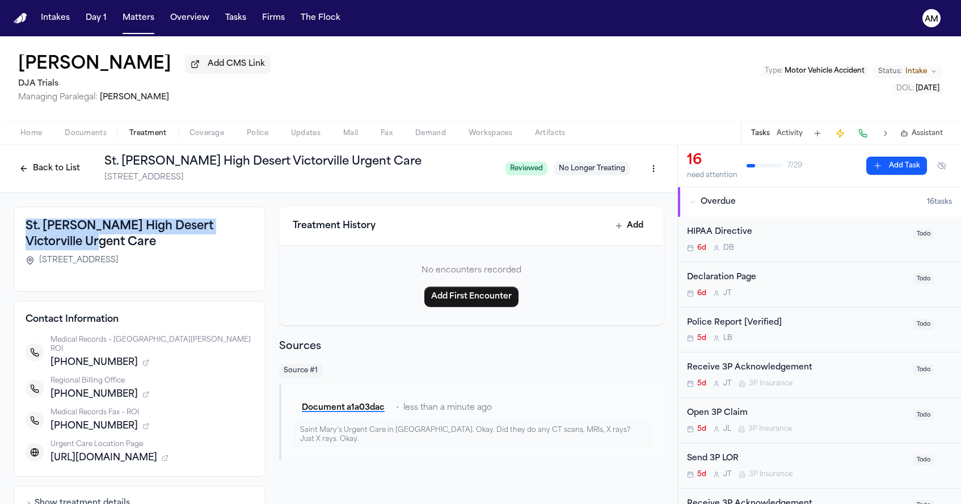
drag, startPoint x: 56, startPoint y: 243, endPoint x: 24, endPoint y: 229, distance: 35.6
click at [24, 229] on div "[GEOGRAPHIC_DATA][PERSON_NAME] Victorville Urgent Care [STREET_ADDRESS]" at bounding box center [140, 249] width 252 height 85
copy h3 "St. [PERSON_NAME] High Desert Victorville Urgent Care"
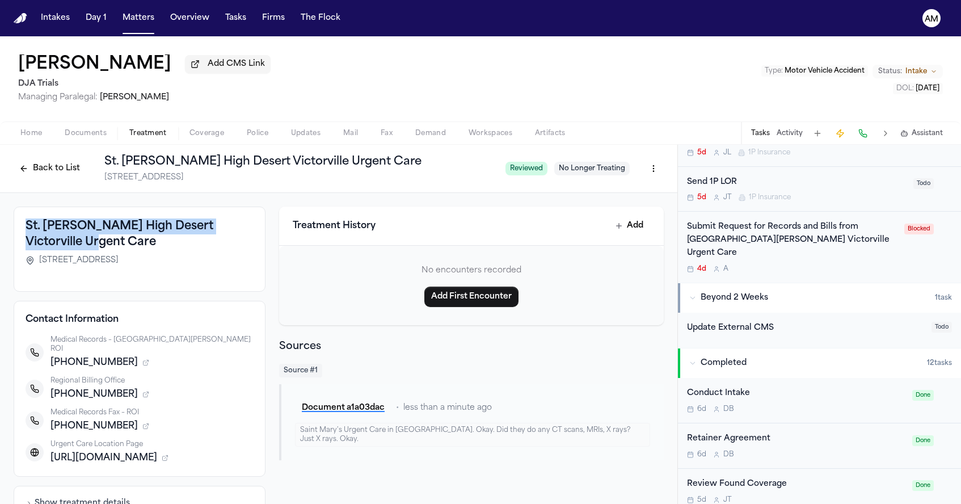
scroll to position [678, 0]
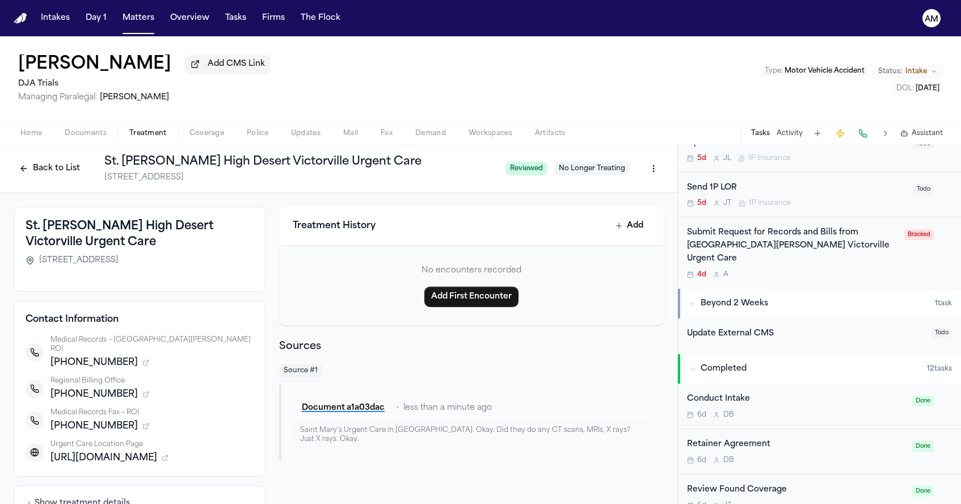
click at [909, 258] on div "Submit Request for Records and Bills from [GEOGRAPHIC_DATA][PERSON_NAME] Victor…" at bounding box center [819, 252] width 265 height 52
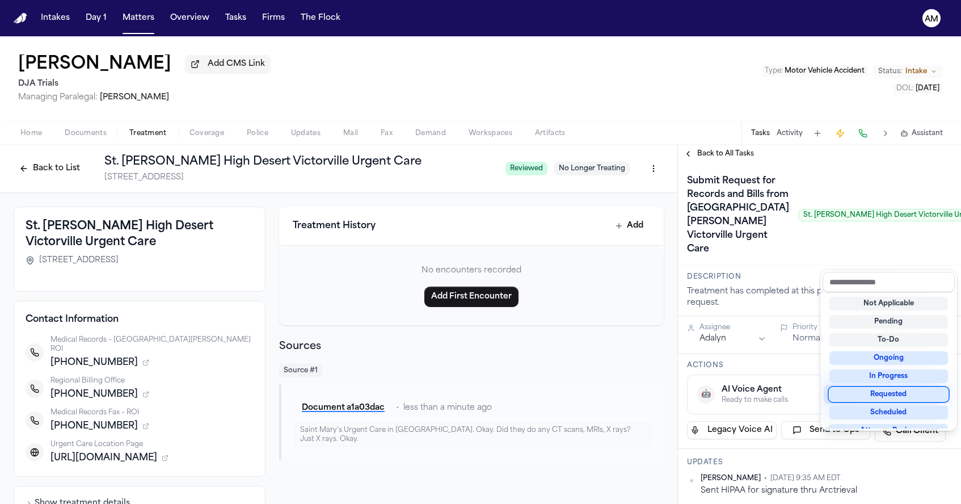
click at [874, 396] on div "Requested" at bounding box center [889, 395] width 119 height 14
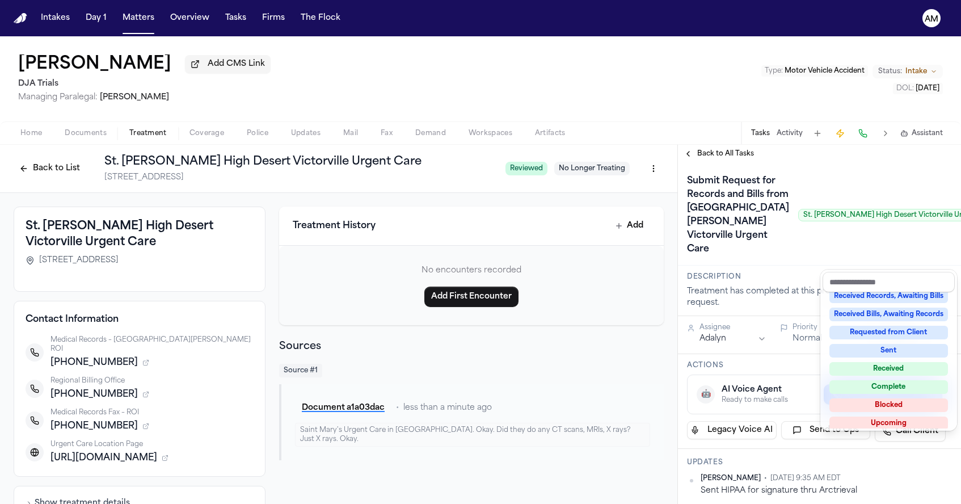
scroll to position [171, 0]
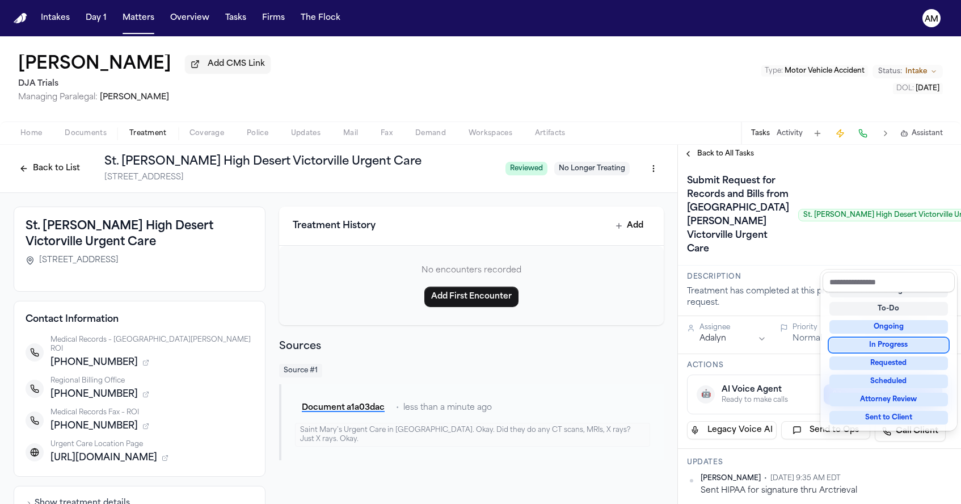
click at [902, 348] on div "In Progress" at bounding box center [889, 345] width 119 height 14
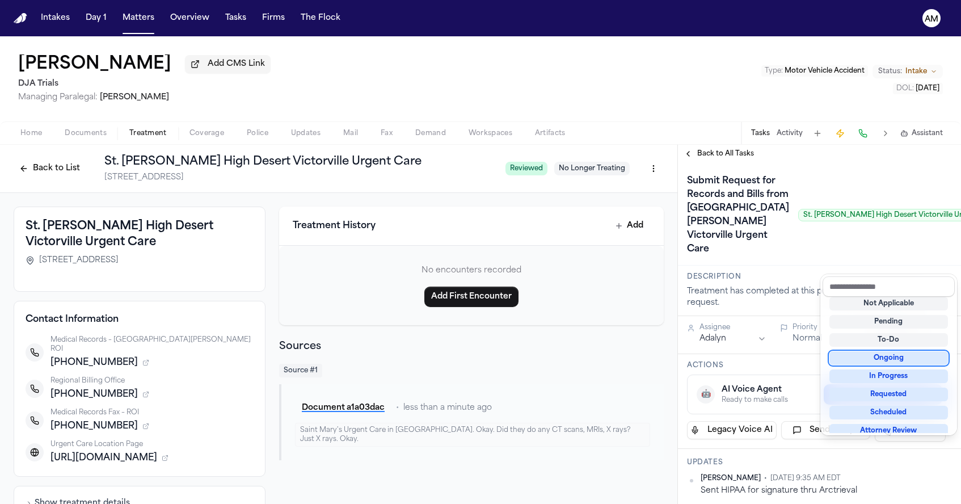
click at [897, 355] on div "Ongoing" at bounding box center [889, 358] width 119 height 14
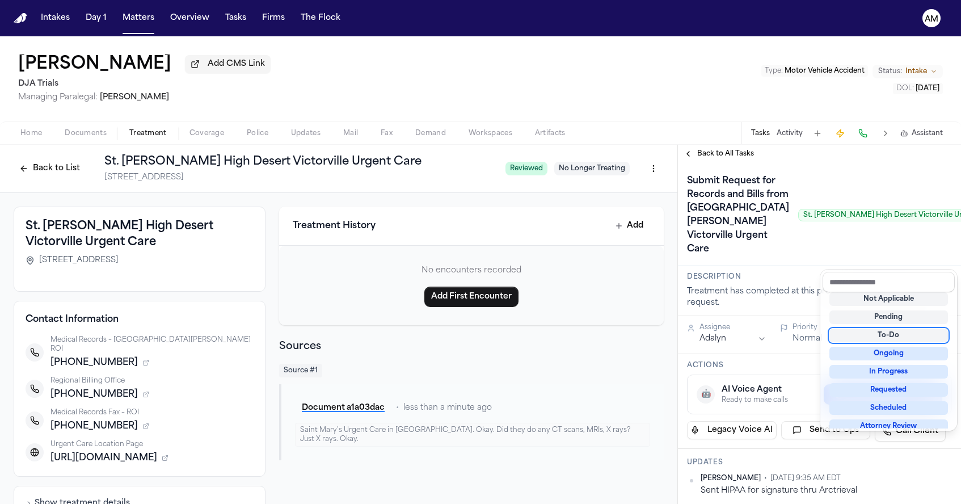
click at [800, 258] on div "Submit Request for Records and Bills from [GEOGRAPHIC_DATA][PERSON_NAME] Victor…" at bounding box center [819, 215] width 265 height 86
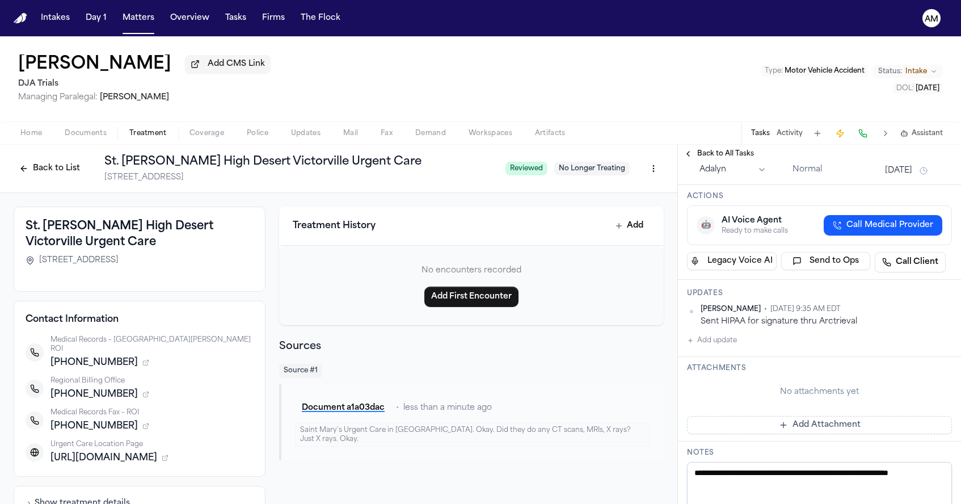
scroll to position [171, 0]
click at [730, 346] on button "Add update" at bounding box center [712, 339] width 50 height 14
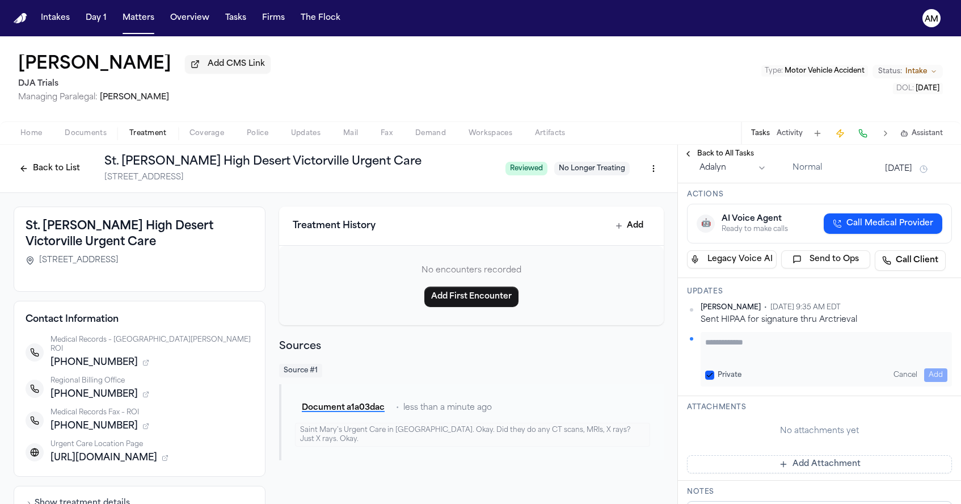
click at [711, 380] on button "Private" at bounding box center [709, 375] width 9 height 9
click at [745, 359] on textarea "Add your update" at bounding box center [826, 348] width 242 height 23
type textarea "**********"
click at [927, 382] on button "Add" at bounding box center [936, 375] width 23 height 14
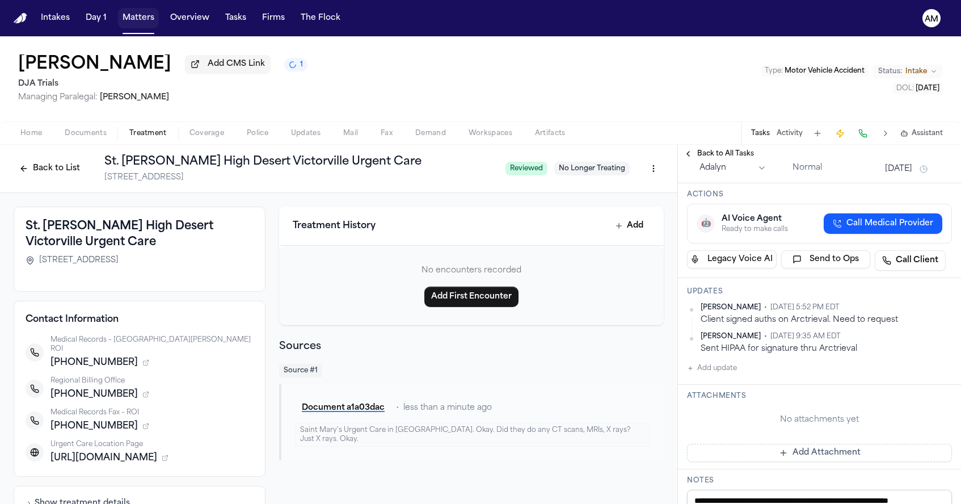
click at [138, 16] on button "Matters" at bounding box center [138, 18] width 41 height 20
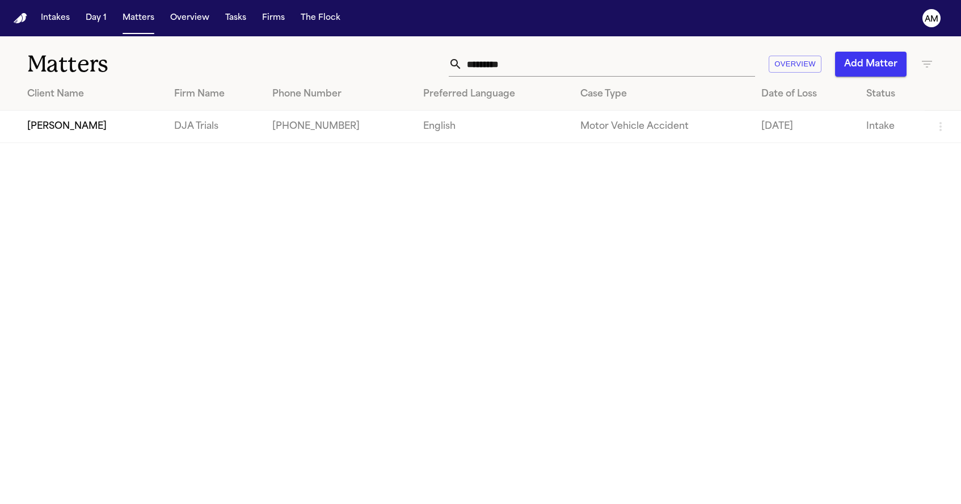
click at [590, 51] on div "Matters ********* Overview Add Matter" at bounding box center [480, 57] width 961 height 42
click at [587, 70] on input "*********" at bounding box center [609, 64] width 293 height 25
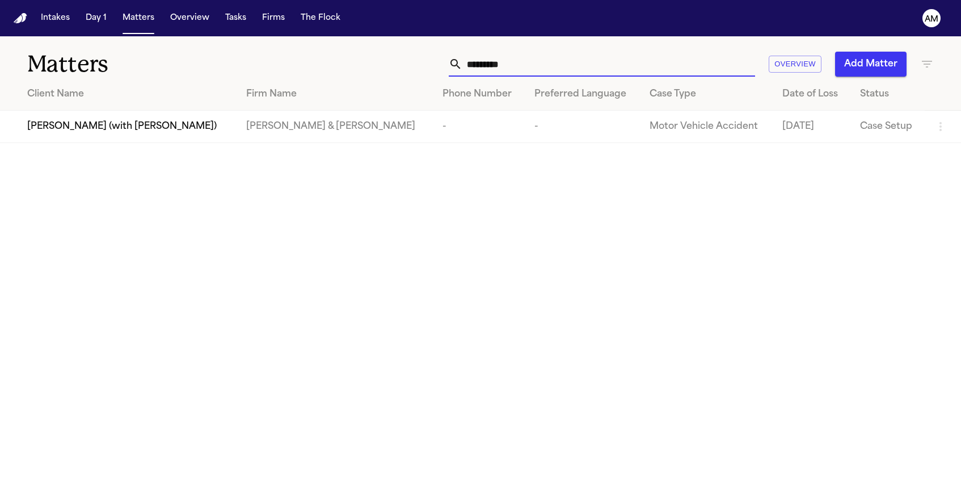
click at [564, 58] on input "*********" at bounding box center [609, 64] width 293 height 25
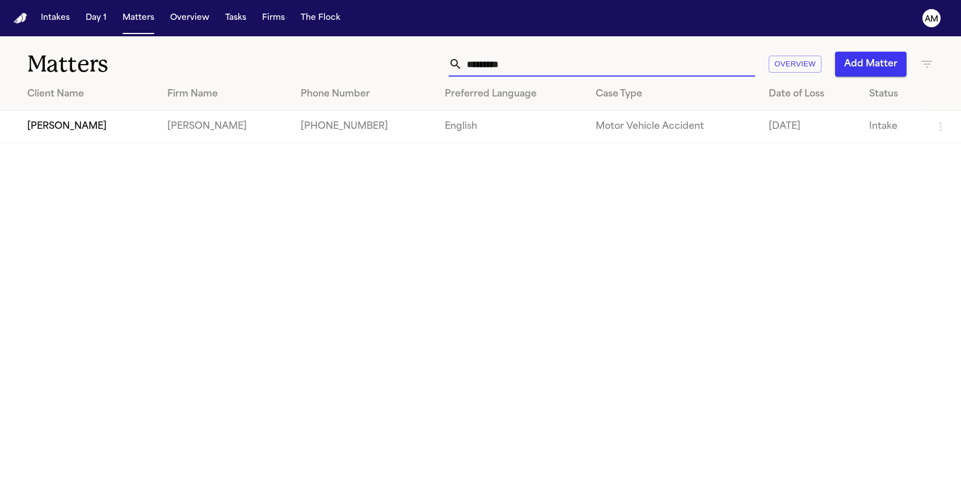
type input "*********"
click at [370, 120] on td "[PHONE_NUMBER]" at bounding box center [364, 127] width 144 height 32
click at [114, 133] on div "[PERSON_NAME]" at bounding box center [88, 127] width 122 height 14
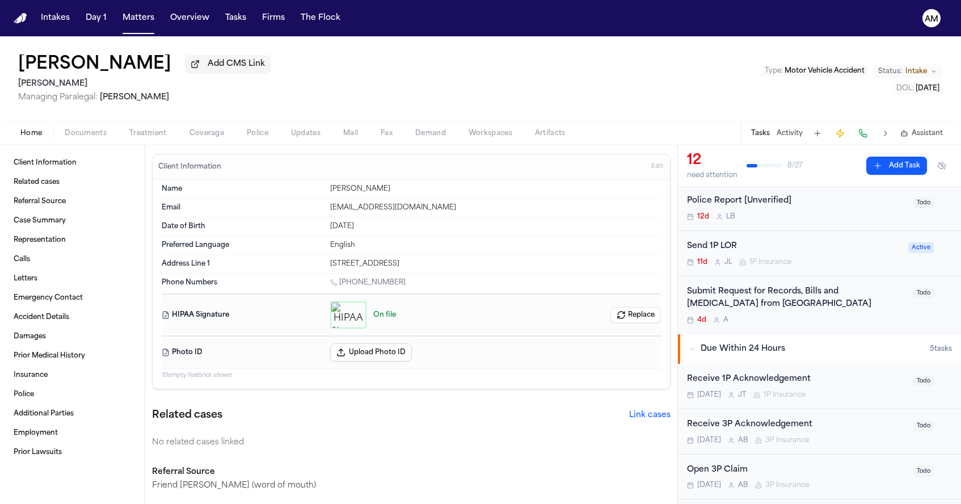
scroll to position [213, 0]
click at [828, 309] on div "Submit Request for Records, Bills and [MEDICAL_DATA] from [GEOGRAPHIC_DATA] 4d A" at bounding box center [797, 304] width 220 height 40
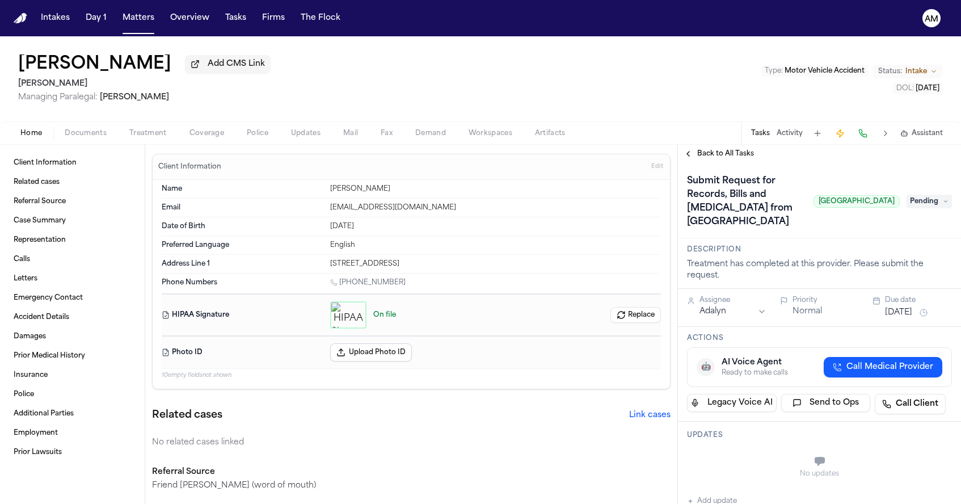
click at [713, 156] on span "Back to All Tasks" at bounding box center [726, 153] width 57 height 9
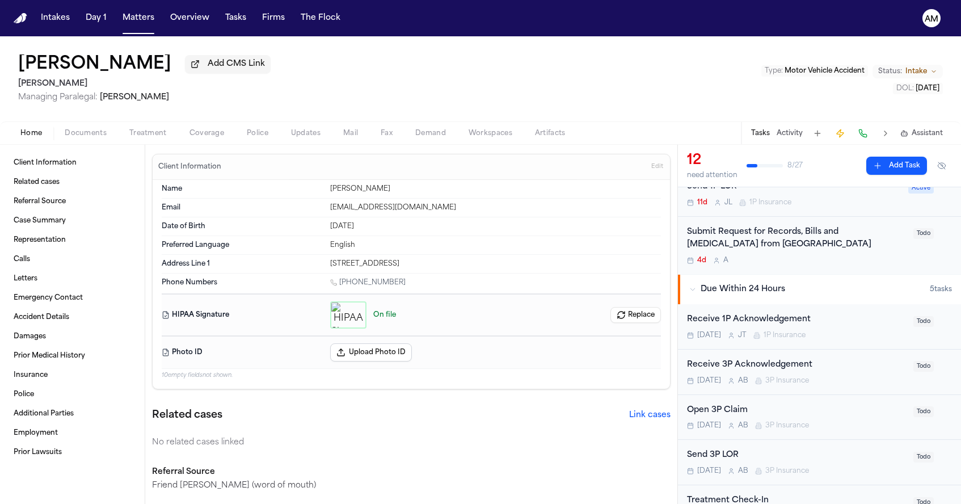
scroll to position [256, 0]
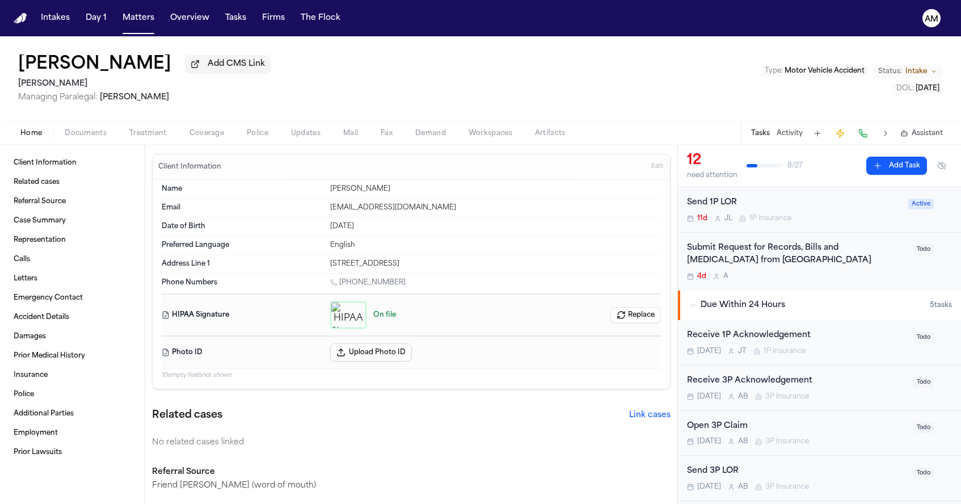
click at [871, 264] on div "Submit Request for Records, Bills and [MEDICAL_DATA] from [GEOGRAPHIC_DATA]" at bounding box center [797, 255] width 220 height 26
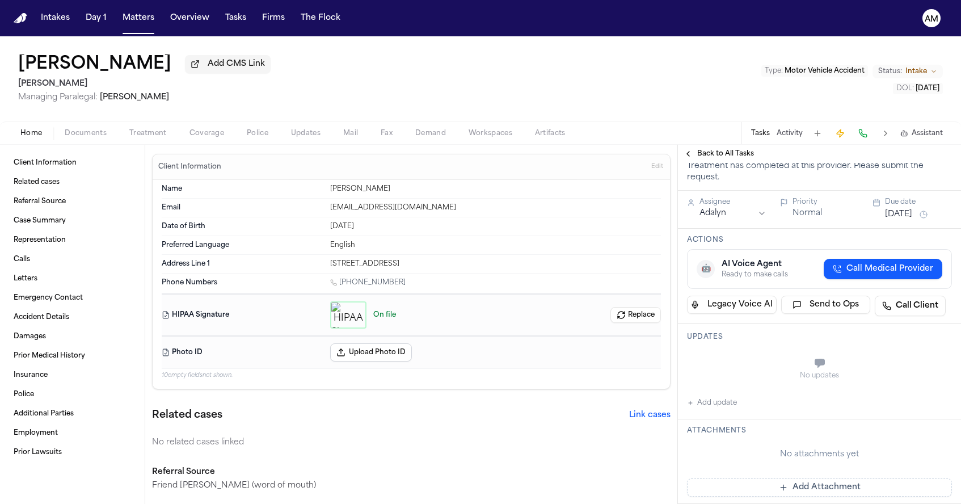
scroll to position [99, 0]
click at [716, 409] on button "Add update" at bounding box center [712, 402] width 50 height 14
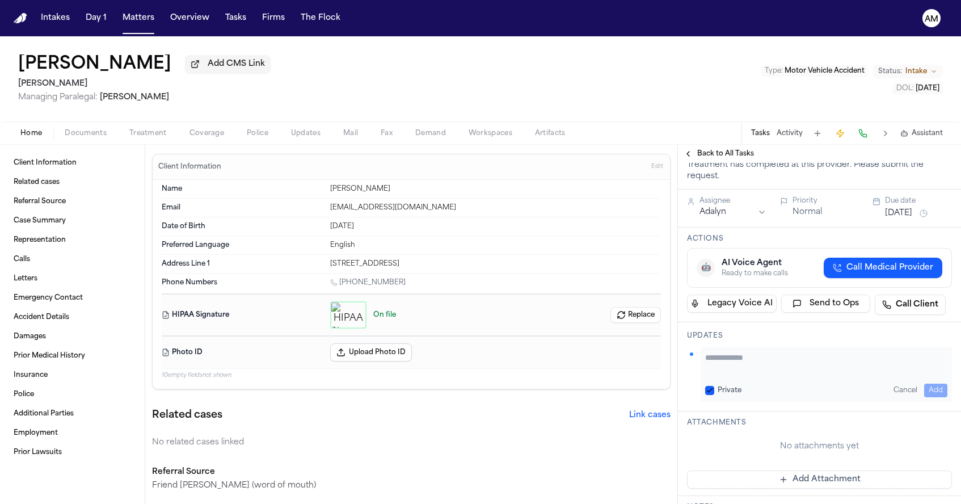
click at [723, 395] on label "Private" at bounding box center [730, 390] width 24 height 9
click at [715, 395] on button "Private" at bounding box center [709, 390] width 9 height 9
click at [723, 375] on textarea "Add your update" at bounding box center [826, 363] width 242 height 23
type textarea "**********"
click at [937, 397] on button "Add" at bounding box center [936, 391] width 23 height 14
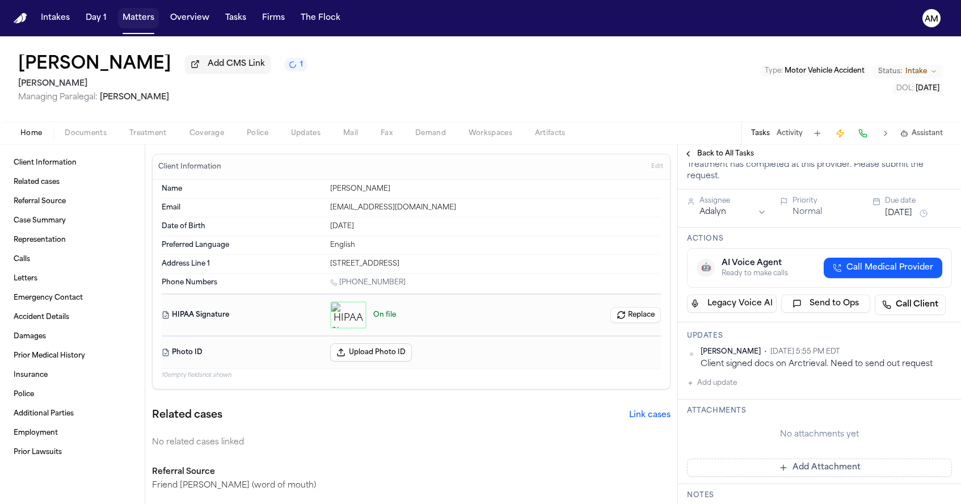
click at [148, 27] on button "Matters" at bounding box center [138, 18] width 41 height 20
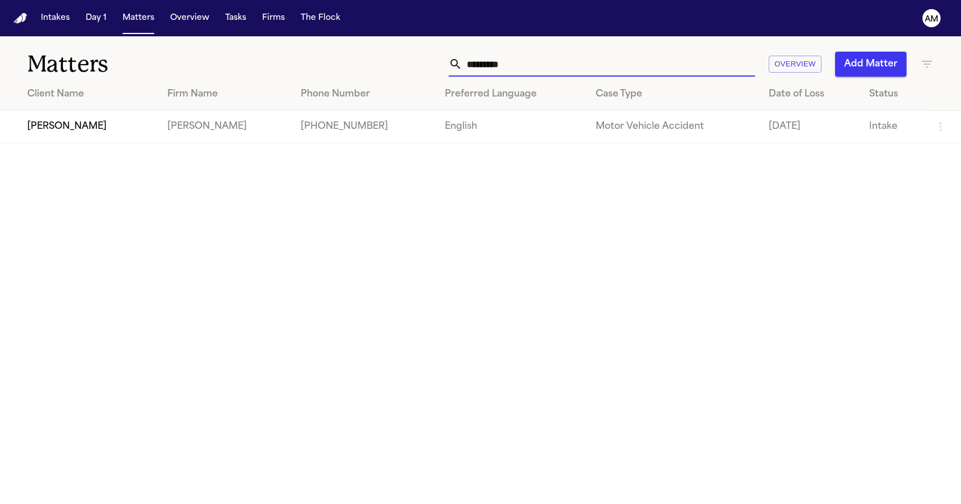
click at [551, 76] on input "*********" at bounding box center [609, 64] width 293 height 25
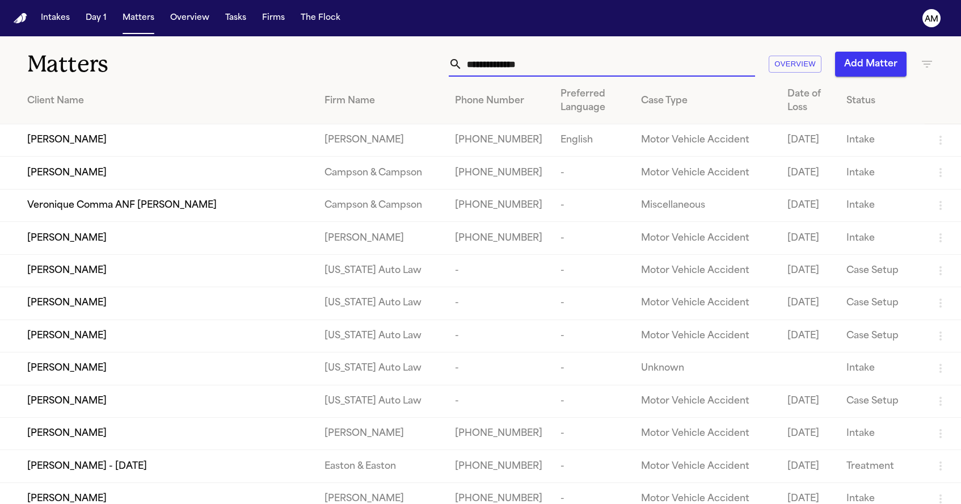
paste input "**********"
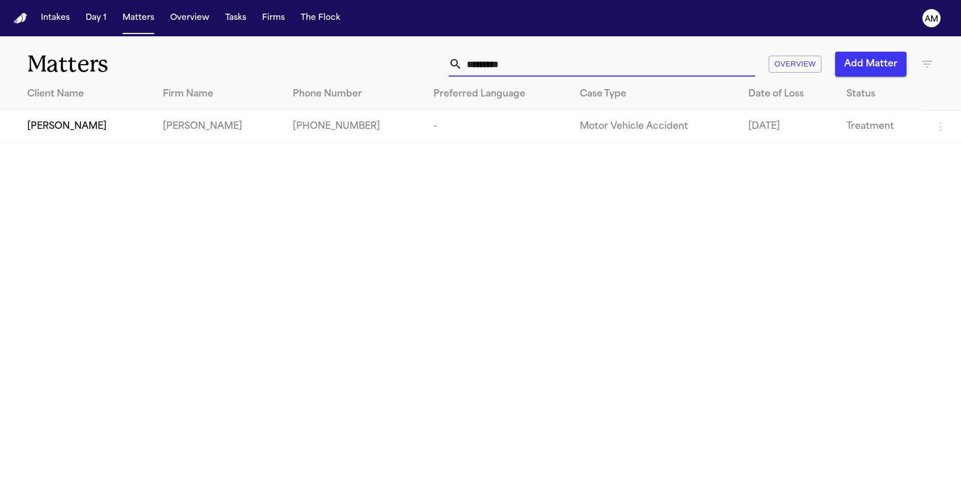
type input "*********"
click at [375, 121] on td "[PHONE_NUMBER]" at bounding box center [354, 127] width 140 height 32
click at [107, 133] on span "[PERSON_NAME]" at bounding box center [66, 127] width 79 height 14
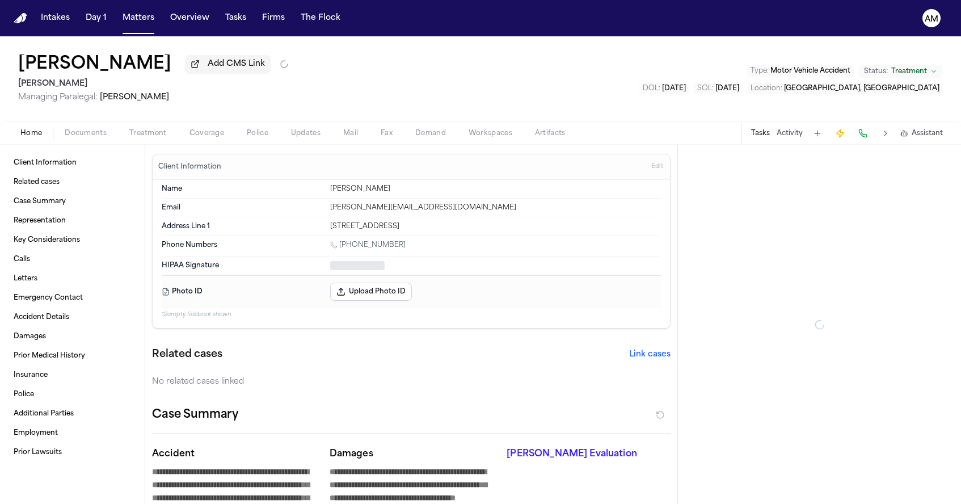
type textarea "*"
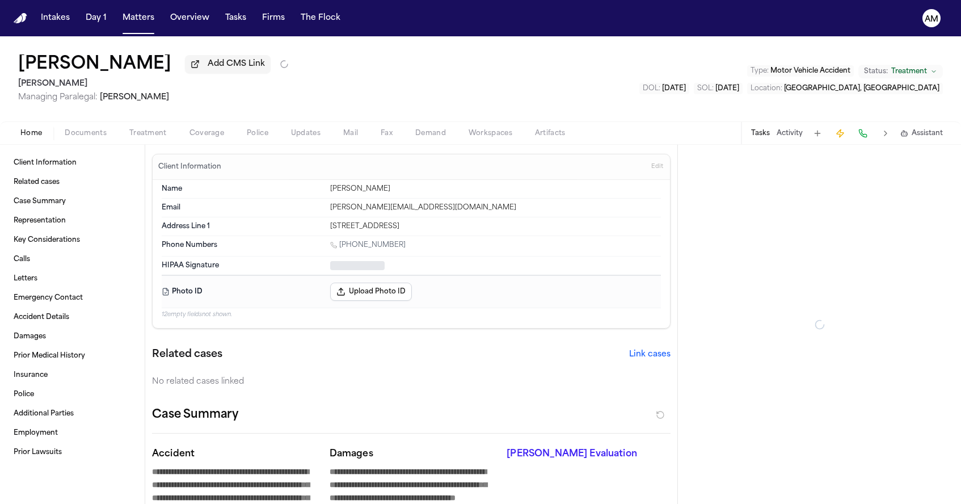
type textarea "*"
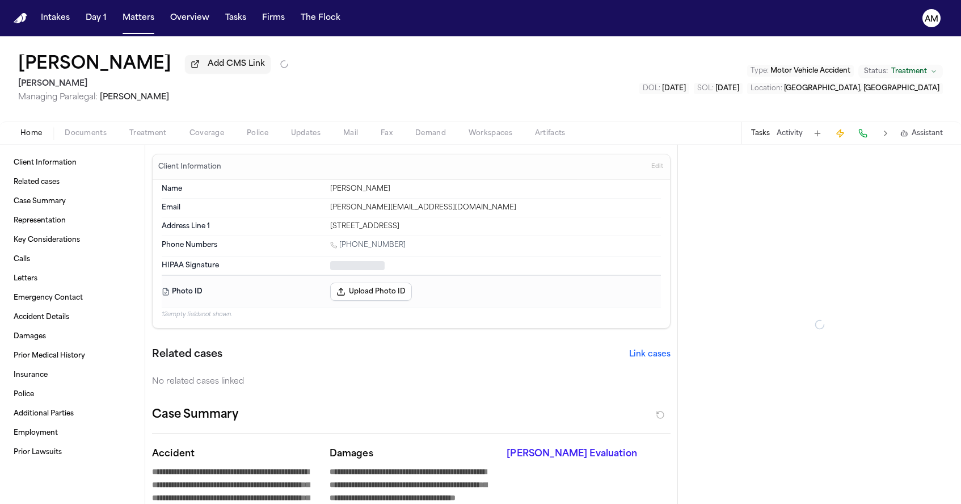
type textarea "*"
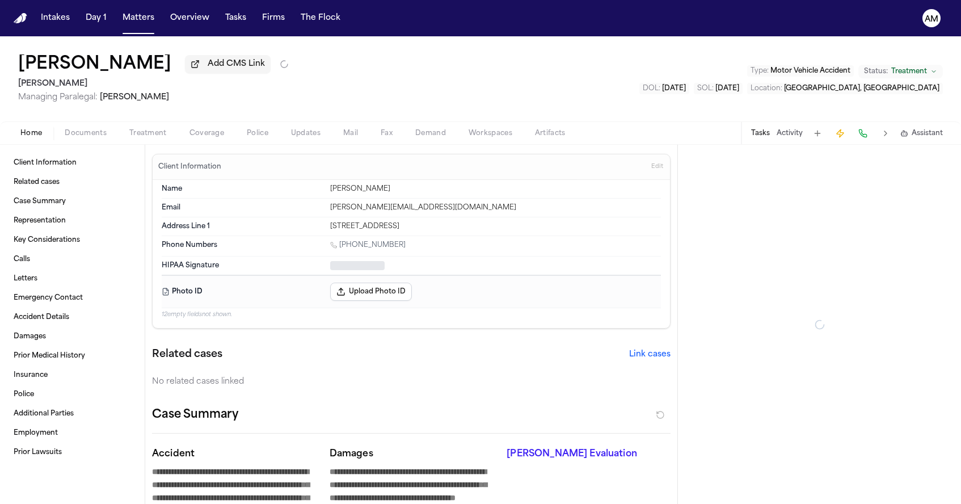
type textarea "*"
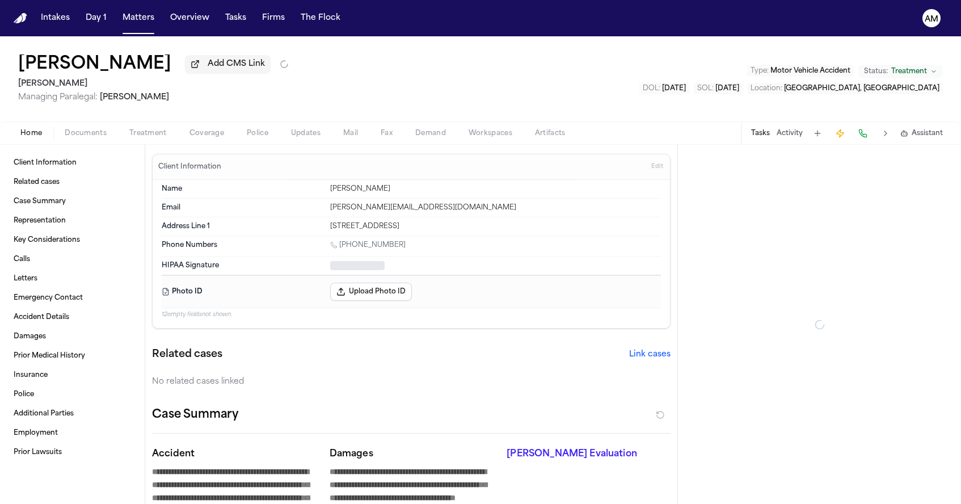
type textarea "*"
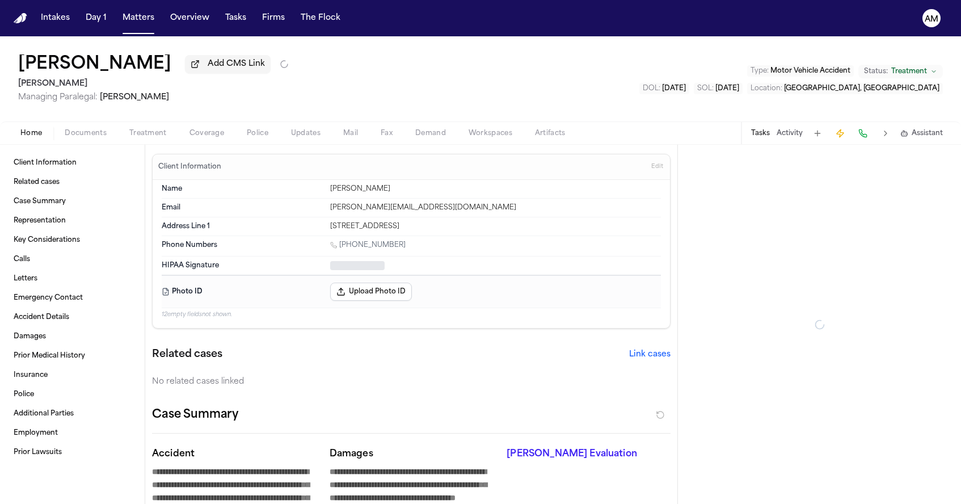
type textarea "*"
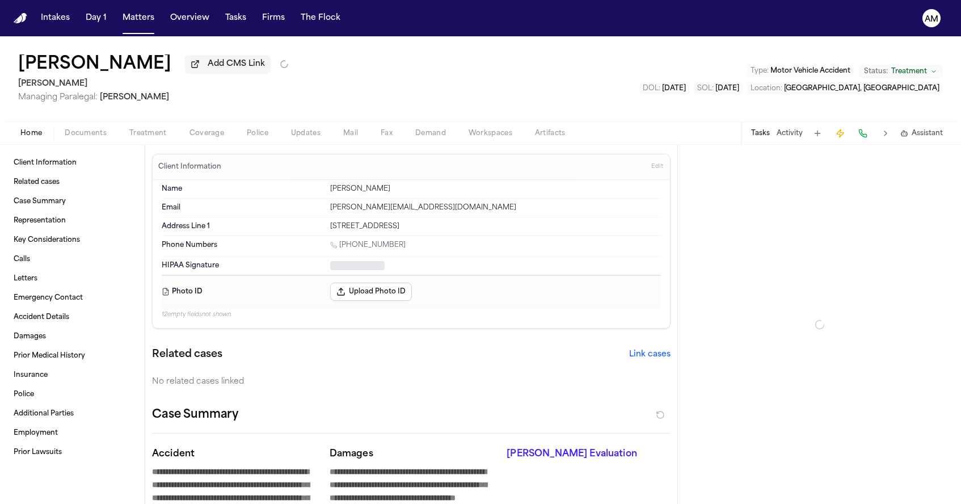
type textarea "*"
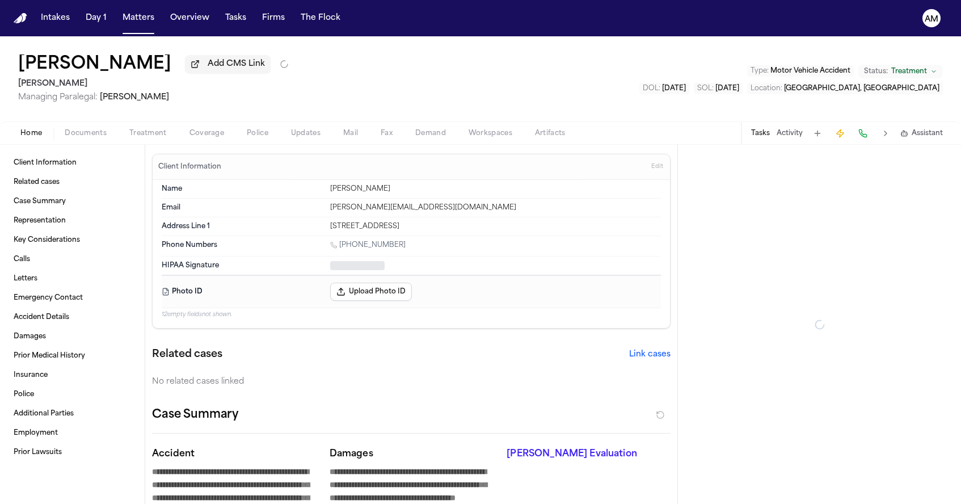
type textarea "*"
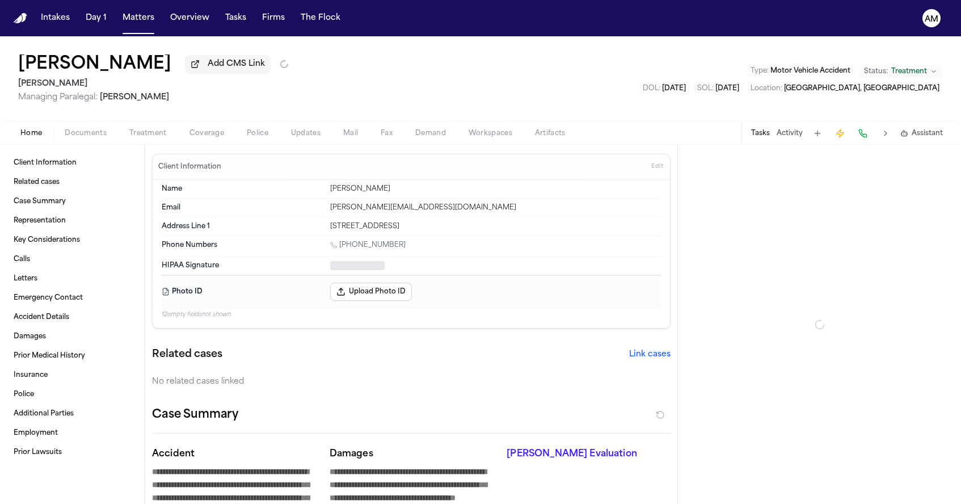
type textarea "*"
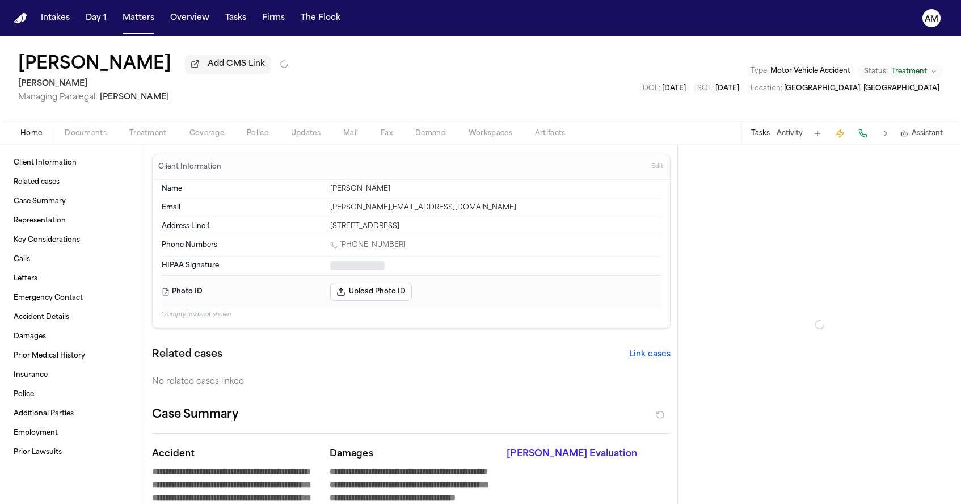
type textarea "*"
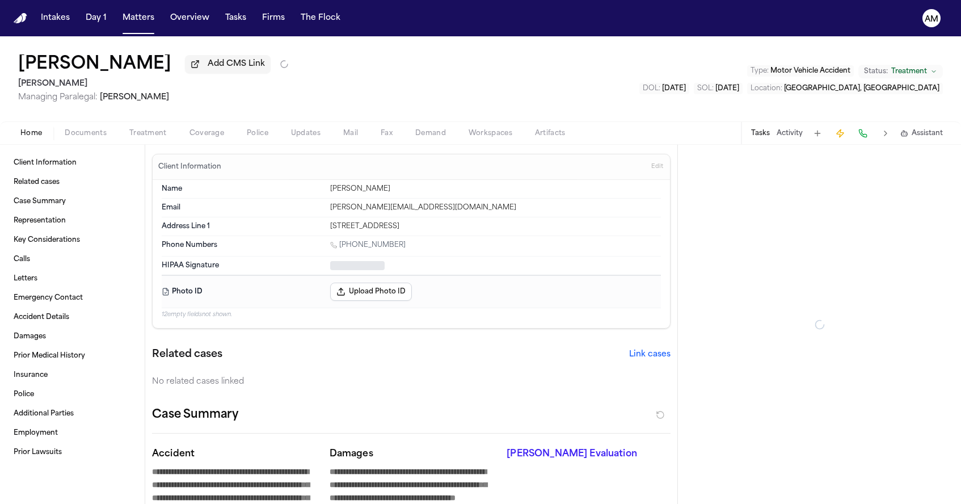
type textarea "*"
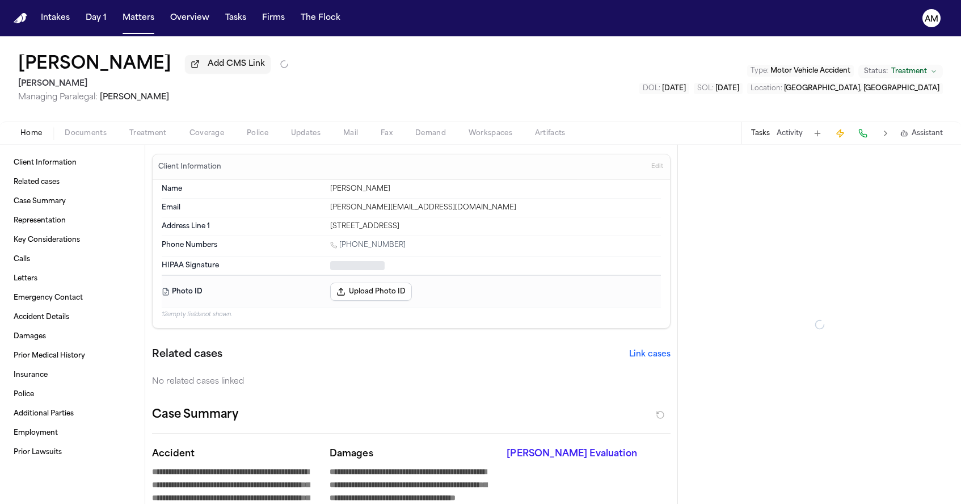
type textarea "*"
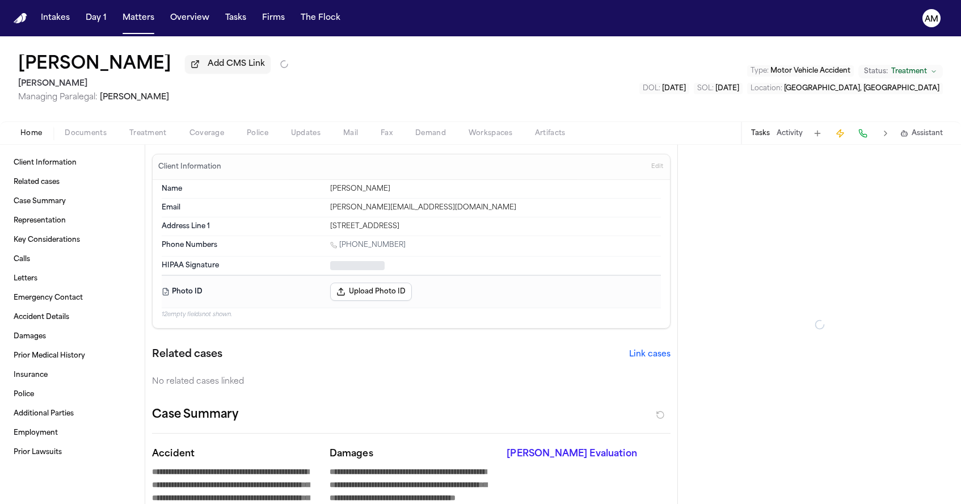
type textarea "*"
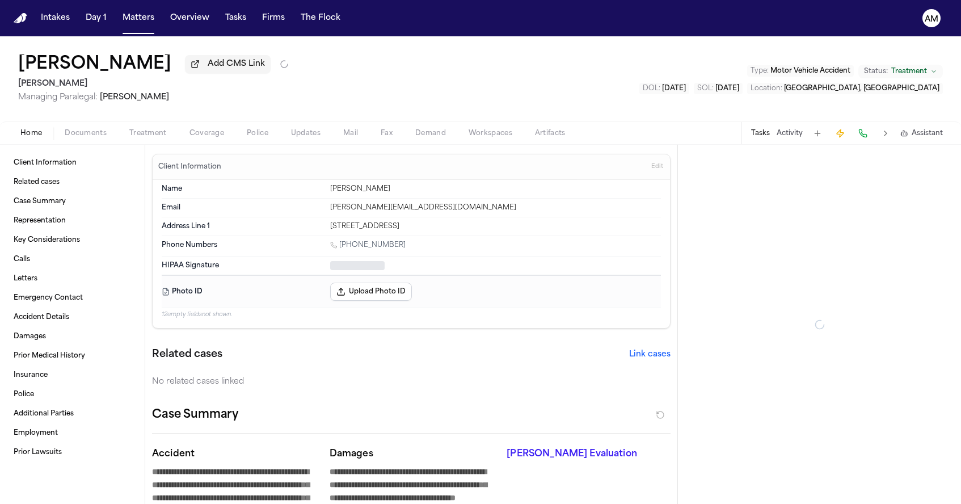
type textarea "*"
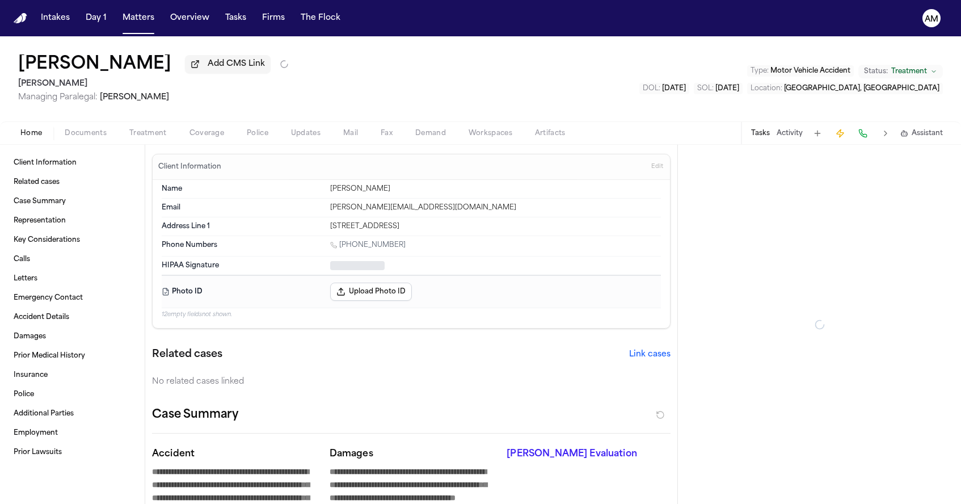
type textarea "*"
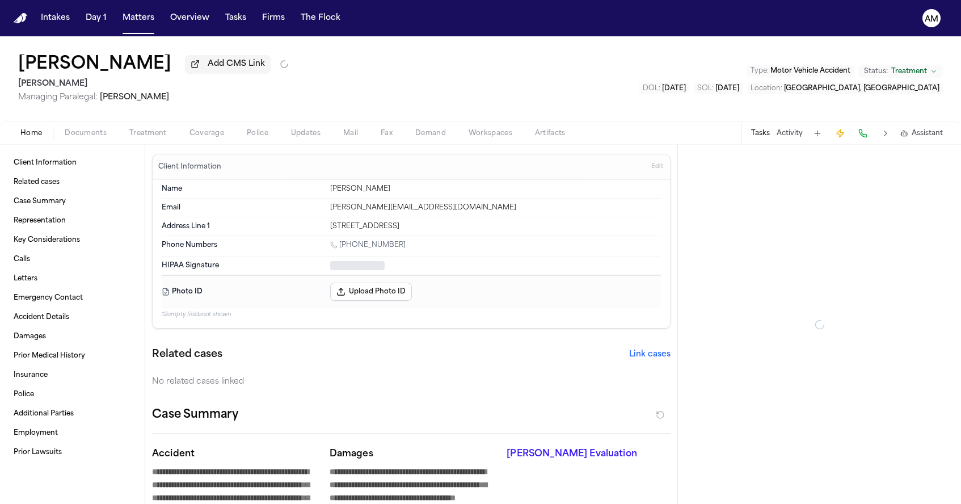
type textarea "*"
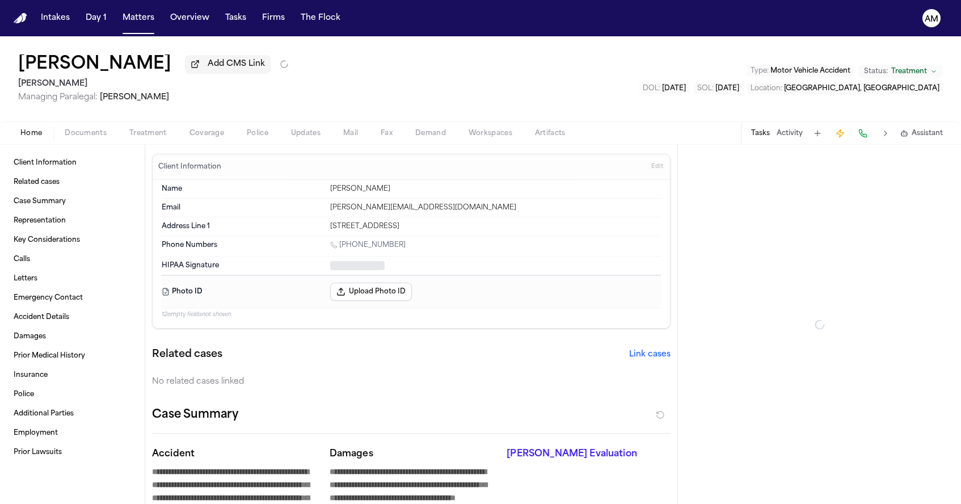
type textarea "*"
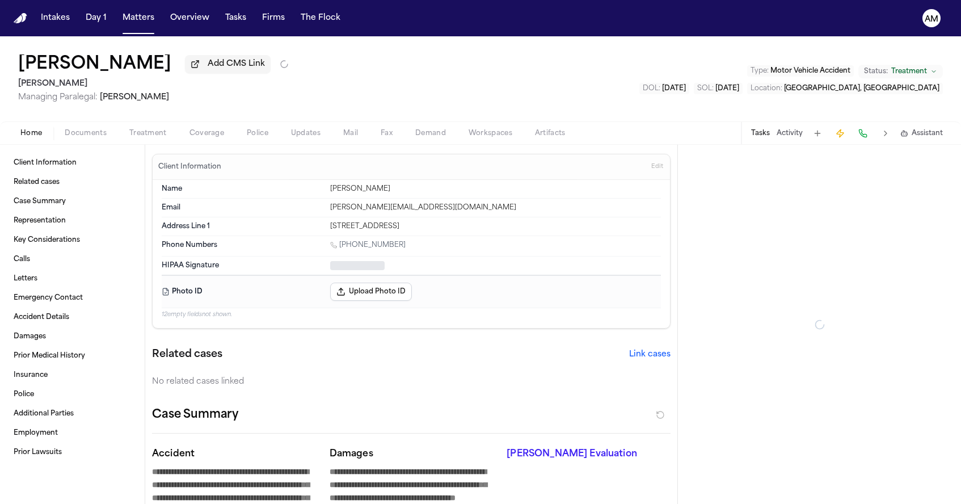
type textarea "*"
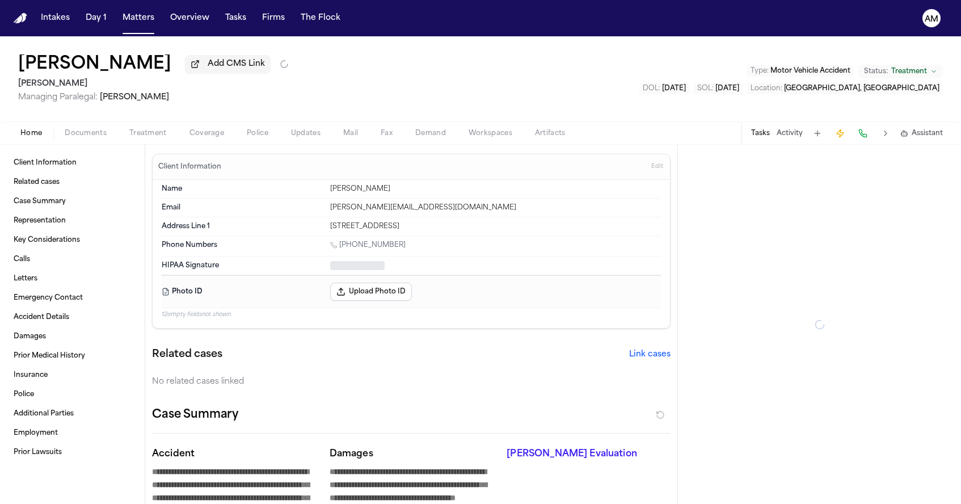
type textarea "*"
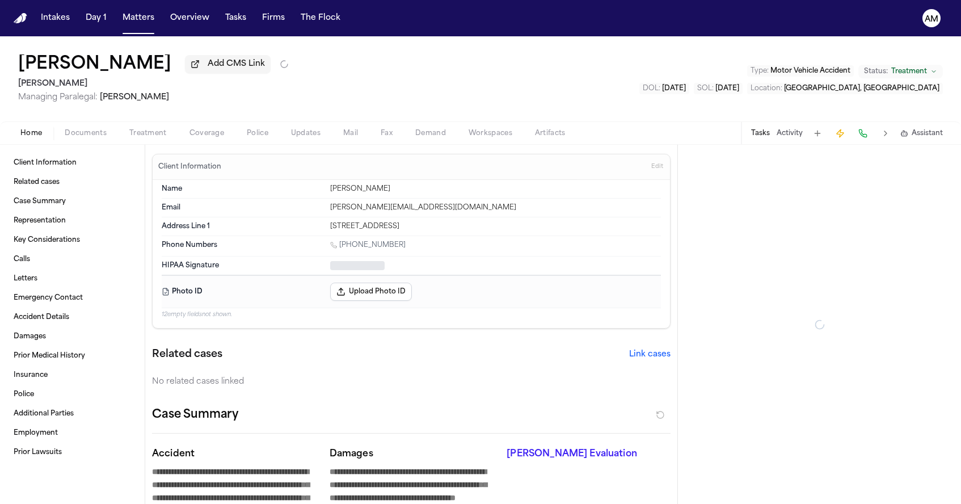
type textarea "*"
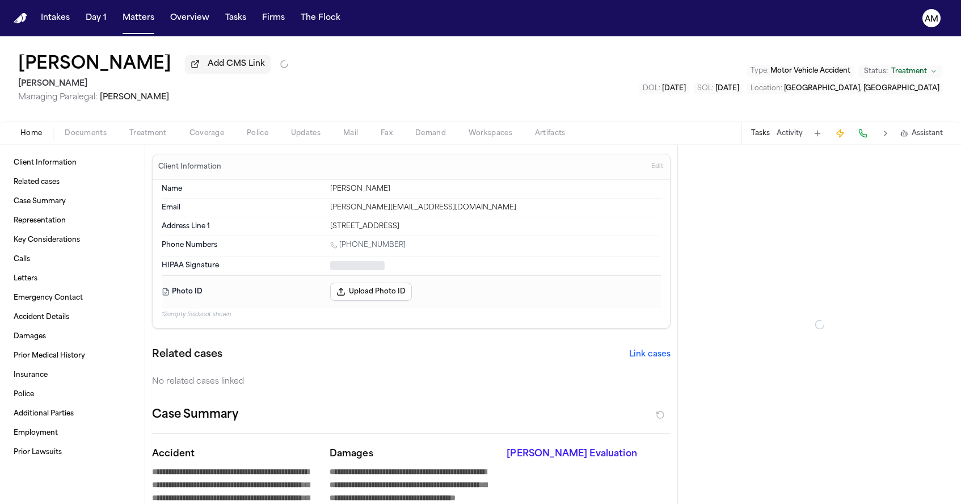
type textarea "*"
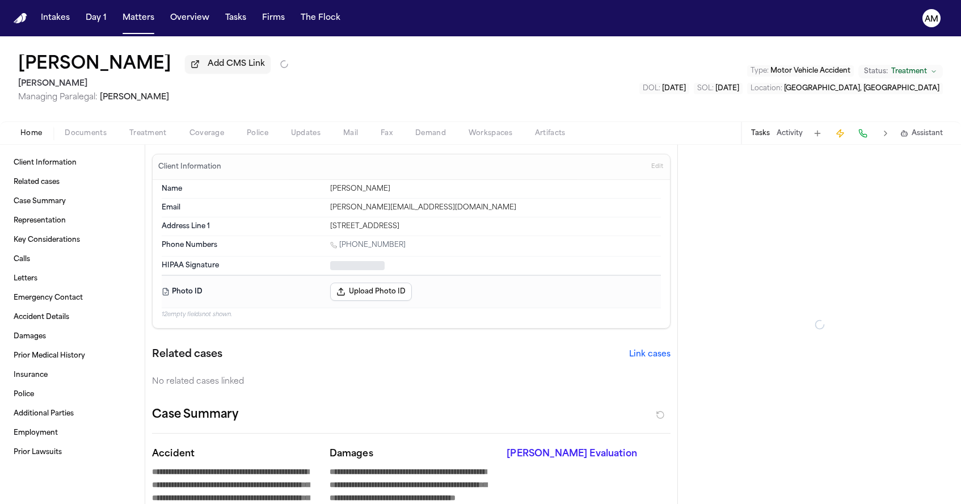
type textarea "*"
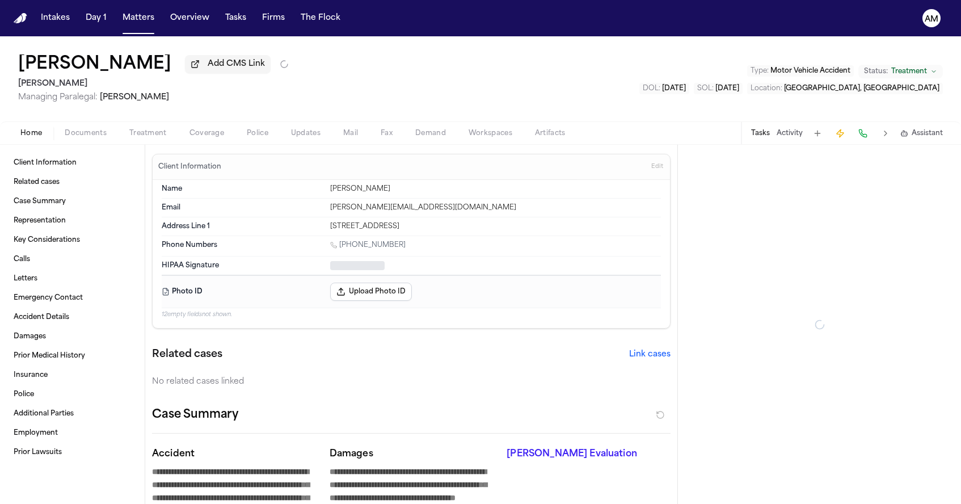
type textarea "*"
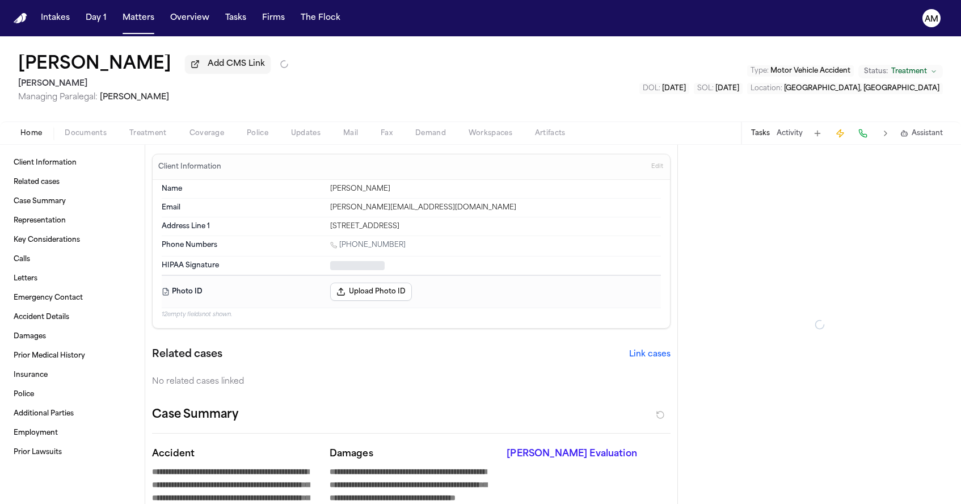
type textarea "*"
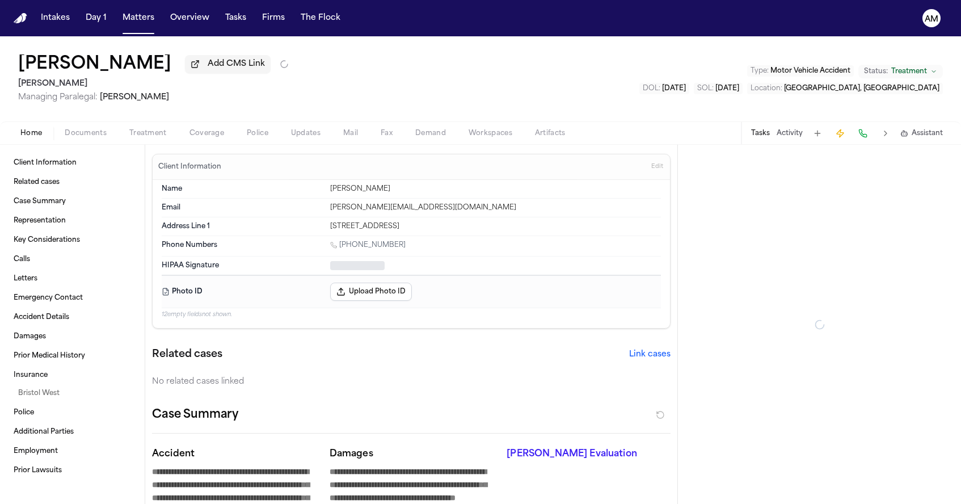
type textarea "*"
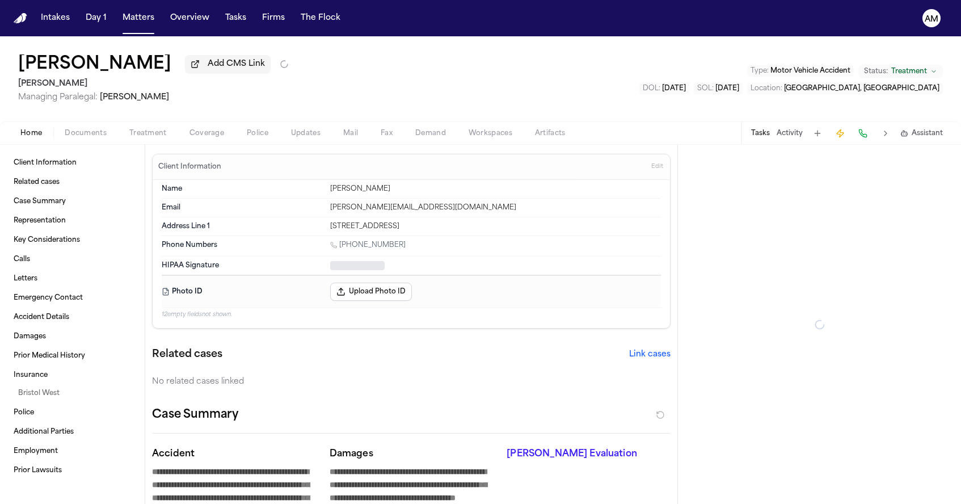
type textarea "*"
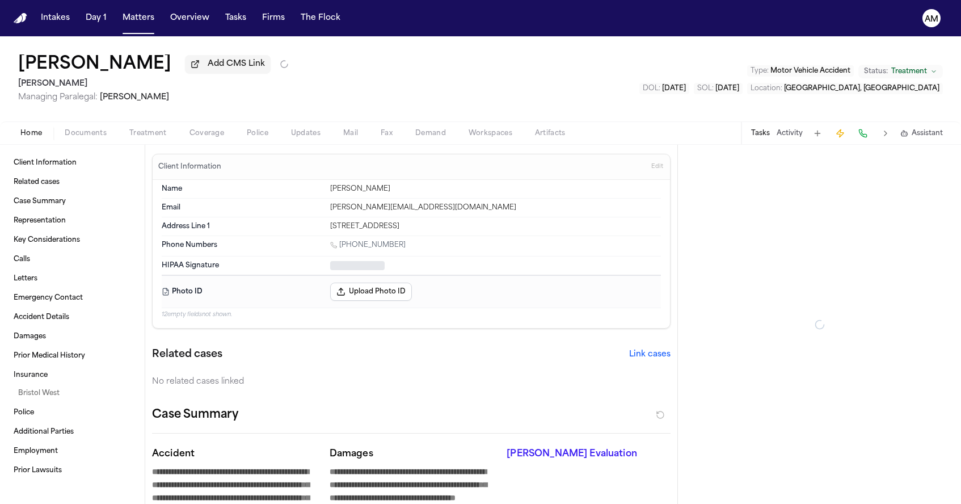
type textarea "*"
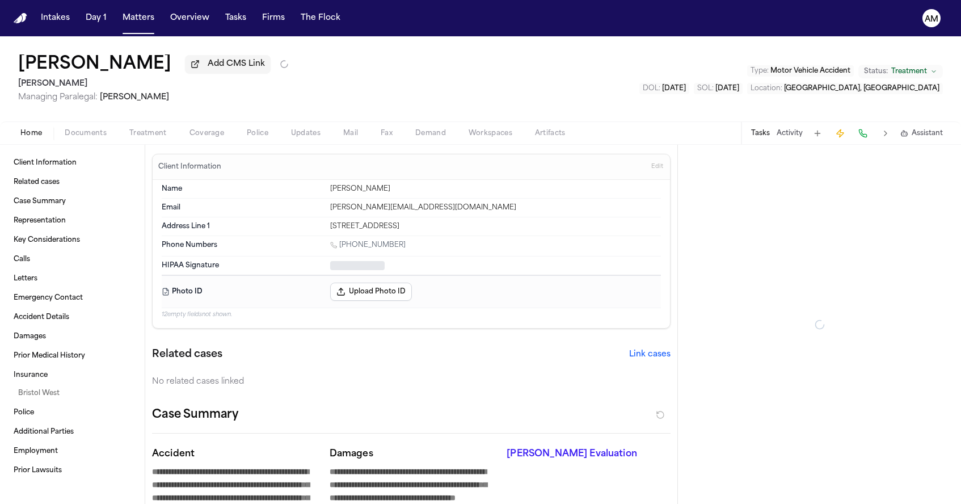
type textarea "*"
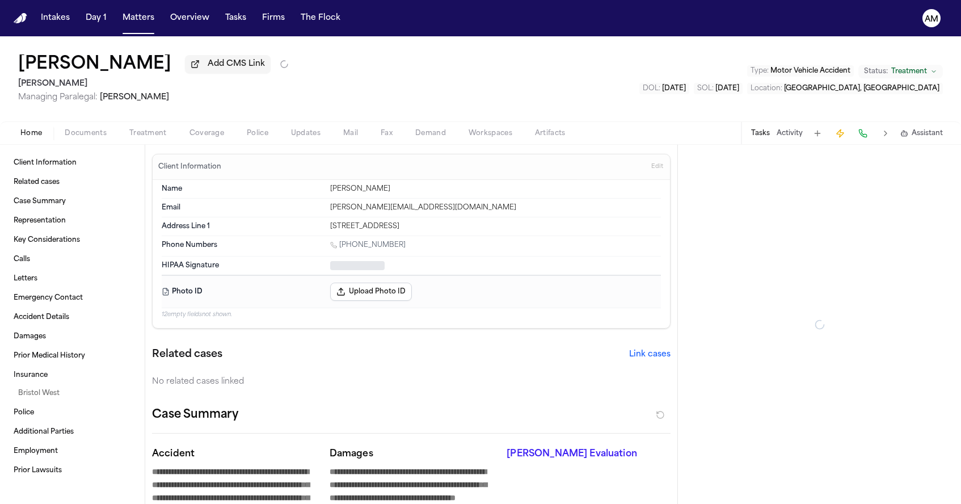
type textarea "*"
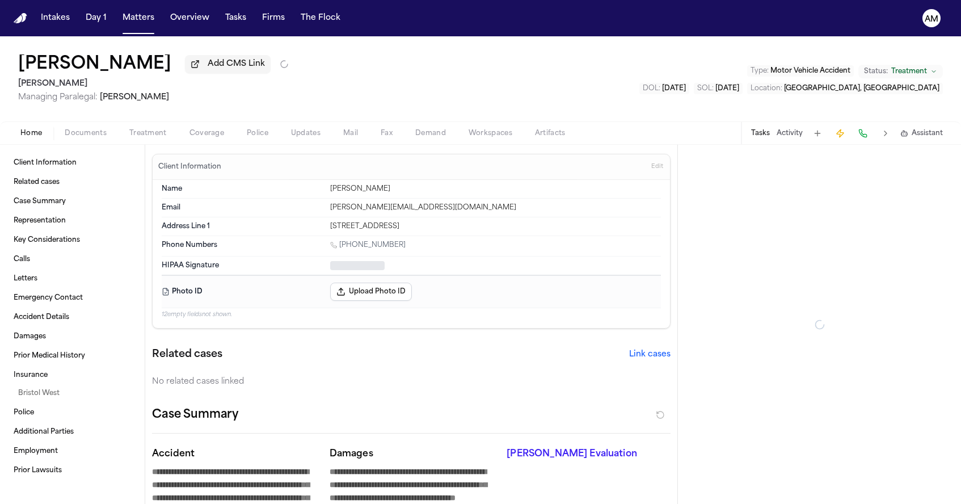
type textarea "*"
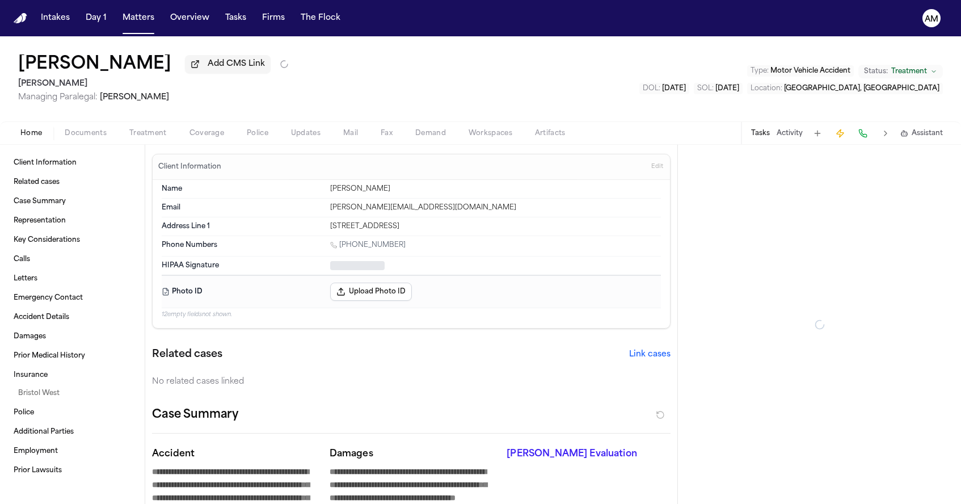
type textarea "*"
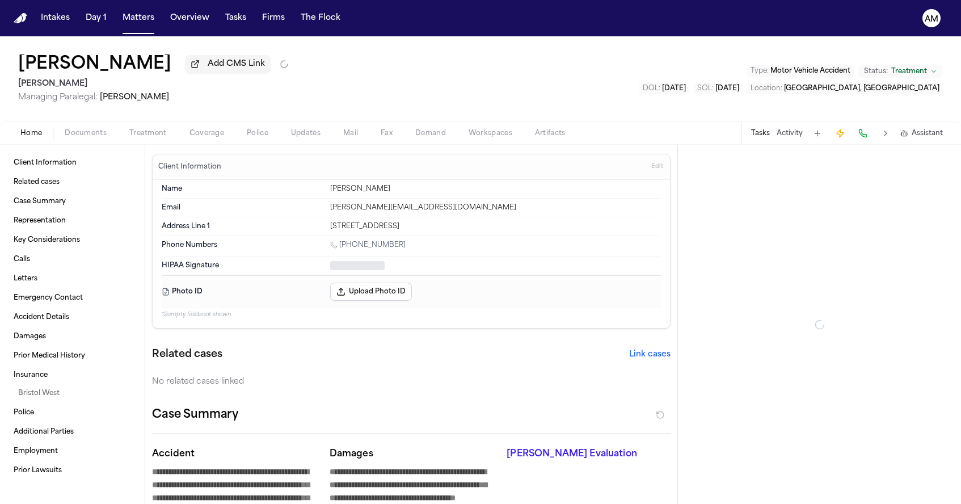
type textarea "*"
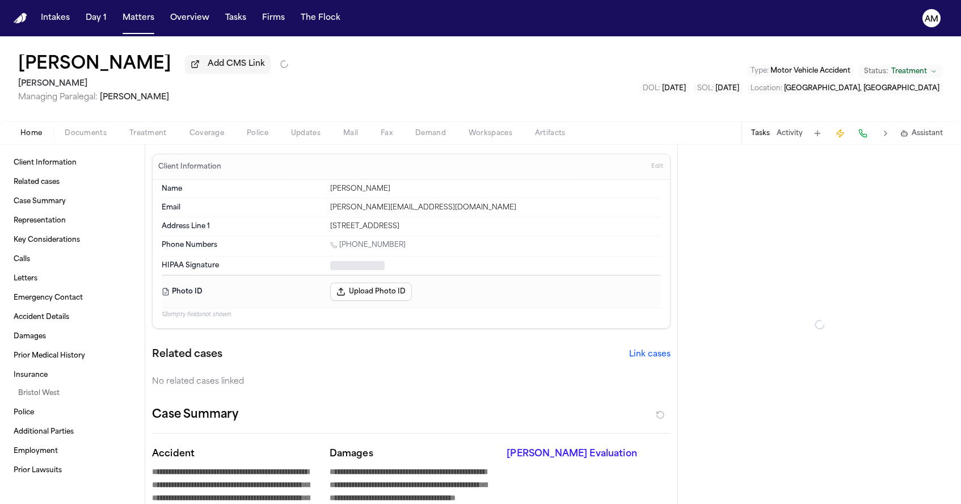
type textarea "*"
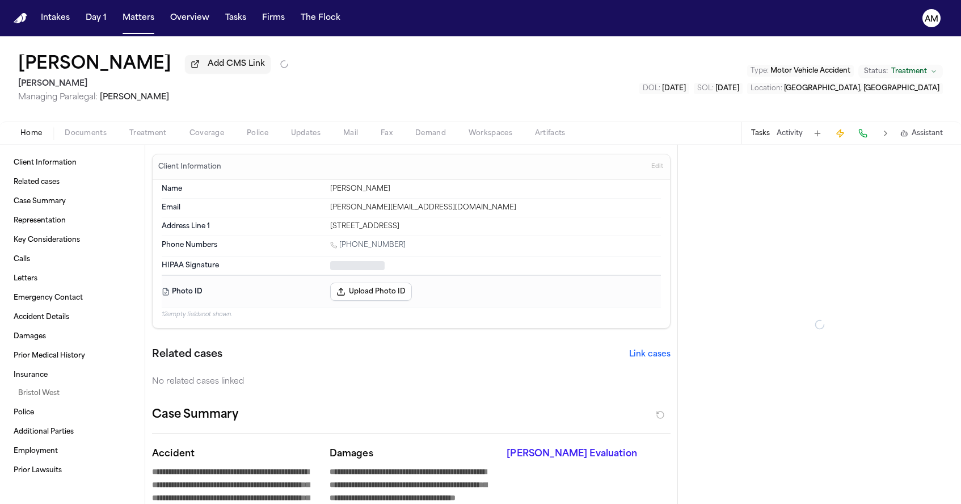
type textarea "*"
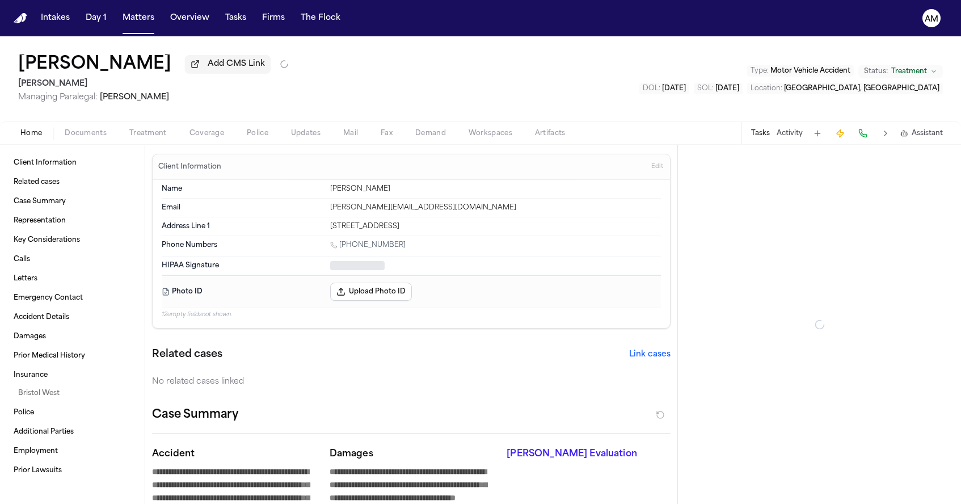
type textarea "*"
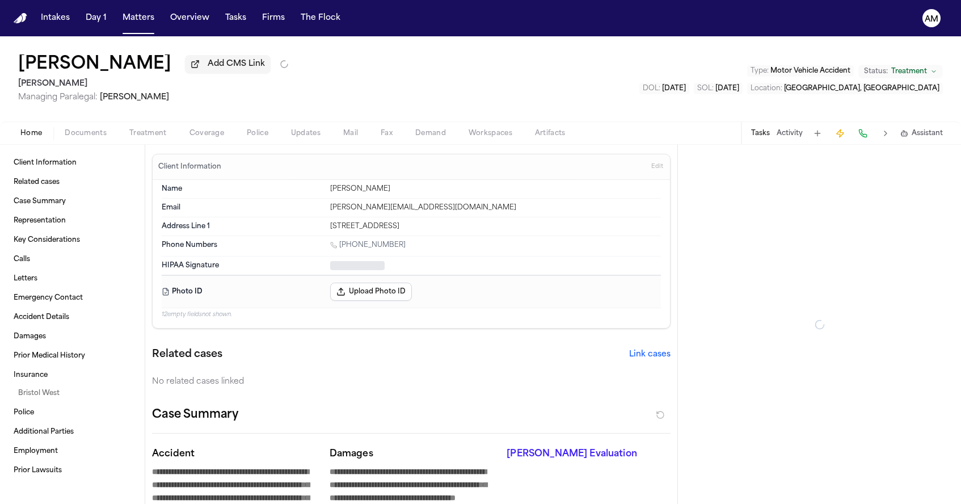
type textarea "*"
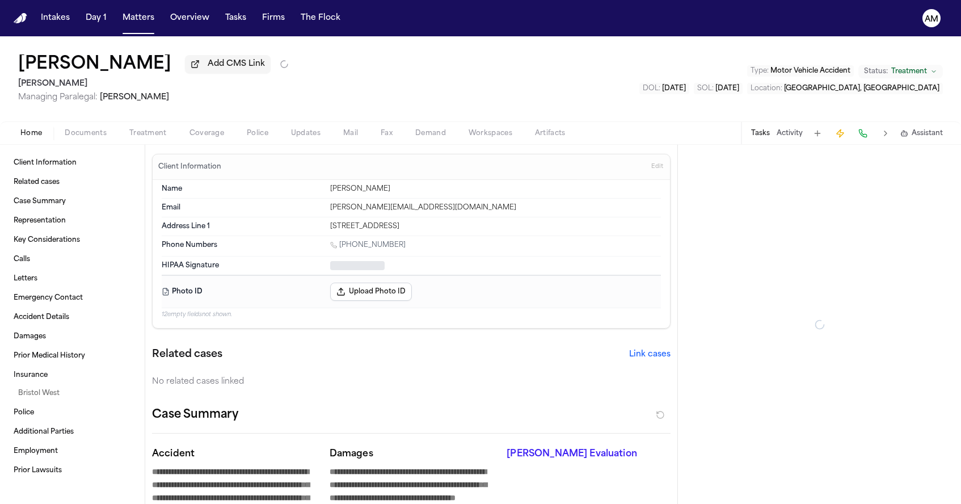
type textarea "*"
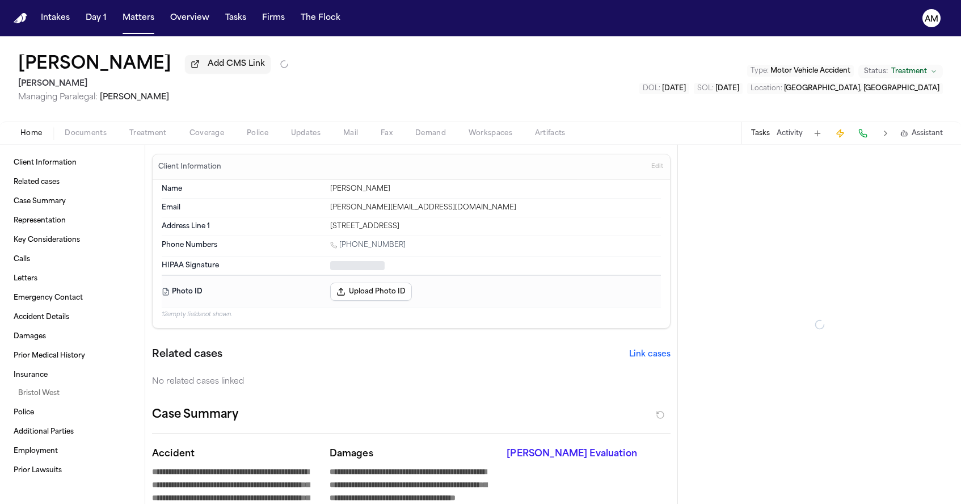
type textarea "*"
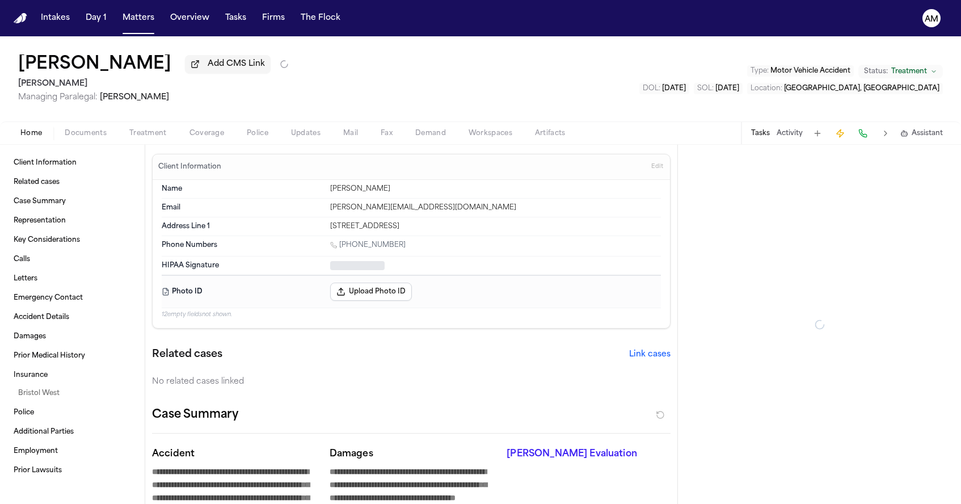
type textarea "*"
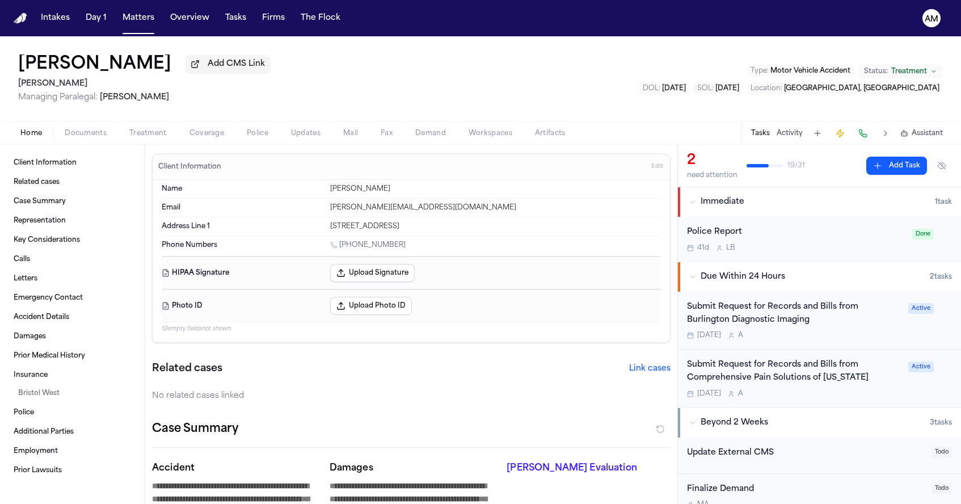
click at [807, 316] on div "Submit Request for Records and Bills from Burlington Diagnostic Imaging" at bounding box center [794, 314] width 215 height 26
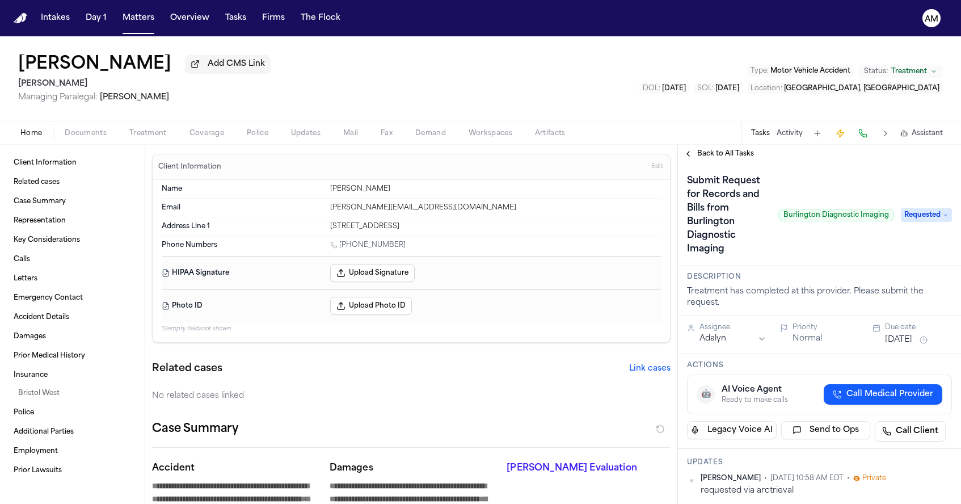
scroll to position [11, 0]
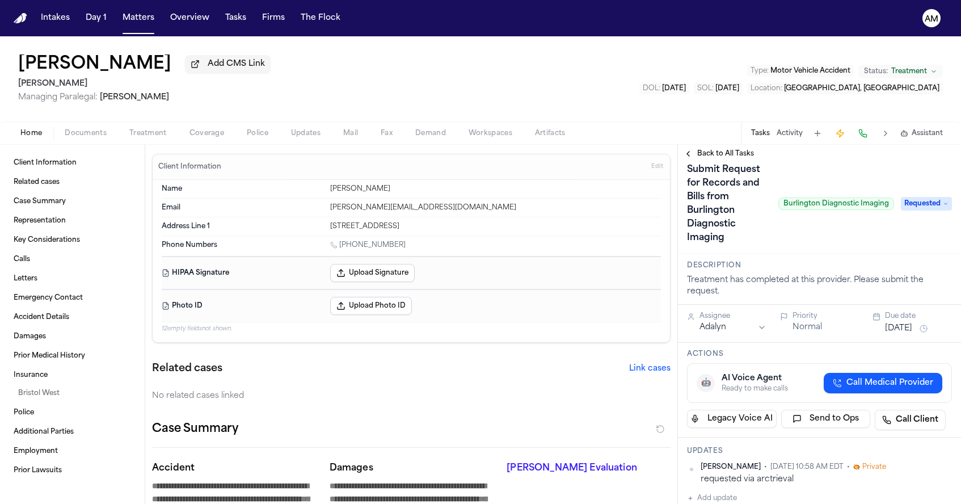
click at [96, 138] on span "Documents" at bounding box center [86, 133] width 42 height 9
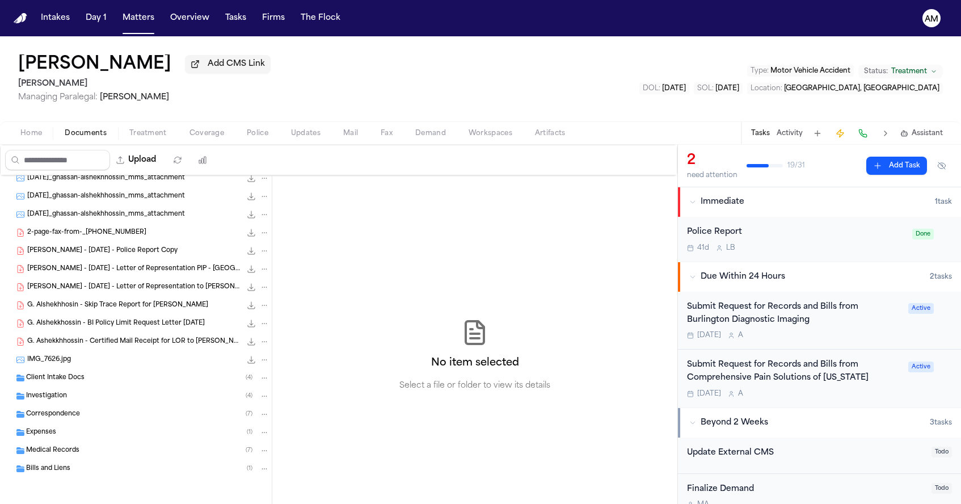
click at [70, 453] on span "Medical Records" at bounding box center [52, 451] width 53 height 10
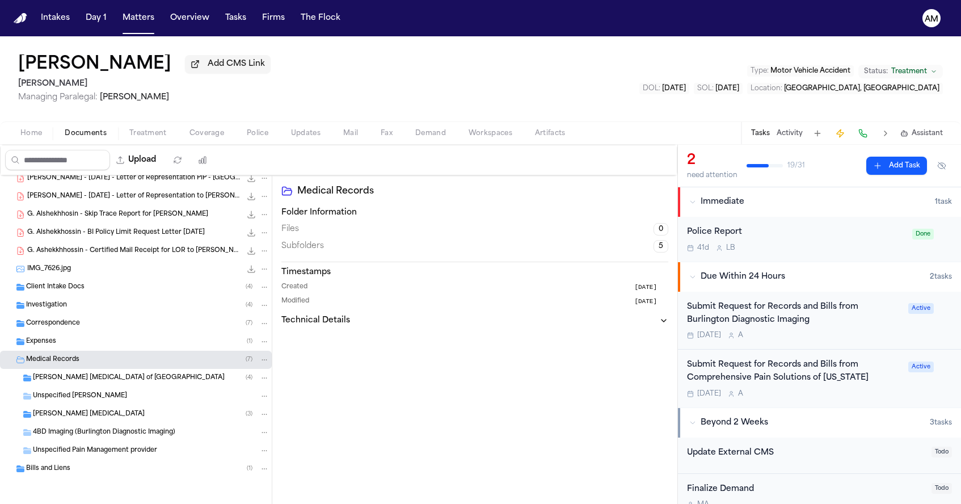
scroll to position [172, 0]
click at [104, 475] on div "Bills and Liens ( 1 )" at bounding box center [136, 469] width 272 height 18
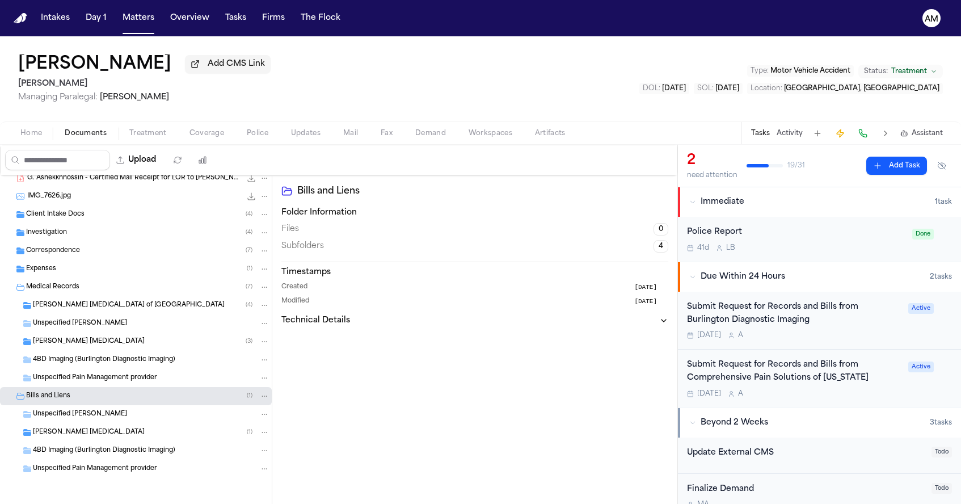
scroll to position [245, 0]
click at [108, 287] on div "Medical Records ( 7 )" at bounding box center [147, 287] width 243 height 10
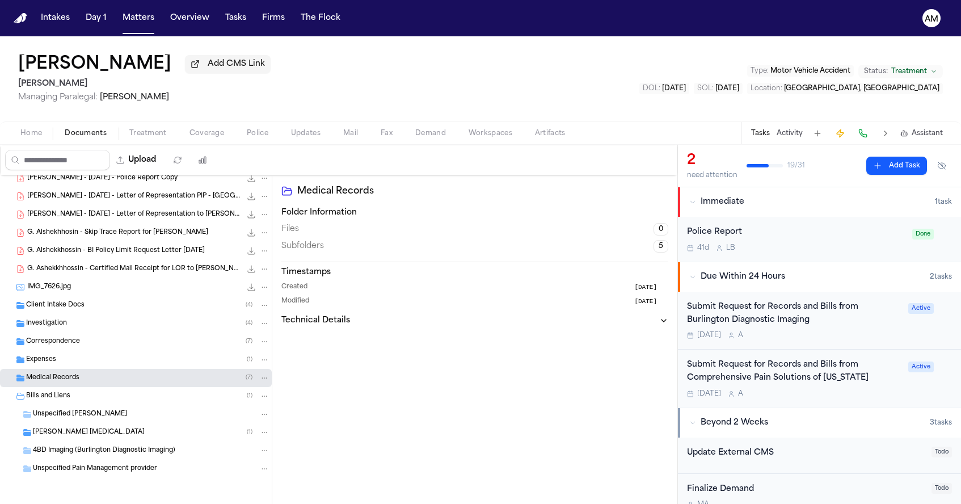
click at [223, 381] on div "Medical Records ( 7 )" at bounding box center [147, 378] width 243 height 10
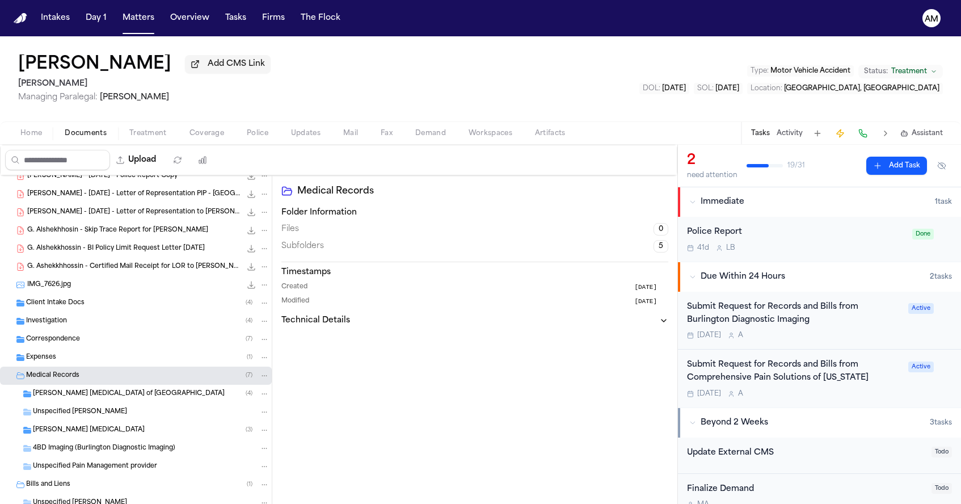
click at [269, 380] on button "Folder: Medical Records" at bounding box center [264, 376] width 10 height 10
click at [243, 420] on button "New Subfolder" at bounding box center [265, 420] width 104 height 20
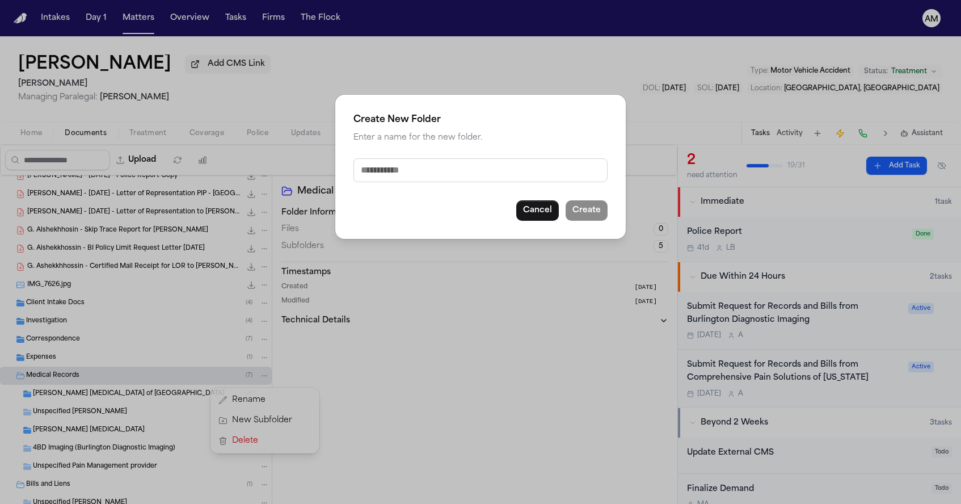
click at [451, 175] on input "text" at bounding box center [481, 170] width 254 height 24
click at [591, 216] on button "Create" at bounding box center [587, 210] width 42 height 20
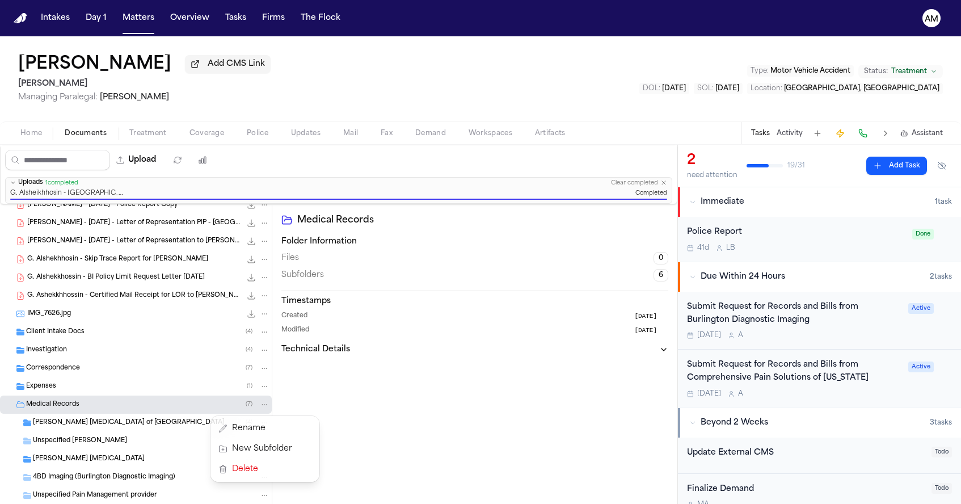
click at [663, 184] on div "Upload 0 files selected Move files Download files Delete files More actions Cle…" at bounding box center [339, 324] width 678 height 359
click at [663, 183] on icon "button" at bounding box center [664, 182] width 7 height 7
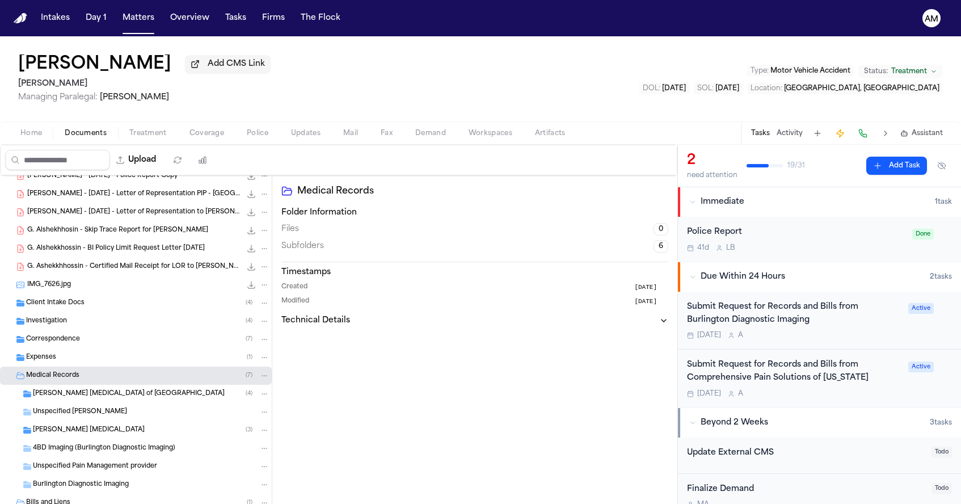
click at [93, 439] on div "[PERSON_NAME] [MEDICAL_DATA] ( 3 )" at bounding box center [136, 430] width 272 height 18
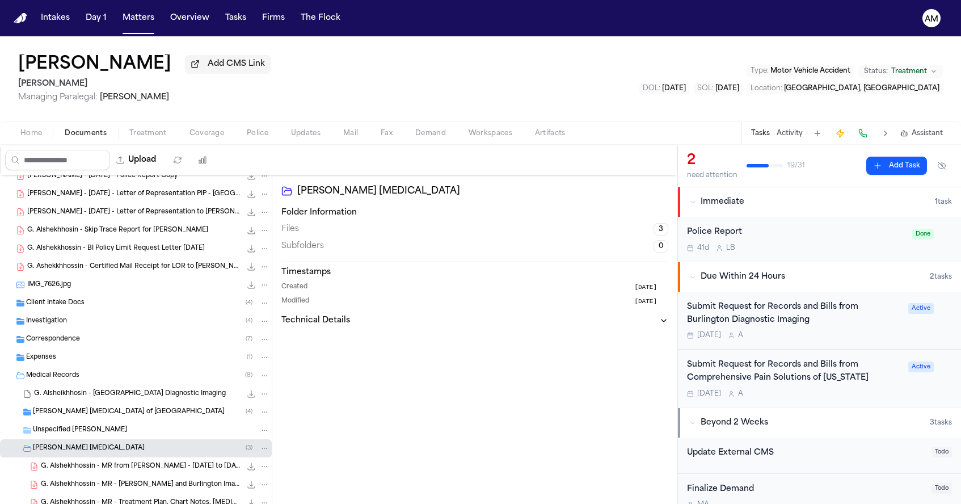
click at [93, 439] on div "Unspecified [PERSON_NAME]" at bounding box center [136, 430] width 272 height 18
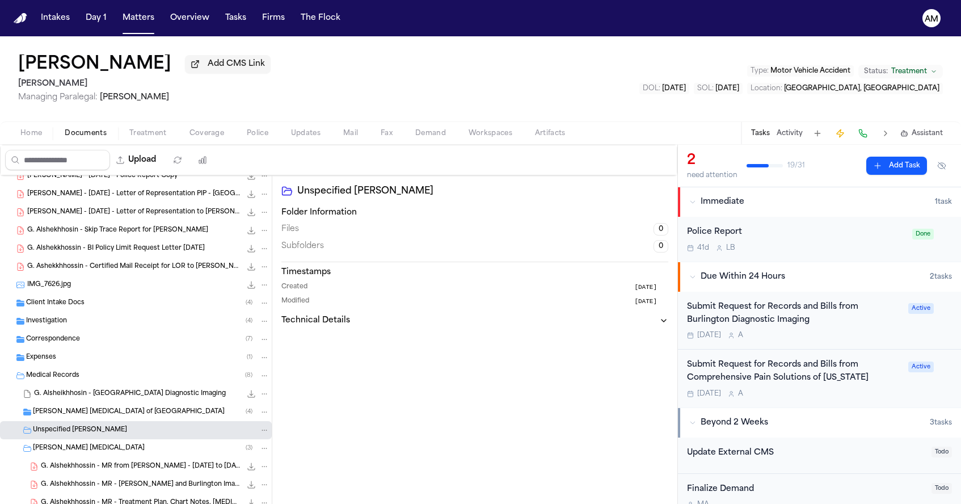
click at [87, 373] on div "Medical Records ( 8 )" at bounding box center [147, 376] width 243 height 10
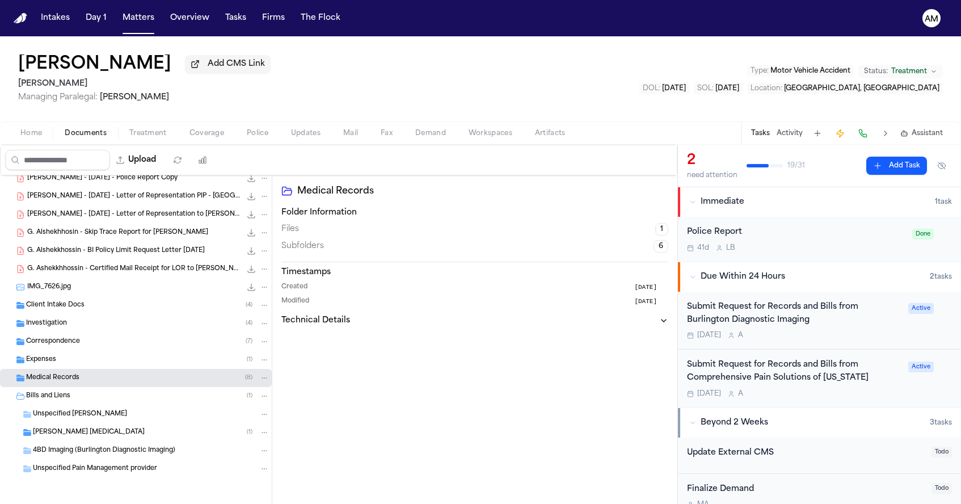
click at [88, 378] on div "Medical Records ( 8 )" at bounding box center [147, 378] width 243 height 10
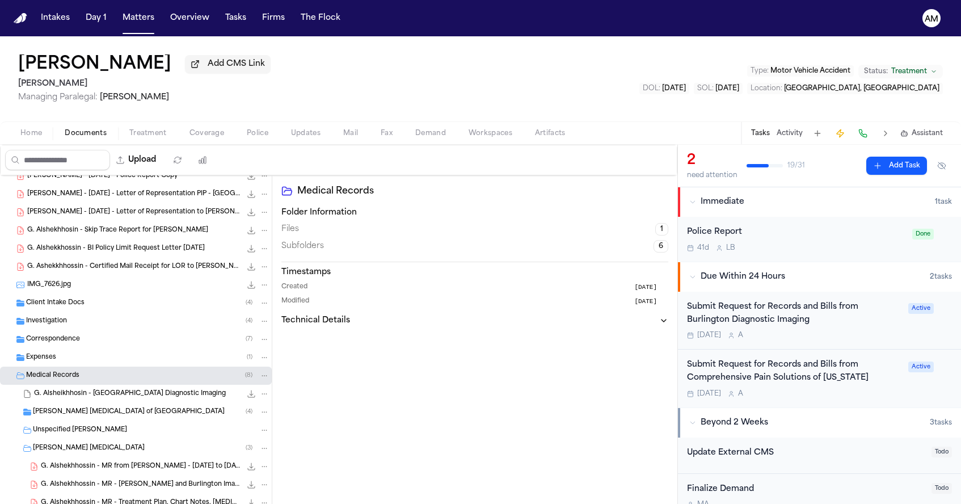
click at [0, 0] on span "3.6 MB • ALSHEIKHHOSIN - BURLINGTON DIAGNOSTIC IMAGING" at bounding box center [0, 0] width 0 height 0
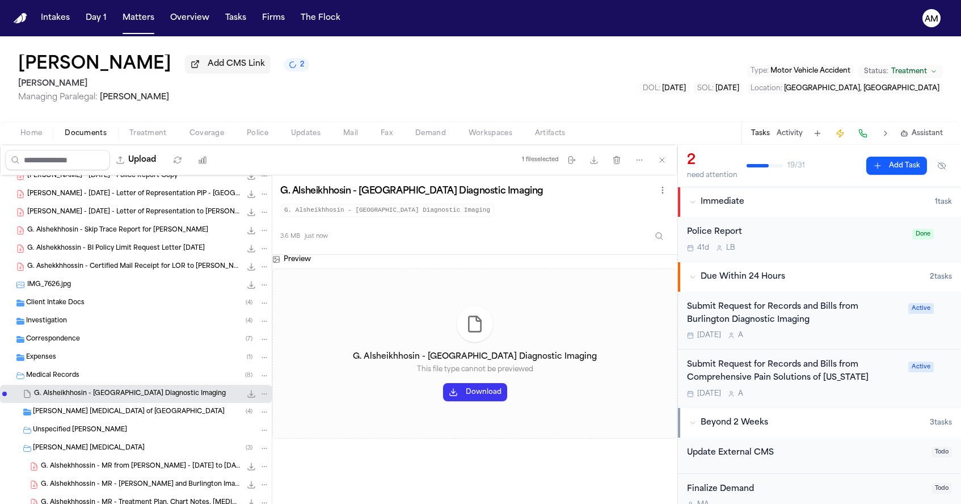
click at [485, 397] on button "Download" at bounding box center [475, 392] width 64 height 18
click at [241, 391] on div "3.6 MB • ALSHEIKHHOSIN - BURLINGTON DIAGNOSTIC IMAGING" at bounding box center [255, 393] width 28 height 11
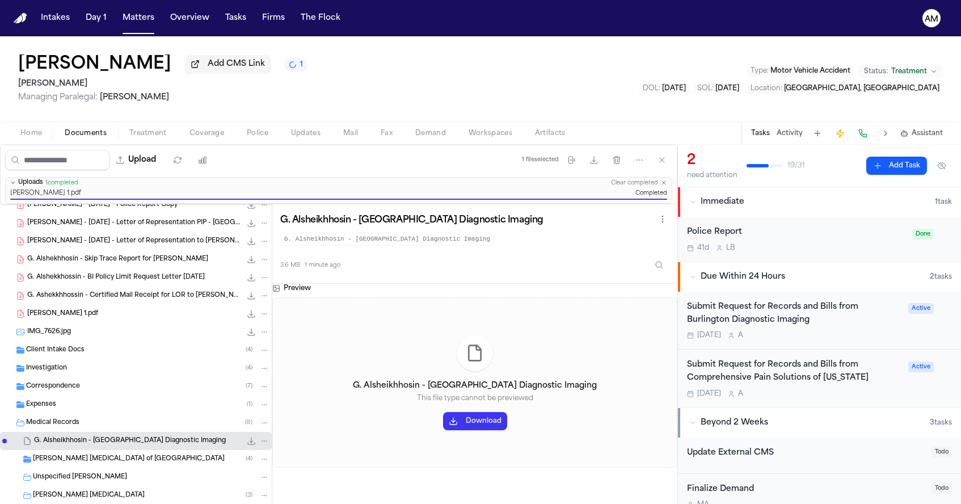
drag, startPoint x: 89, startPoint y: 312, endPoint x: 86, endPoint y: 432, distance: 120.4
click at [86, 432] on div "[DATE]_ghassan-alshekhhossin_mms_attachment 548.3 KB • JPG [DATE]_ghassan-alshe…" at bounding box center [136, 406] width 272 height 711
click at [264, 314] on icon "File: Ghassan Alsheikhhosin 1.pdf" at bounding box center [265, 314] width 8 height 8
click at [257, 378] on span "Delete" at bounding box center [261, 379] width 33 height 14
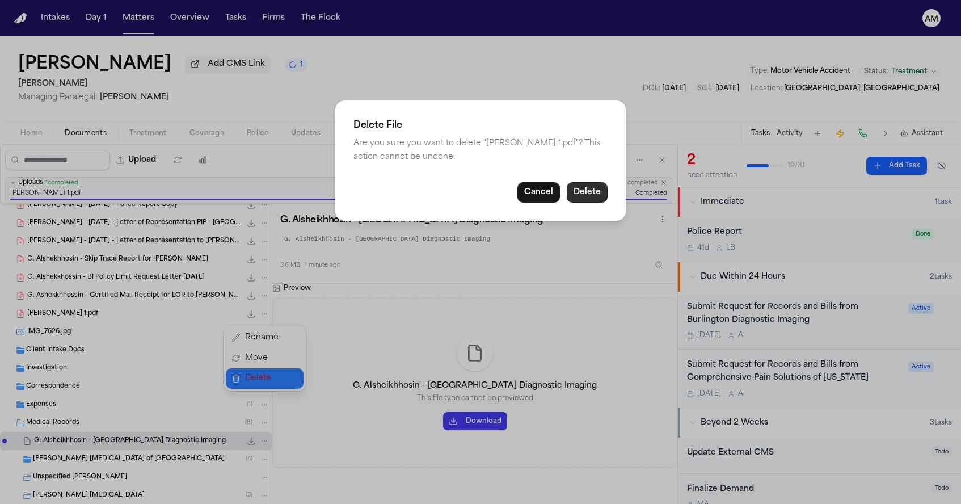
click at [599, 187] on button "Delete" at bounding box center [587, 192] width 41 height 20
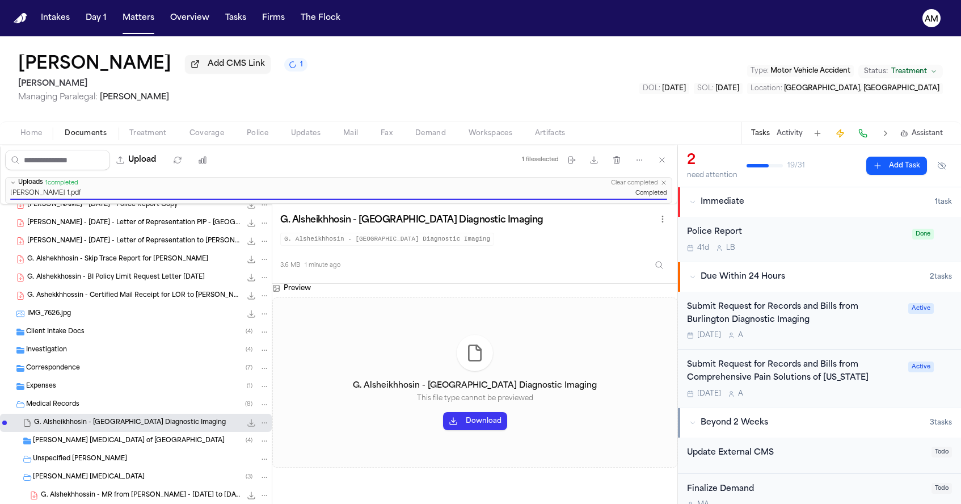
click at [68, 401] on div "Medical Records ( 8 )" at bounding box center [147, 405] width 243 height 10
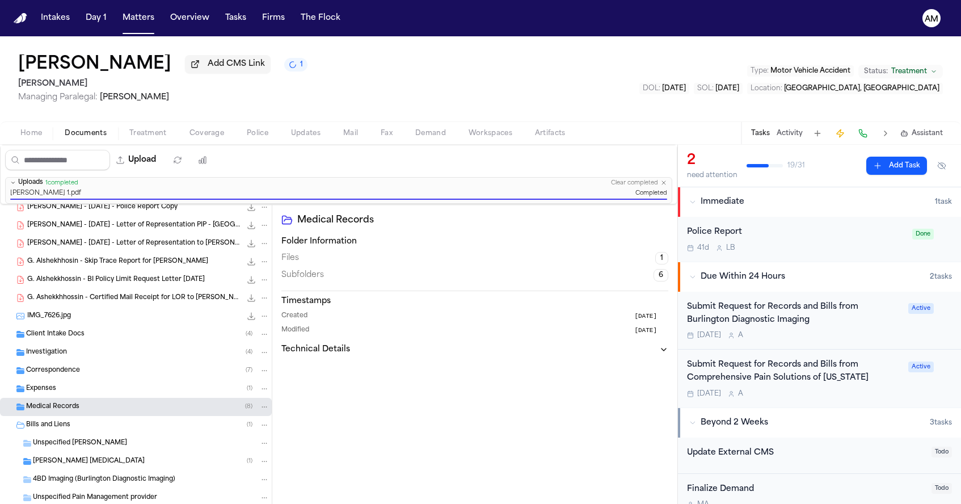
click at [82, 402] on div "Medical Records ( 8 )" at bounding box center [147, 407] width 243 height 10
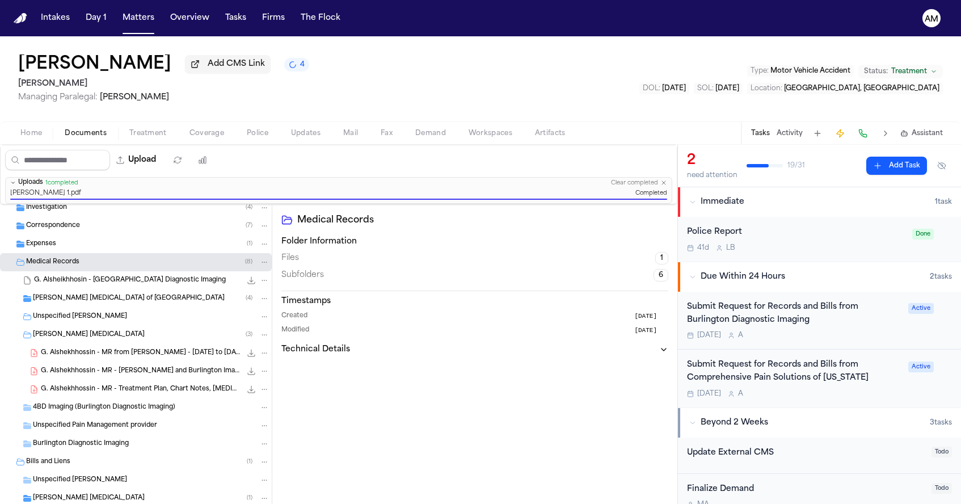
scroll to position [297, 0]
click at [0, 0] on span "3.6 MB • ALSHEIKHHOSIN - BURLINGTON DIAGNOSTIC IMAGING" at bounding box center [0, 0] width 0 height 0
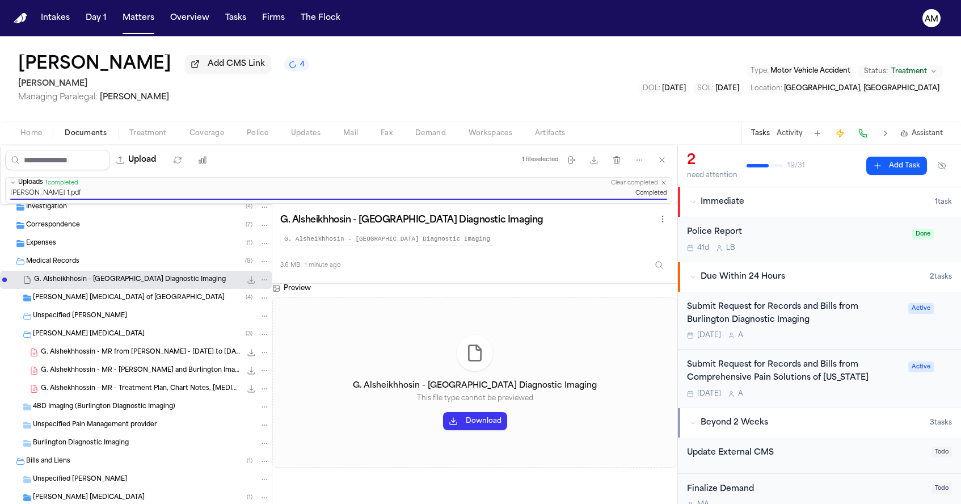
drag, startPoint x: 156, startPoint y: 285, endPoint x: 112, endPoint y: 450, distance: 170.3
click at [112, 450] on div "G. Alshekhhosin - Skip Trace Report for [PERSON_NAME] 2.7 MB • PDF G. Alshekkho…" at bounding box center [136, 253] width 272 height 692
click at [263, 282] on icon "File: G. Alsheikhhosin - Burlington Diagnostic Imaging" at bounding box center [265, 280] width 8 height 8
click at [258, 343] on span "Delete" at bounding box center [261, 345] width 33 height 14
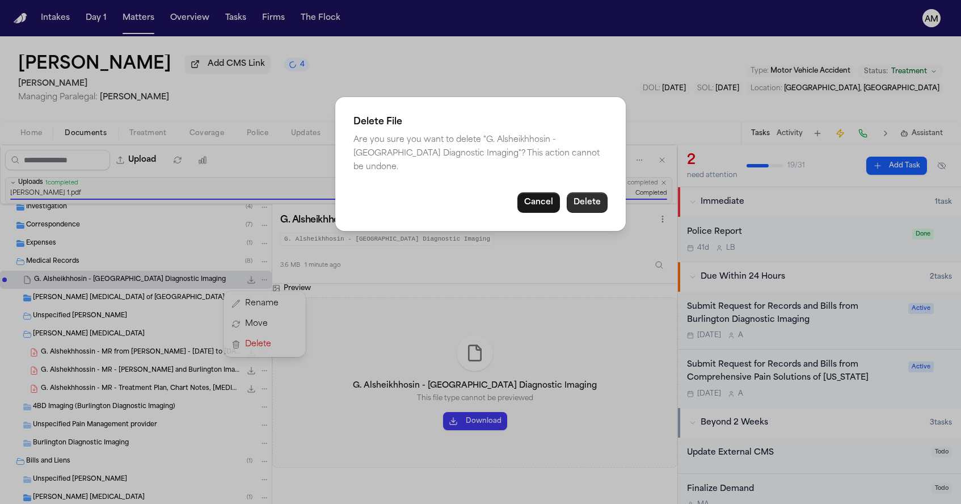
click at [596, 195] on button "Delete" at bounding box center [587, 202] width 41 height 20
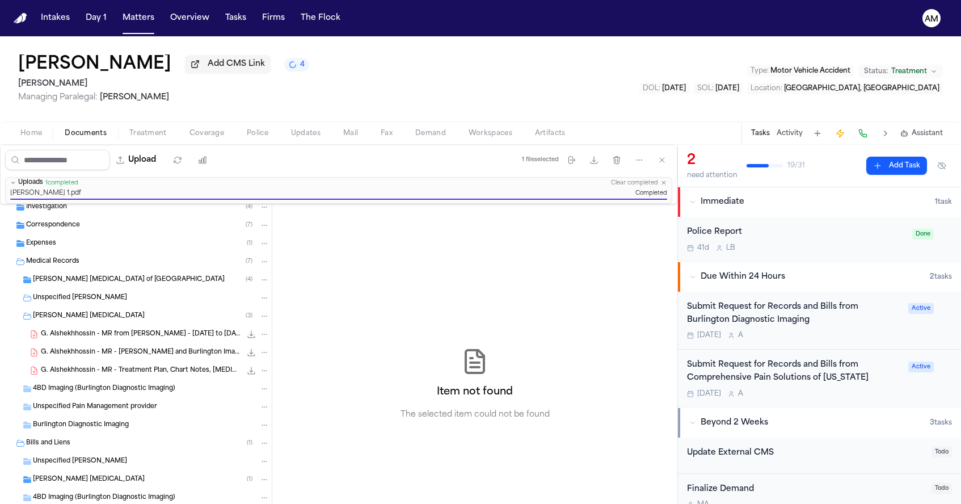
click at [61, 376] on span "G. Alshekhhossin - MR - Treatment Plan, Chart Notes, [MEDICAL_DATA] Reports fro…" at bounding box center [141, 371] width 200 height 10
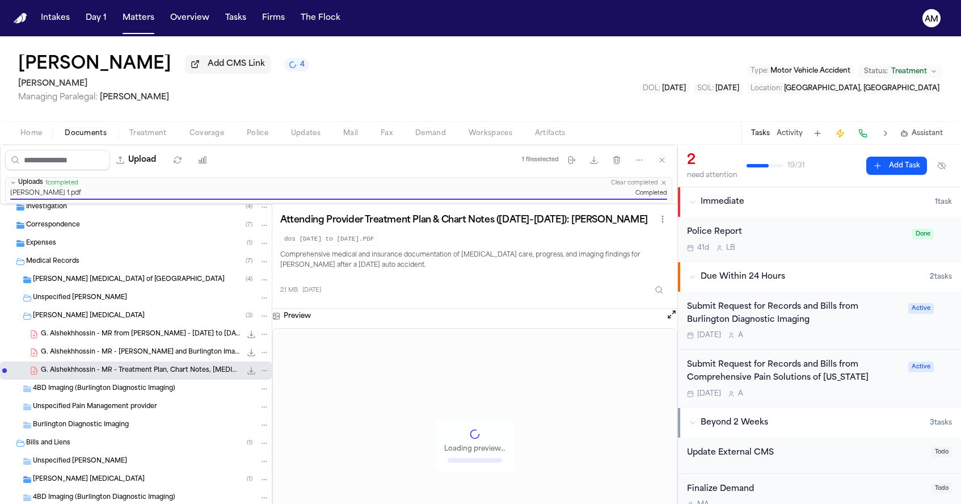
click at [62, 424] on span "Burlington Diagnostic Imaging" at bounding box center [81, 426] width 96 height 10
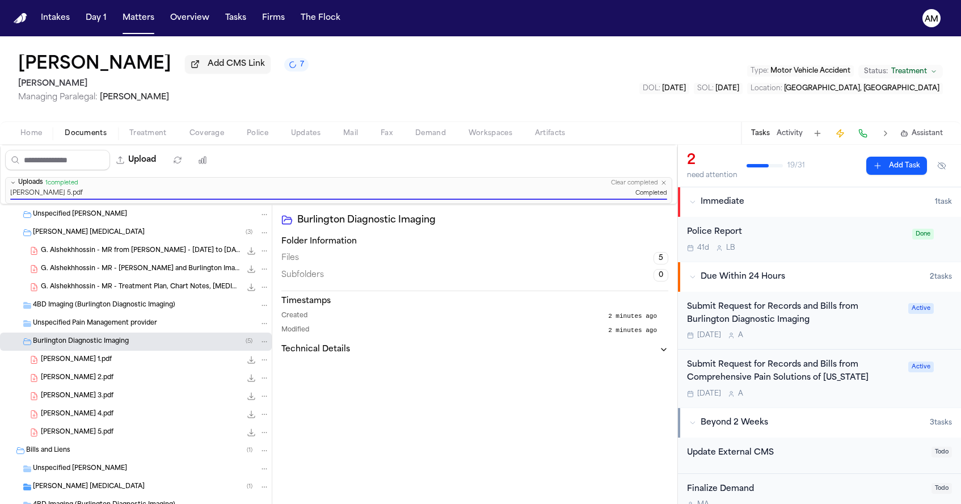
scroll to position [389, 0]
